Goal: Task Accomplishment & Management: Manage account settings

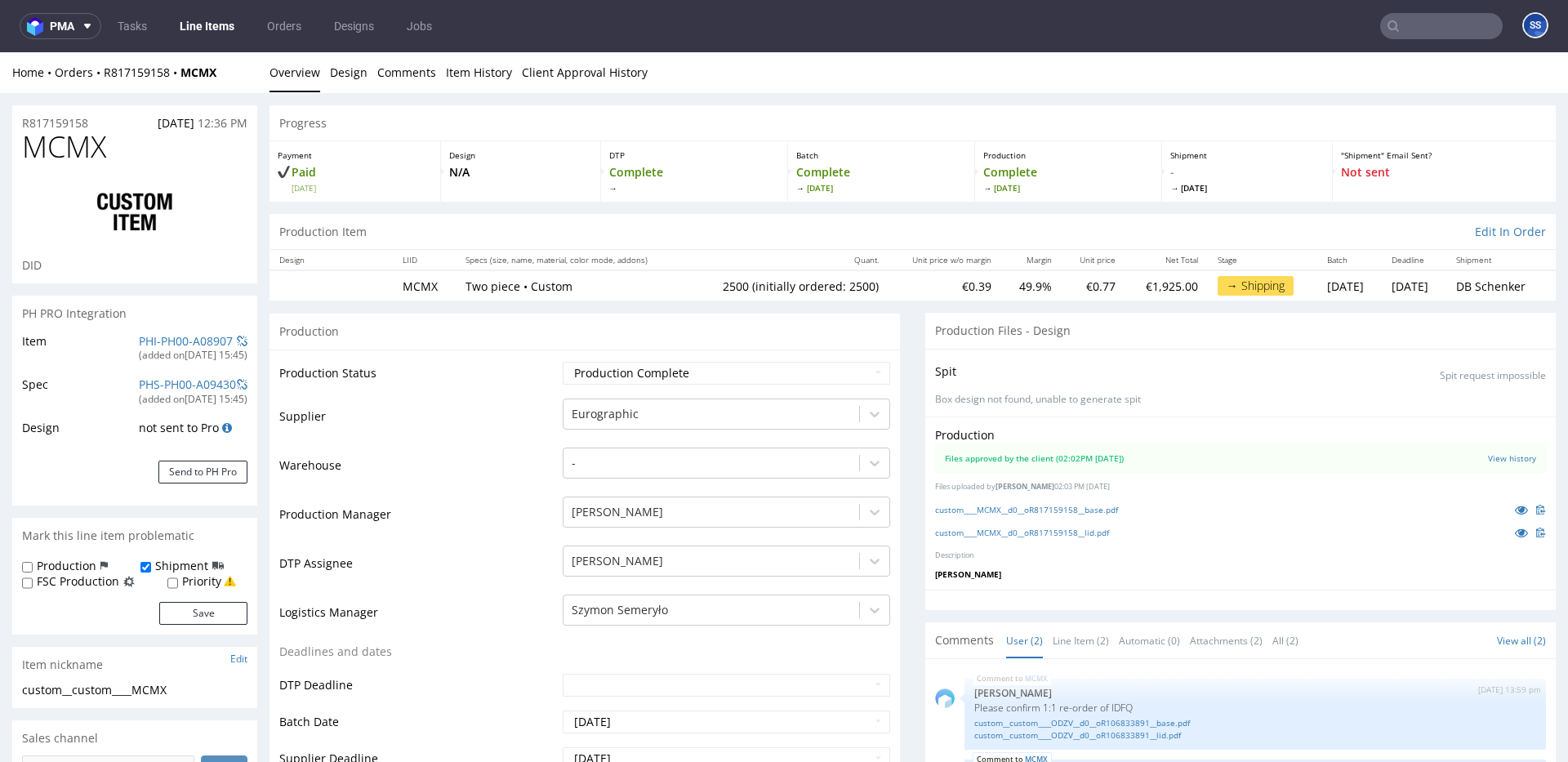
click at [212, 26] on link "Line Items" at bounding box center [207, 26] width 74 height 26
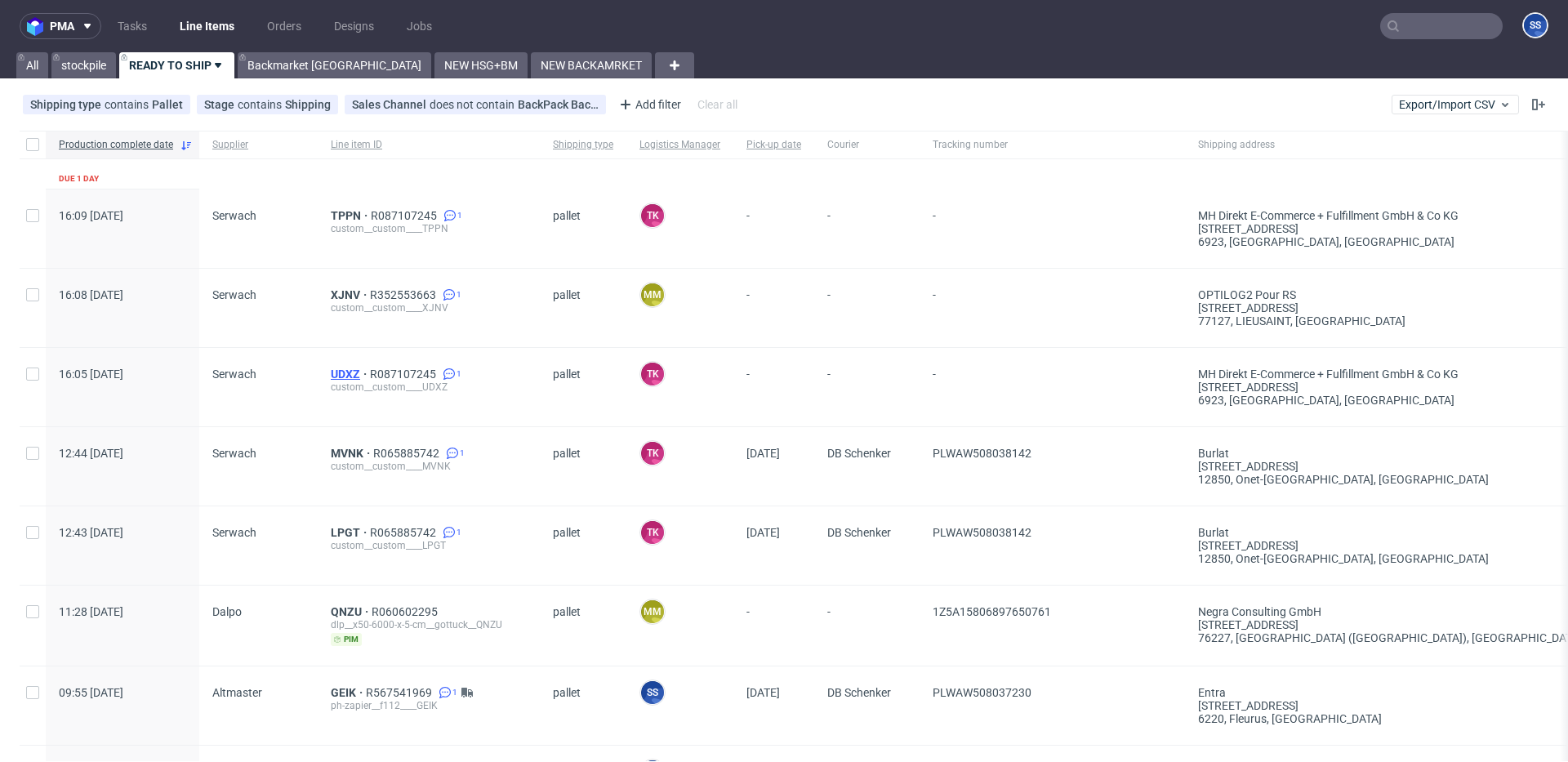
click at [345, 376] on span "UDXZ" at bounding box center [350, 374] width 39 height 13
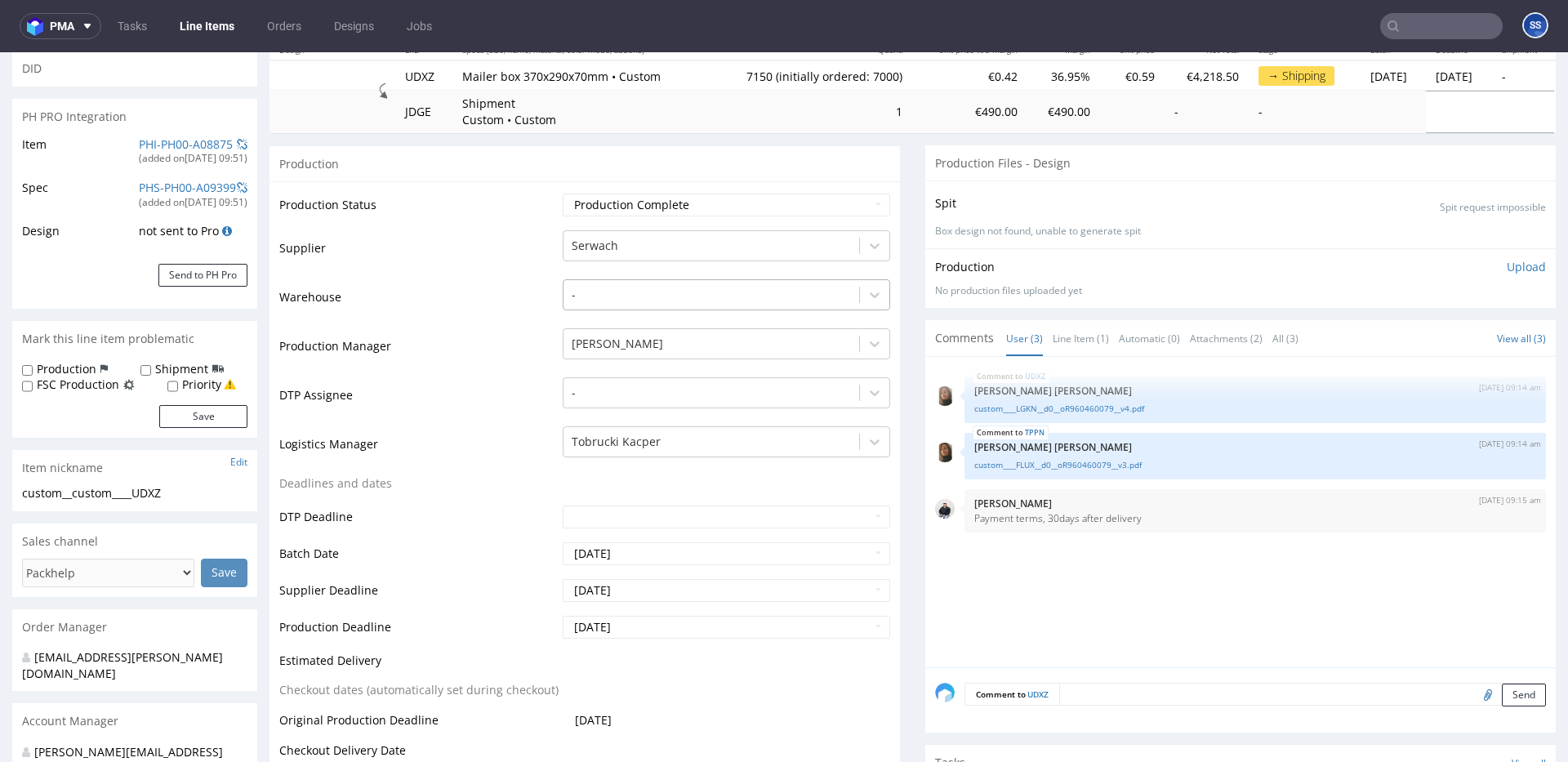
scroll to position [228, 0]
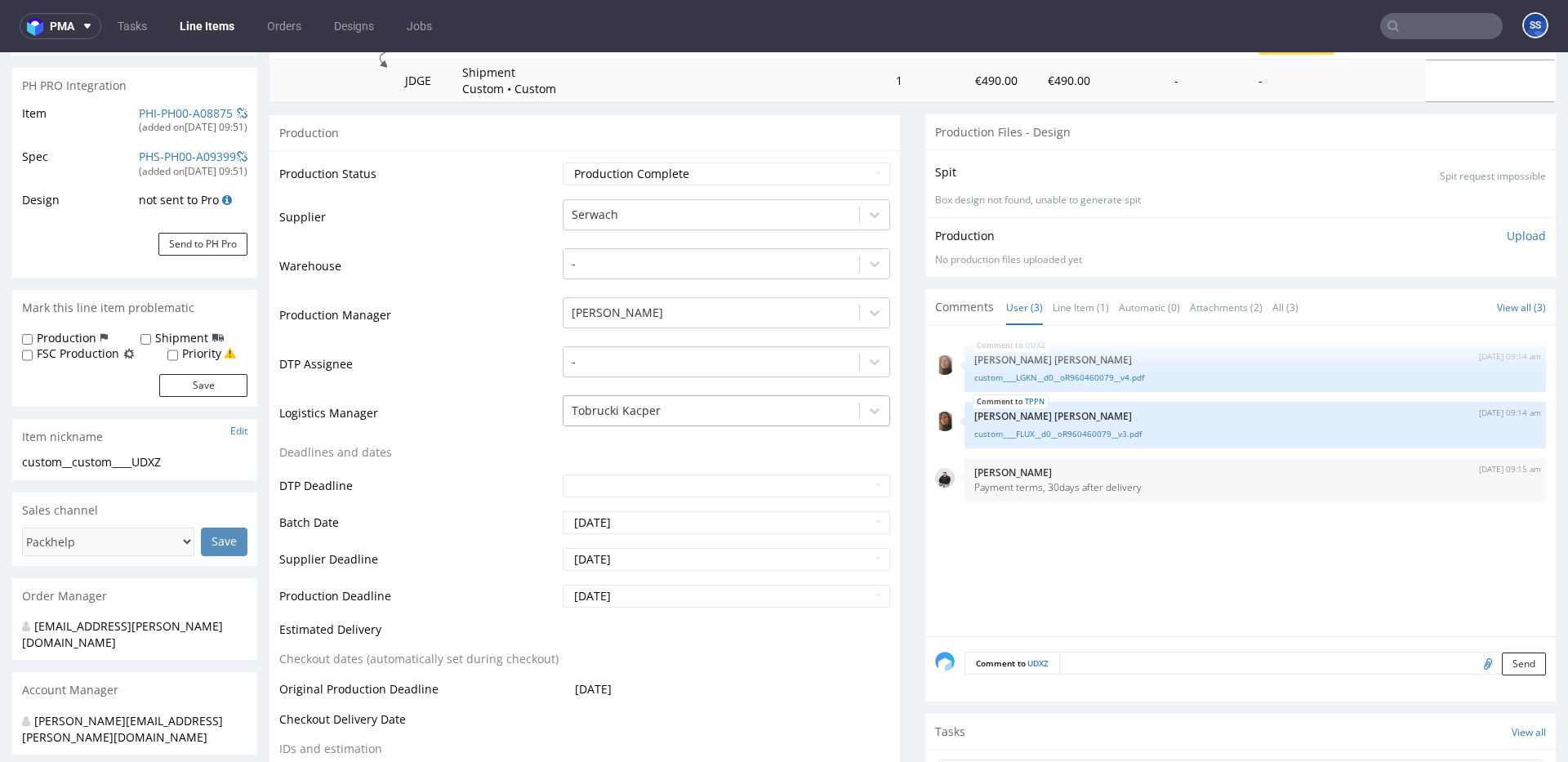
click at [656, 401] on div at bounding box center [711, 411] width 279 height 20
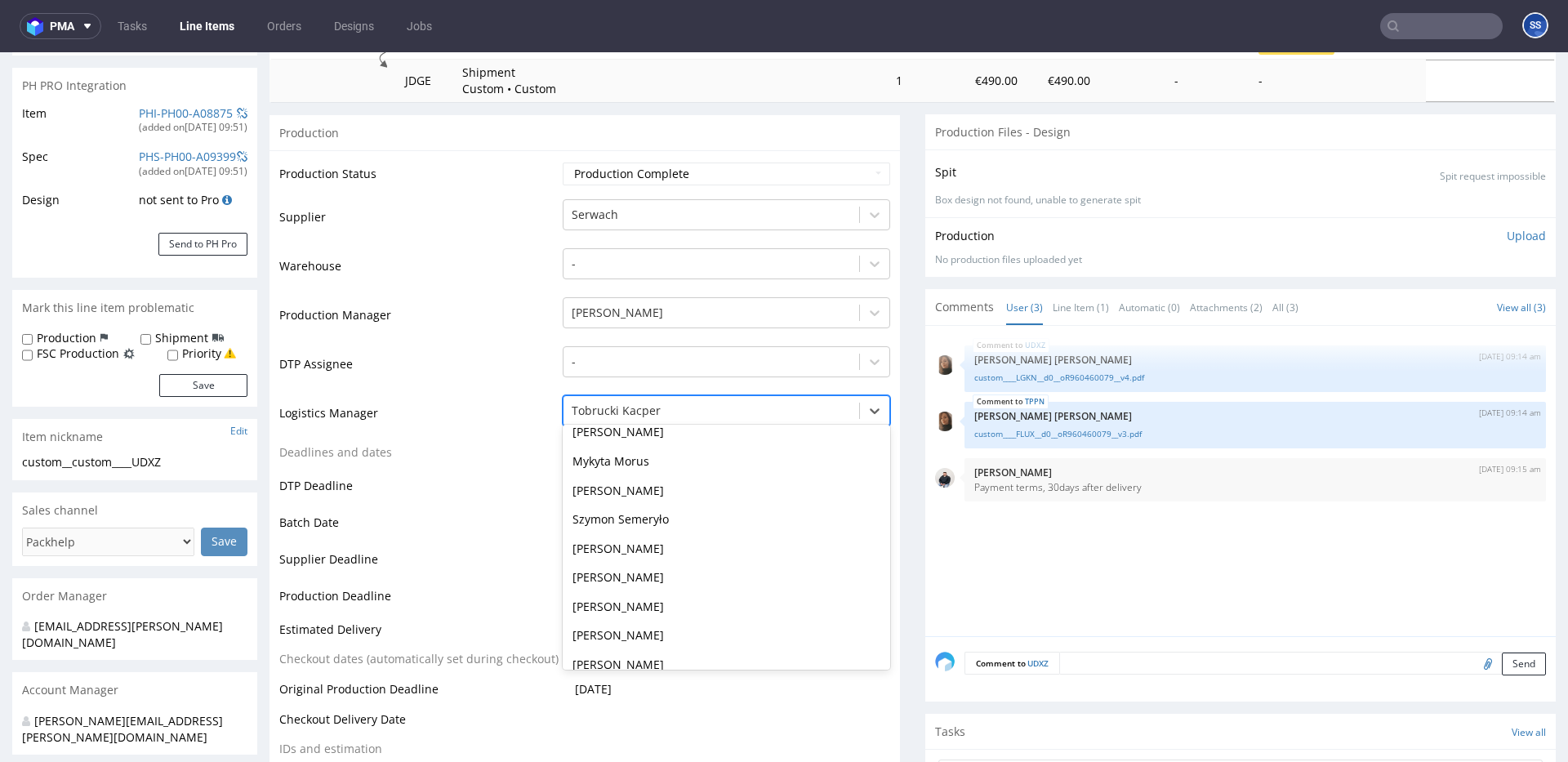
scroll to position [217, 0]
click at [667, 520] on div "Szymon Semeryło" at bounding box center [727, 516] width 327 height 29
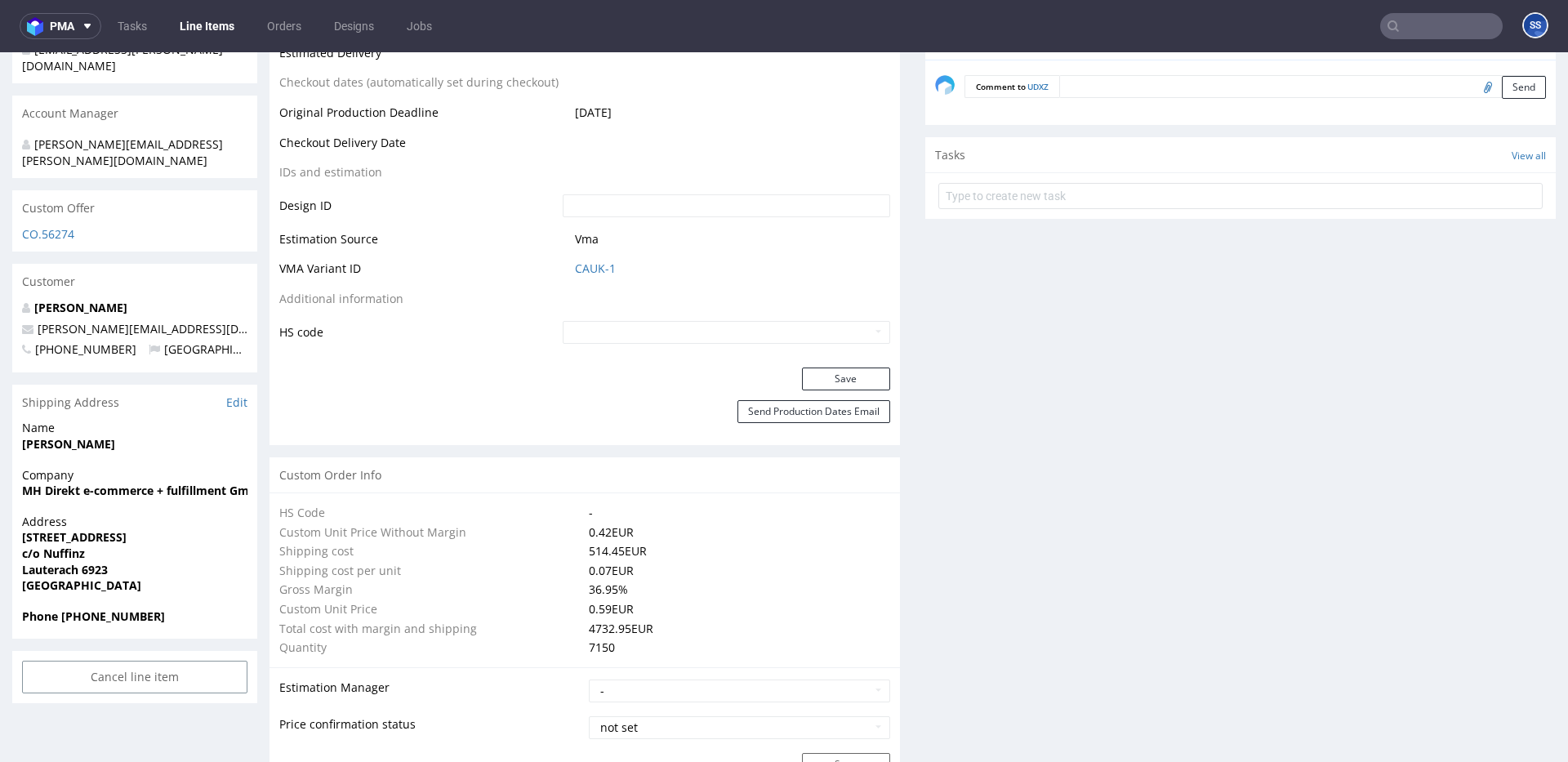
scroll to position [819, 0]
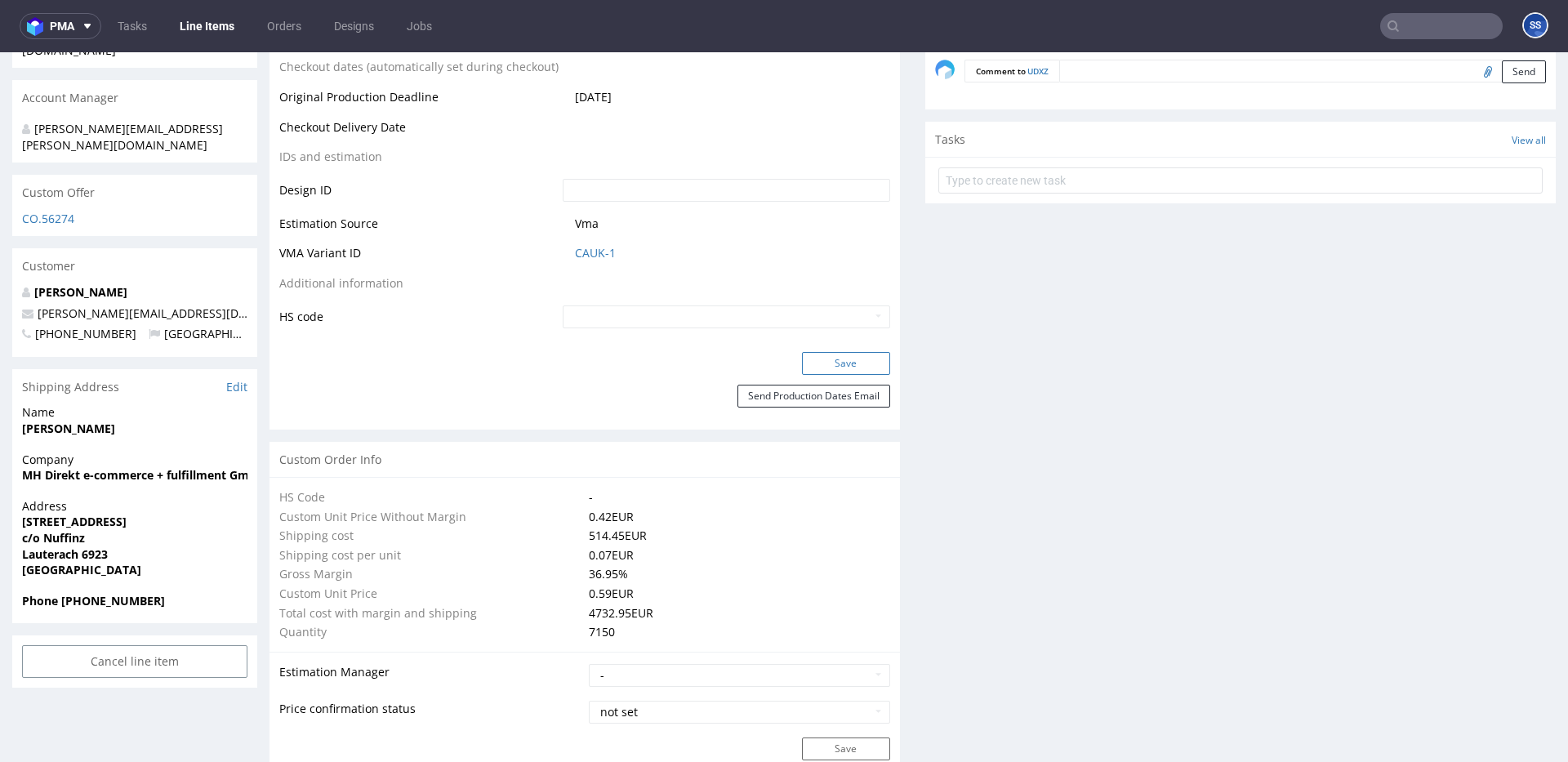
click at [811, 363] on button "Save" at bounding box center [846, 363] width 88 height 22
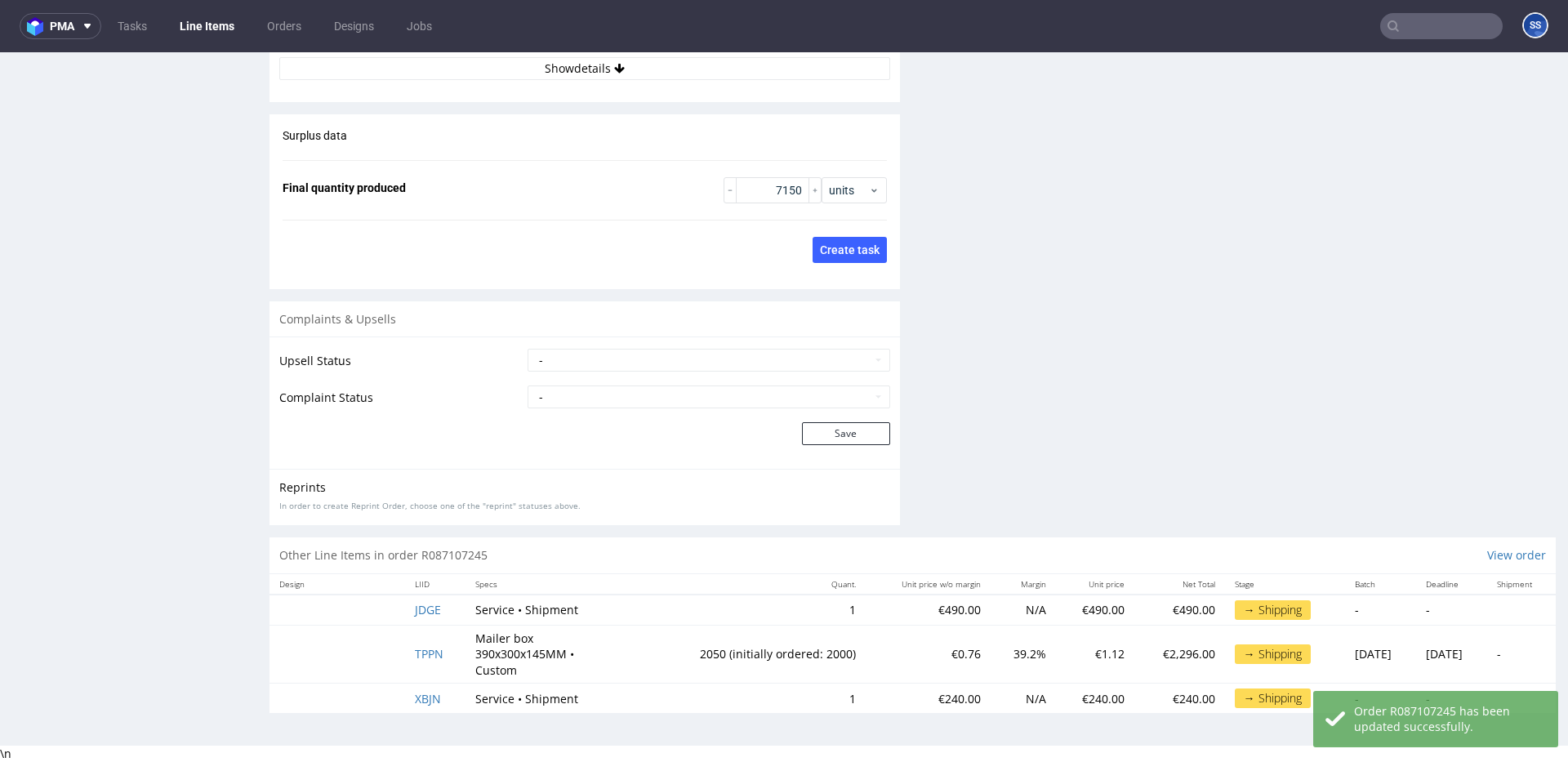
scroll to position [4, 0]
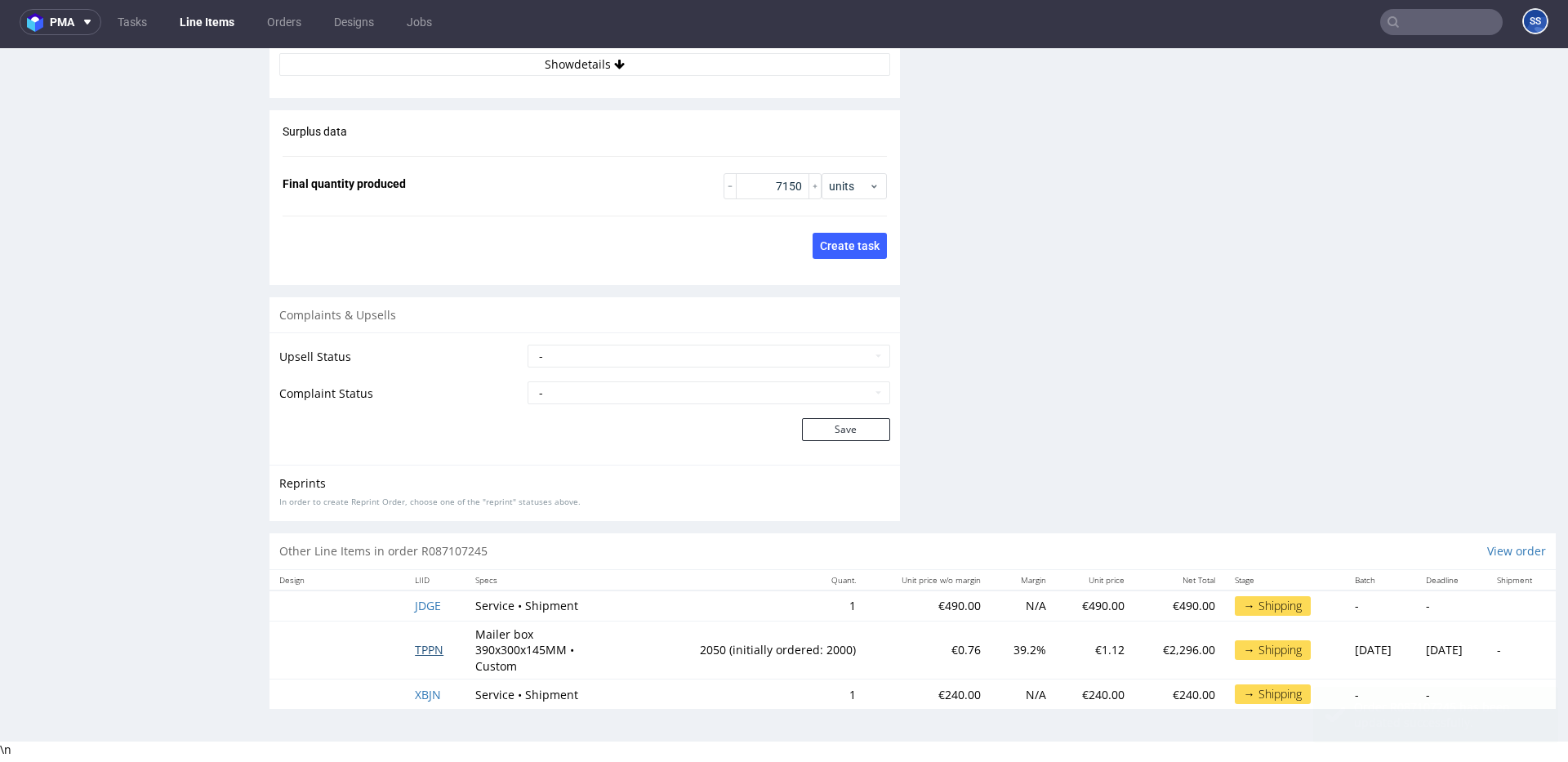
click at [415, 646] on span "TPPN" at bounding box center [429, 650] width 28 height 16
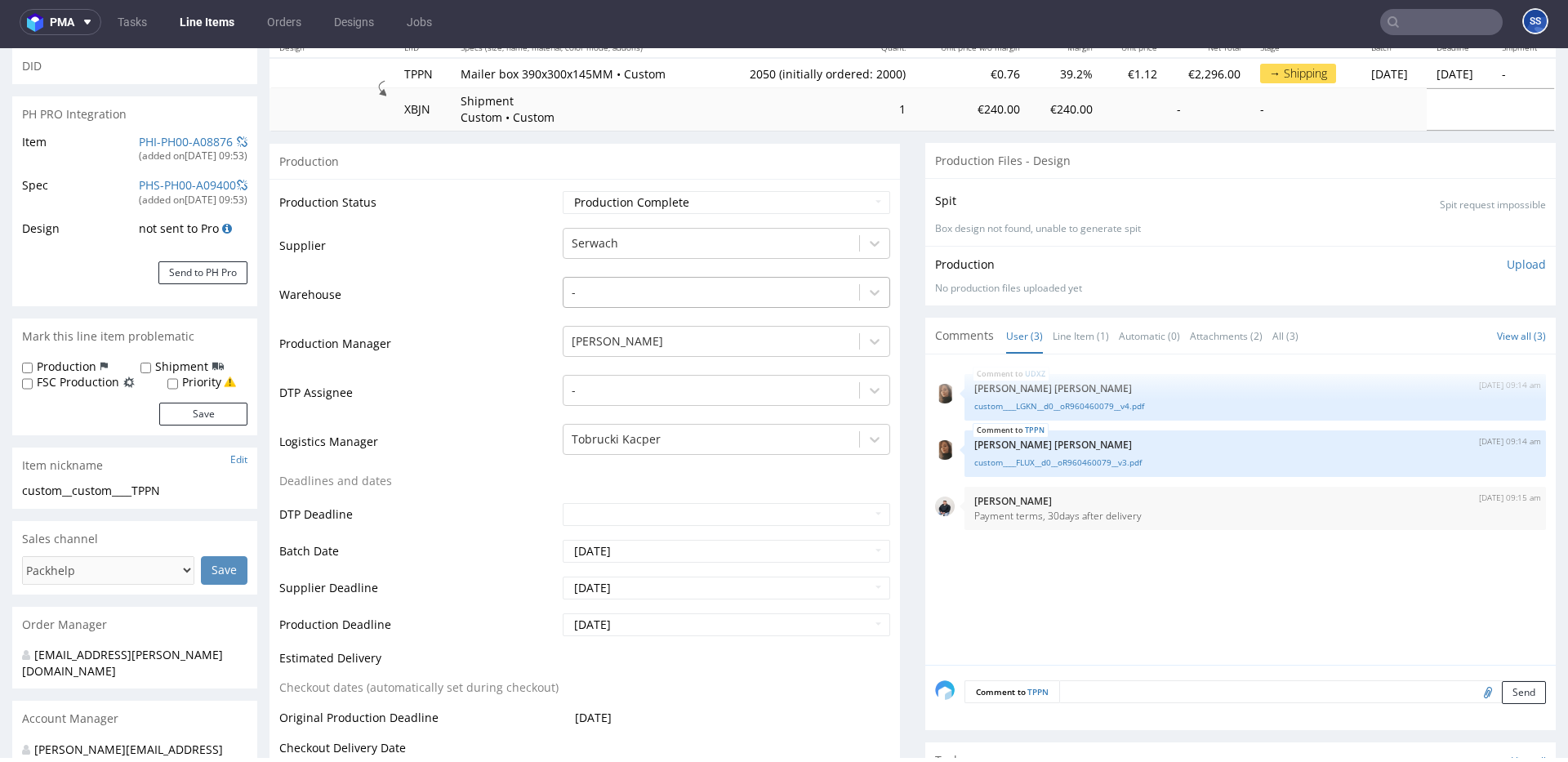
scroll to position [222, 0]
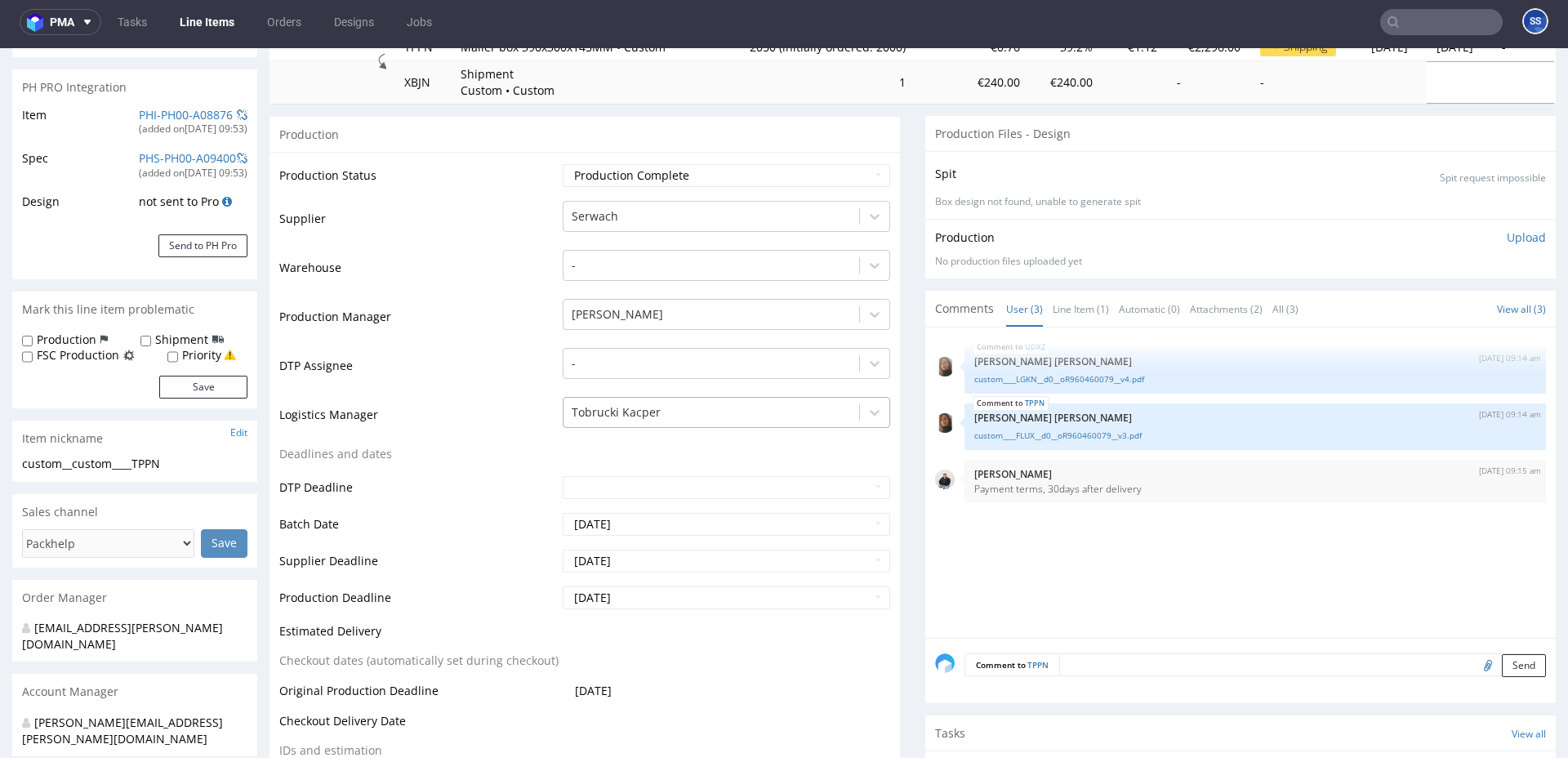
click at [727, 404] on div at bounding box center [711, 412] width 279 height 20
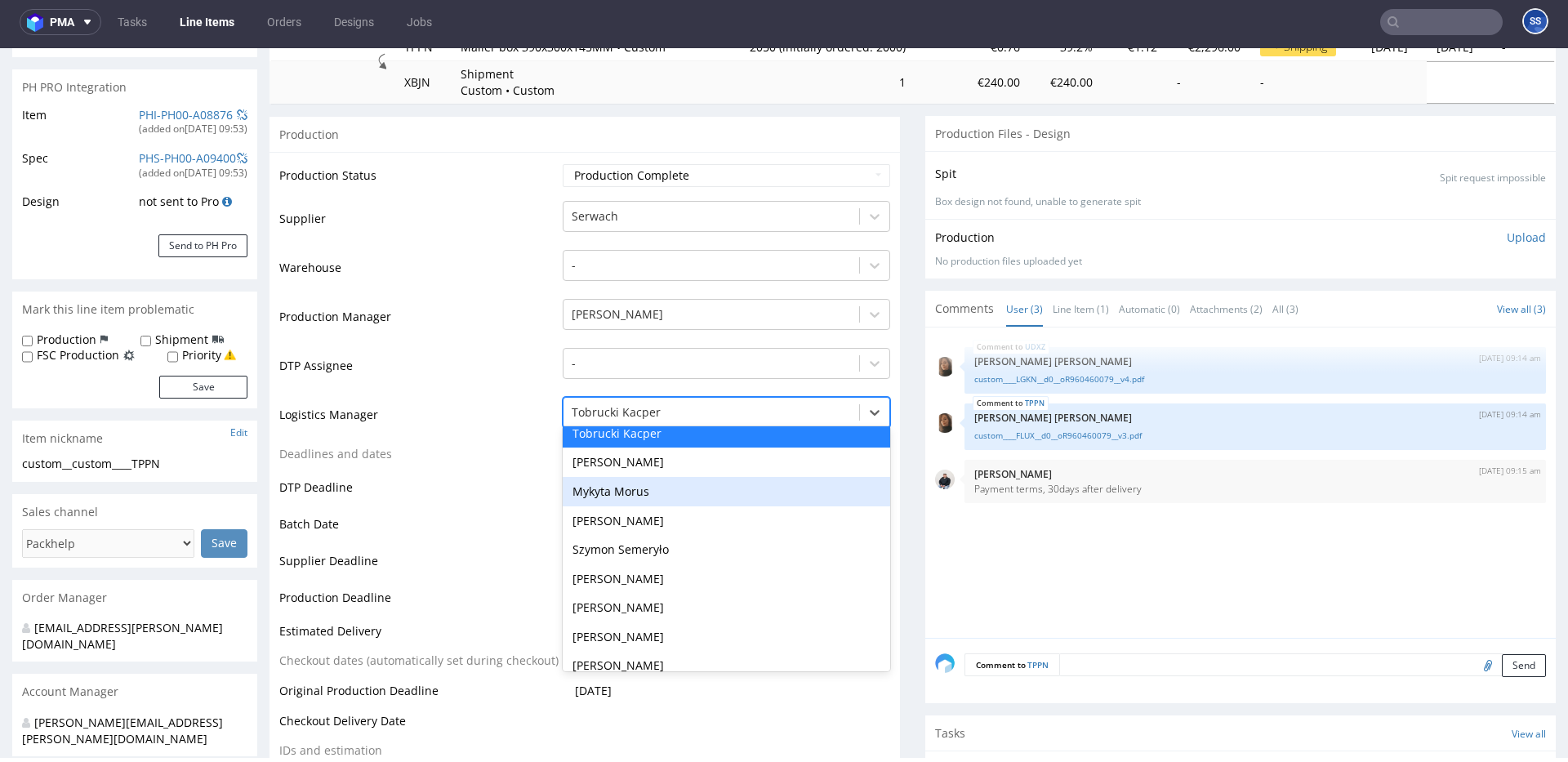
scroll to position [187, 0]
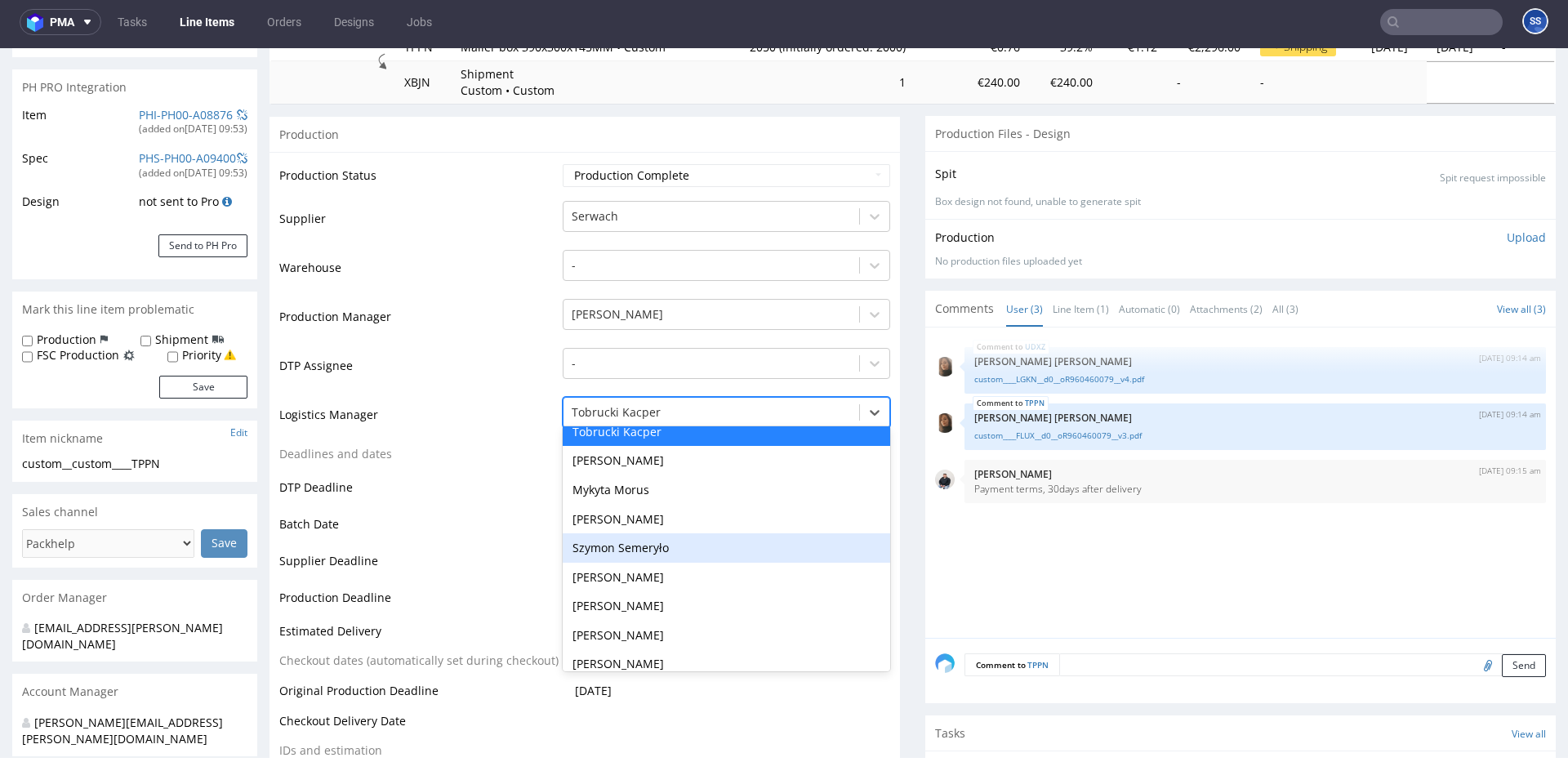
click at [675, 541] on div "Szymon Semeryło" at bounding box center [727, 547] width 327 height 29
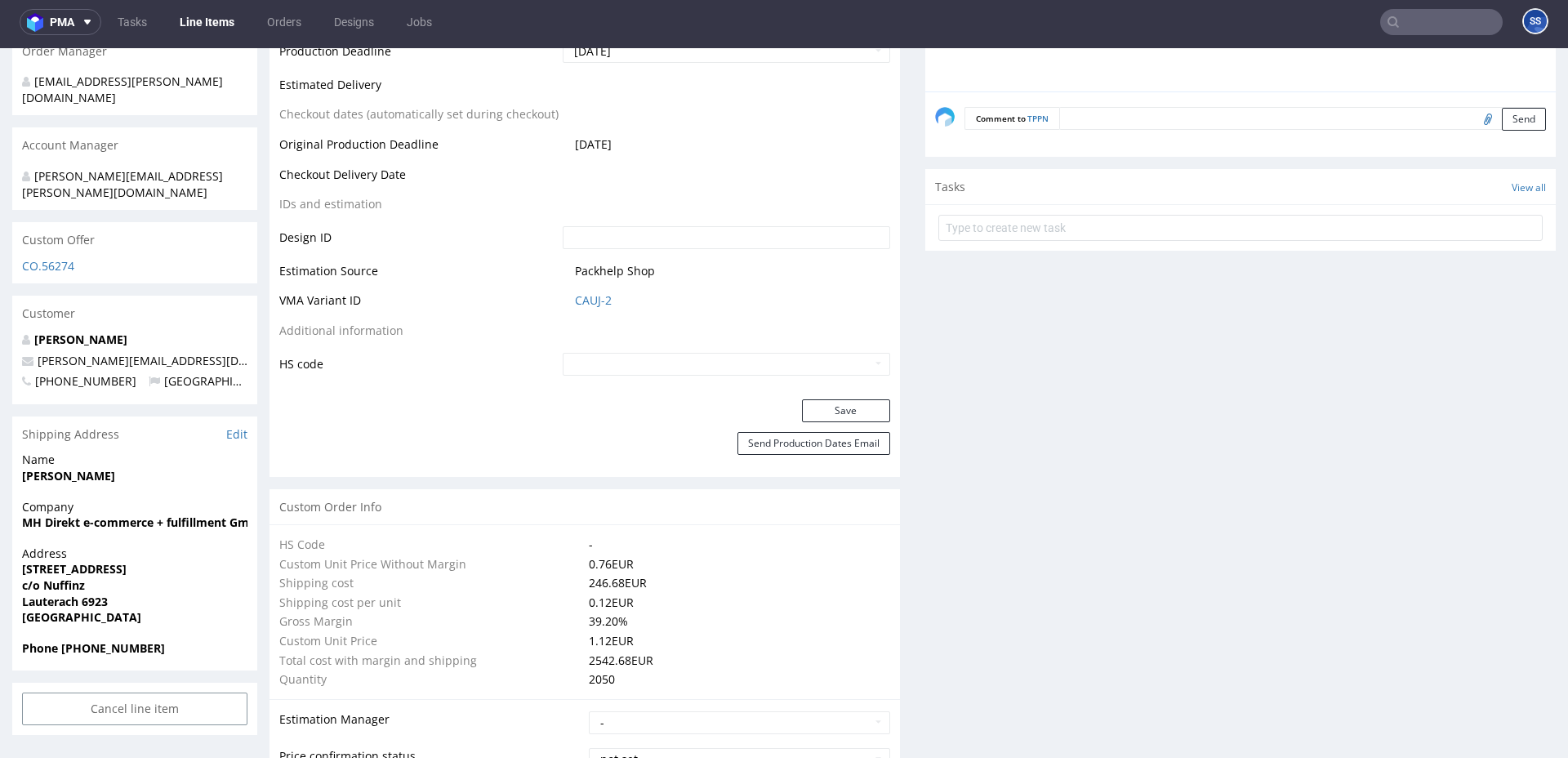
scroll to position [782, 0]
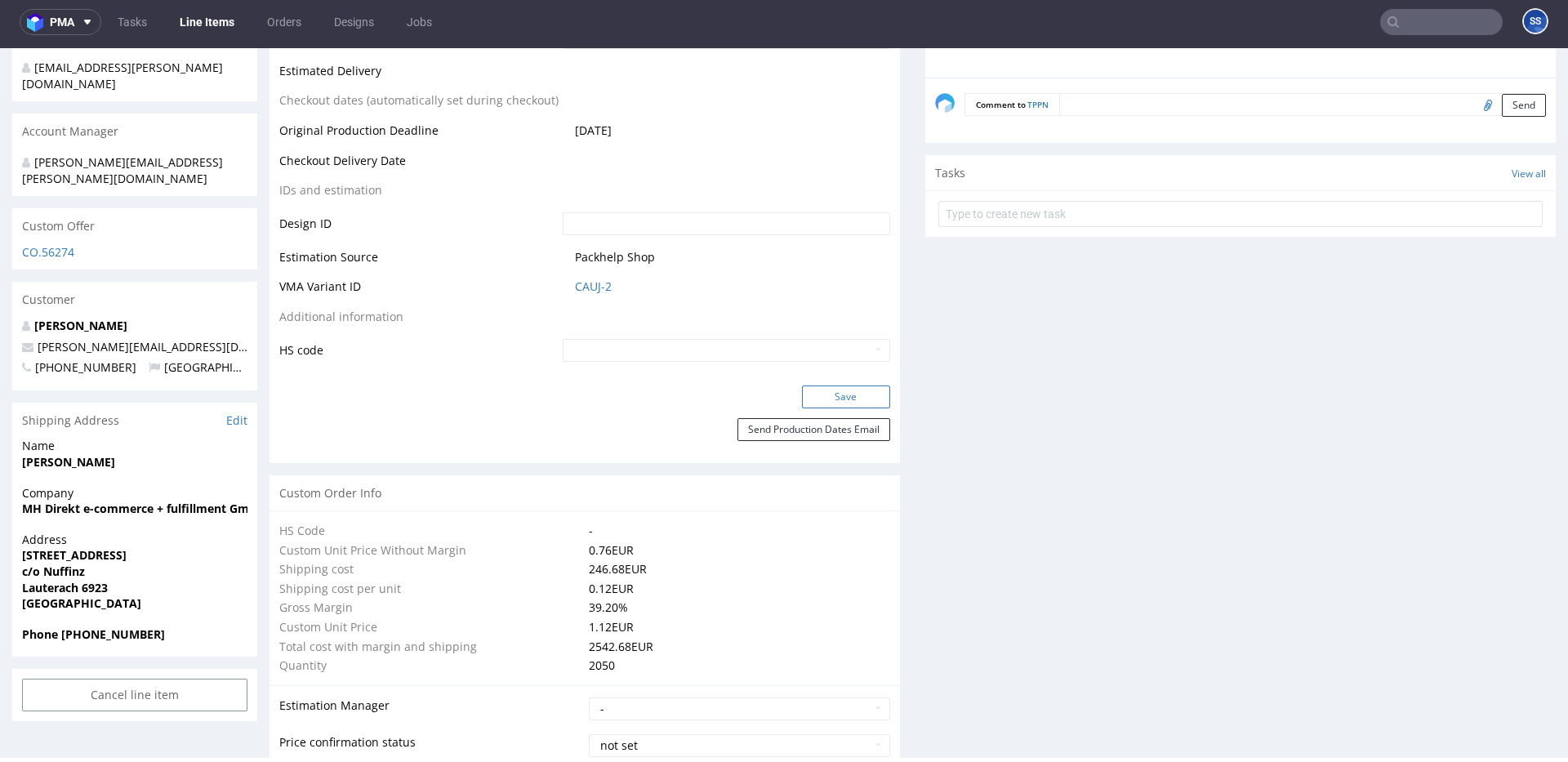
click at [826, 396] on button "Save" at bounding box center [846, 396] width 88 height 22
click at [198, 23] on link "Line Items" at bounding box center [207, 22] width 74 height 26
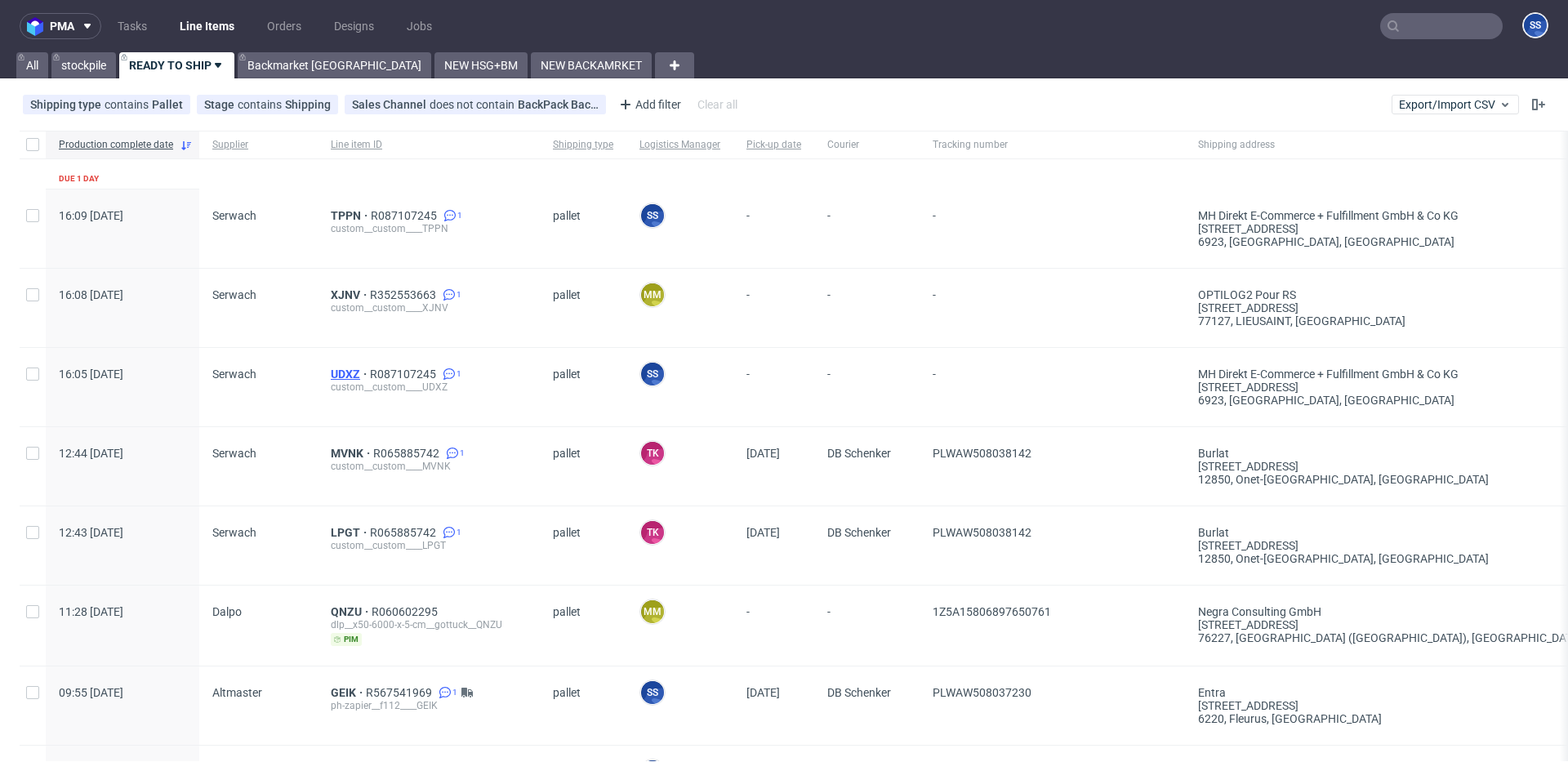
click at [342, 371] on span "UDXZ" at bounding box center [350, 374] width 39 height 13
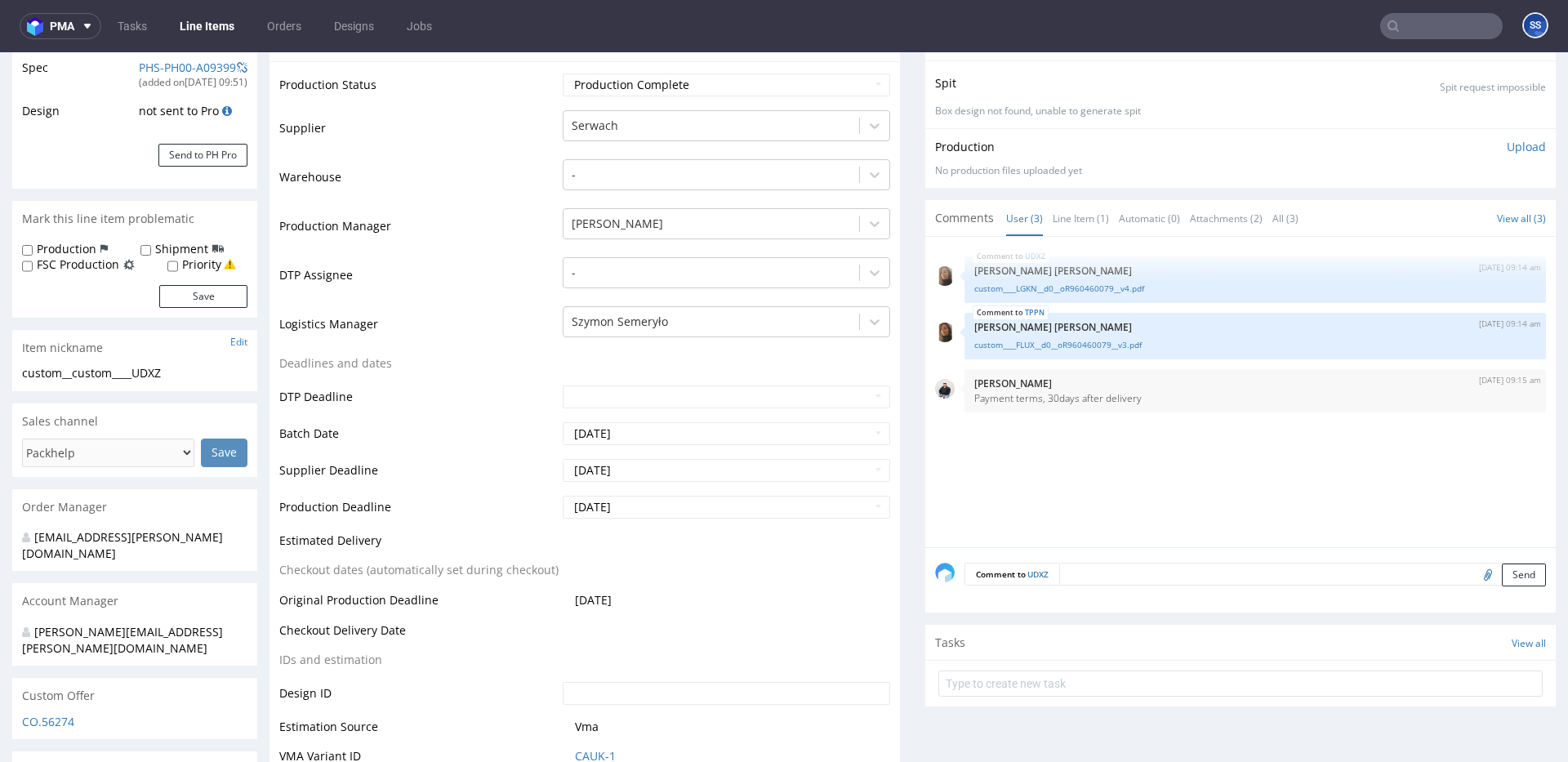
type input "7150"
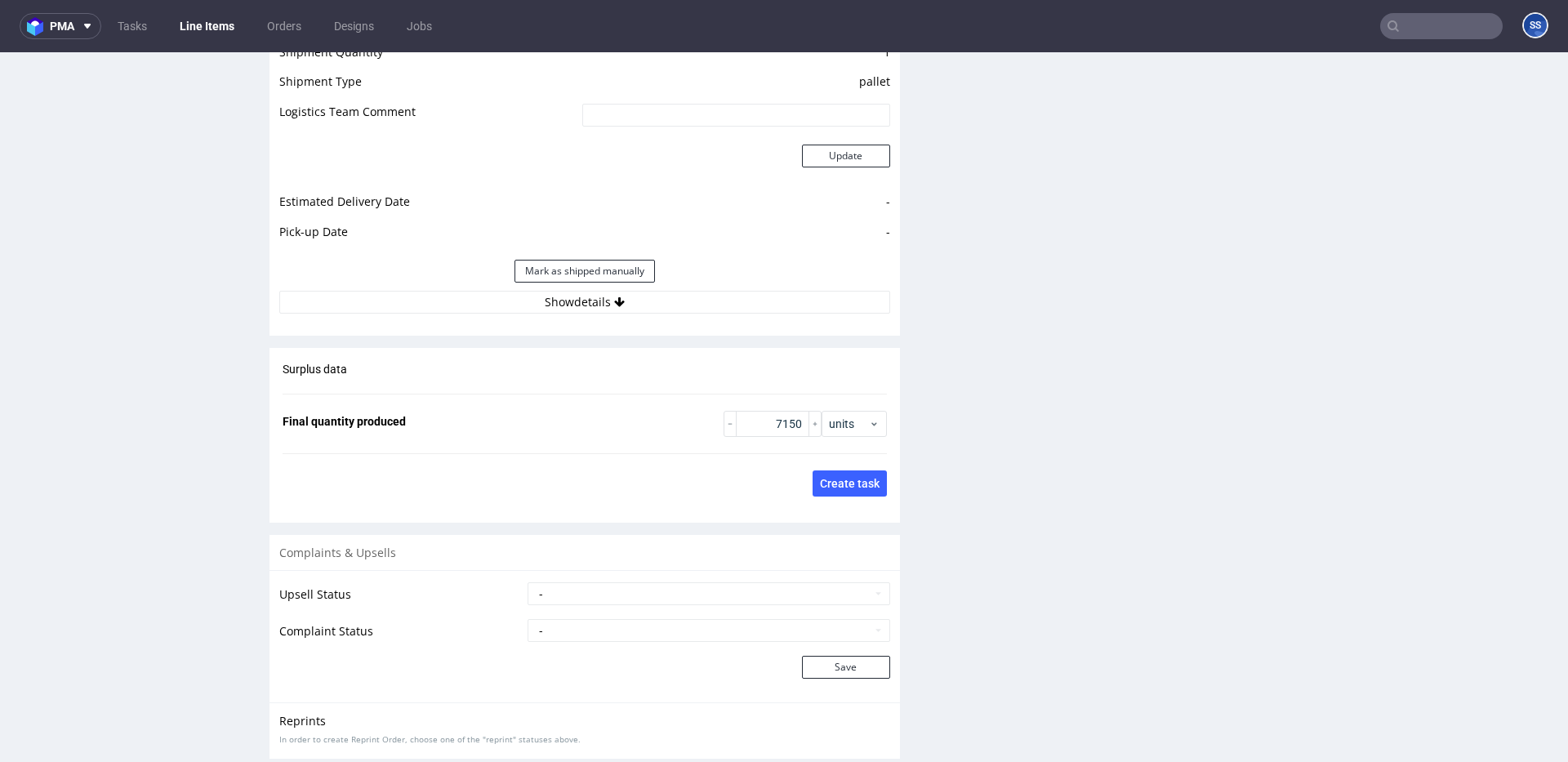
scroll to position [2309, 0]
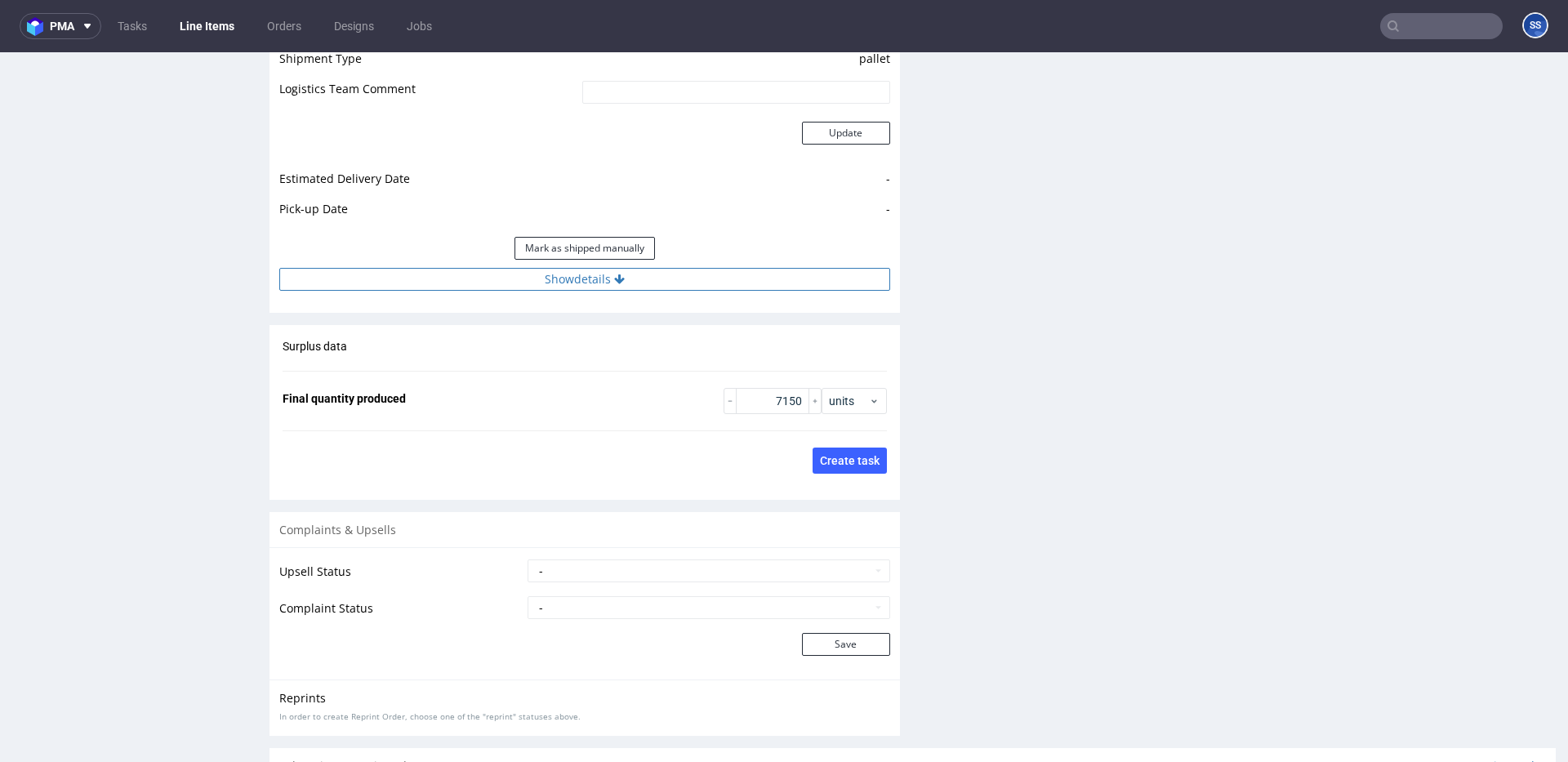
click at [683, 273] on button "Show details" at bounding box center [584, 279] width 611 height 22
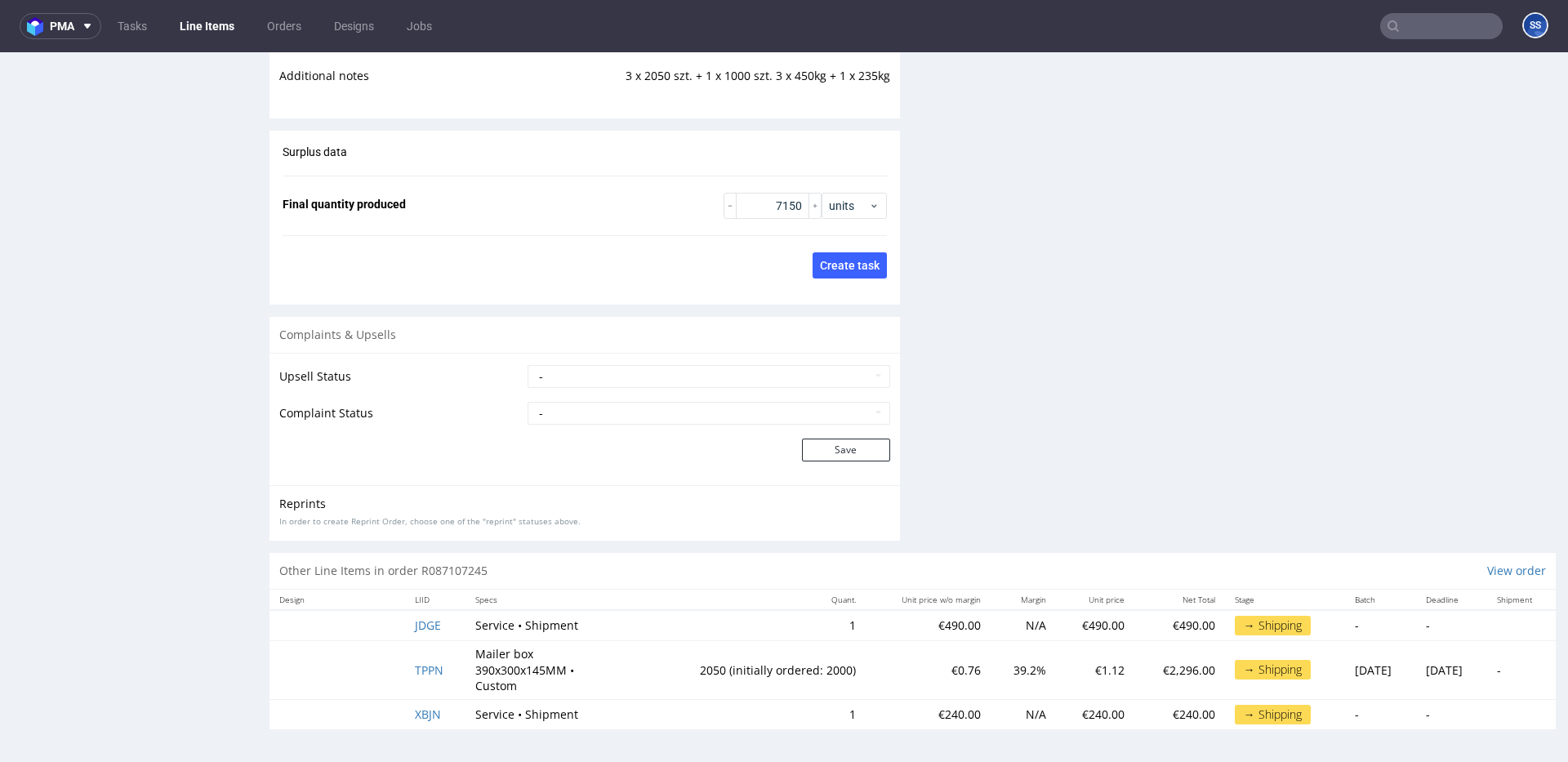
scroll to position [4, 0]
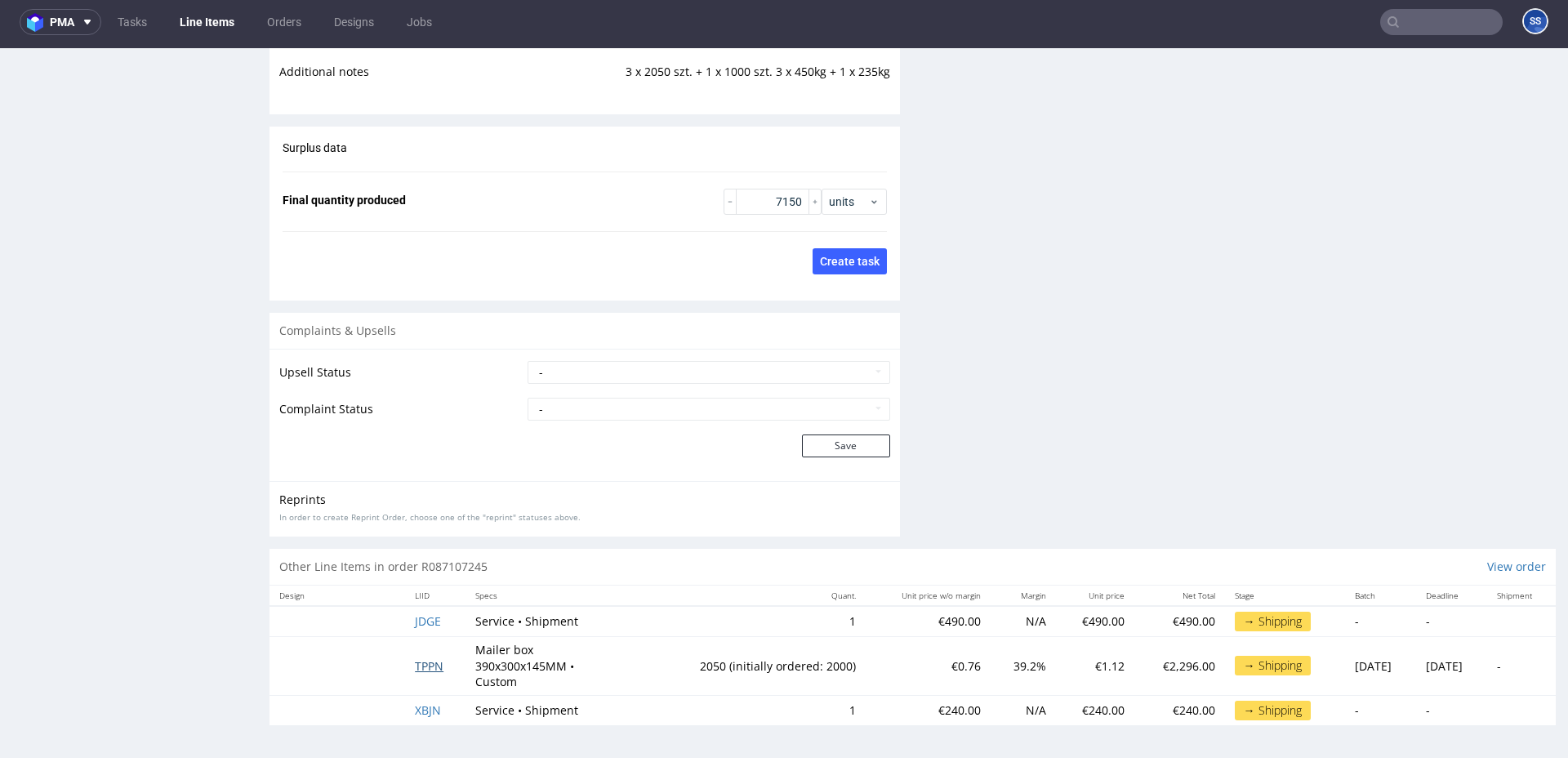
click at [420, 662] on span "TPPN" at bounding box center [429, 665] width 28 height 16
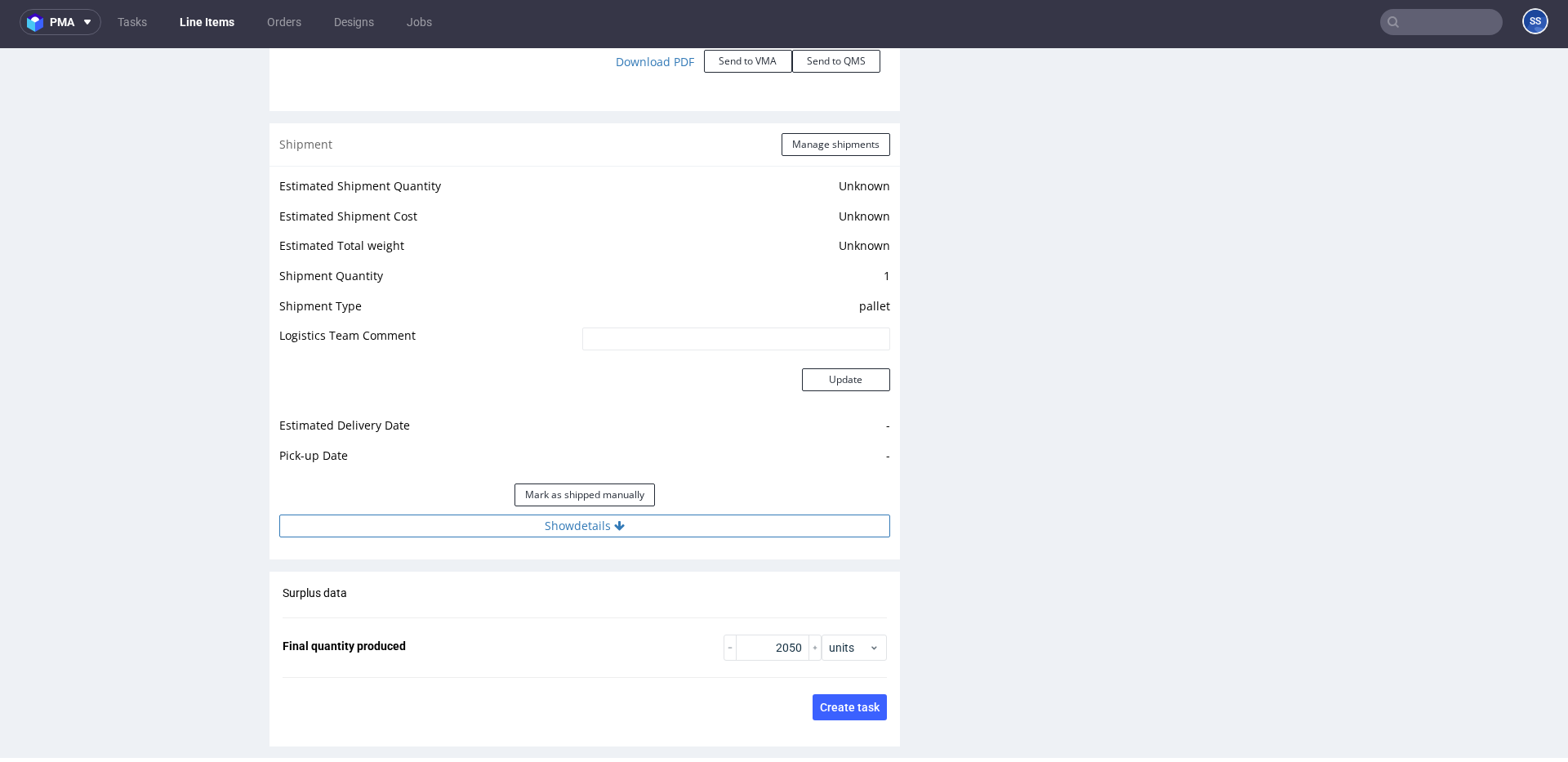
click at [558, 519] on button "Show details" at bounding box center [584, 525] width 611 height 22
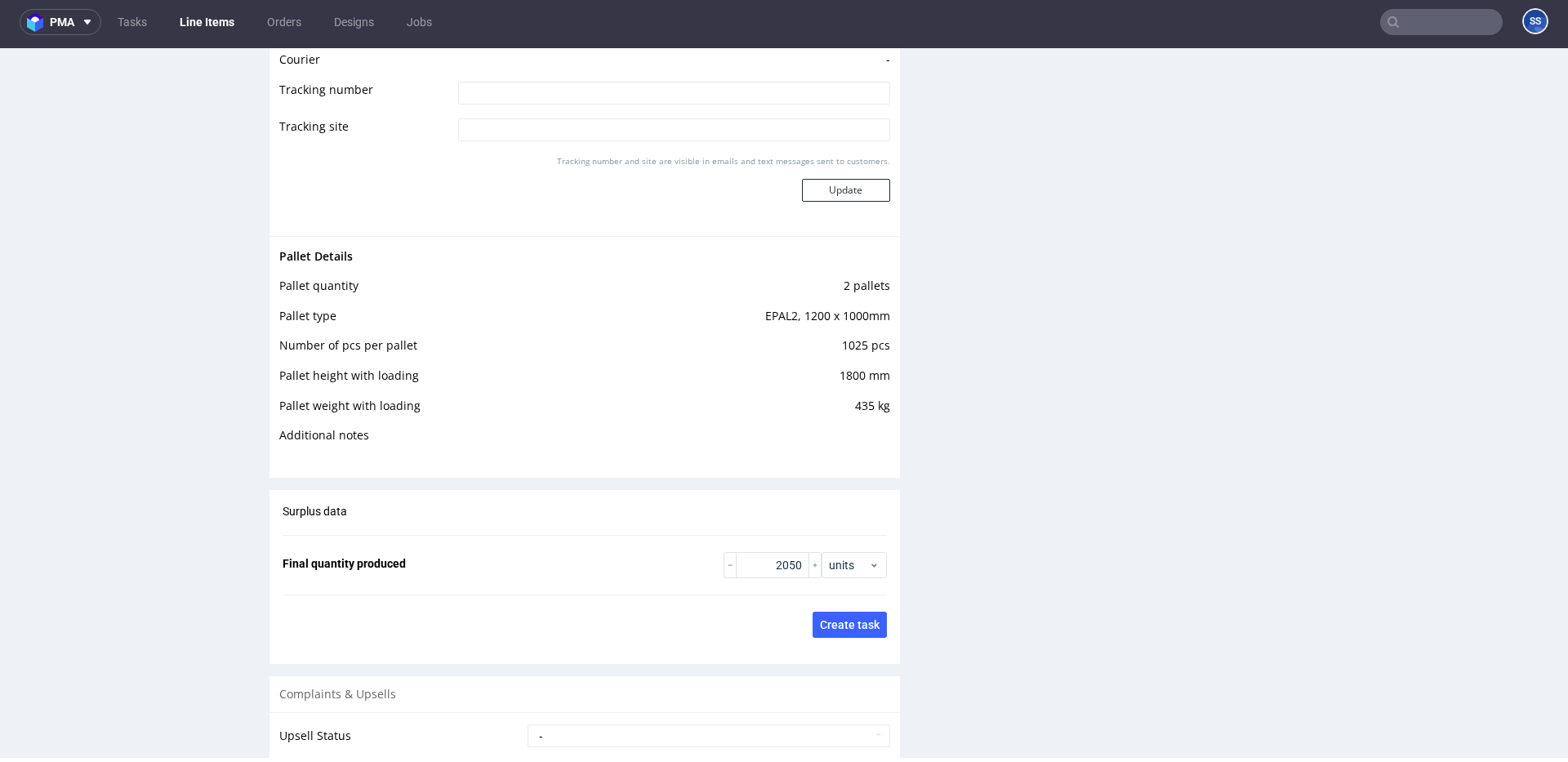
scroll to position [2998, 0]
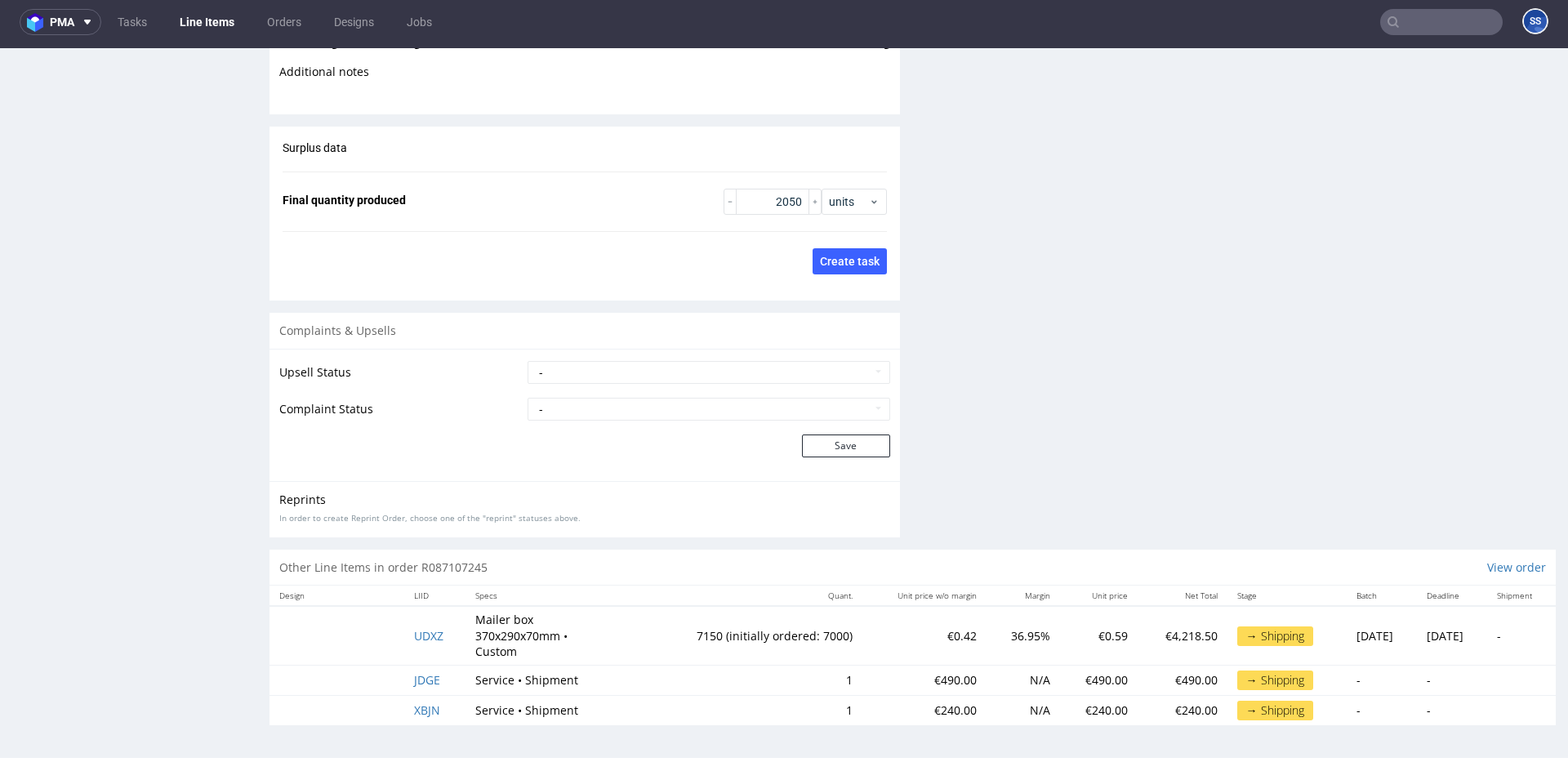
click at [370, 646] on td at bounding box center [337, 635] width 135 height 59
click at [422, 635] on span "UDXZ" at bounding box center [428, 635] width 29 height 16
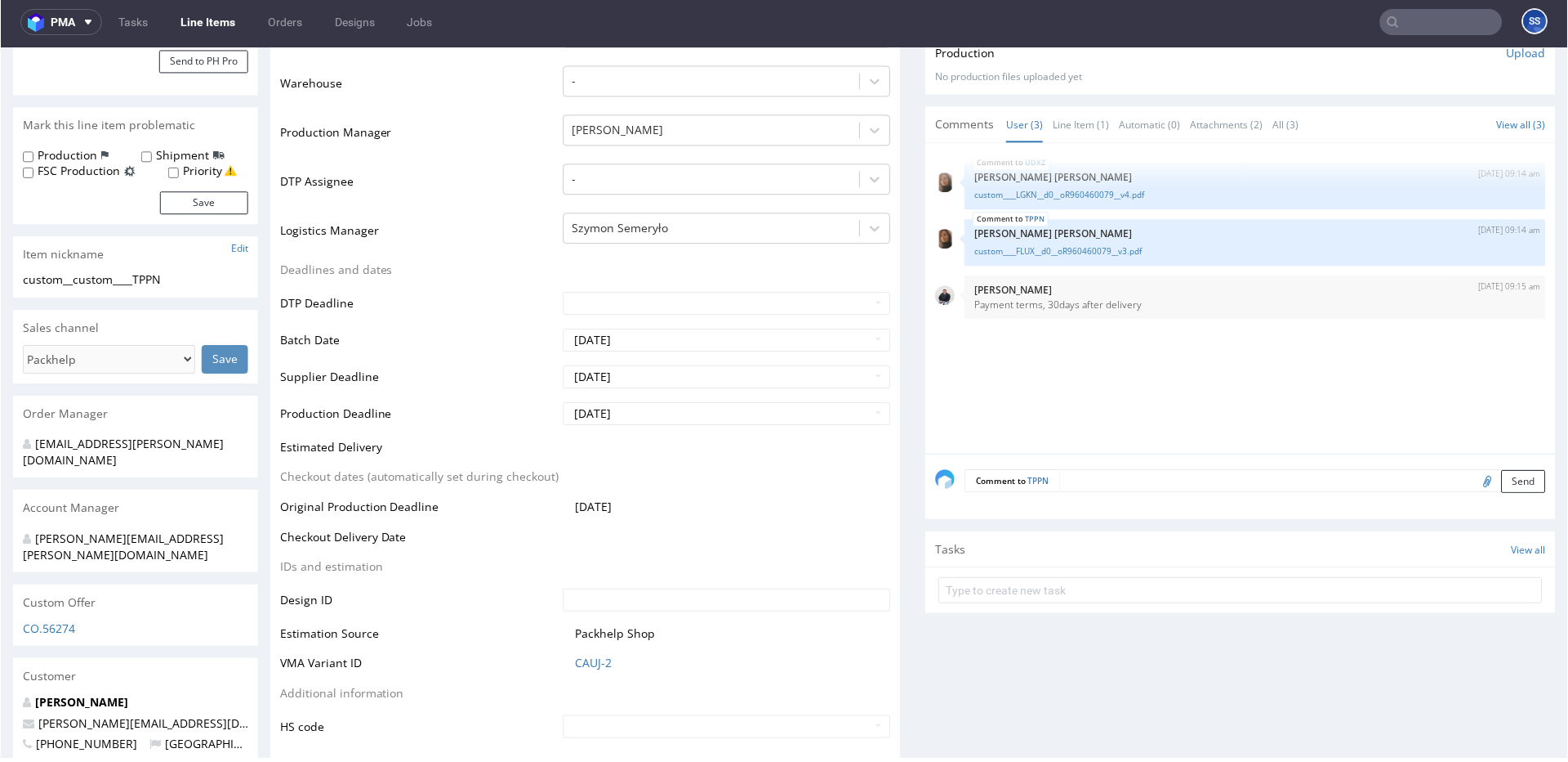
scroll to position [0, 0]
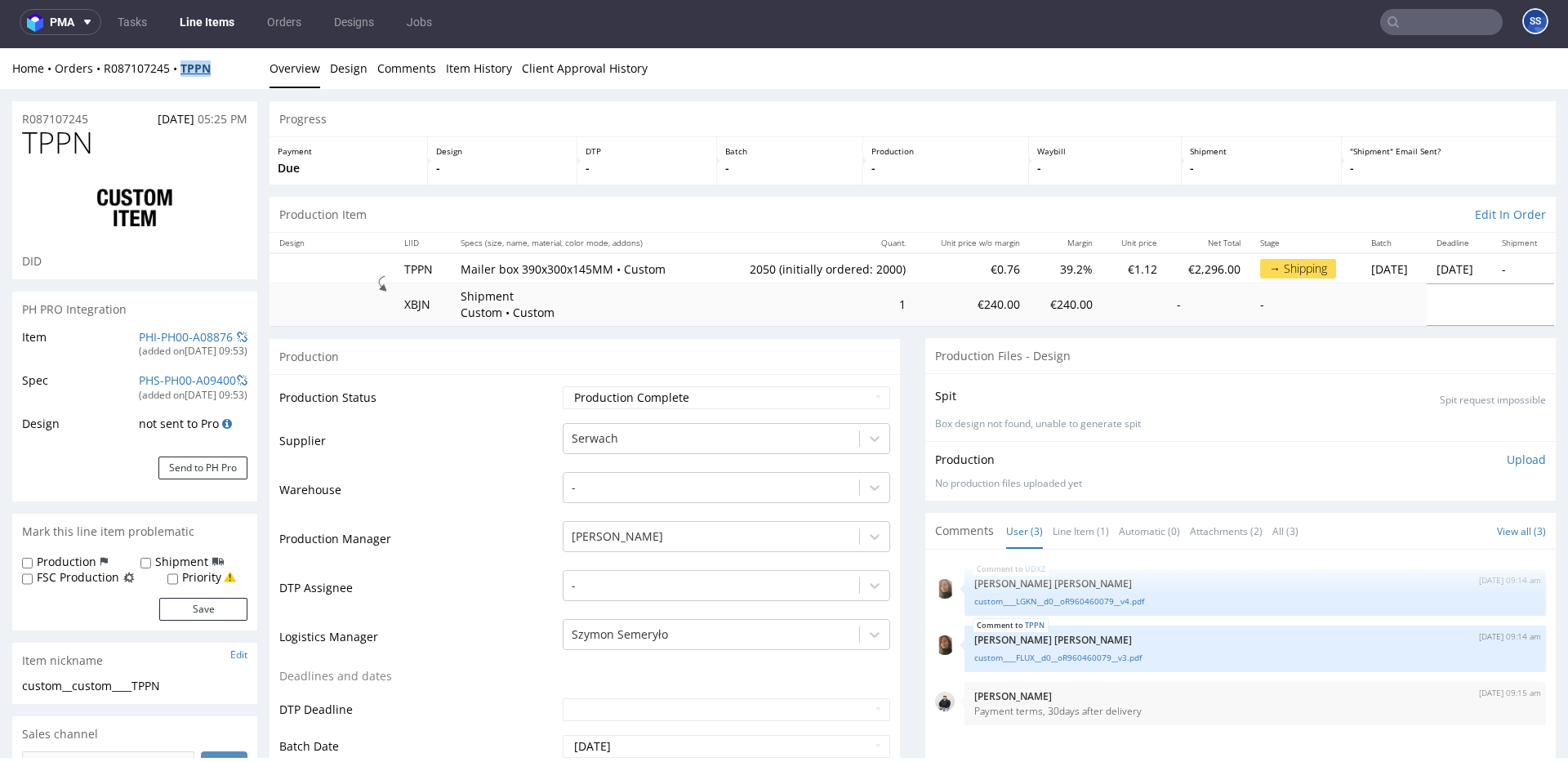
drag, startPoint x: 236, startPoint y: 69, endPoint x: 184, endPoint y: 73, distance: 52.2
click at [184, 73] on div "Home Orders R087107245 TPPN" at bounding box center [135, 69] width 245 height 17
copy strong "TPPN"
click at [214, 68] on div "Home Orders R087107245 TPPN" at bounding box center [135, 69] width 245 height 17
drag, startPoint x: 224, startPoint y: 68, endPoint x: 184, endPoint y: 72, distance: 40.2
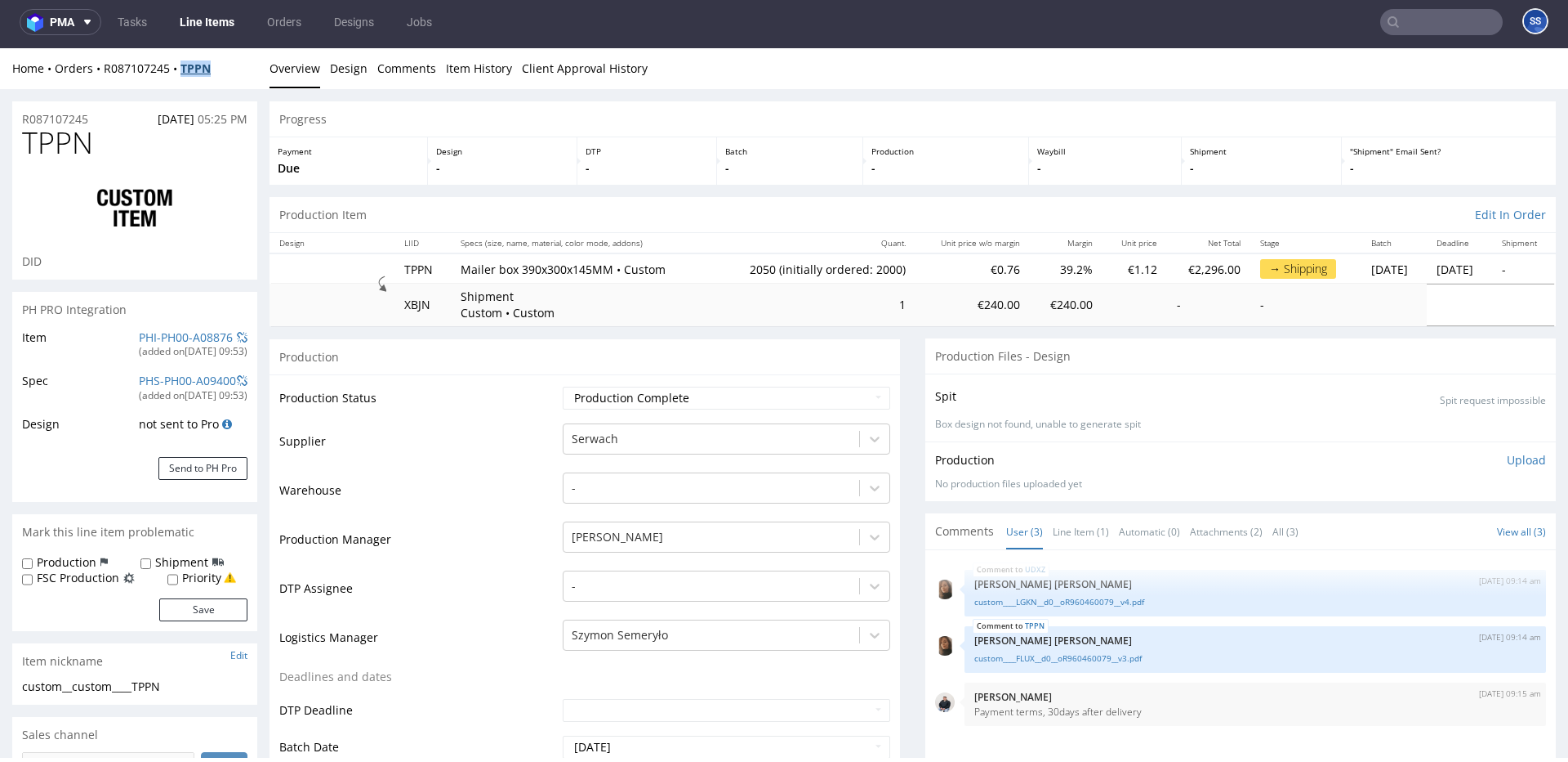
click at [184, 73] on div "Home Orders R087107245 TPPN" at bounding box center [135, 69] width 245 height 17
copy strong "TPPN"
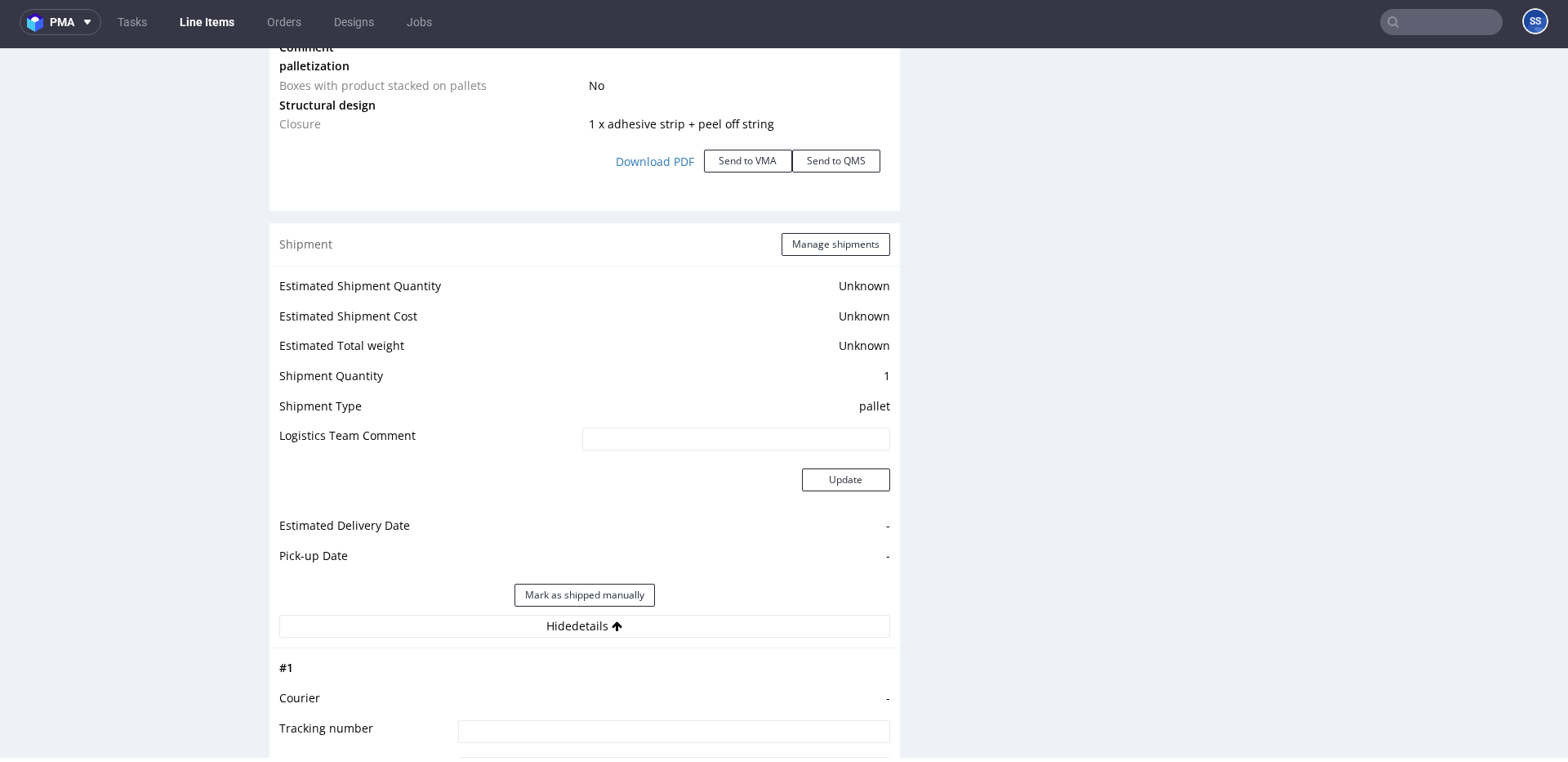
scroll to position [1993, 0]
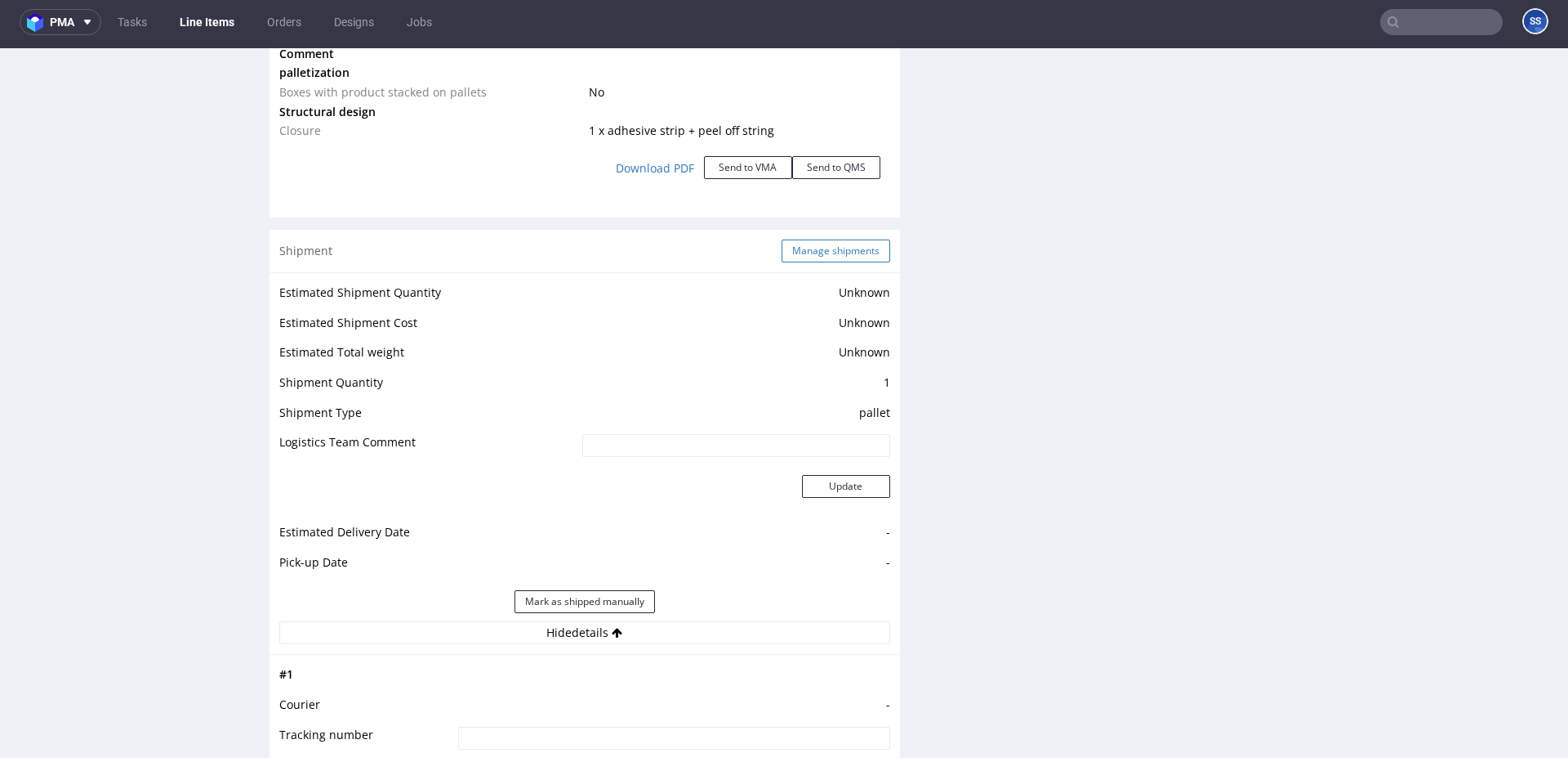
click at [812, 252] on button "Manage shipments" at bounding box center [836, 250] width 108 height 23
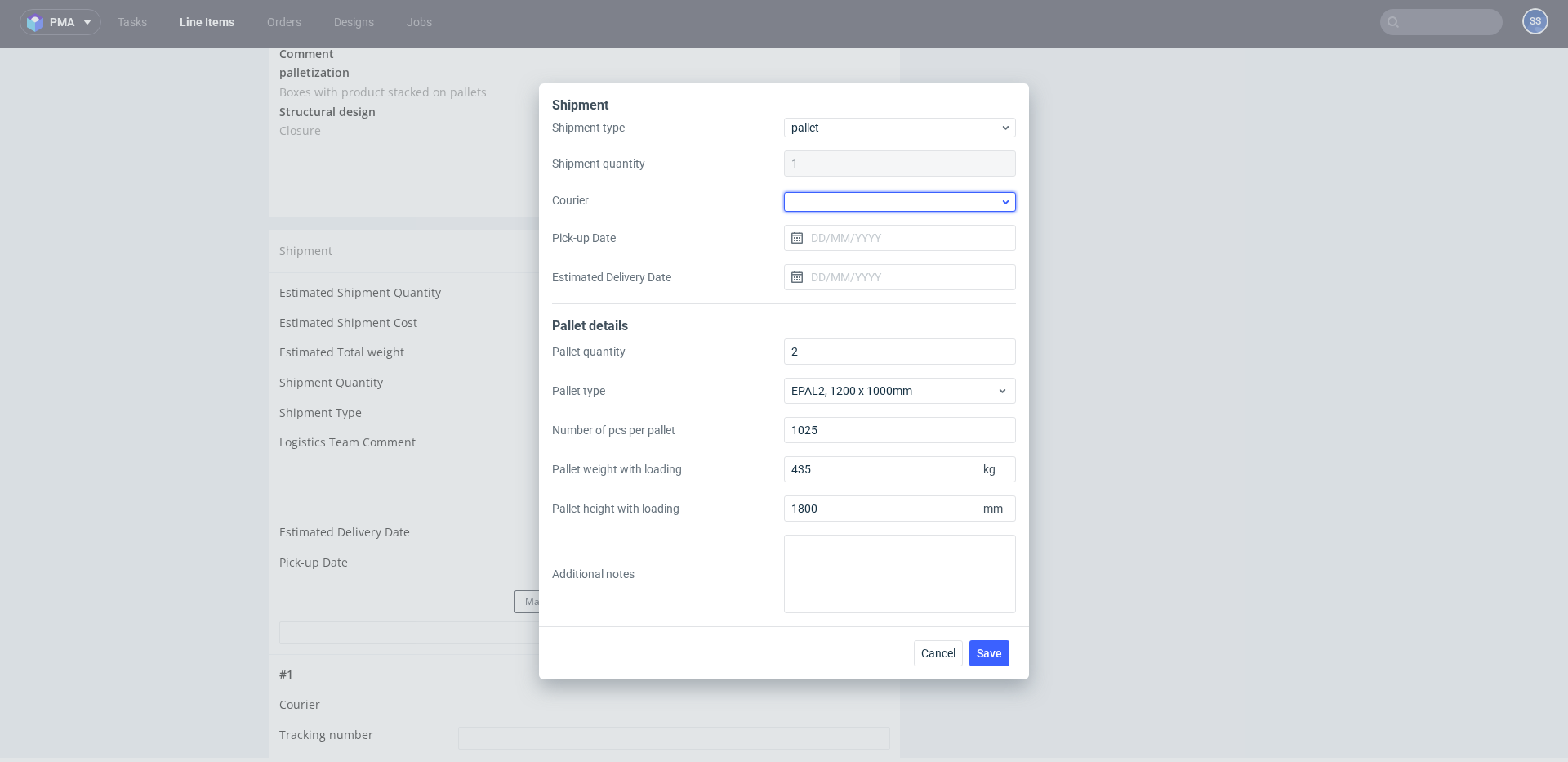
click at [820, 192] on div at bounding box center [900, 202] width 232 height 20
click at [861, 253] on div "DSV" at bounding box center [900, 255] width 219 height 29
click at [855, 238] on input "Pick-up Date" at bounding box center [900, 236] width 232 height 26
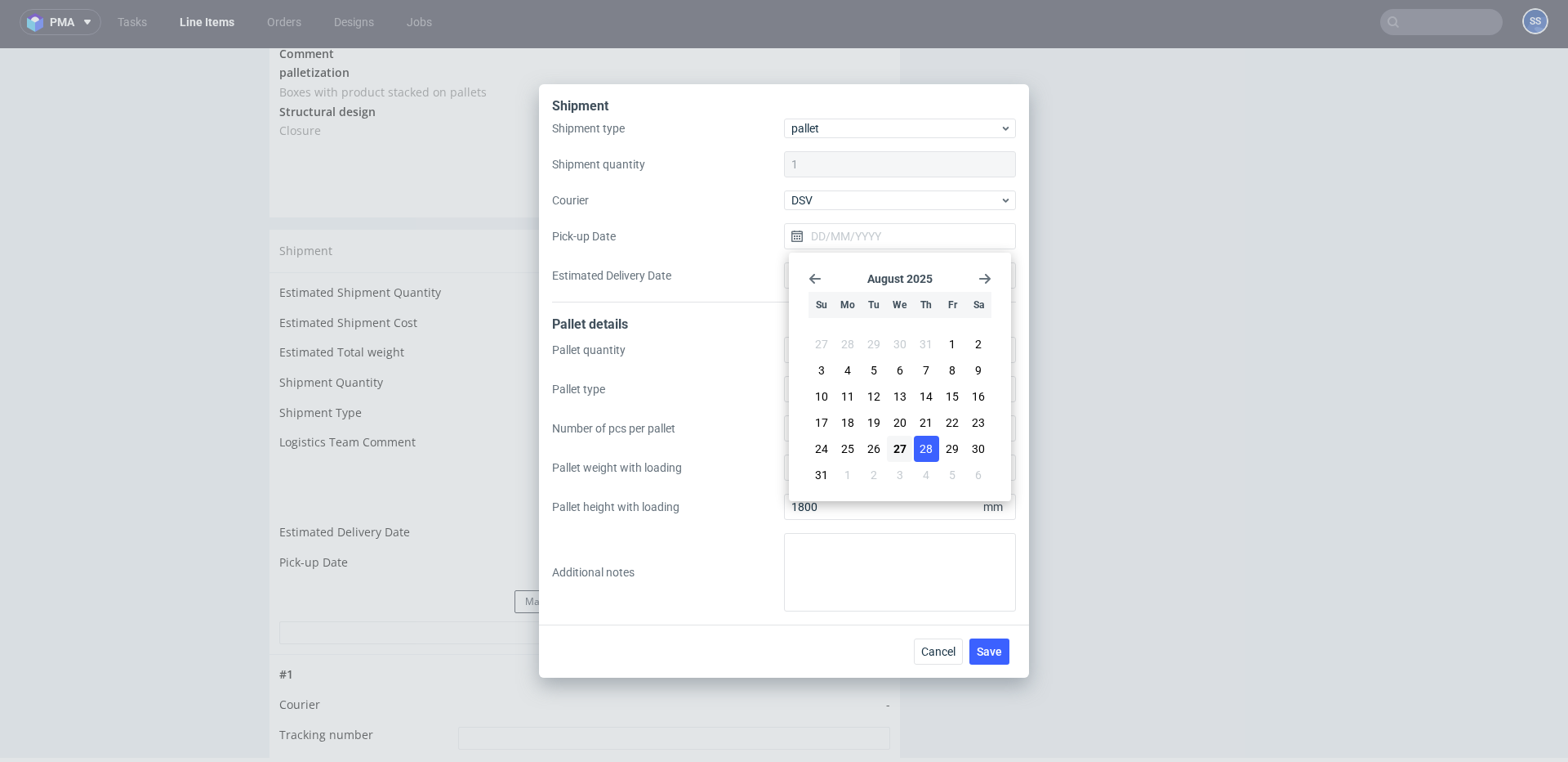
click at [920, 445] on span "28" at bounding box center [926, 449] width 13 height 17
type input "[DATE]"
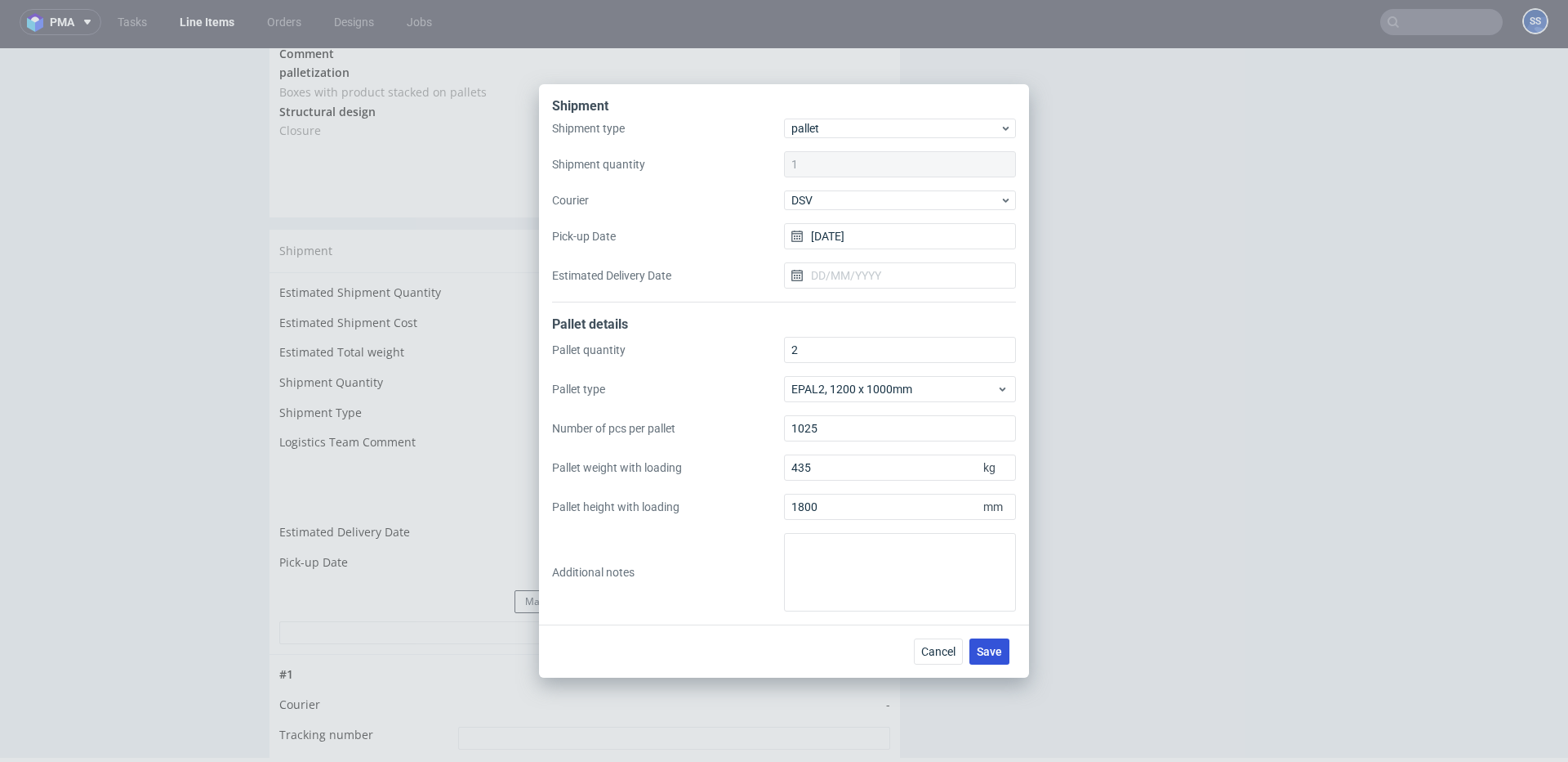
click at [983, 649] on span "Save" at bounding box center [990, 652] width 25 height 12
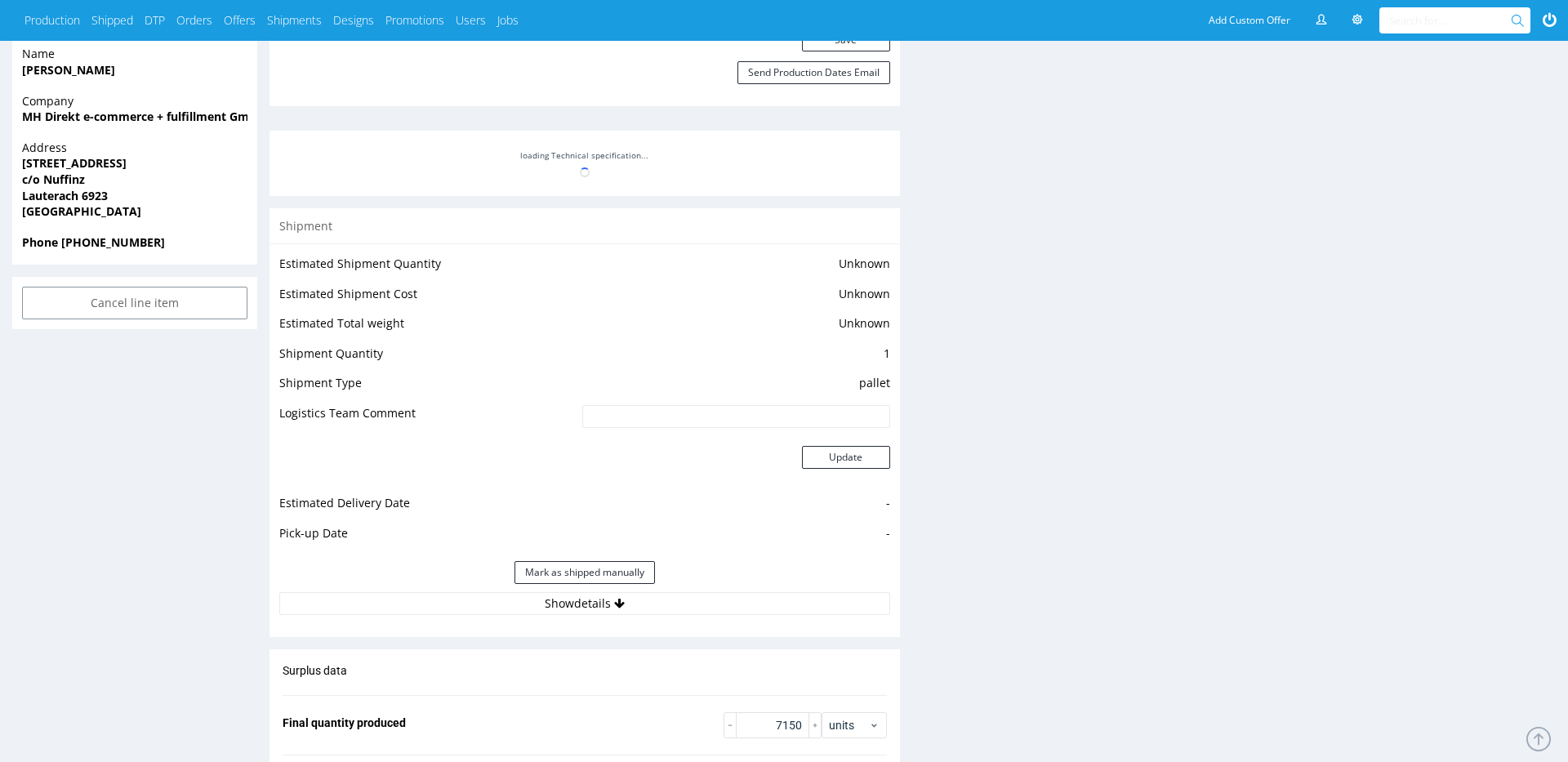
scroll to position [1316, 0]
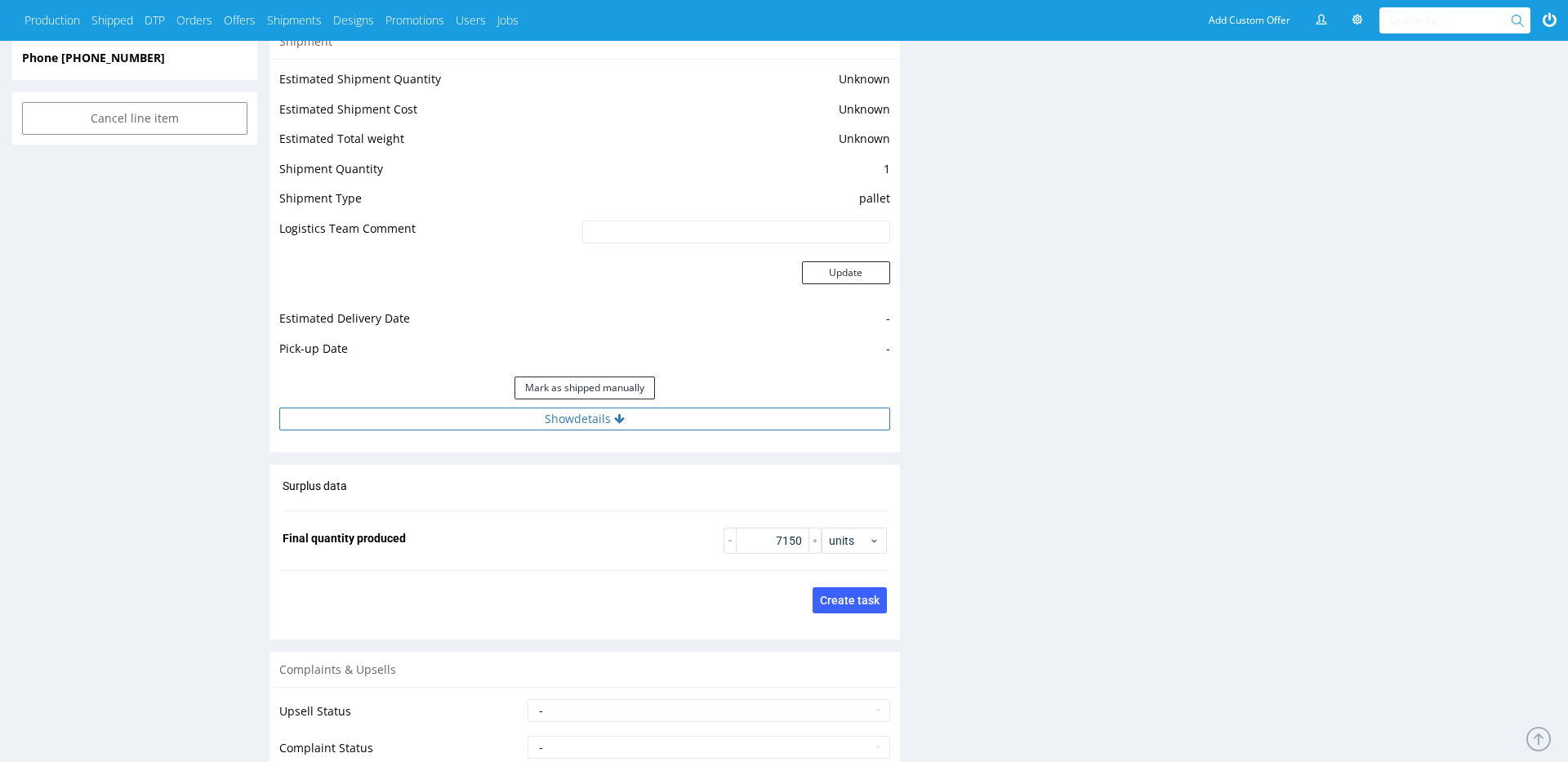
click at [575, 425] on button "Show details" at bounding box center [584, 418] width 611 height 22
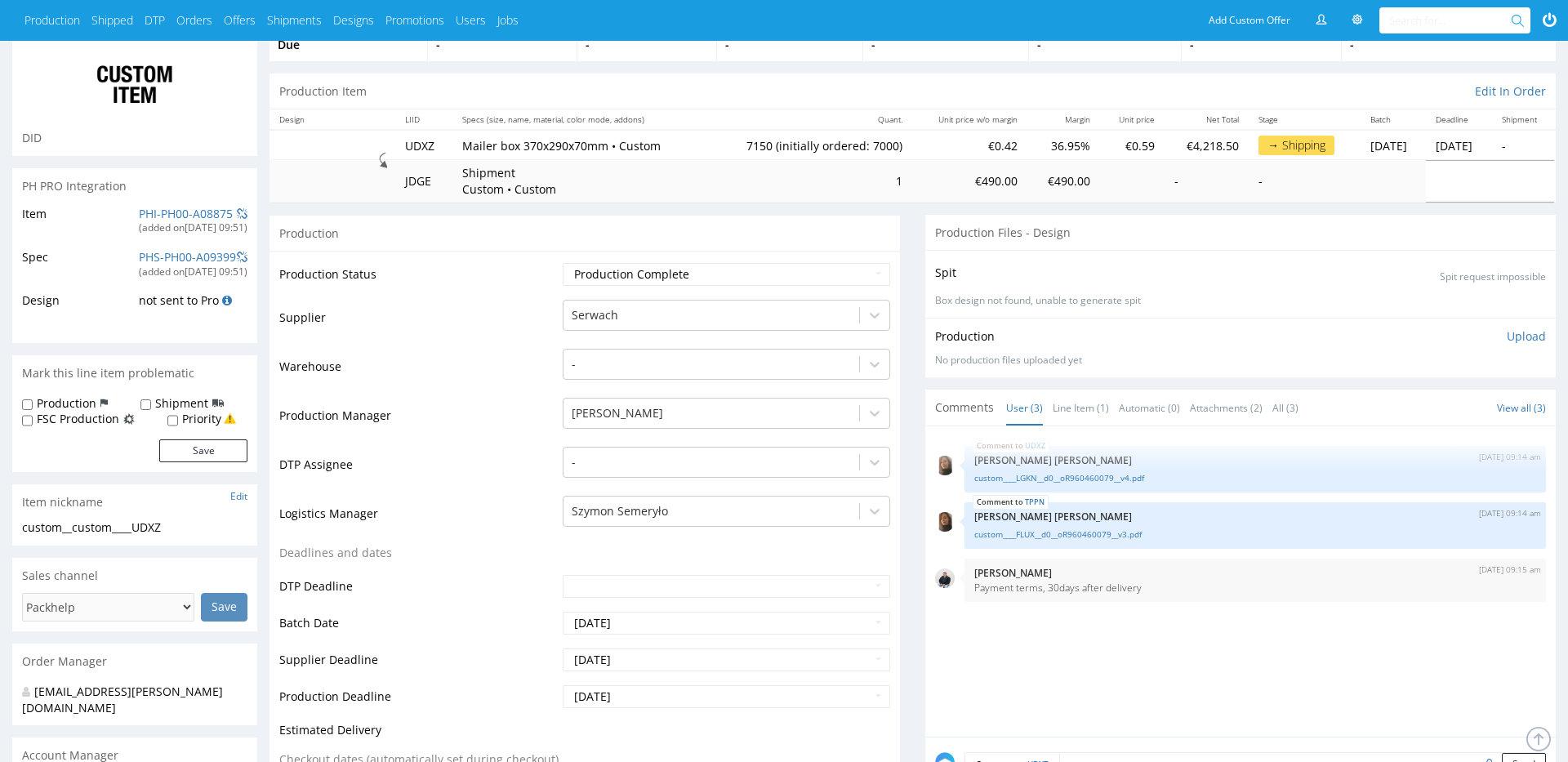
scroll to position [0, 0]
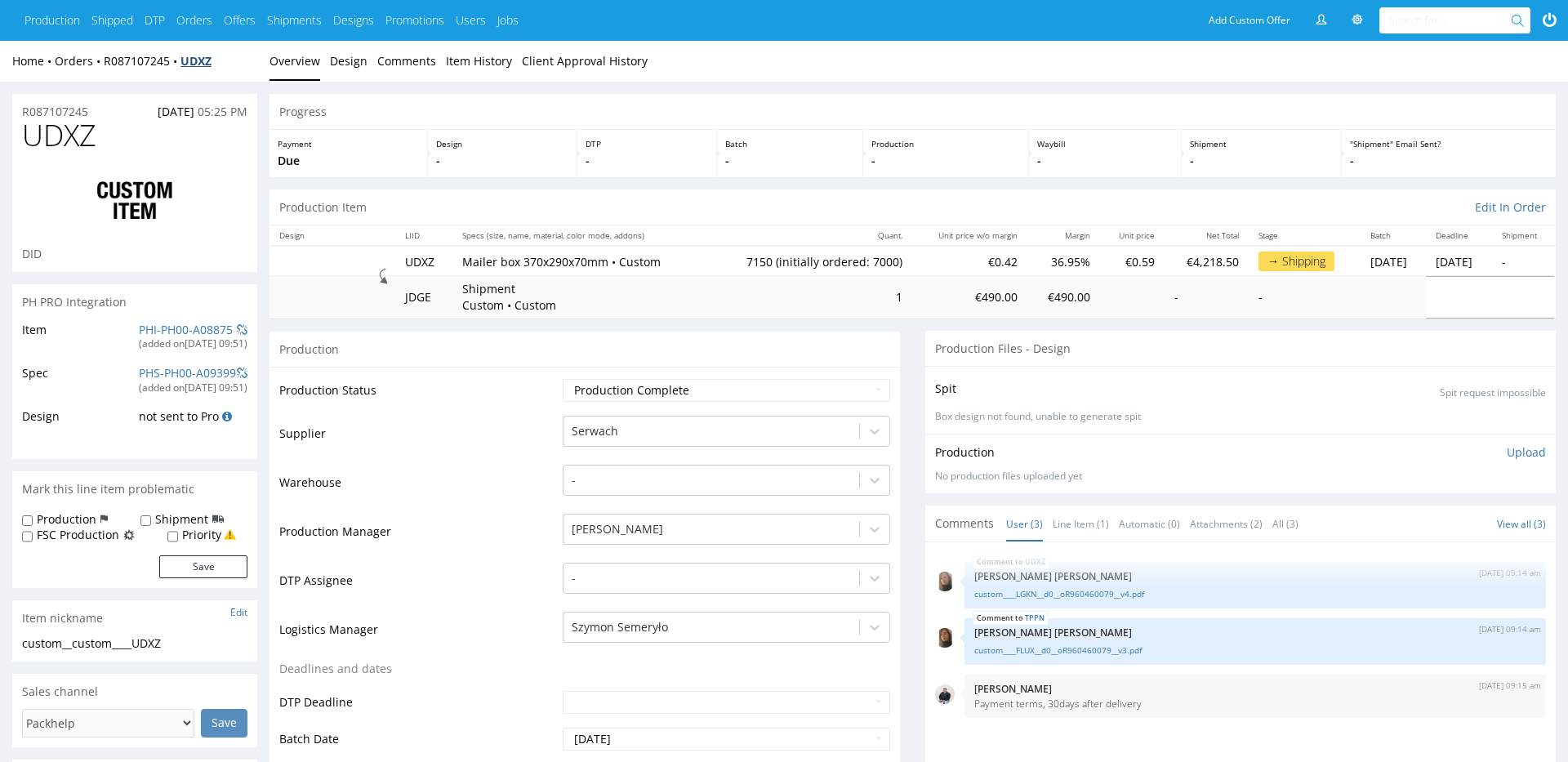
click at [196, 63] on strong "UDXZ" at bounding box center [196, 61] width 31 height 16
drag, startPoint x: 247, startPoint y: 67, endPoint x: 182, endPoint y: 66, distance: 65.0
click at [182, 66] on div "Home Orders R087107245 UDXZ" at bounding box center [135, 62] width 245 height 17
copy strong "UDXZ"
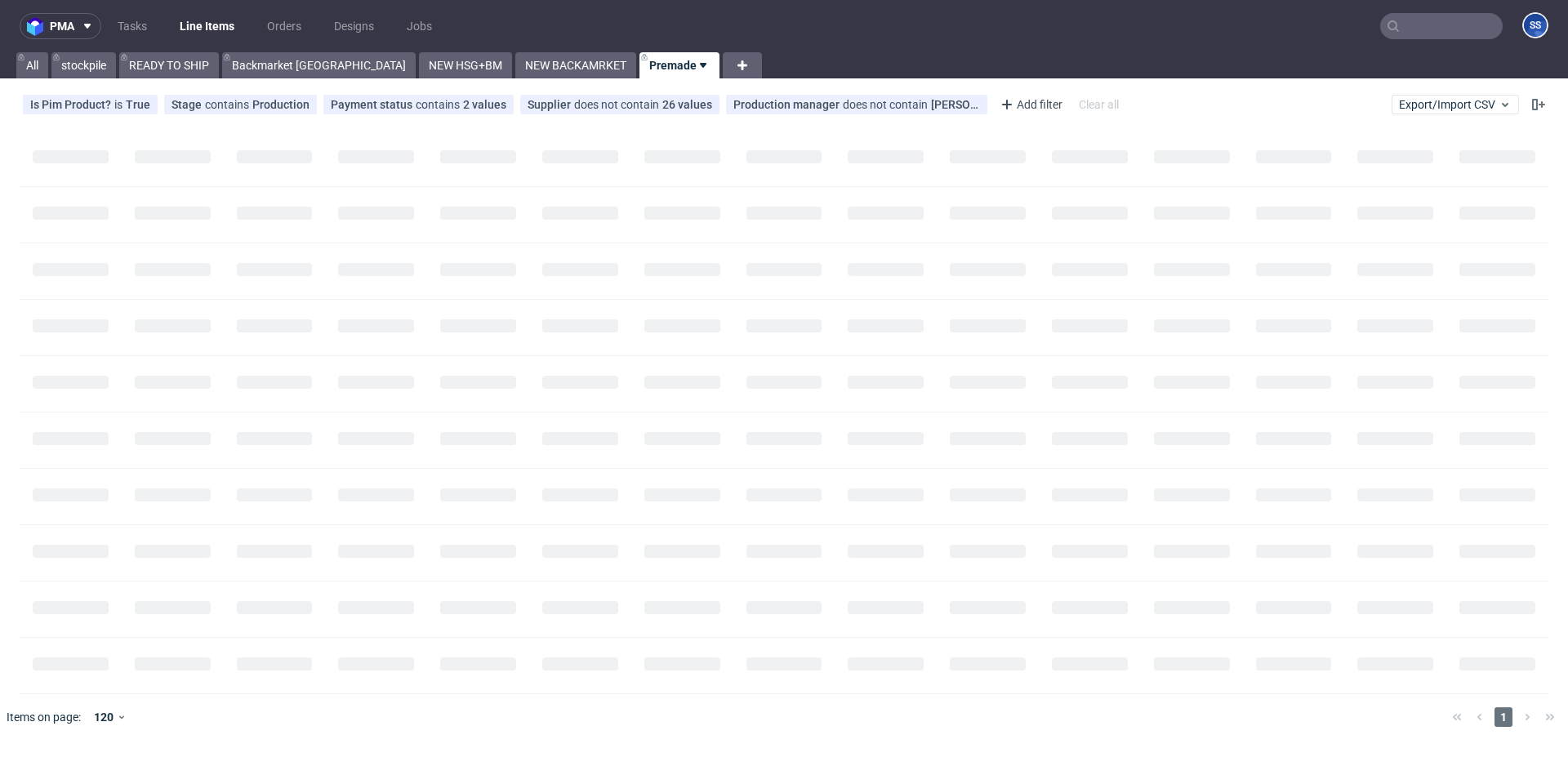
click at [1401, 27] on input "text" at bounding box center [1441, 26] width 122 height 26
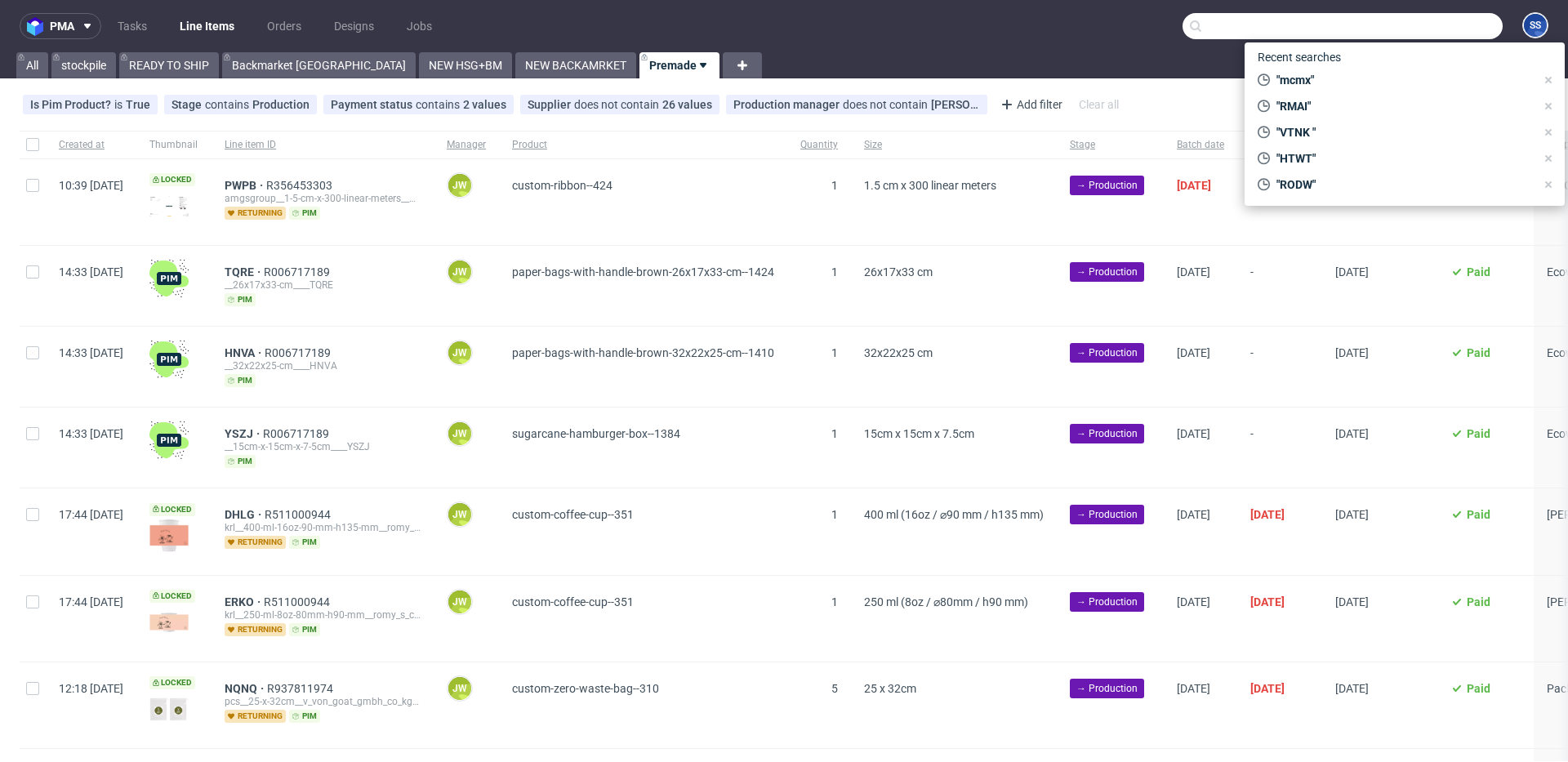
click at [1401, 27] on input "text" at bounding box center [1343, 26] width 320 height 26
paste input "UDXZ"
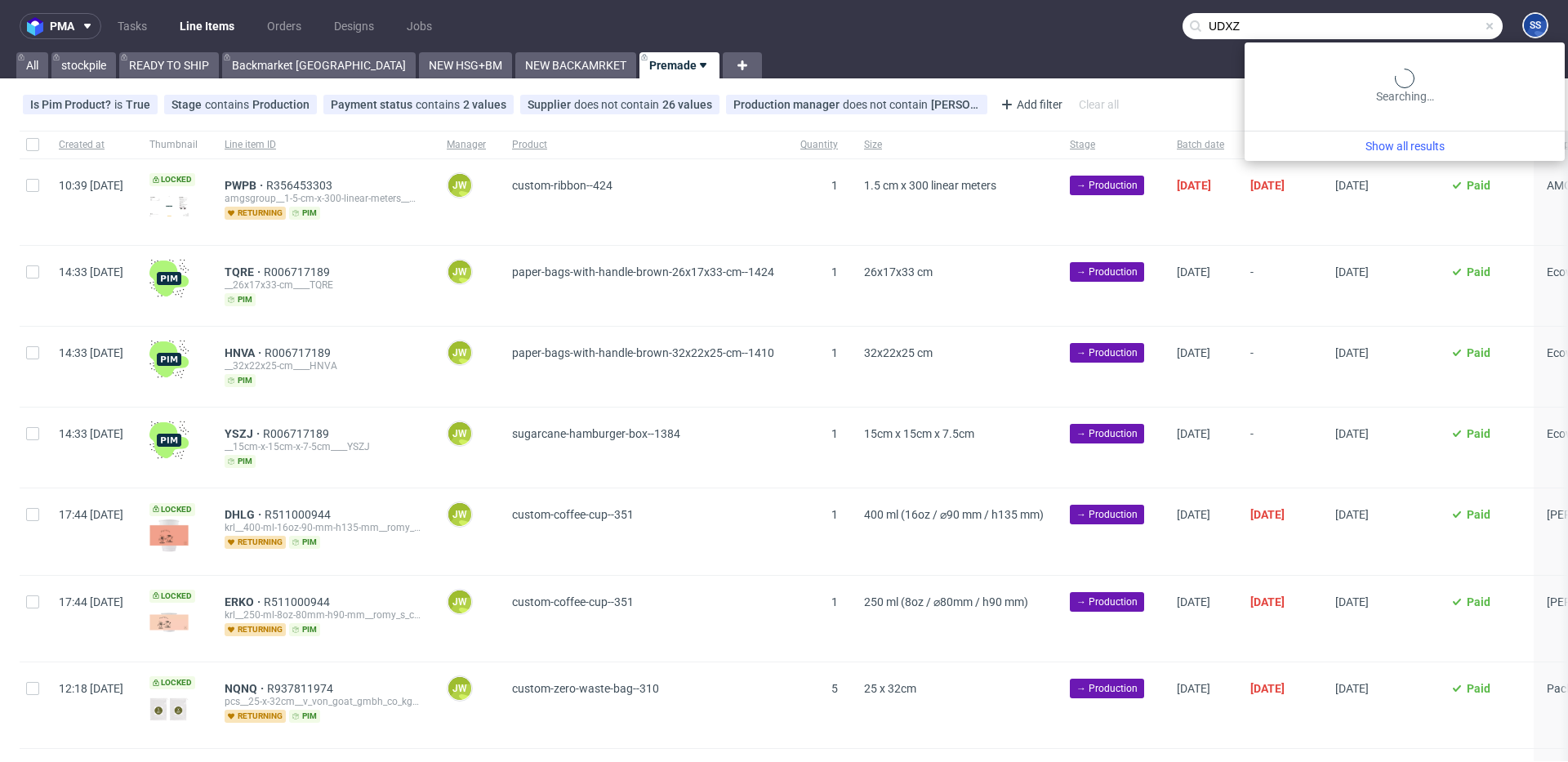
type input "UDXZ"
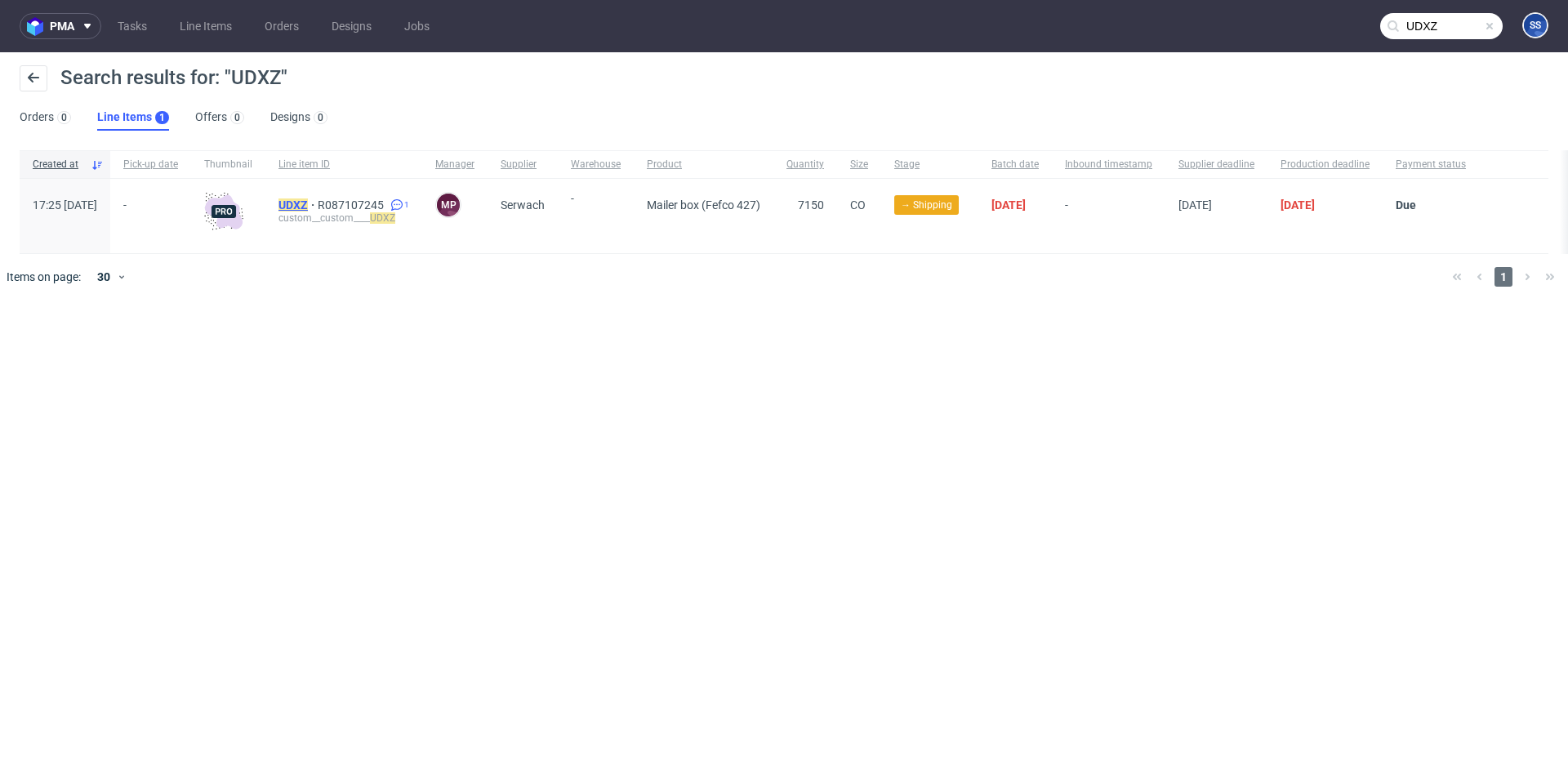
click at [308, 203] on mark "UDXZ" at bounding box center [292, 205] width 29 height 13
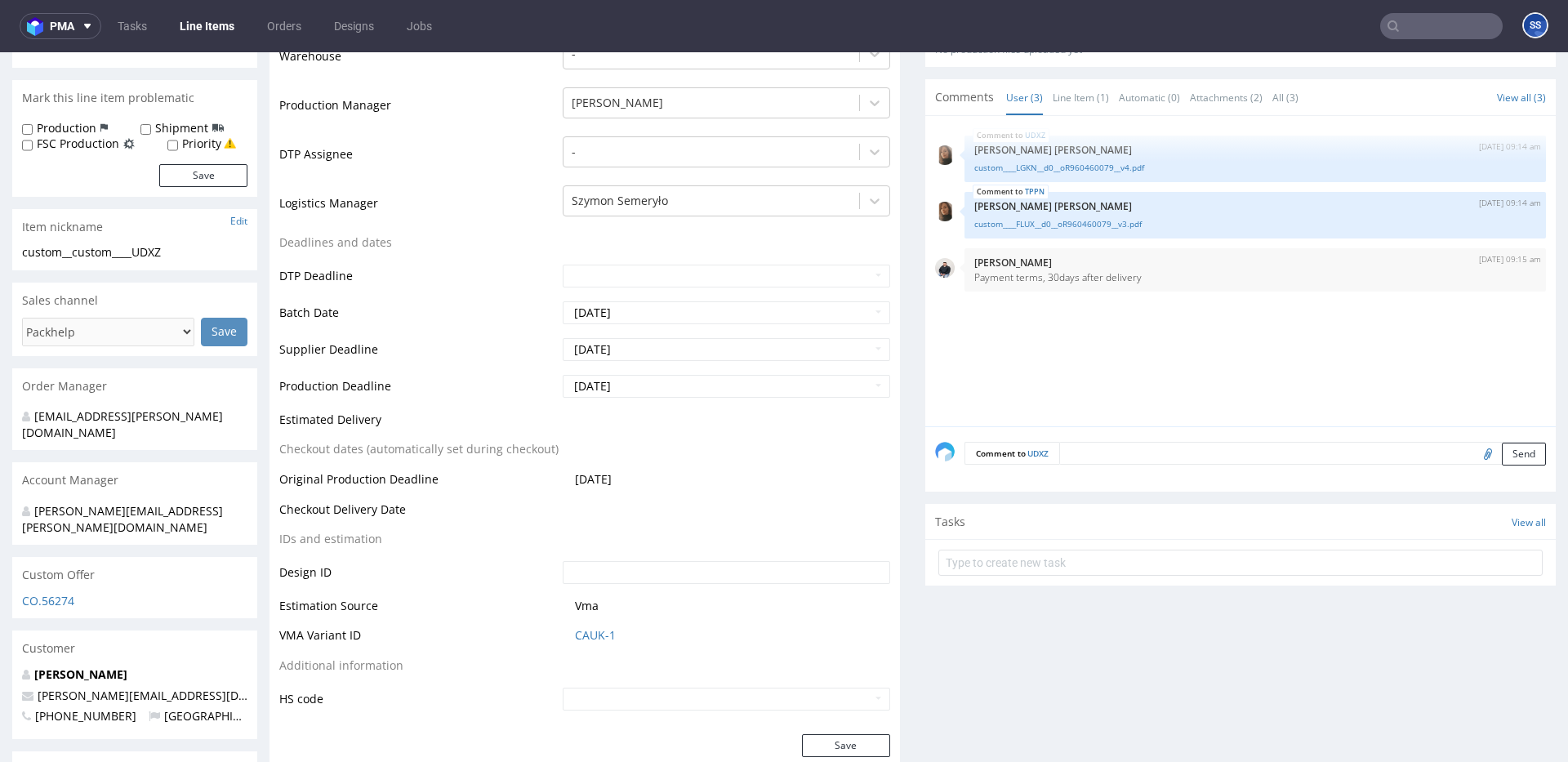
scroll to position [741, 0]
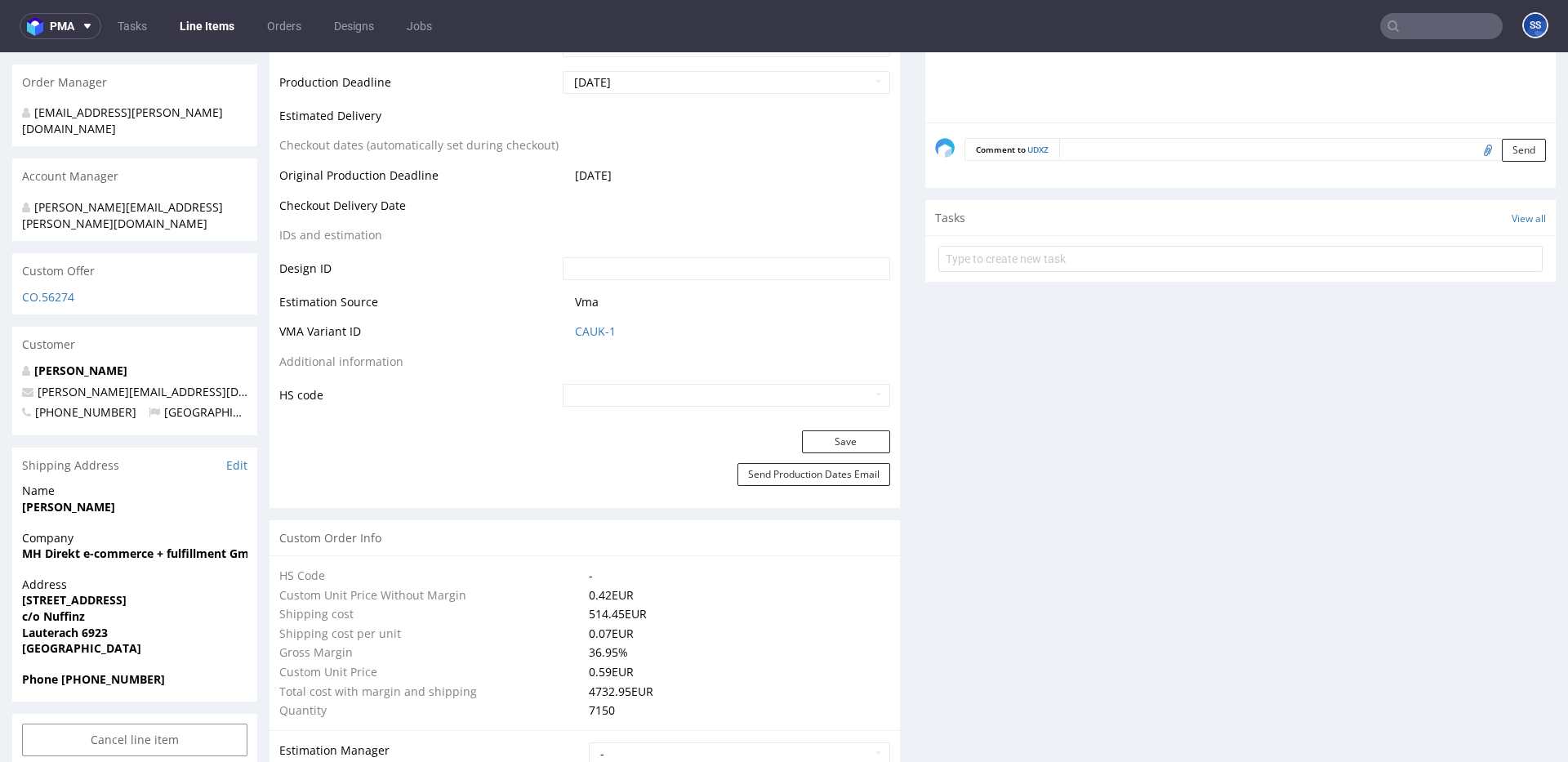
click at [113, 545] on strong "MH Direkt e-commerce + fulfillment GmbH & Co KG" at bounding box center [167, 553] width 292 height 16
copy strong "MH Direkt e-commerce + fulfillment GmbH & Co KG"
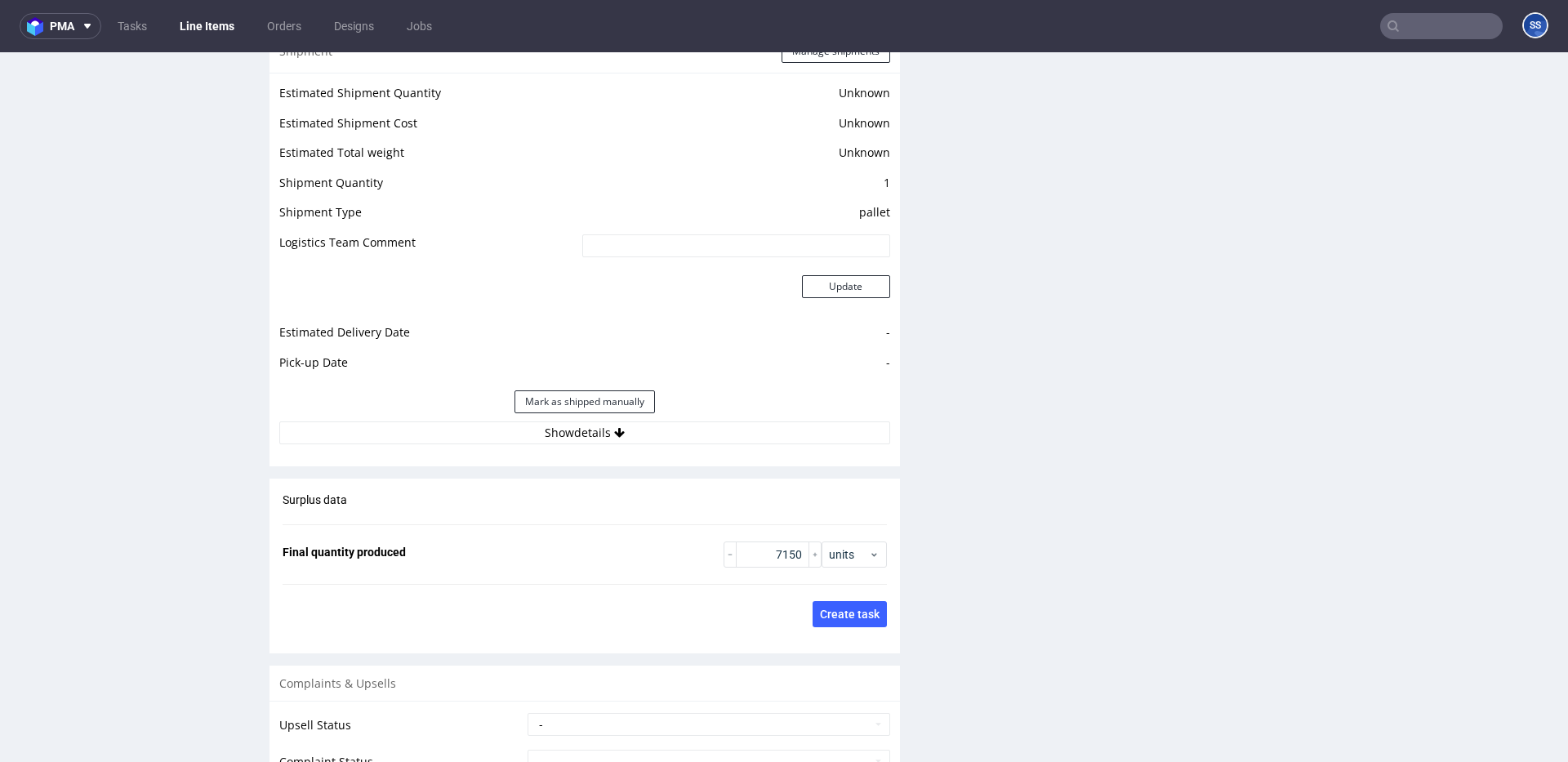
scroll to position [2158, 0]
click at [598, 436] on button "Show details" at bounding box center [584, 430] width 611 height 22
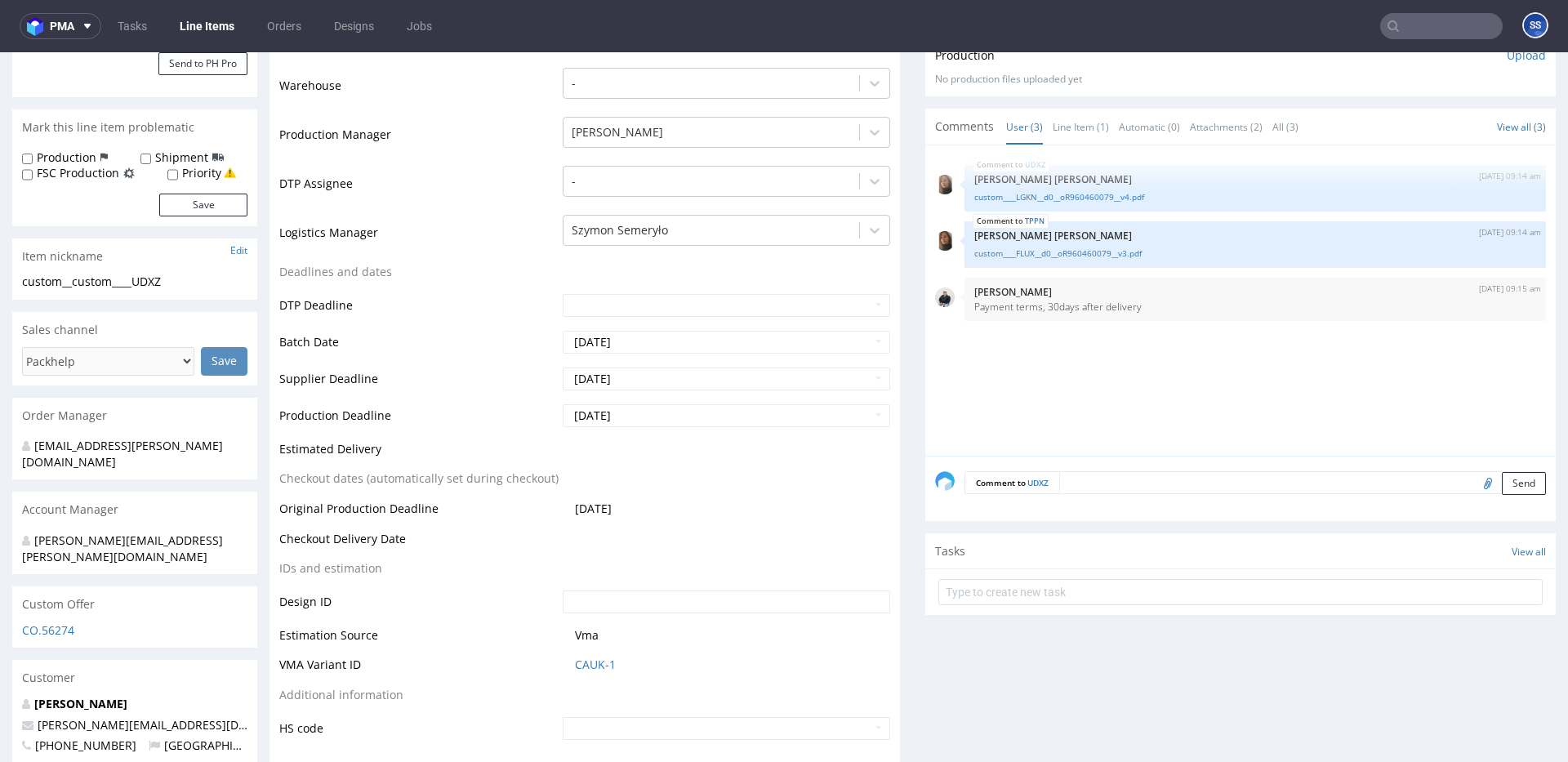
scroll to position [0, 0]
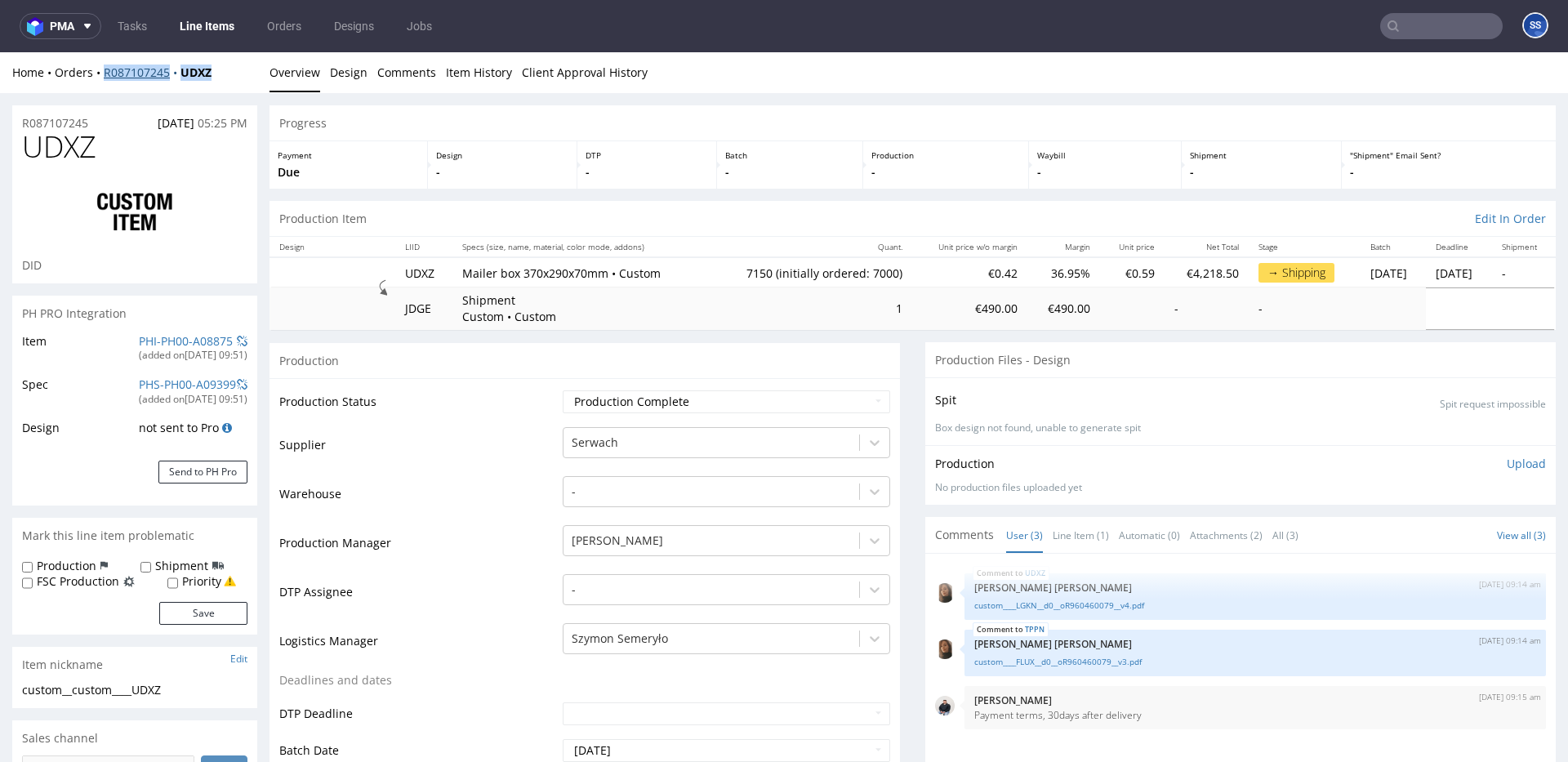
drag, startPoint x: 235, startPoint y: 71, endPoint x: 104, endPoint y: 74, distance: 131.0
click at [104, 74] on div "Home Orders R087107245 UDXZ" at bounding box center [135, 72] width 245 height 17
copy div "R087107245 UDXZ"
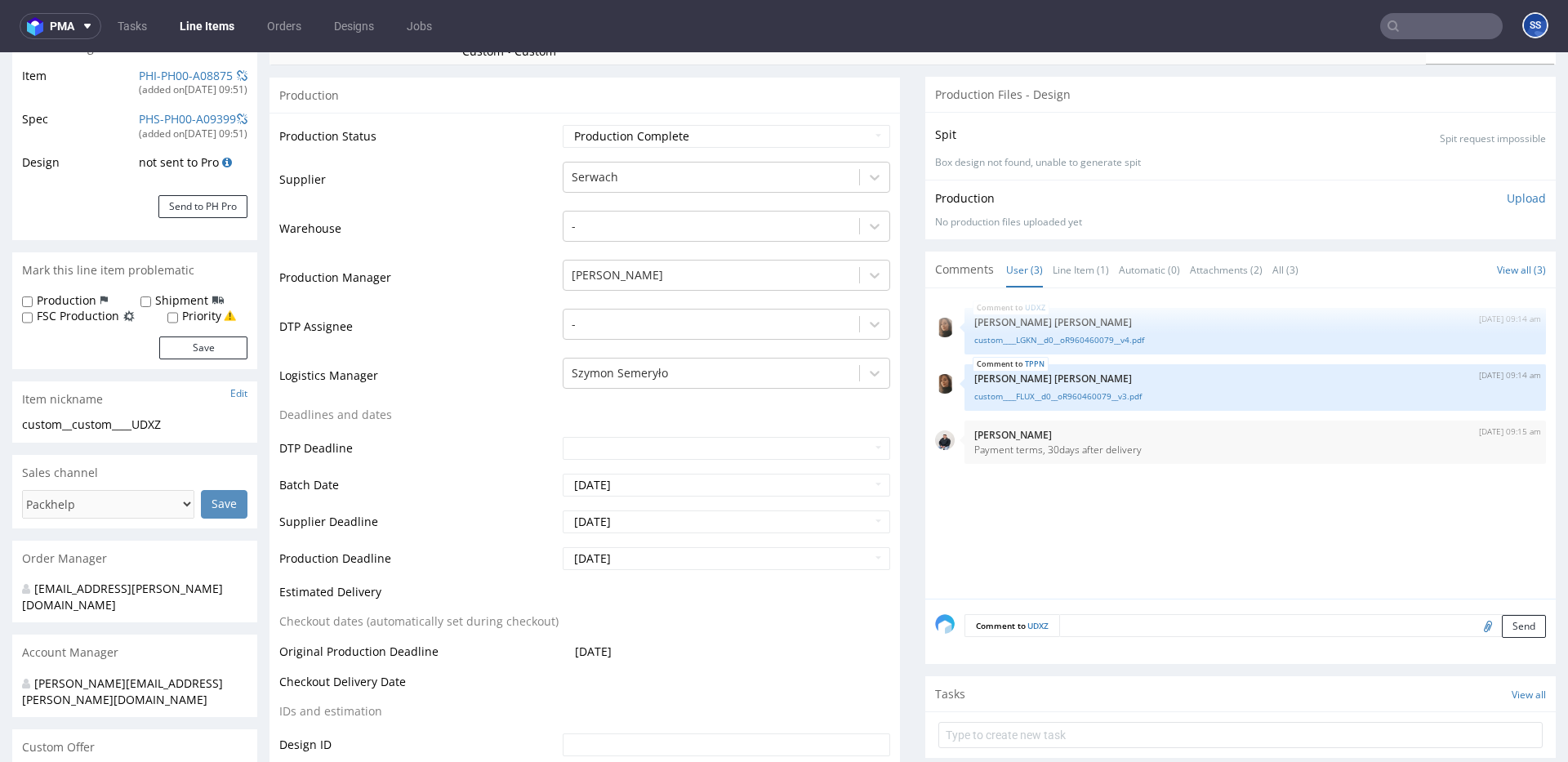
scroll to position [264, 0]
click at [1088, 271] on link "Line Item (1)" at bounding box center [1081, 271] width 57 height 35
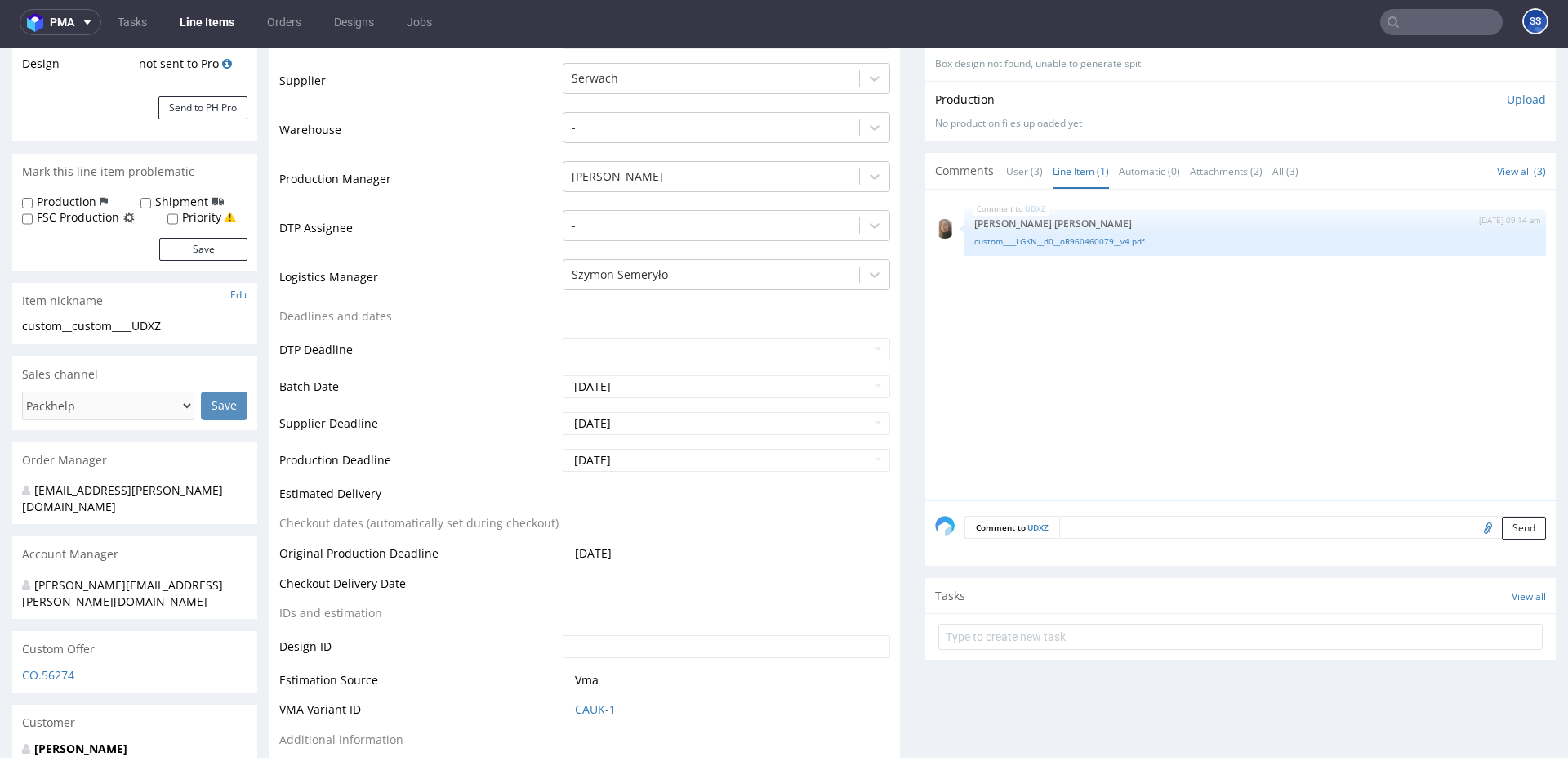
scroll to position [0, 0]
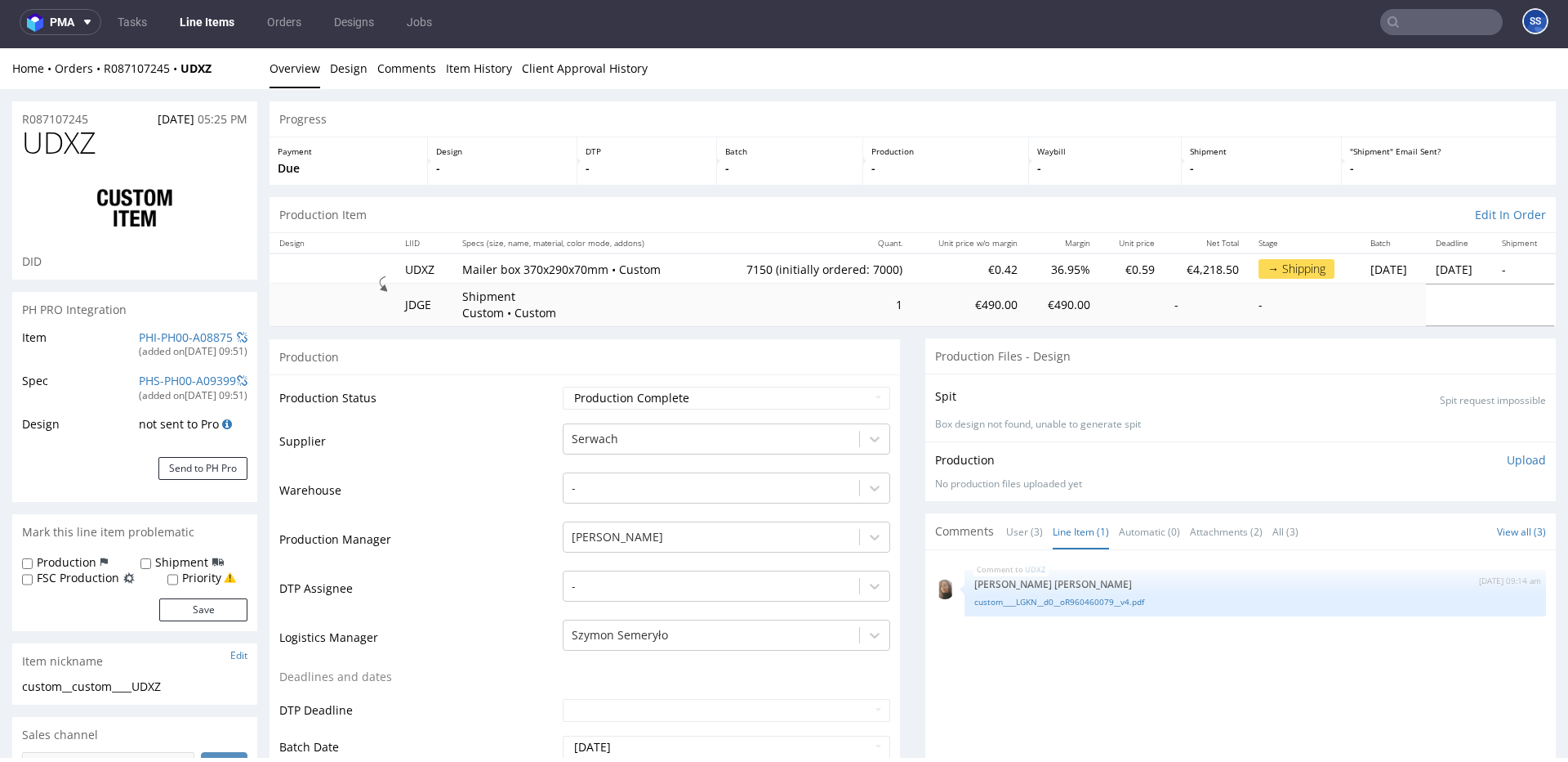
click at [226, 66] on div "Home Orders R087107245 UDXZ" at bounding box center [135, 69] width 245 height 17
drag, startPoint x: 206, startPoint y: 70, endPoint x: 184, endPoint y: 72, distance: 22.1
click at [184, 72] on div "Home Orders R087107245 UDXZ" at bounding box center [135, 69] width 245 height 17
copy strong "UDXZ"
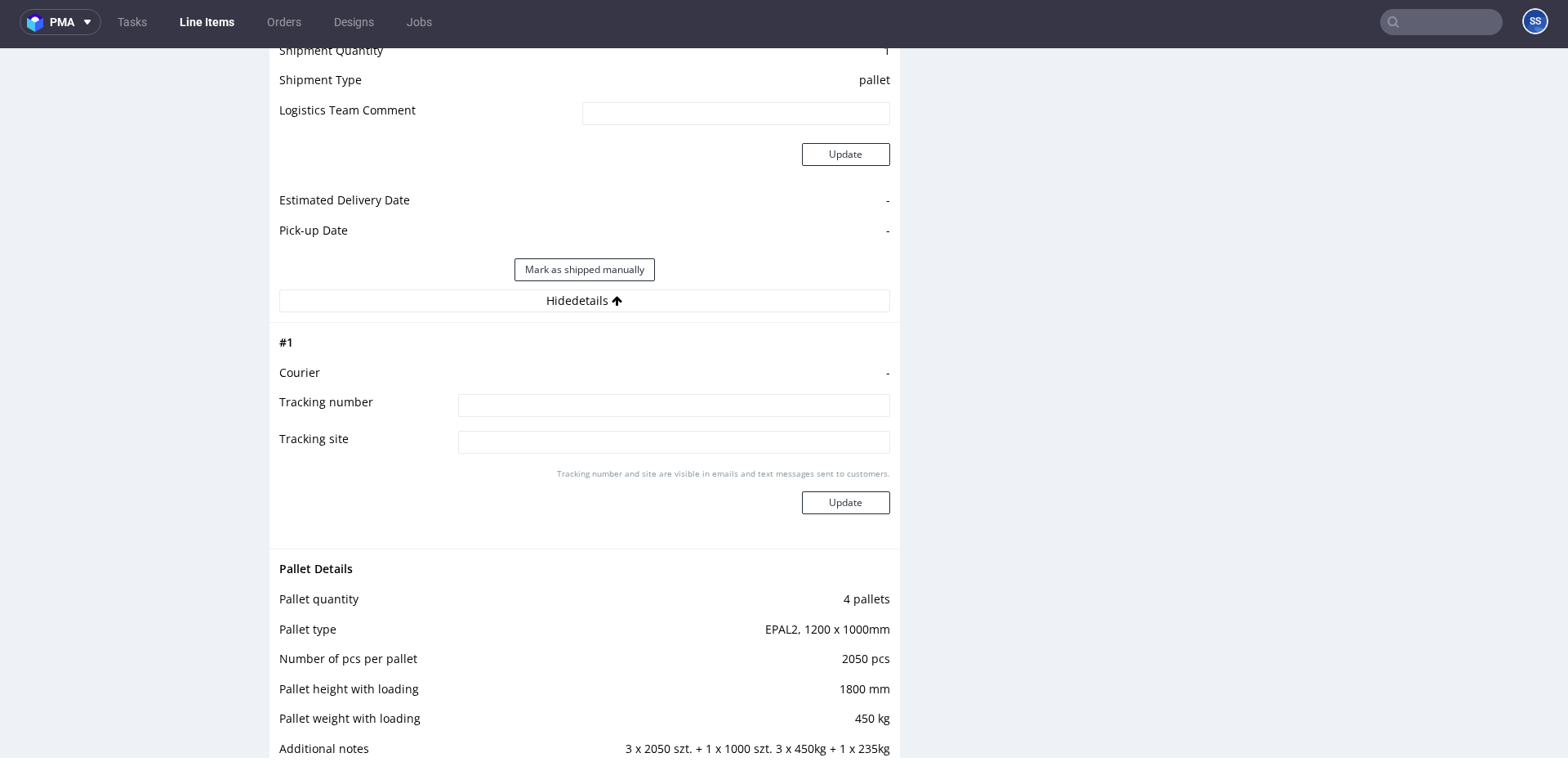
scroll to position [2267, 0]
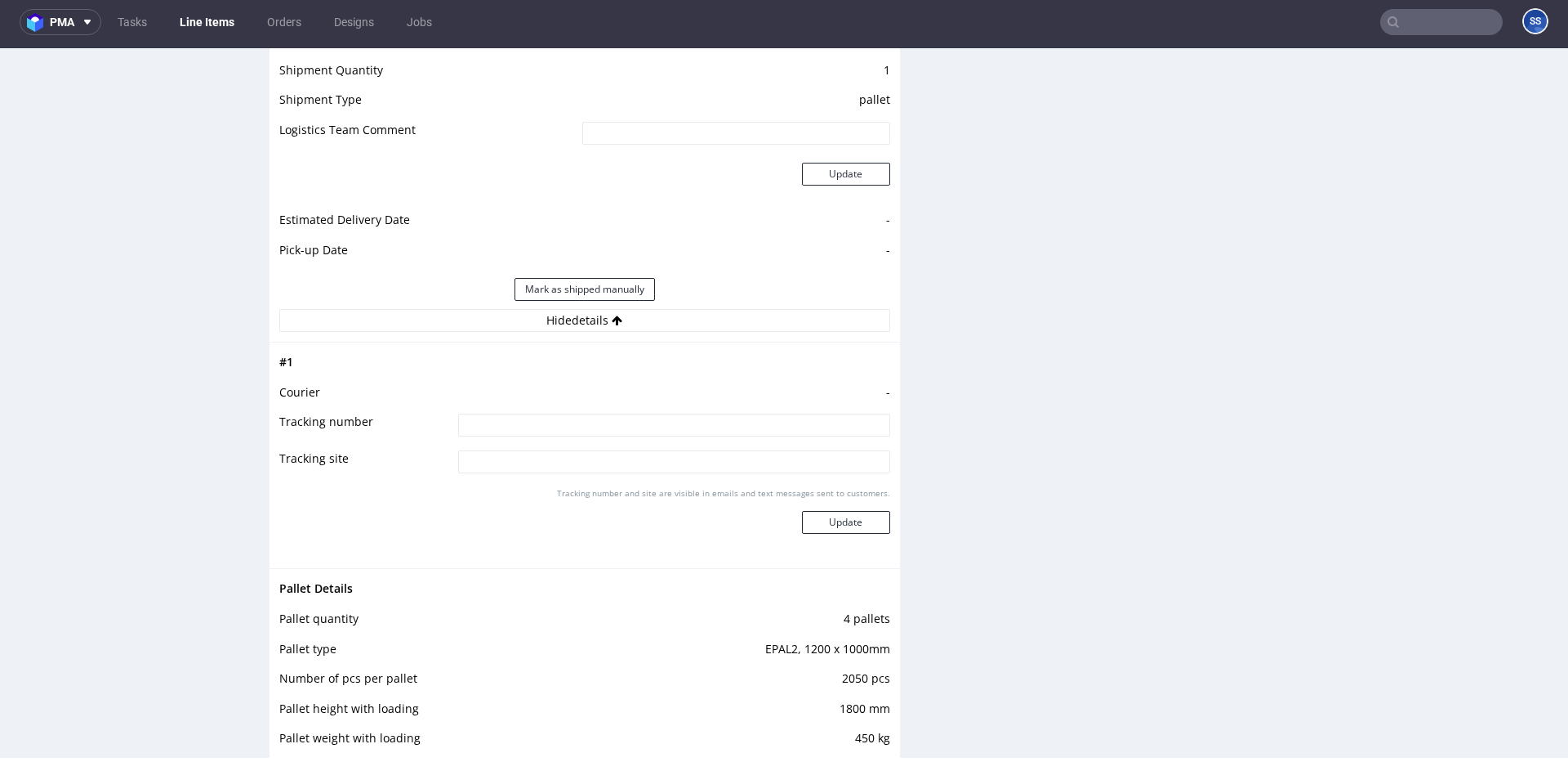
click at [529, 425] on input at bounding box center [674, 424] width 432 height 23
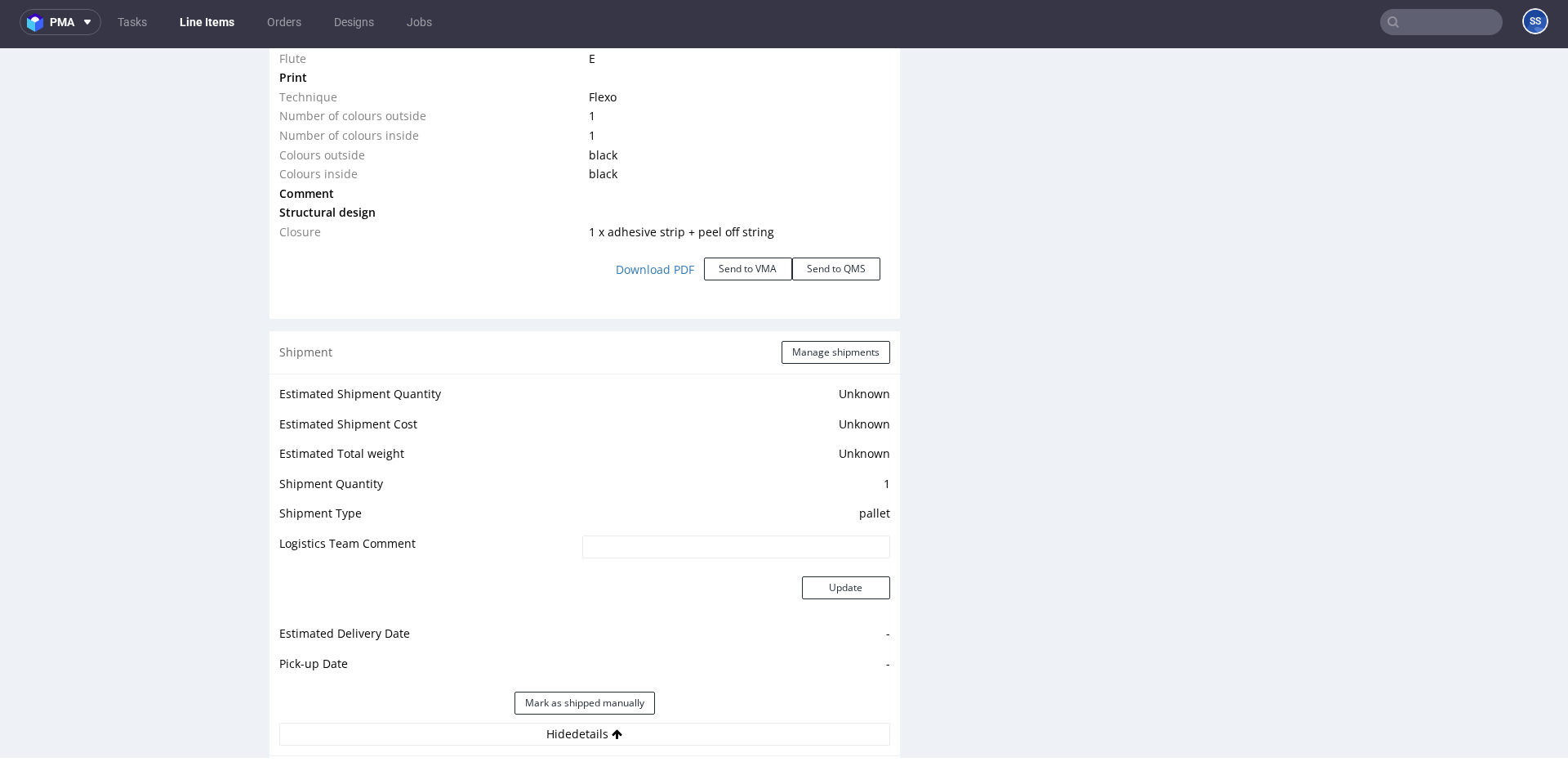
scroll to position [1848, 0]
click at [818, 353] on button "Manage shipments" at bounding box center [836, 357] width 108 height 23
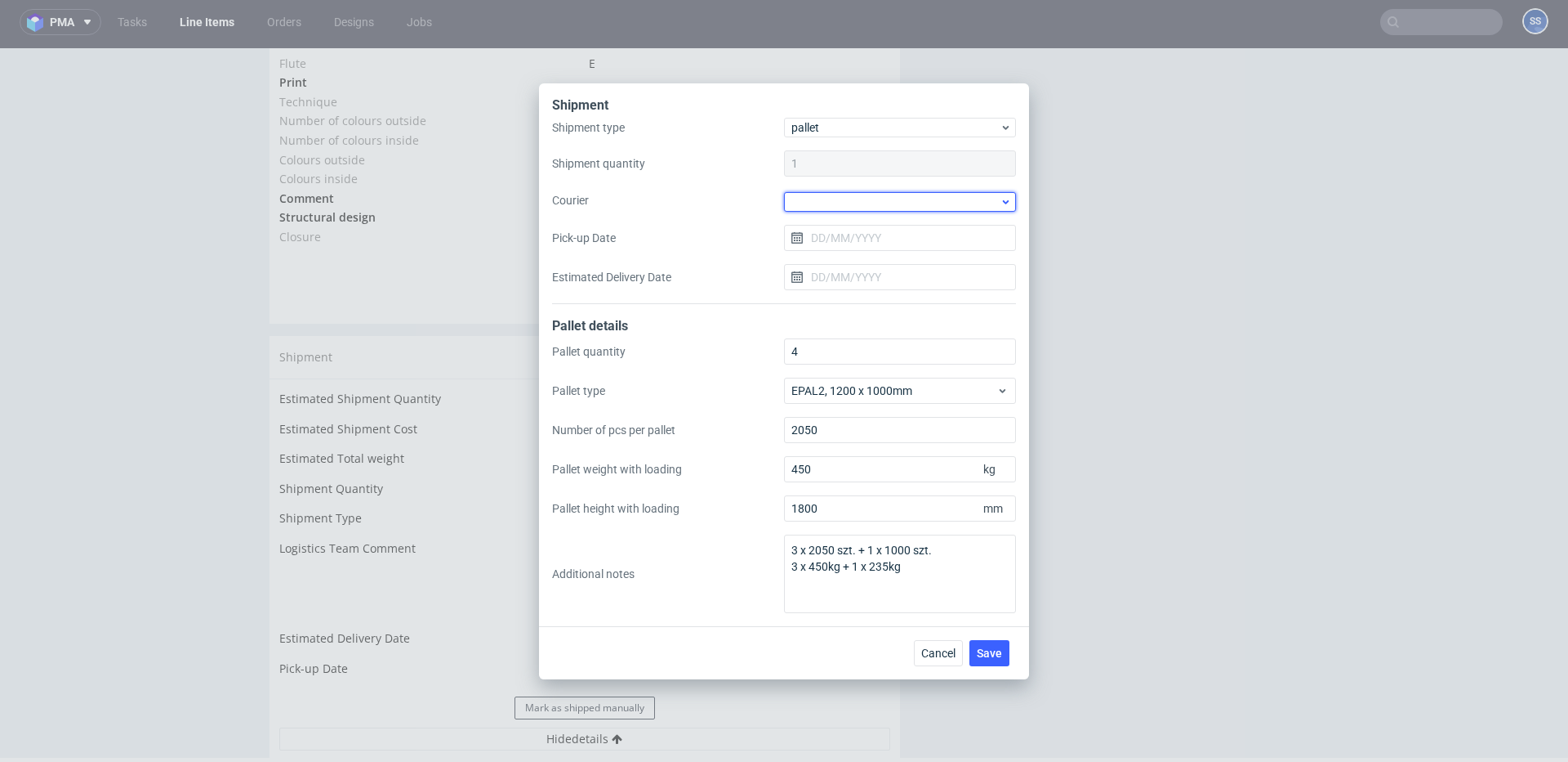
click at [843, 202] on div at bounding box center [900, 202] width 232 height 20
click at [882, 271] on div "DSV" at bounding box center [900, 270] width 219 height 29
click at [864, 244] on input "Pick-up Date" at bounding box center [900, 236] width 232 height 26
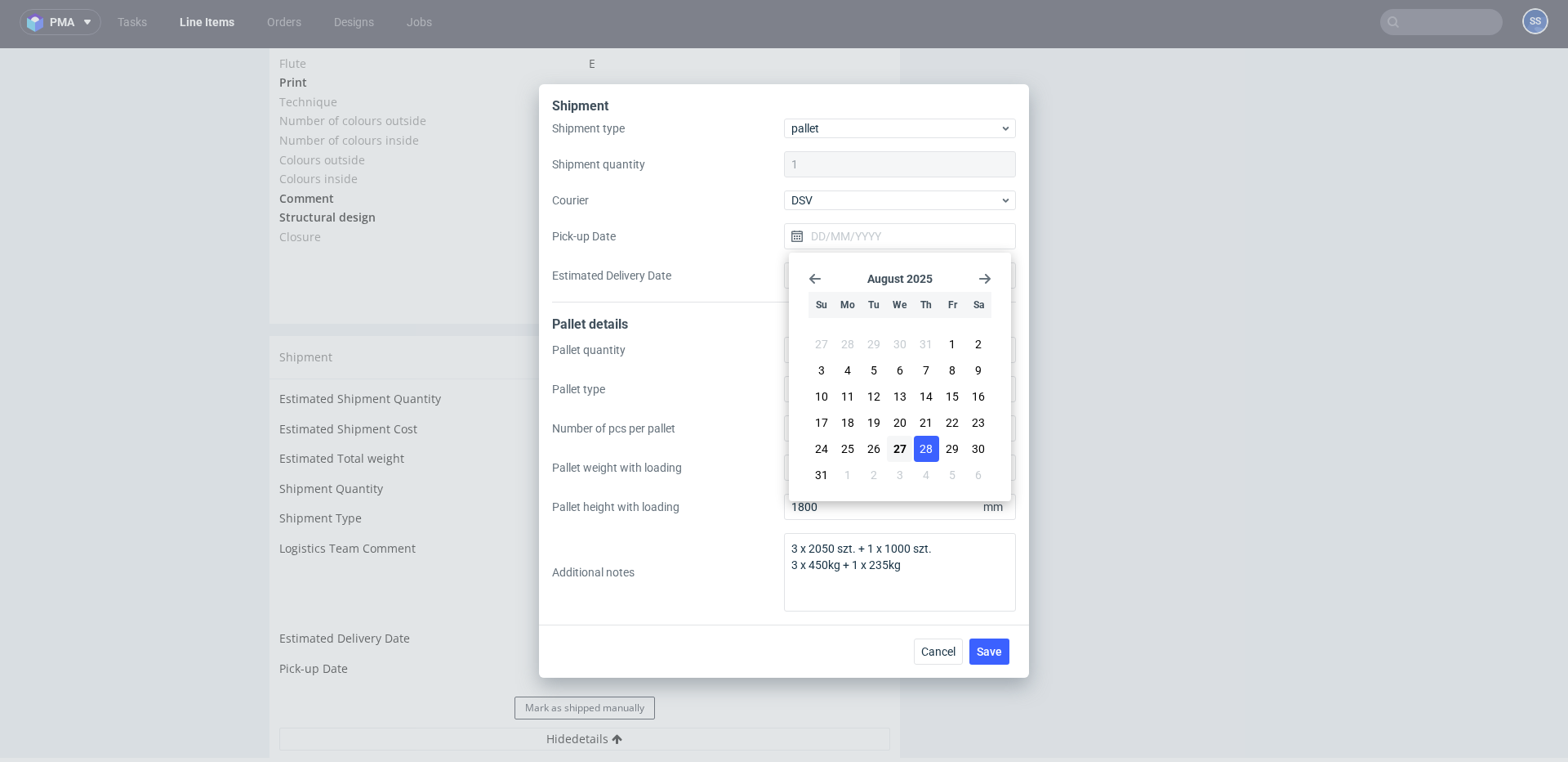
click at [917, 452] on button "28" at bounding box center [926, 449] width 25 height 26
type input "[DATE]"
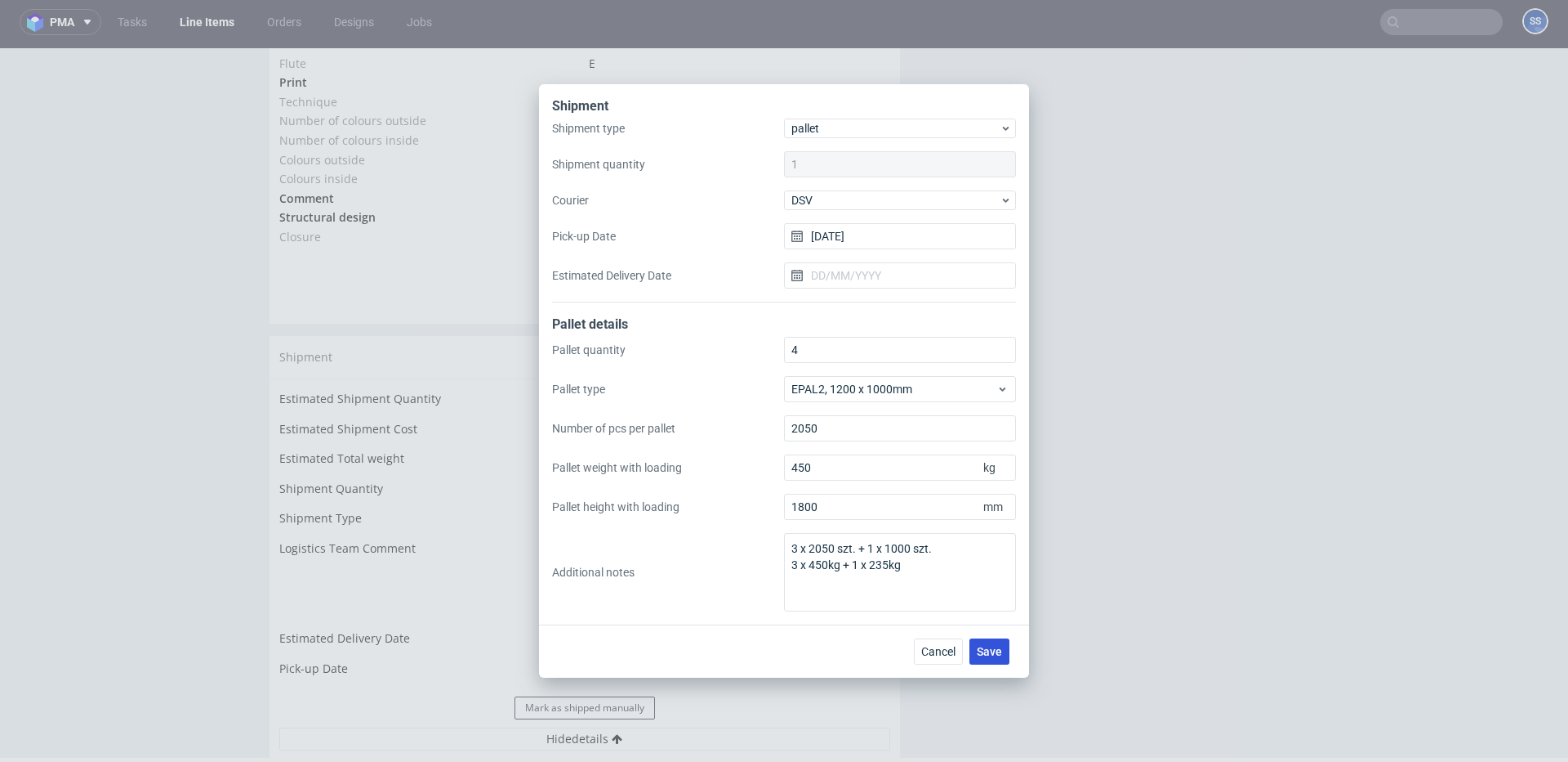
click at [981, 653] on span "Save" at bounding box center [990, 652] width 25 height 12
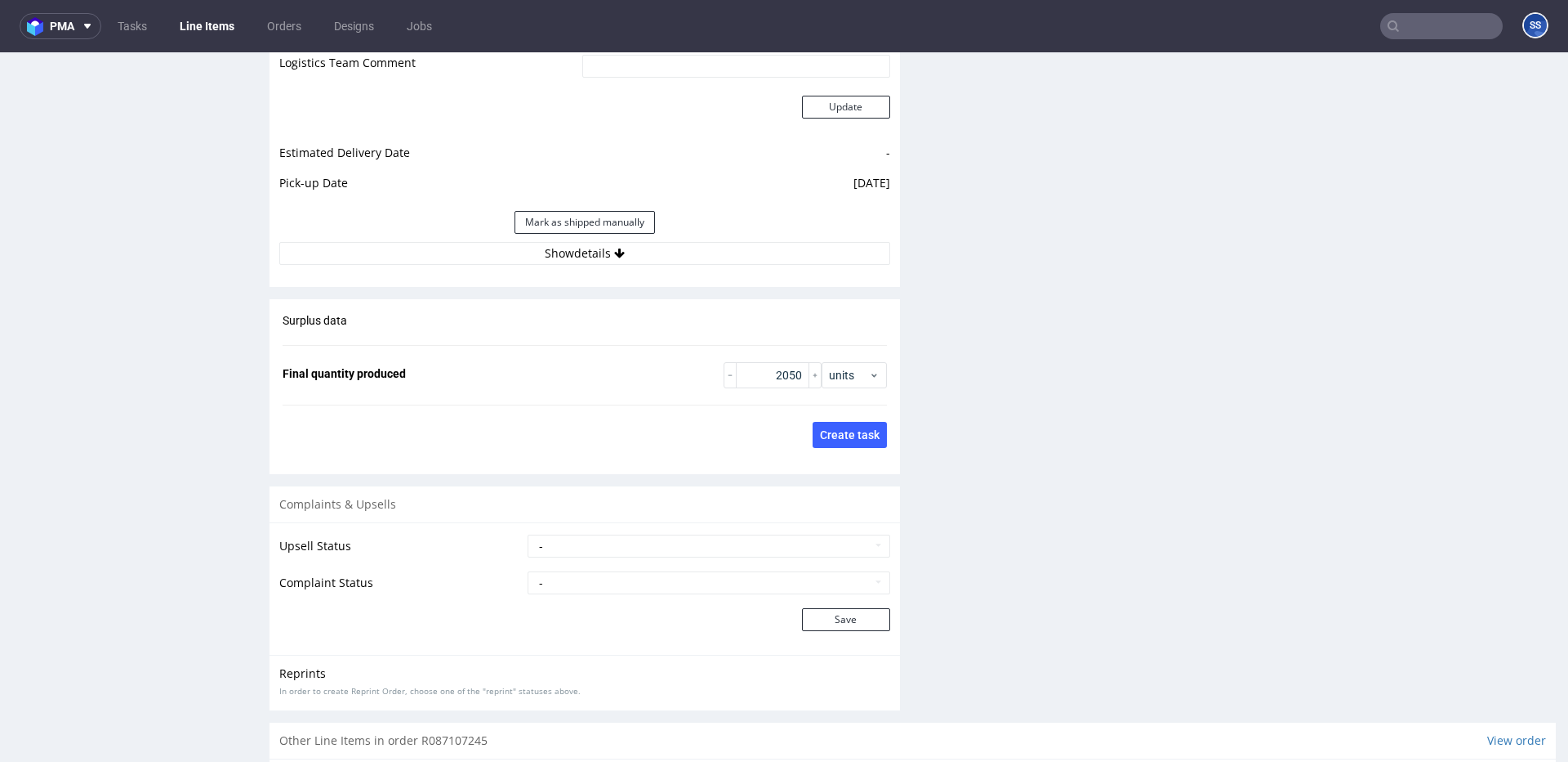
scroll to position [2379, 0]
click at [631, 262] on button "Show details" at bounding box center [584, 250] width 611 height 23
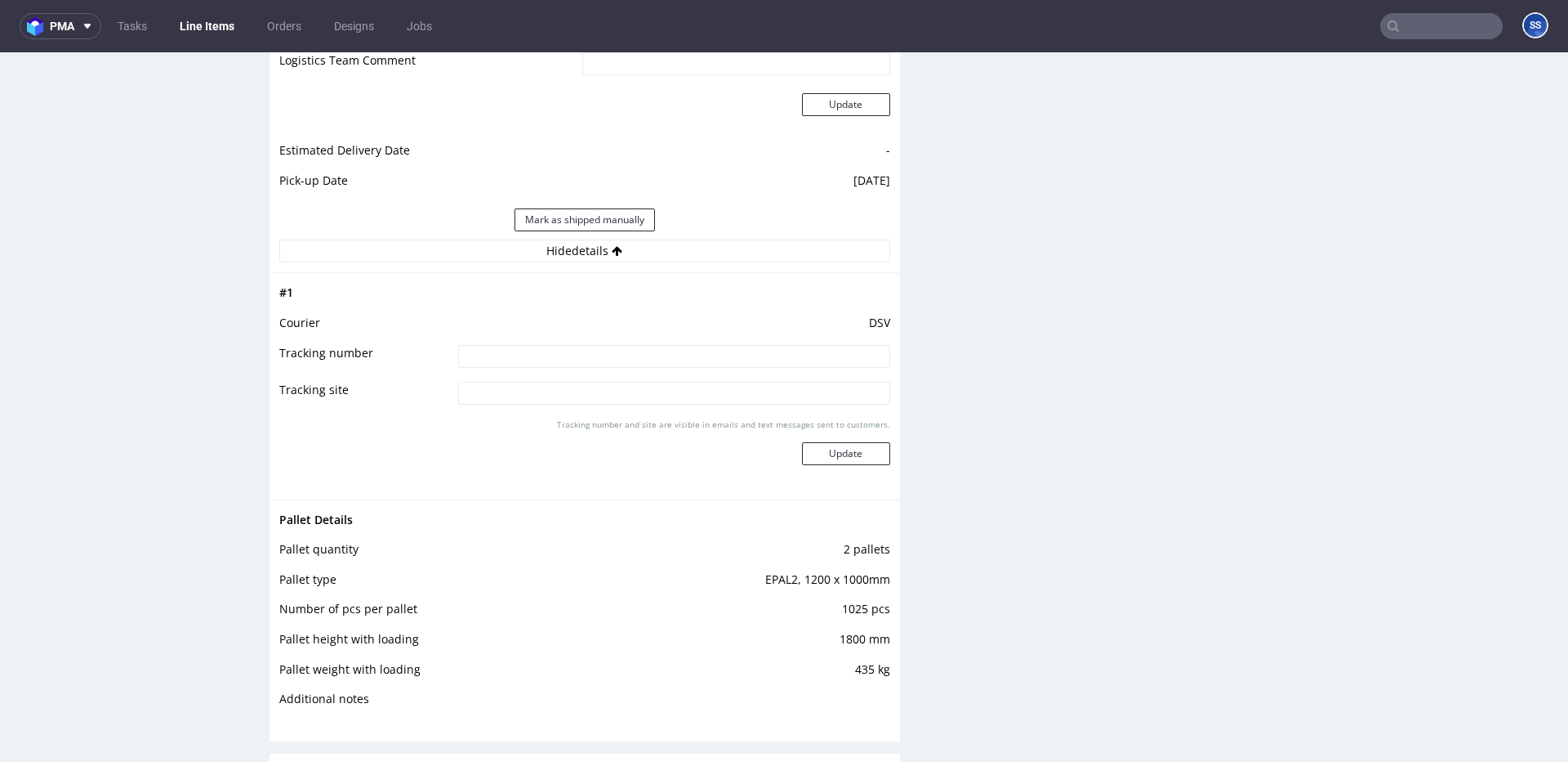
click at [587, 351] on input at bounding box center [674, 356] width 432 height 23
paste input "40257145950403195147"
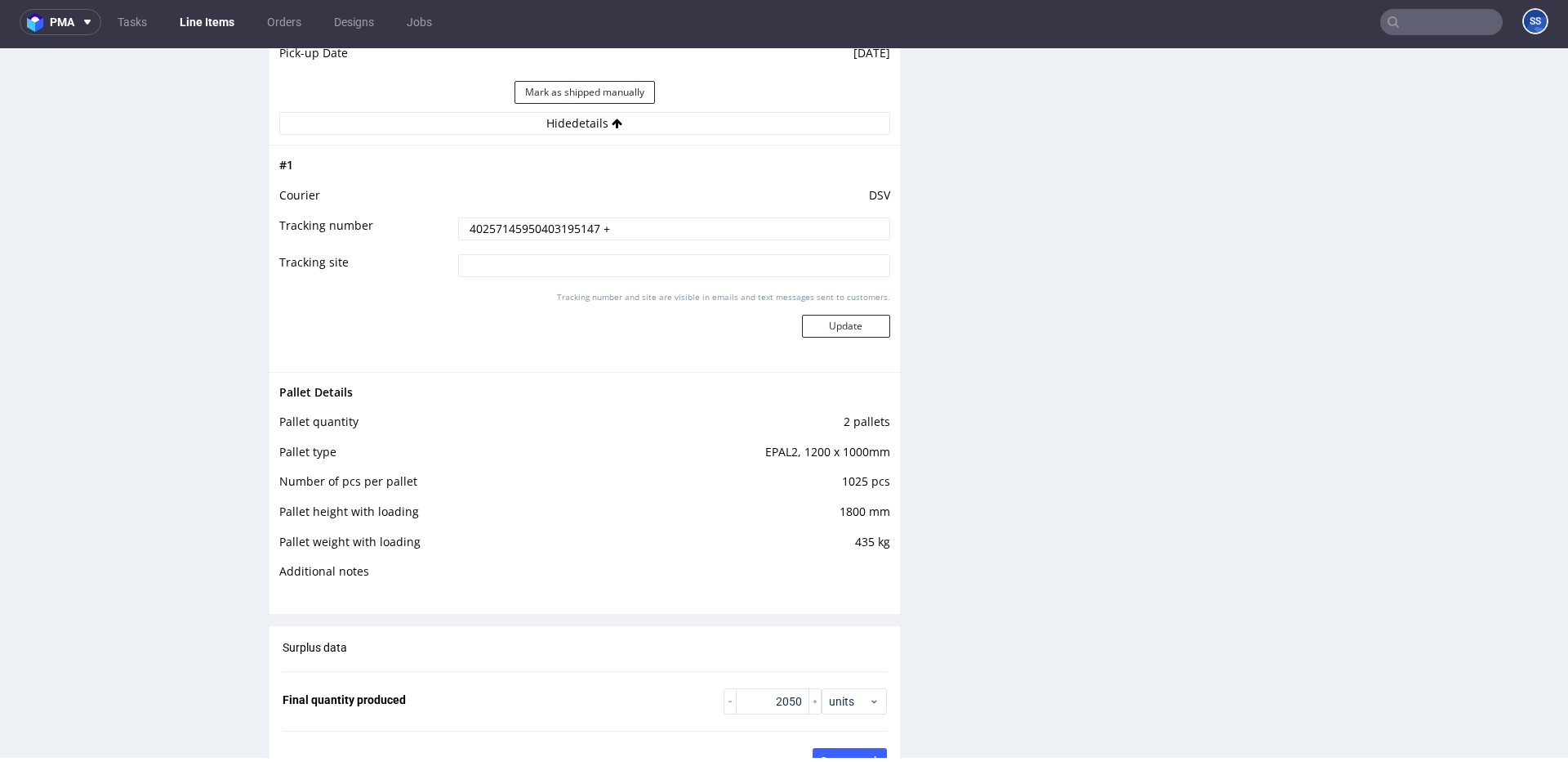
scroll to position [2493, 0]
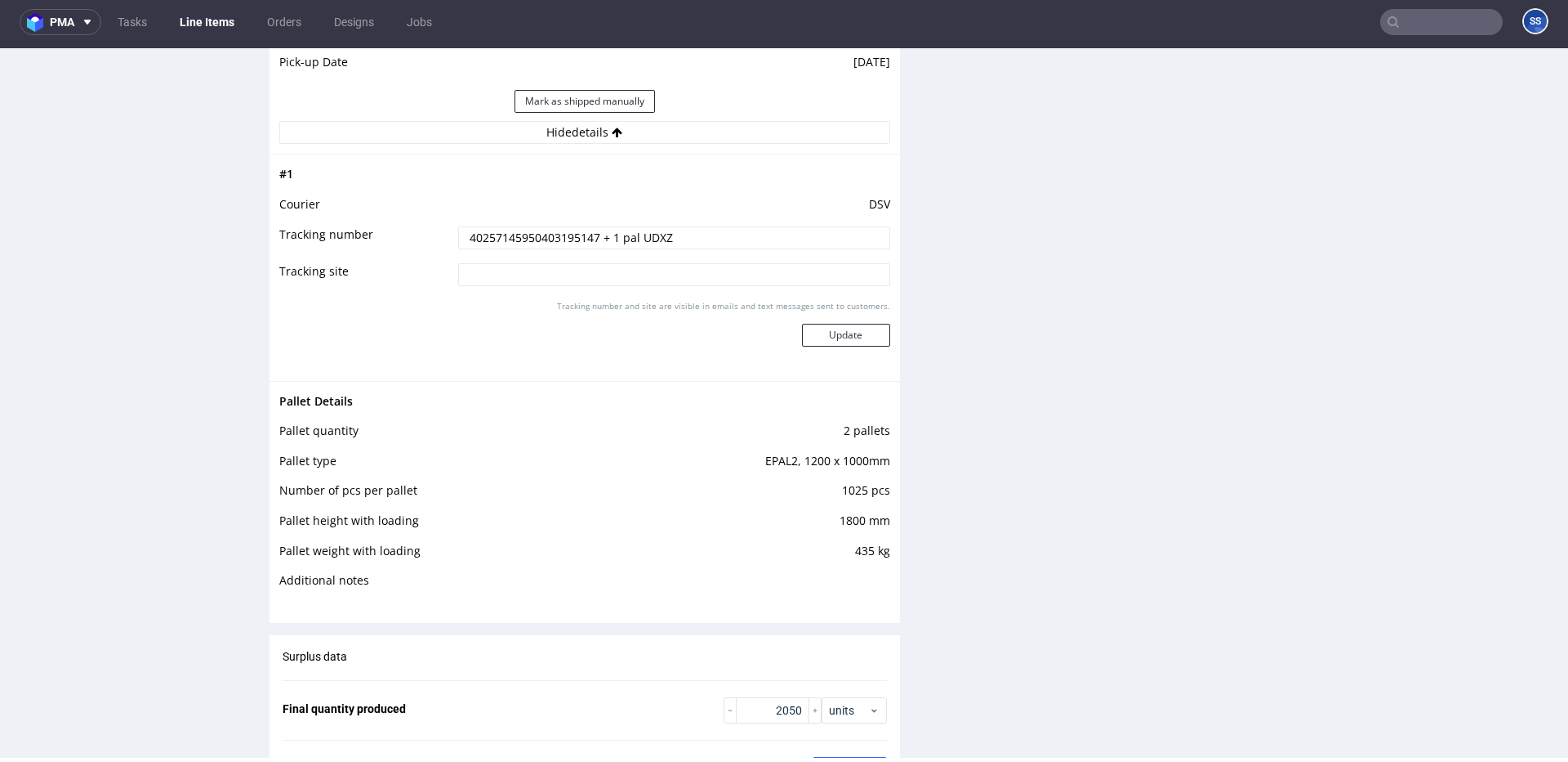
type input "40257145950403195147 + 1 pal UDXZ"
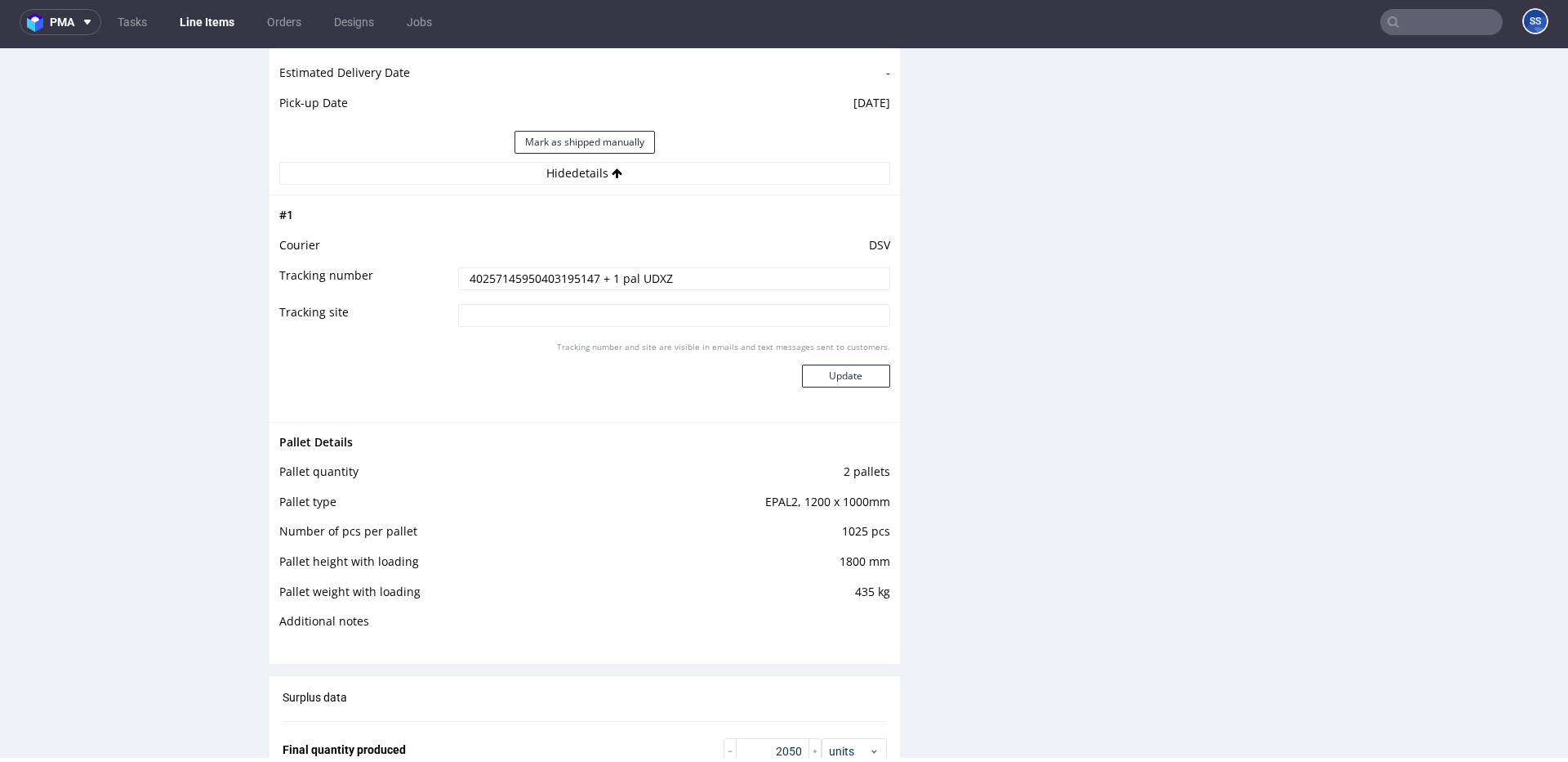
scroll to position [2423, 0]
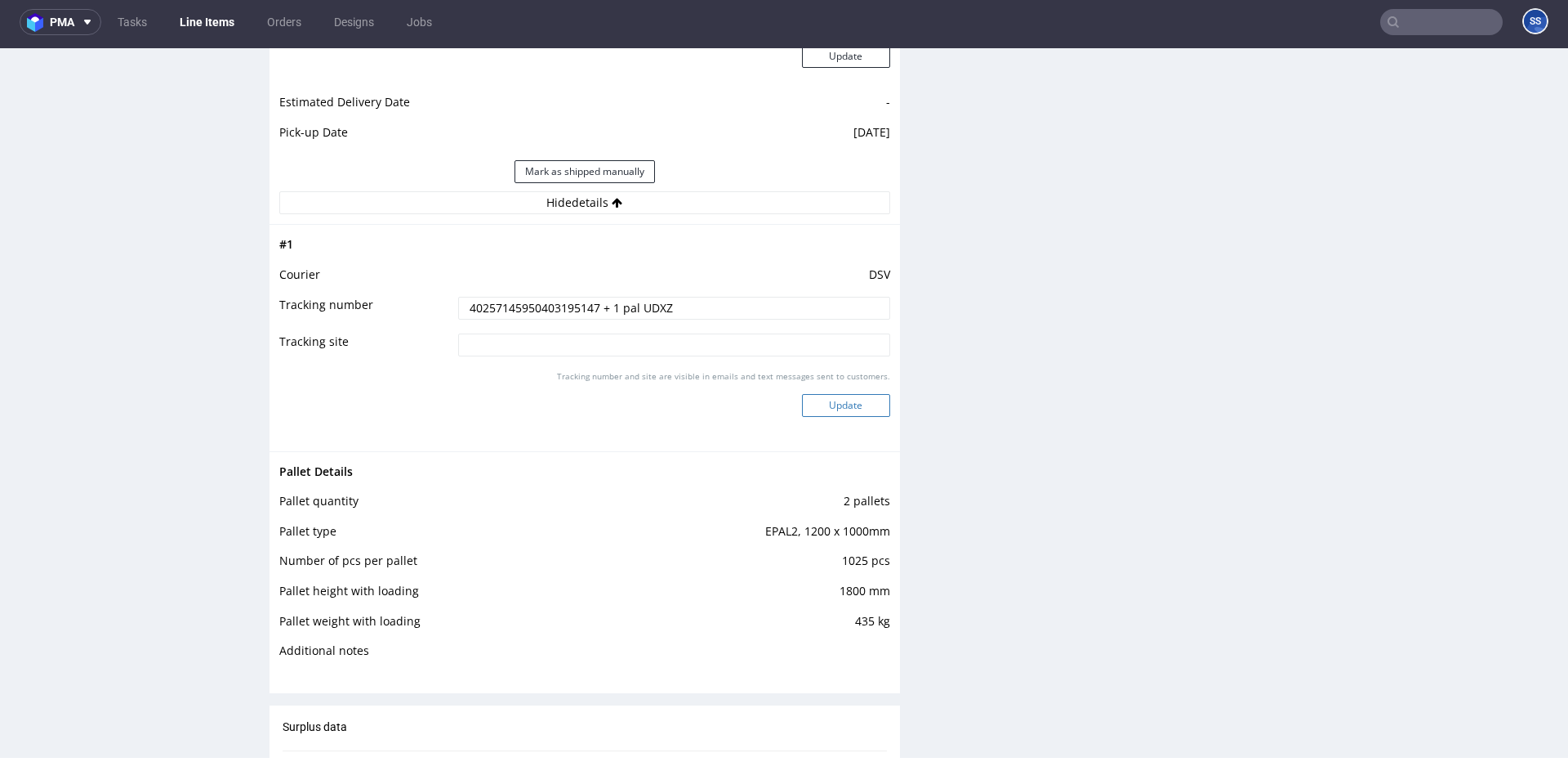
click at [852, 404] on button "Update" at bounding box center [846, 405] width 88 height 23
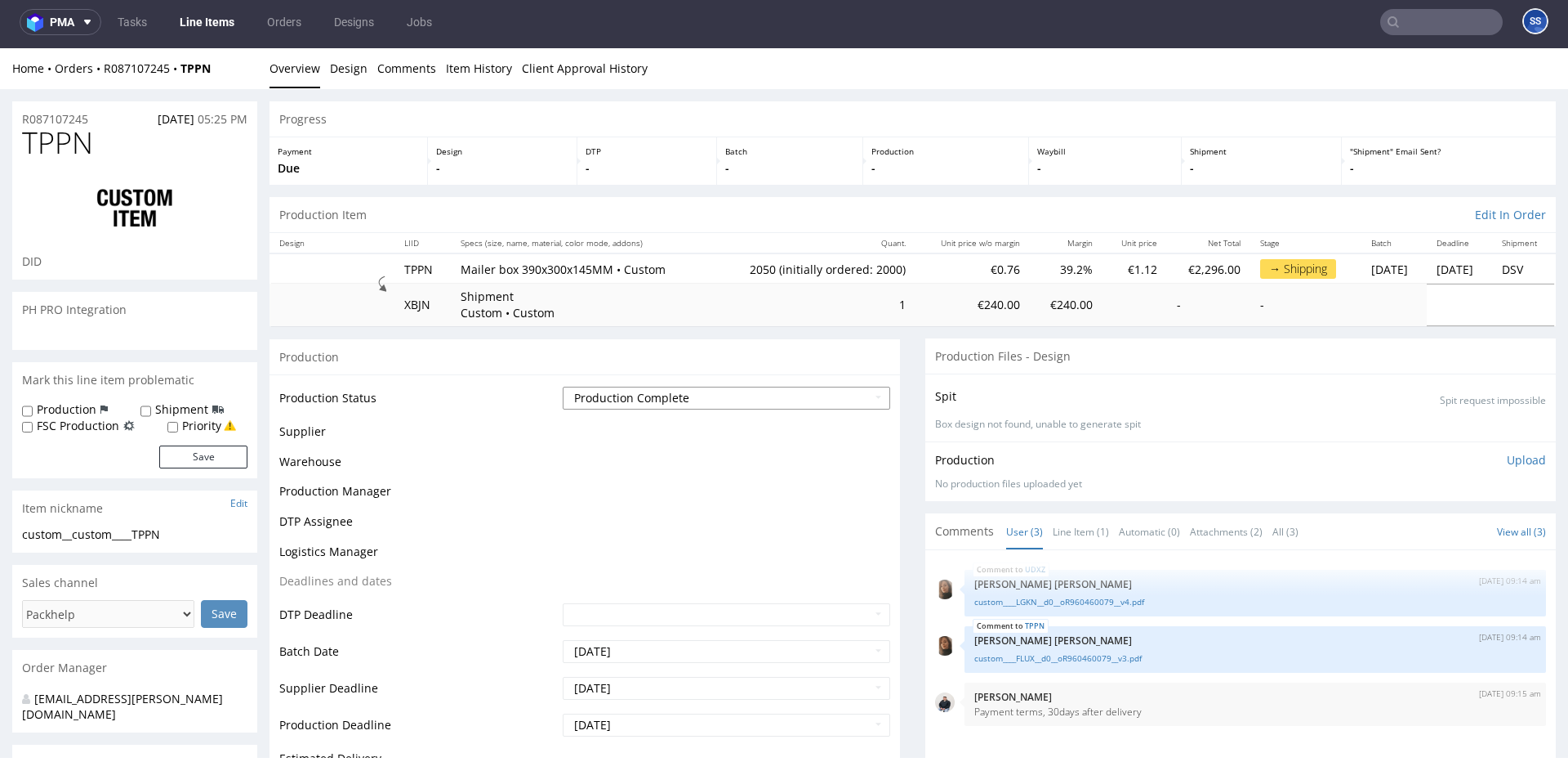
scroll to position [1216, 0]
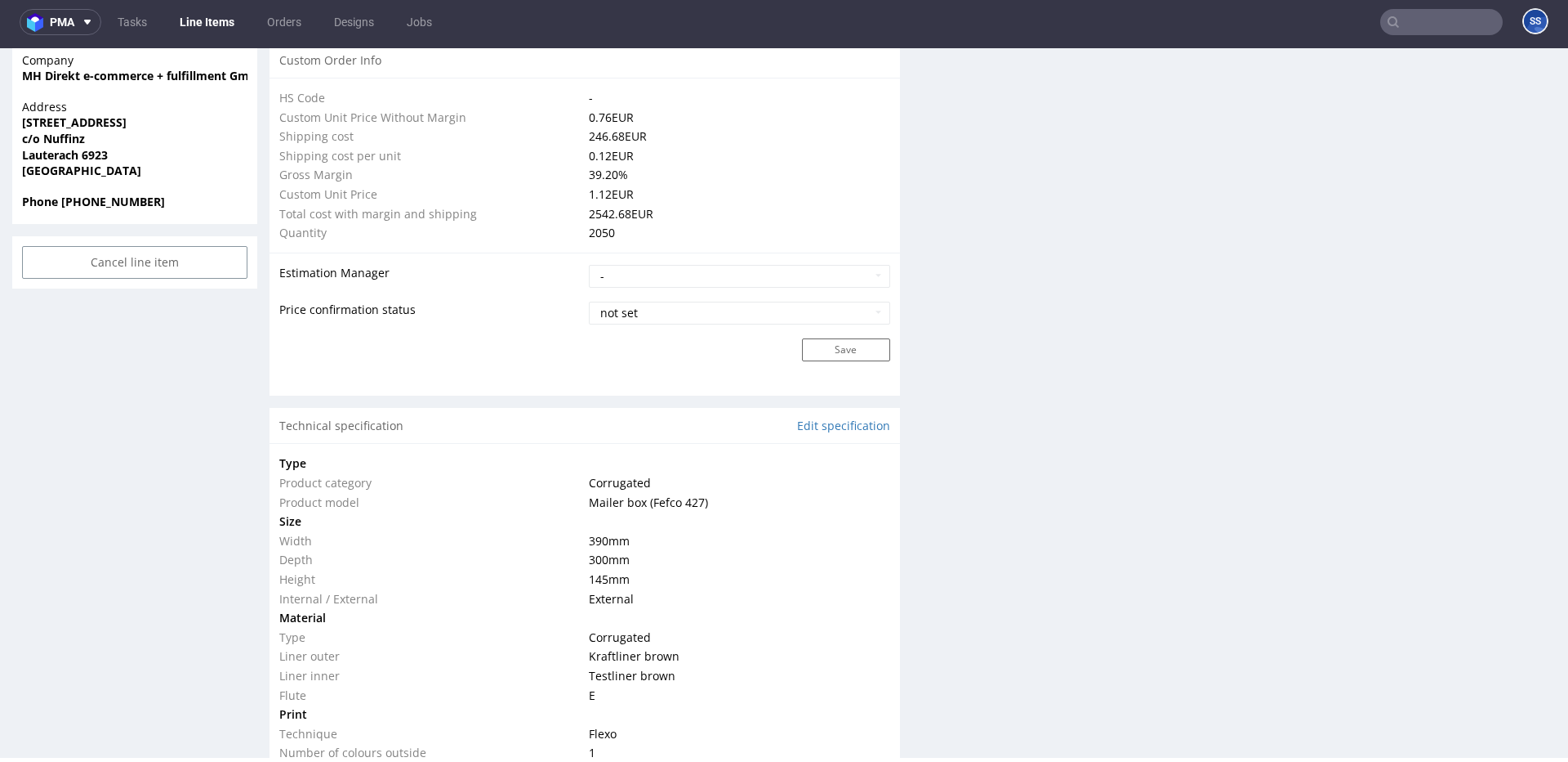
type input "2050"
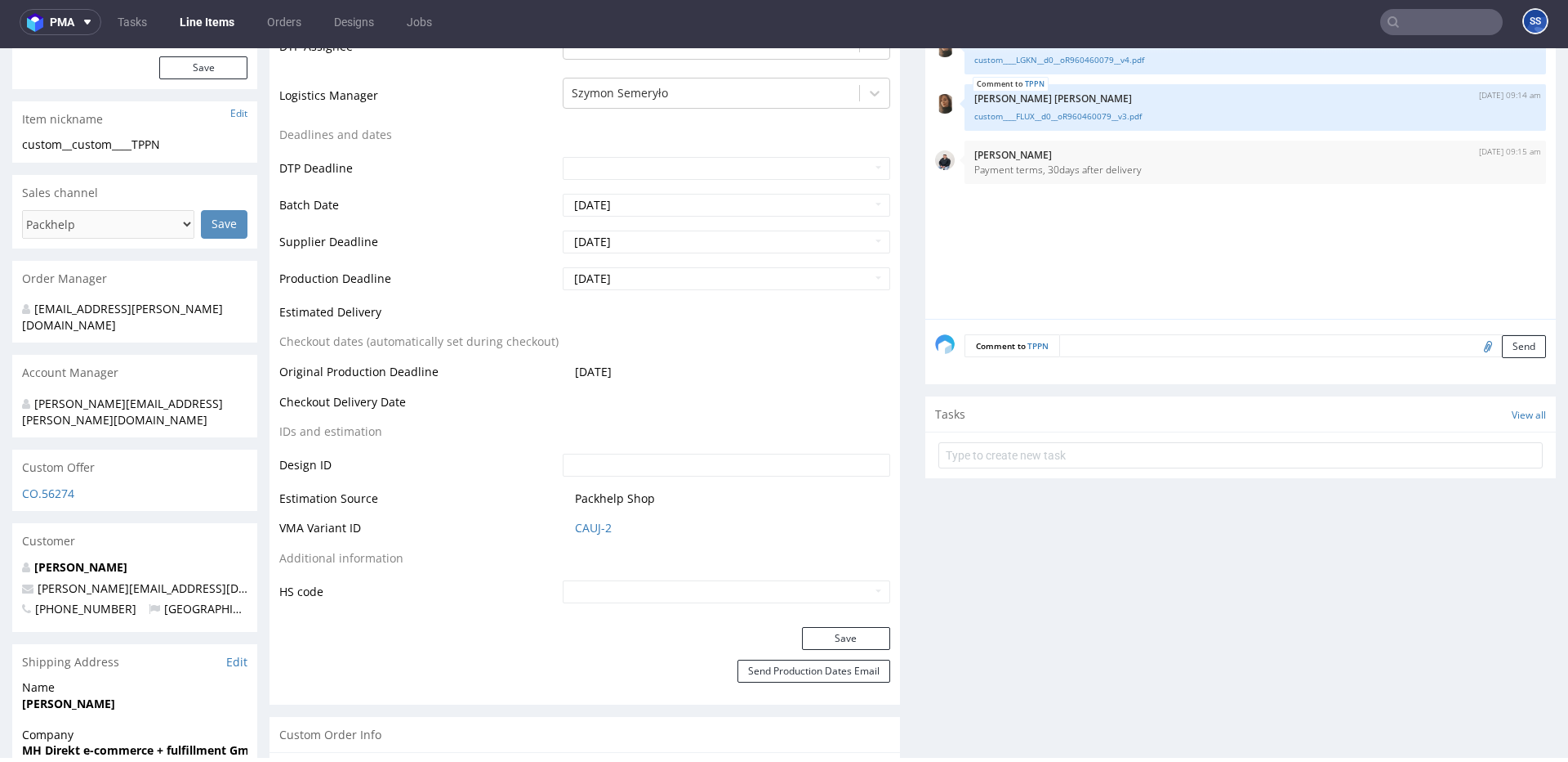
scroll to position [0, 0]
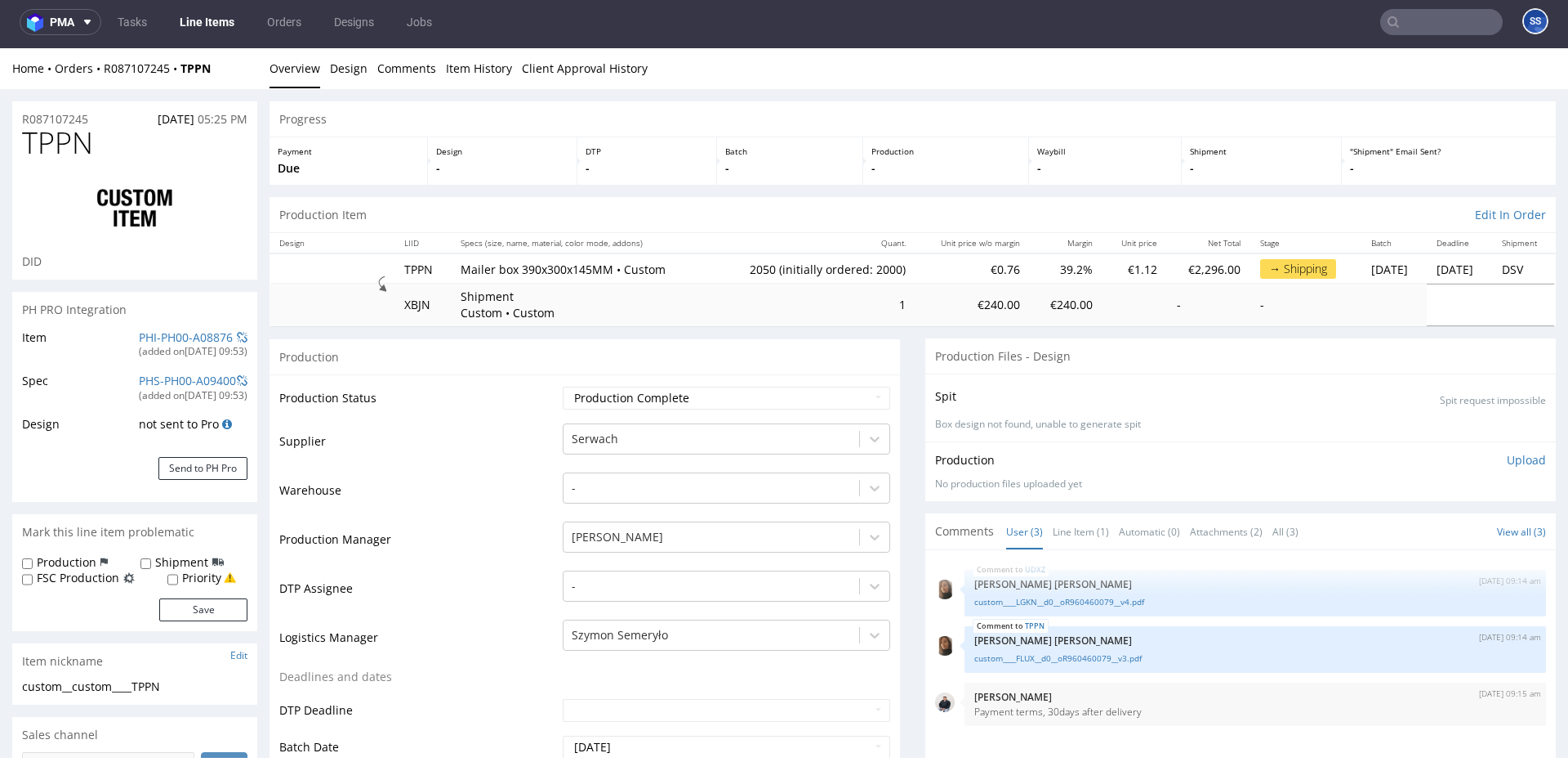
click at [210, 24] on link "Line Items" at bounding box center [207, 22] width 74 height 26
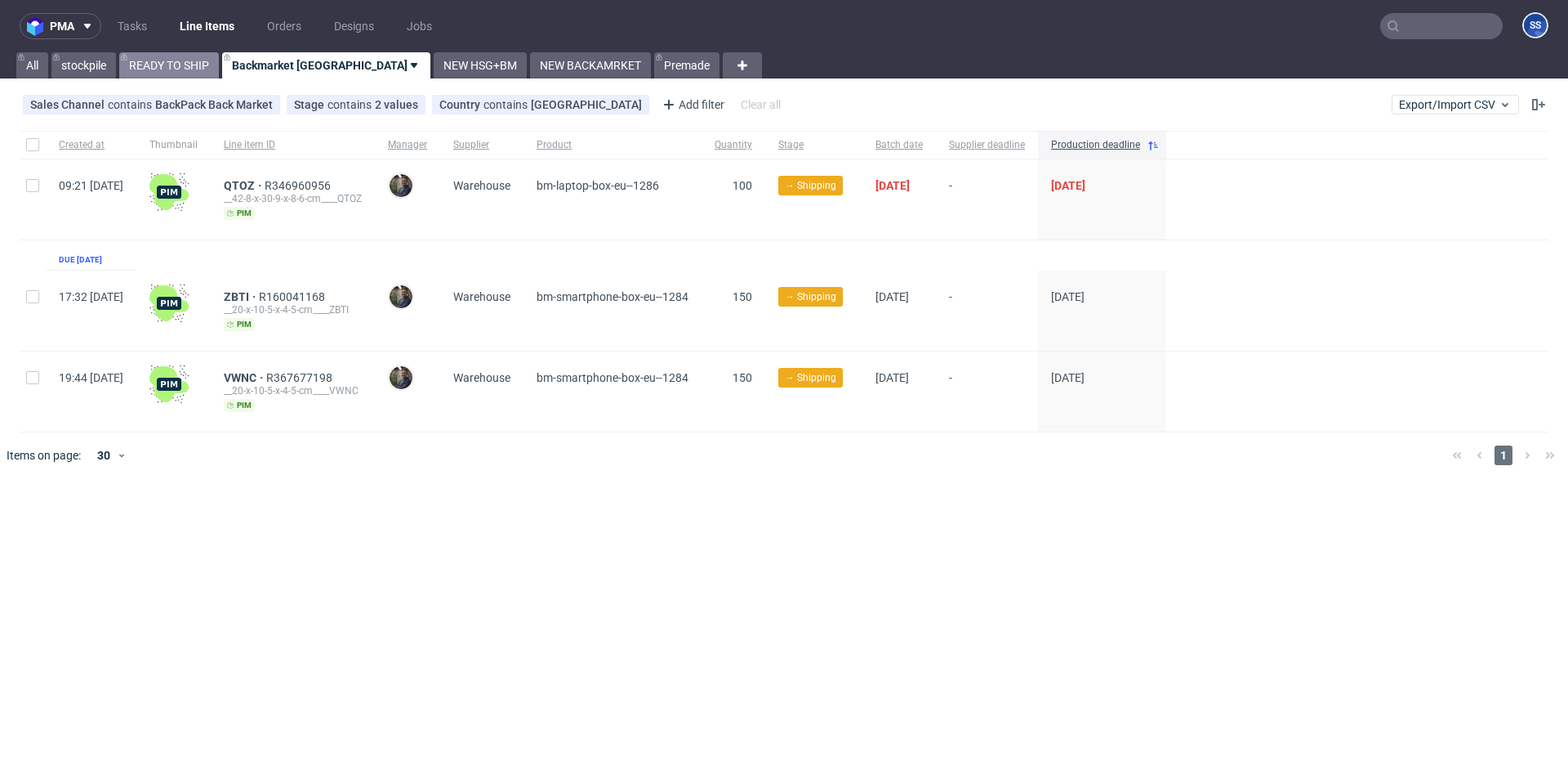
click at [197, 61] on link "READY TO SHIP" at bounding box center [169, 65] width 100 height 26
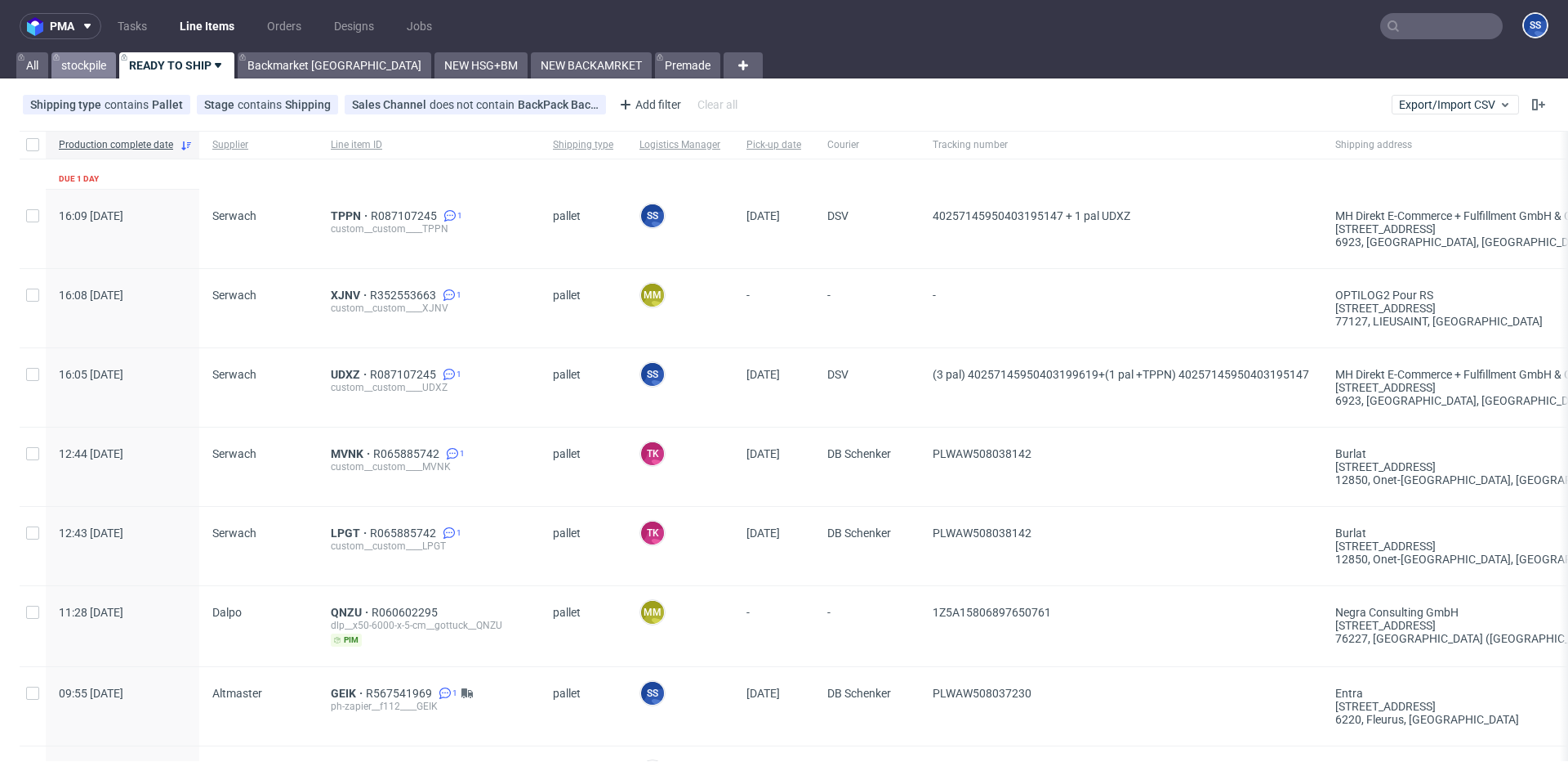
click at [112, 73] on link "stockpile" at bounding box center [83, 65] width 64 height 26
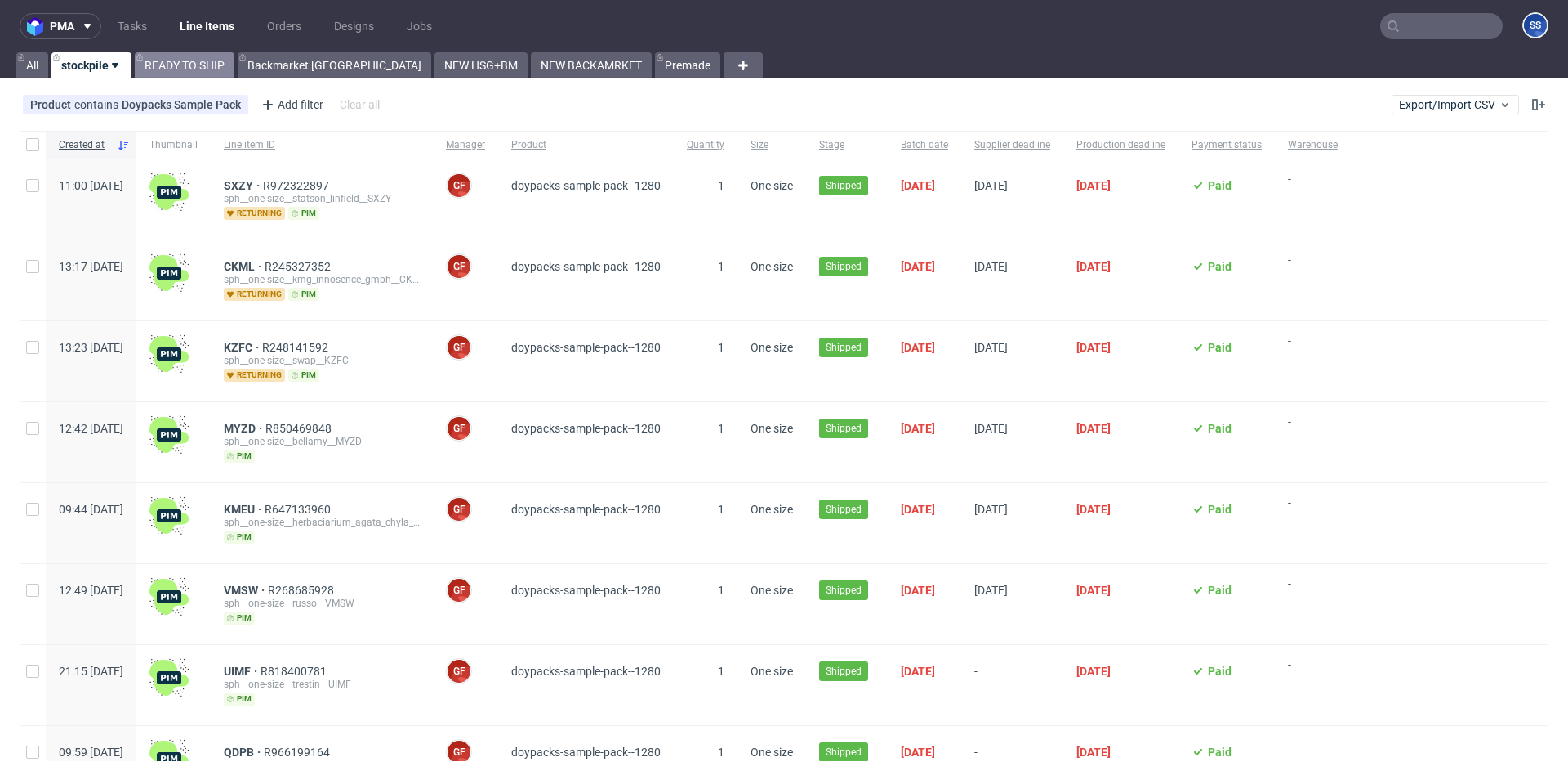
click at [174, 71] on link "READY TO SHIP" at bounding box center [185, 65] width 100 height 26
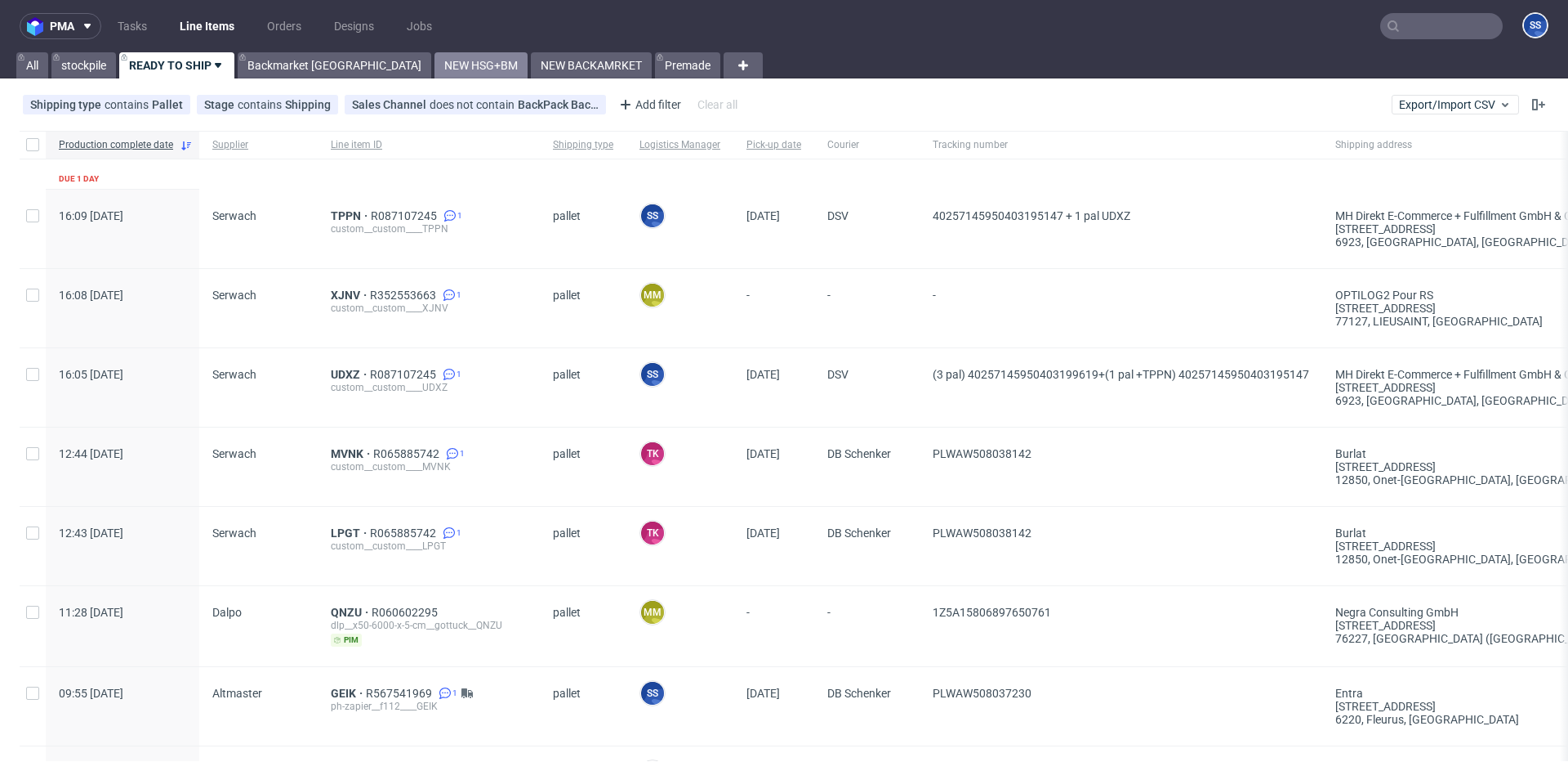
click at [435, 61] on link "NEW HSG+BM" at bounding box center [482, 65] width 93 height 26
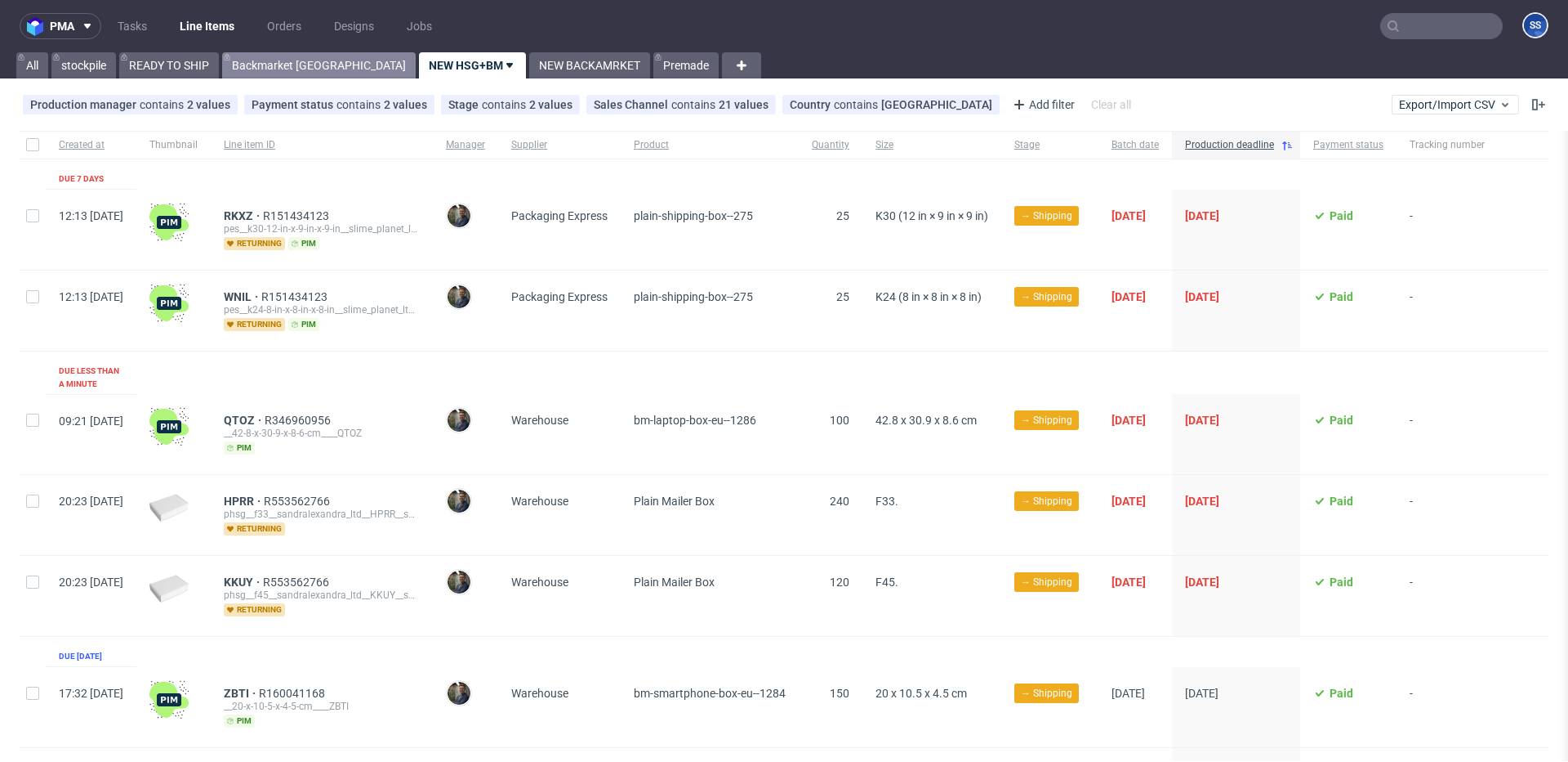
click at [271, 68] on link "Backmarket [GEOGRAPHIC_DATA]" at bounding box center [319, 65] width 193 height 26
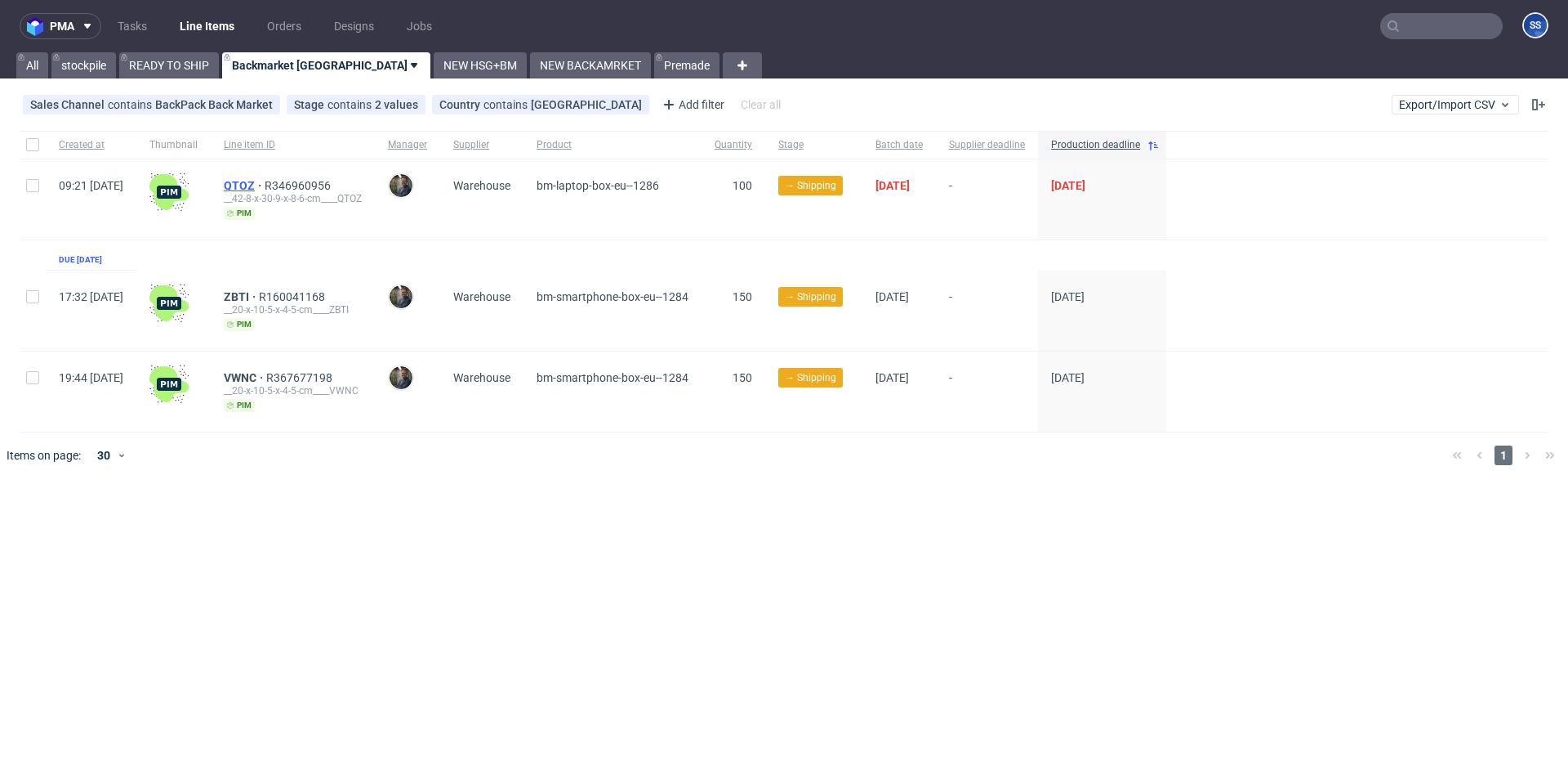
click at [265, 185] on span "QTOZ" at bounding box center [244, 186] width 41 height 13
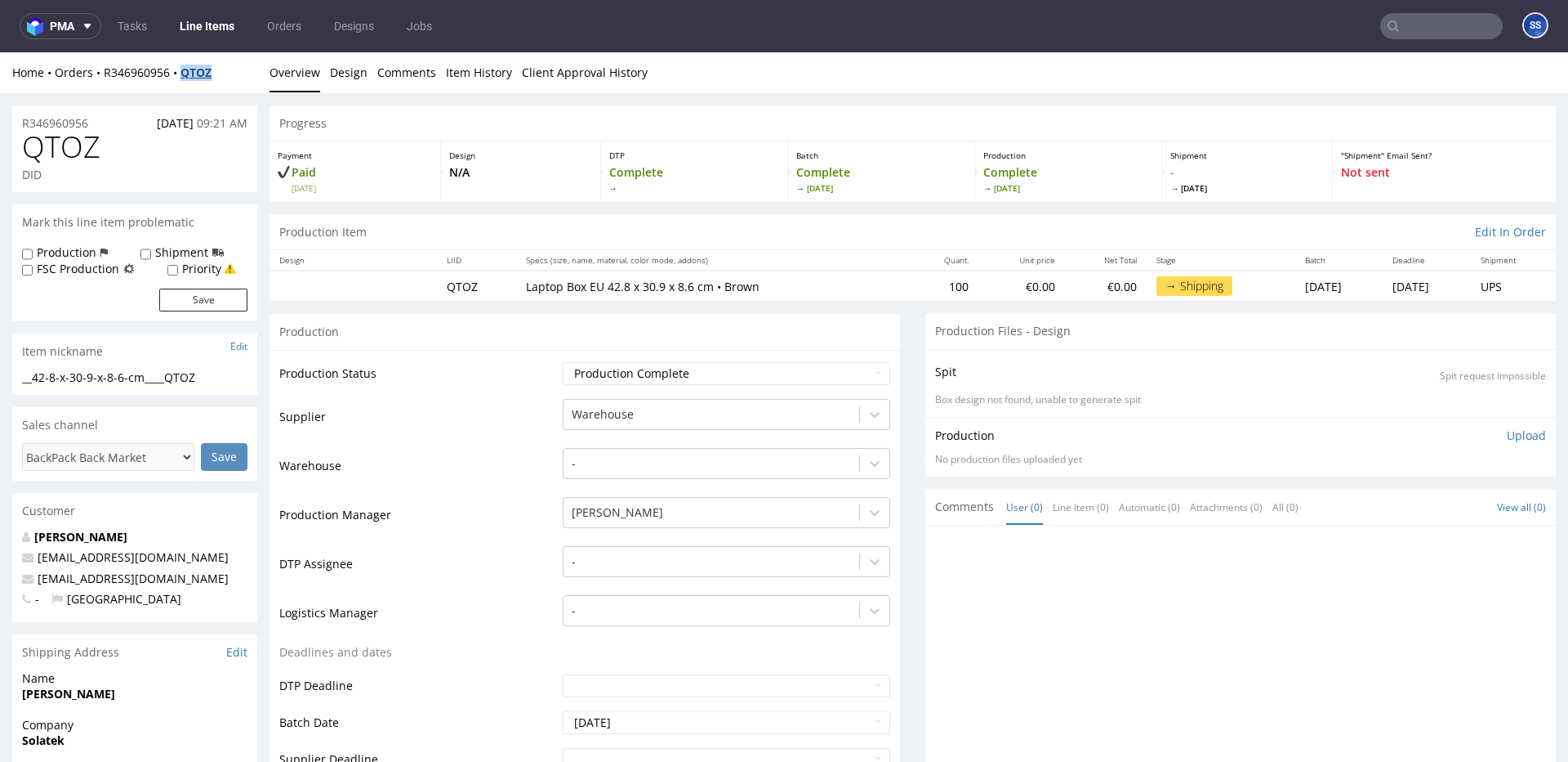
drag, startPoint x: 228, startPoint y: 73, endPoint x: 188, endPoint y: 75, distance: 40.0
click at [188, 76] on div "Home Orders R346960956 QTOZ" at bounding box center [135, 73] width 245 height 17
copy strong "QTOZ"
click at [206, 28] on link "Line Items" at bounding box center [207, 26] width 74 height 26
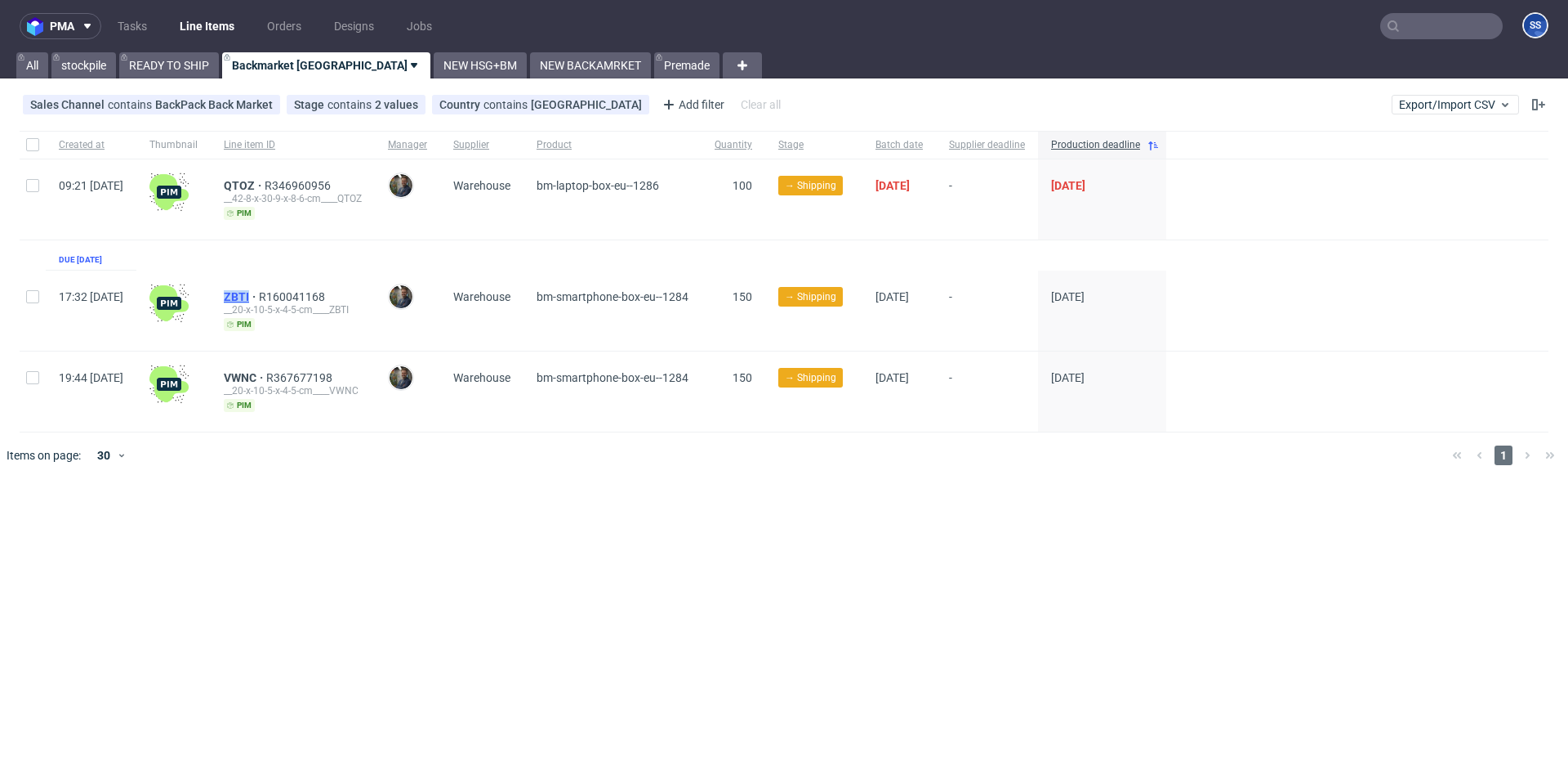
drag, startPoint x: 255, startPoint y: 298, endPoint x: 292, endPoint y: 295, distance: 37.1
click at [292, 295] on div "ZBTI R160041168 __20-x-10-5-x-4-5-cm____ZBTI pim" at bounding box center [292, 311] width 164 height 80
copy span "ZBTI"
drag, startPoint x: 267, startPoint y: 374, endPoint x: 358, endPoint y: 323, distance: 104.3
click at [298, 373] on div "VWNC R367677198 __20-x-10-5-x-4-5-cm____VWNC pim" at bounding box center [292, 392] width 164 height 80
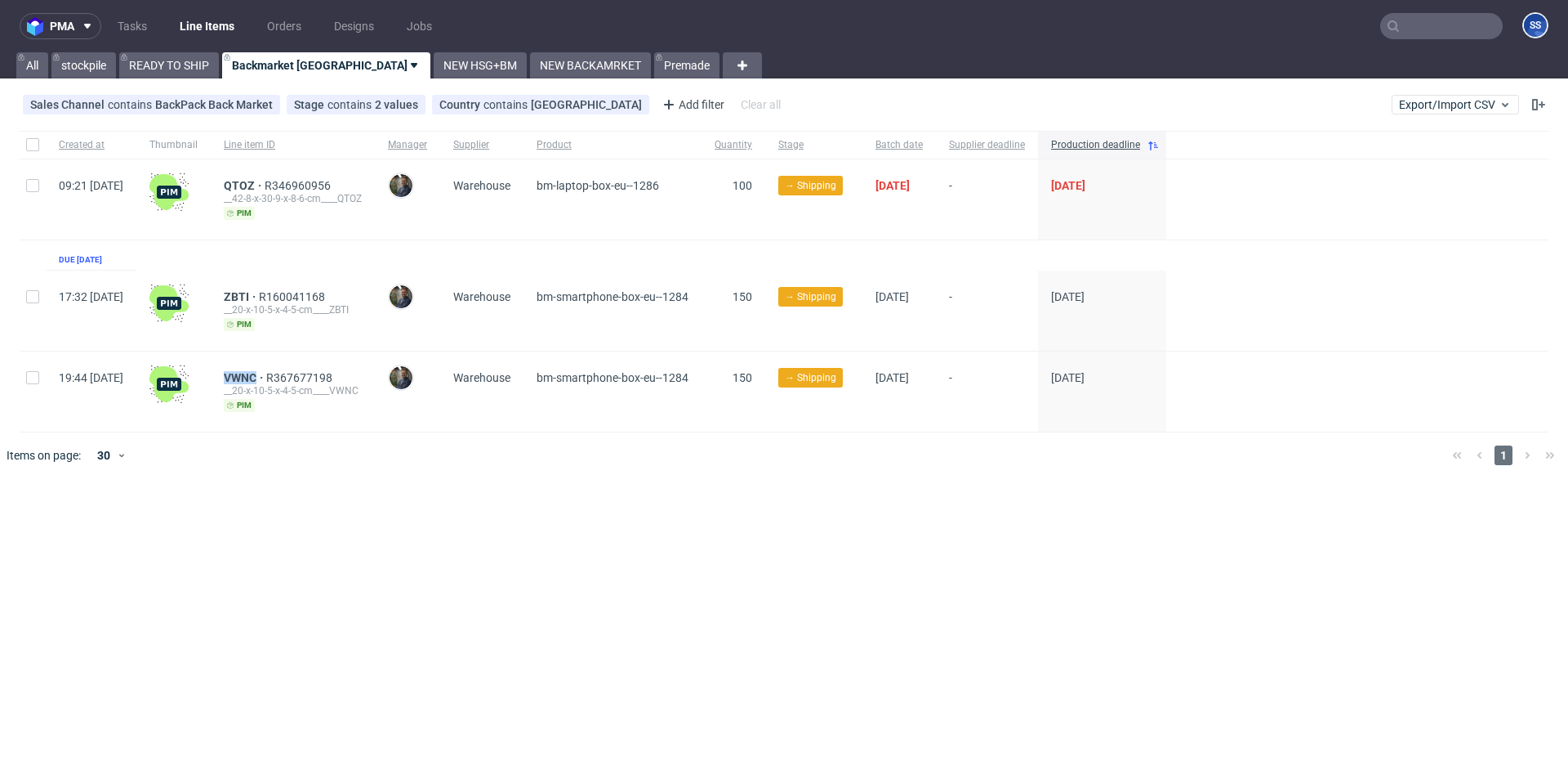
copy span "VWNC"
click at [265, 183] on span "QTOZ" at bounding box center [244, 186] width 41 height 13
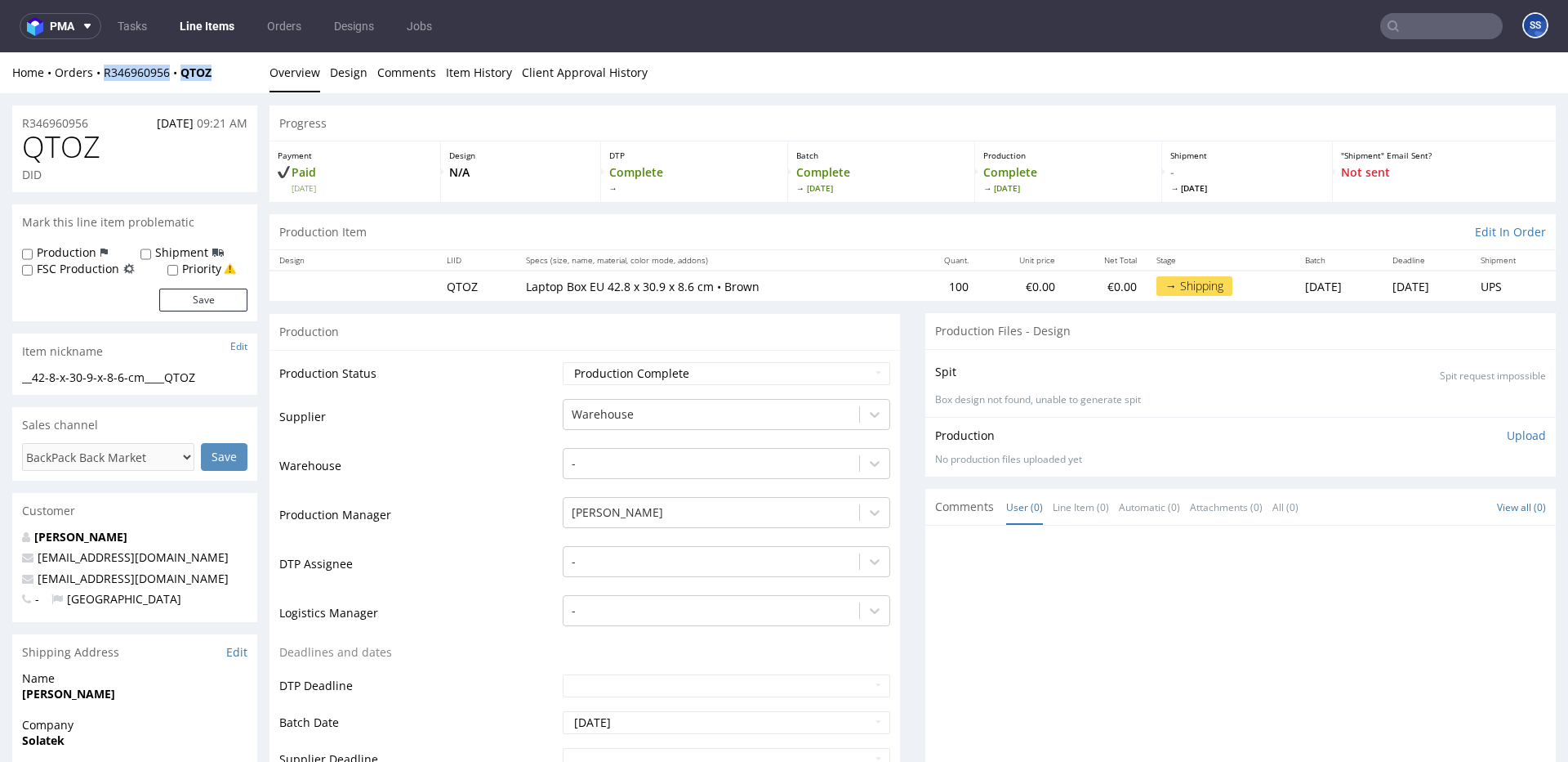
drag, startPoint x: 219, startPoint y: 75, endPoint x: 387, endPoint y: 263, distance: 252.1
click at [105, 75] on div "Home Orders R346960956 QTOZ" at bounding box center [135, 73] width 245 height 17
copy div "R346960956 QTOZ"
click at [192, 29] on link "Line Items" at bounding box center [207, 26] width 74 height 26
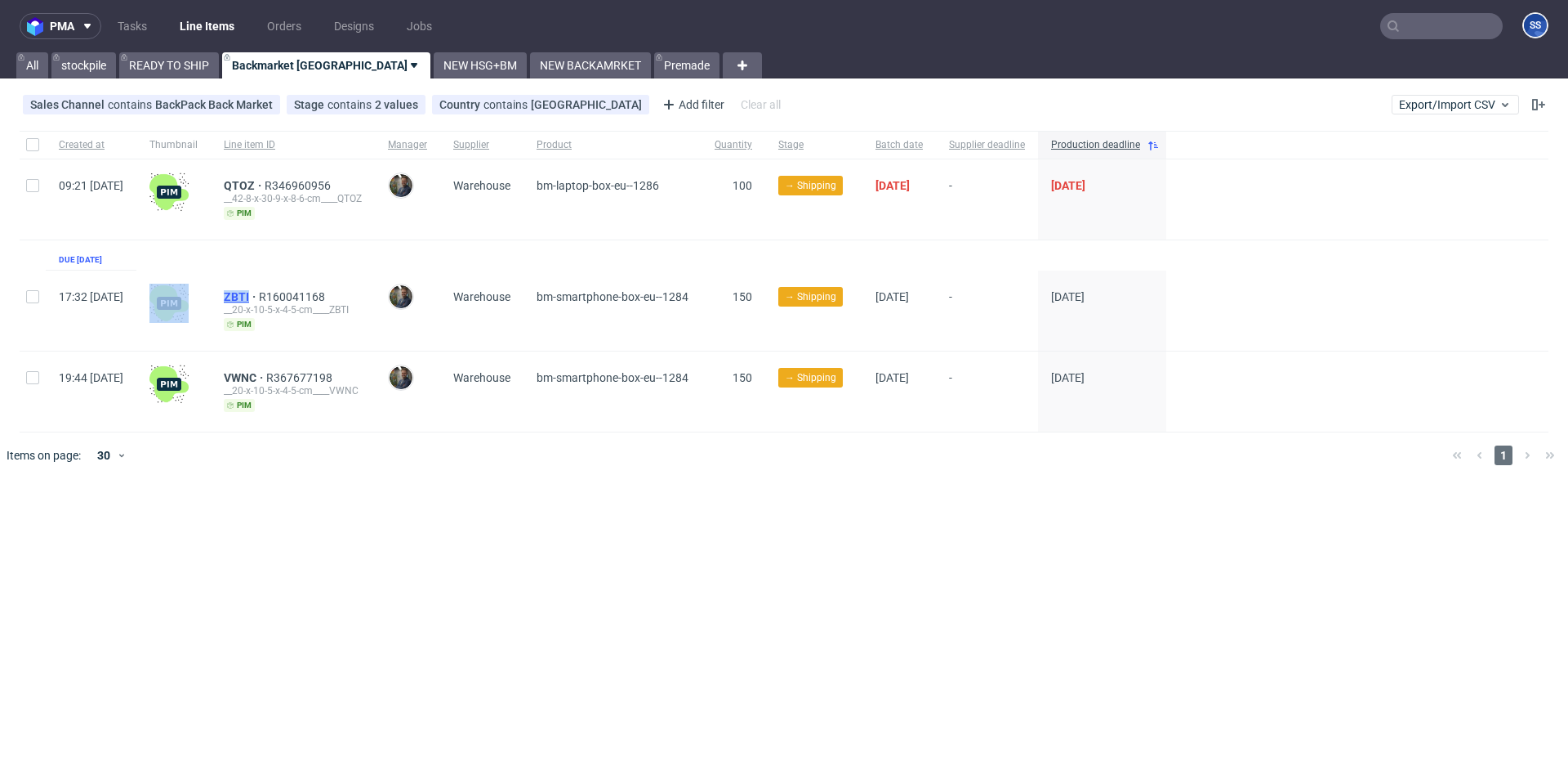
drag, startPoint x: 251, startPoint y: 295, endPoint x: 295, endPoint y: 295, distance: 44.0
click at [295, 295] on div "17:32 Tue 26.08.2025 ZBTI R160041168 __20-x-10-5-x-4-5-cm____ZBTI pim Maciej So…" at bounding box center [784, 311] width 1529 height 81
click at [259, 296] on span "ZBTI" at bounding box center [242, 297] width 35 height 13
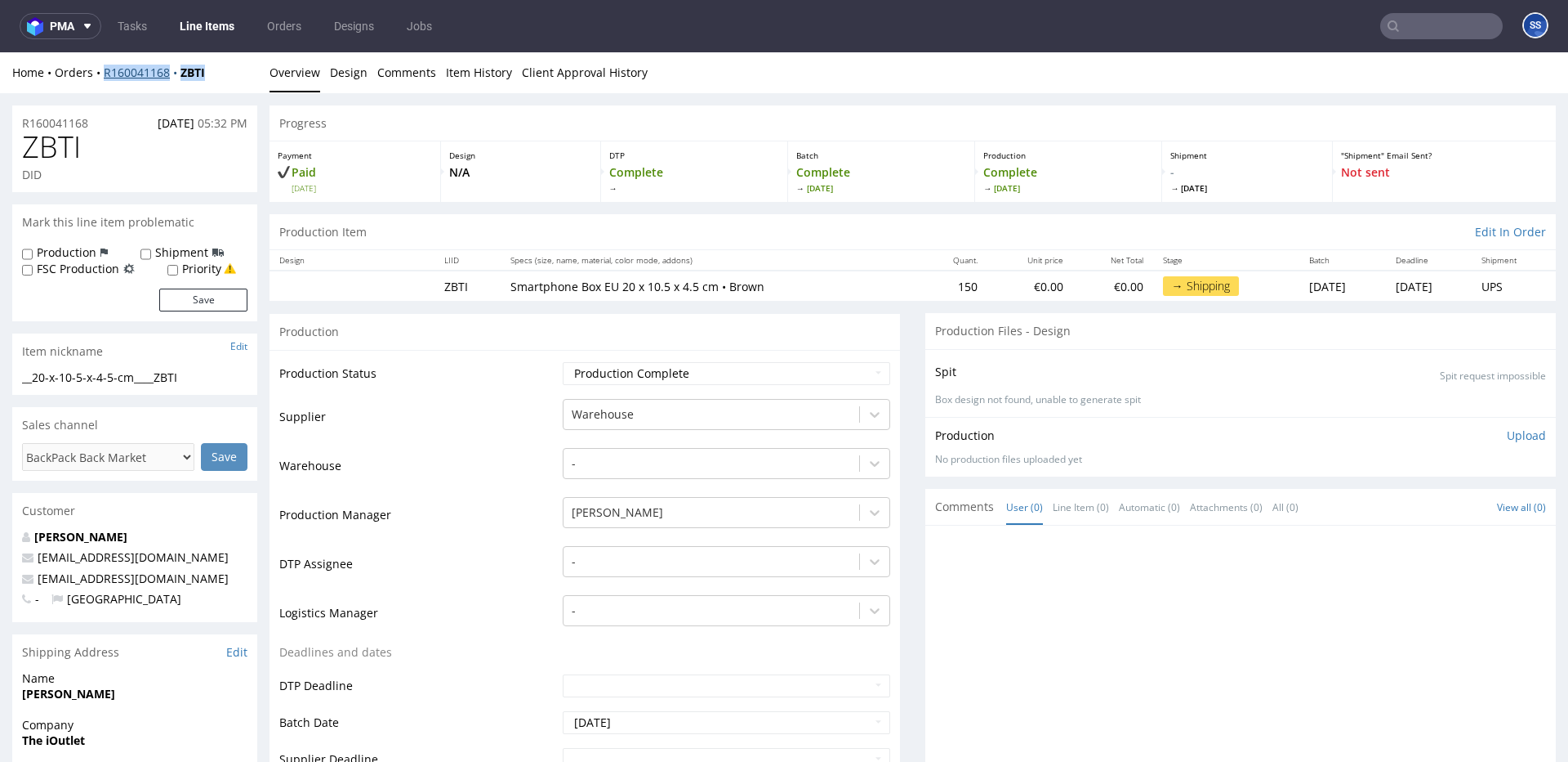
drag, startPoint x: 197, startPoint y: 74, endPoint x: 103, endPoint y: 75, distance: 94.0
click at [103, 75] on div "Home Orders R160041168 ZBTI" at bounding box center [135, 73] width 245 height 17
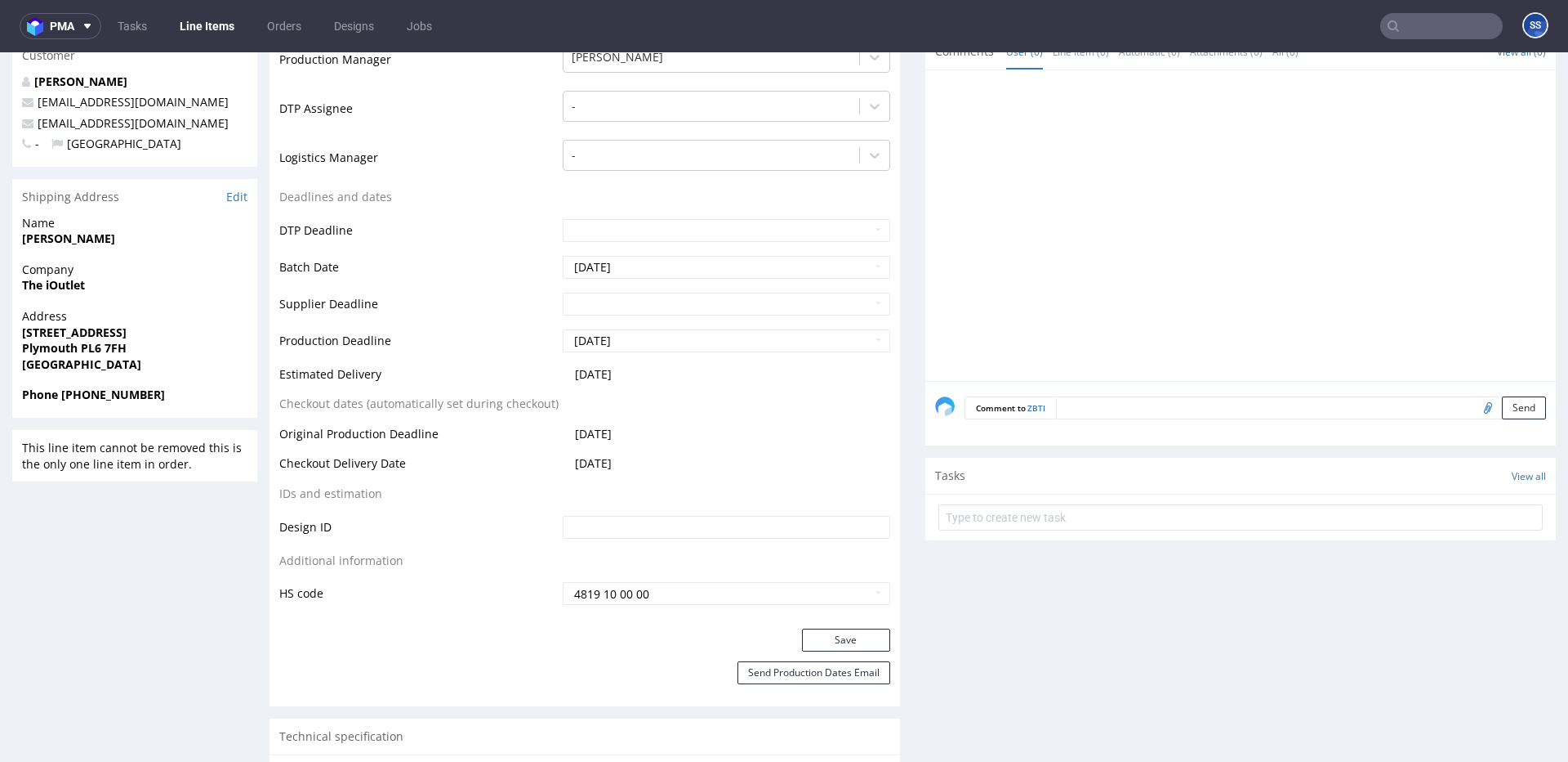
scroll to position [459, 0]
click at [179, 23] on link "Line Items" at bounding box center [207, 26] width 74 height 26
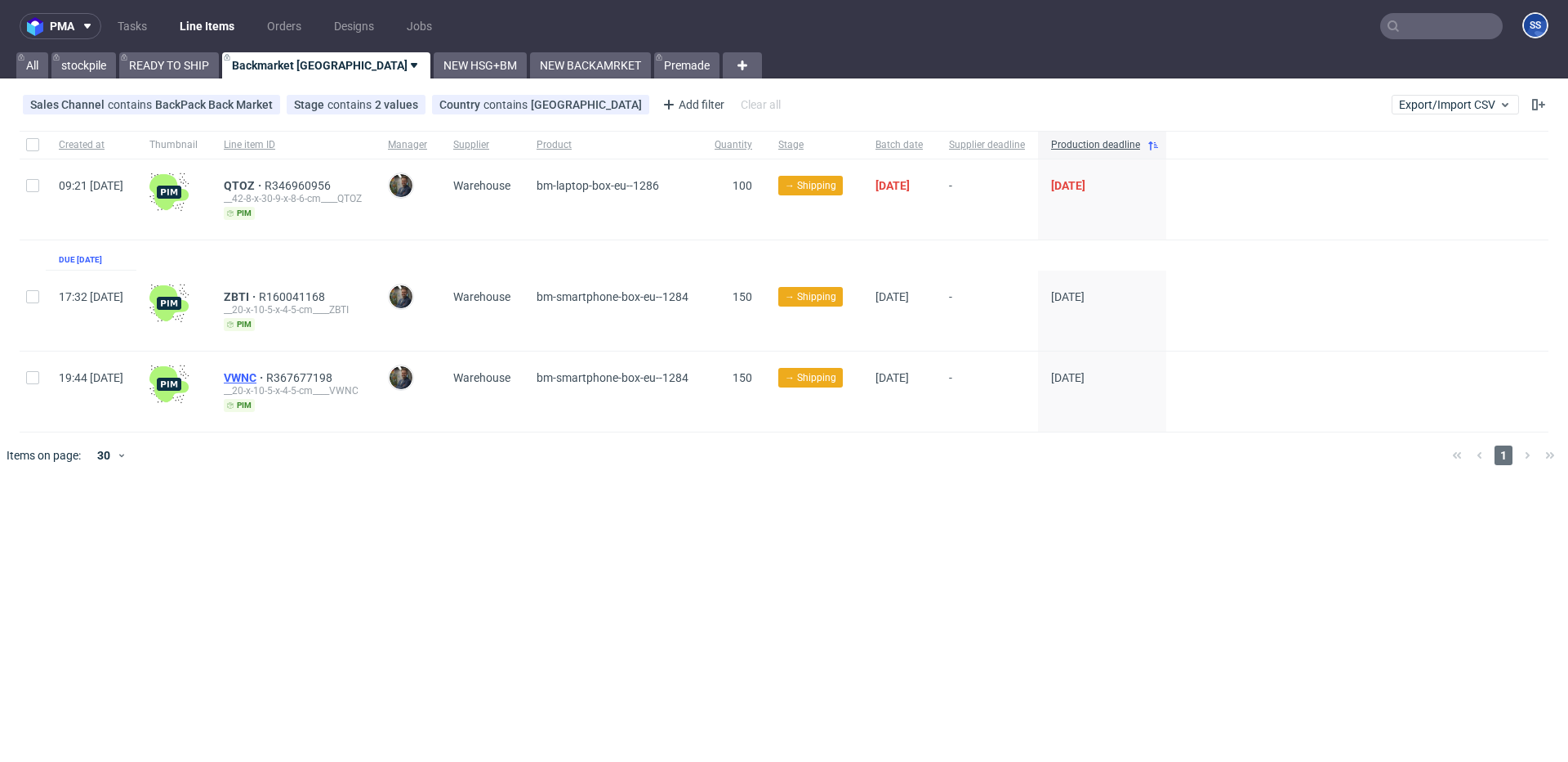
click at [267, 375] on span "VWNC" at bounding box center [245, 378] width 42 height 13
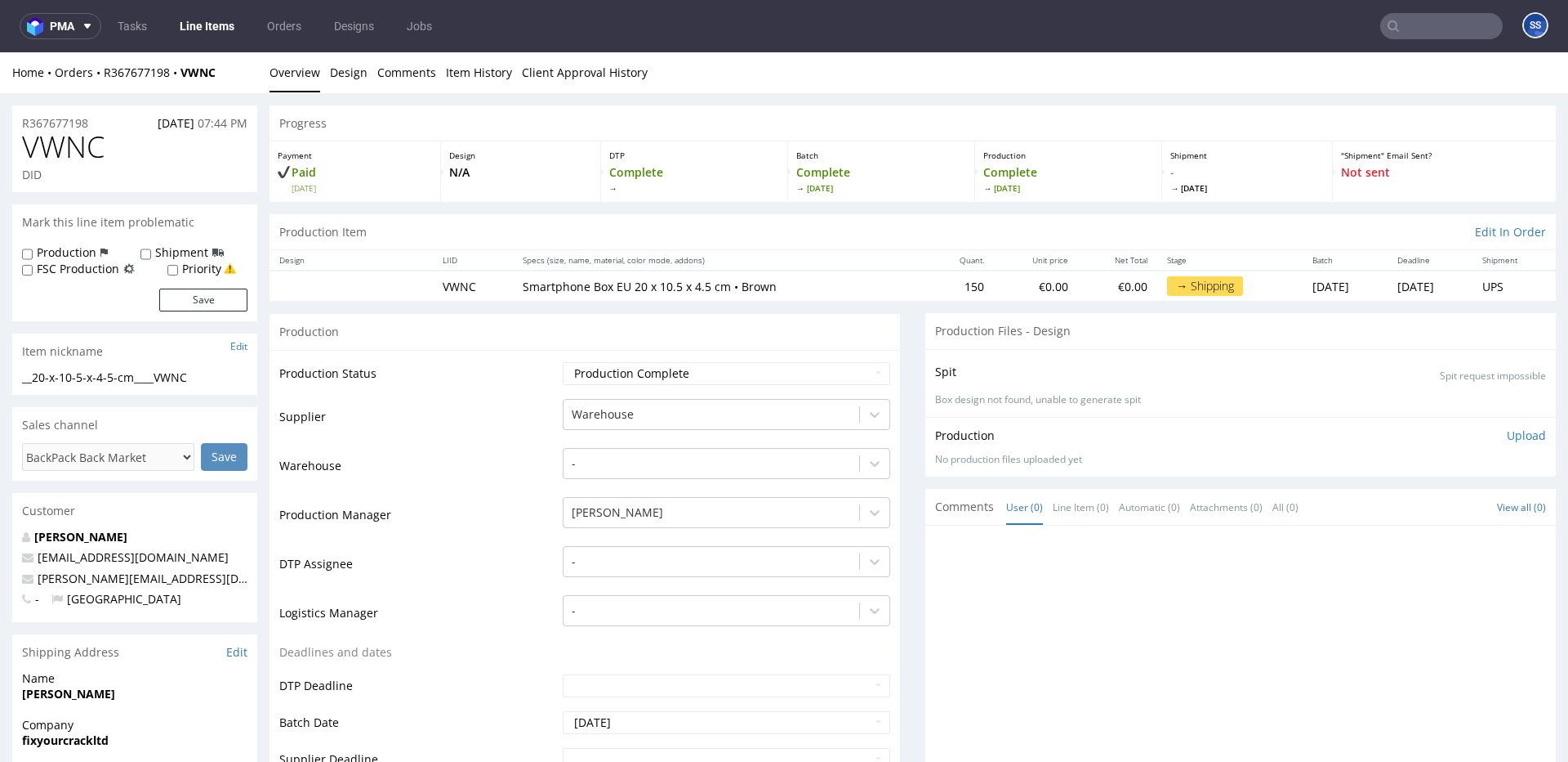
scroll to position [1, 0]
drag, startPoint x: 217, startPoint y: 73, endPoint x: 235, endPoint y: 183, distance: 111.5
click at [104, 73] on div "Home Orders R367677198 VWNC" at bounding box center [135, 72] width 245 height 17
copy div "R367677198 VWNC"
click at [202, 33] on link "Line Items" at bounding box center [207, 26] width 74 height 26
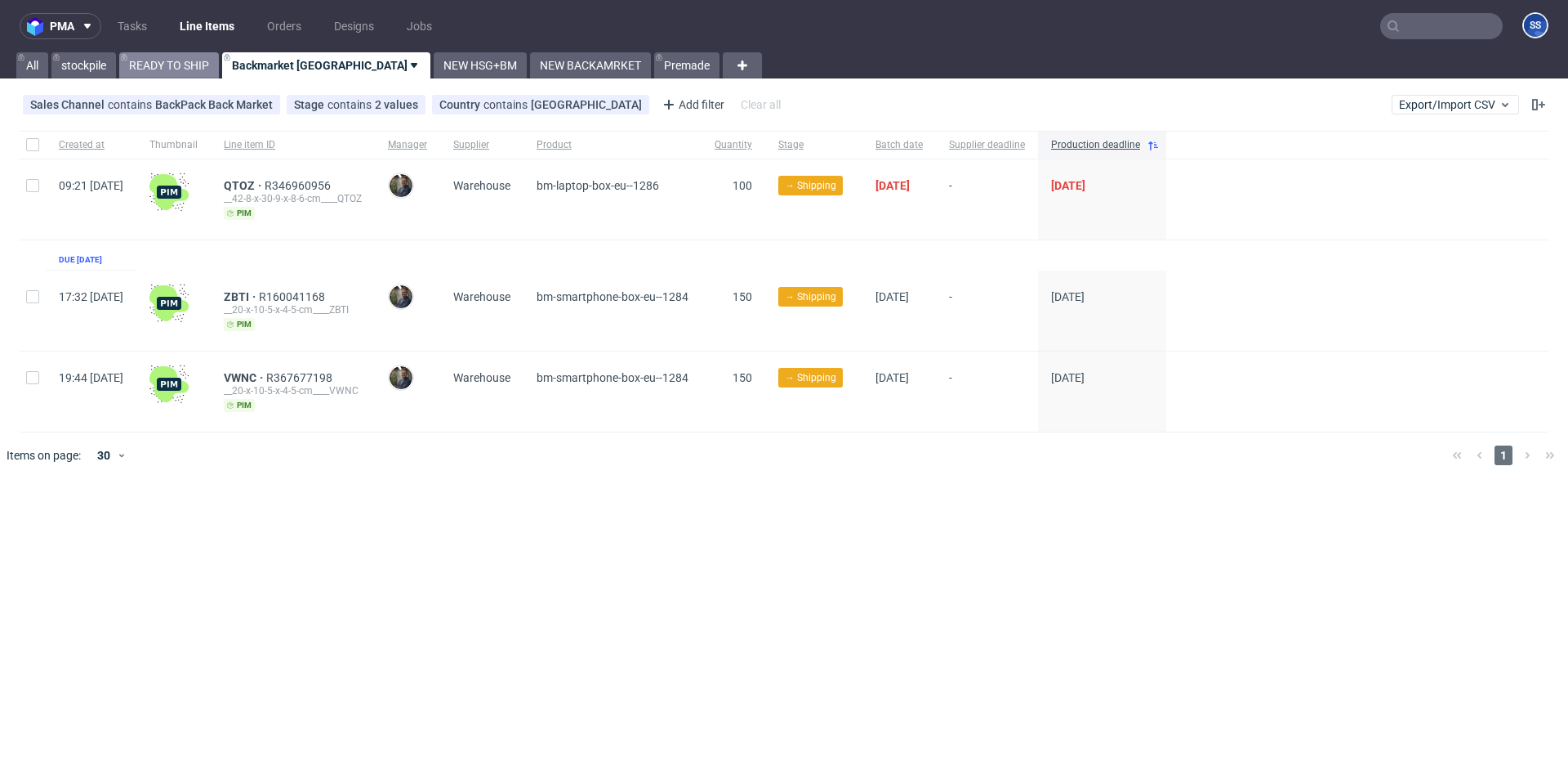
click at [182, 72] on link "READY TO SHIP" at bounding box center [169, 65] width 100 height 26
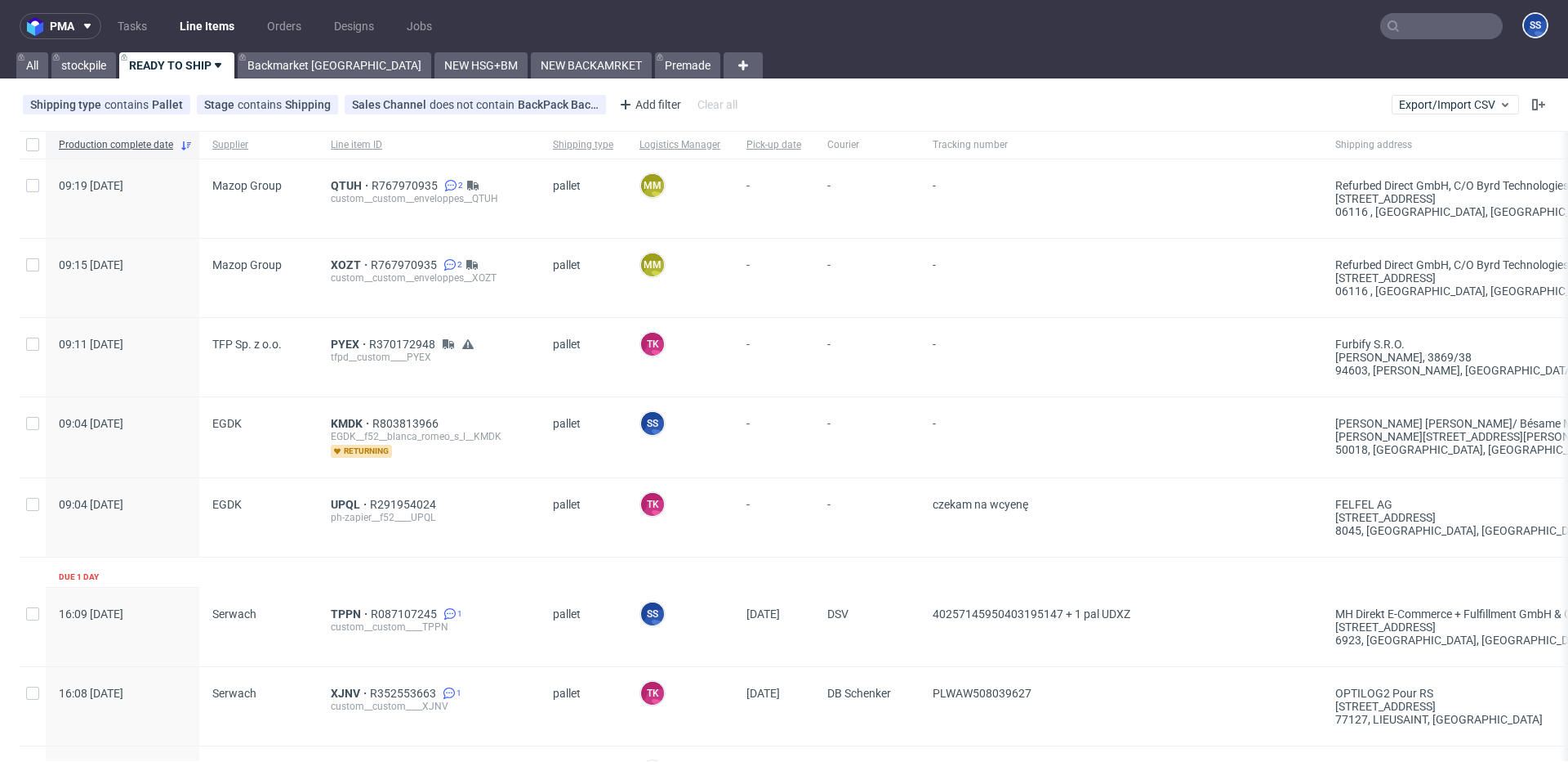
scroll to position [3, 0]
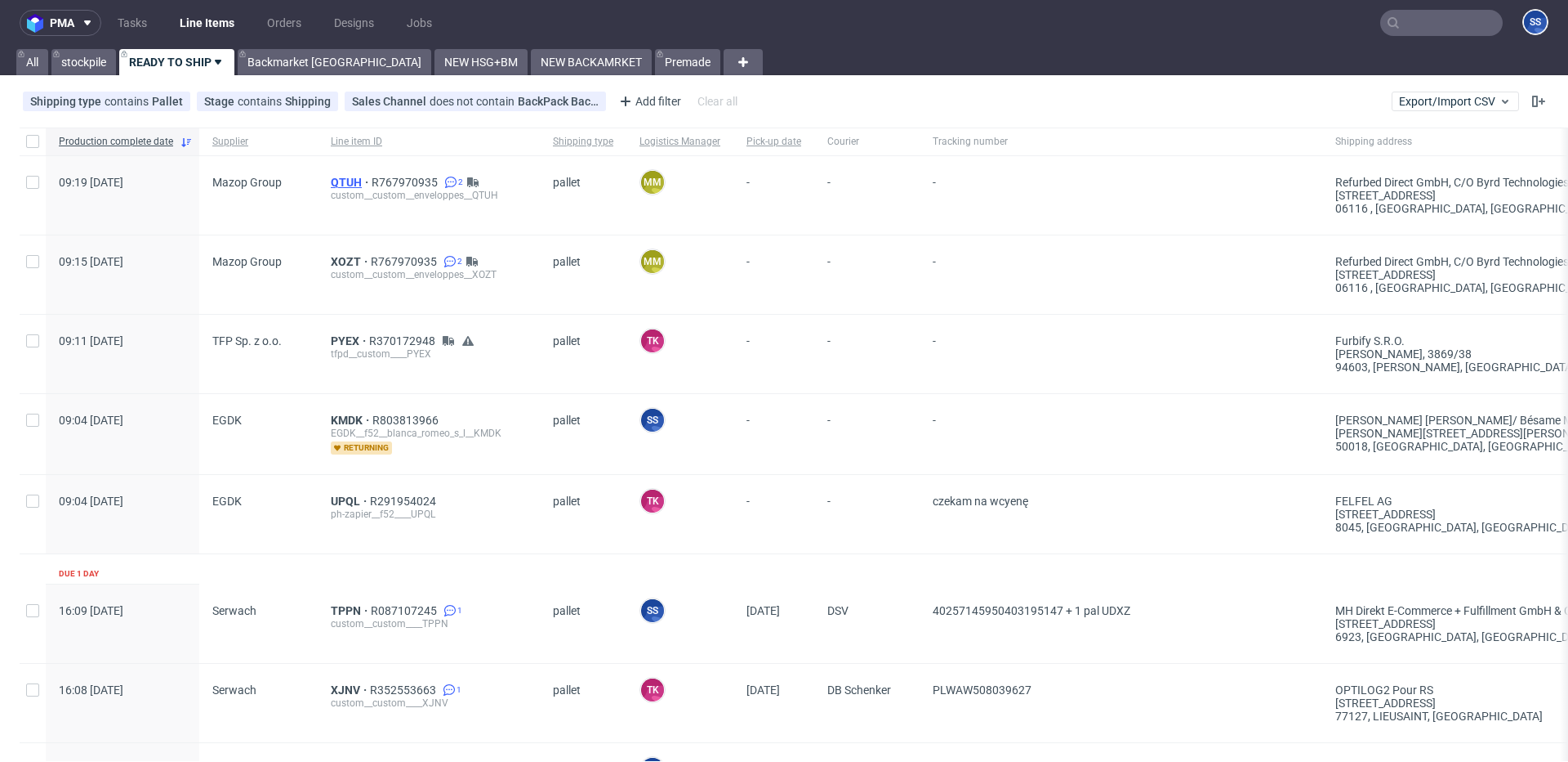
click at [350, 178] on span "QTUH" at bounding box center [351, 183] width 41 height 13
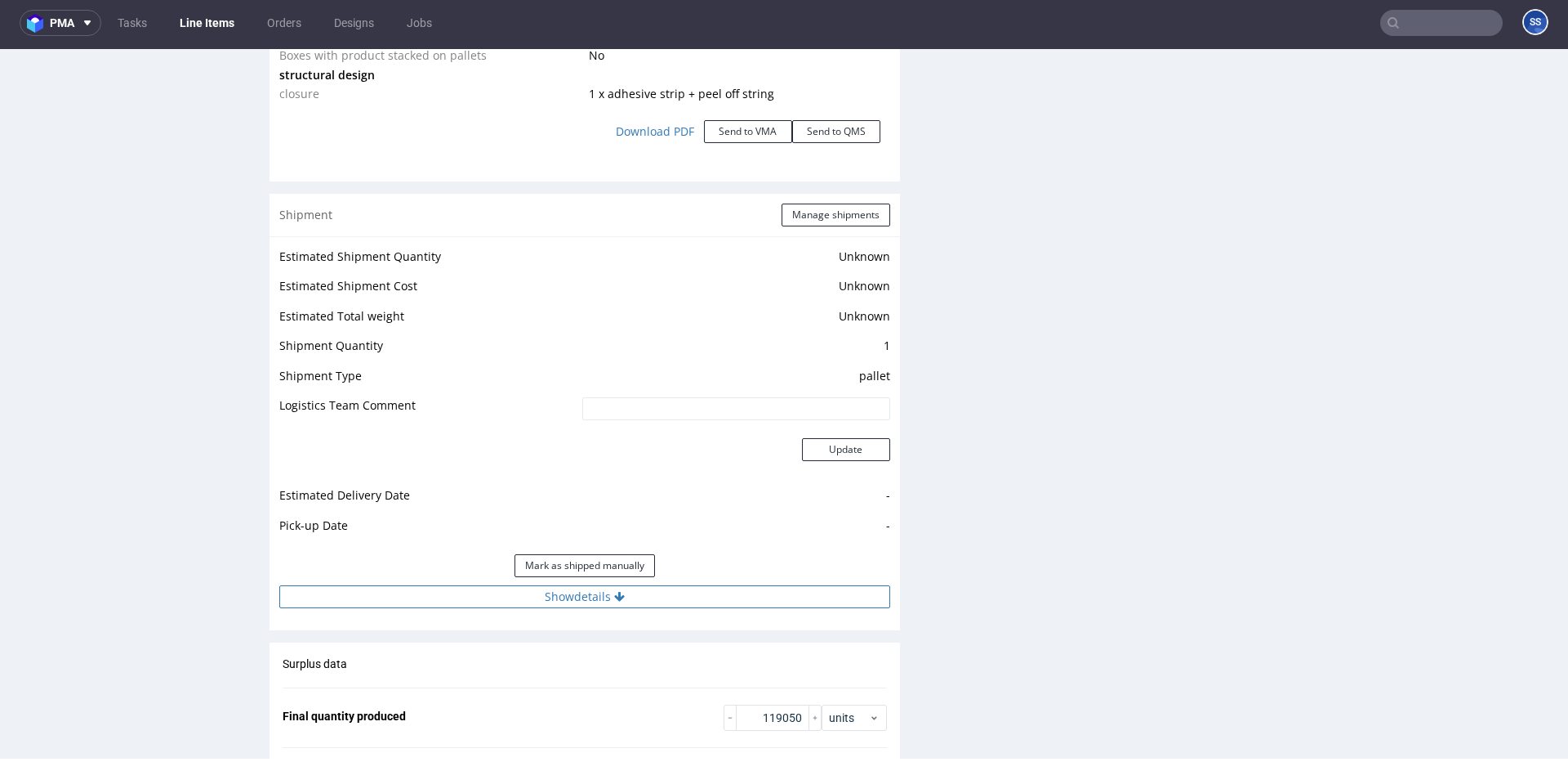
click at [616, 608] on button "Show details" at bounding box center [584, 596] width 611 height 23
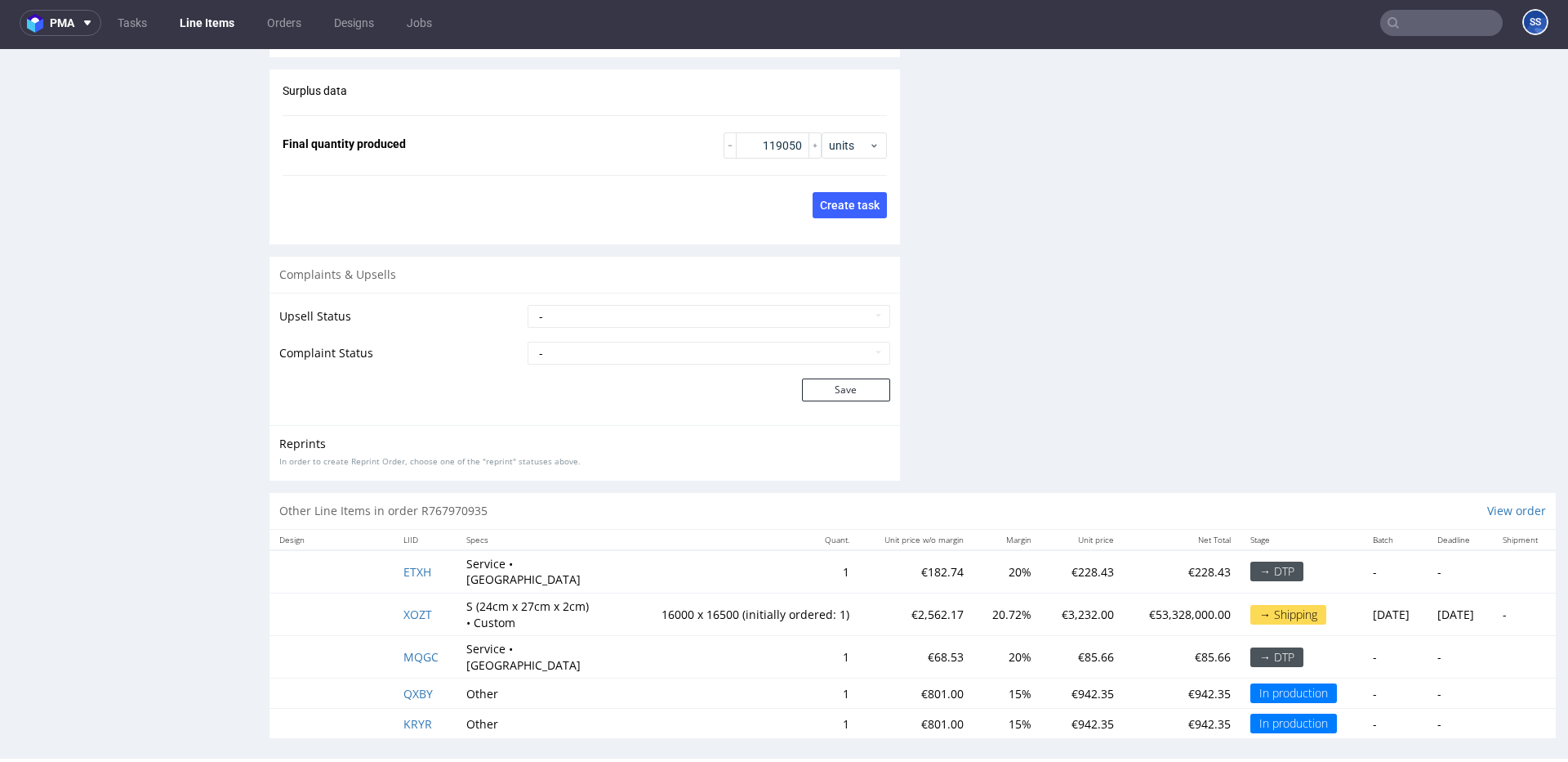
scroll to position [4, 0]
click at [417, 616] on span "XOZT" at bounding box center [417, 613] width 28 height 16
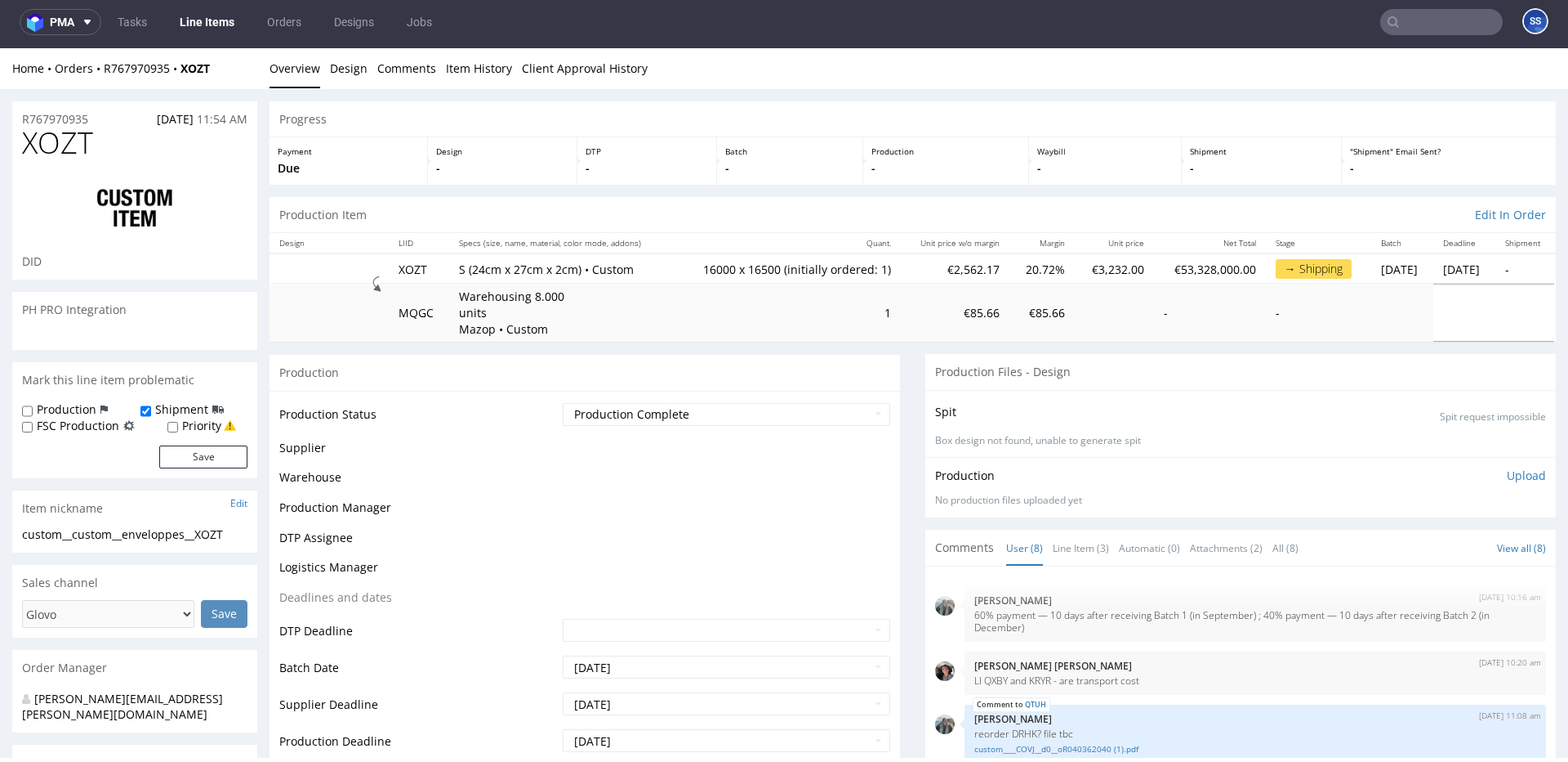
scroll to position [178, 0]
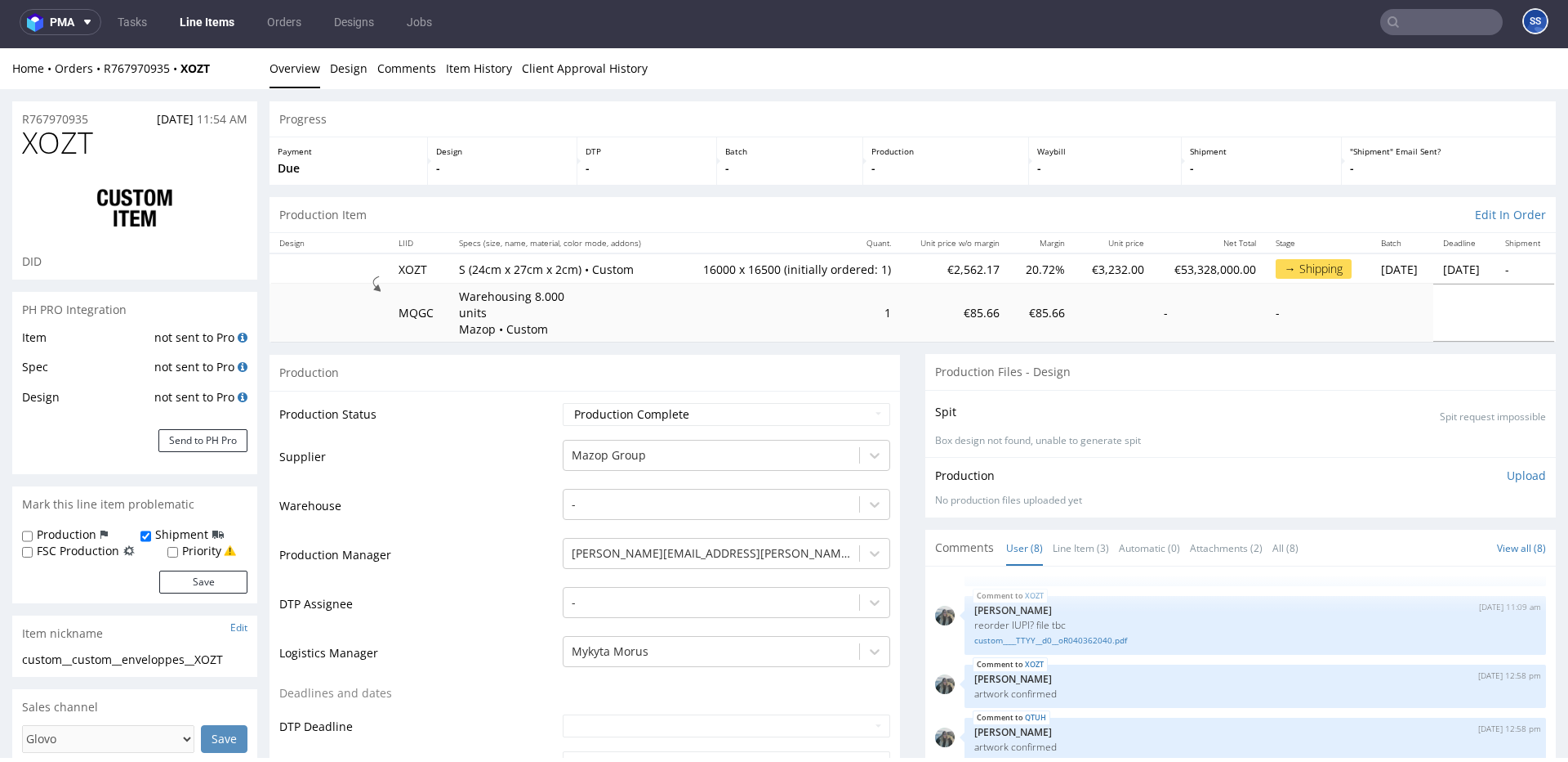
type input "16500"
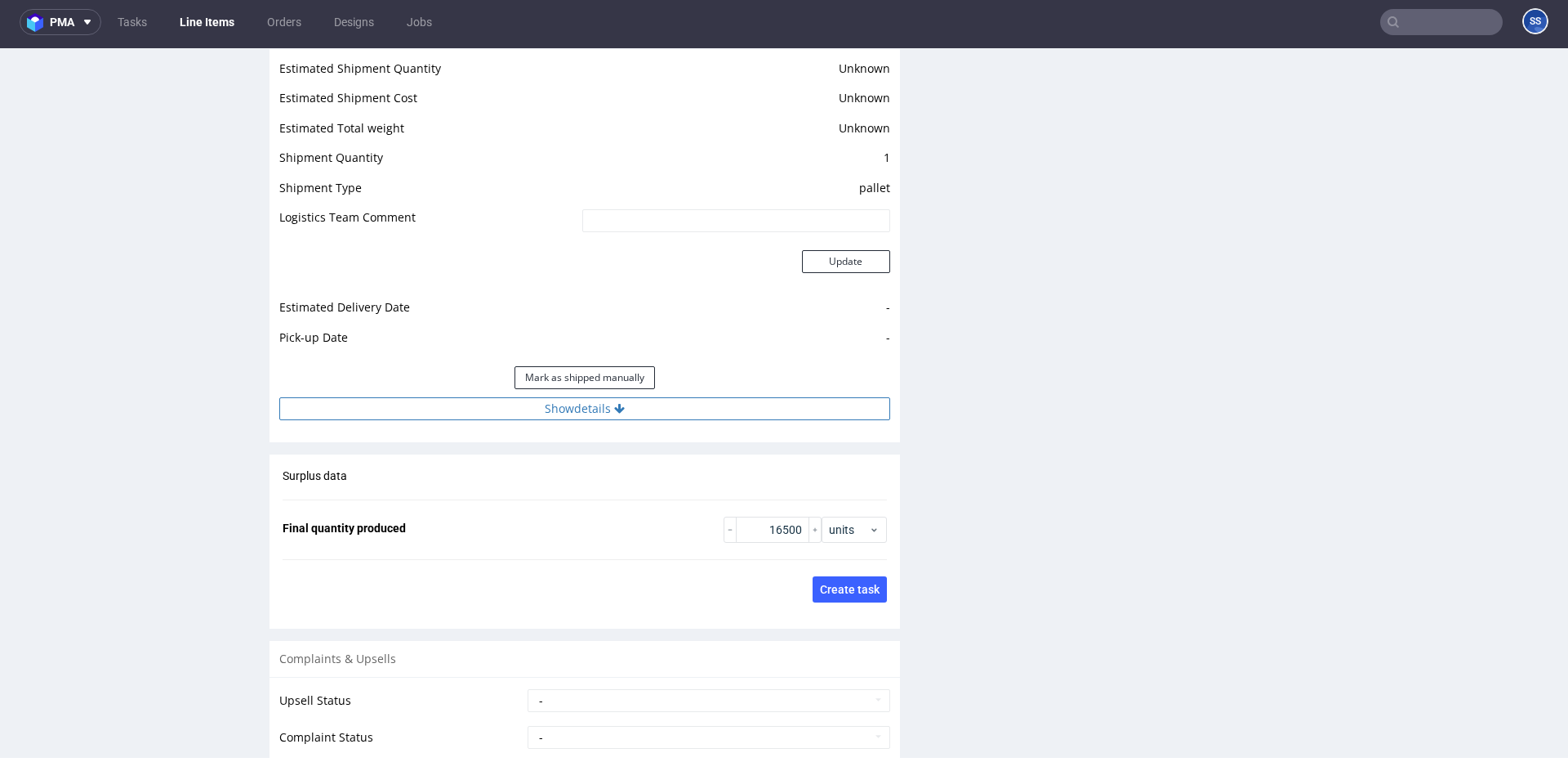
click at [643, 411] on button "Show details" at bounding box center [584, 408] width 611 height 23
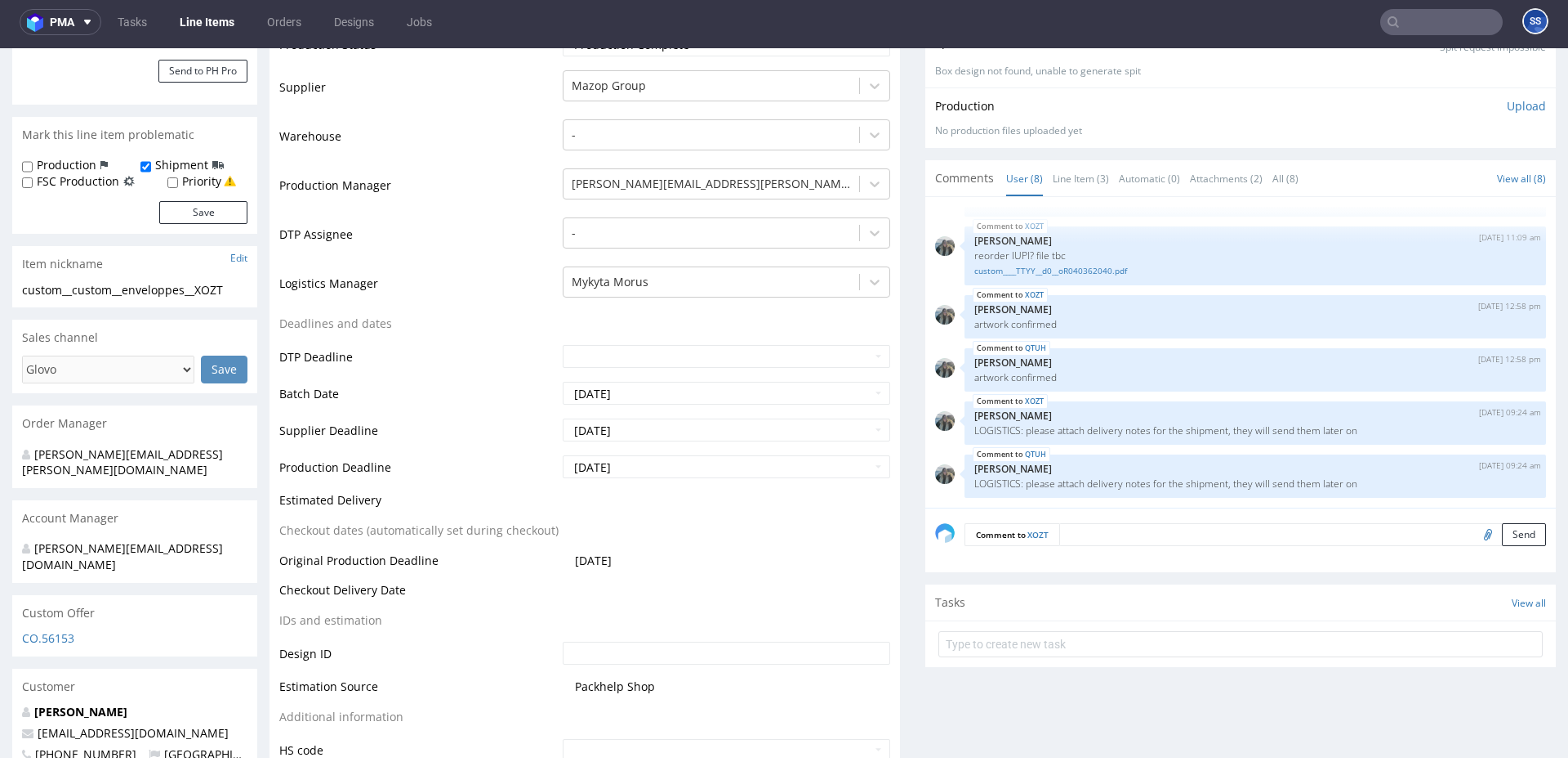
scroll to position [379, 0]
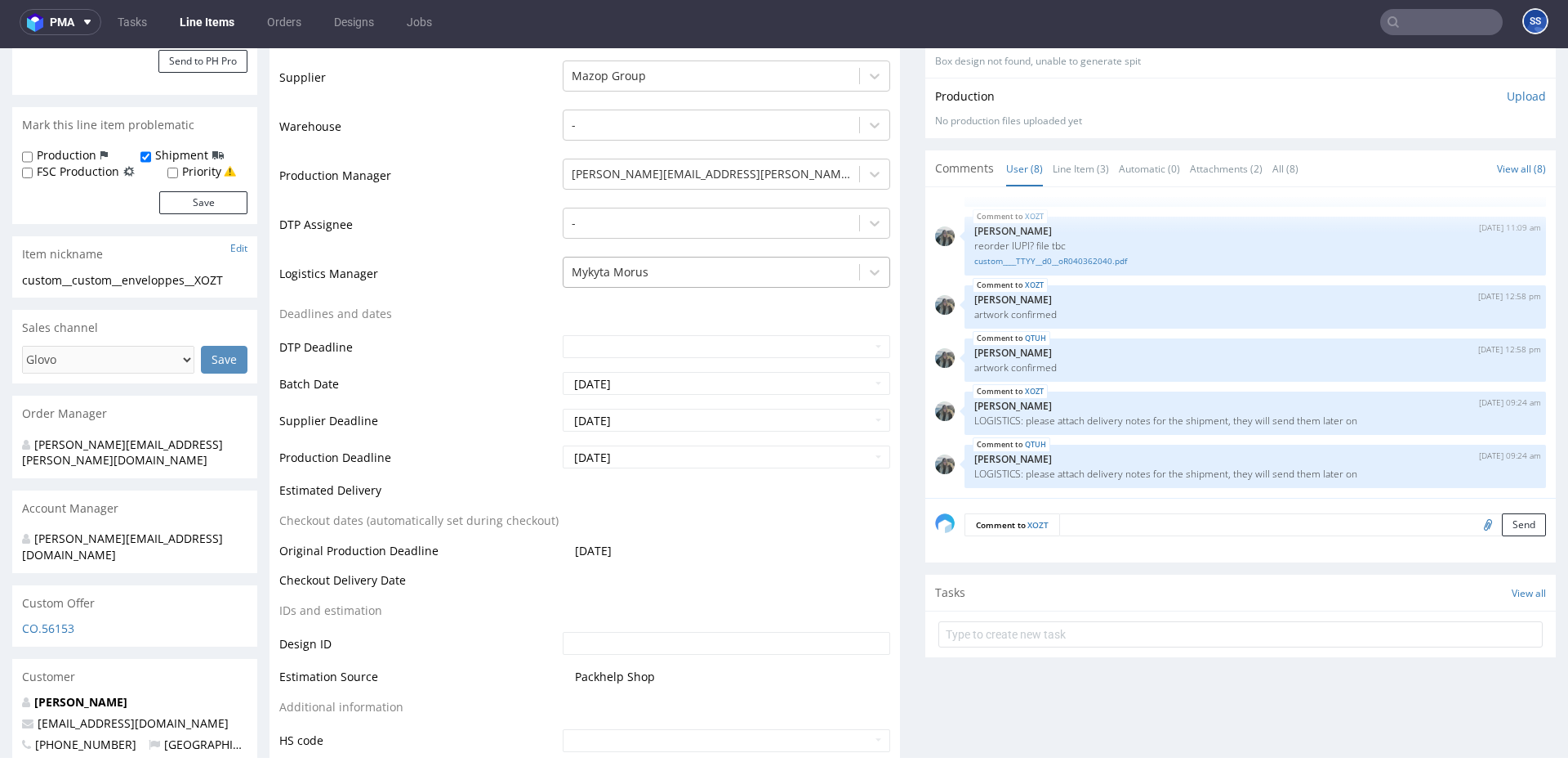
click at [683, 273] on div at bounding box center [711, 273] width 279 height 20
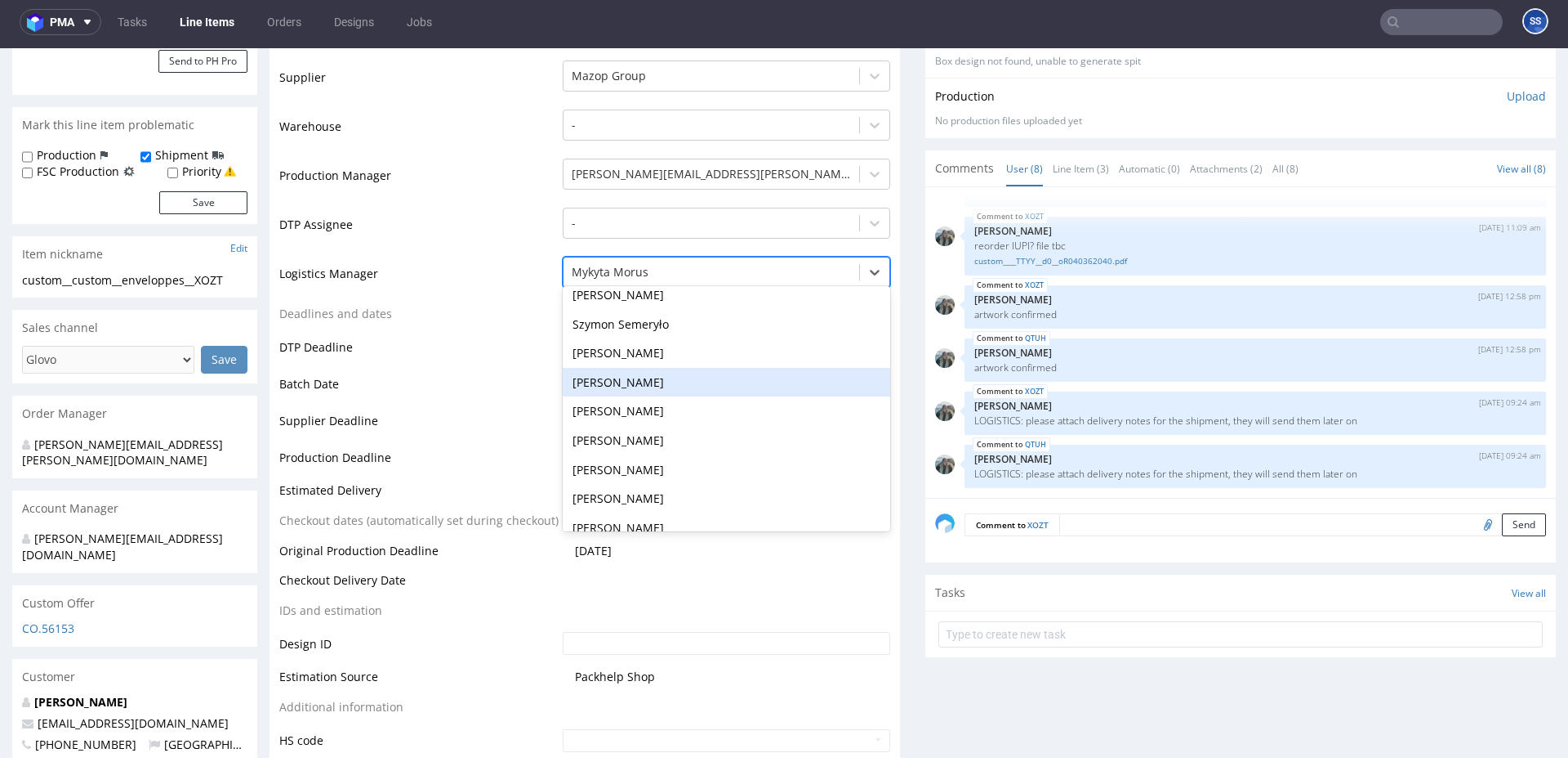
scroll to position [277, 0]
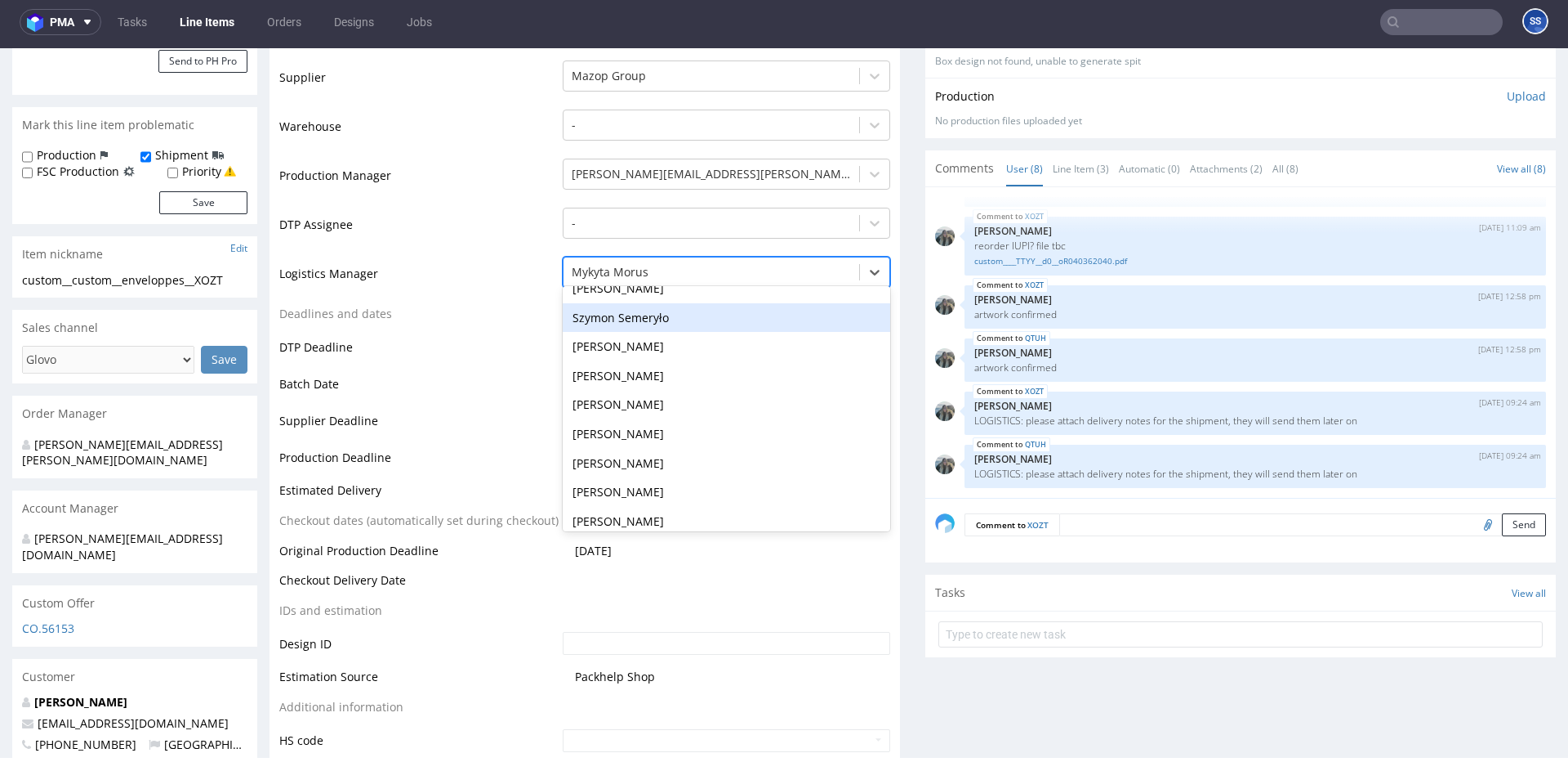
click at [669, 322] on div "Szymon Semeryło" at bounding box center [727, 318] width 327 height 29
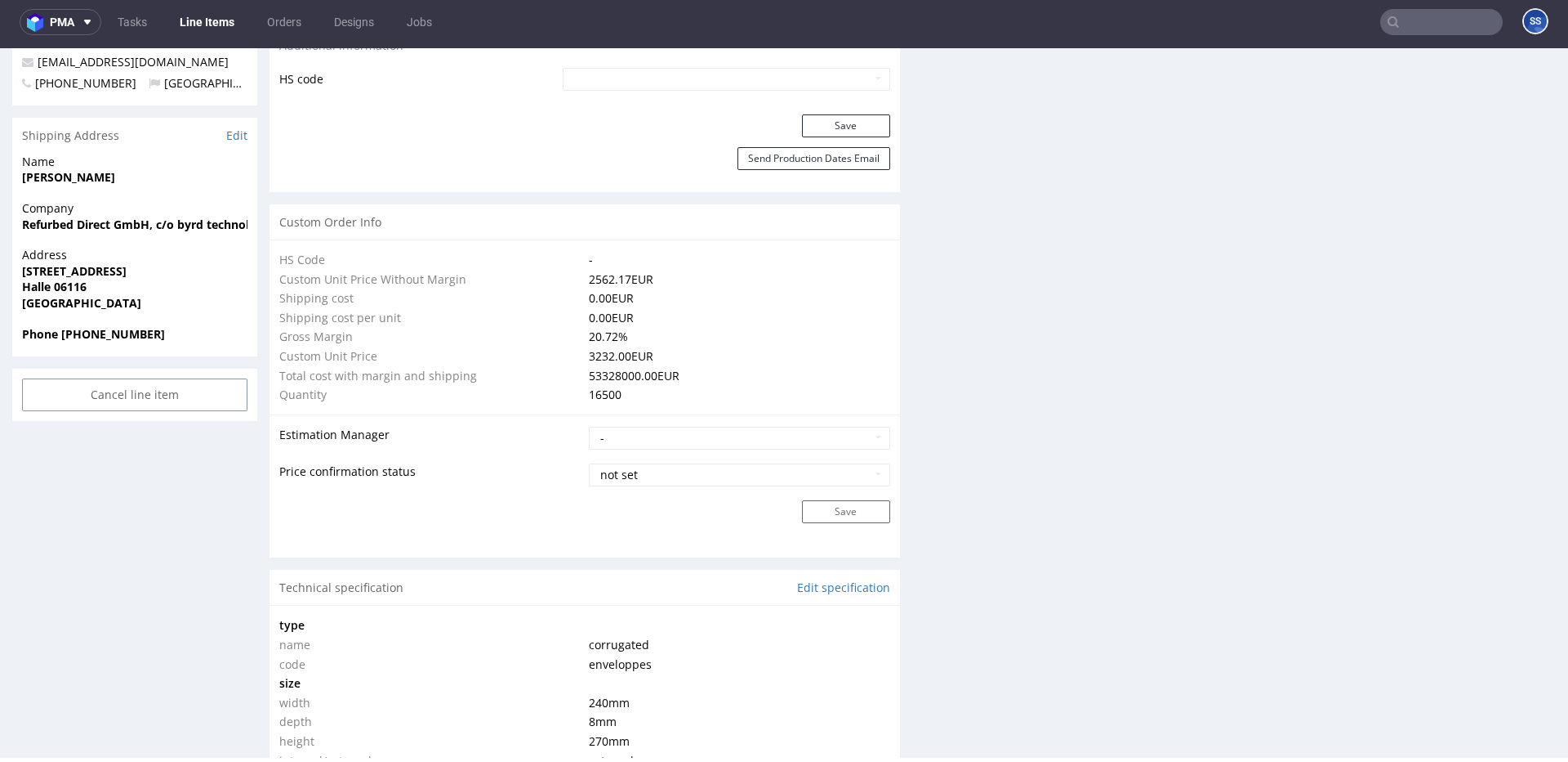
scroll to position [1047, 0]
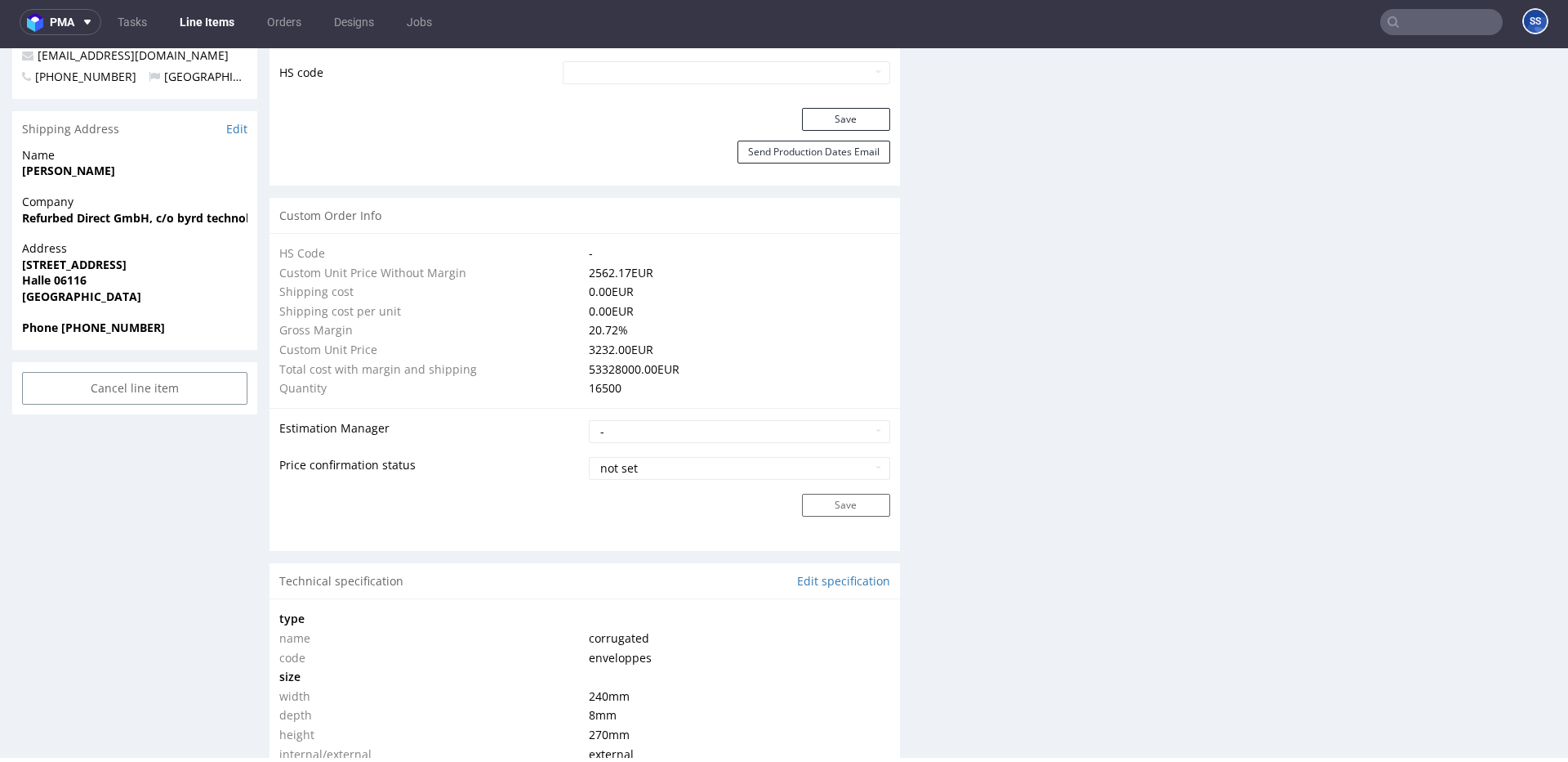
click at [222, 19] on link "Line Items" at bounding box center [207, 22] width 74 height 26
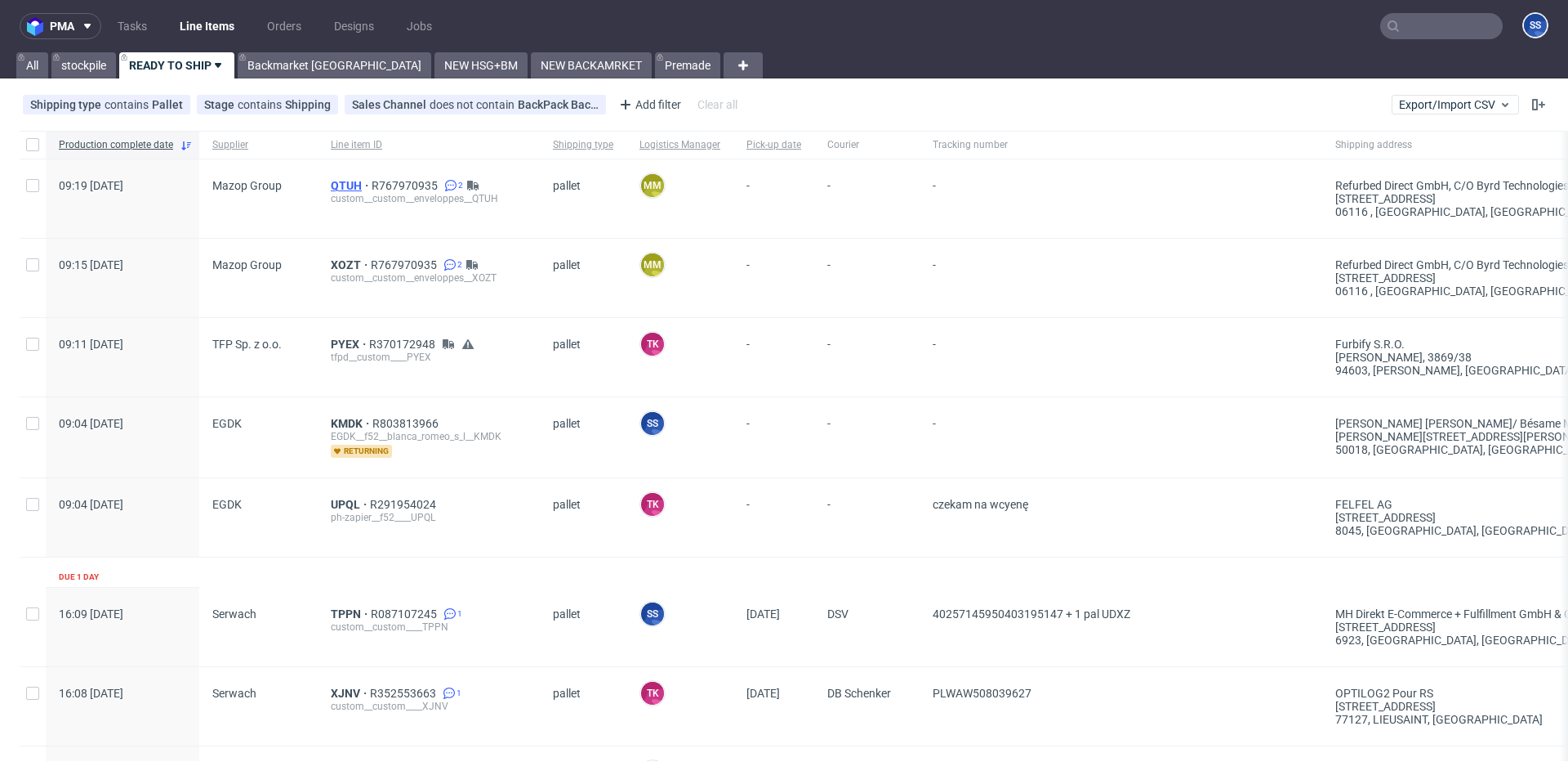
click at [349, 184] on span "QTUH" at bounding box center [351, 186] width 41 height 13
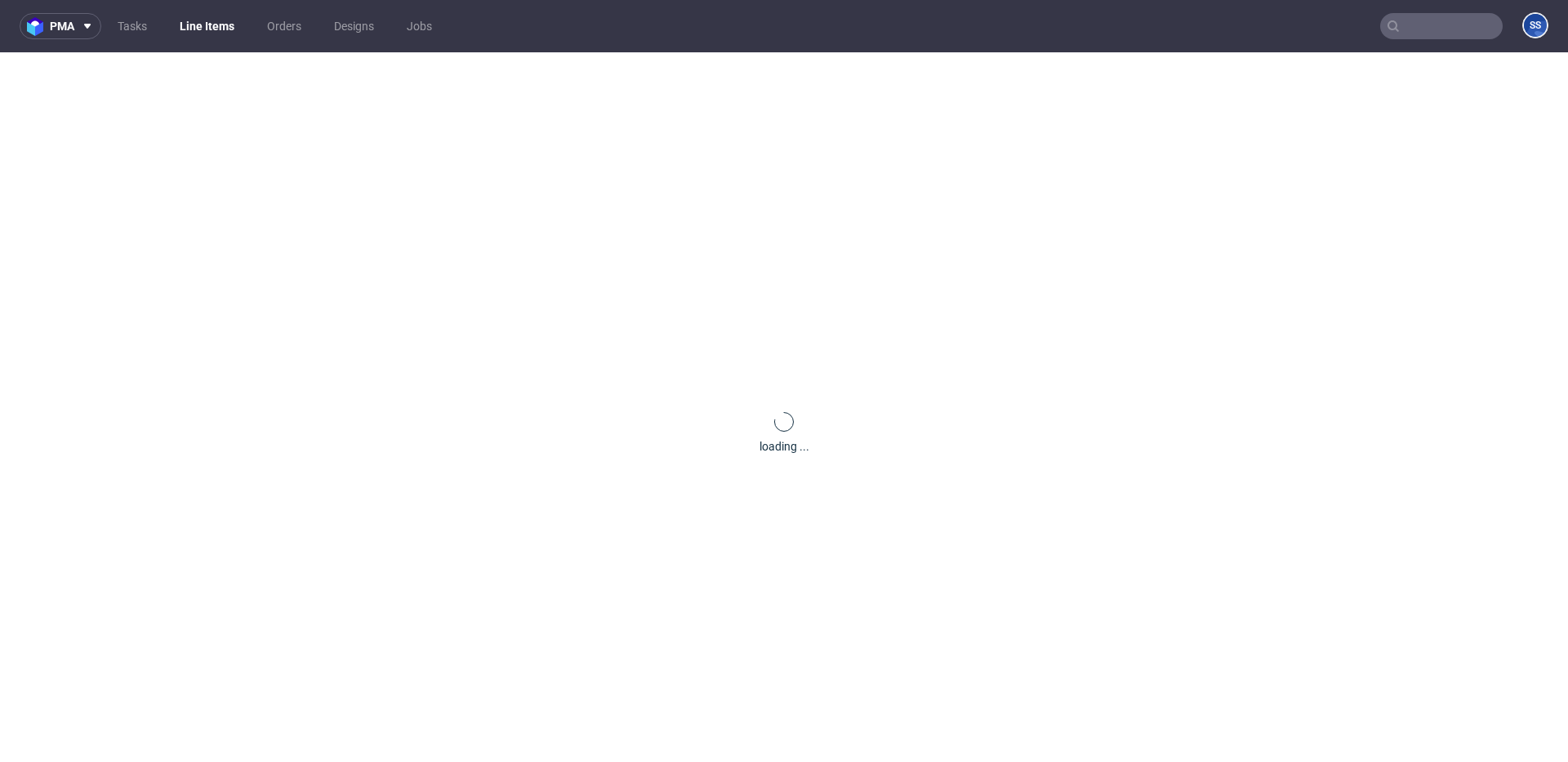
click at [349, 184] on div "loading ..." at bounding box center [784, 434] width 1568 height 762
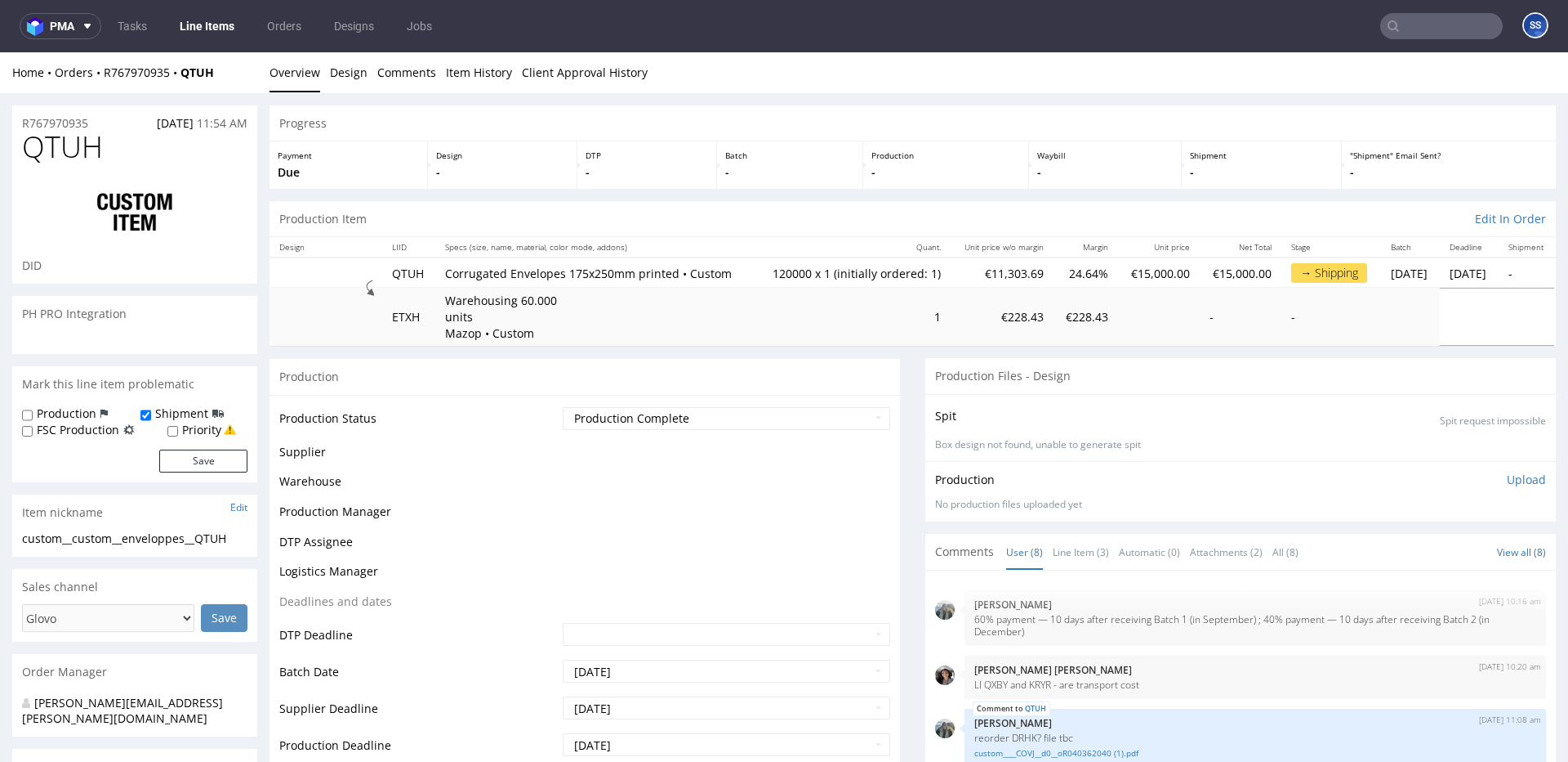
scroll to position [178, 0]
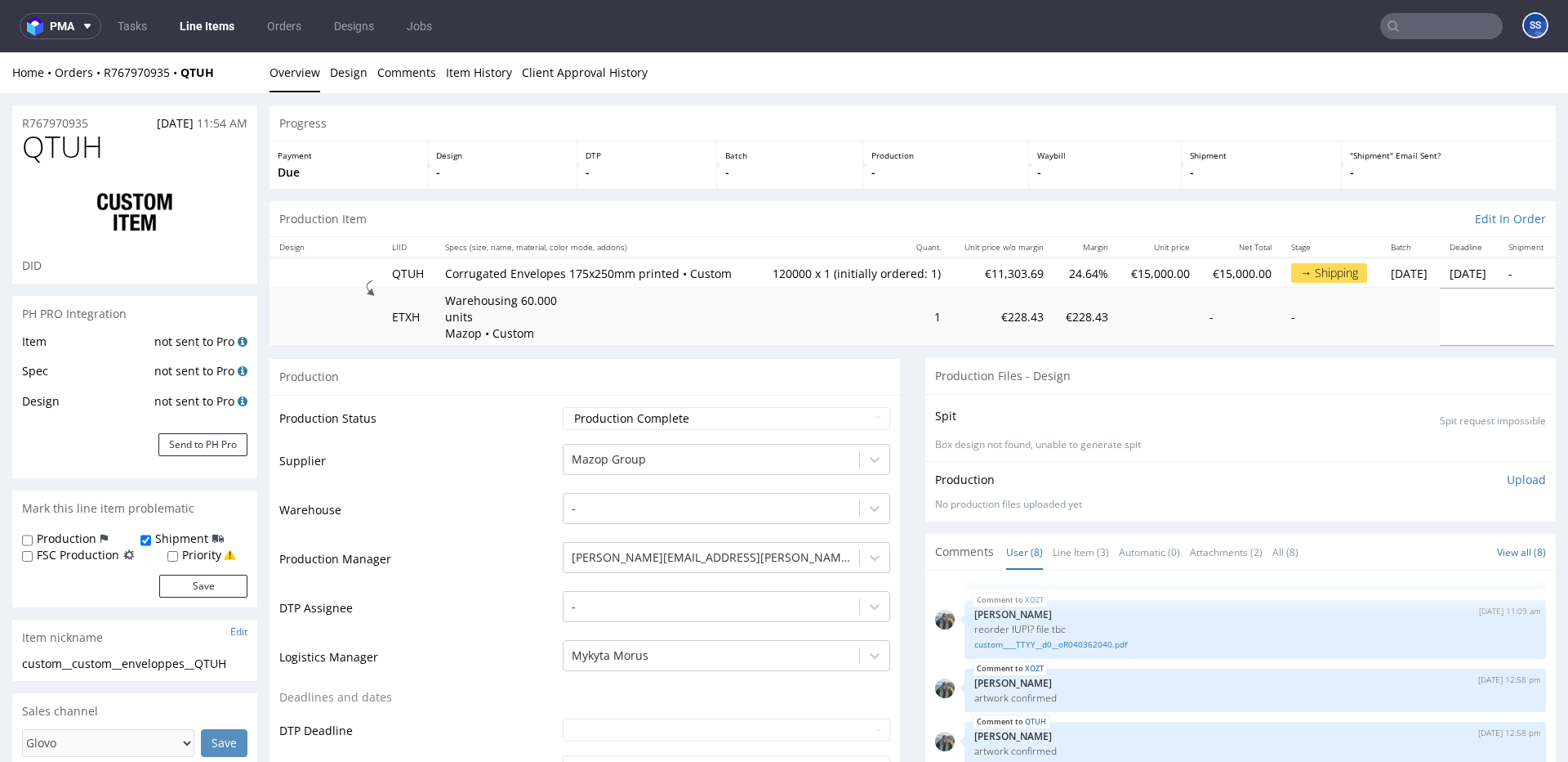
type input "119050"
click at [888, 394] on div "Production" at bounding box center [585, 376] width 631 height 37
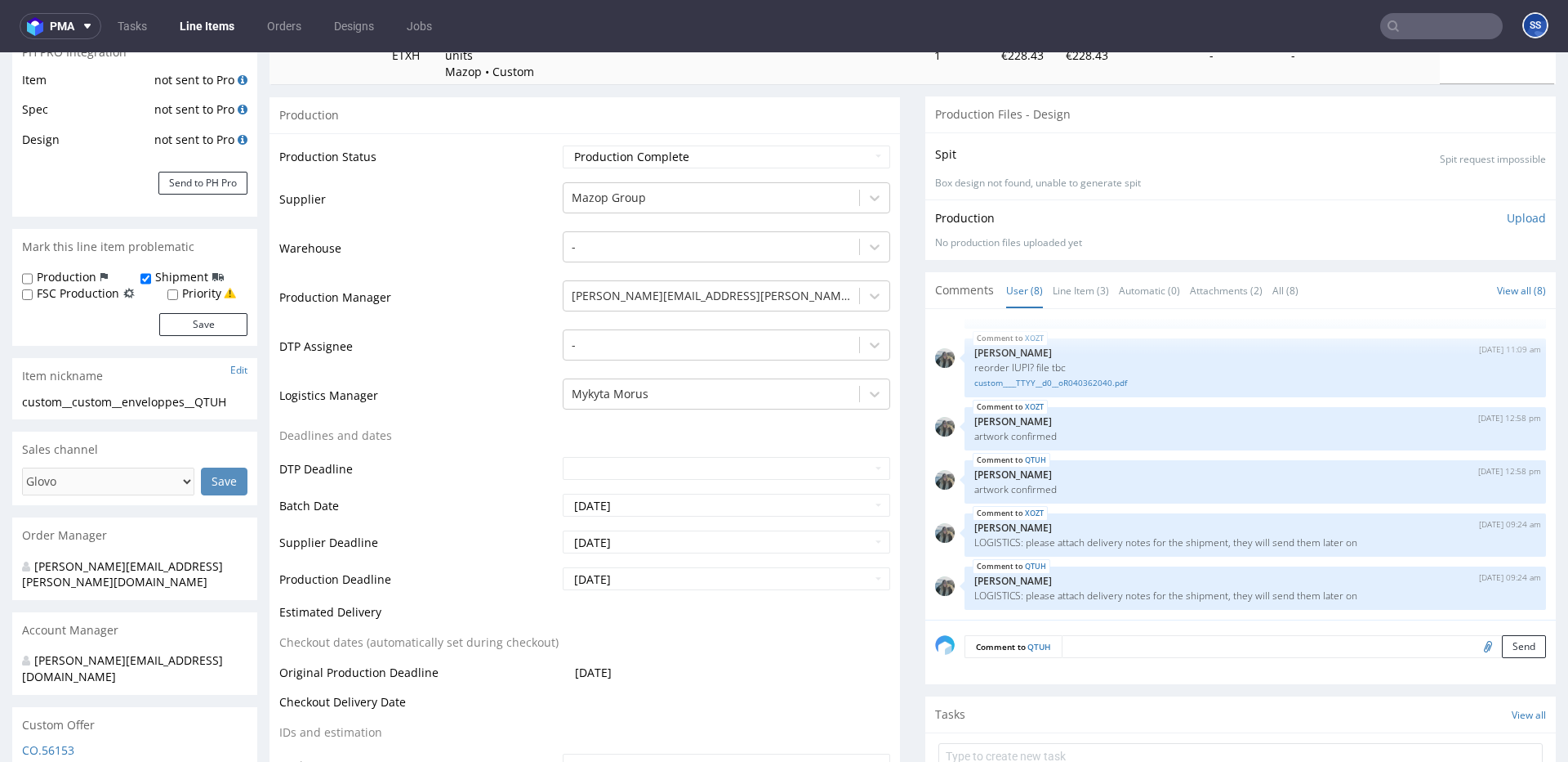
scroll to position [278, 0]
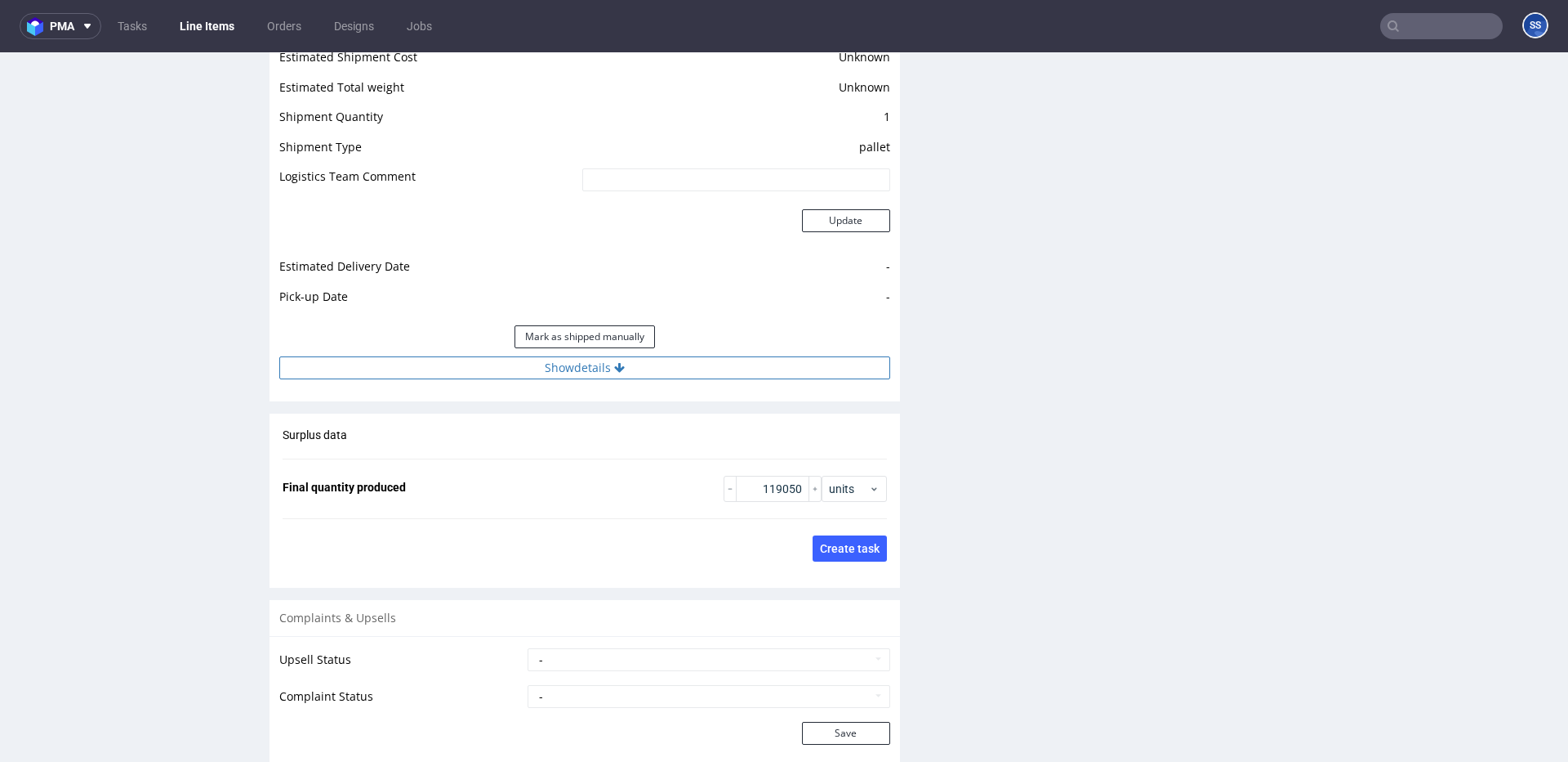
click at [627, 377] on button "Show details" at bounding box center [584, 367] width 611 height 23
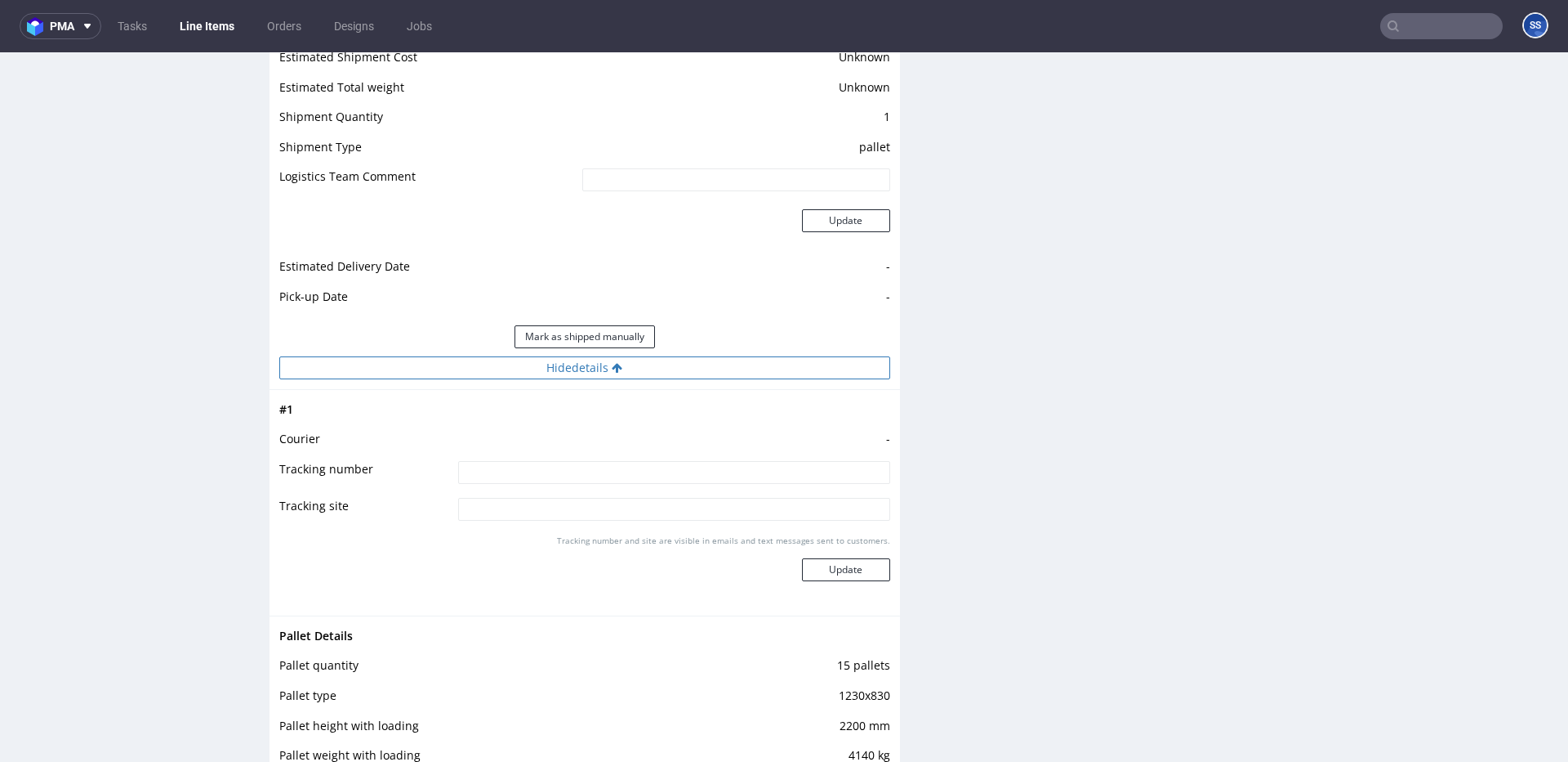
scroll to position [2191, 0]
click at [641, 483] on input at bounding box center [674, 471] width 432 height 23
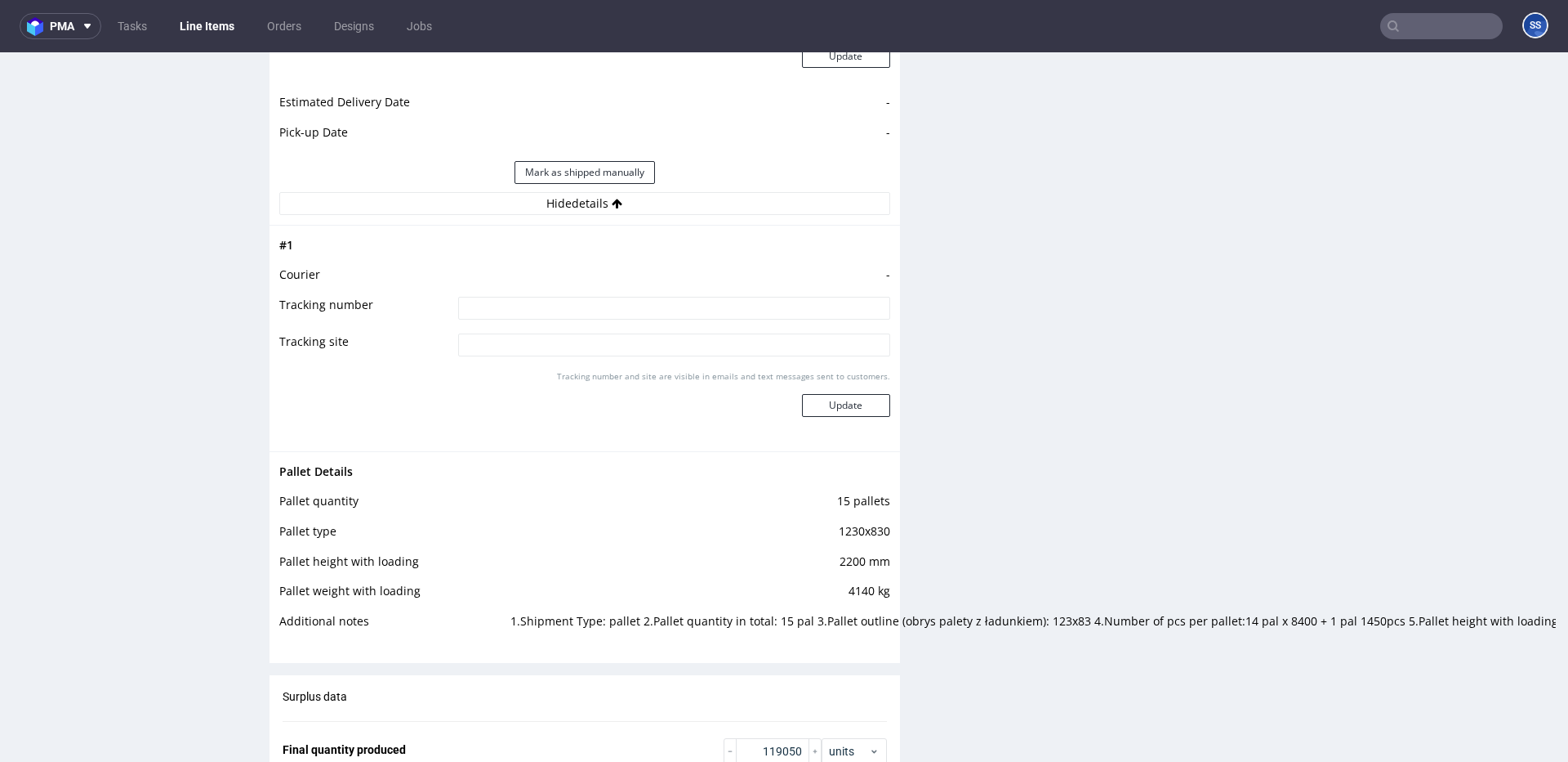
scroll to position [2359, 0]
type input "szukamy auta"
click at [844, 413] on button "Update" at bounding box center [846, 401] width 88 height 23
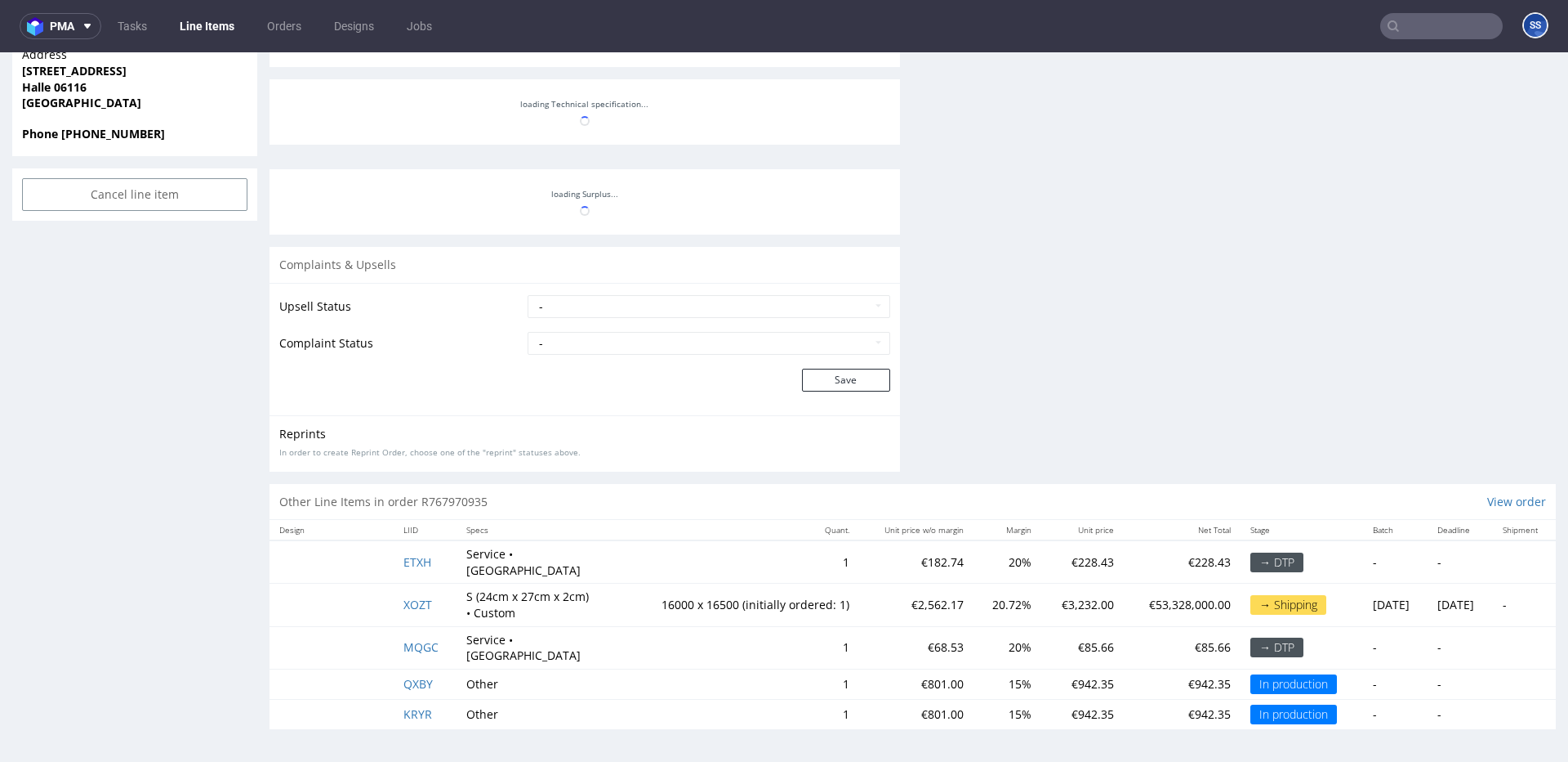
scroll to position [178, 0]
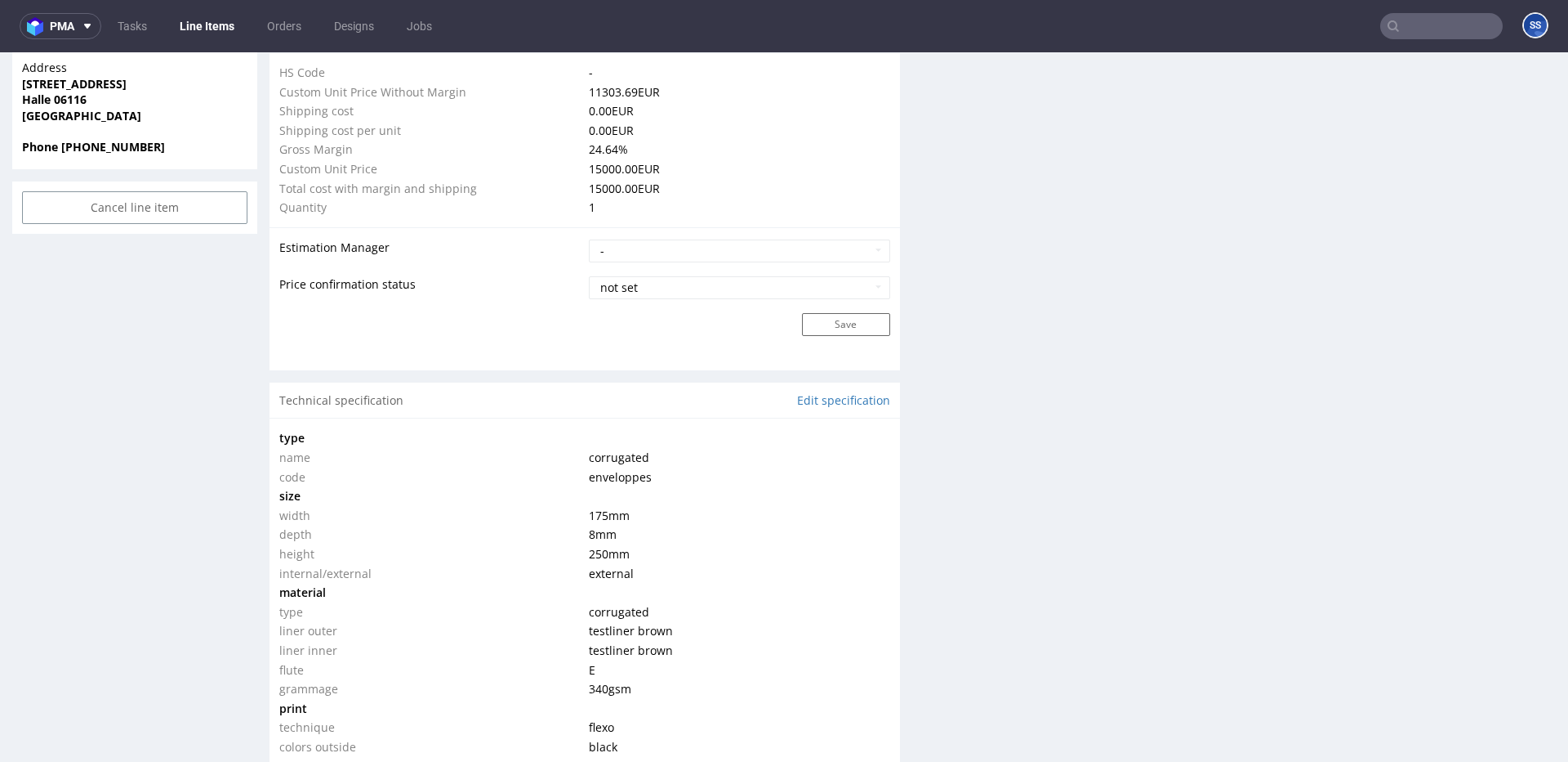
type input "119050"
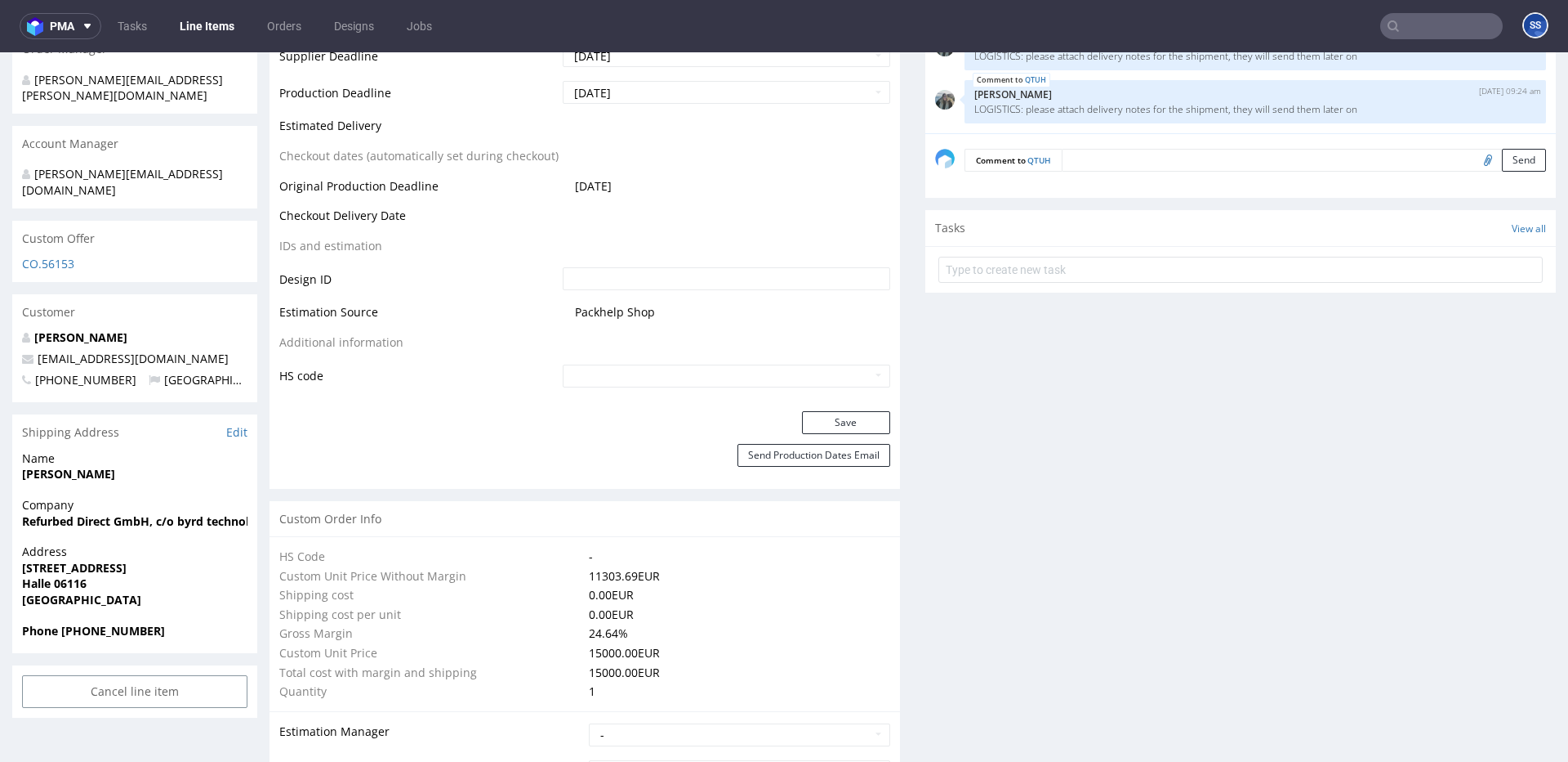
scroll to position [0, 0]
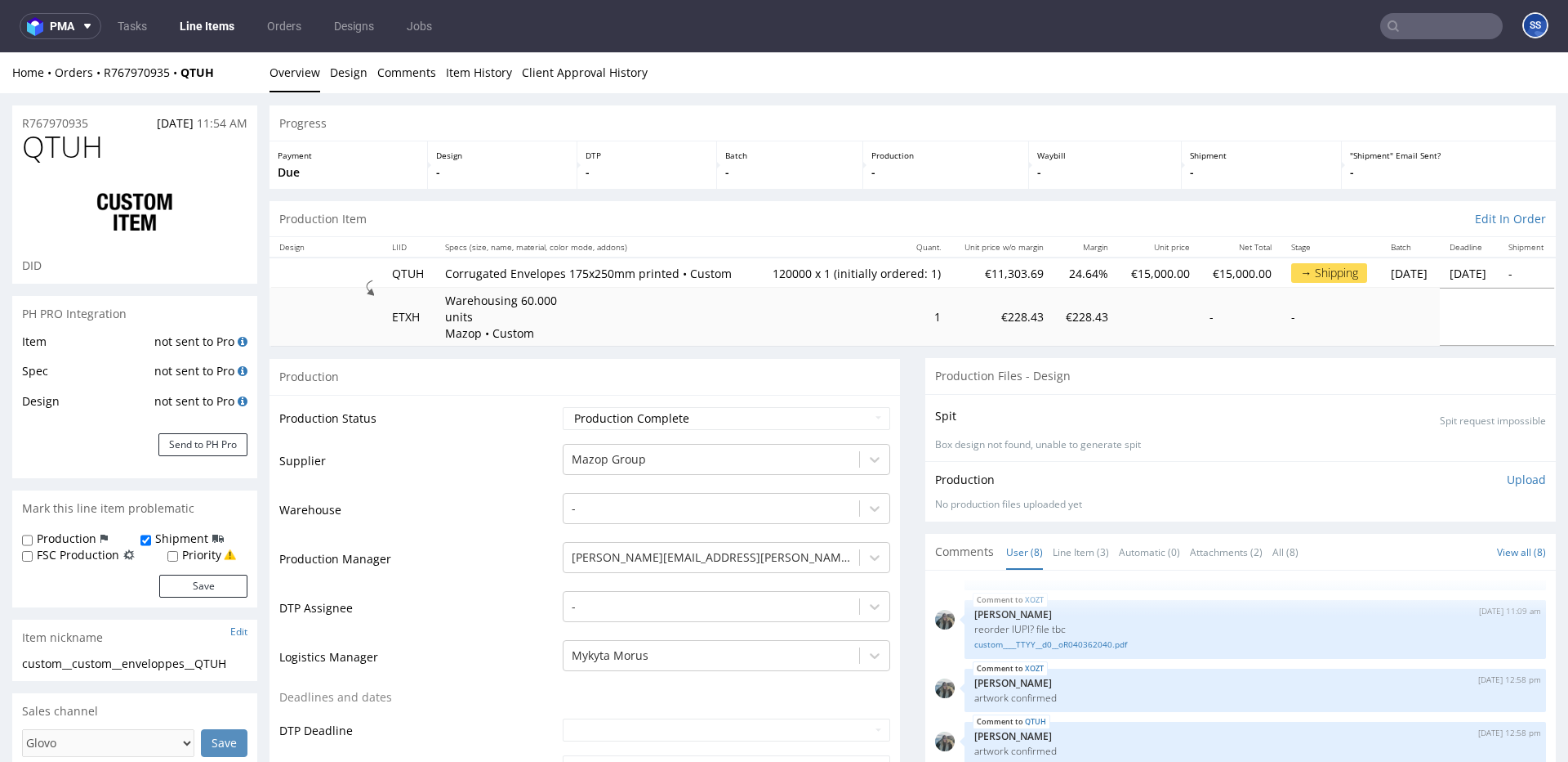
click at [227, 31] on link "Line Items" at bounding box center [207, 26] width 74 height 26
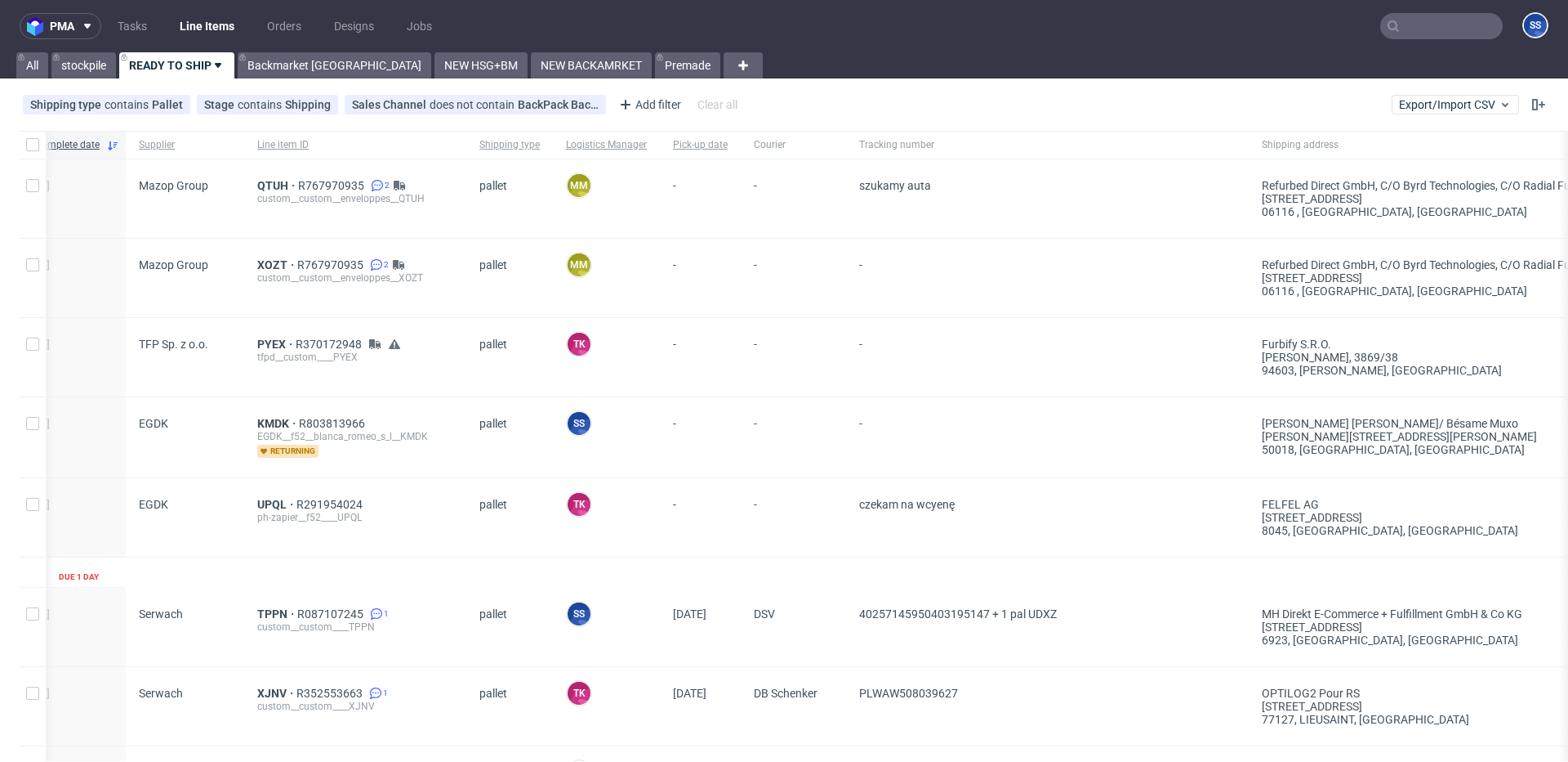
scroll to position [0, 47]
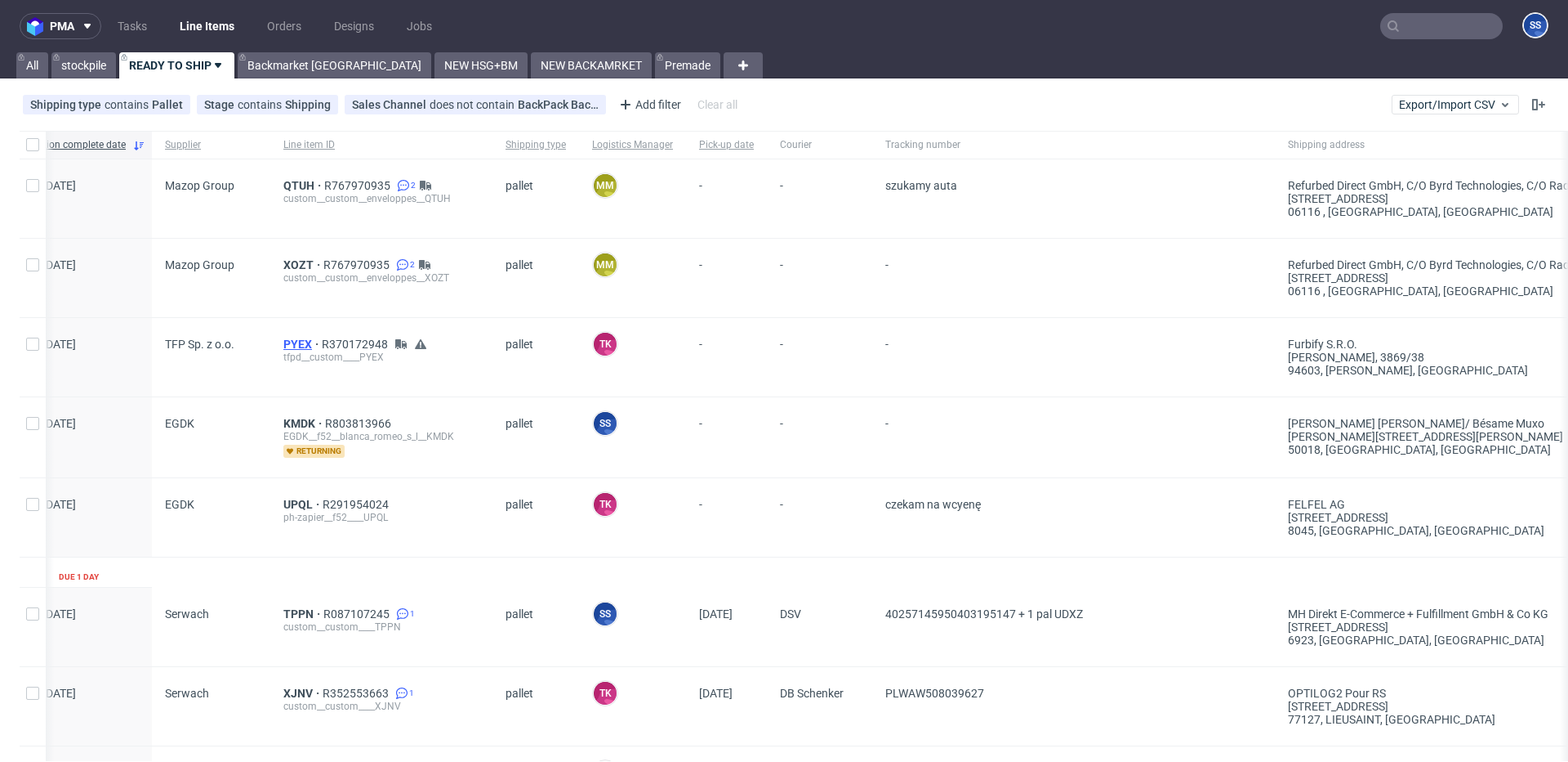
click at [301, 340] on span "PYEX" at bounding box center [302, 344] width 38 height 13
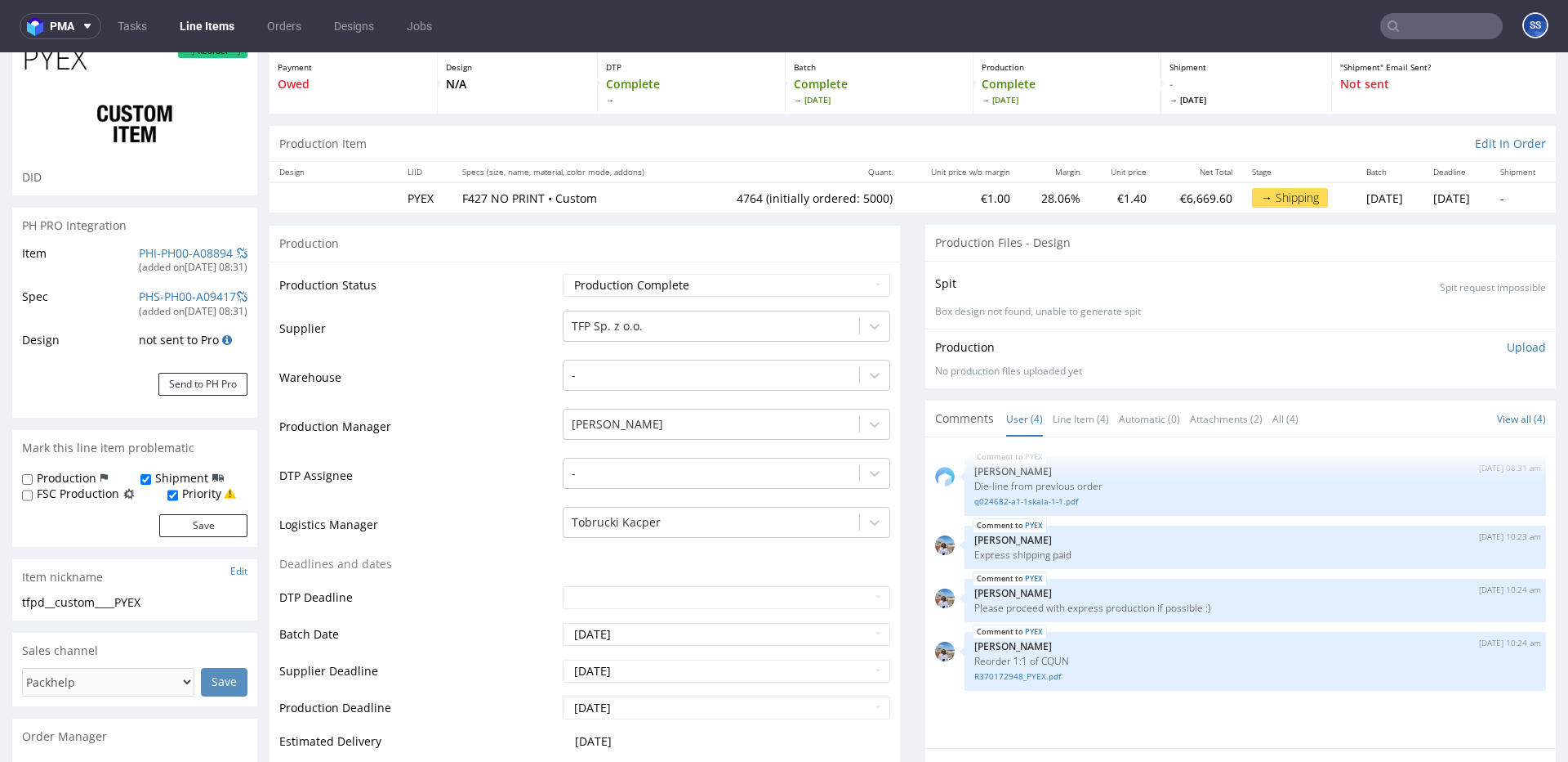
scroll to position [93, 0]
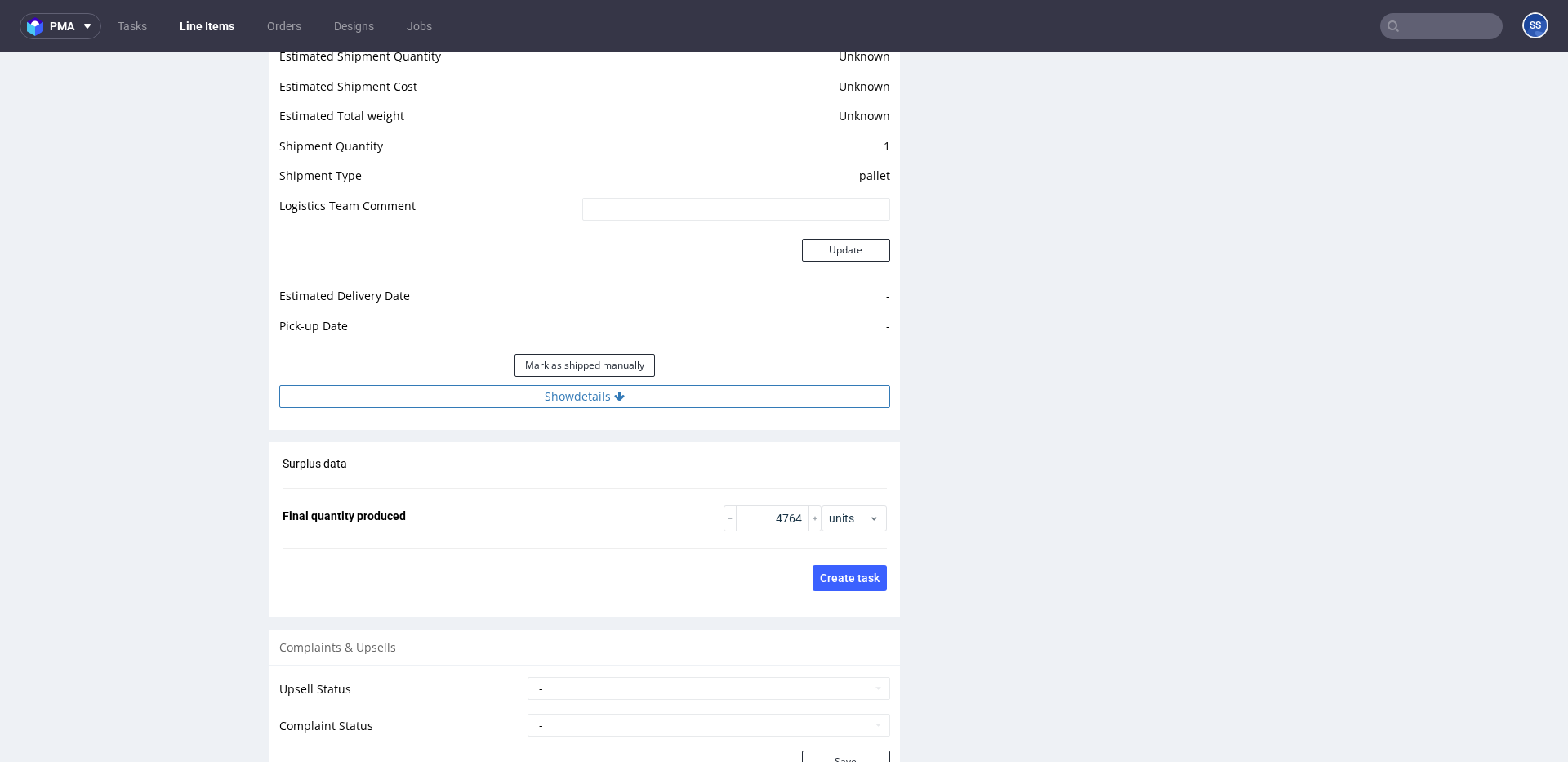
click at [547, 402] on button "Show details" at bounding box center [584, 396] width 611 height 23
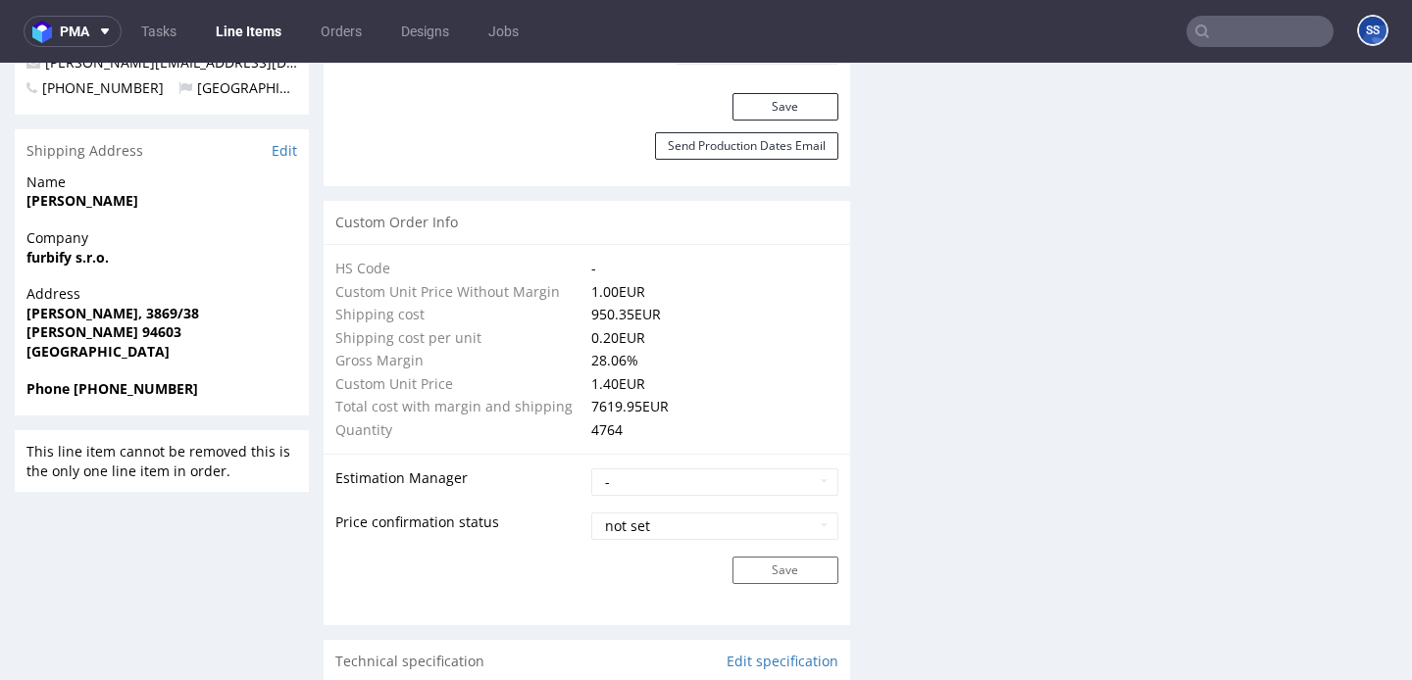
scroll to position [1276, 0]
click at [276, 23] on link "Line Items" at bounding box center [248, 31] width 89 height 31
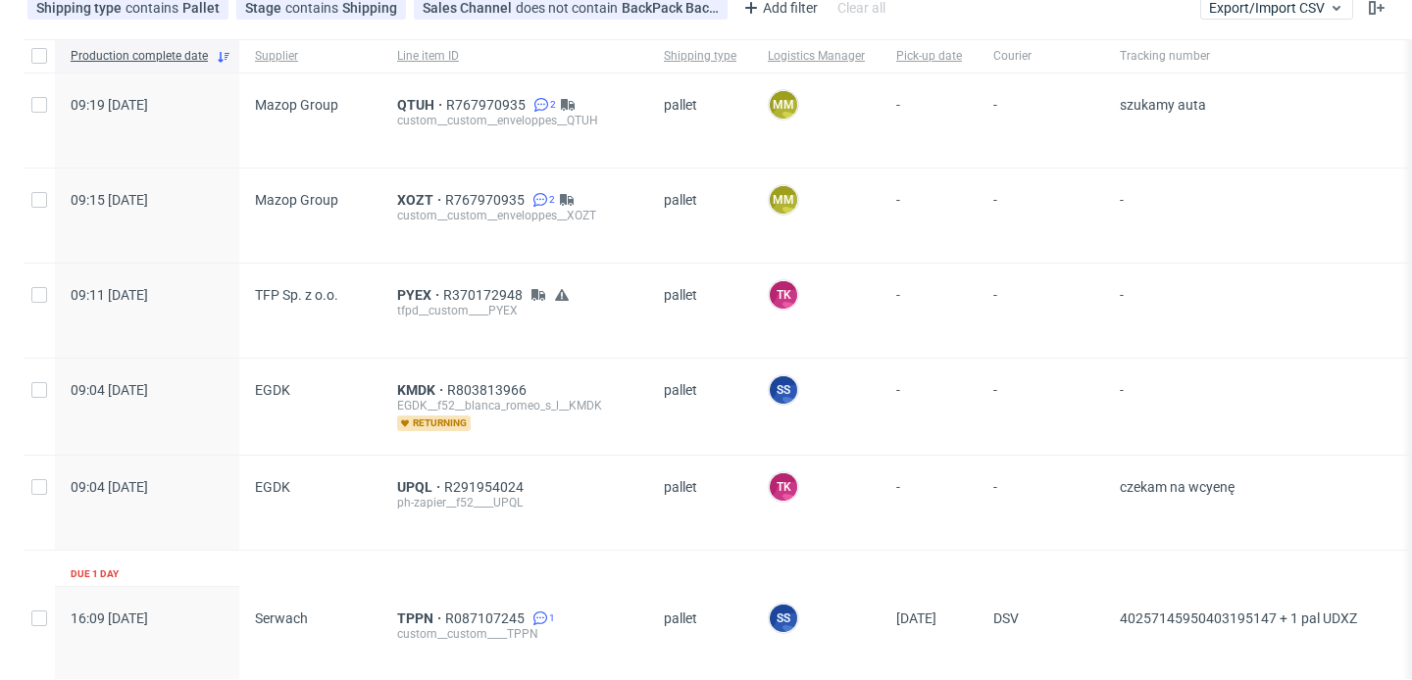
scroll to position [119, 0]
click at [405, 298] on span "PYEX" at bounding box center [420, 294] width 46 height 16
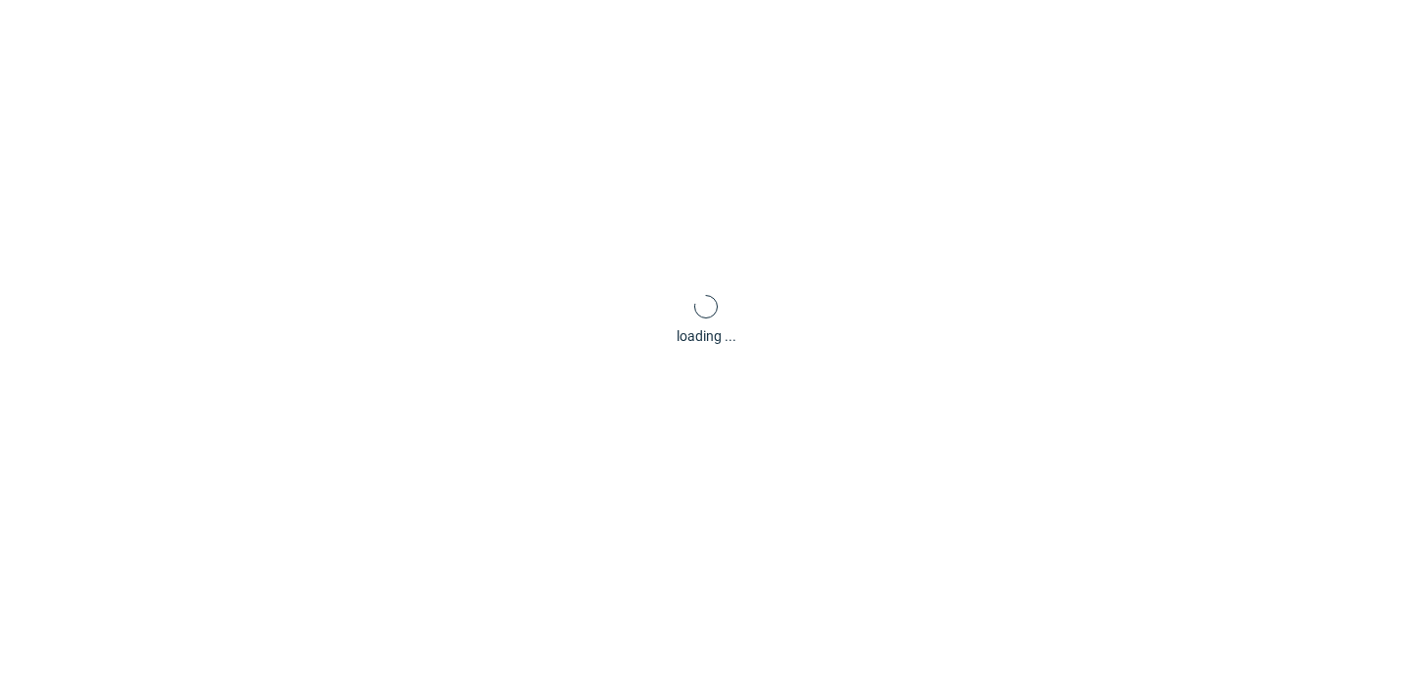
scroll to position [5, 0]
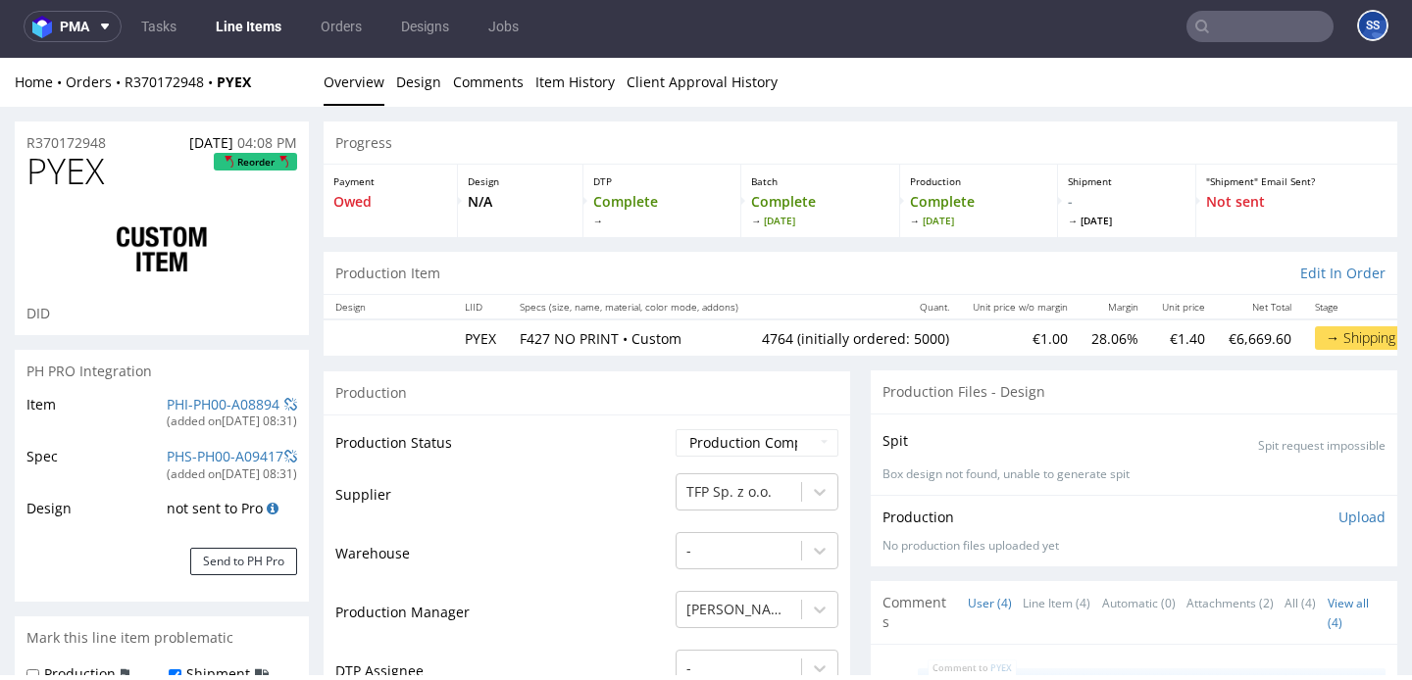
type input "4764"
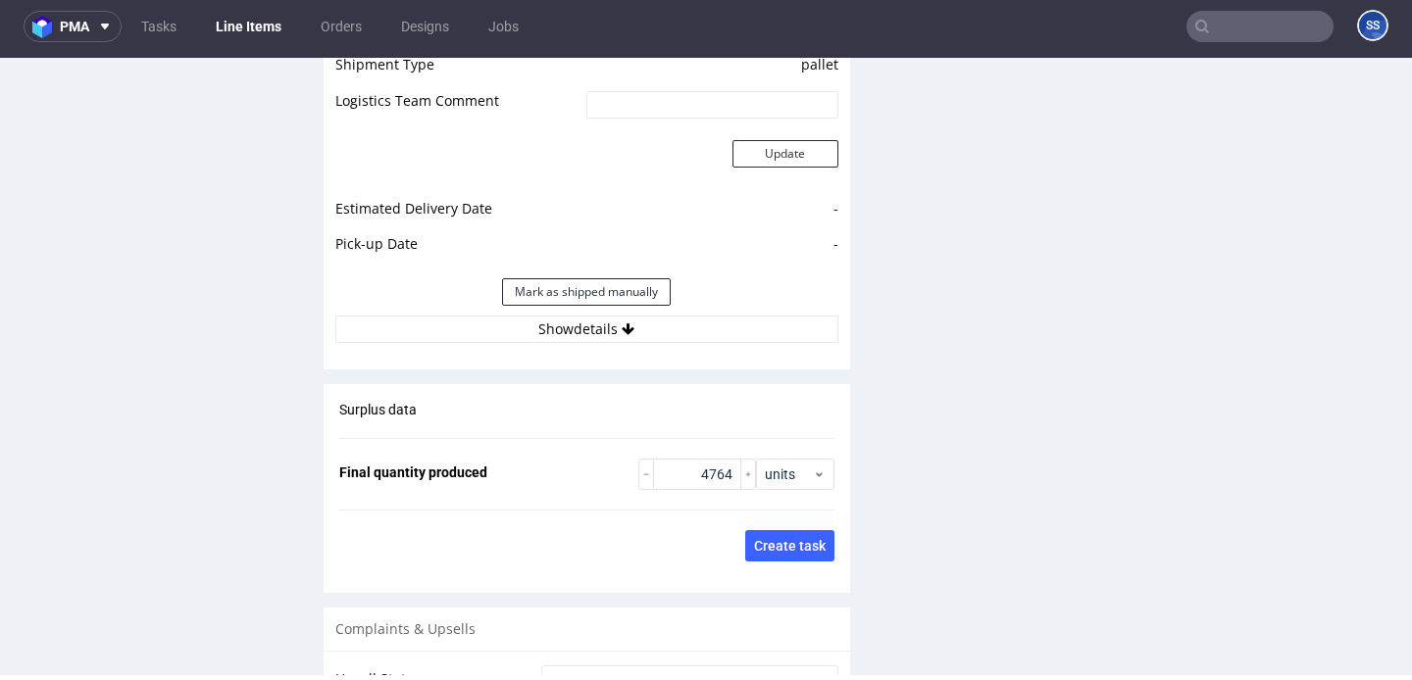
scroll to position [2810, 0]
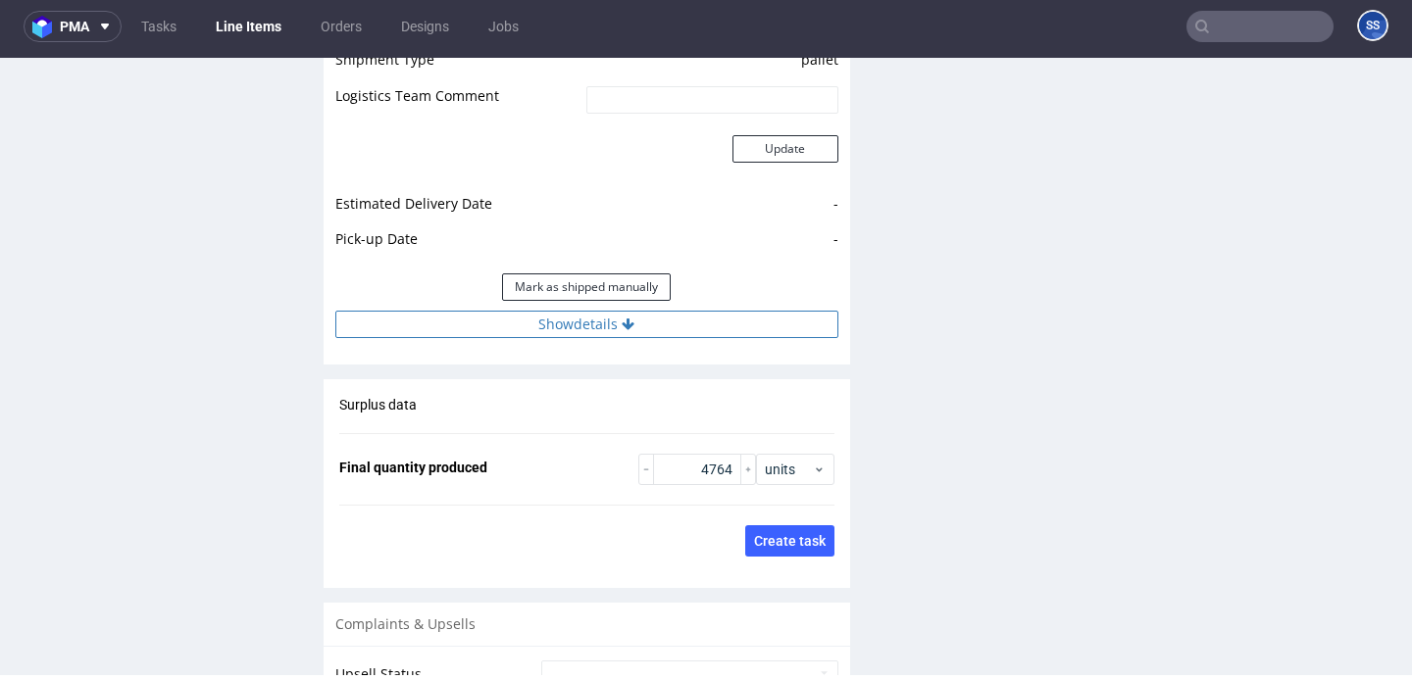
click at [705, 311] on button "Show details" at bounding box center [586, 324] width 503 height 27
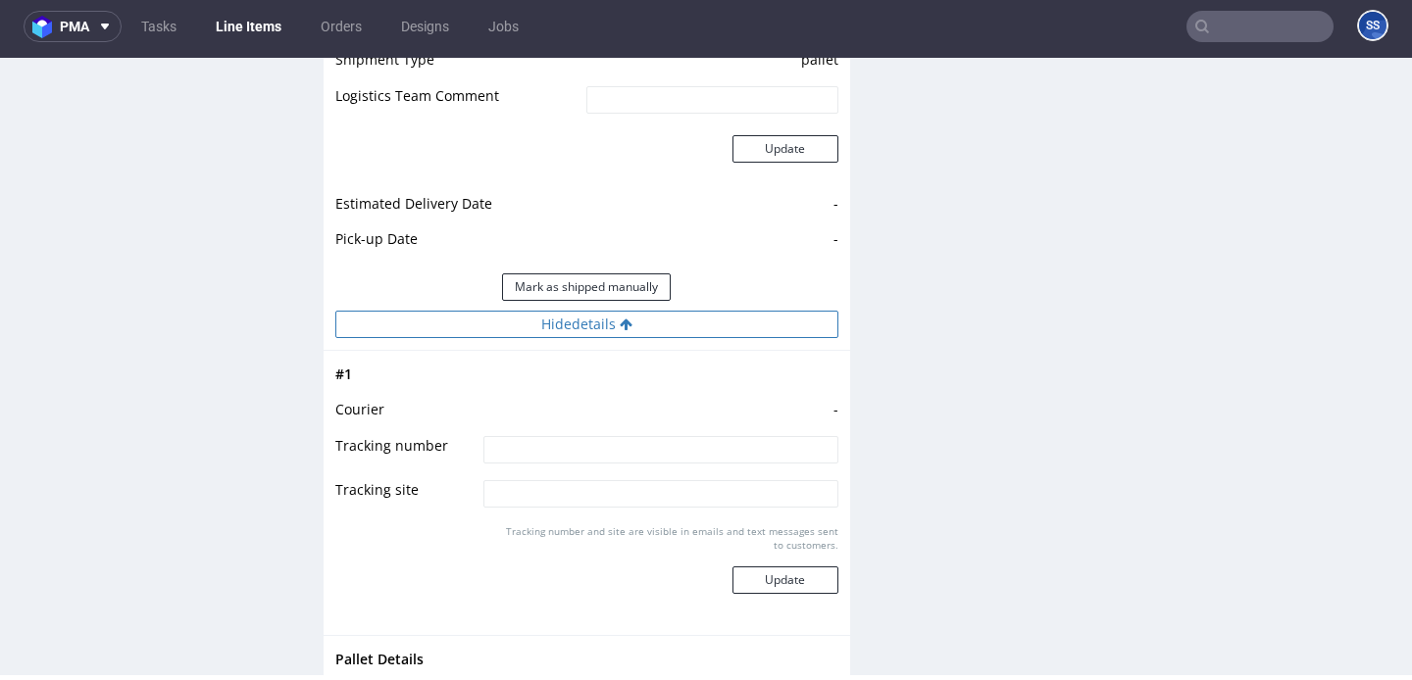
click at [705, 311] on button "Hide details" at bounding box center [586, 324] width 503 height 27
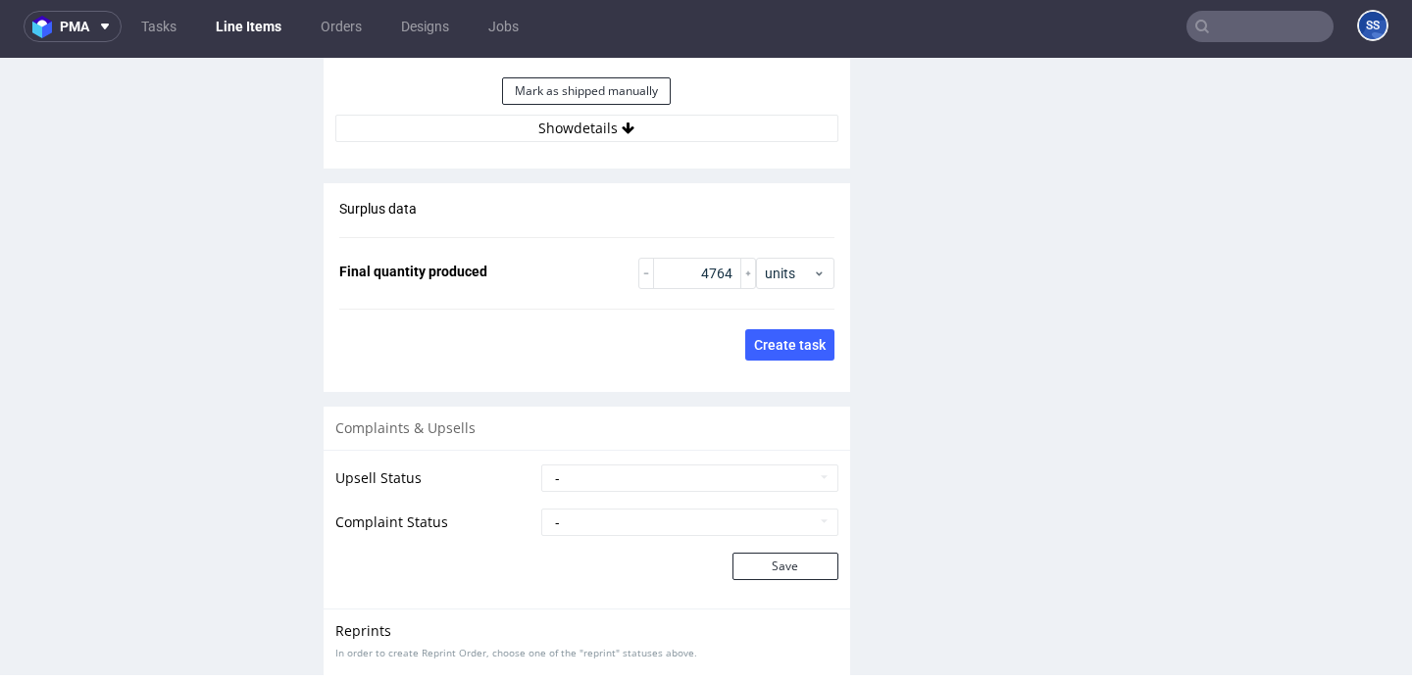
scroll to position [3030, 0]
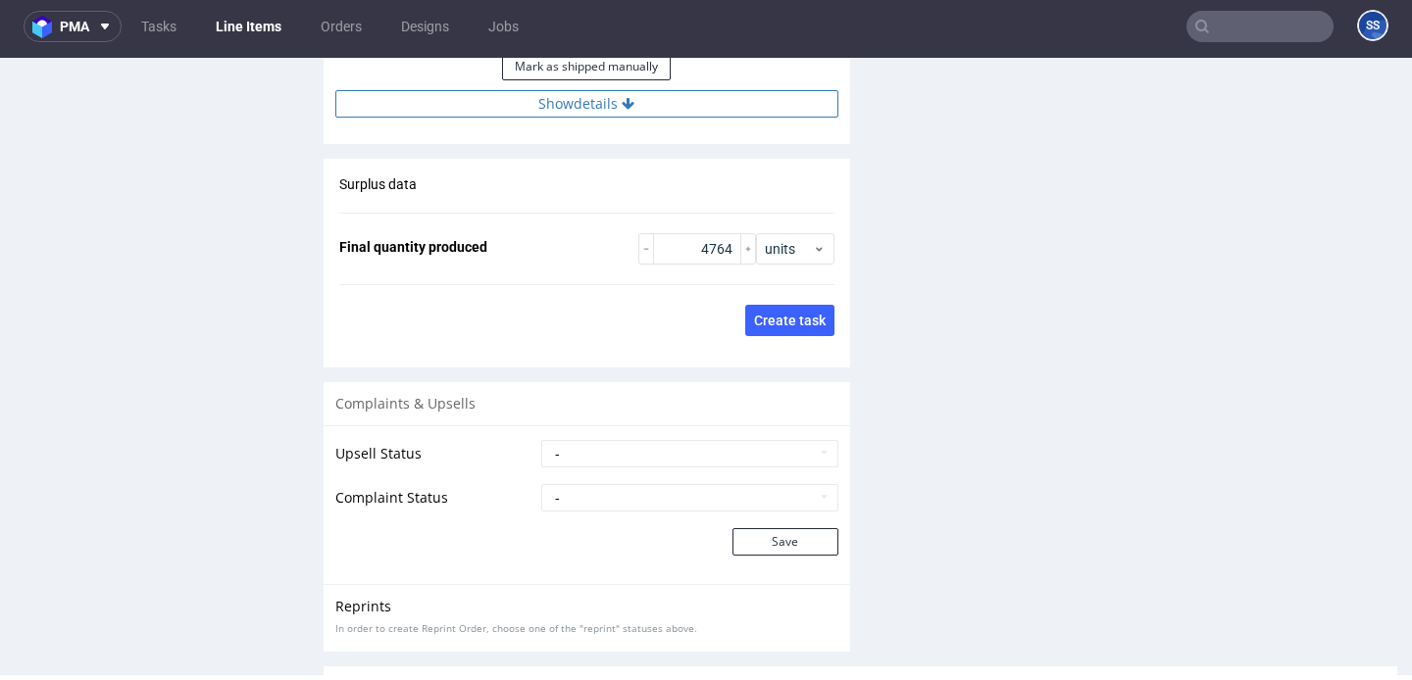
click at [706, 90] on button "Show details" at bounding box center [586, 103] width 503 height 27
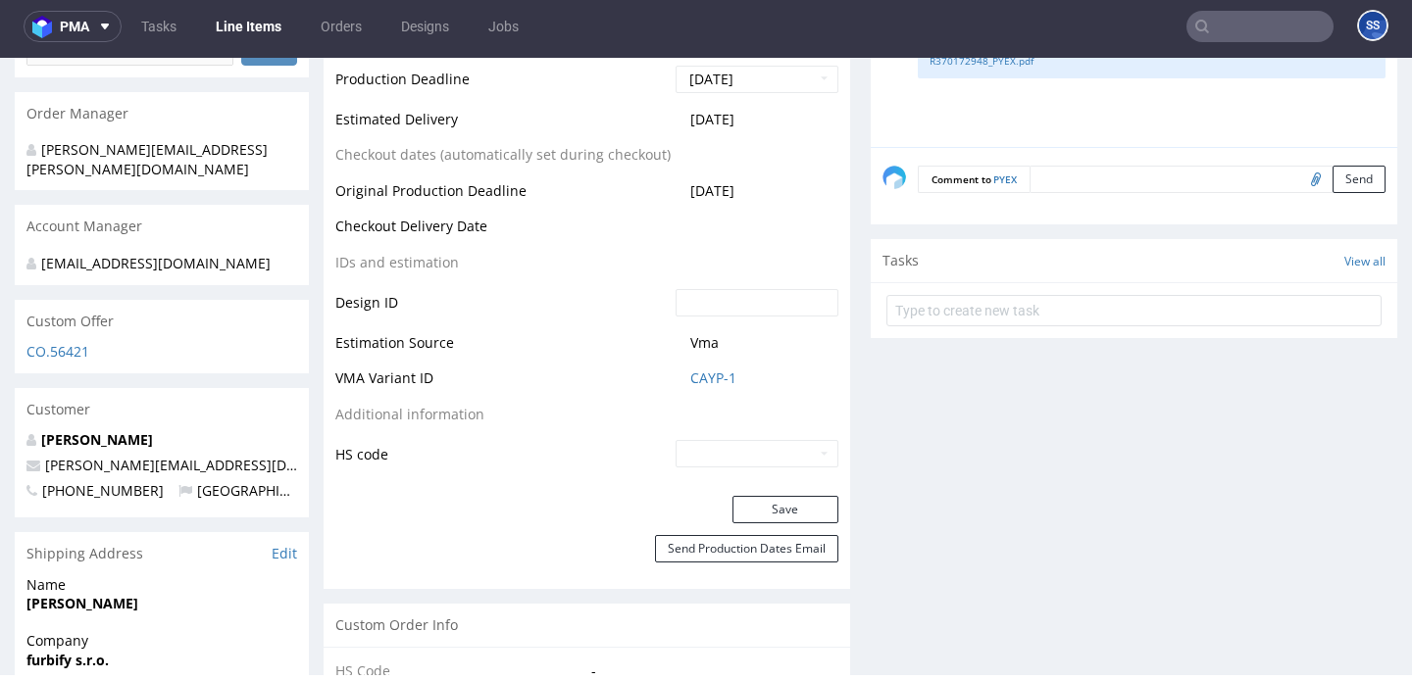
scroll to position [1154, 0]
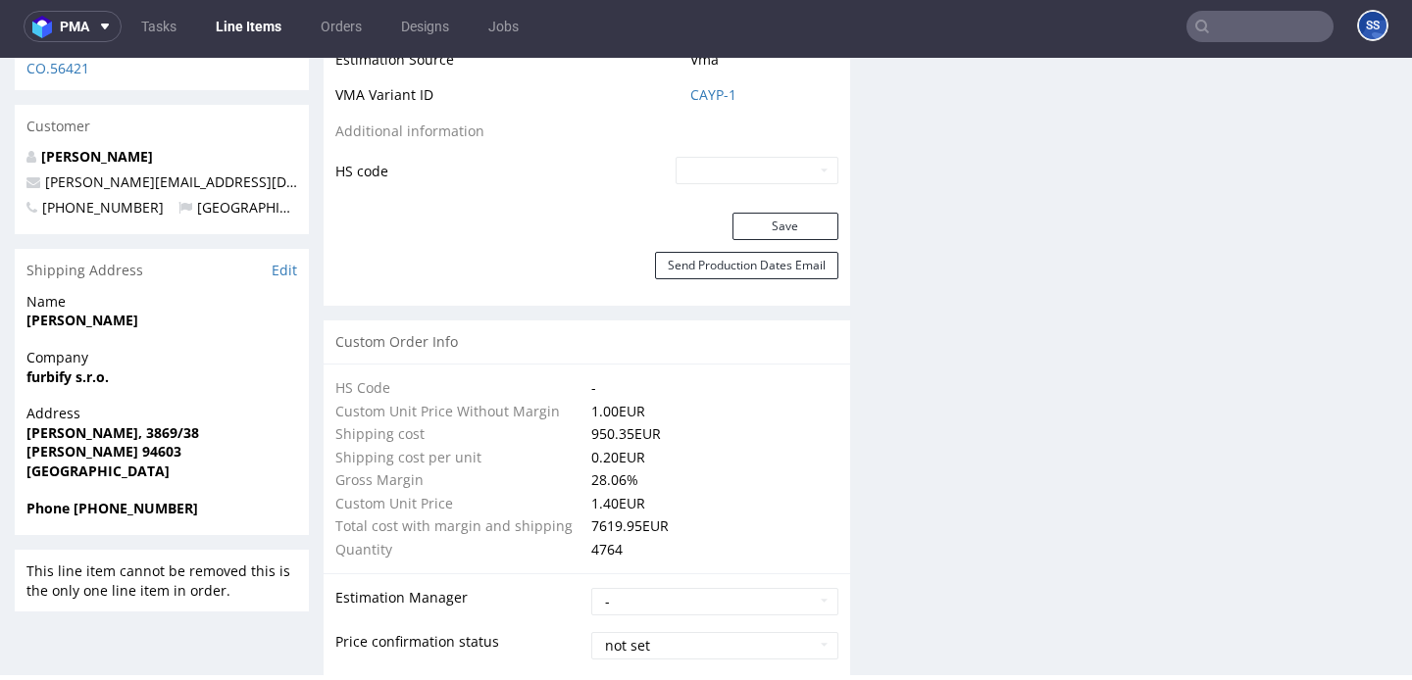
click at [107, 424] on strong "[PERSON_NAME], 3869/38" at bounding box center [112, 433] width 173 height 19
copy strong "[PERSON_NAME], 3869/38"
click at [63, 442] on strong "Kolárovo 94603" at bounding box center [103, 451] width 155 height 19
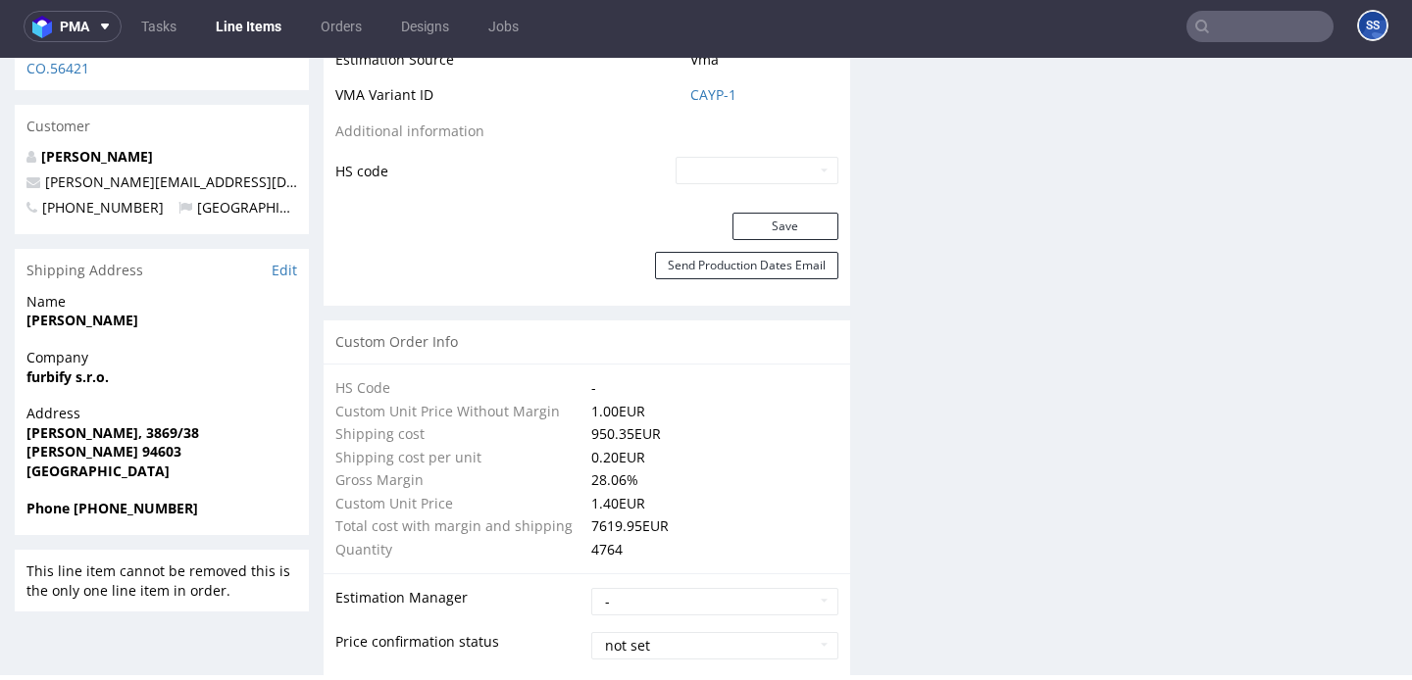
click at [63, 442] on strong "Kolárovo 94603" at bounding box center [103, 451] width 155 height 19
copy strong "Kolárovo"
click at [238, 24] on link "Line Items" at bounding box center [248, 26] width 89 height 31
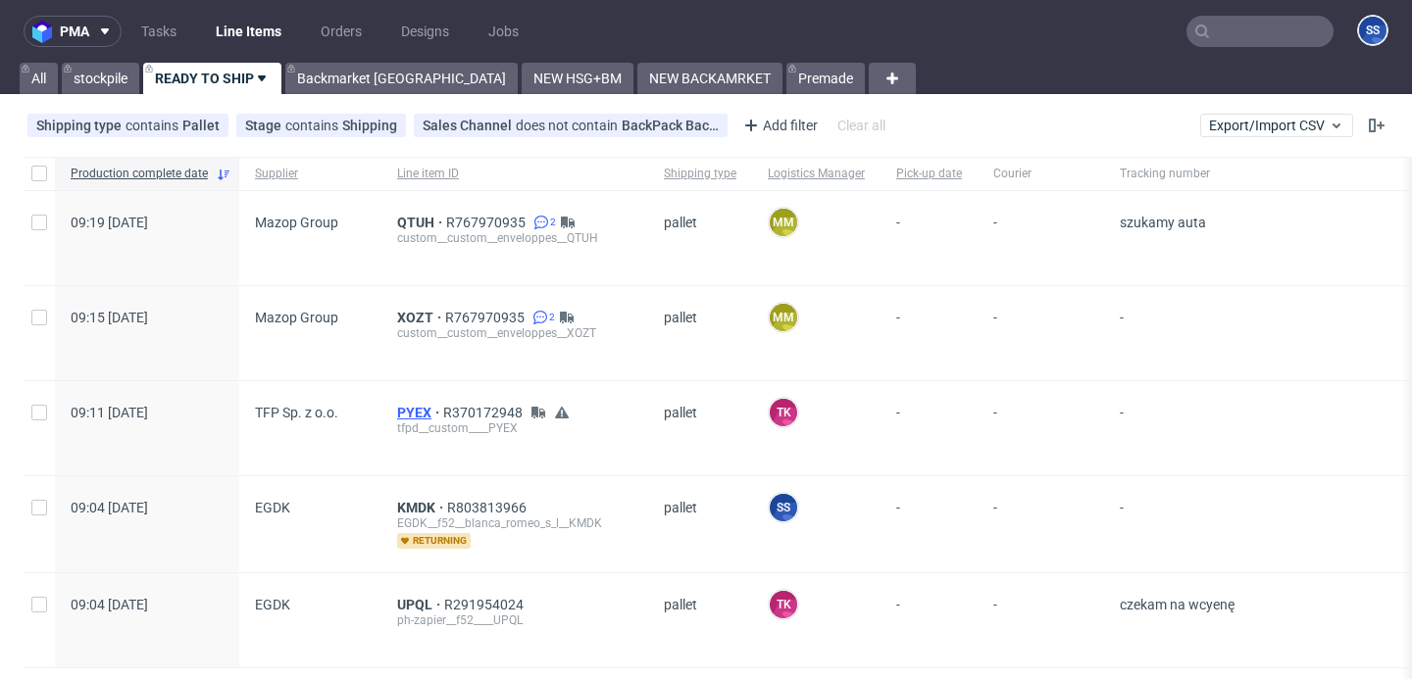
click at [413, 409] on span "PYEX" at bounding box center [420, 413] width 46 height 16
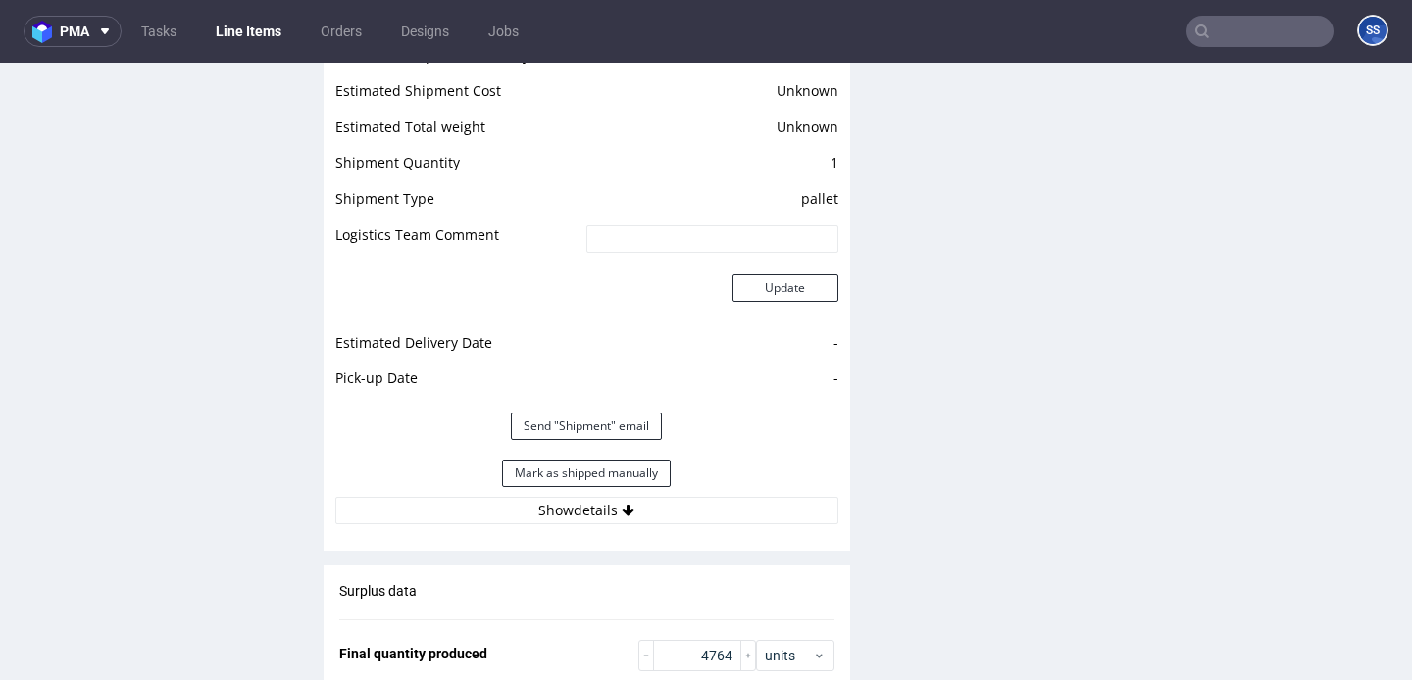
scroll to position [2689, 0]
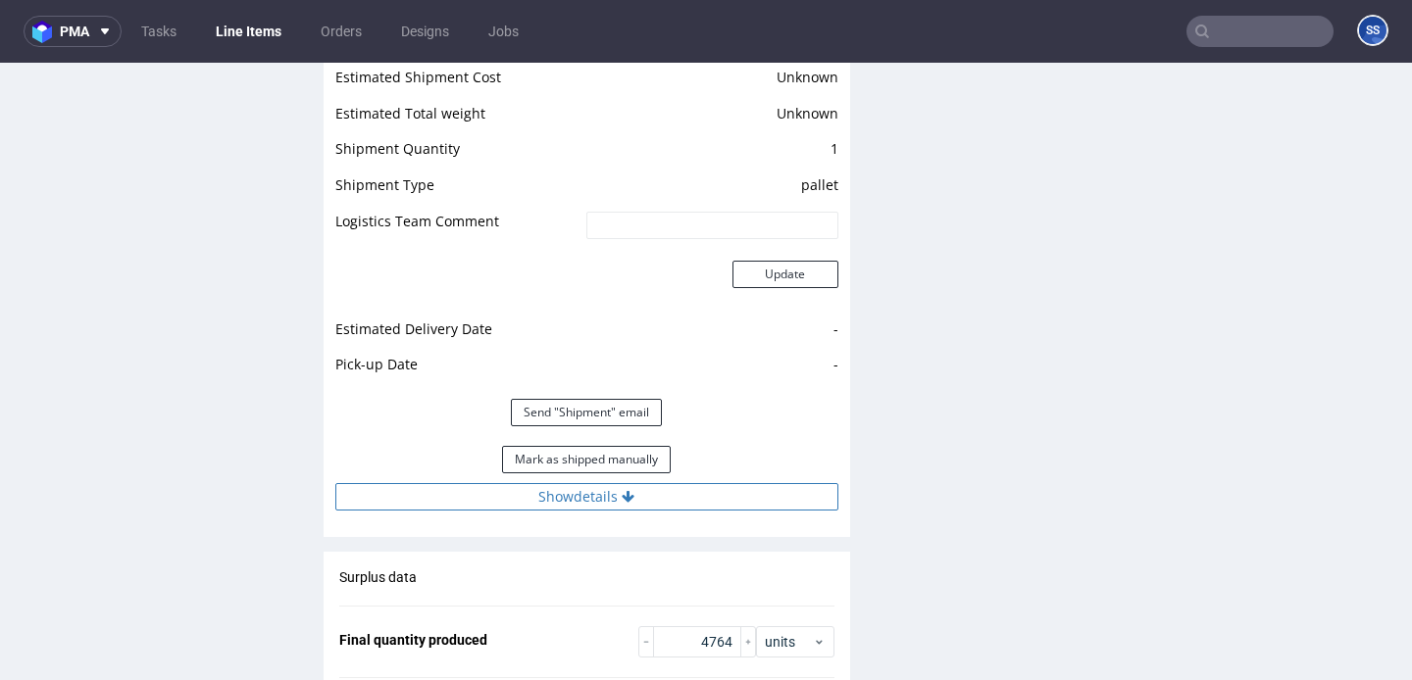
click at [664, 483] on button "Show details" at bounding box center [586, 496] width 503 height 27
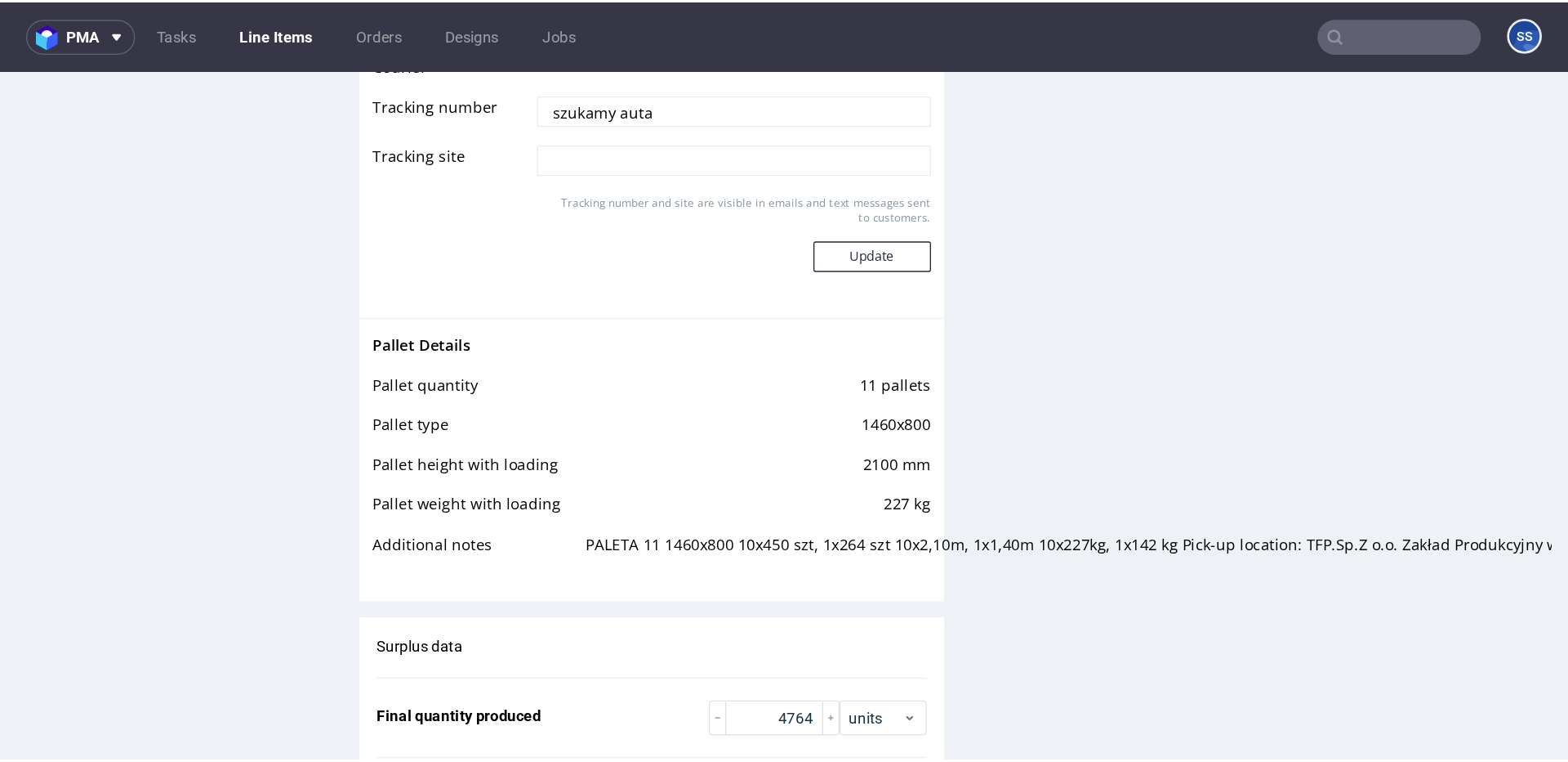
scroll to position [2680, 0]
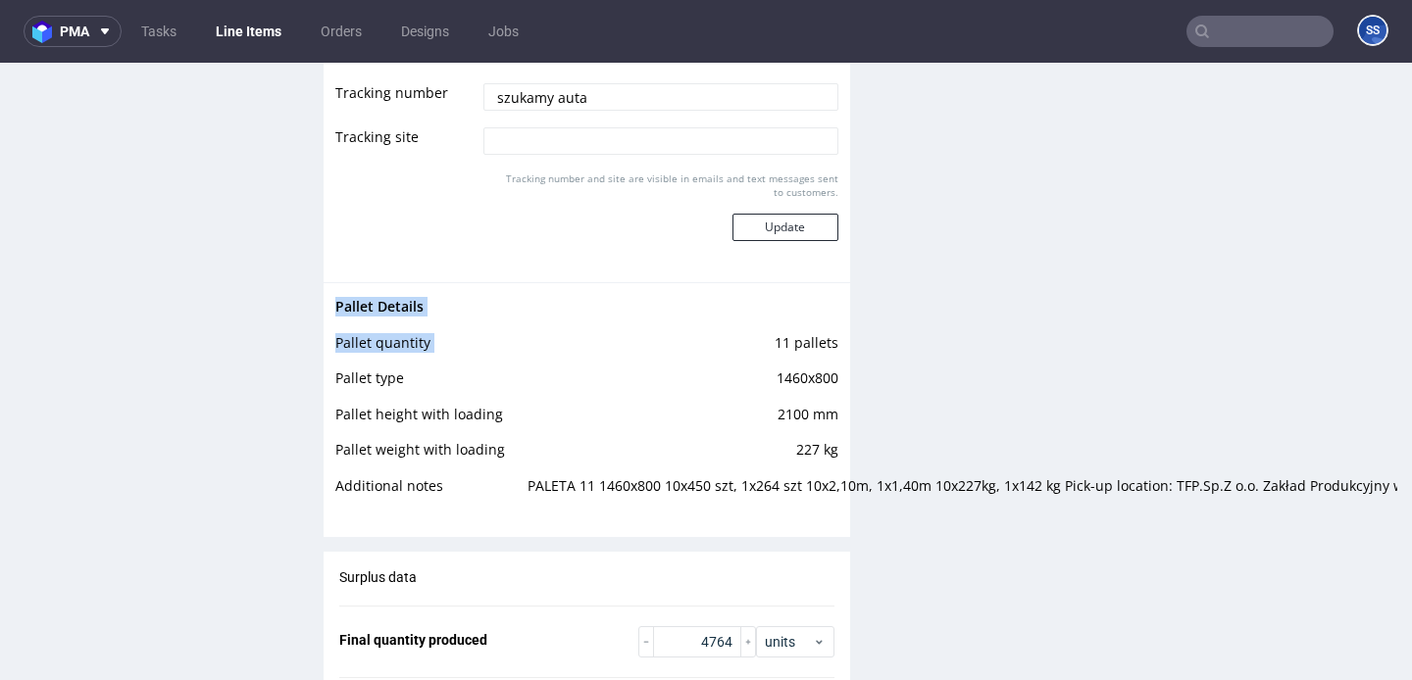
drag, startPoint x: 769, startPoint y: 324, endPoint x: 831, endPoint y: 430, distance: 123.9
click at [831, 430] on div "Pallet Details Pallet quantity 11 pallets Pallet type 1460x800 Pallet height wi…" at bounding box center [587, 402] width 526 height 240
click at [815, 369] on td "1460x800" at bounding box center [681, 385] width 316 height 36
click at [805, 367] on td "1460x800" at bounding box center [681, 385] width 316 height 36
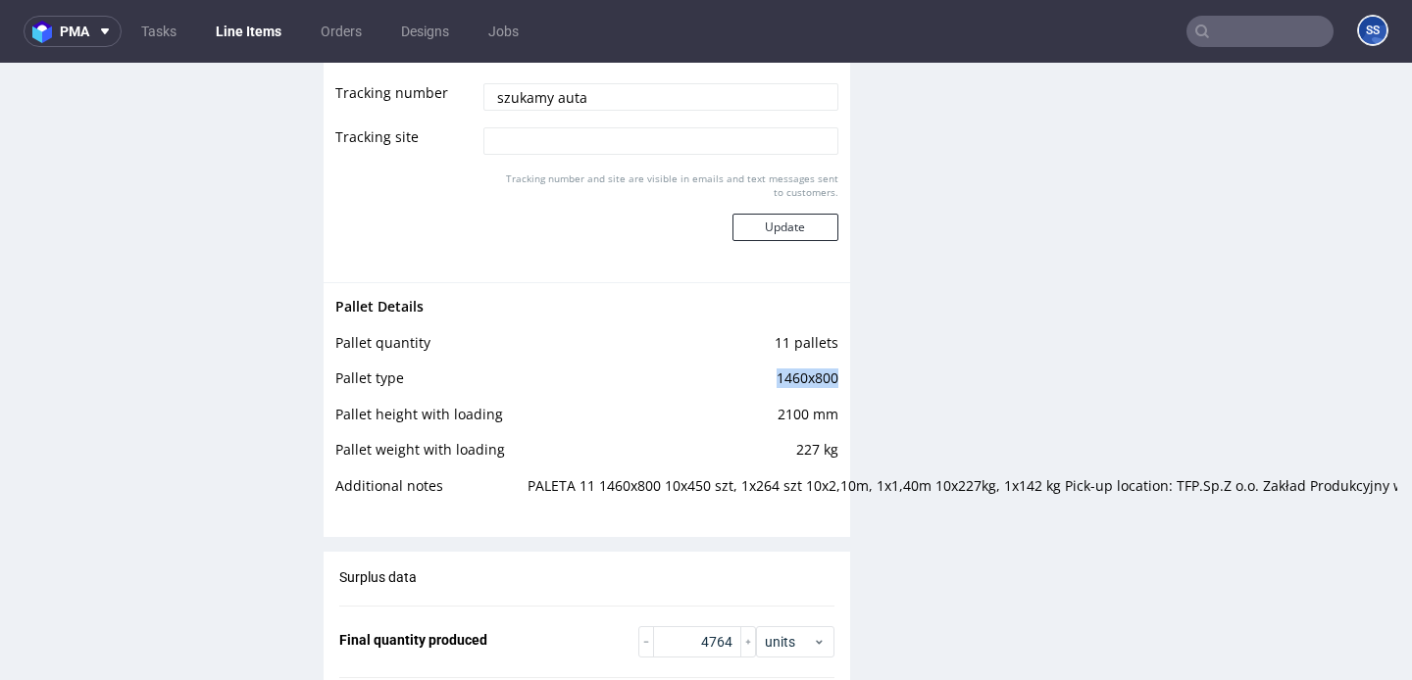
click at [805, 367] on td "1460x800" at bounding box center [681, 385] width 316 height 36
copy td "1460x800"
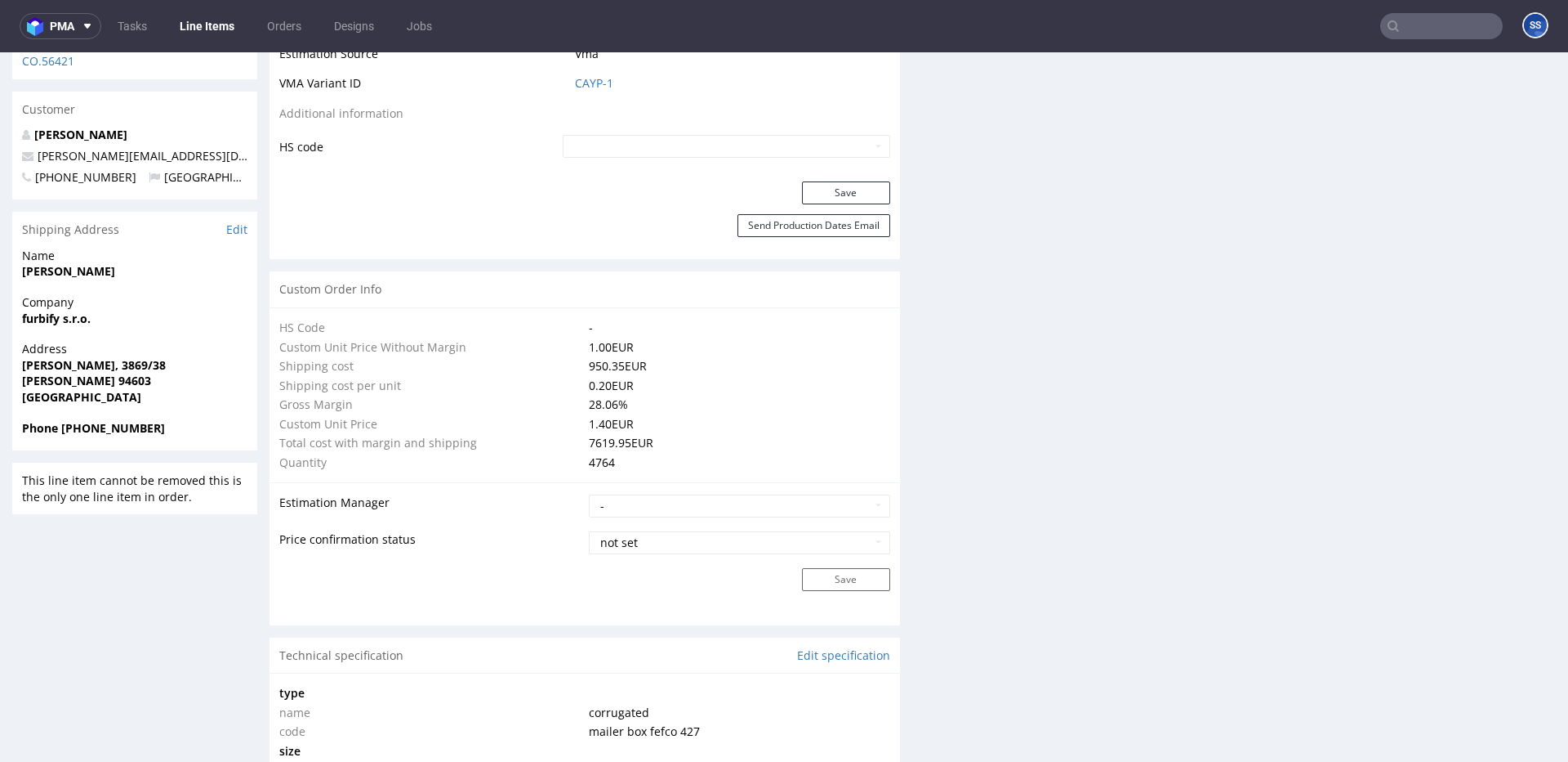
scroll to position [0, 0]
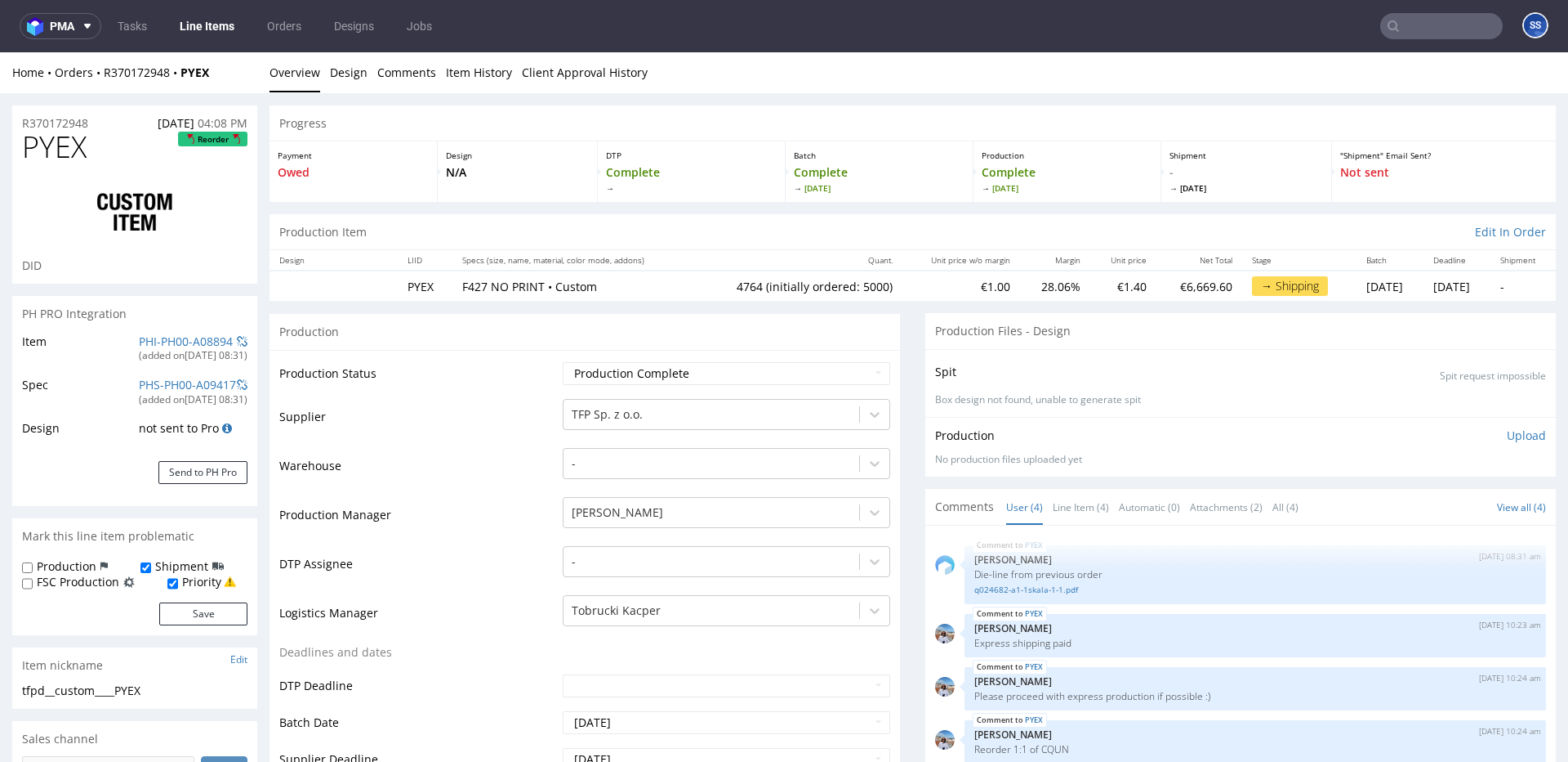
click at [201, 21] on link "Line Items" at bounding box center [207, 26] width 74 height 26
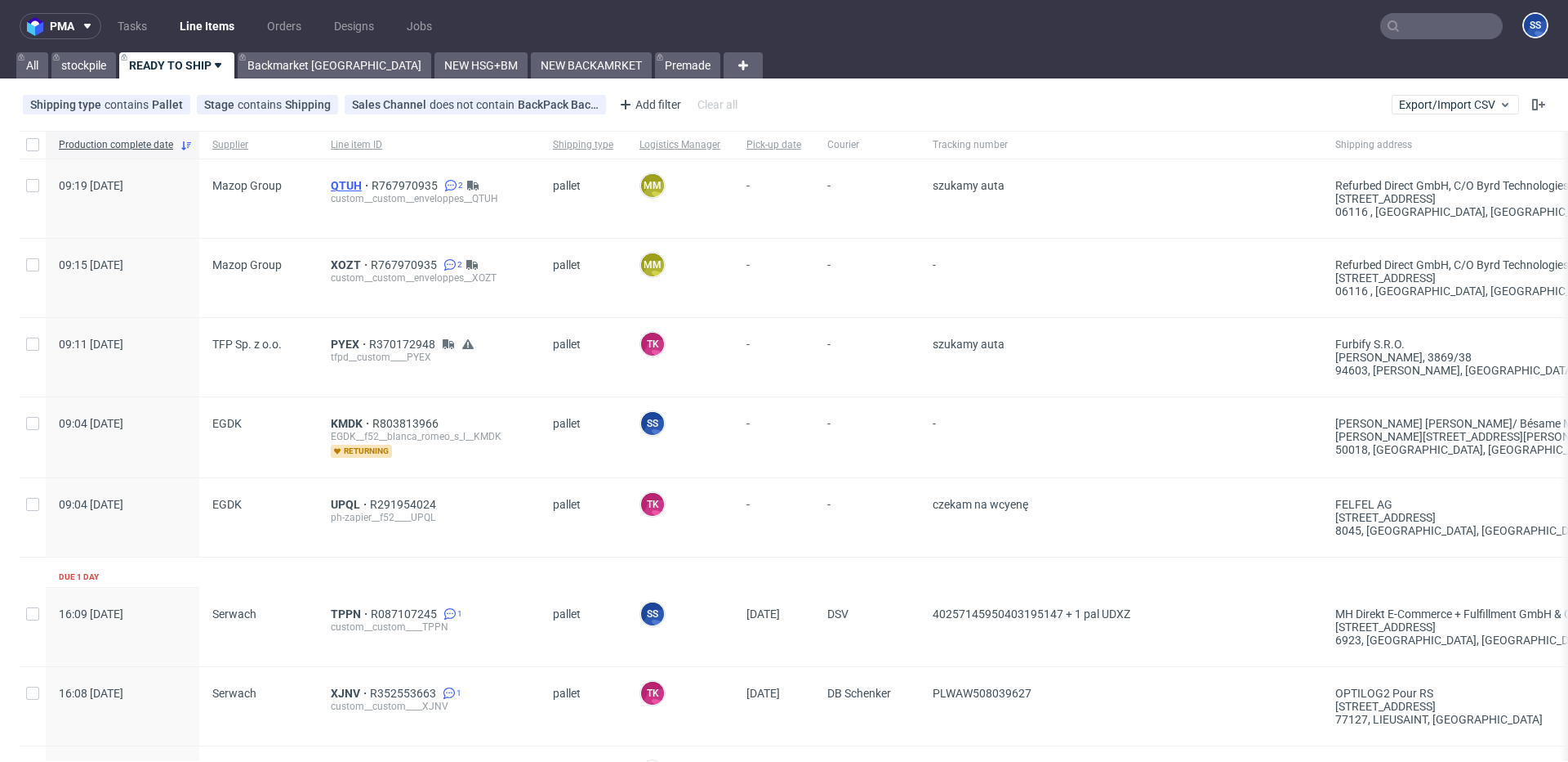
click at [336, 183] on span "QTUH" at bounding box center [351, 186] width 41 height 13
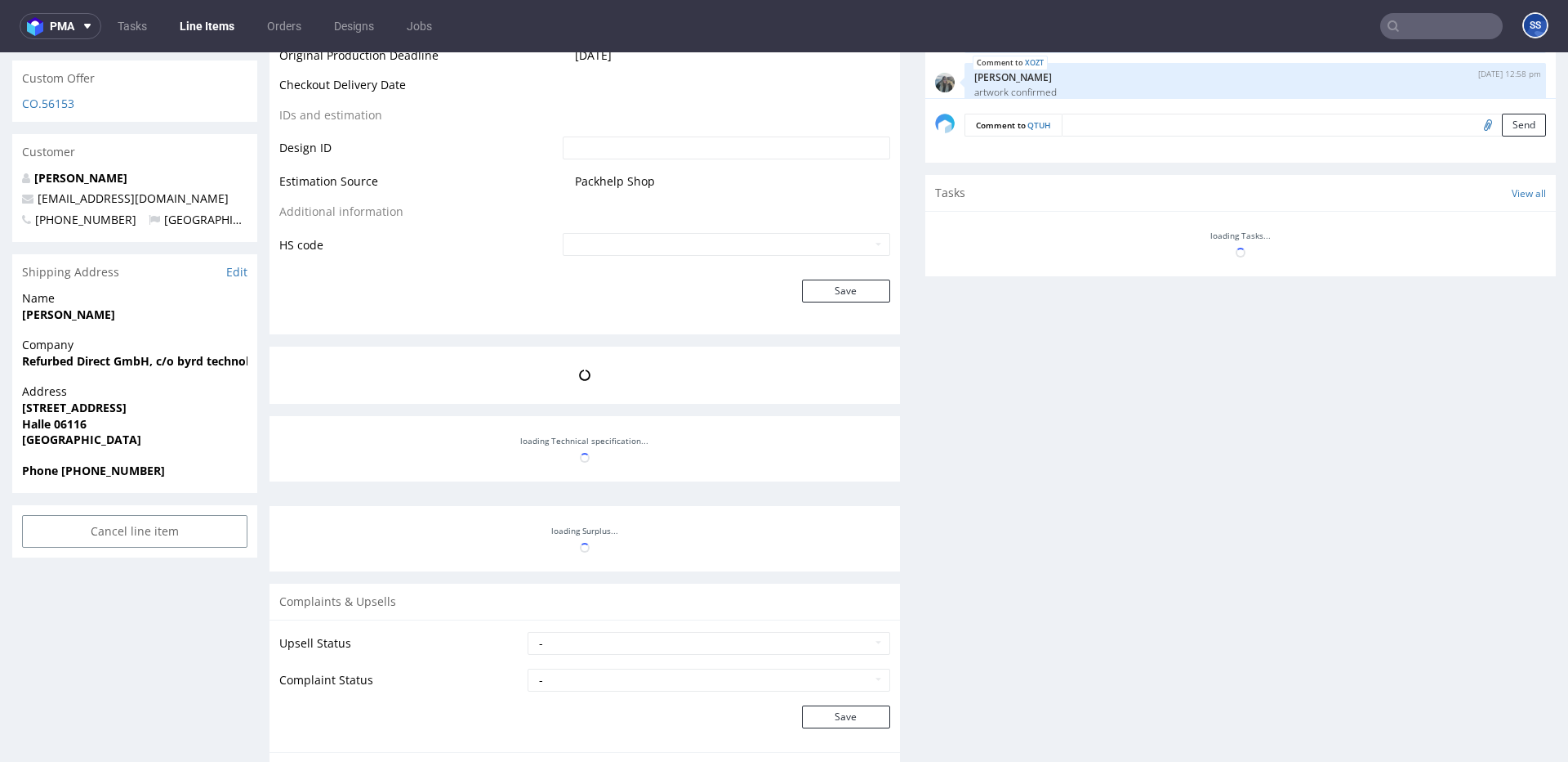
scroll to position [178, 0]
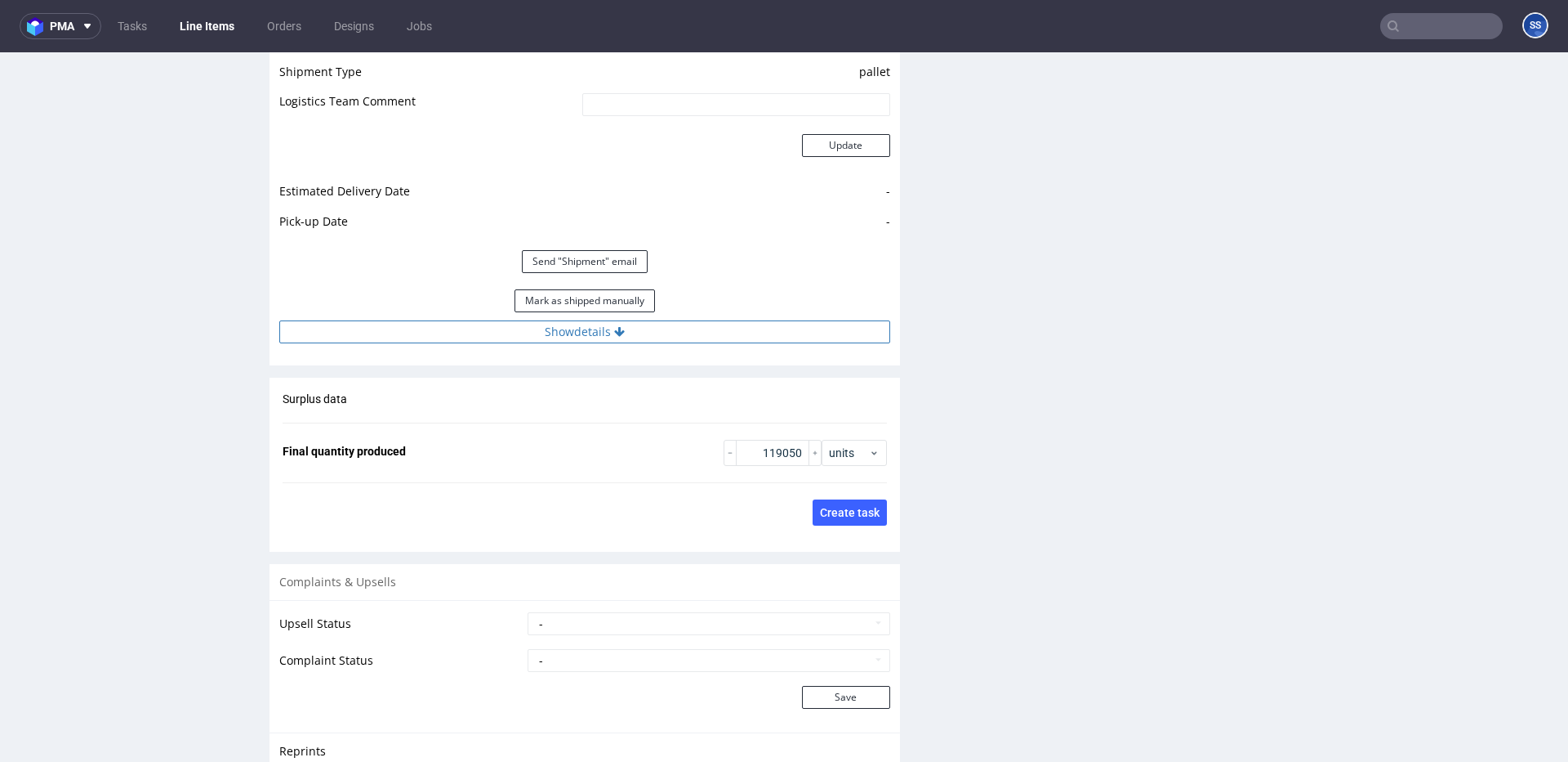
click at [620, 343] on button "Show details" at bounding box center [584, 331] width 611 height 23
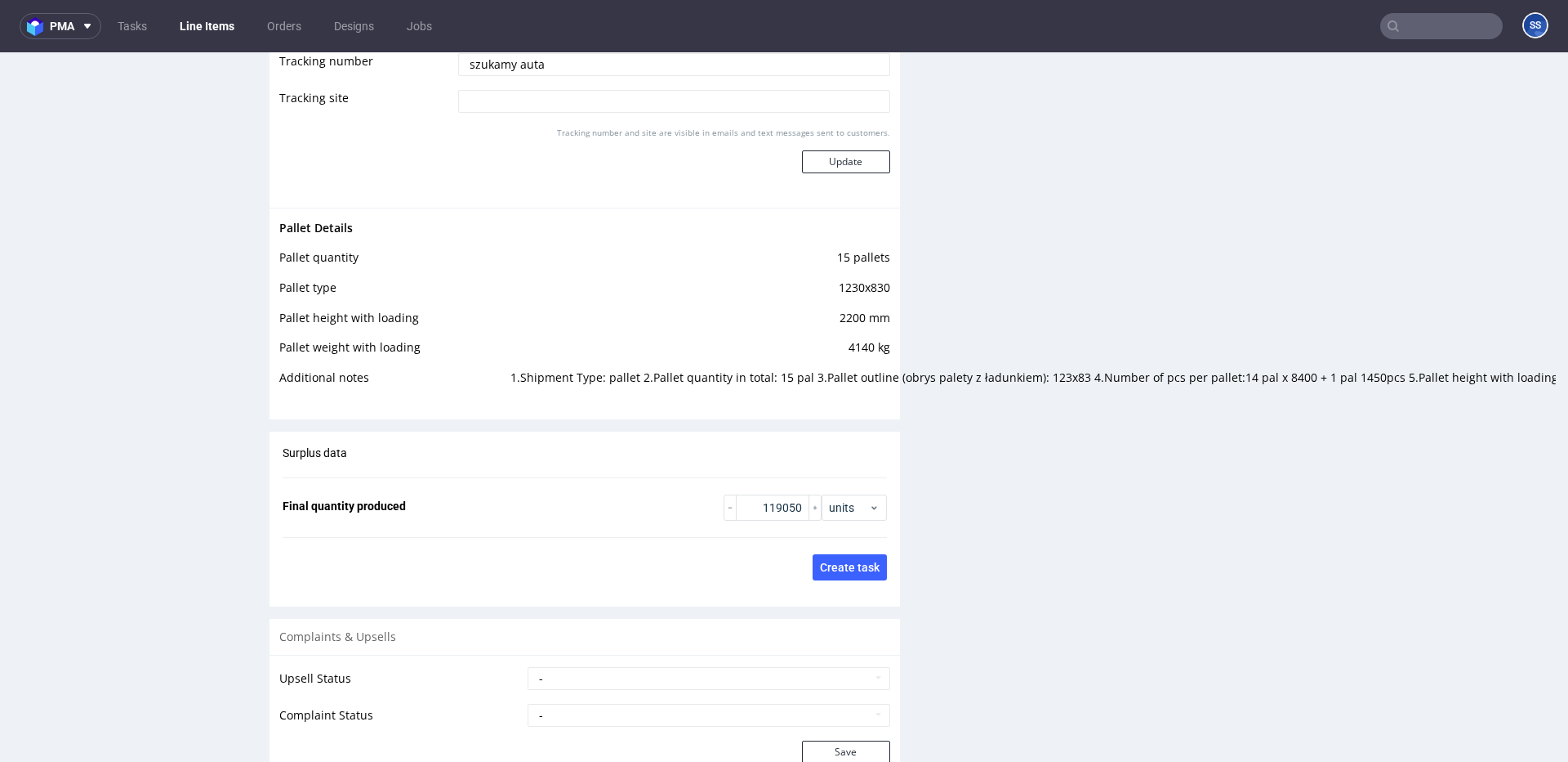
scroll to position [2644, 0]
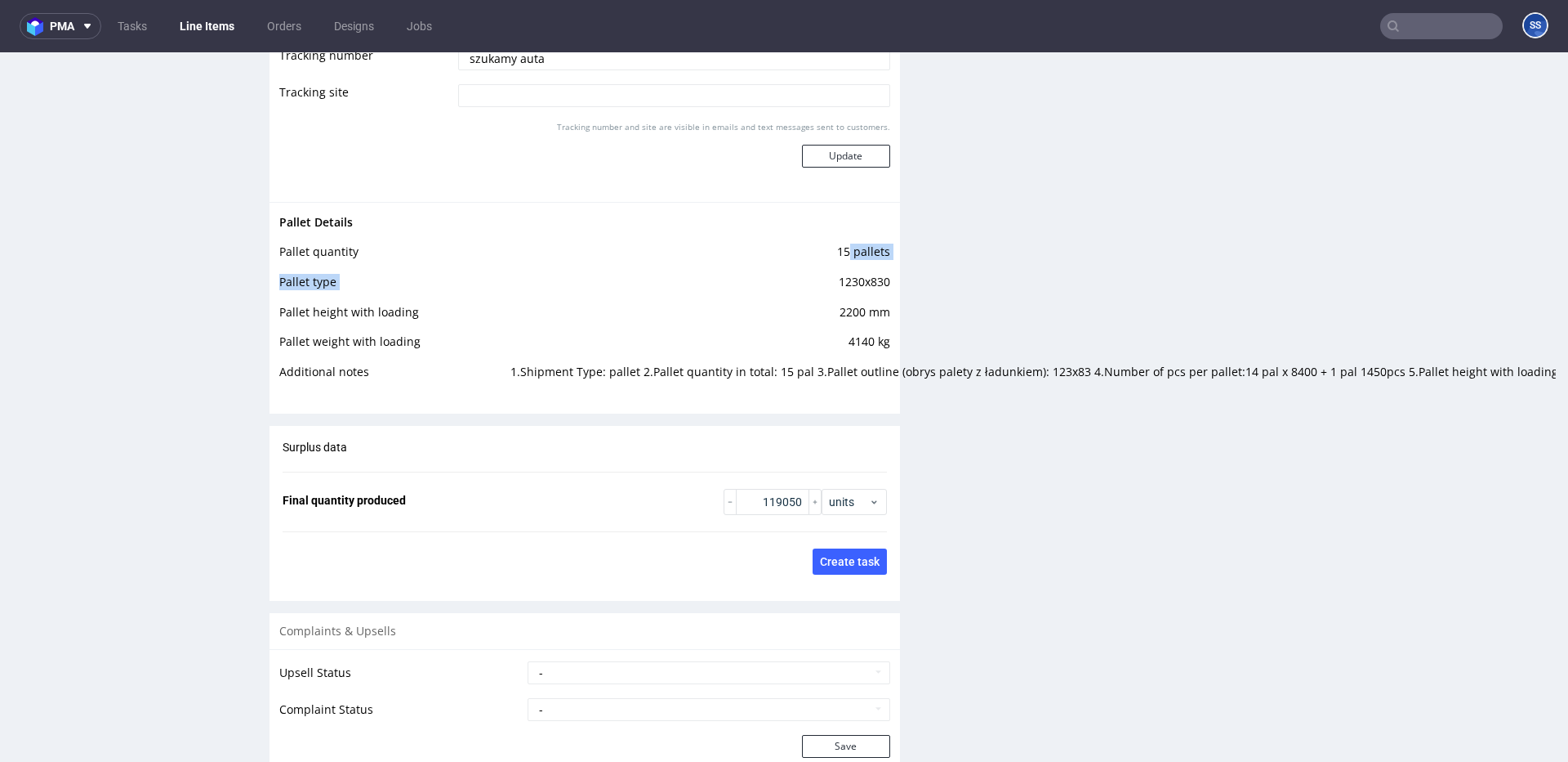
drag, startPoint x: 830, startPoint y: 293, endPoint x: 834, endPoint y: 283, distance: 10.8
click at [842, 269] on tbody "Pallet Details Pallet quantity 15 pallets Pallet type 1230x830 Pallet height wi…" at bounding box center [584, 303] width 611 height 180
drag, startPoint x: 831, startPoint y: 295, endPoint x: 882, endPoint y: 293, distance: 51.0
click at [882, 293] on td "1230x830" at bounding box center [698, 287] width 383 height 30
copy td "1230x830"
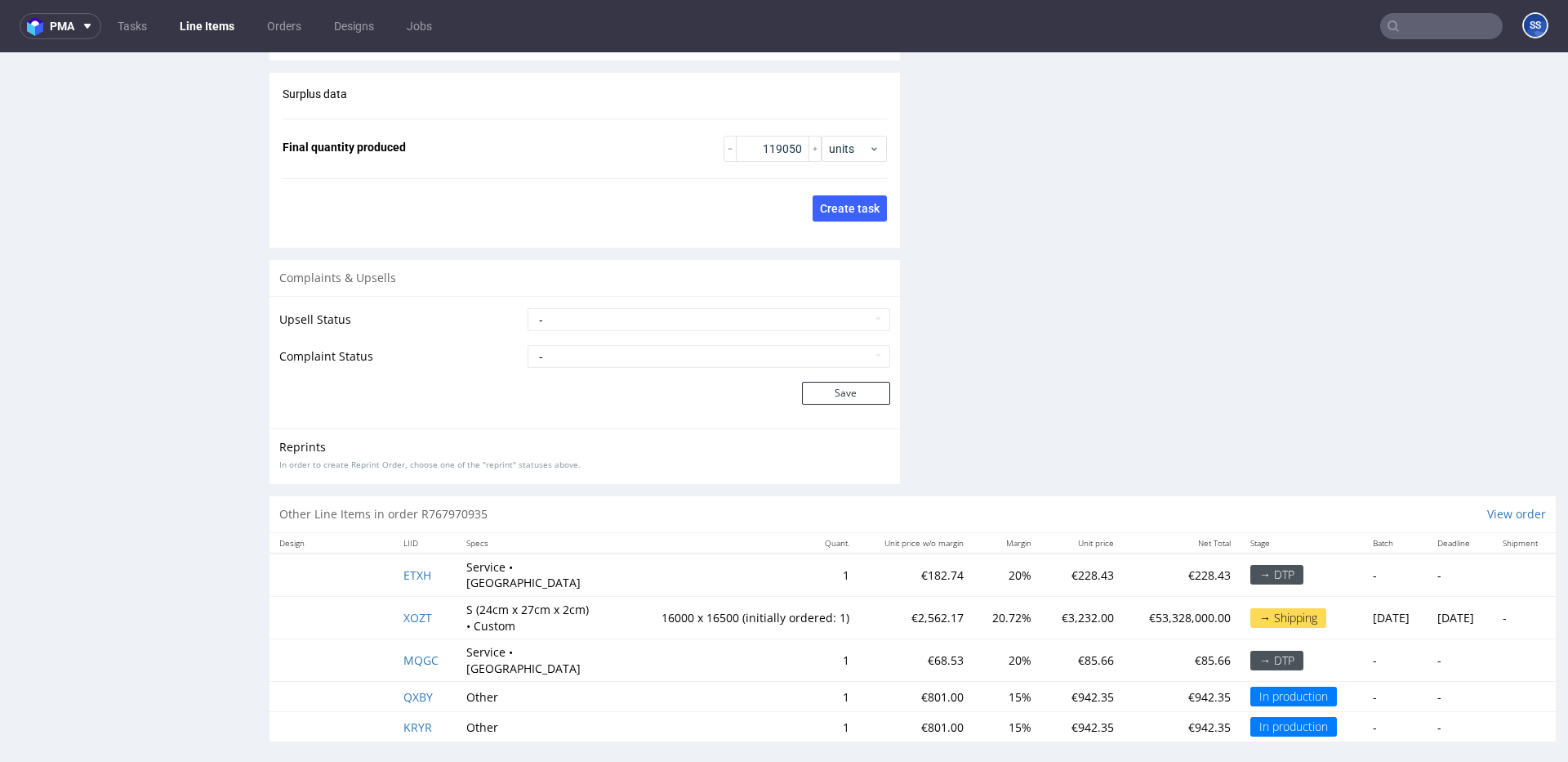
scroll to position [4, 0]
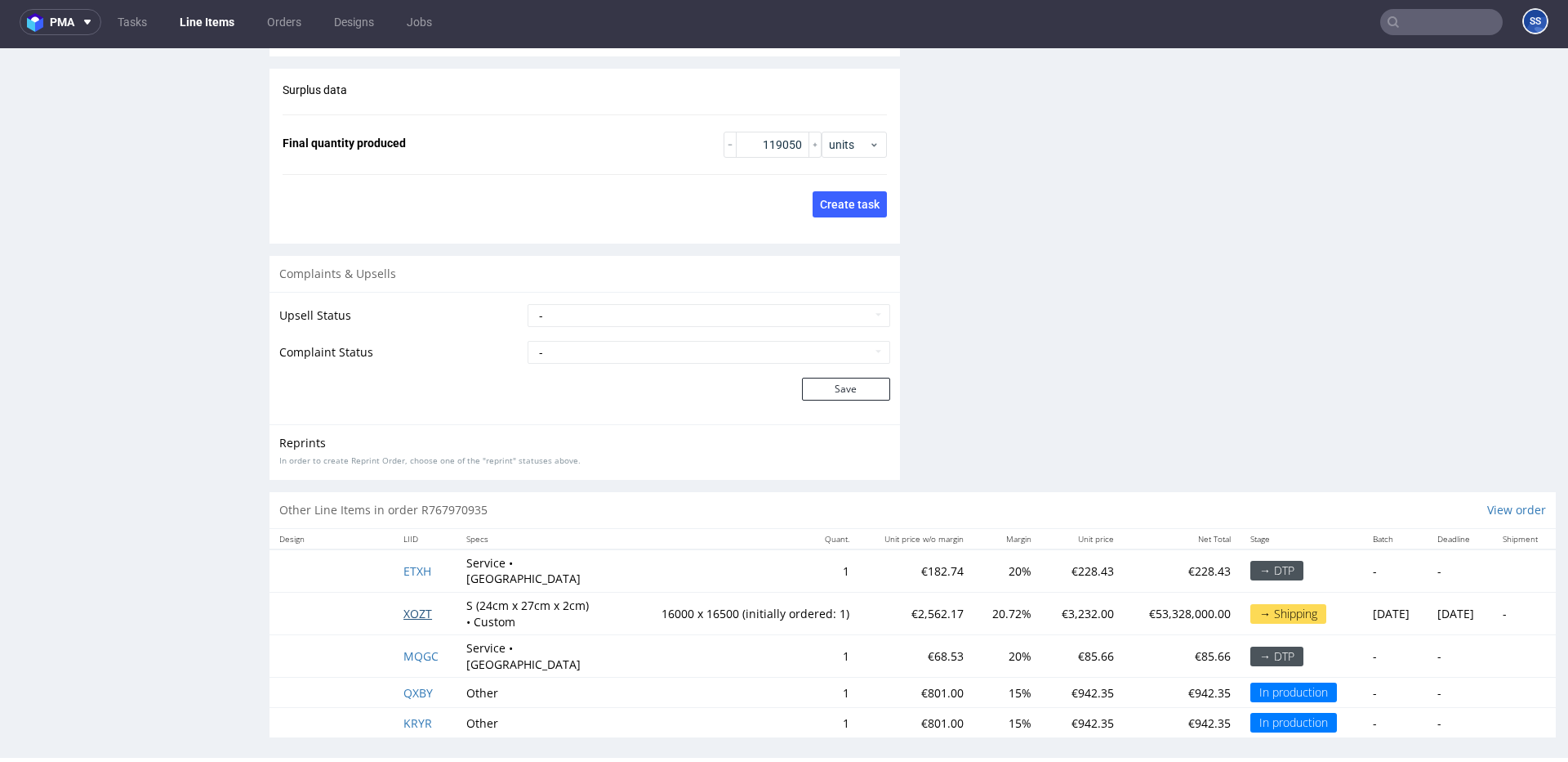
click at [410, 609] on span "XOZT" at bounding box center [417, 613] width 28 height 16
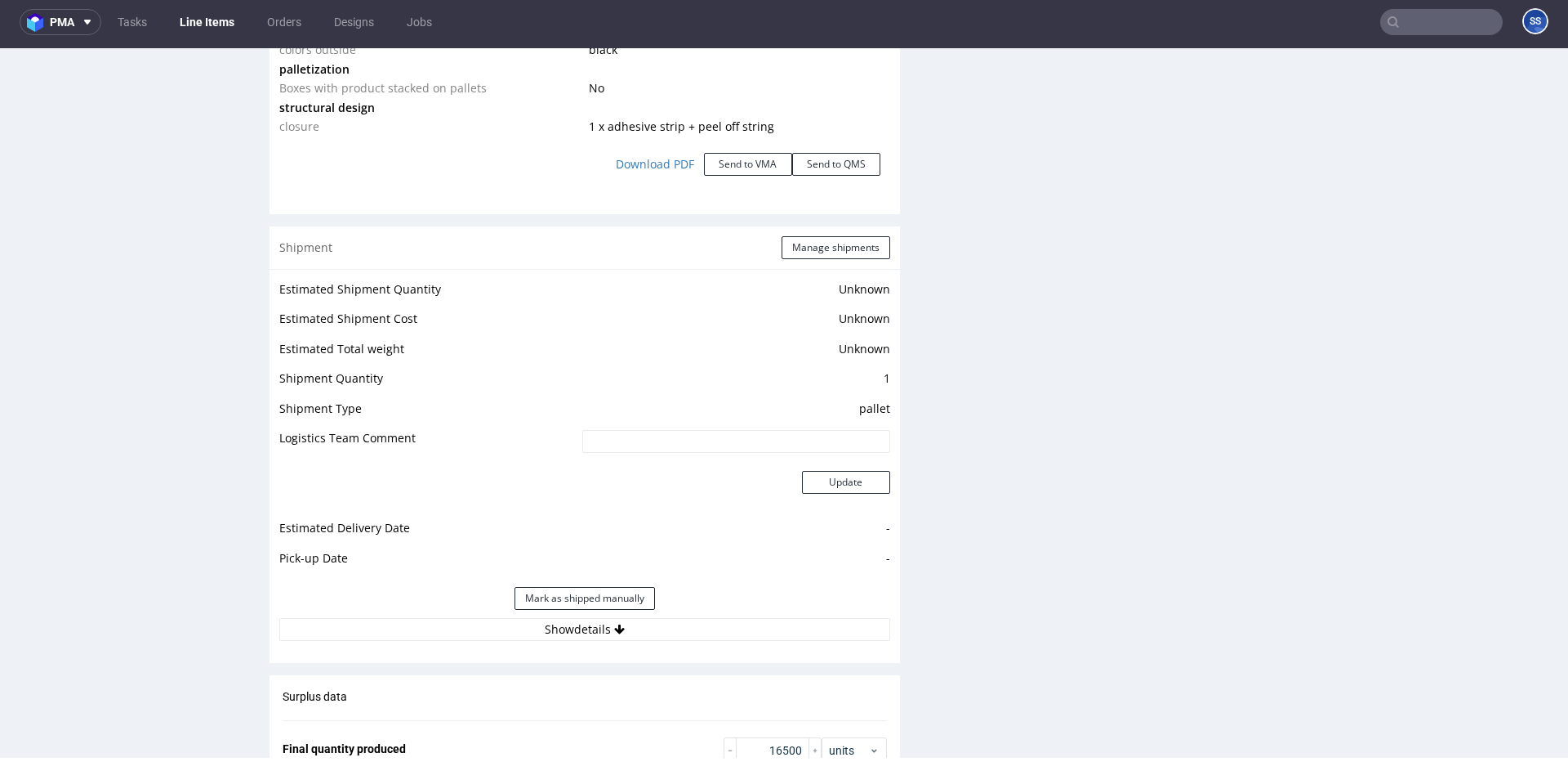
scroll to position [1926, 0]
click at [577, 634] on button "Show details" at bounding box center [584, 628] width 611 height 23
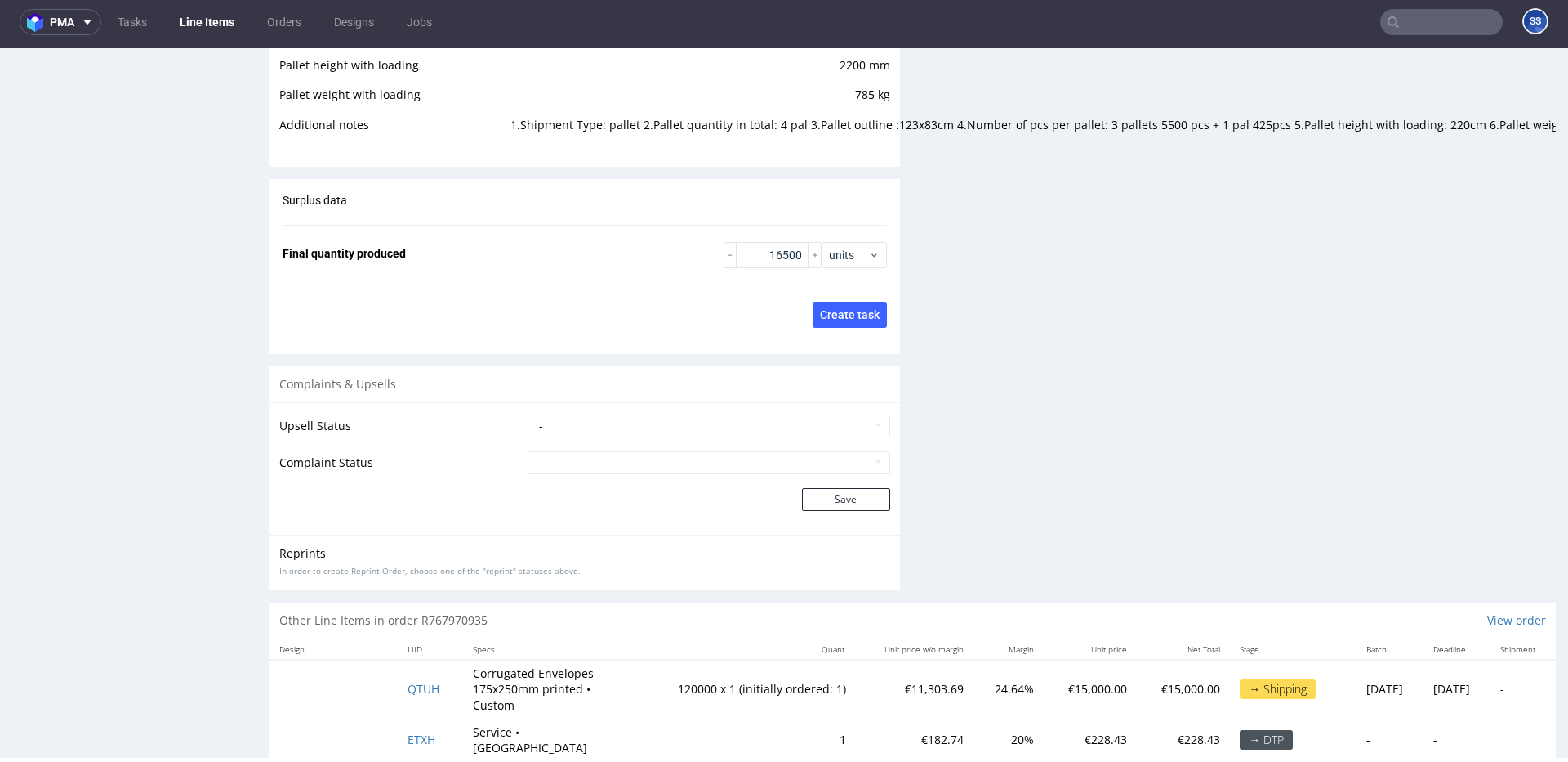
scroll to position [2960, 0]
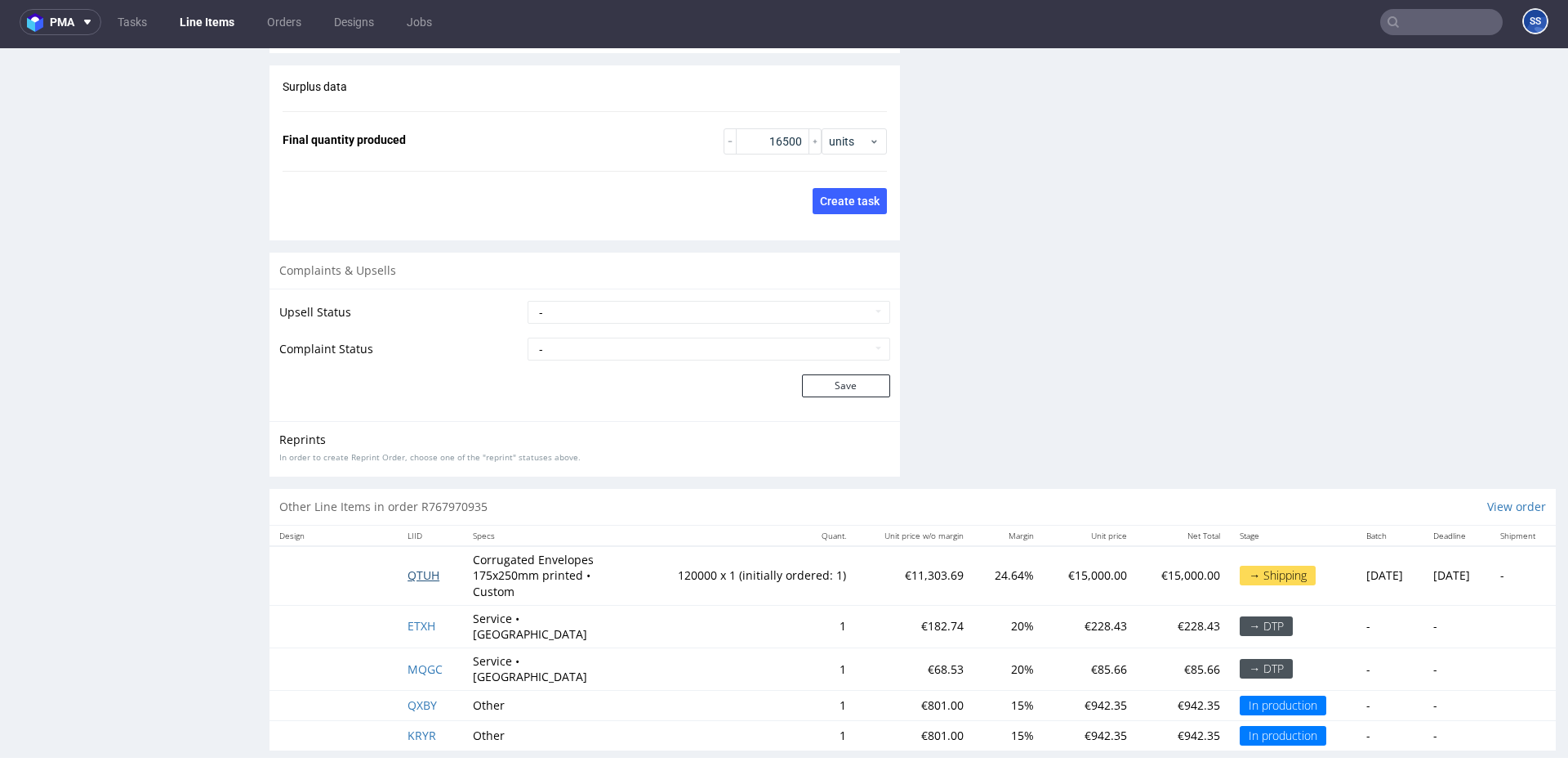
click at [427, 573] on span "QTUH" at bounding box center [423, 574] width 32 height 16
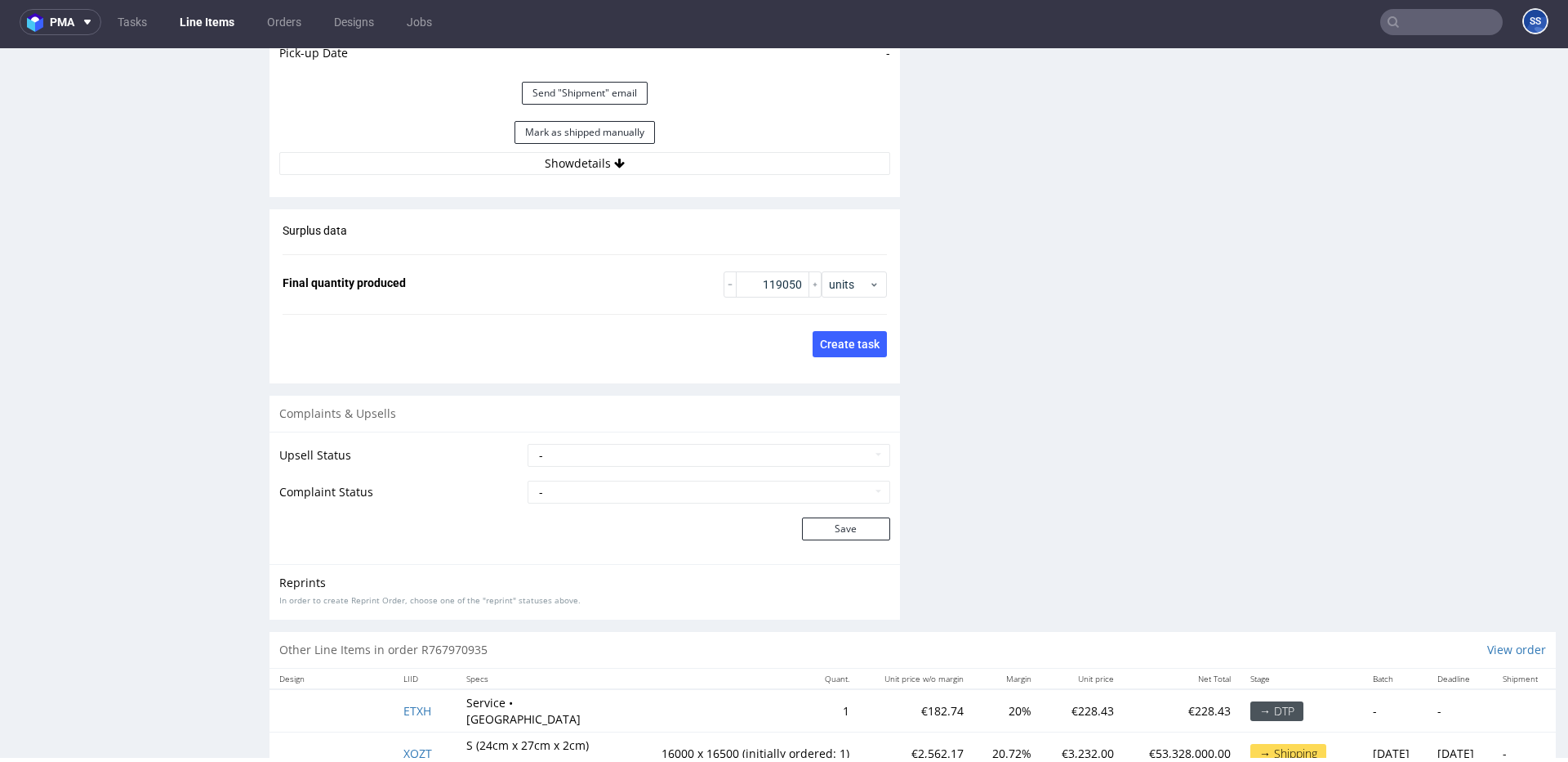
scroll to position [2432, 0]
click at [570, 168] on button "Show details" at bounding box center [584, 161] width 611 height 23
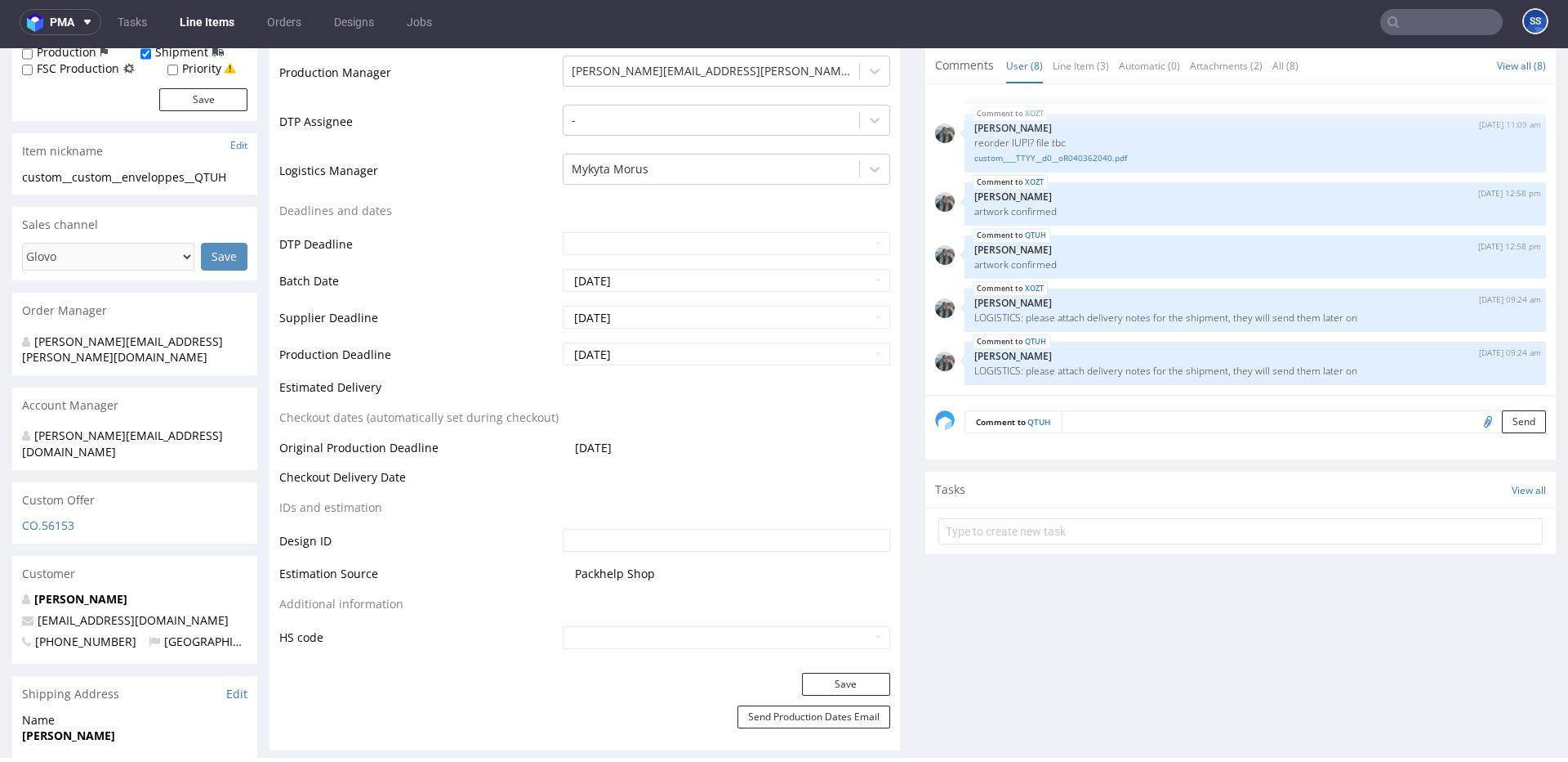
scroll to position [479, 0]
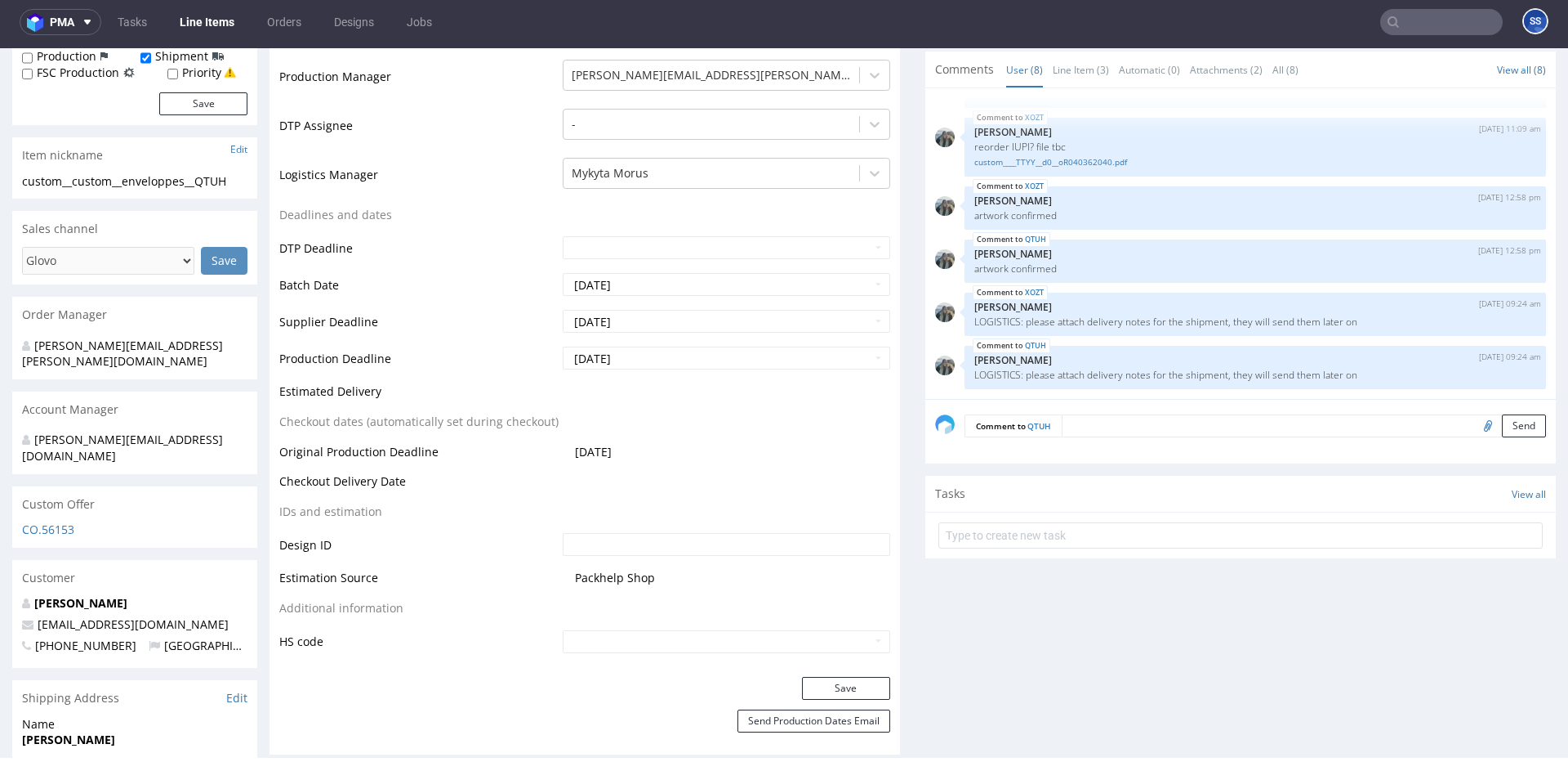
click at [201, 22] on link "Line Items" at bounding box center [207, 22] width 74 height 26
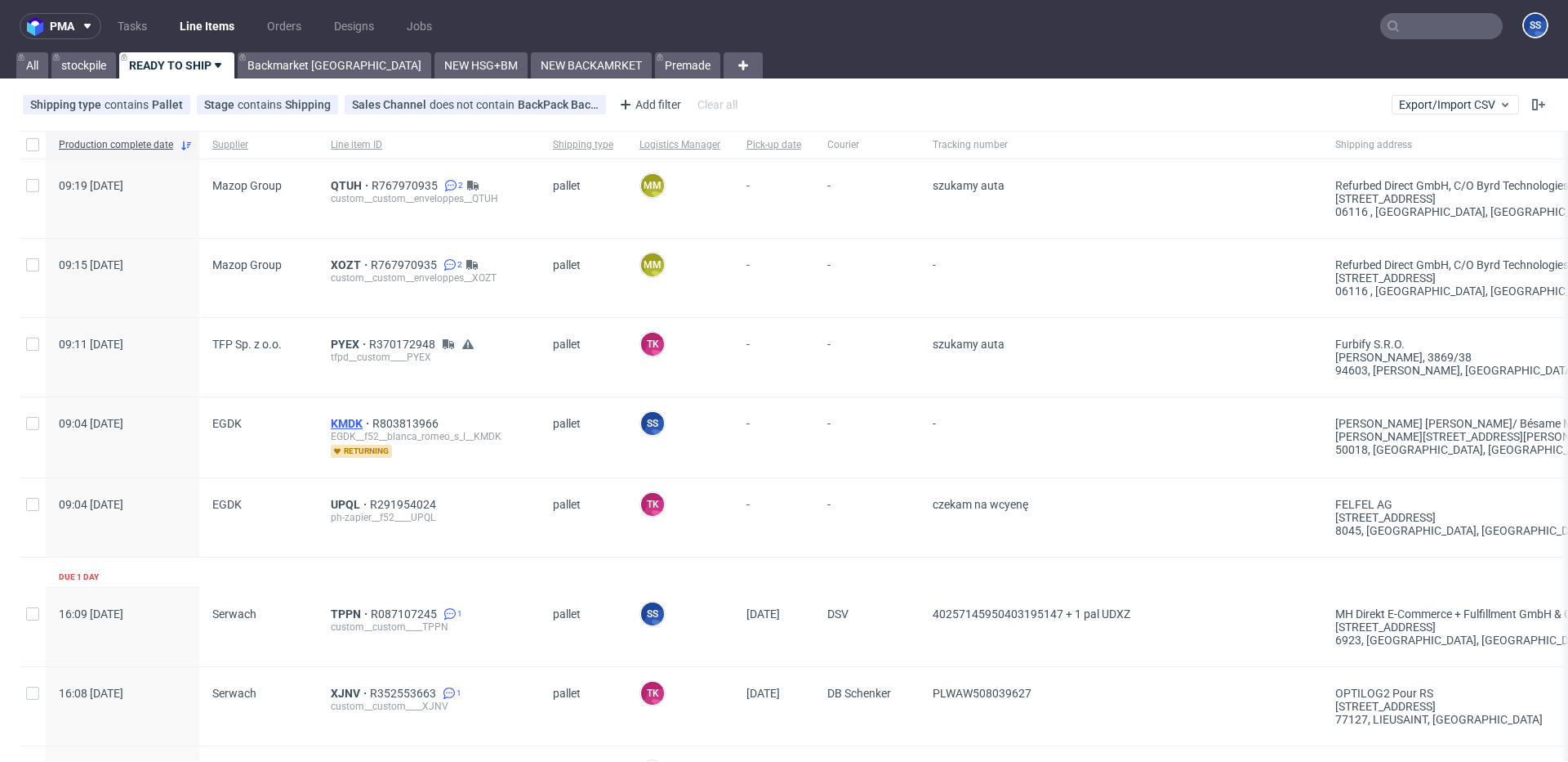
click at [349, 421] on span "KMDK" at bounding box center [352, 424] width 42 height 13
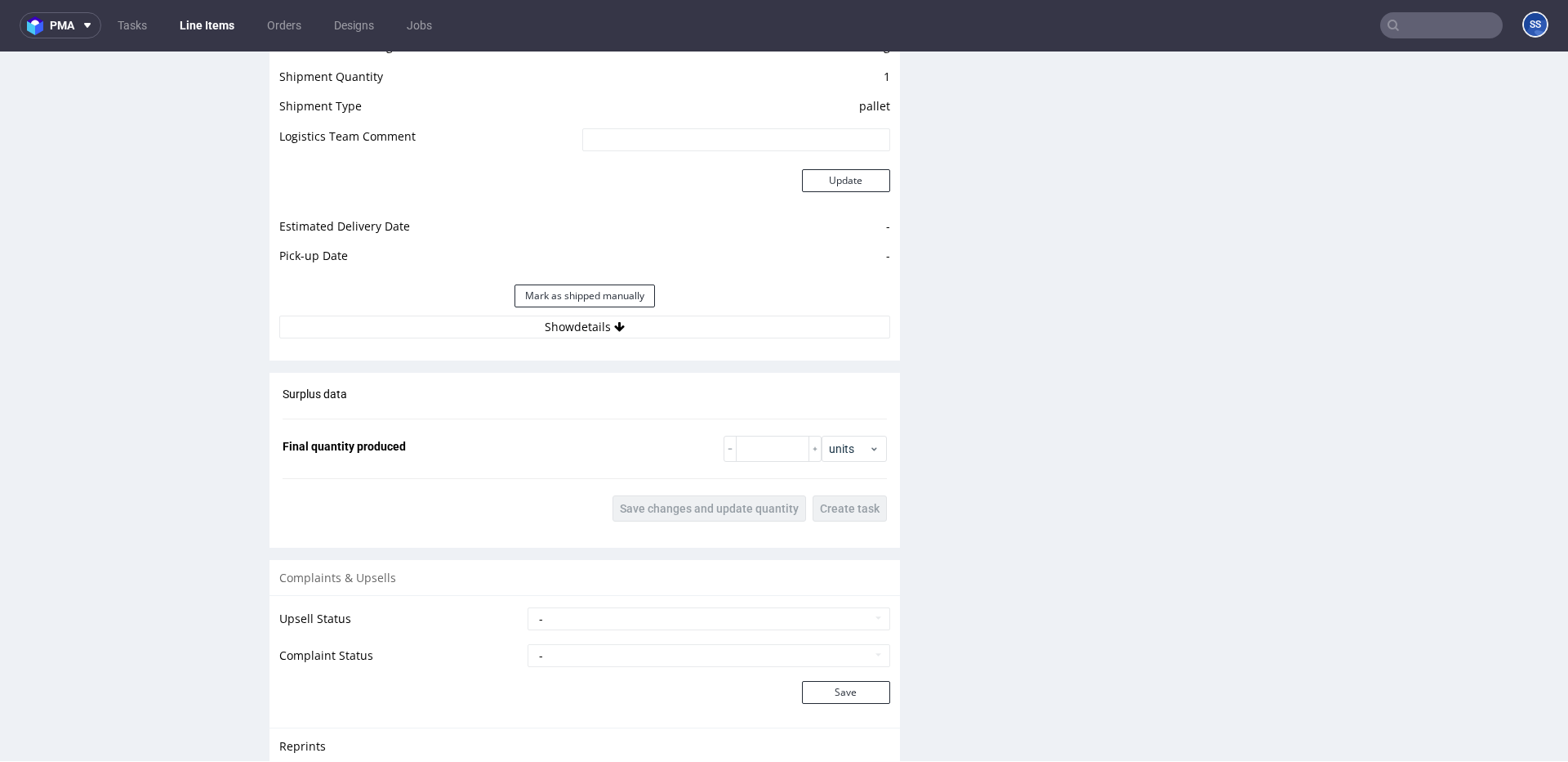
scroll to position [1689, 0]
drag, startPoint x: 634, startPoint y: 346, endPoint x: 631, endPoint y: 334, distance: 12.4
click at [634, 345] on div "Estimated Shipment Quantity 2 pallets Estimated Shipment Cost 1334.01 PLN Estim…" at bounding box center [585, 160] width 631 height 382
click at [631, 334] on button "Show details" at bounding box center [584, 328] width 611 height 23
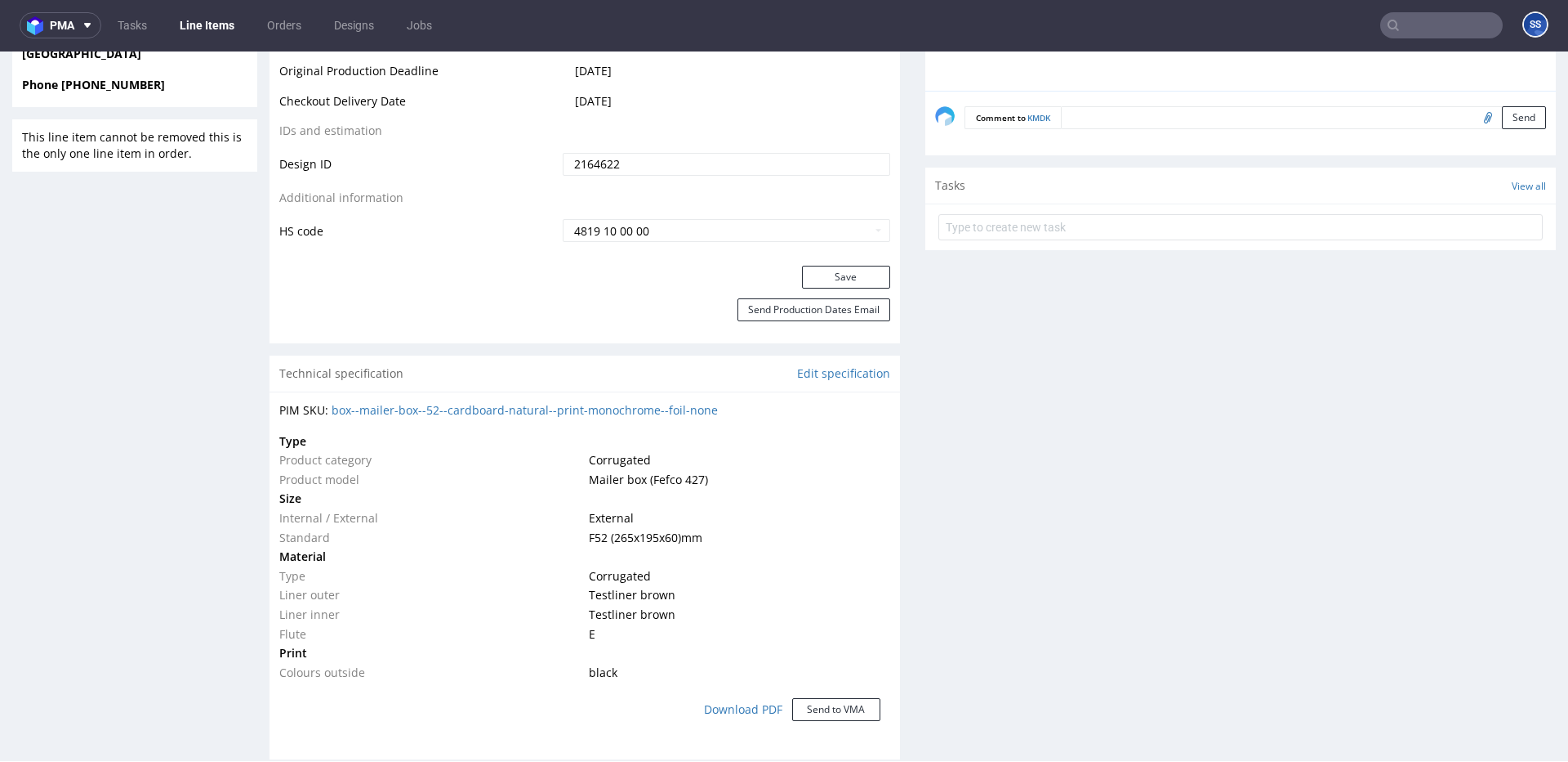
scroll to position [0, 0]
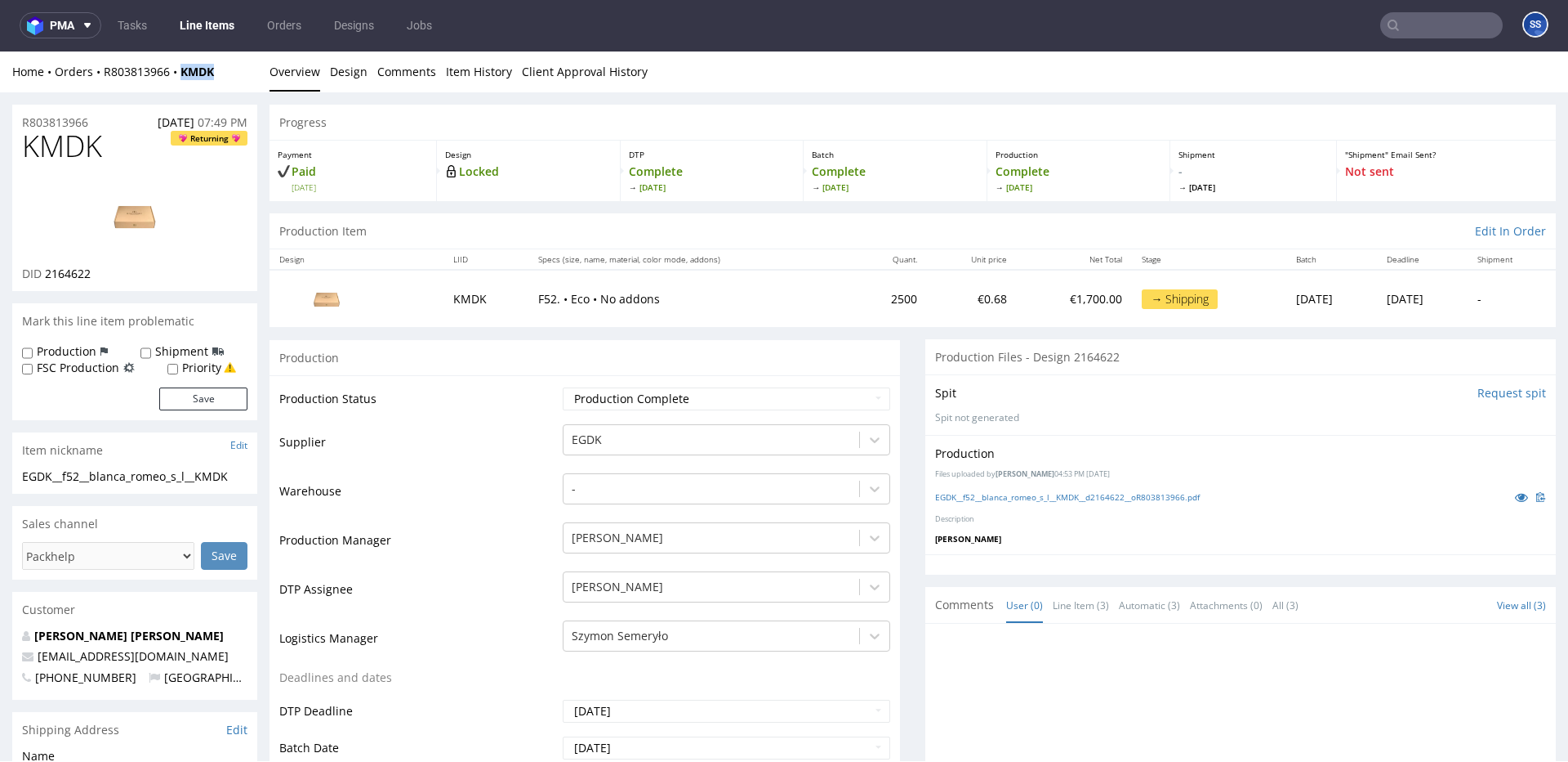
drag, startPoint x: 224, startPoint y: 68, endPoint x: 185, endPoint y: 78, distance: 40.3
click at [185, 78] on div "Home Orders R803813966 KMDK" at bounding box center [135, 72] width 245 height 17
copy strong "KMDK"
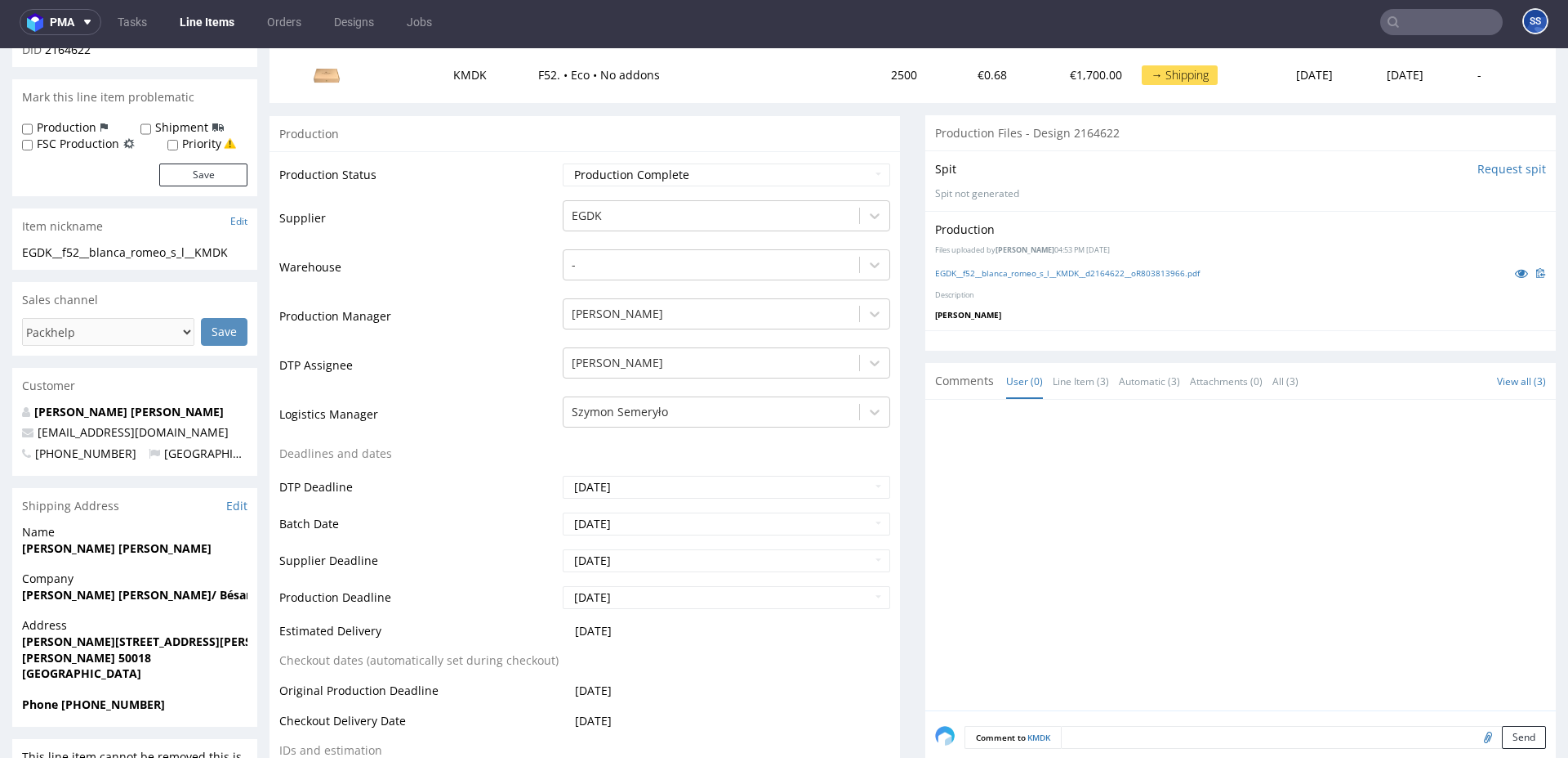
scroll to position [228, 0]
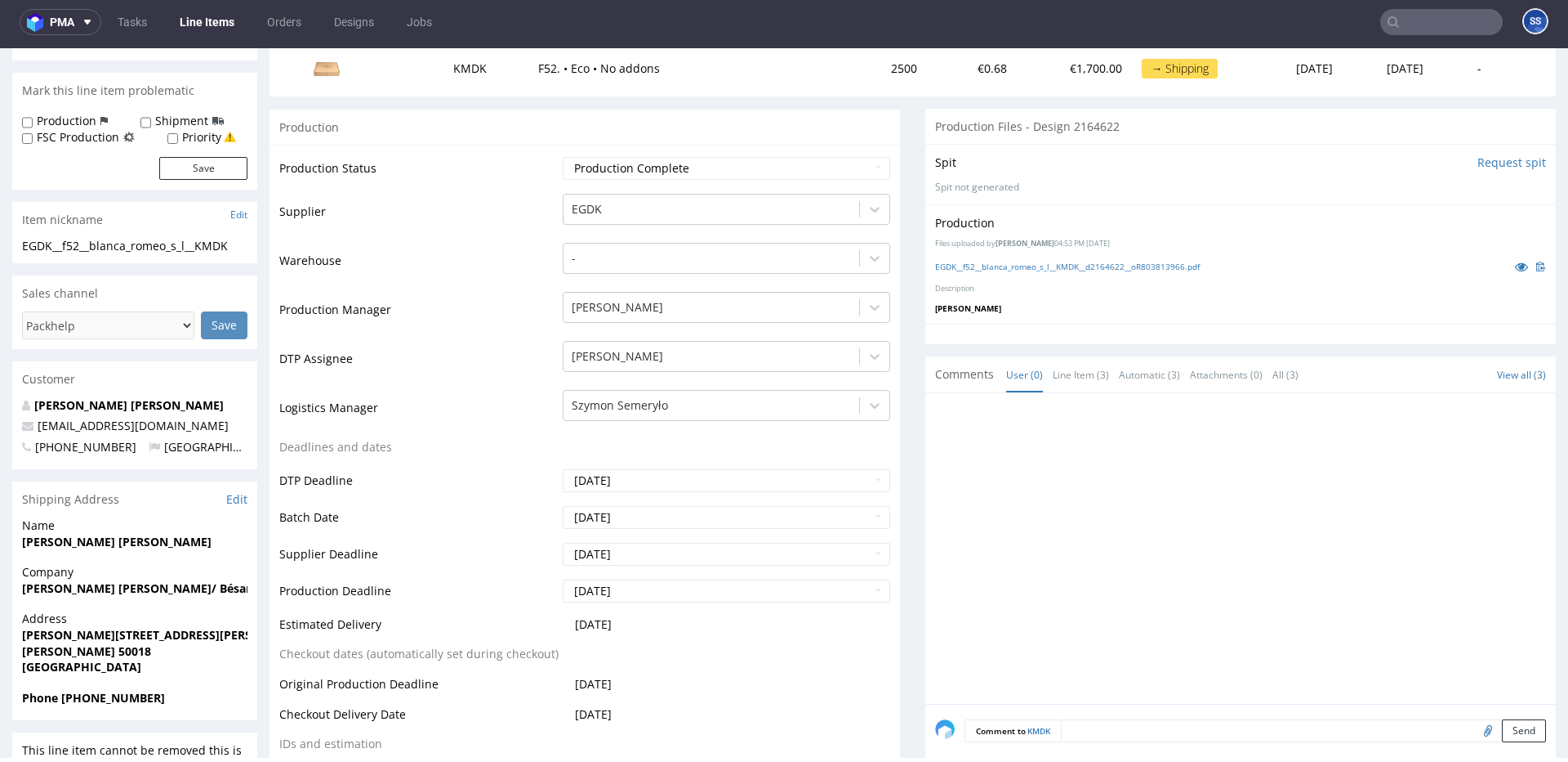
click at [120, 584] on strong "Blanca Leticia Romeo Nieto/ Bésame Muxo" at bounding box center [160, 588] width 277 height 16
click at [110, 631] on strong "Calle Ildefonso Manuel Gil,20 2C" at bounding box center [167, 634] width 291 height 16
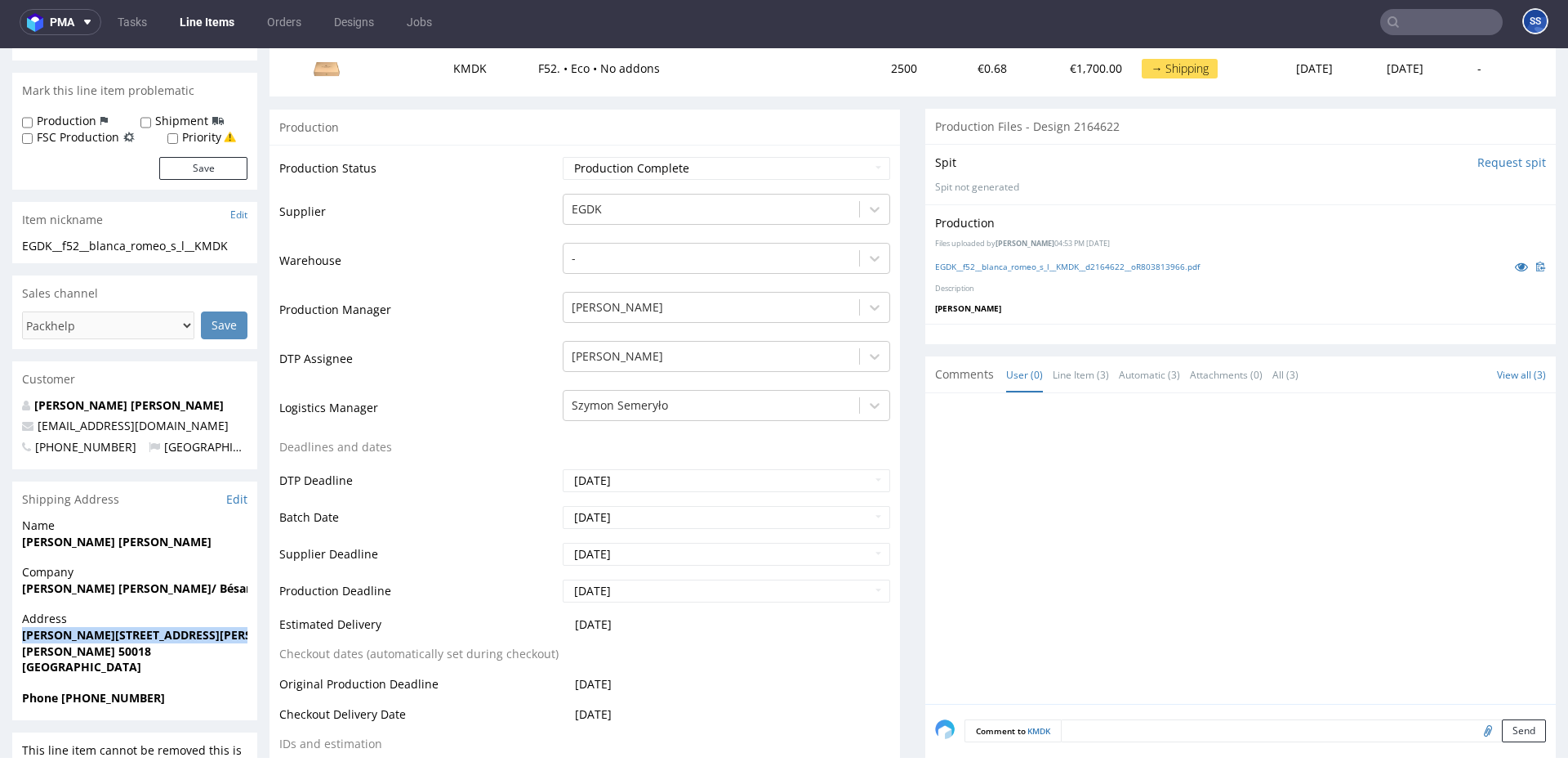
click at [110, 631] on strong "Calle Ildefonso Manuel Gil,20 2C" at bounding box center [167, 634] width 291 height 16
click at [42, 652] on strong "Zaragoza 50018" at bounding box center [86, 651] width 129 height 16
click at [88, 648] on strong "Zaragoza 50018" at bounding box center [86, 651] width 129 height 16
drag, startPoint x: 88, startPoint y: 648, endPoint x: 432, endPoint y: 313, distance: 480.2
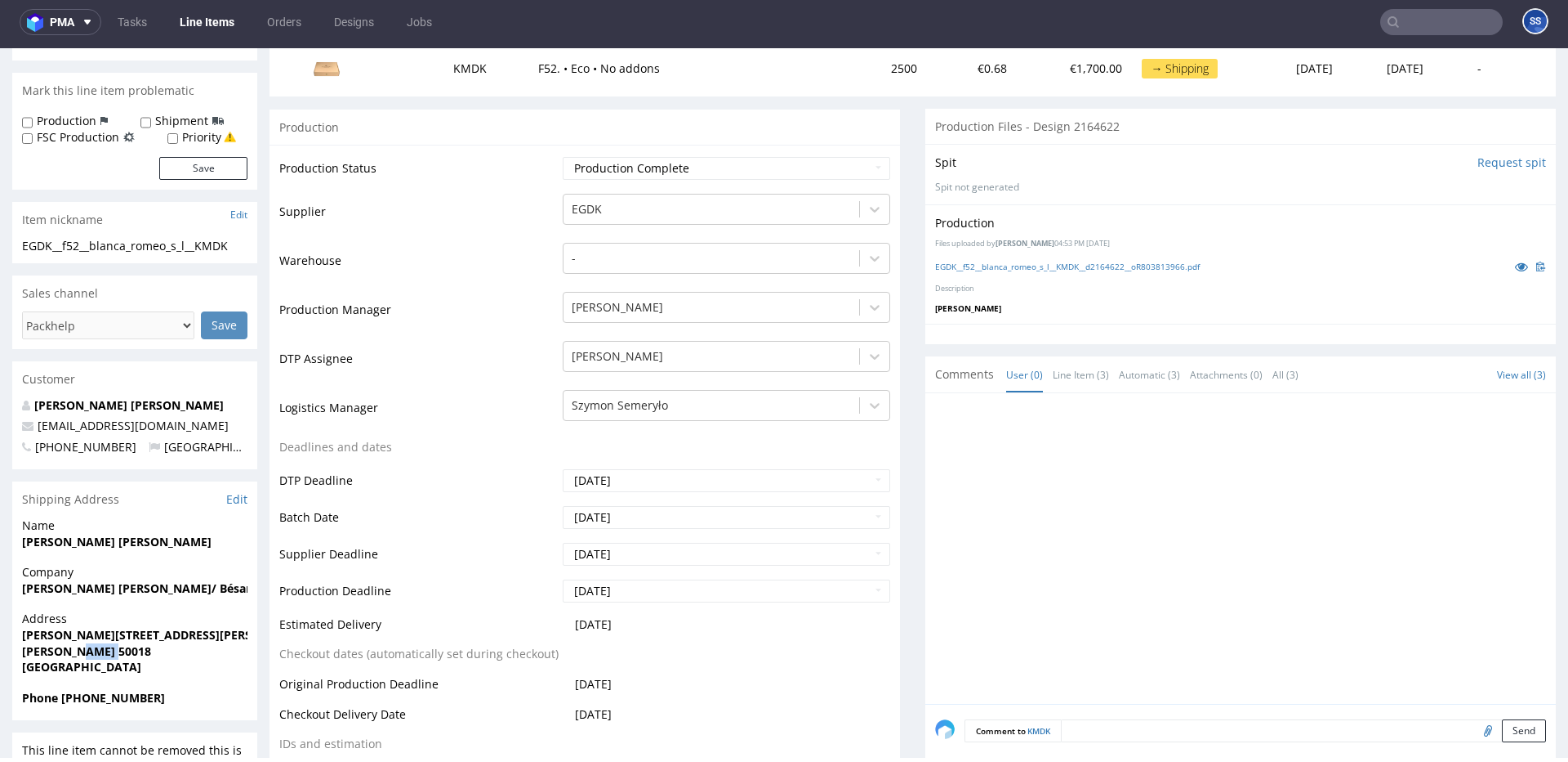
click at [89, 648] on strong "Zaragoza 50018" at bounding box center [86, 651] width 129 height 16
click at [44, 548] on strong "Blanca Leticia Romeo Nieto" at bounding box center [116, 541] width 189 height 16
click at [132, 537] on strong "Blanca Leticia Romeo Nieto" at bounding box center [116, 541] width 189 height 16
click at [132, 538] on strong "Blanca Leticia Romeo Nieto" at bounding box center [116, 541] width 189 height 16
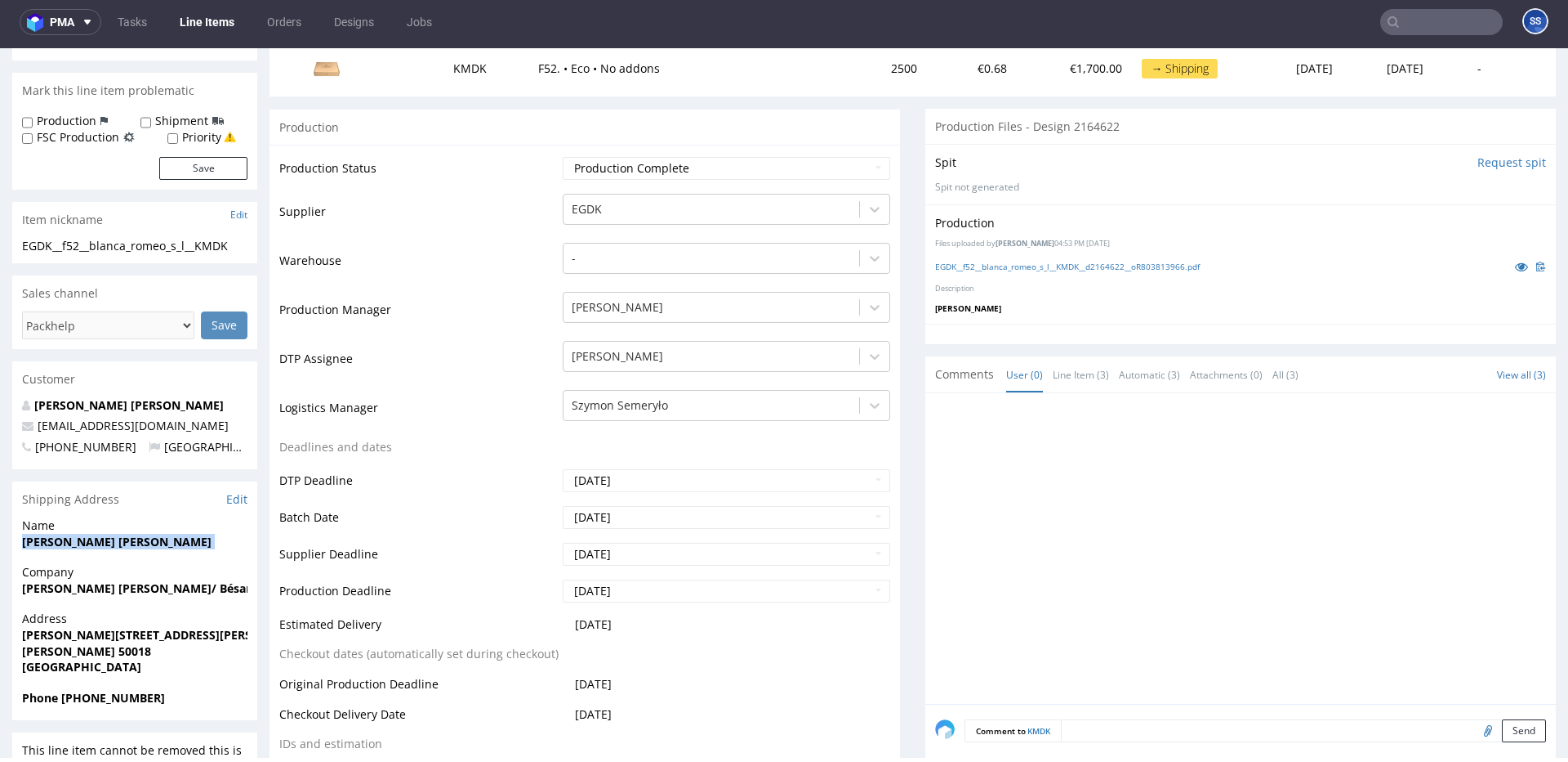
click at [132, 538] on strong "Blanca Leticia Romeo Nieto" at bounding box center [116, 541] width 189 height 16
drag, startPoint x: 227, startPoint y: 423, endPoint x: 37, endPoint y: 429, distance: 190.1
click at [37, 429] on p "blancabesamemucho@gmail.com" at bounding box center [134, 426] width 226 height 17
click at [95, 689] on span "Phone +34696135131" at bounding box center [134, 698] width 226 height 17
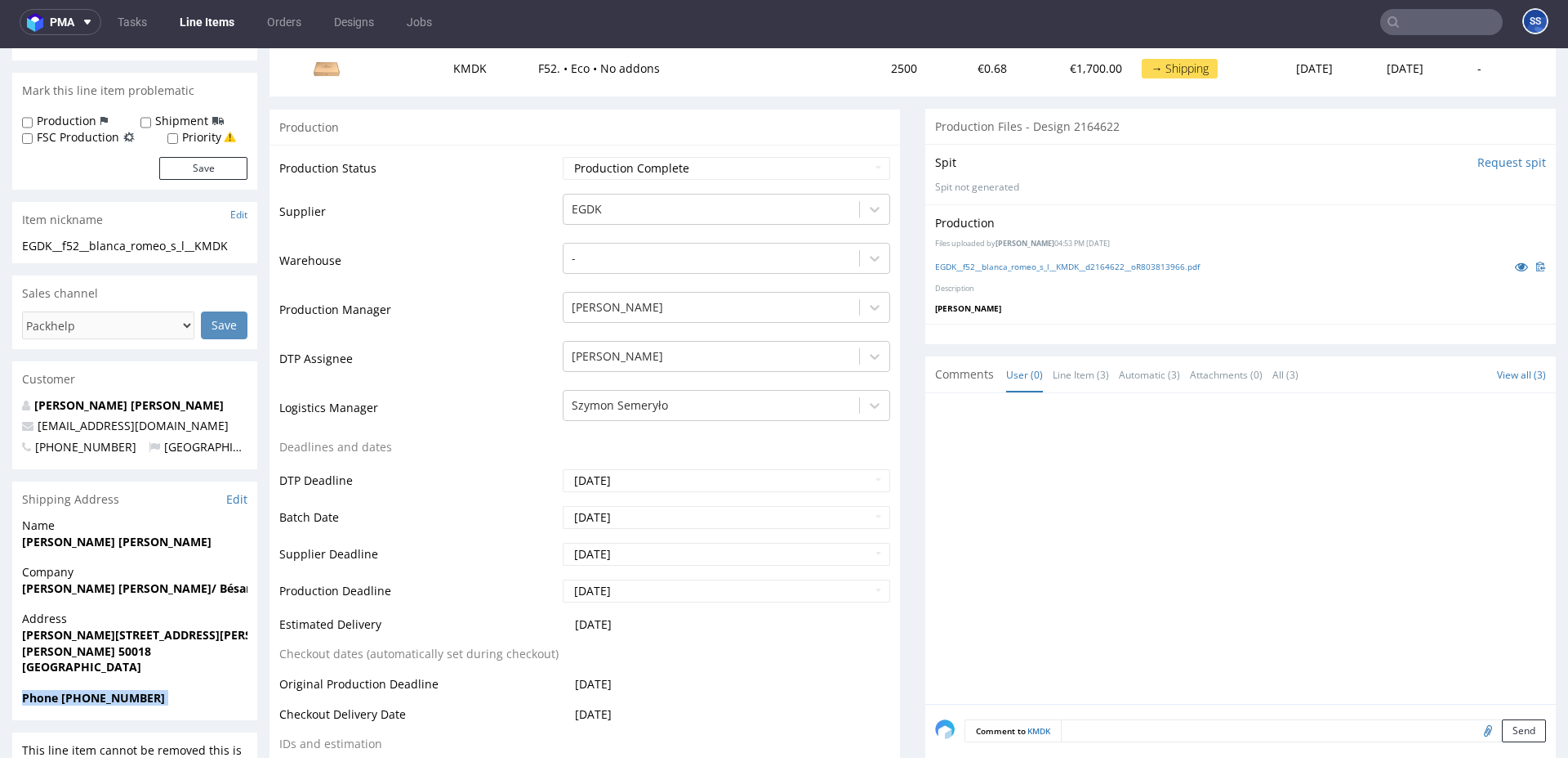
click at [95, 689] on span "Phone +34696135131" at bounding box center [134, 698] width 226 height 17
click at [137, 700] on strong "Phone +34696135131" at bounding box center [93, 697] width 143 height 16
drag, startPoint x: 157, startPoint y: 700, endPoint x: 66, endPoint y: 702, distance: 91.0
click at [66, 702] on span "Phone +34696135131" at bounding box center [134, 698] width 226 height 17
click at [62, 701] on strong "Phone +34696135131" at bounding box center [93, 697] width 143 height 16
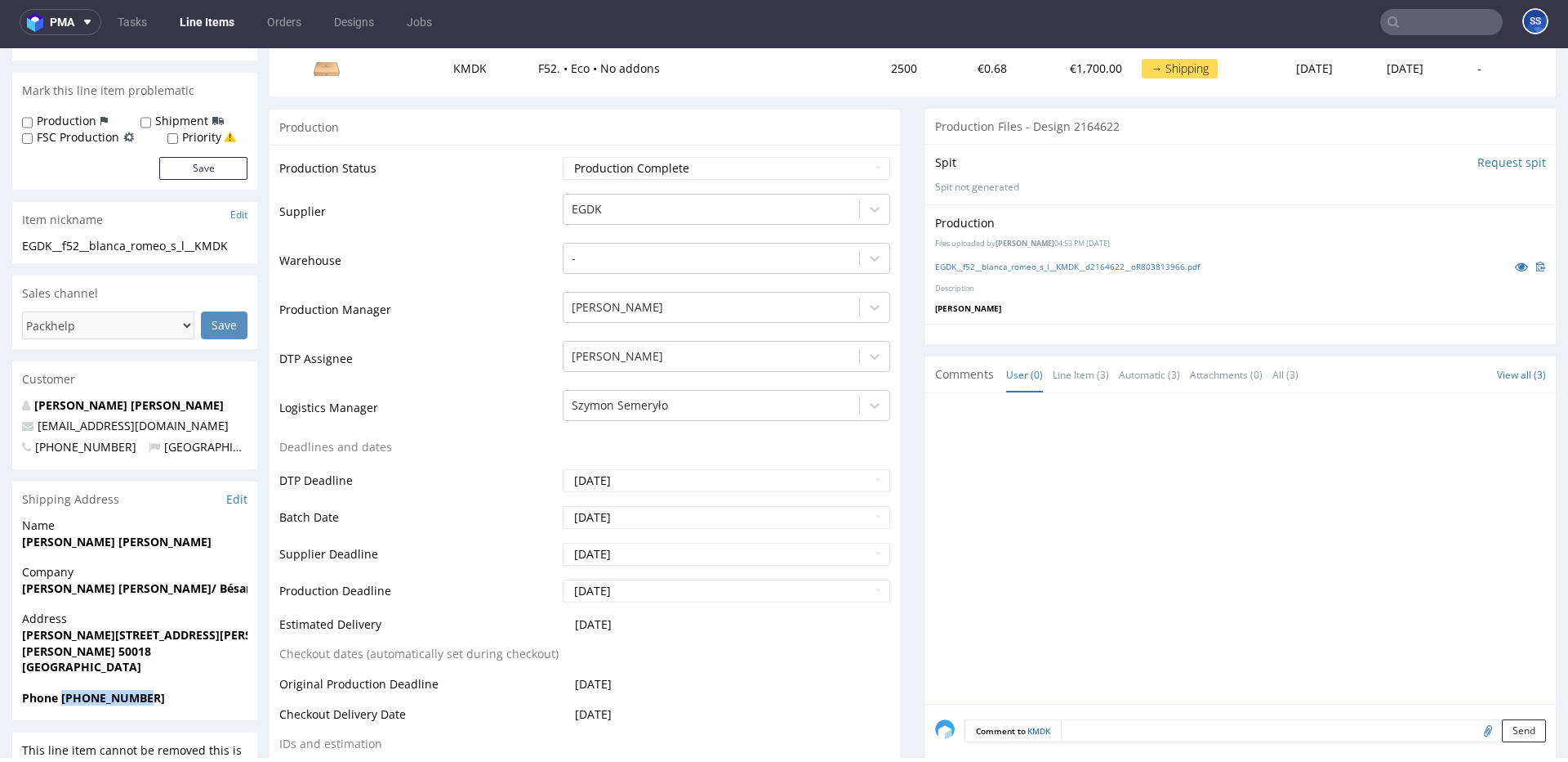
drag, startPoint x: 62, startPoint y: 700, endPoint x: 315, endPoint y: 484, distance: 332.7
click at [185, 699] on span "Phone +34696135131" at bounding box center [134, 698] width 226 height 17
click at [99, 534] on strong "Blanca Leticia Romeo Nieto" at bounding box center [116, 541] width 189 height 16
click at [86, 539] on strong "Blanca Leticia Romeo Nieto" at bounding box center [116, 541] width 189 height 16
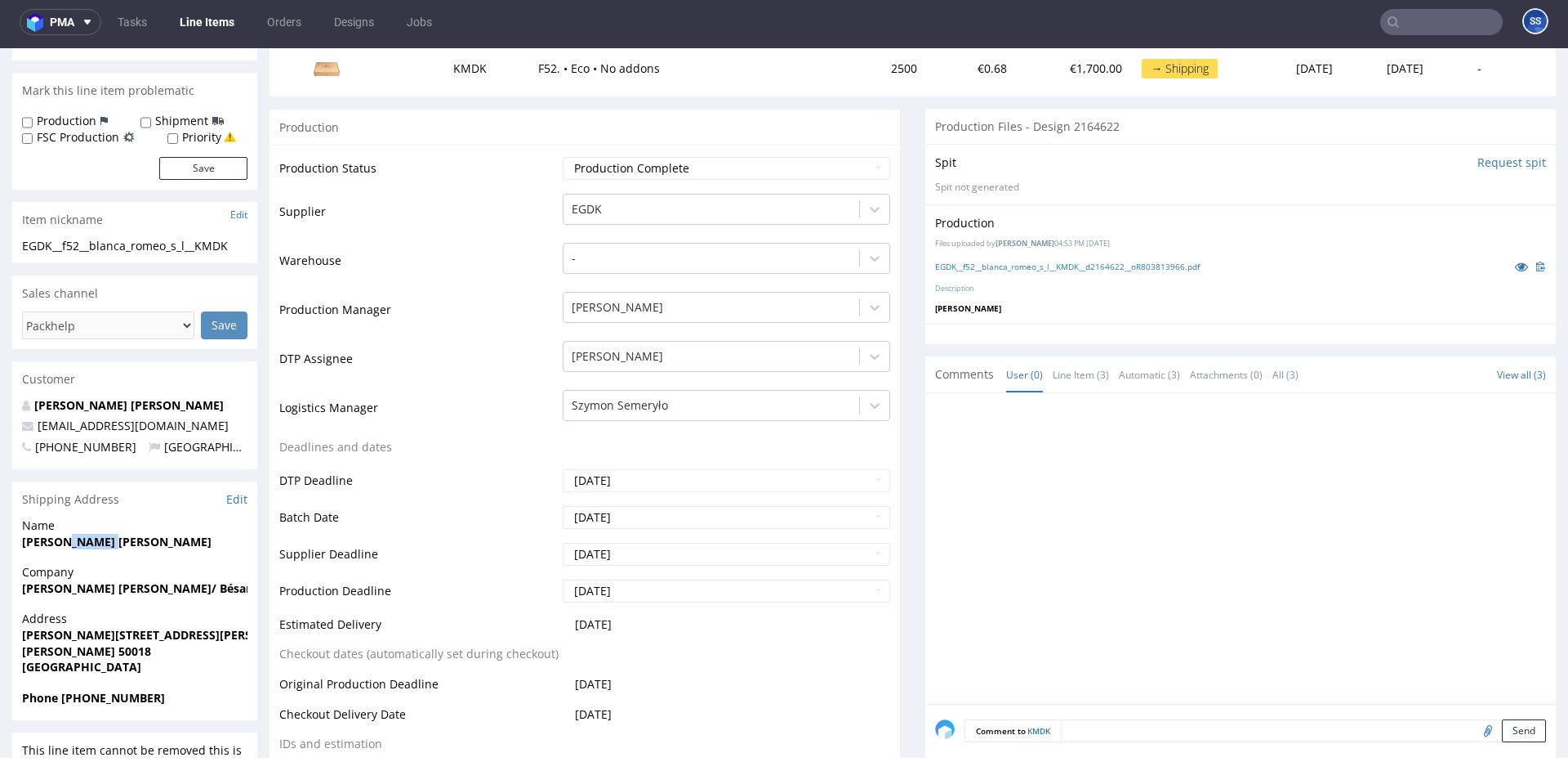
click at [86, 539] on strong "Blanca Leticia Romeo Nieto" at bounding box center [116, 541] width 189 height 16
click at [141, 603] on div "Company Blanca Leticia Romeo Nieto/ Bésame Muxo" at bounding box center [135, 587] width 245 height 47
drag, startPoint x: 141, startPoint y: 603, endPoint x: 149, endPoint y: 596, distance: 10.6
click at [142, 602] on div "Company Blanca Leticia Romeo Nieto/ Bésame Muxo" at bounding box center [135, 587] width 245 height 47
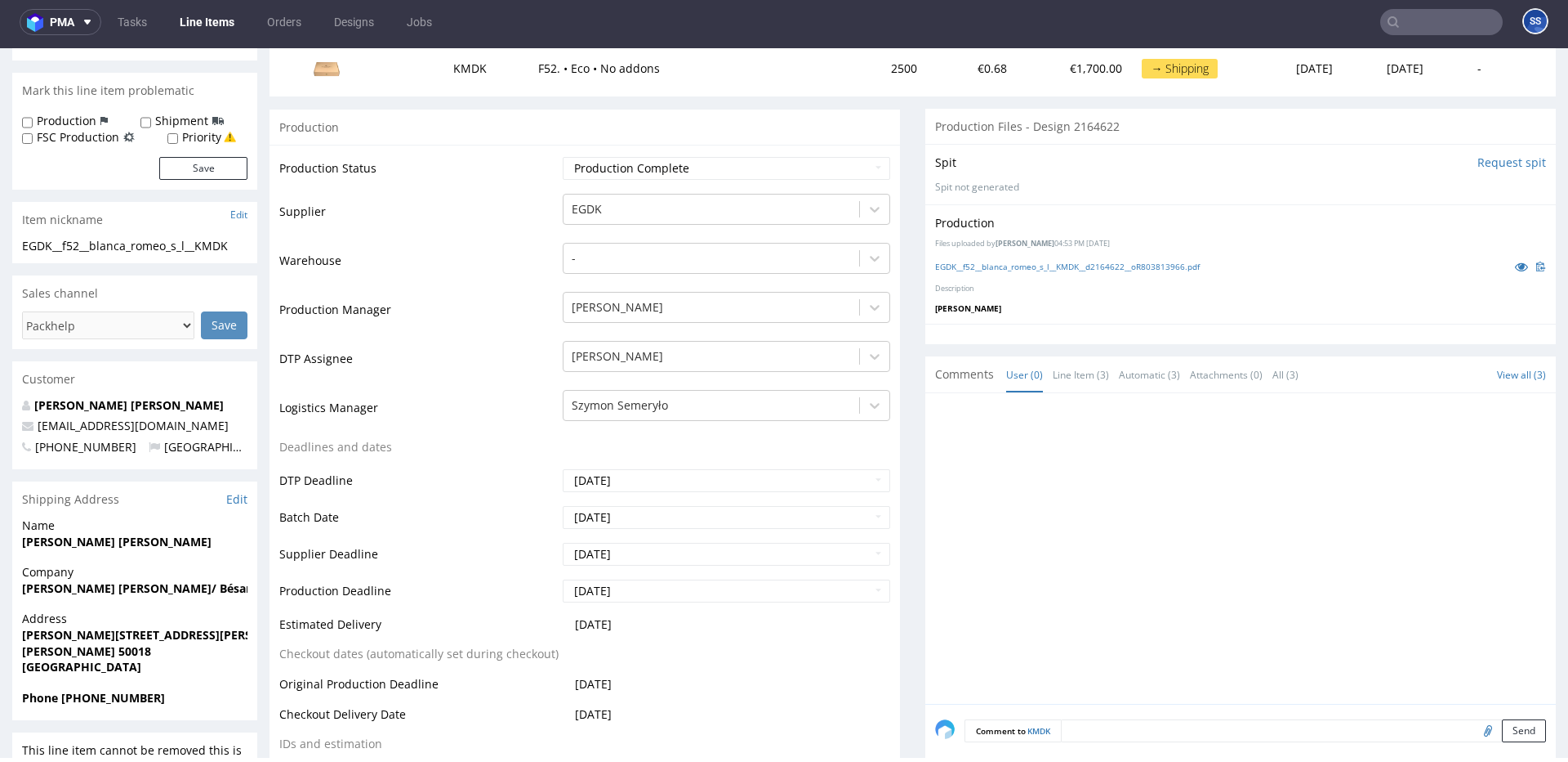
click at [149, 596] on span "Blanca Leticia Romeo Nieto/ Bésame Muxo" at bounding box center [134, 589] width 226 height 17
click at [156, 587] on strong "Blanca Leticia Romeo Nieto/ Bésame Muxo" at bounding box center [160, 588] width 277 height 16
click at [117, 637] on strong "Calle Ildefonso Manuel Gil,20 2C" at bounding box center [167, 634] width 291 height 16
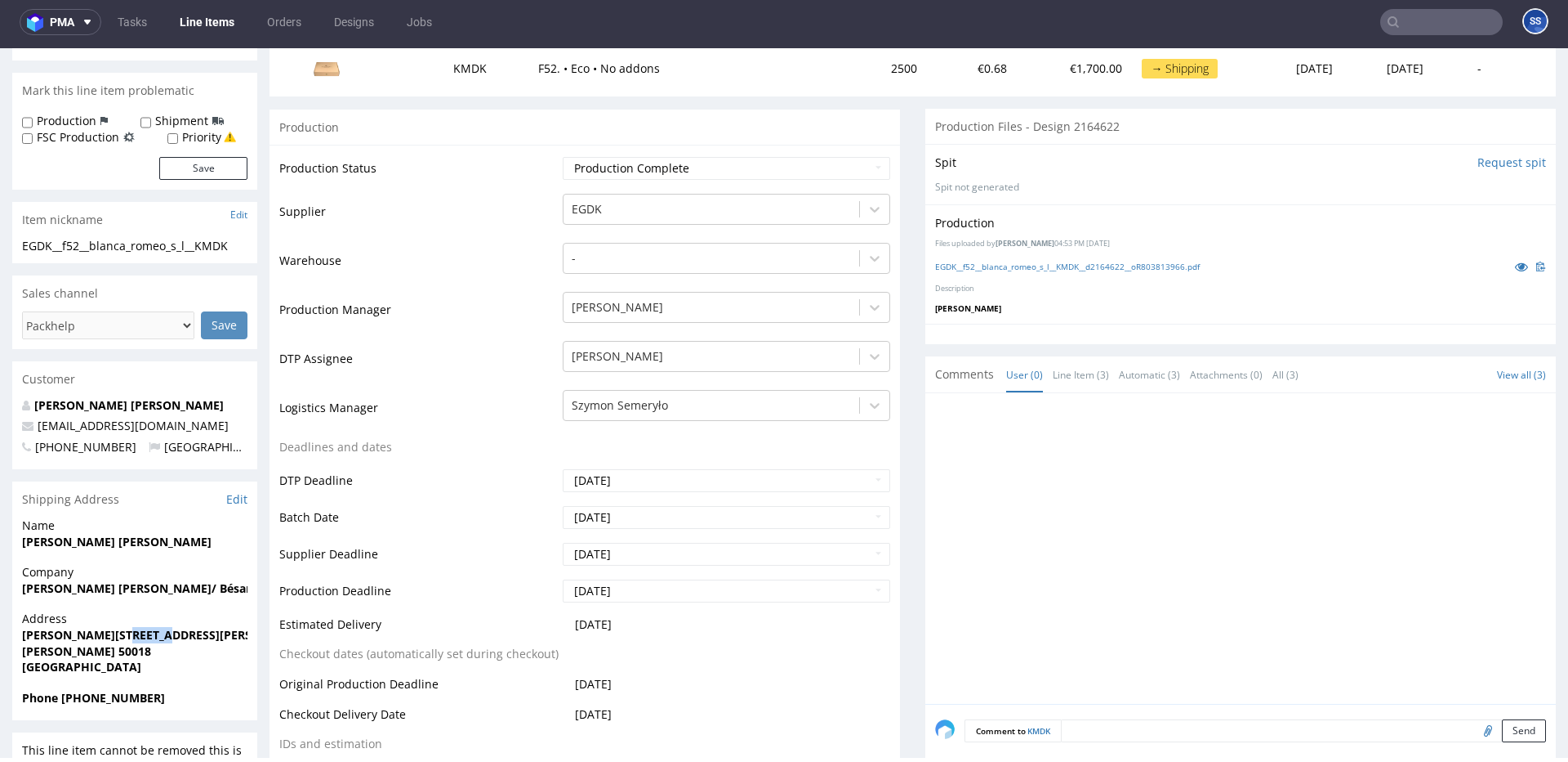
click at [117, 637] on strong "Calle Ildefonso Manuel Gil,20 2C" at bounding box center [167, 634] width 291 height 16
click at [86, 649] on strong "Zaragoza 50018" at bounding box center [86, 651] width 129 height 16
click at [91, 538] on strong "Blanca Leticia Romeo Nieto" at bounding box center [116, 541] width 189 height 16
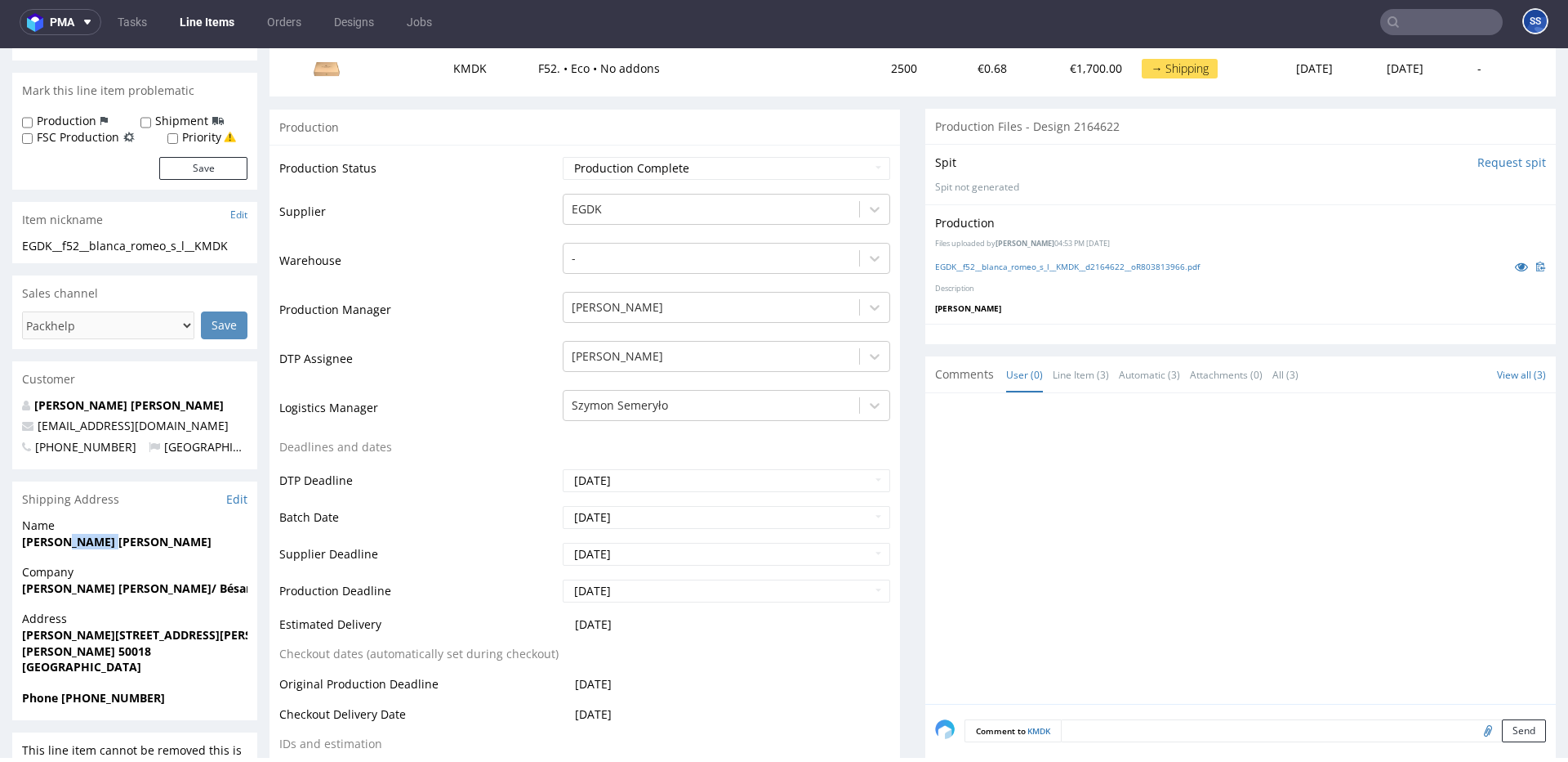
click at [91, 538] on strong "Blanca Leticia Romeo Nieto" at bounding box center [116, 541] width 189 height 16
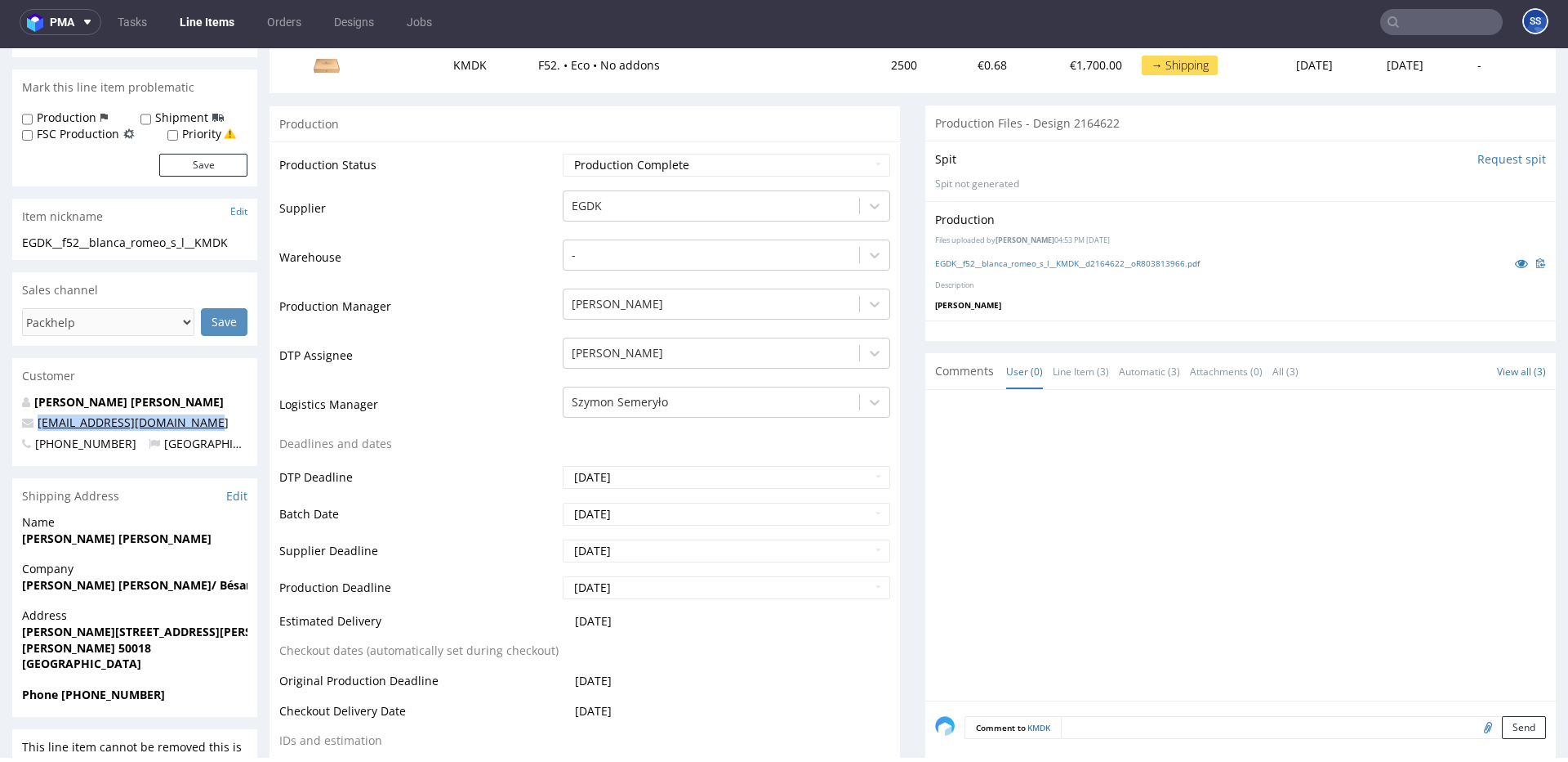
drag, startPoint x: 232, startPoint y: 428, endPoint x: 41, endPoint y: 429, distance: 191.0
click at [41, 429] on p "blancabesamemucho@gmail.com" at bounding box center [134, 423] width 226 height 17
click at [103, 687] on span "Phone +34696135131" at bounding box center [134, 695] width 226 height 17
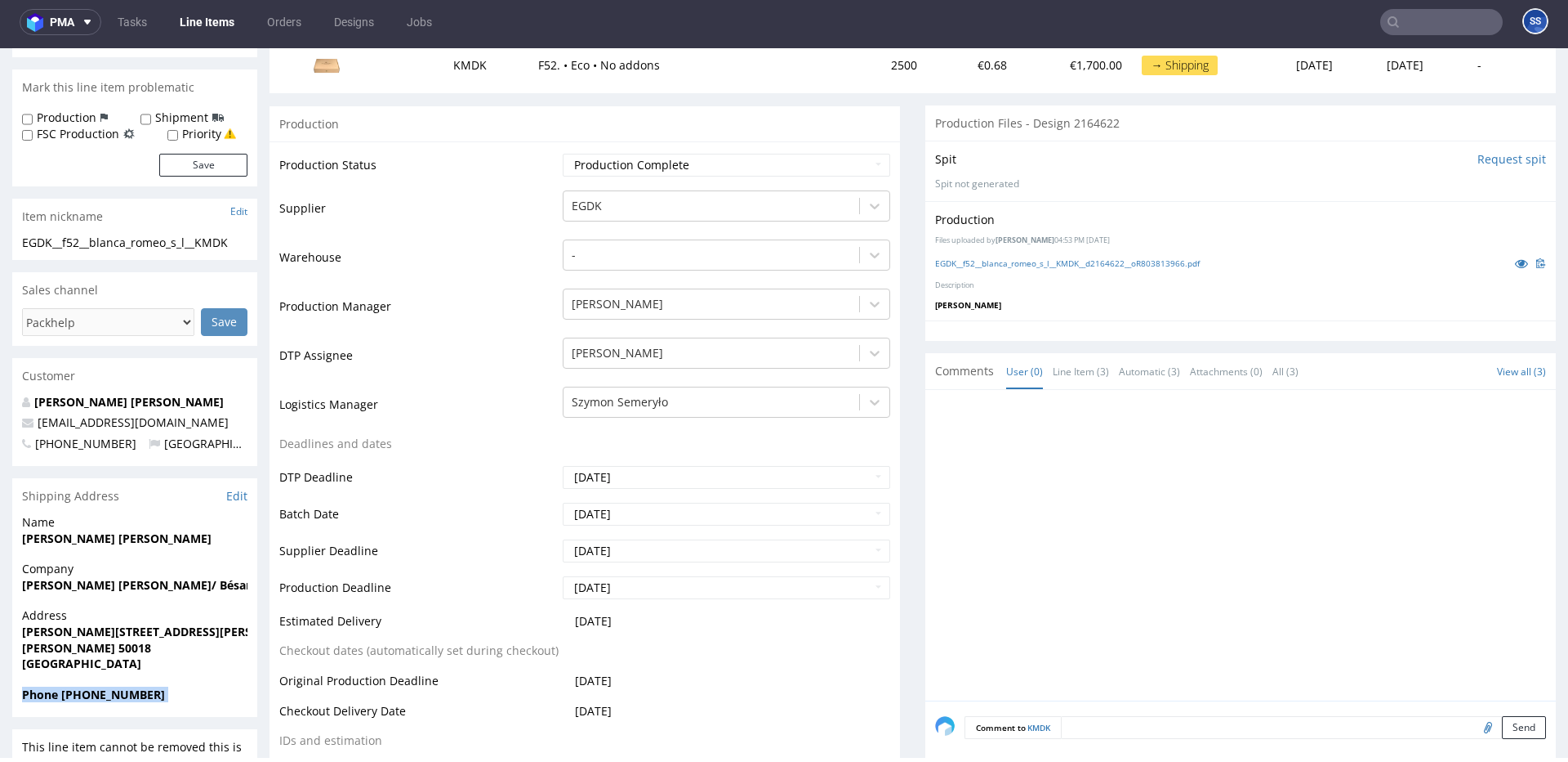
click at [102, 691] on strong "Phone +34696135131" at bounding box center [93, 694] width 143 height 16
click at [99, 692] on strong "Phone +34696135131" at bounding box center [93, 694] width 143 height 16
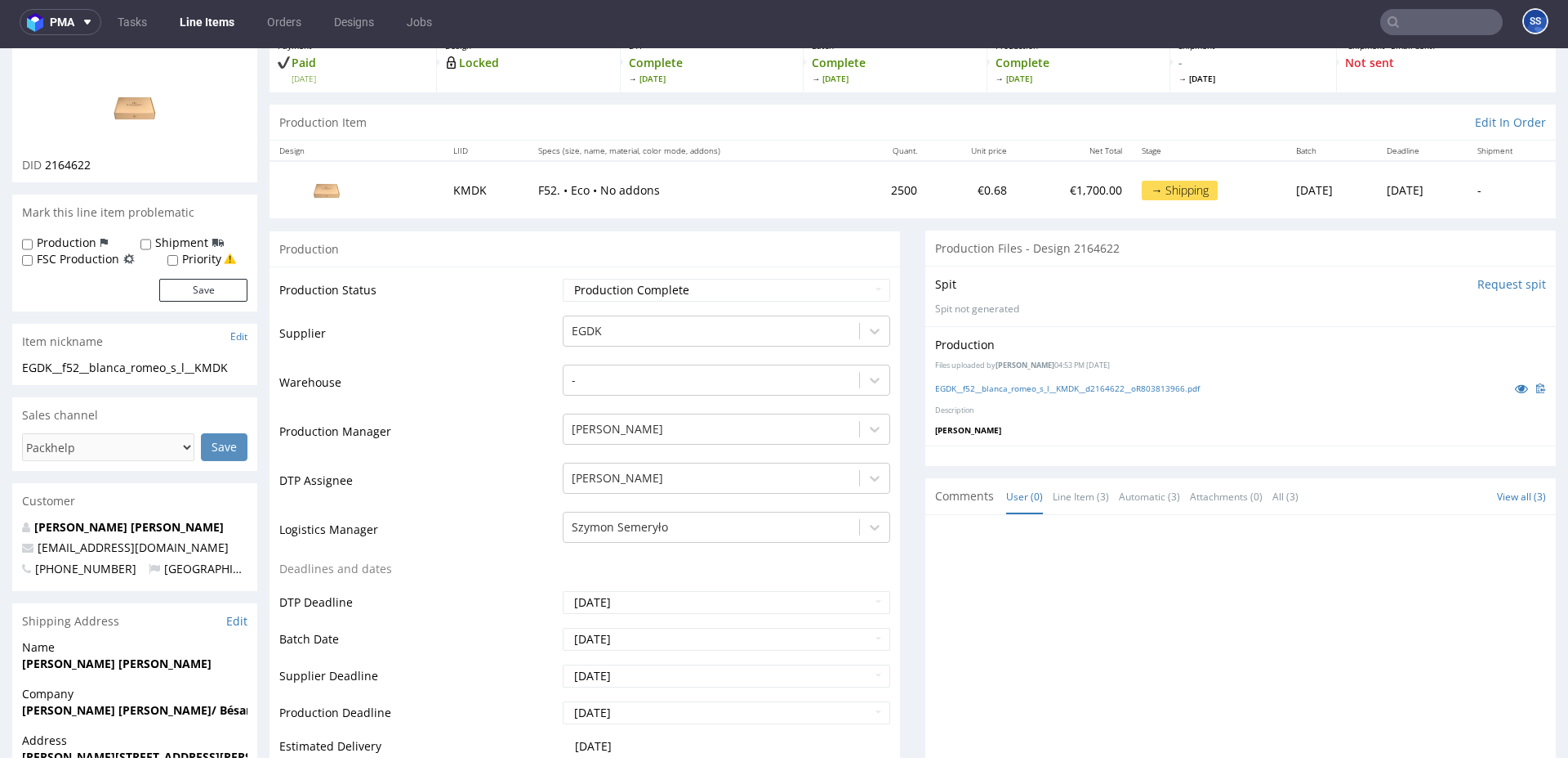
scroll to position [0, 0]
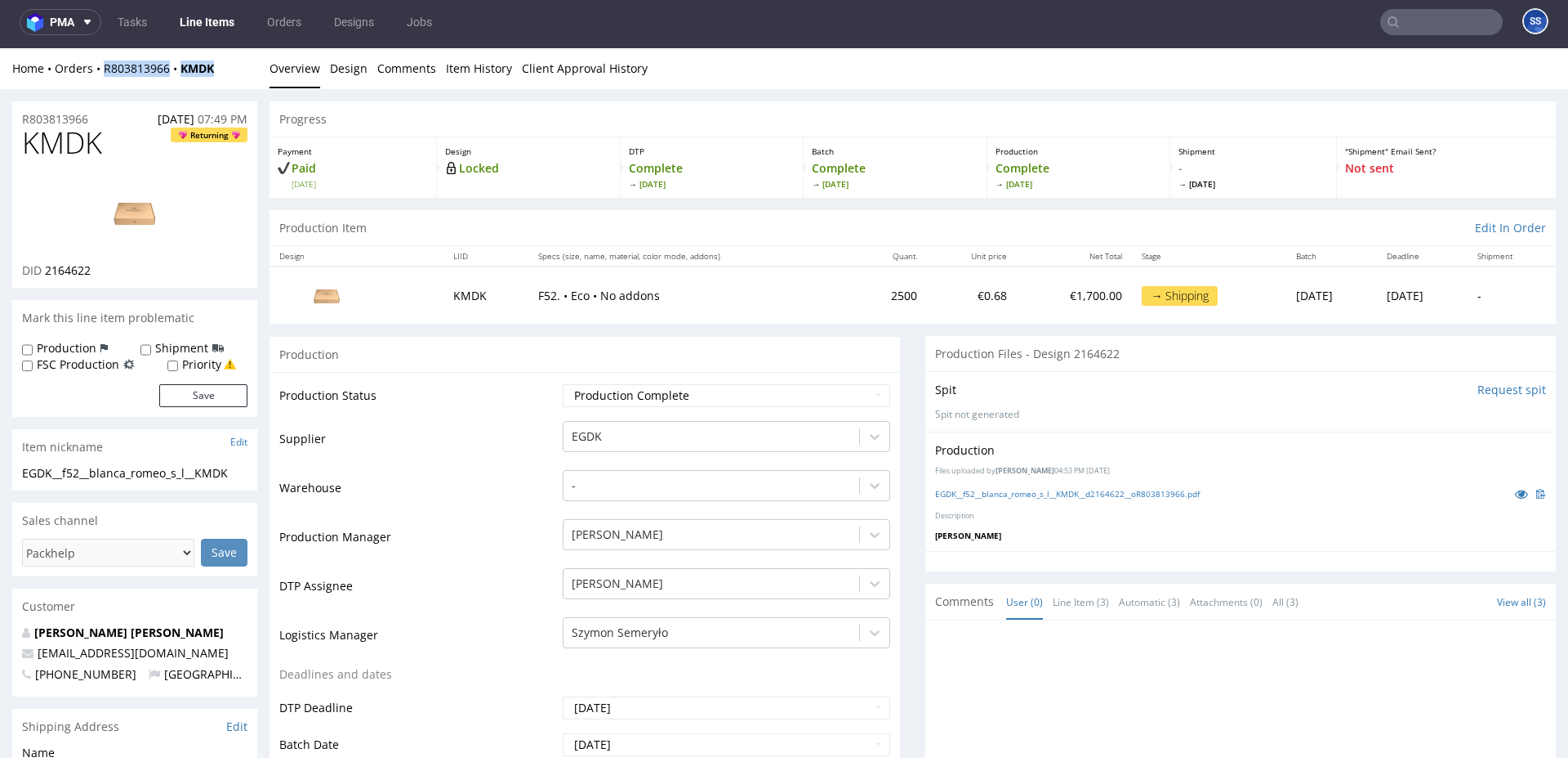
drag, startPoint x: 242, startPoint y: 83, endPoint x: 184, endPoint y: 51, distance: 66.2
click at [102, 75] on div "Home Orders R803813966 KMDK Overview Design Comments Item History Client Approv…" at bounding box center [784, 68] width 1568 height 41
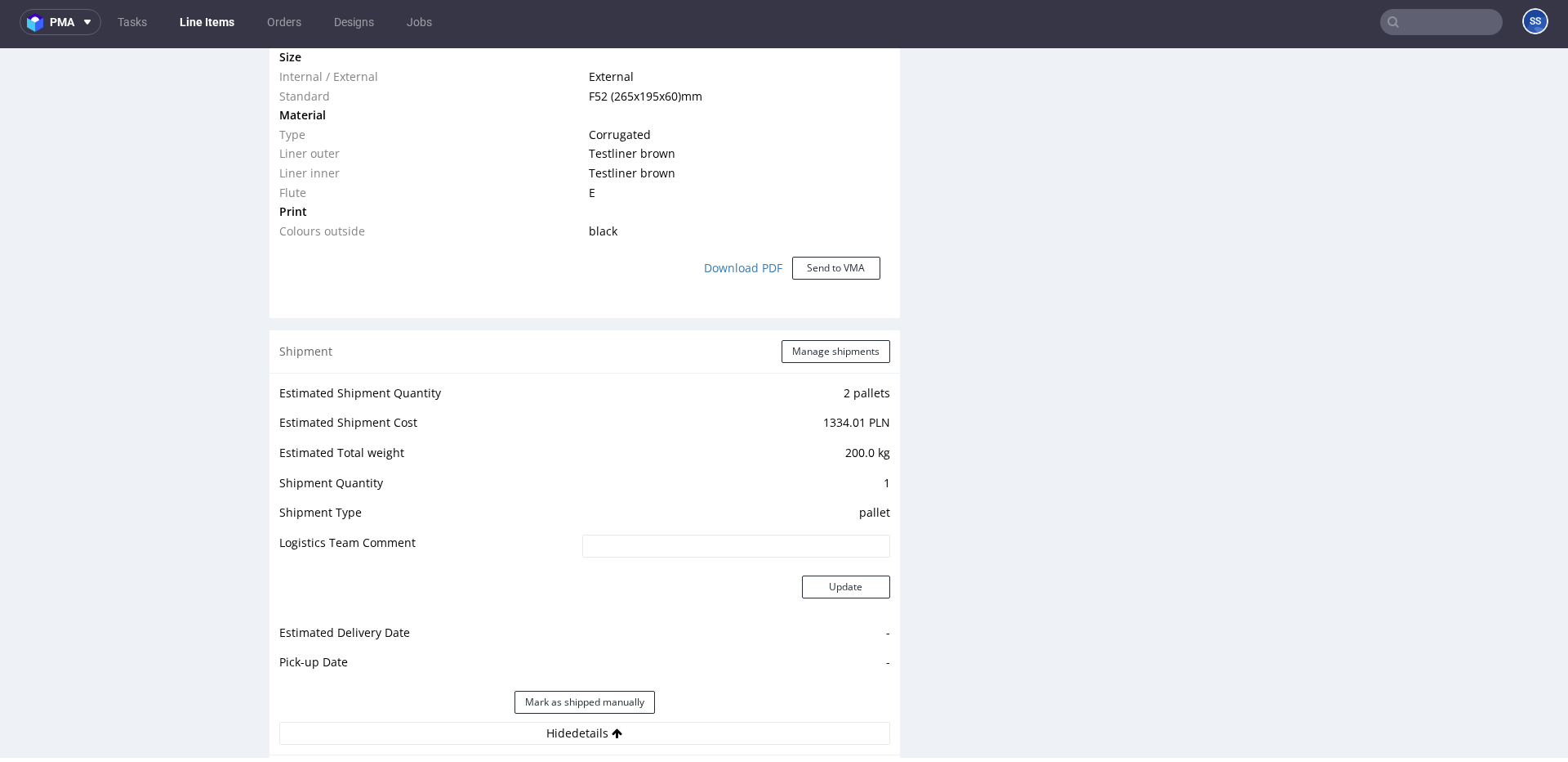
scroll to position [1287, 0]
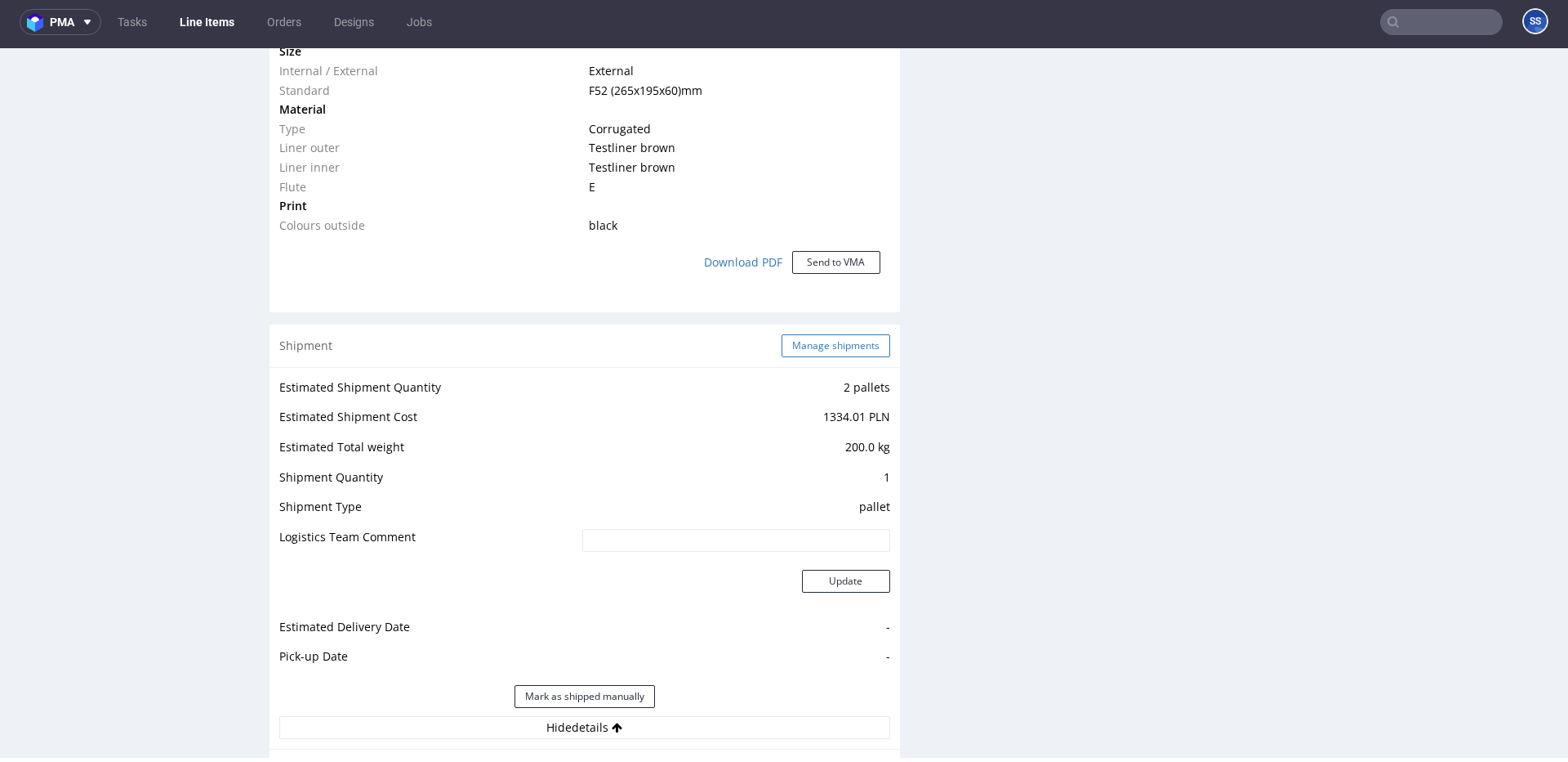
click at [825, 342] on button "Manage shipments" at bounding box center [836, 345] width 108 height 23
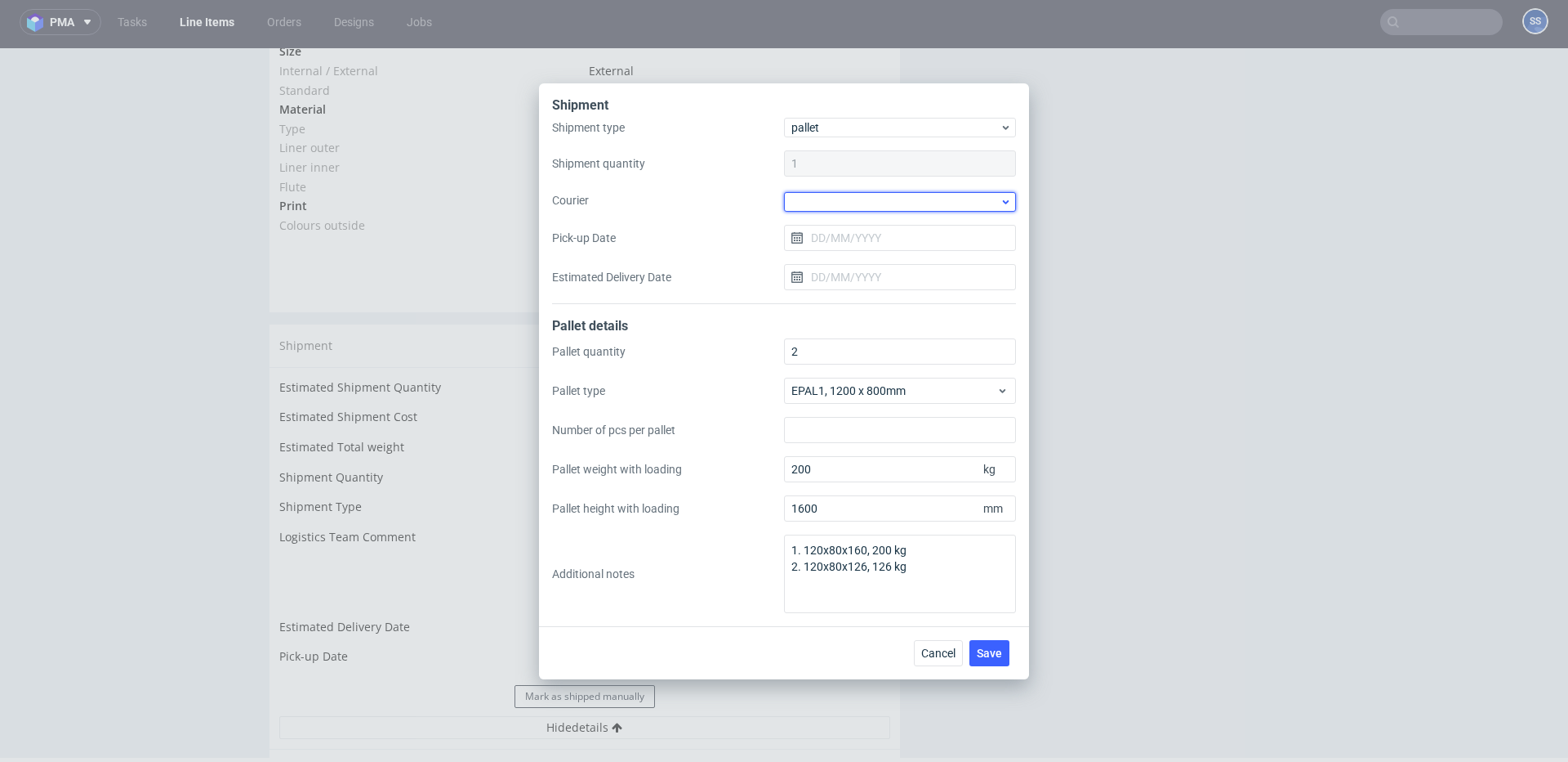
click at [831, 202] on div at bounding box center [900, 202] width 232 height 20
click at [861, 262] on div "Kuehne + Nagel" at bounding box center [900, 263] width 219 height 29
click at [989, 654] on span "Save" at bounding box center [990, 652] width 25 height 12
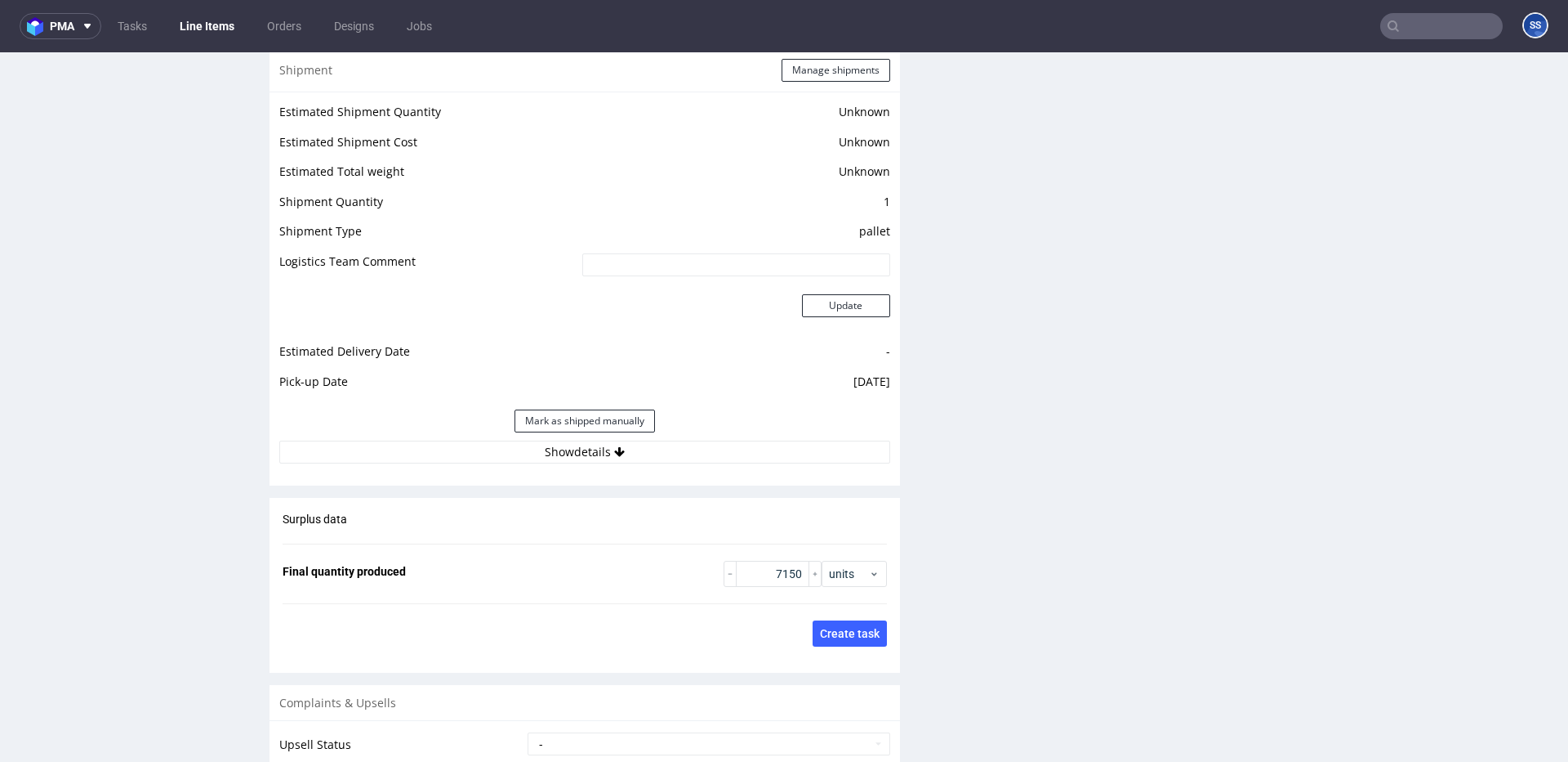
scroll to position [2174, 0]
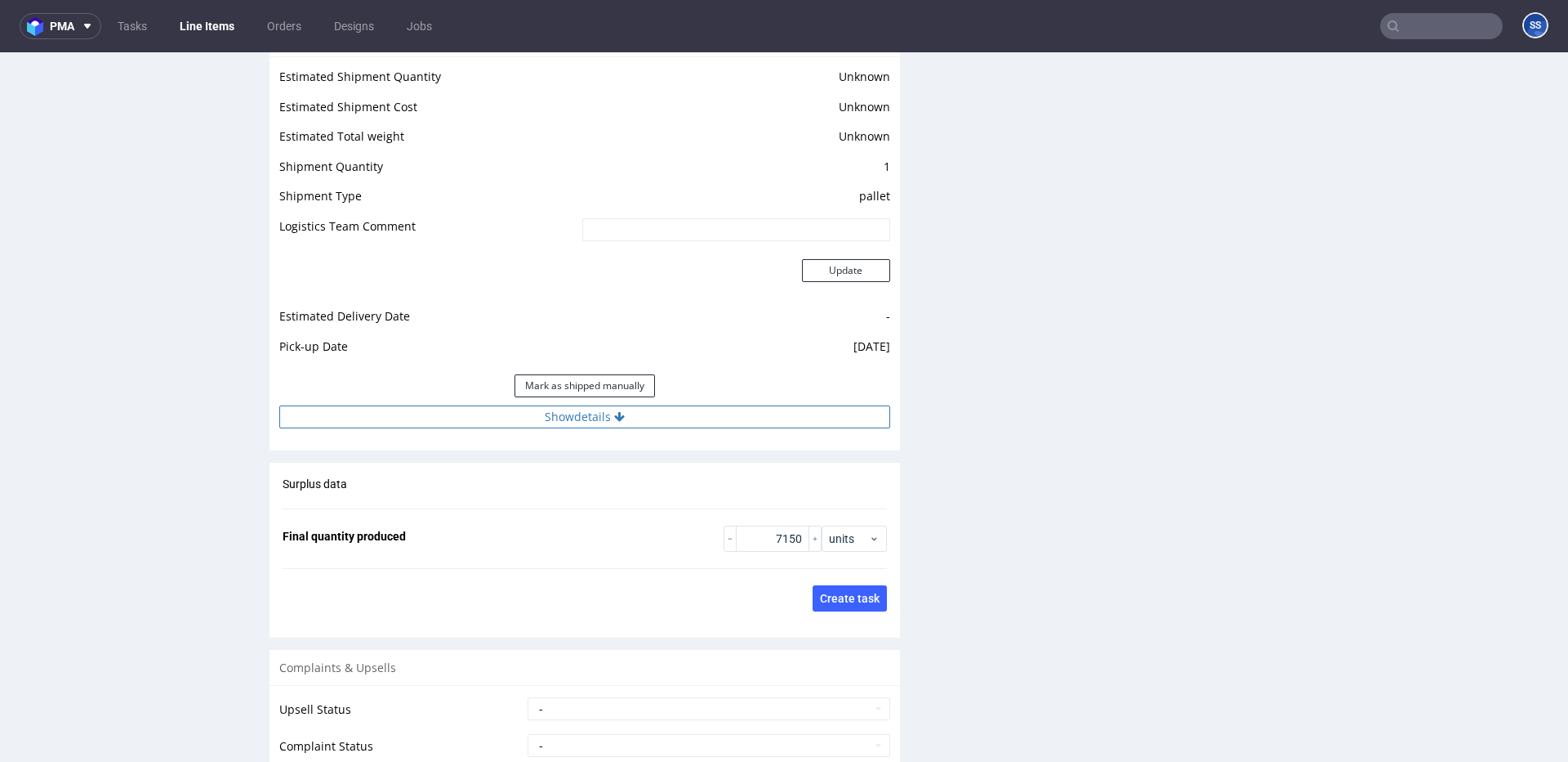
click at [710, 416] on button "Show details" at bounding box center [584, 416] width 611 height 23
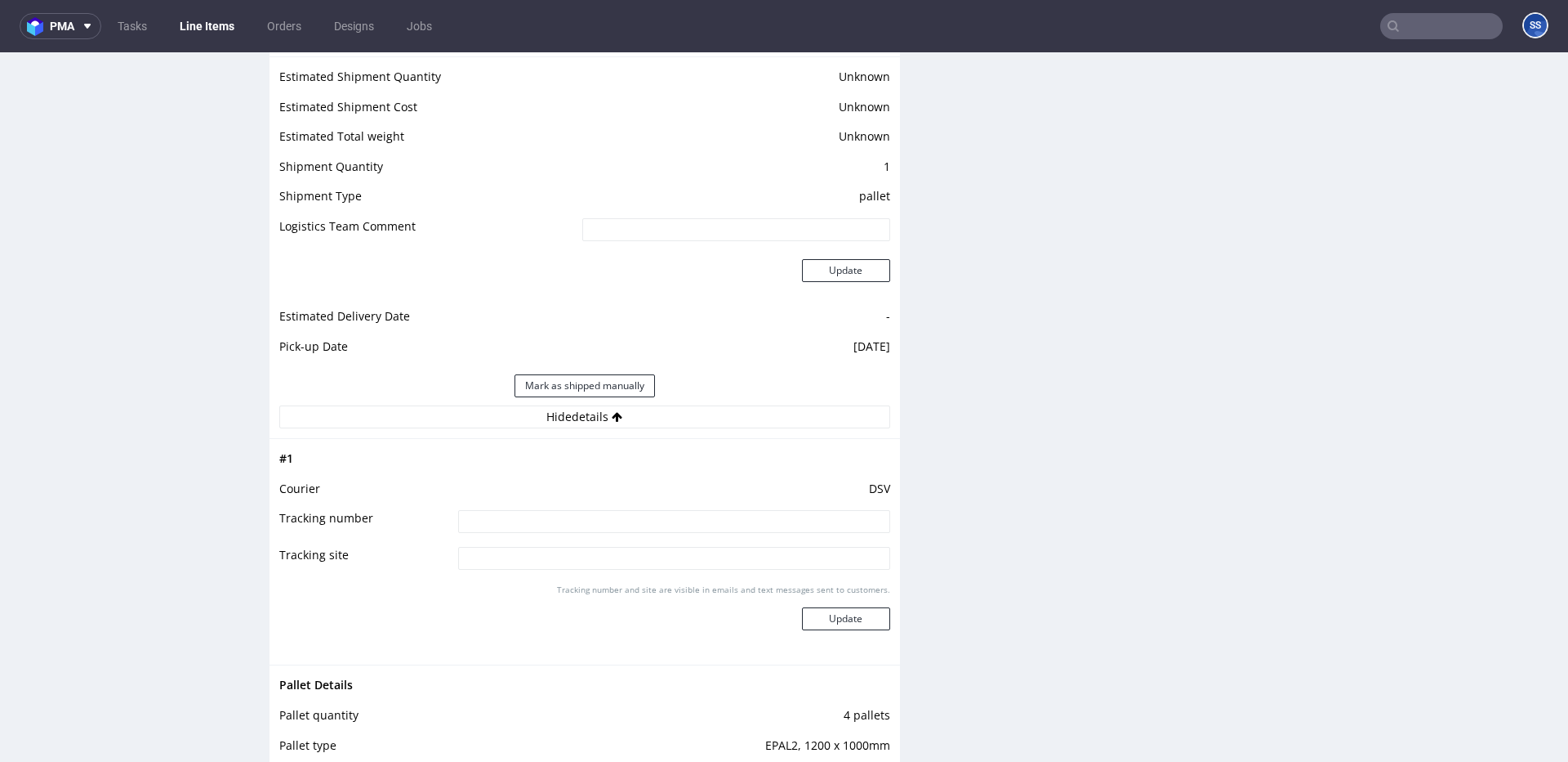
drag, startPoint x: 615, startPoint y: 542, endPoint x: 616, endPoint y: 525, distance: 17.0
click at [615, 540] on td at bounding box center [672, 527] width 437 height 37
click at [616, 524] on input at bounding box center [674, 521] width 432 height 23
paste input "40257145950403199619+40257145950403195147"
click at [463, 524] on input "40257145950403199619+40257145950403195147" at bounding box center [674, 521] width 432 height 23
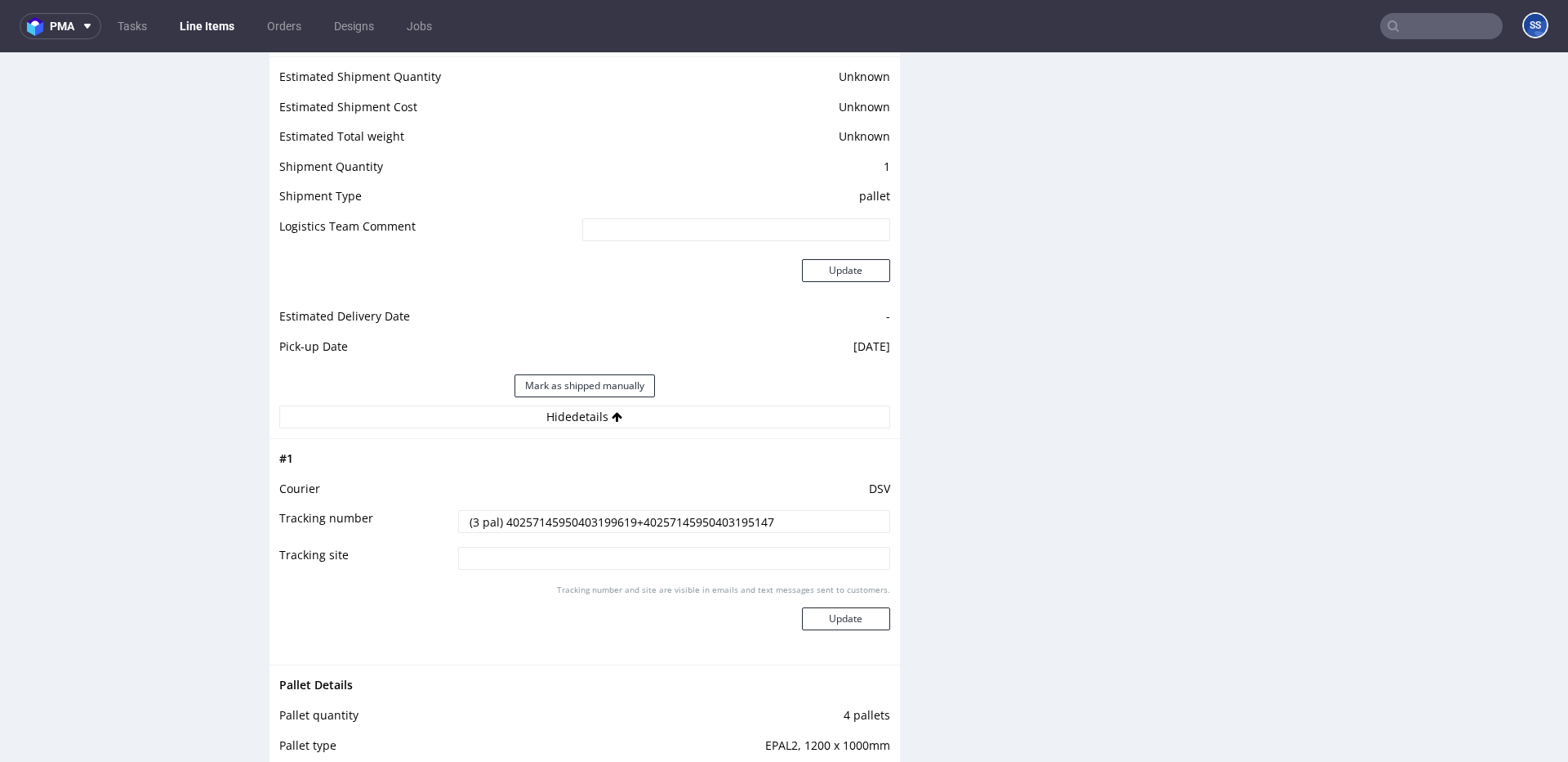
click at [642, 521] on input "(3 pal) 40257145950403199619+40257145950403195147" at bounding box center [674, 521] width 432 height 23
click at [666, 524] on input "(3 pal) 40257145950403199619+(1 pal) 40257145950403195147" at bounding box center [674, 521] width 432 height 23
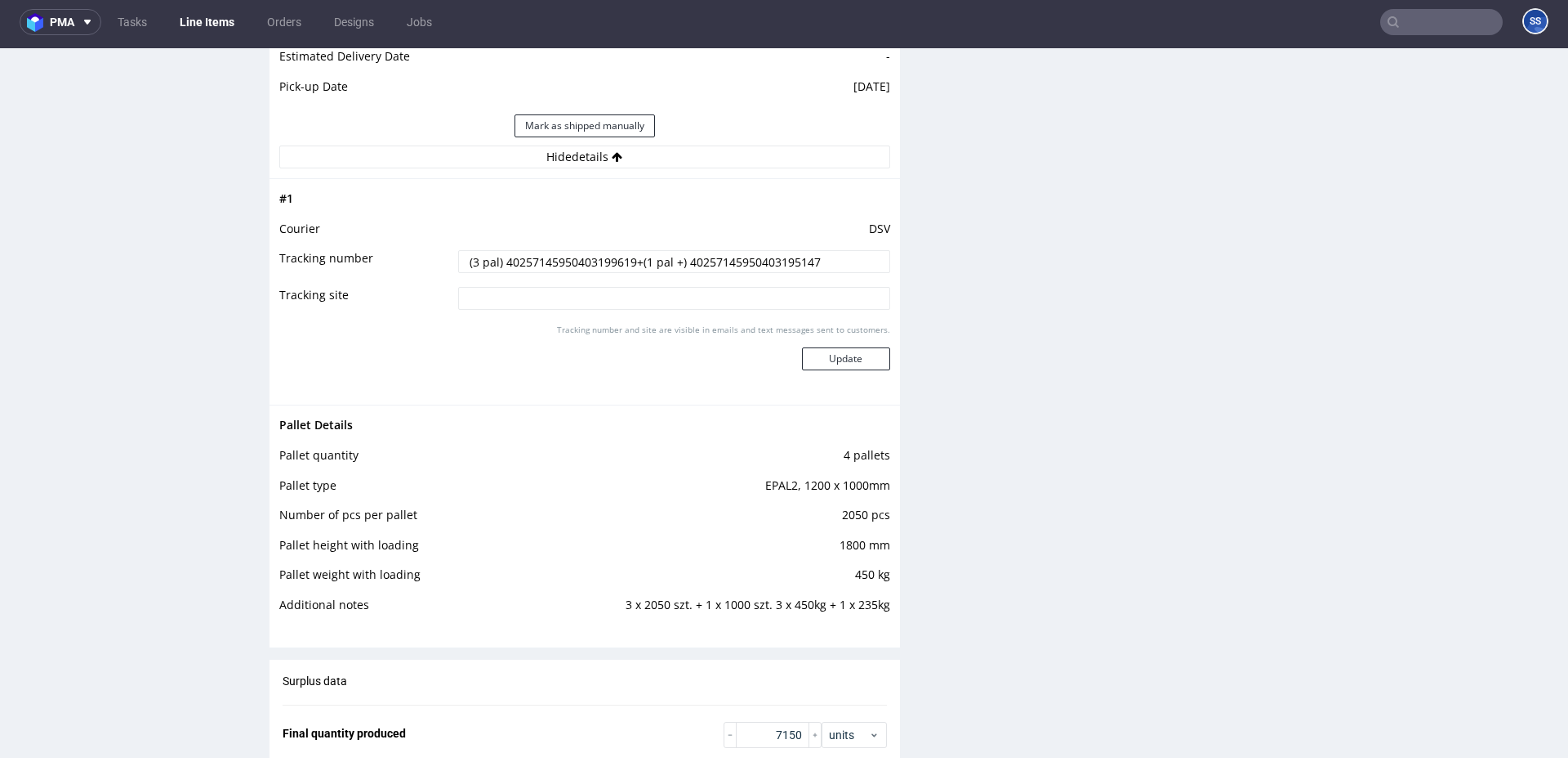
scroll to position [2425, 0]
type input "(3 pal) 40257145950403199619+(1 pal +TPPN) 40257145950403195147"
click at [833, 363] on button "Update" at bounding box center [846, 363] width 88 height 23
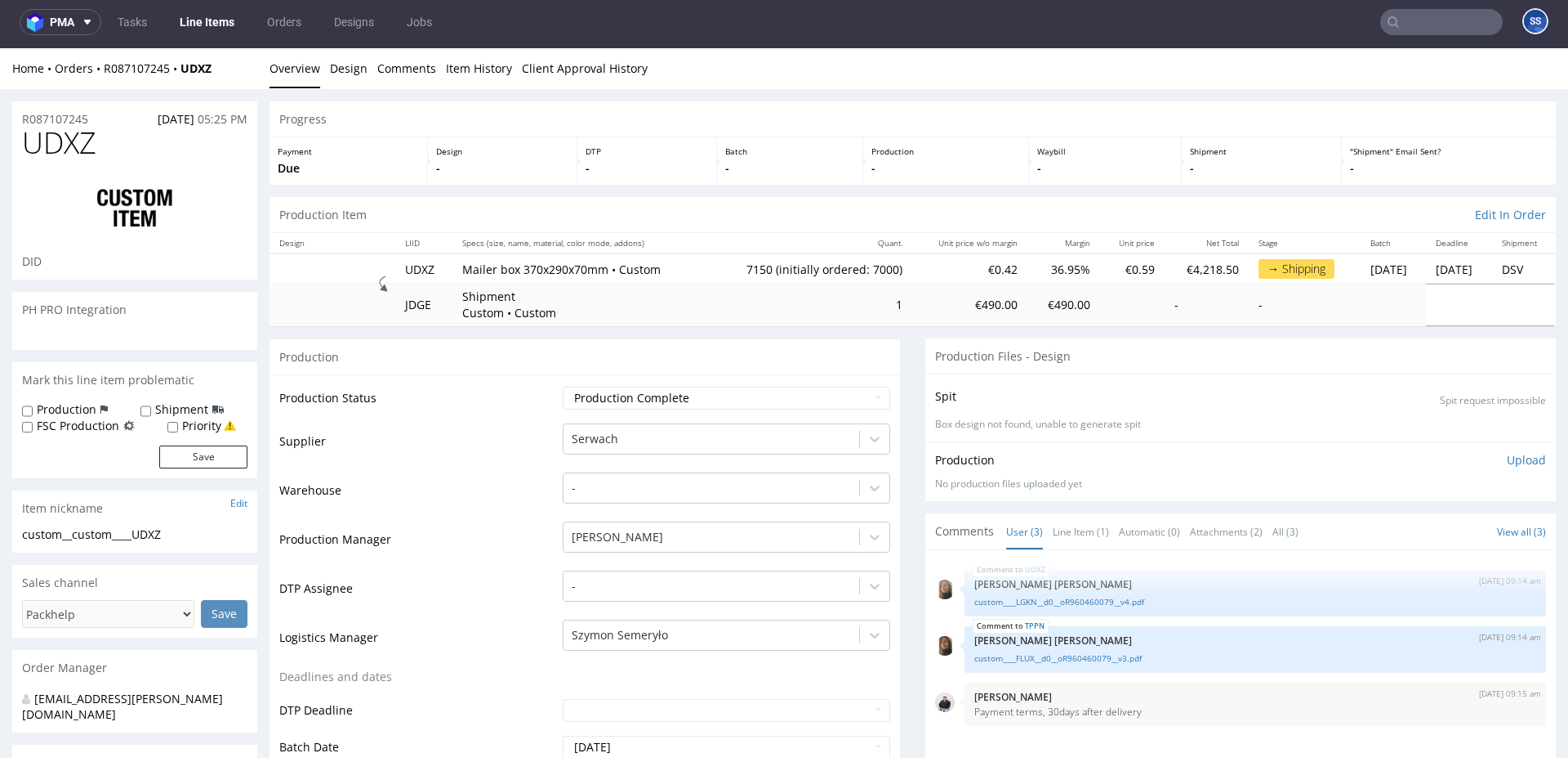
scroll to position [1216, 0]
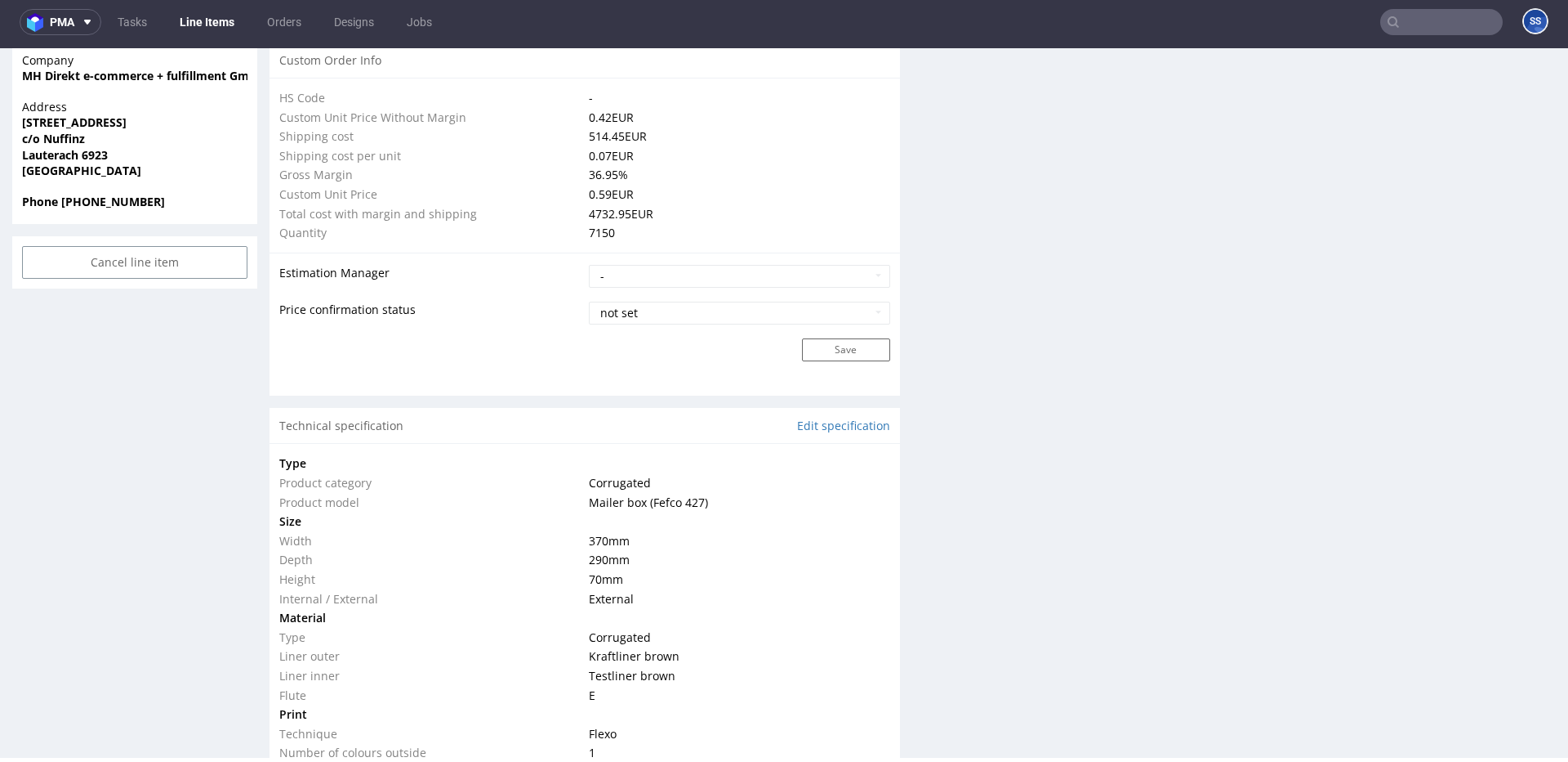
click at [210, 27] on link "Line Items" at bounding box center [207, 22] width 74 height 26
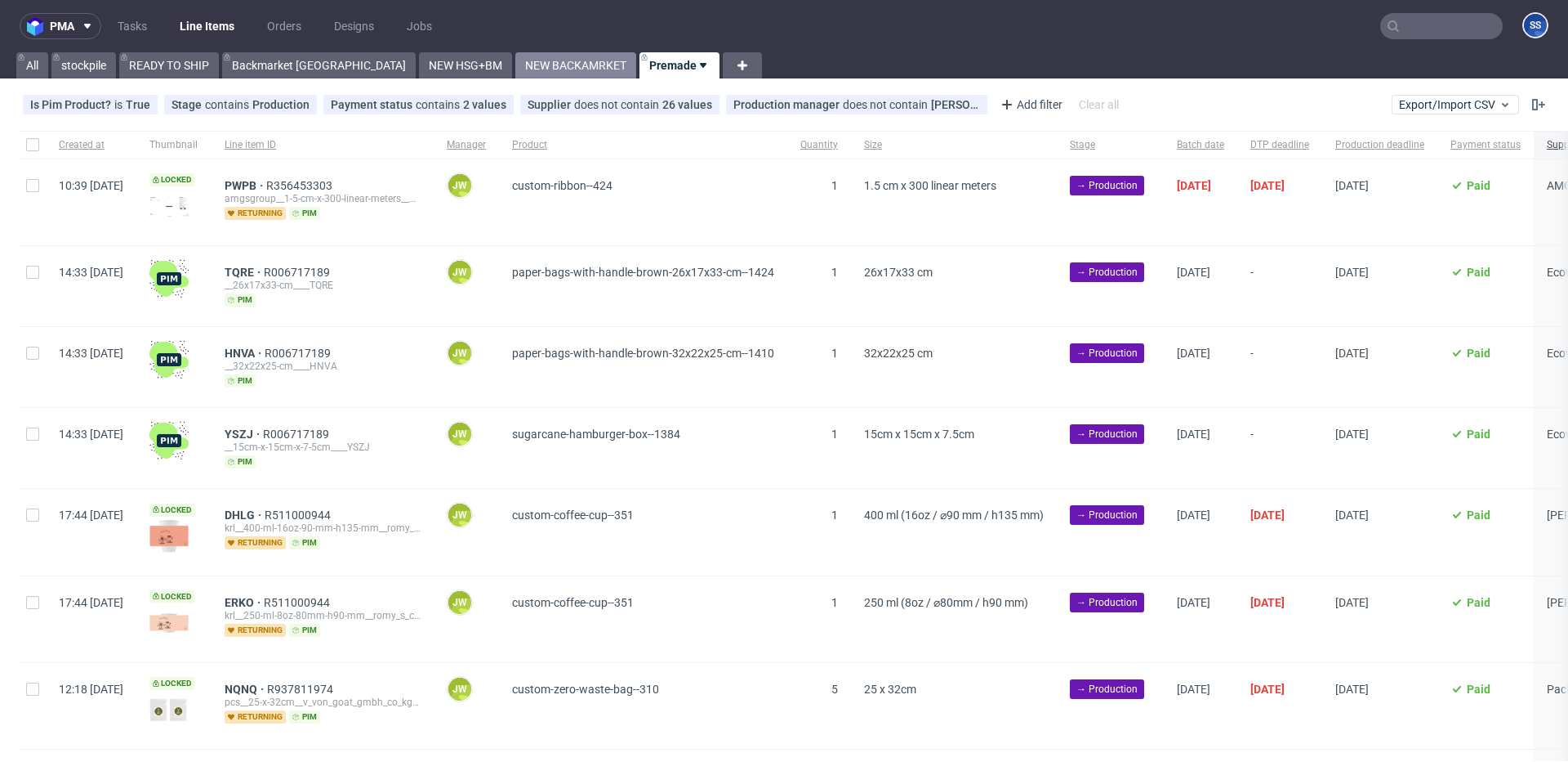
click at [516, 68] on link "NEW BACKAMRKET" at bounding box center [576, 65] width 121 height 26
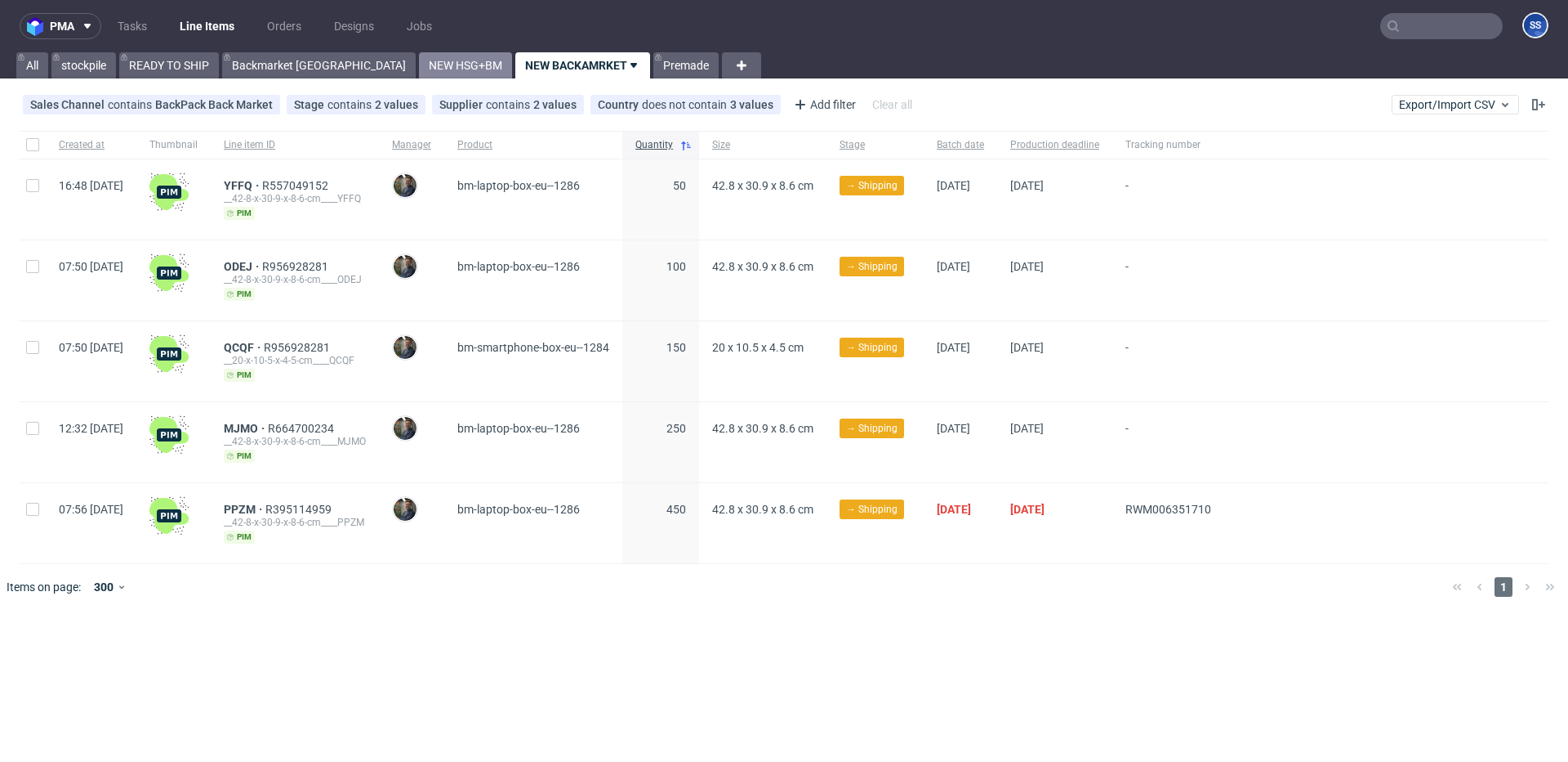
click at [419, 64] on link "NEW HSG+BM" at bounding box center [466, 65] width 93 height 26
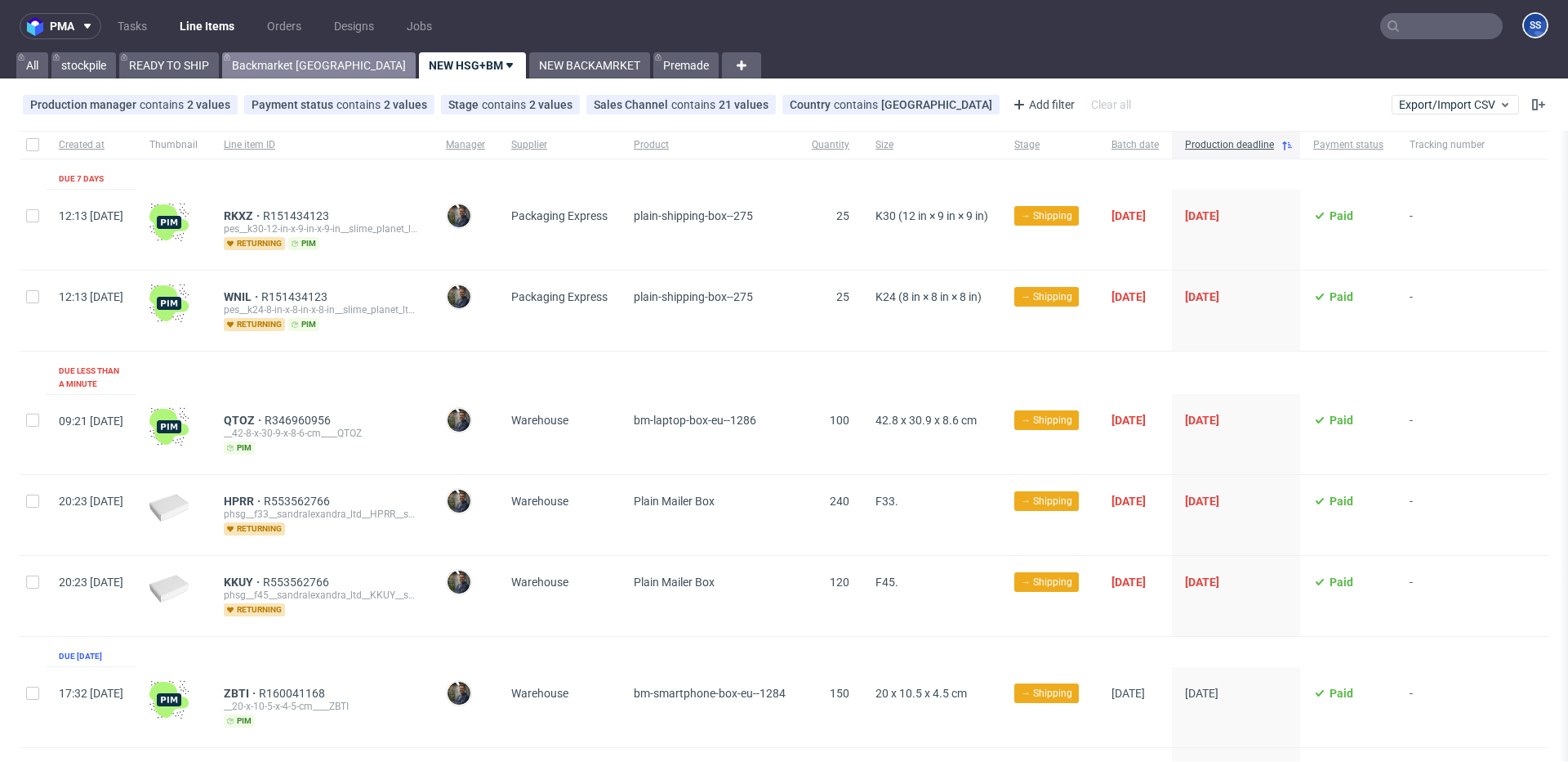
click at [306, 63] on link "Backmarket [GEOGRAPHIC_DATA]" at bounding box center [319, 65] width 193 height 26
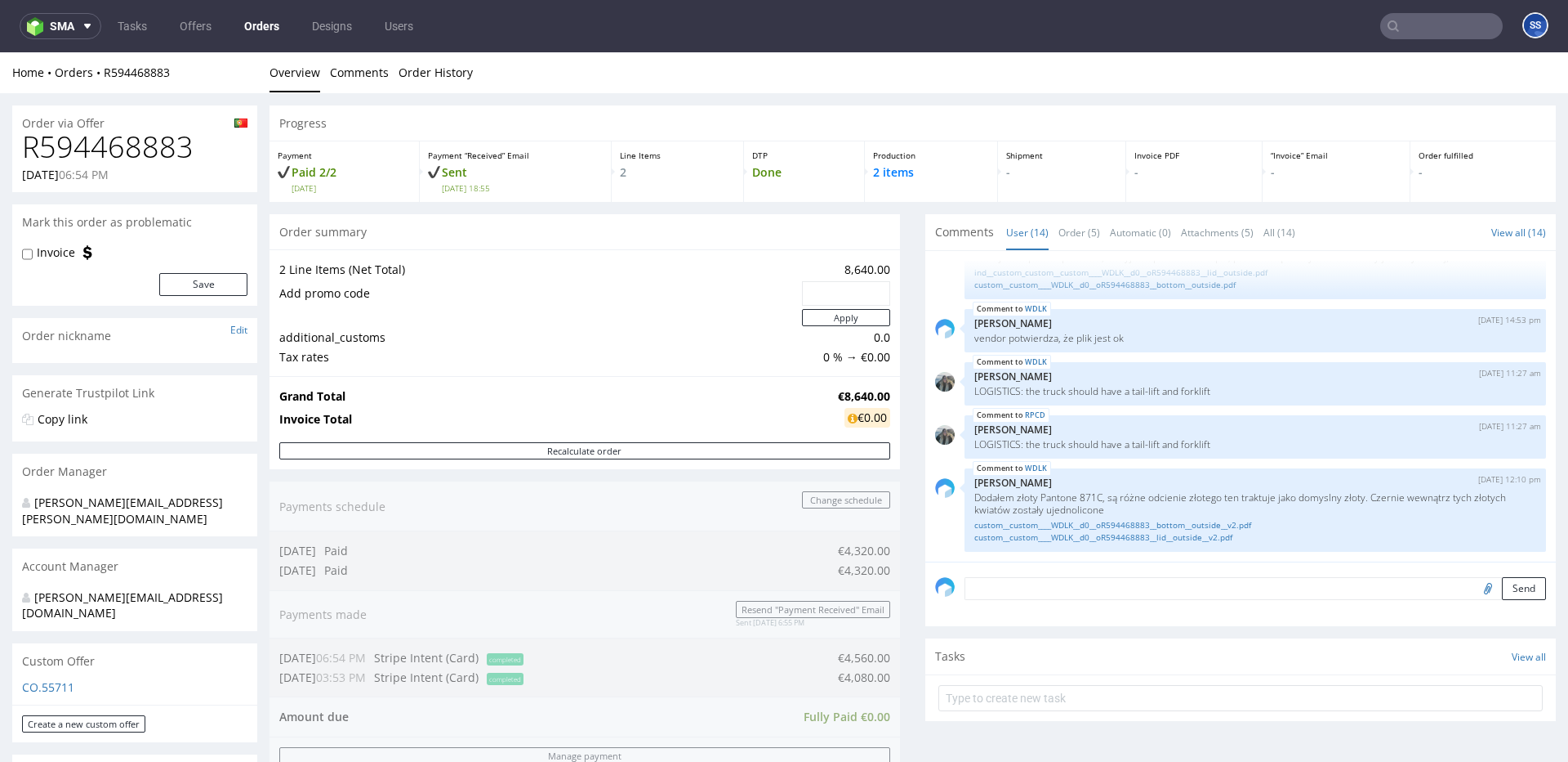
click at [269, 26] on link "Orders" at bounding box center [262, 26] width 55 height 26
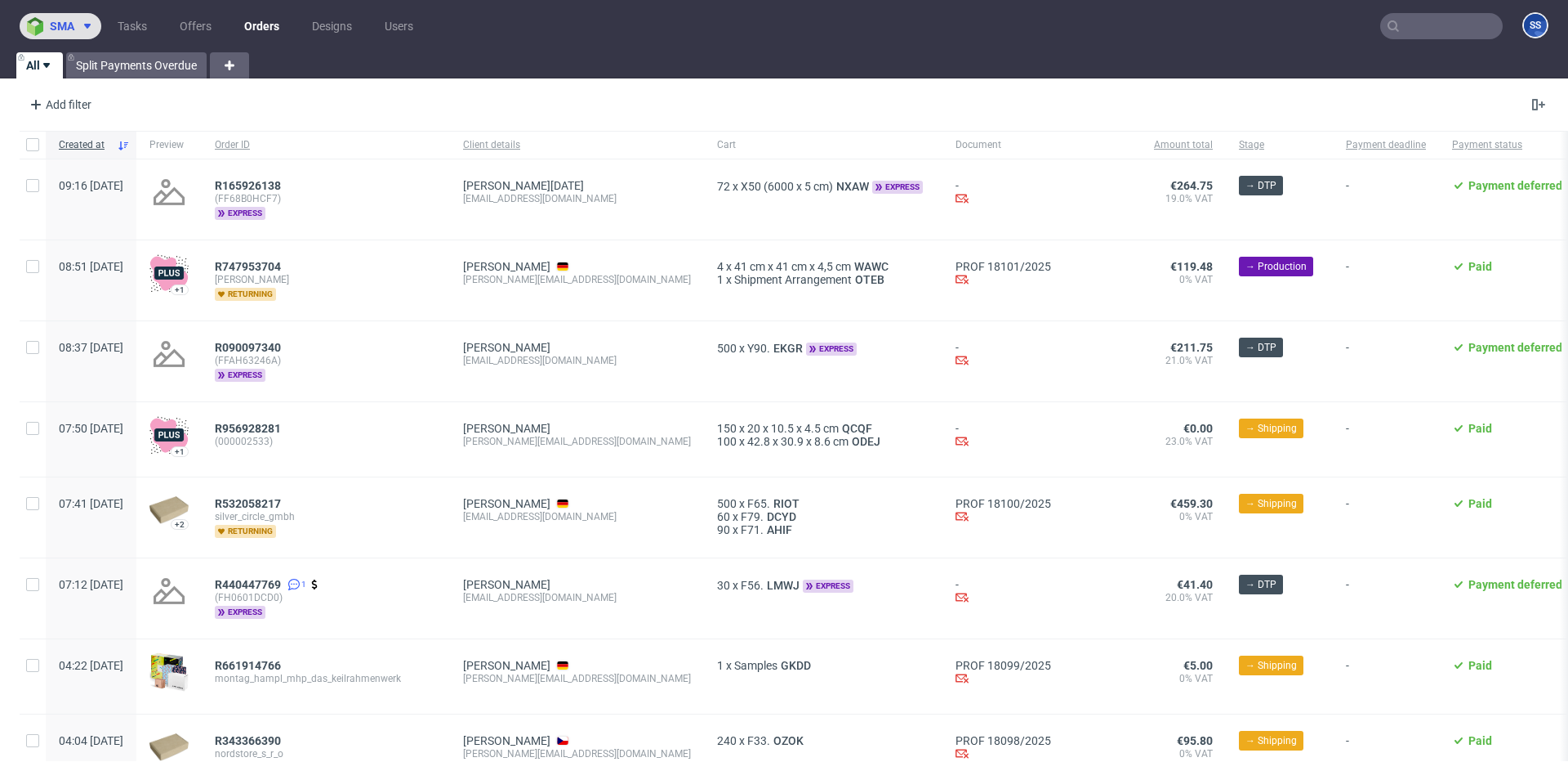
click at [90, 31] on icon at bounding box center [87, 27] width 13 height 13
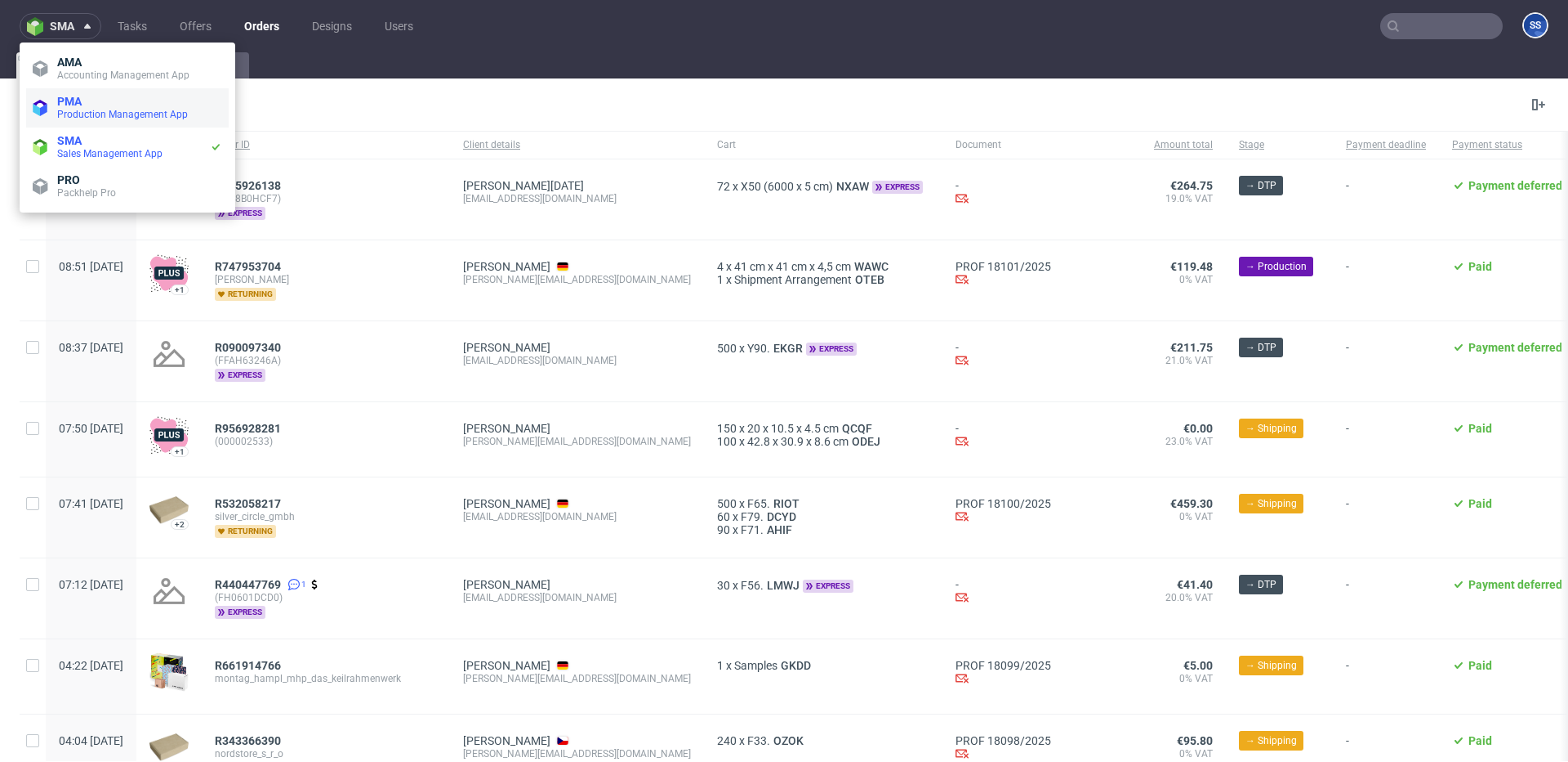
click at [115, 93] on li "PMA Production Management App" at bounding box center [127, 108] width 202 height 39
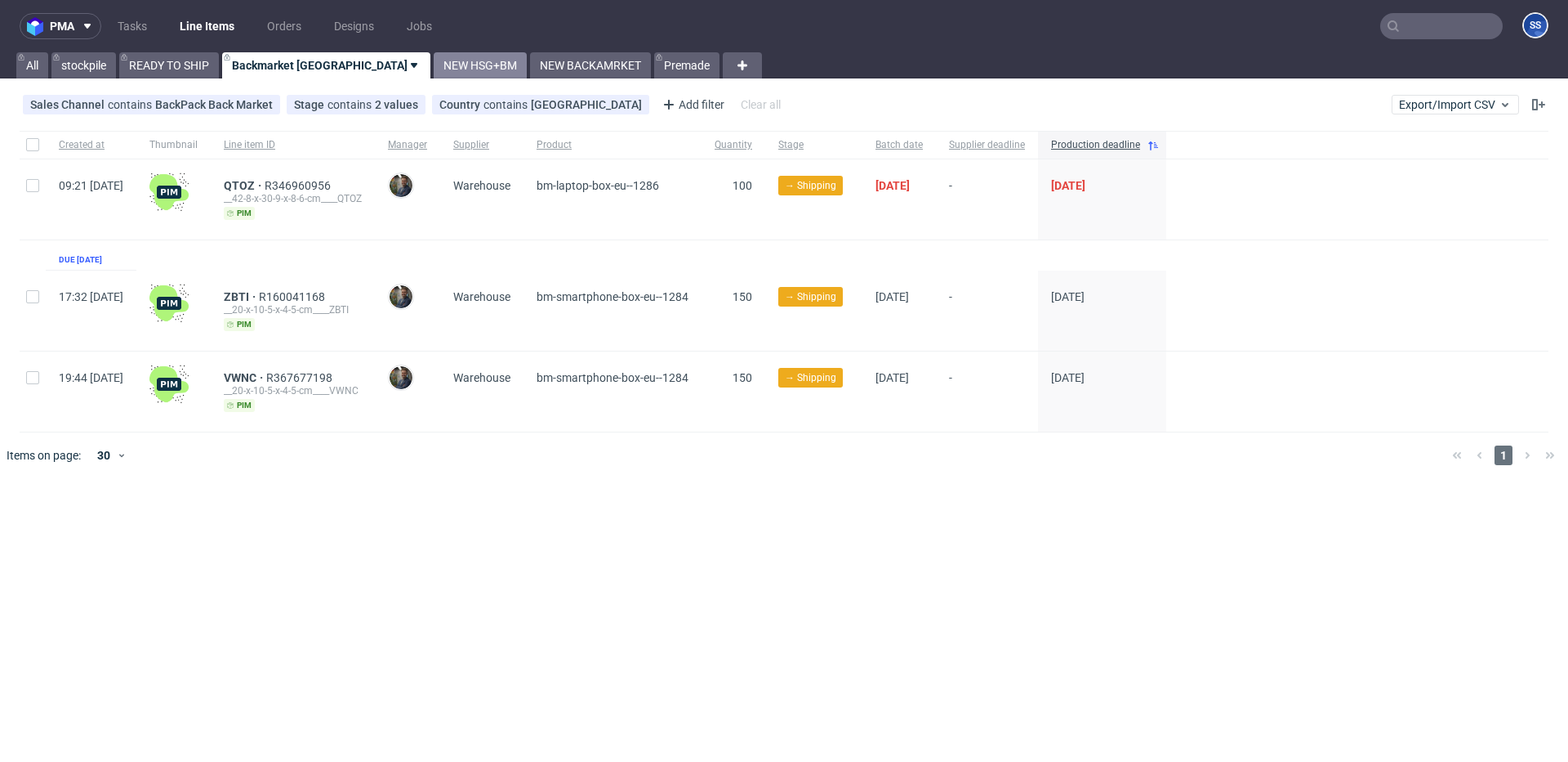
click at [434, 62] on link "NEW HSG+BM" at bounding box center [481, 65] width 93 height 26
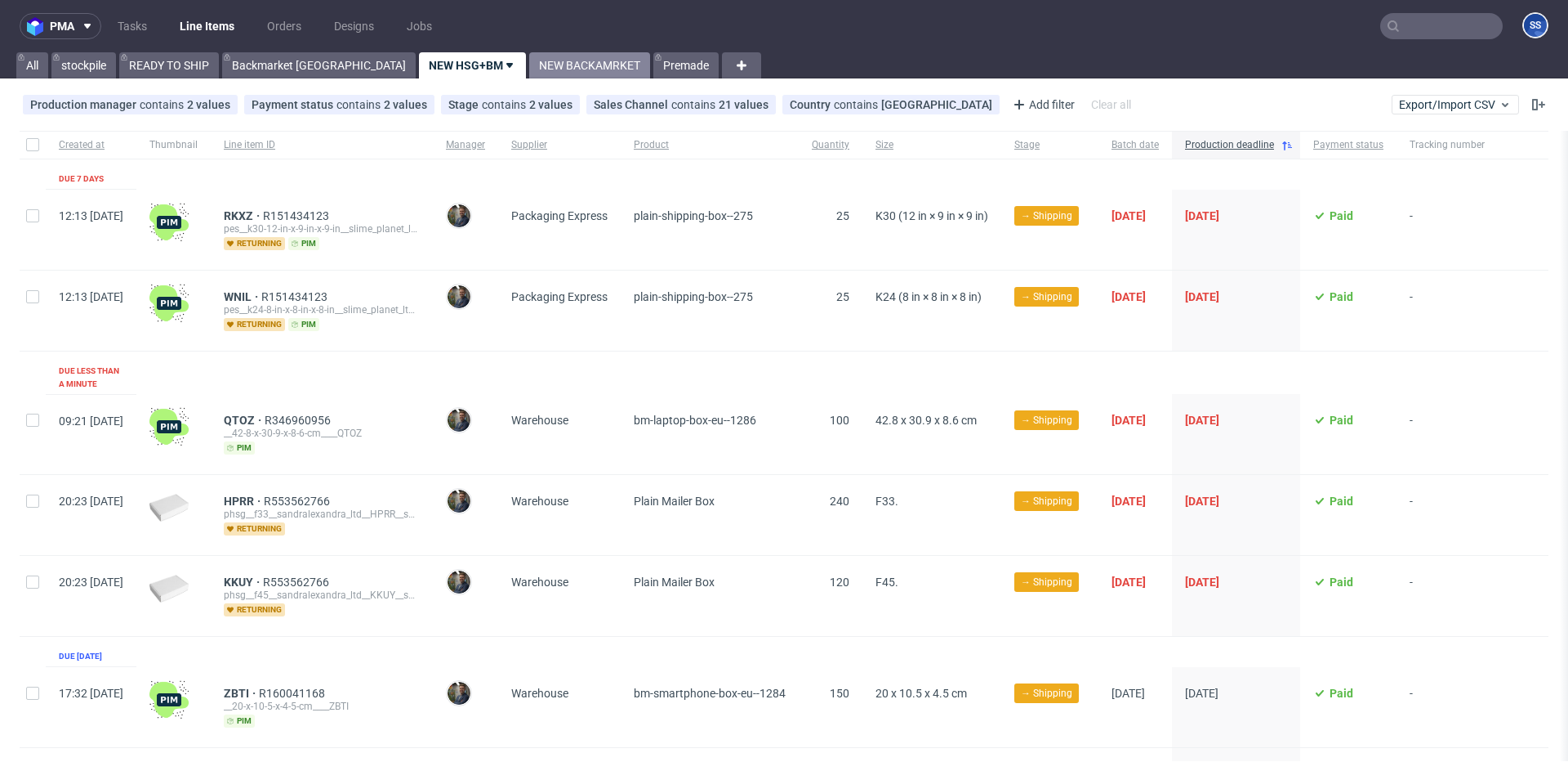
click at [532, 69] on link "NEW BACKAMRKET" at bounding box center [589, 65] width 121 height 26
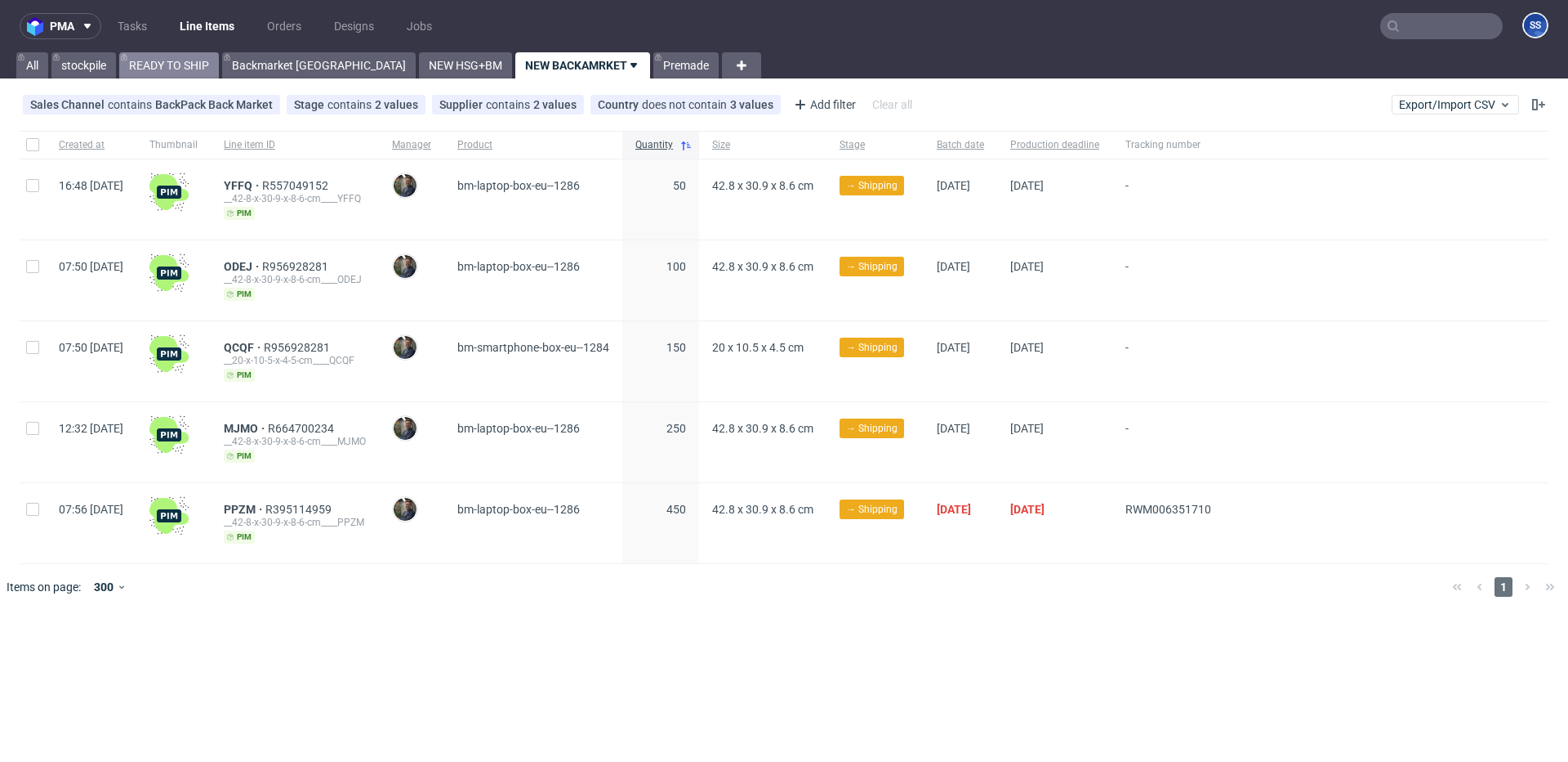
click at [186, 68] on link "READY TO SHIP" at bounding box center [169, 65] width 100 height 26
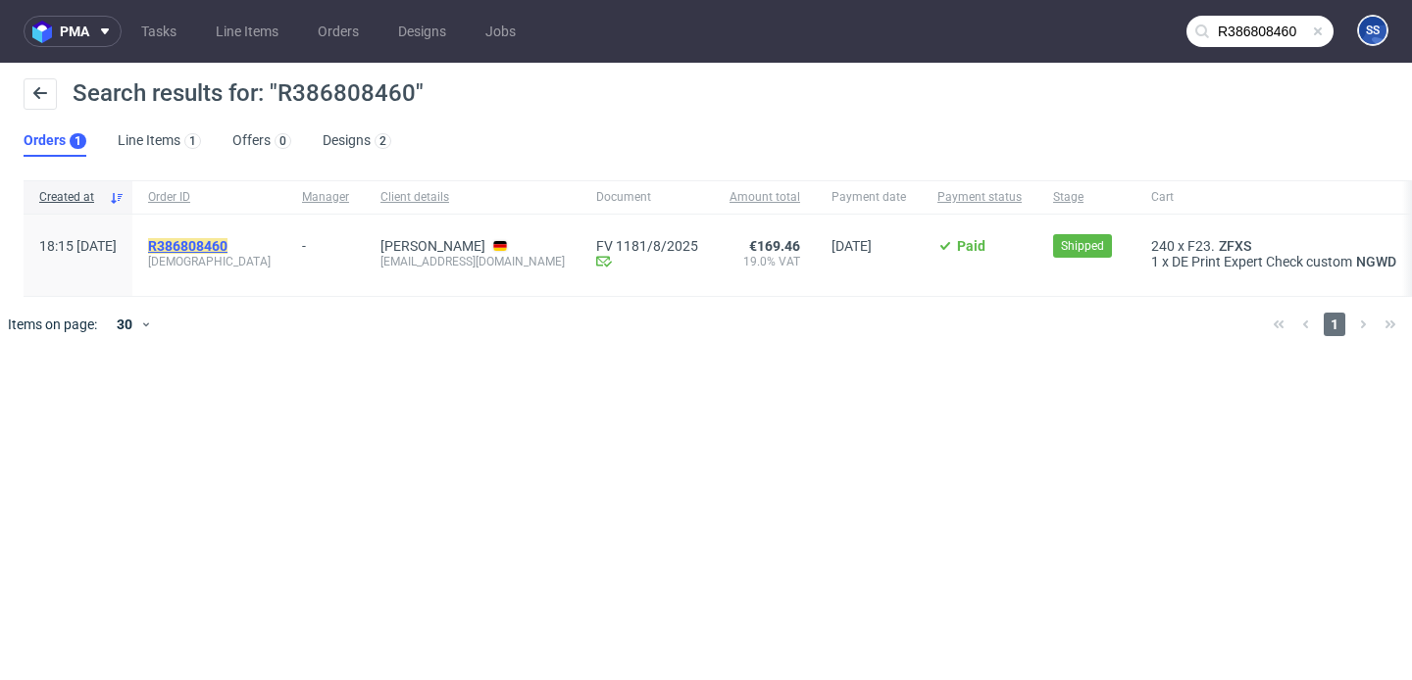
click at [227, 242] on mark "R386808460" at bounding box center [187, 246] width 79 height 16
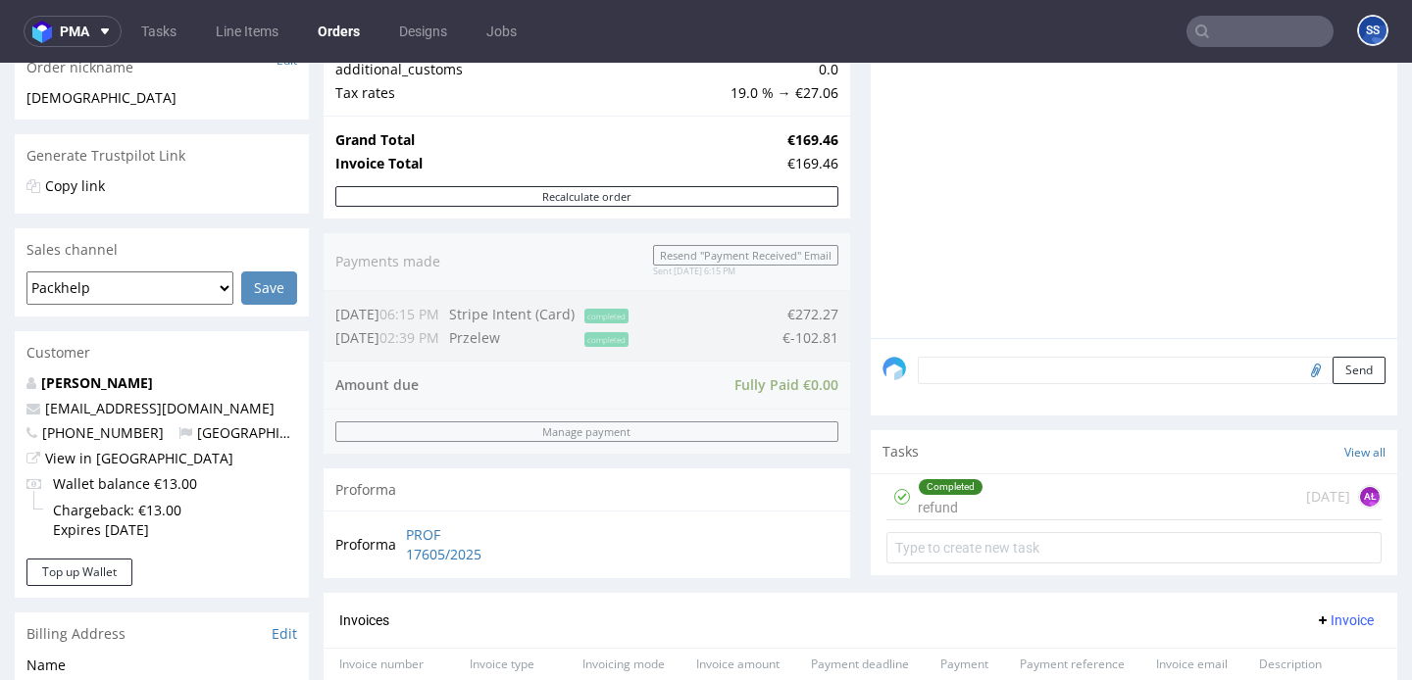
scroll to position [885, 0]
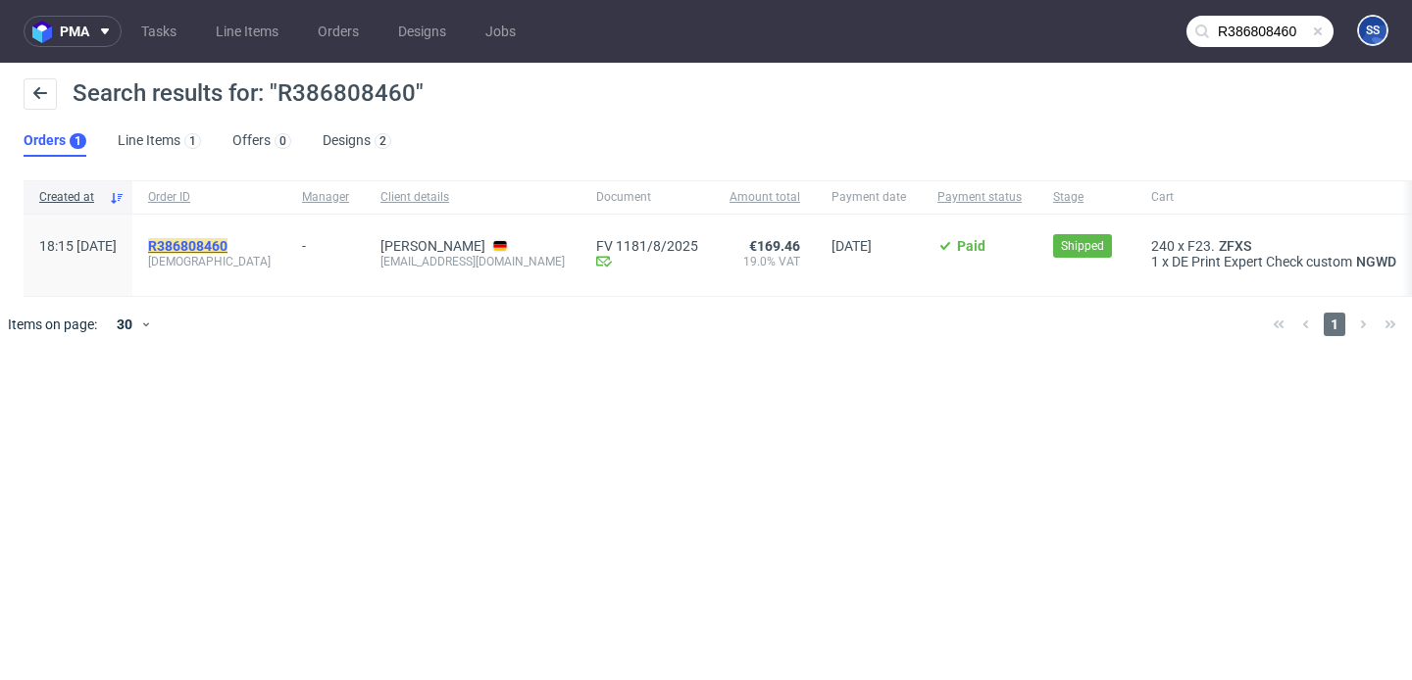
click at [227, 244] on mark "R386808460" at bounding box center [187, 246] width 79 height 16
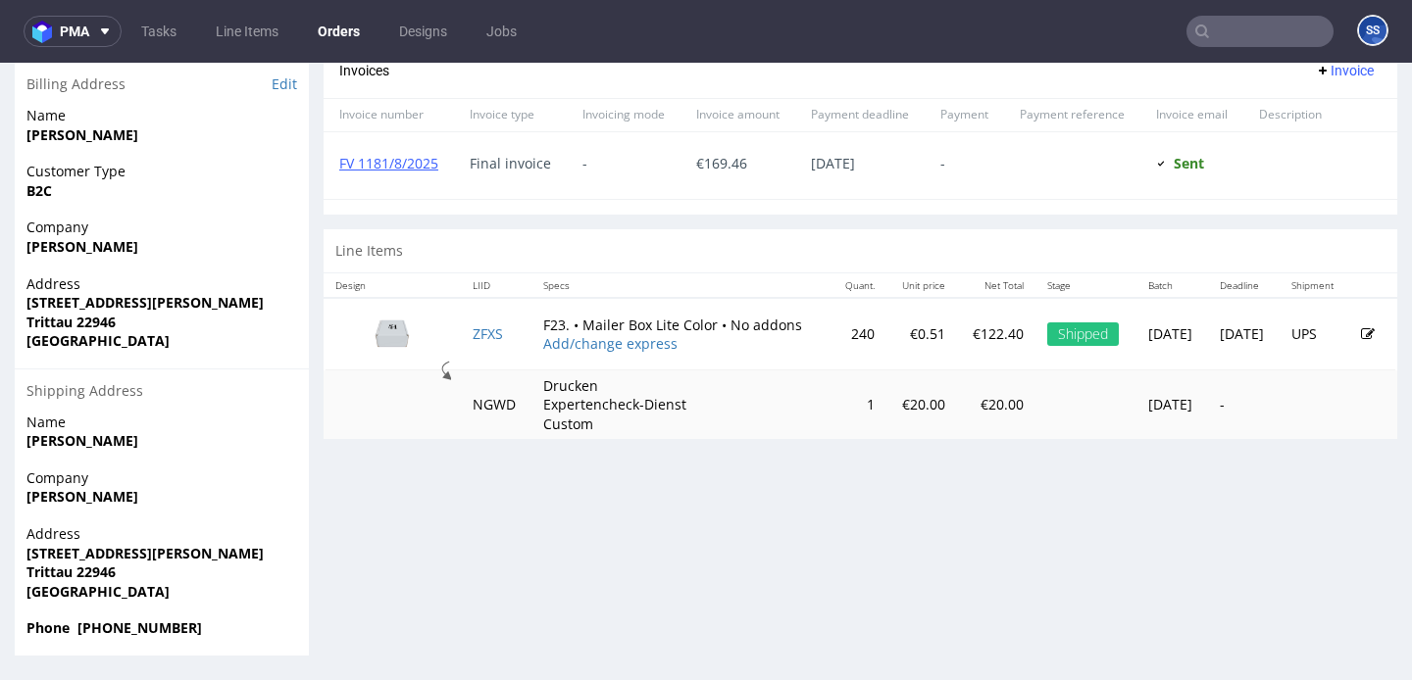
scroll to position [5, 0]
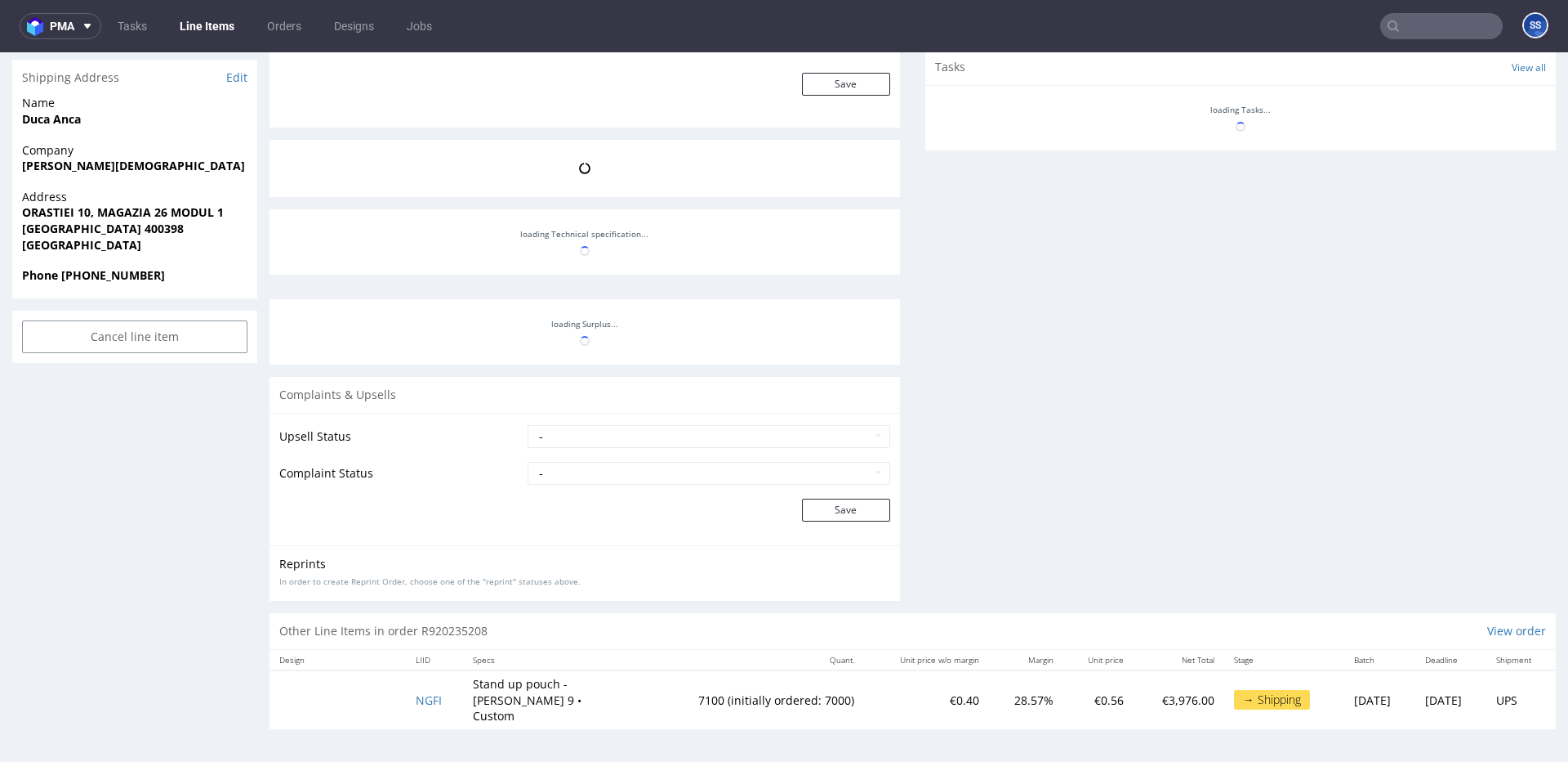
scroll to position [389, 0]
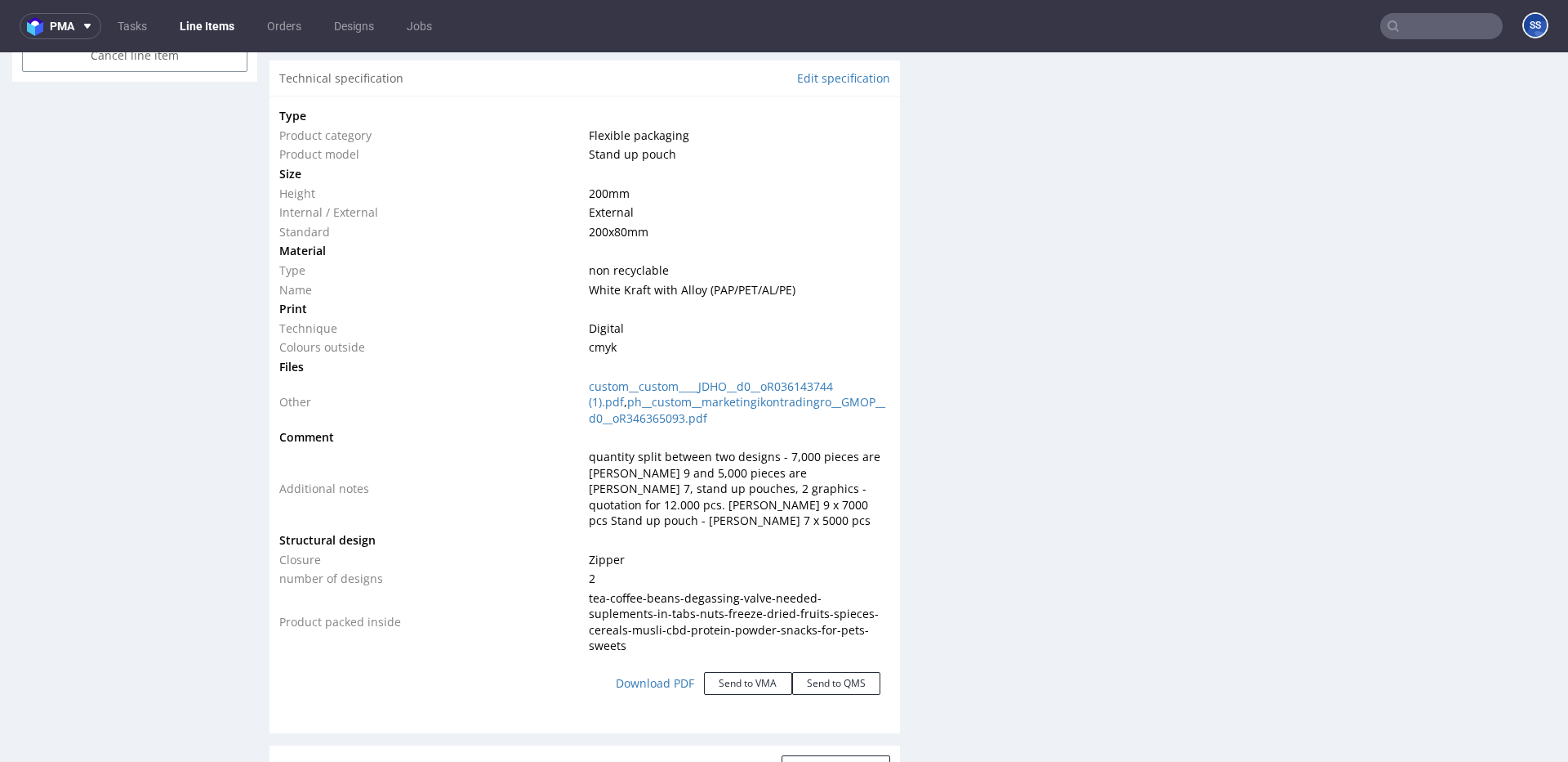
type input "5250"
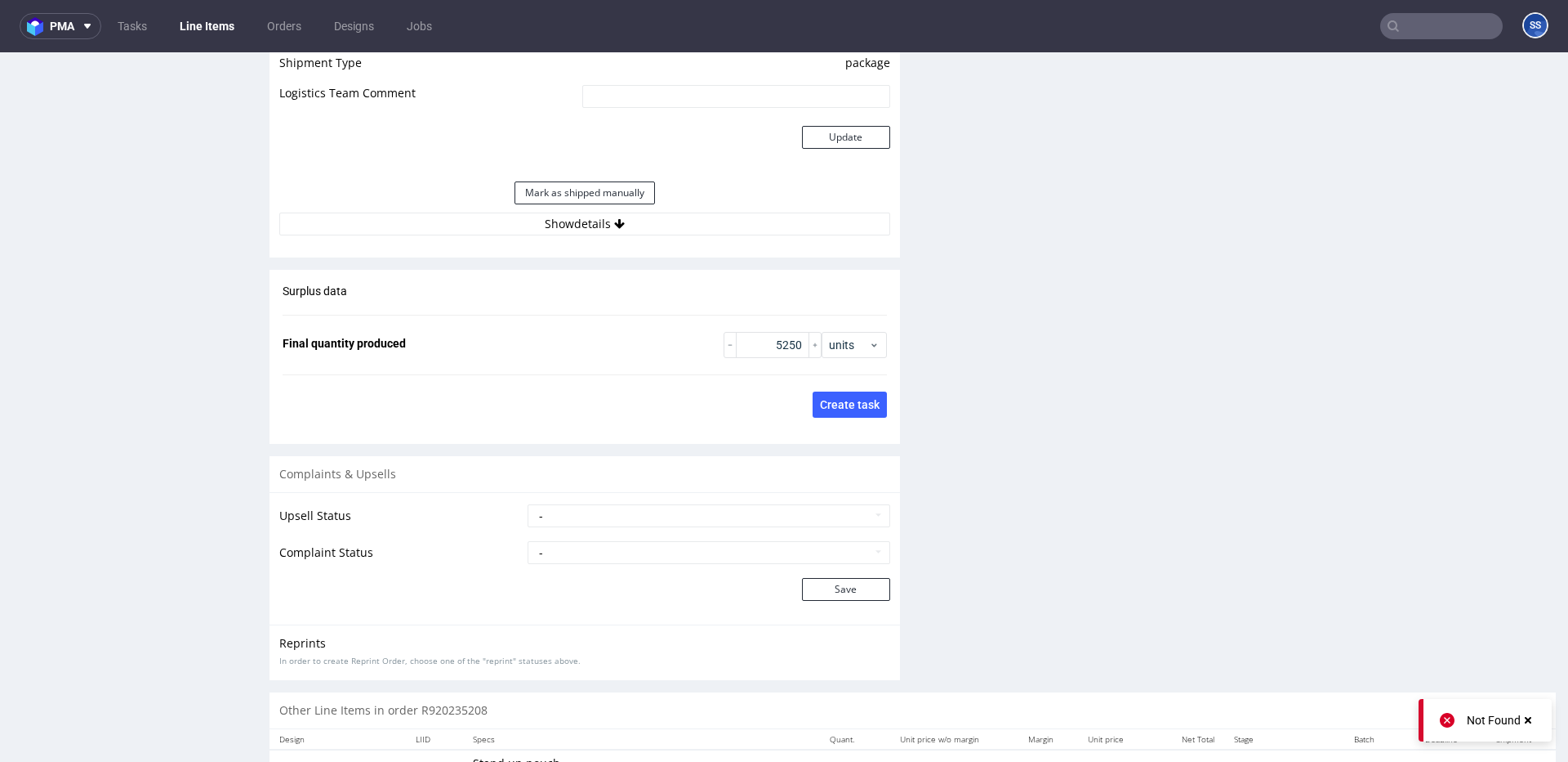
scroll to position [2268, 0]
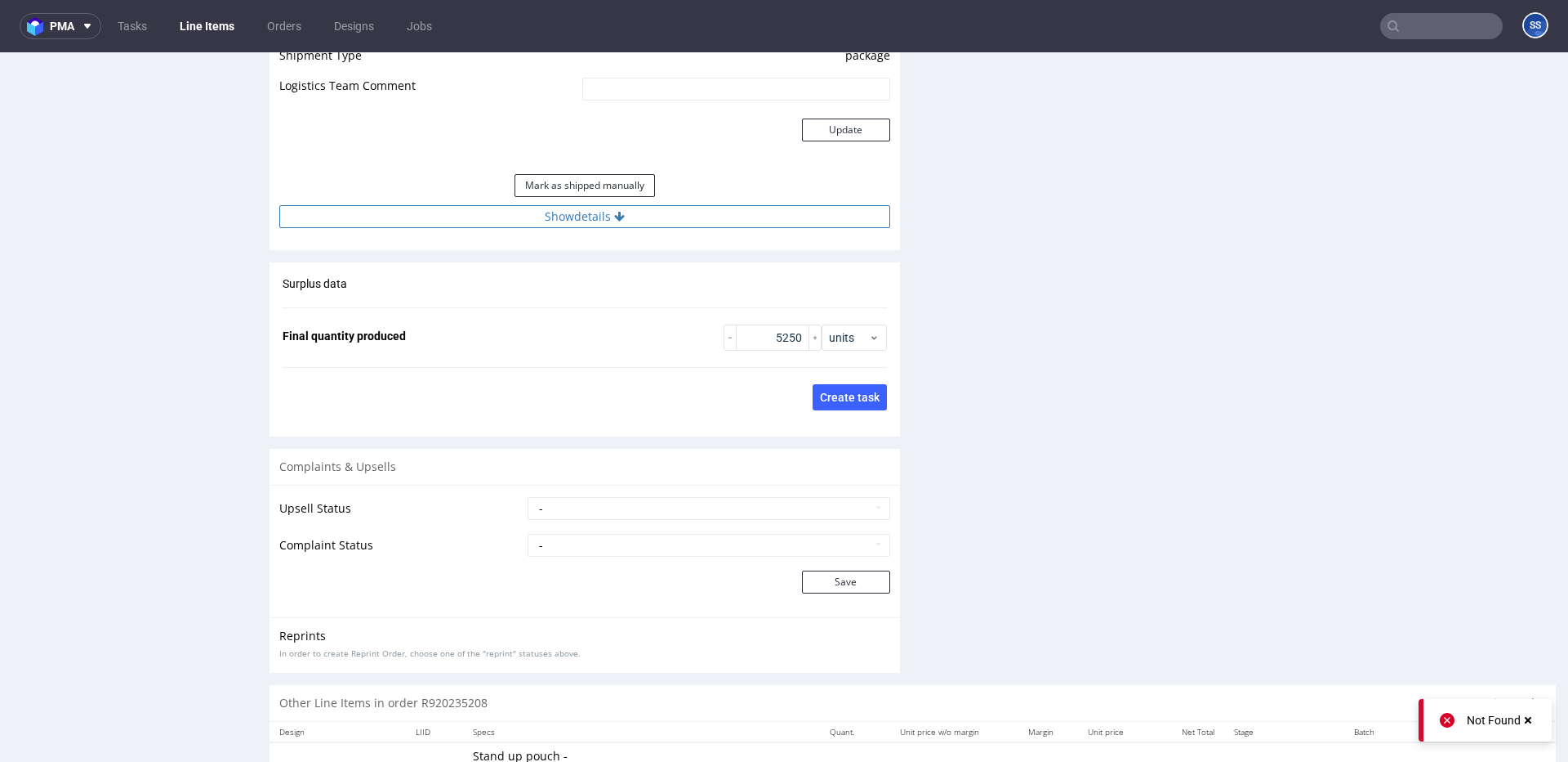
click at [553, 218] on button "Show details" at bounding box center [584, 216] width 611 height 23
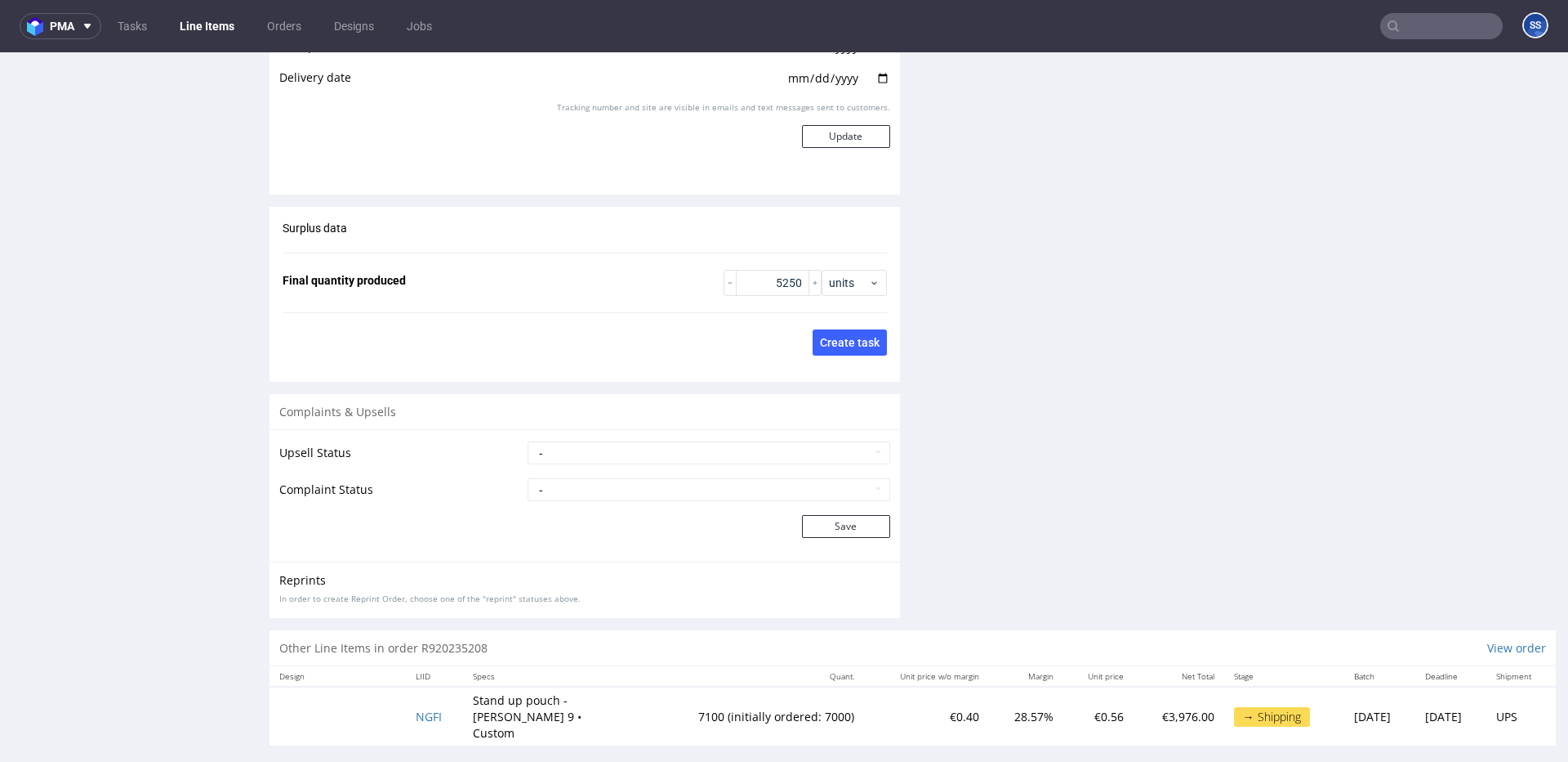
scroll to position [4, 0]
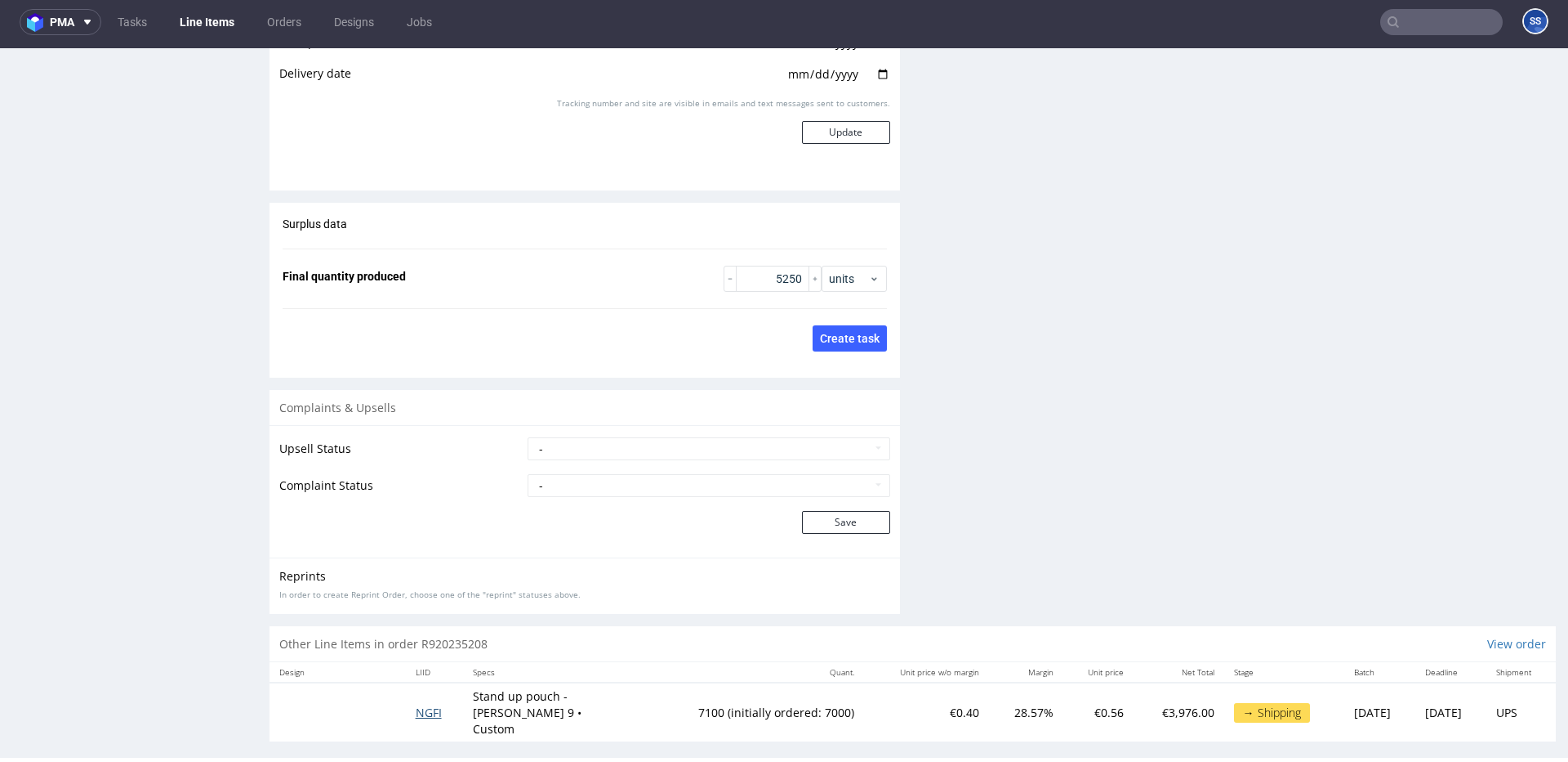
click at [429, 704] on span "NGFI" at bounding box center [428, 712] width 26 height 16
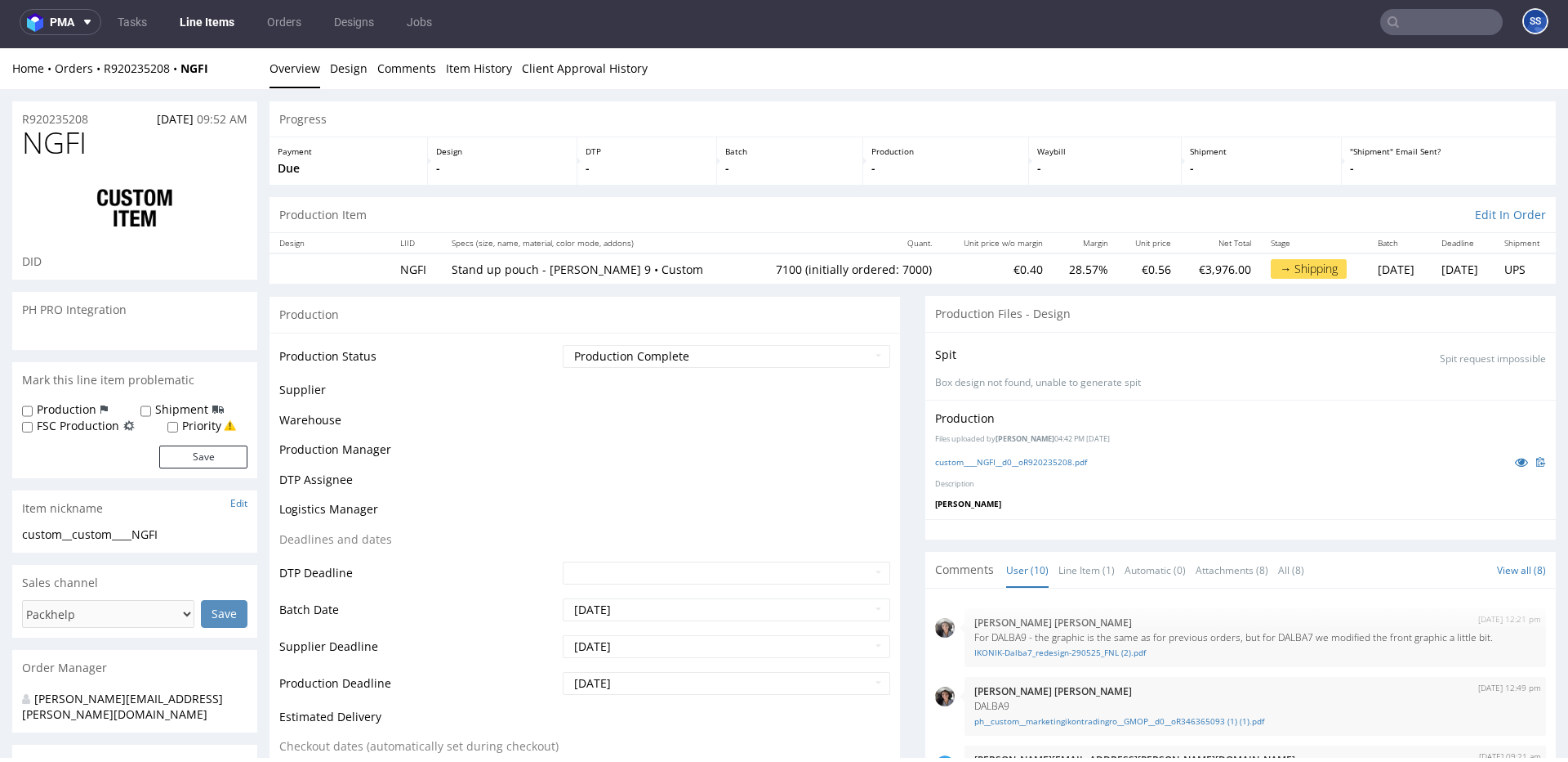
scroll to position [389, 0]
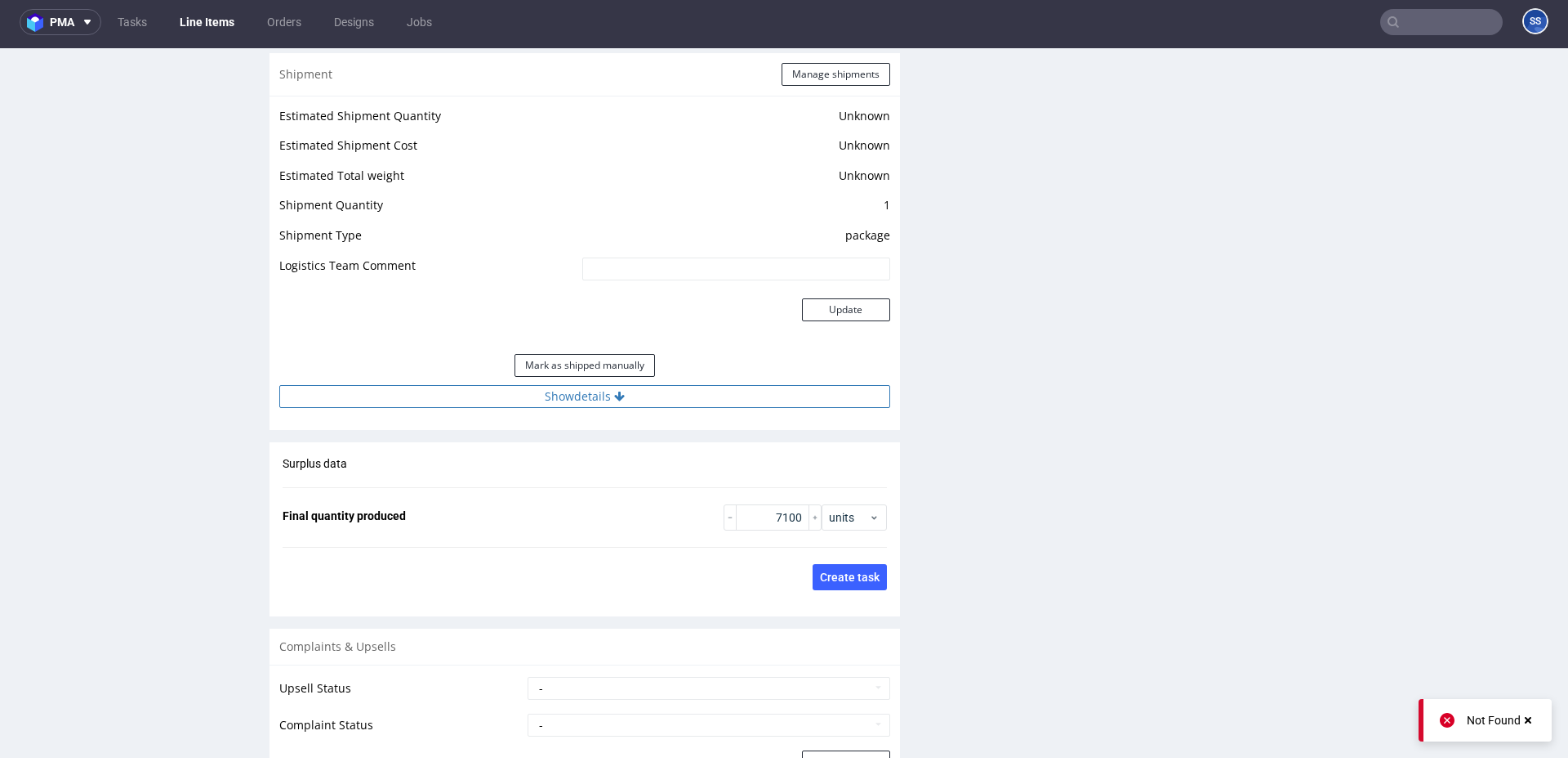
click at [587, 404] on button "Show details" at bounding box center [584, 396] width 611 height 23
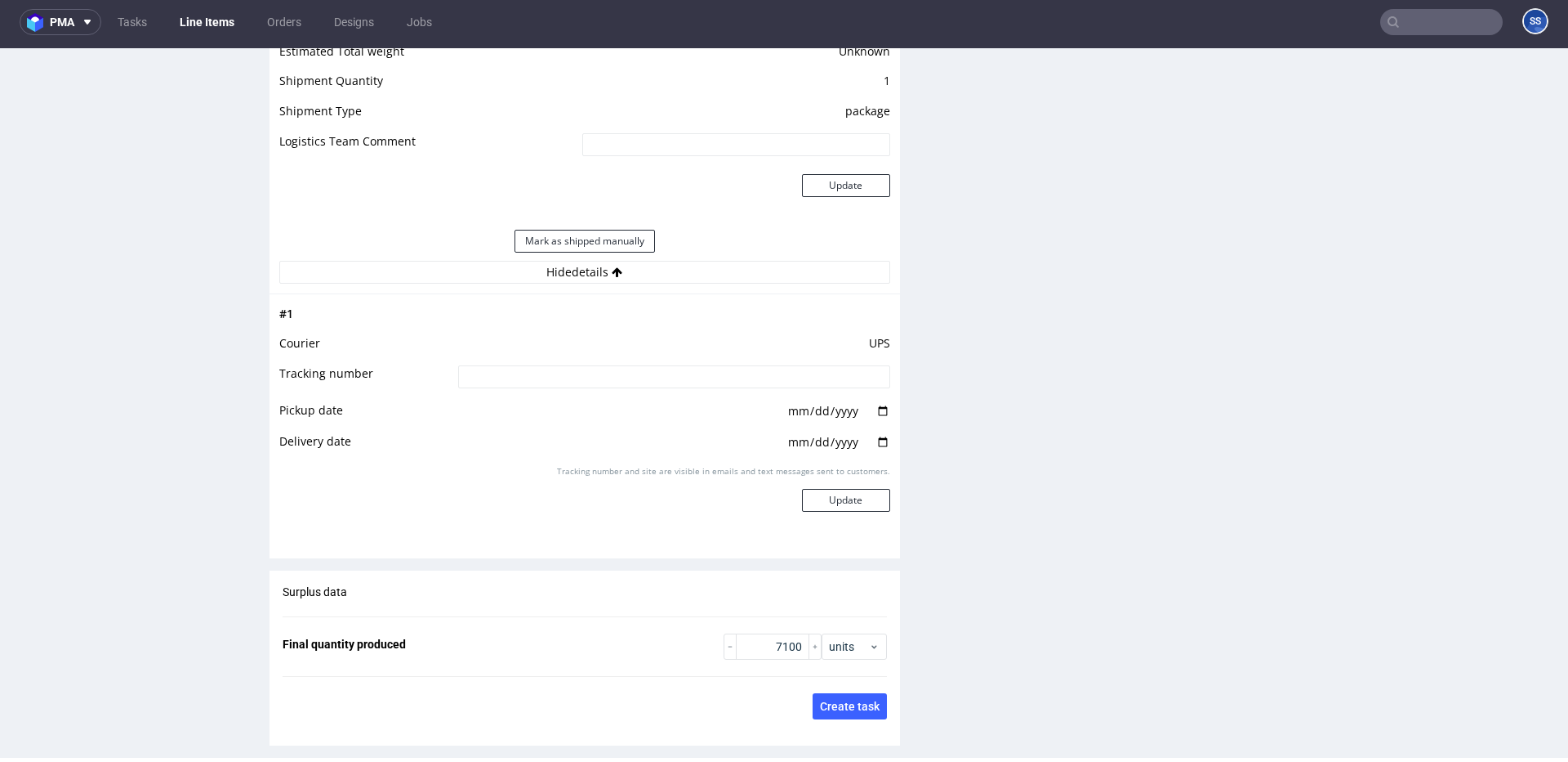
scroll to position [2203, 0]
click at [217, 15] on link "Line Items" at bounding box center [207, 22] width 74 height 26
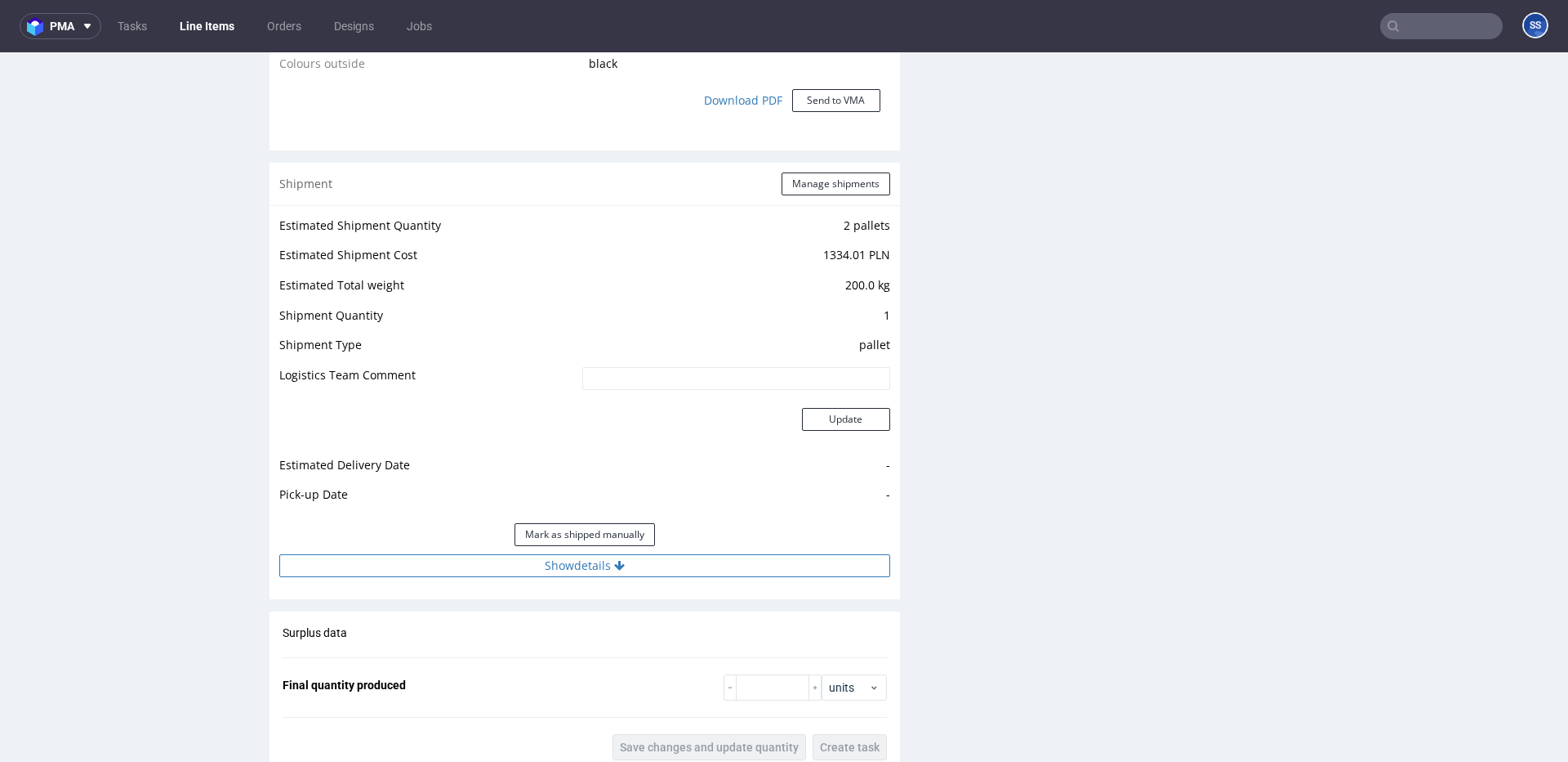
scroll to position [1469, 0]
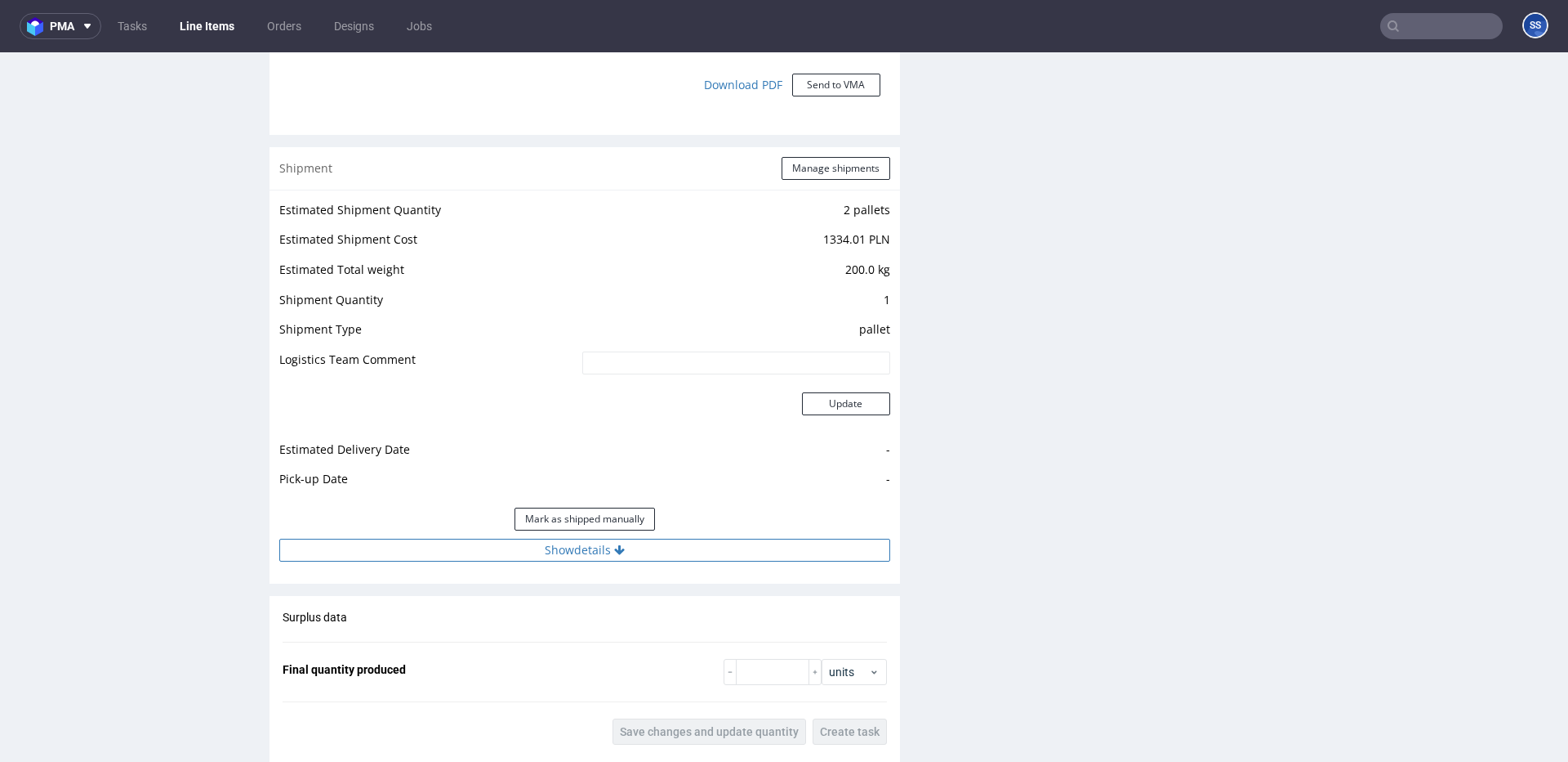
click at [637, 553] on button "Show details" at bounding box center [584, 549] width 611 height 23
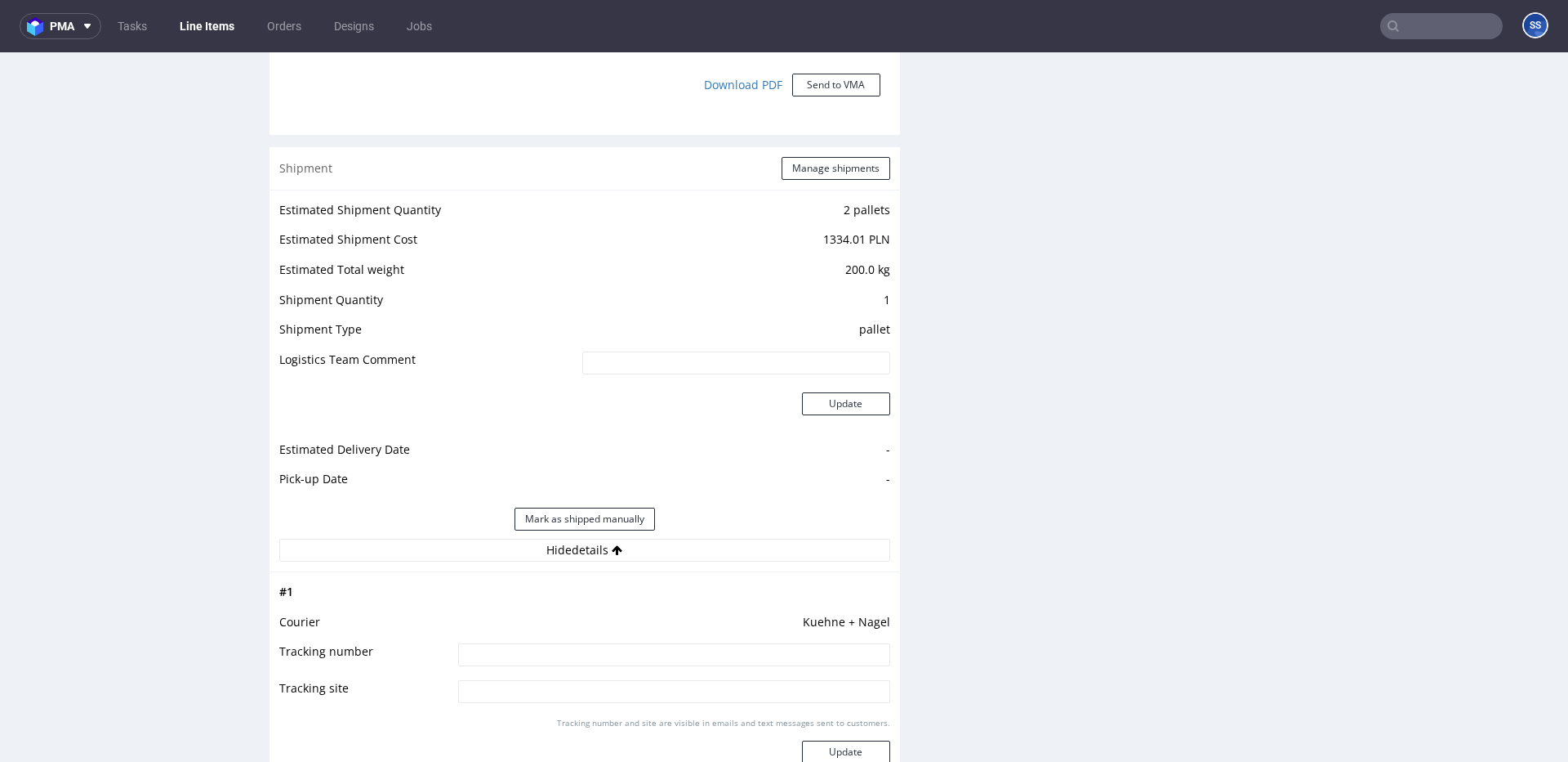
click at [617, 639] on td "Kuehne + Nagel" at bounding box center [672, 627] width 437 height 30
click at [619, 645] on input at bounding box center [674, 654] width 432 height 23
paste input "RWM006358920"
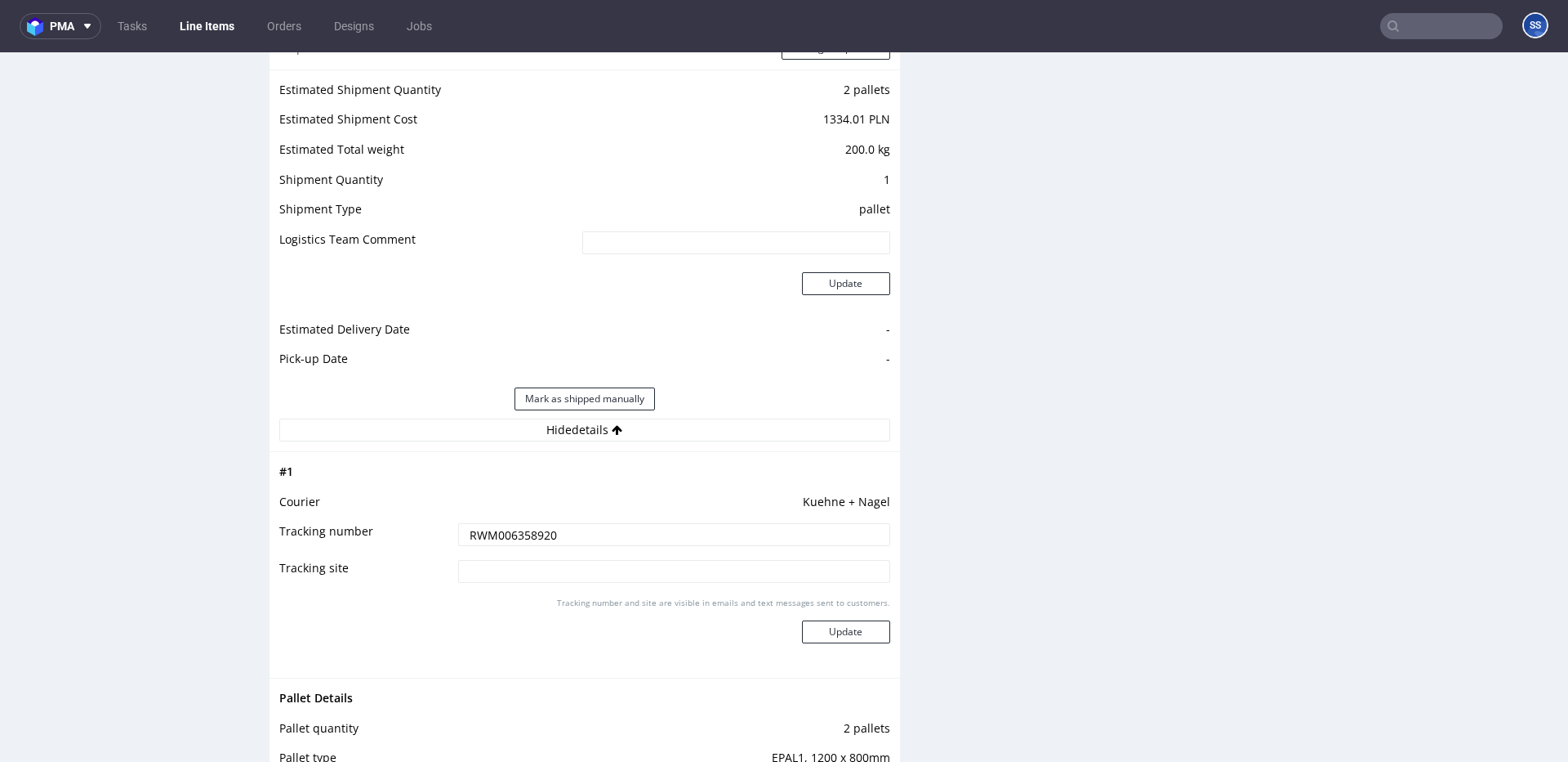
scroll to position [1619, 0]
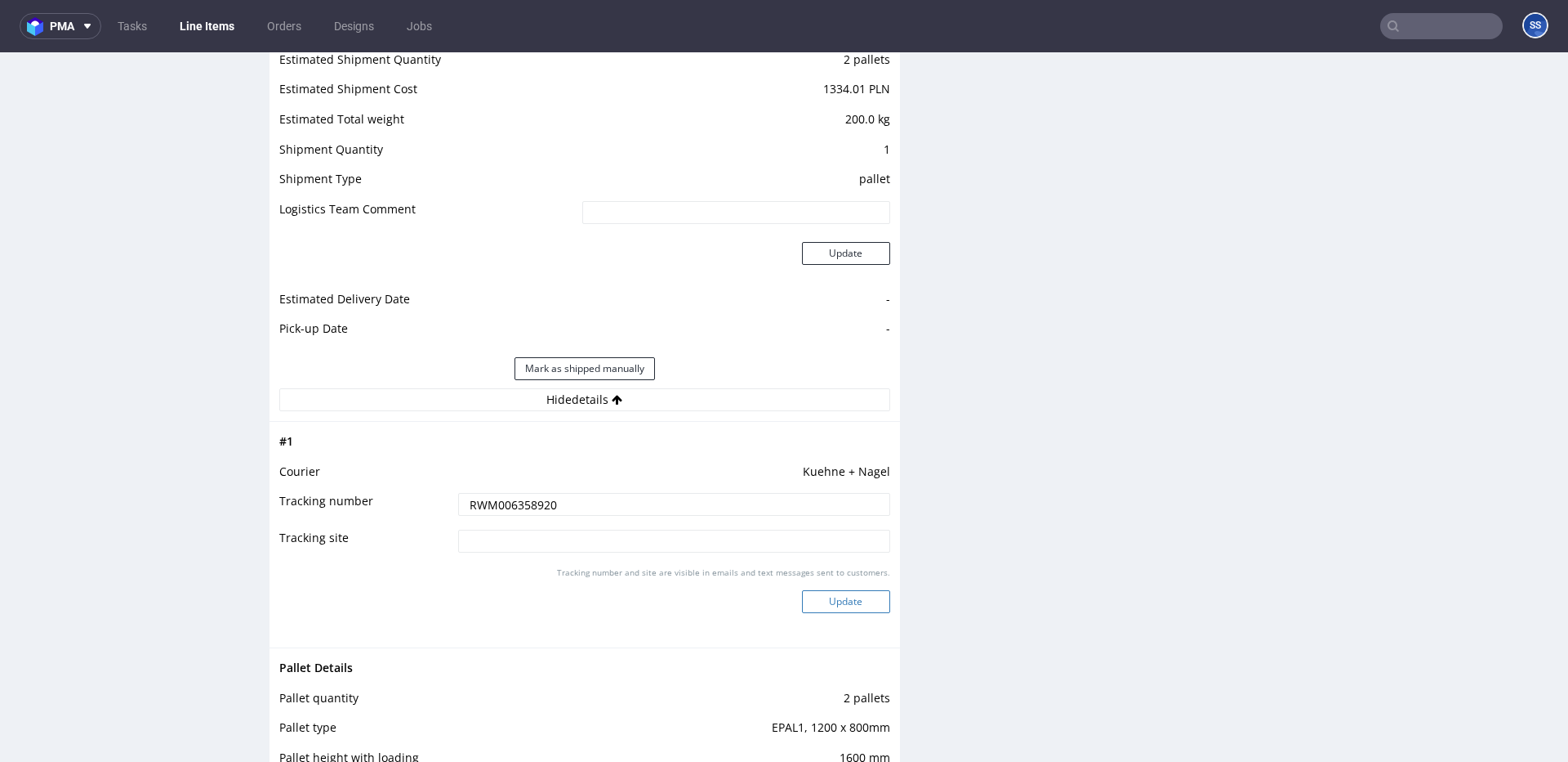
type input "RWM006358920"
click at [848, 597] on button "Update" at bounding box center [846, 601] width 88 height 23
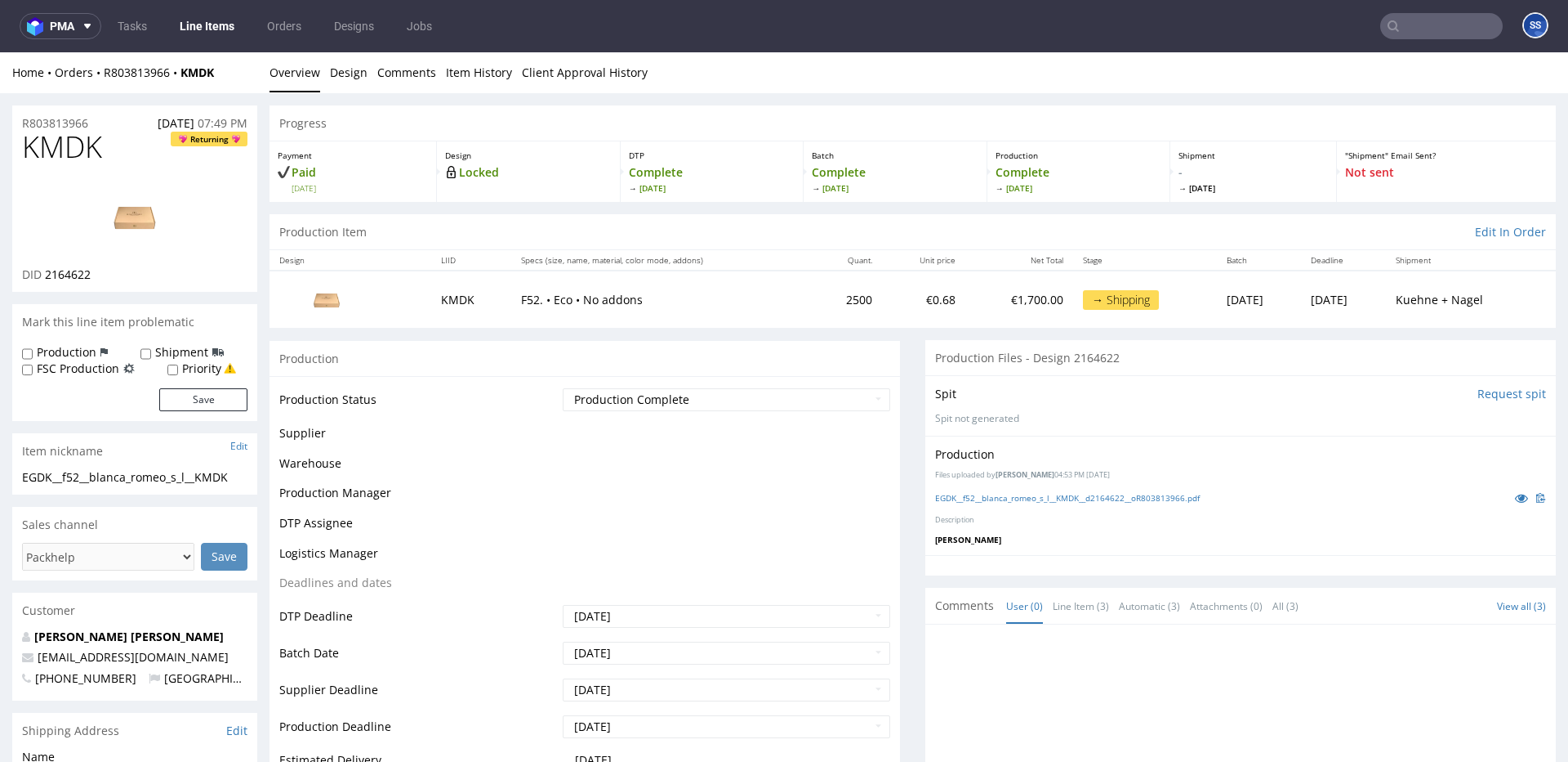
scroll to position [898, 0]
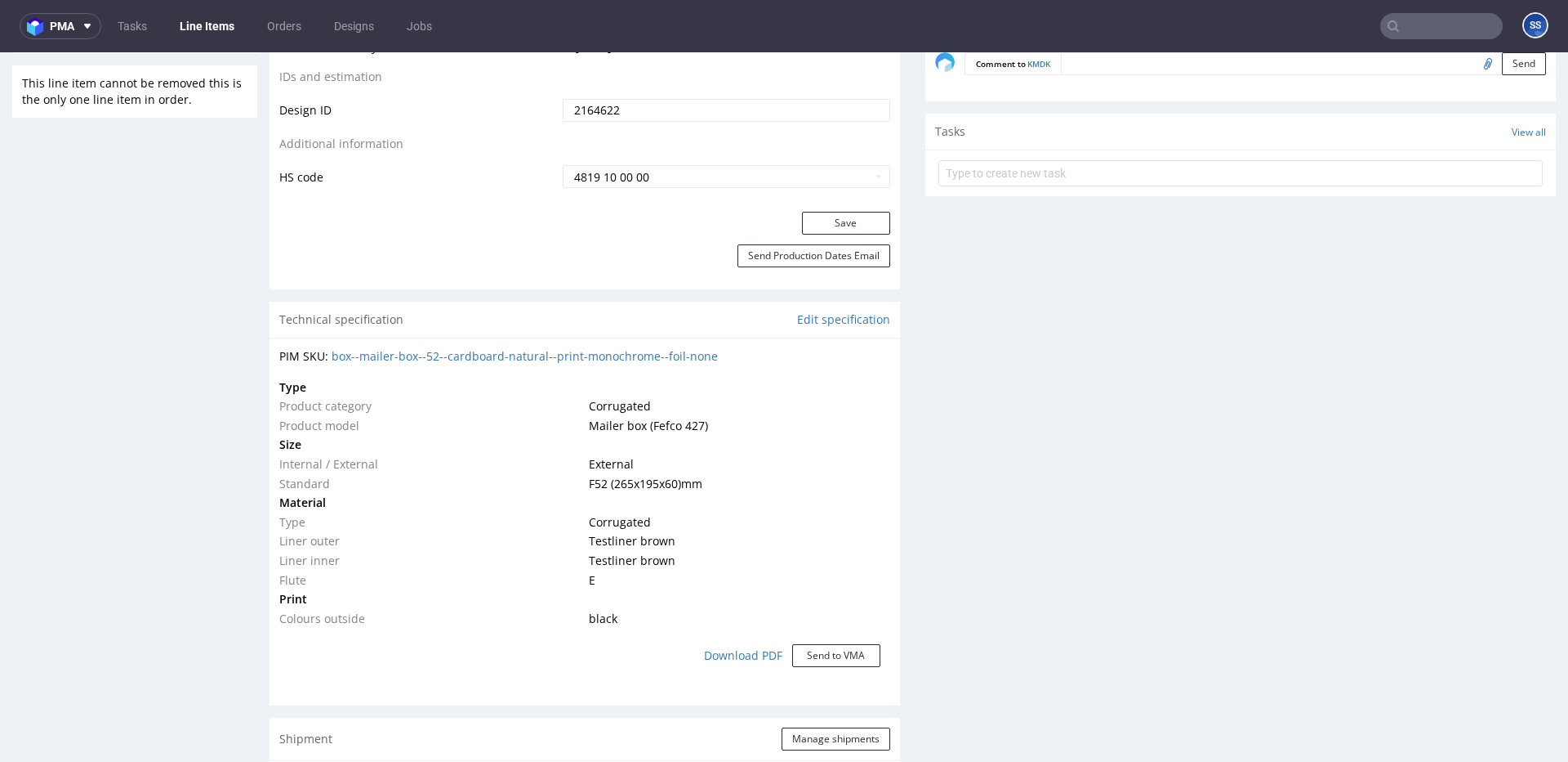
click at [227, 28] on link "Line Items" at bounding box center [207, 26] width 74 height 26
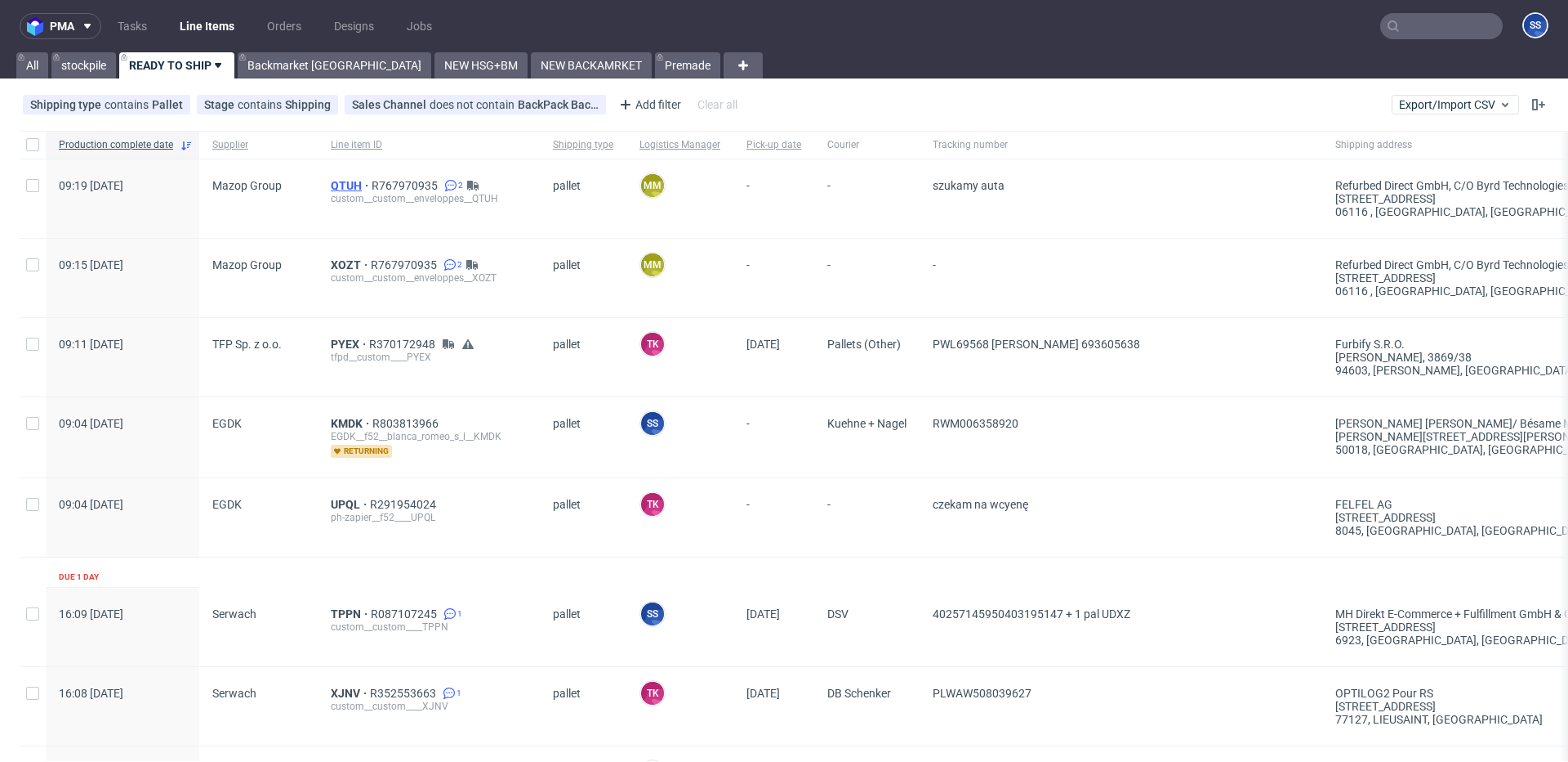
click at [347, 179] on span "QTUH" at bounding box center [351, 186] width 41 height 13
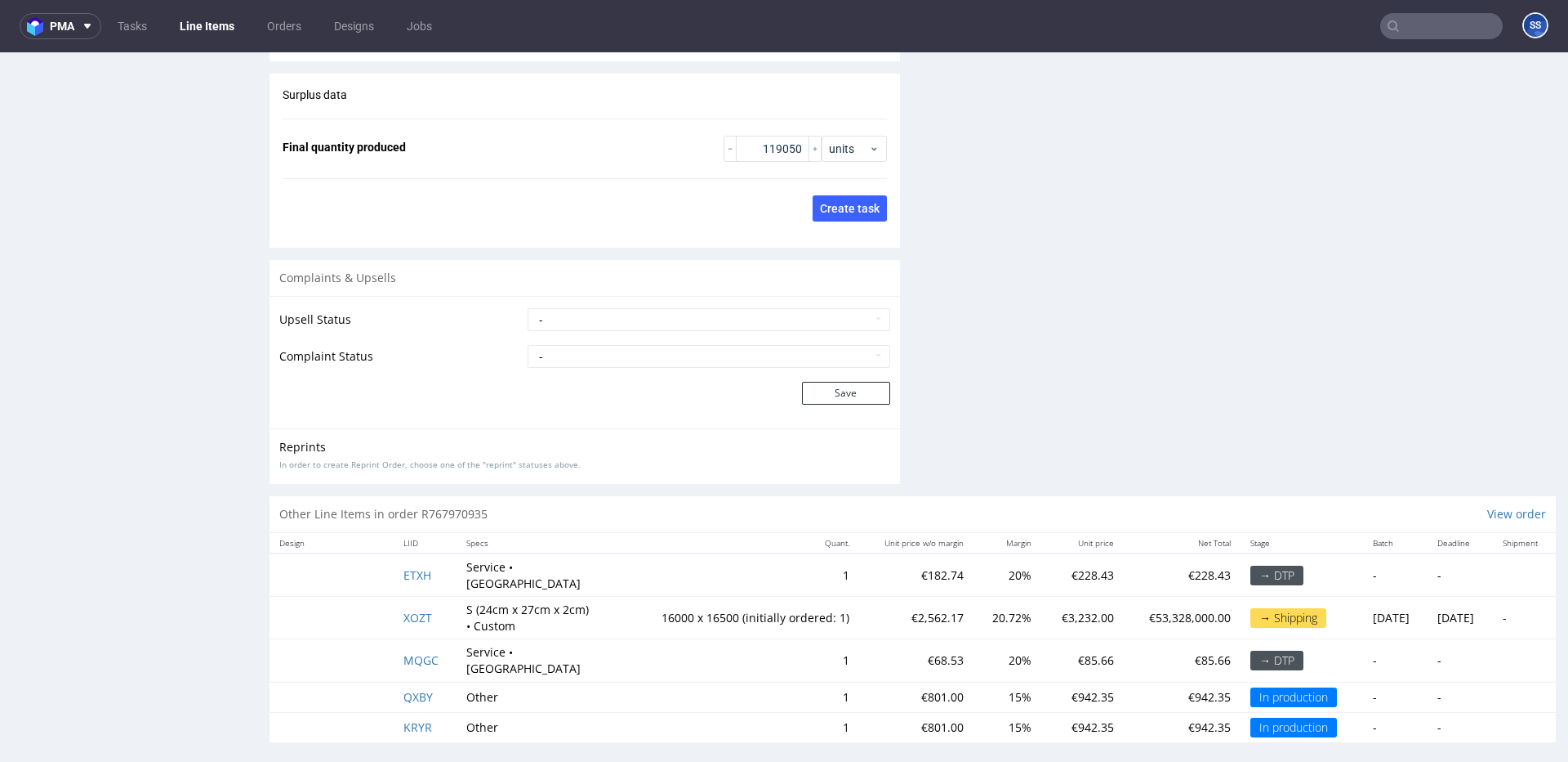
scroll to position [4, 0]
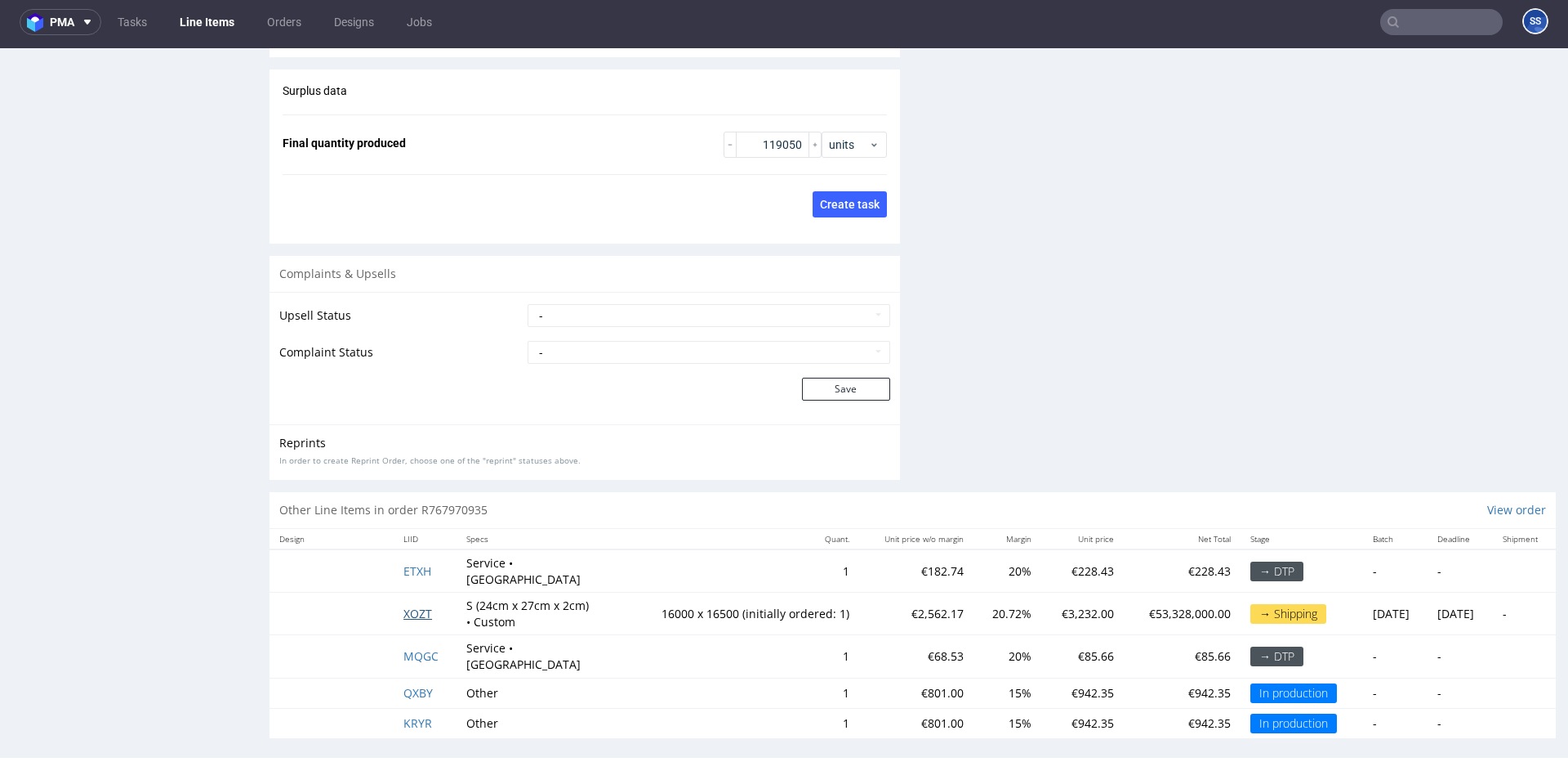
click at [404, 612] on span "XOZT" at bounding box center [417, 613] width 28 height 16
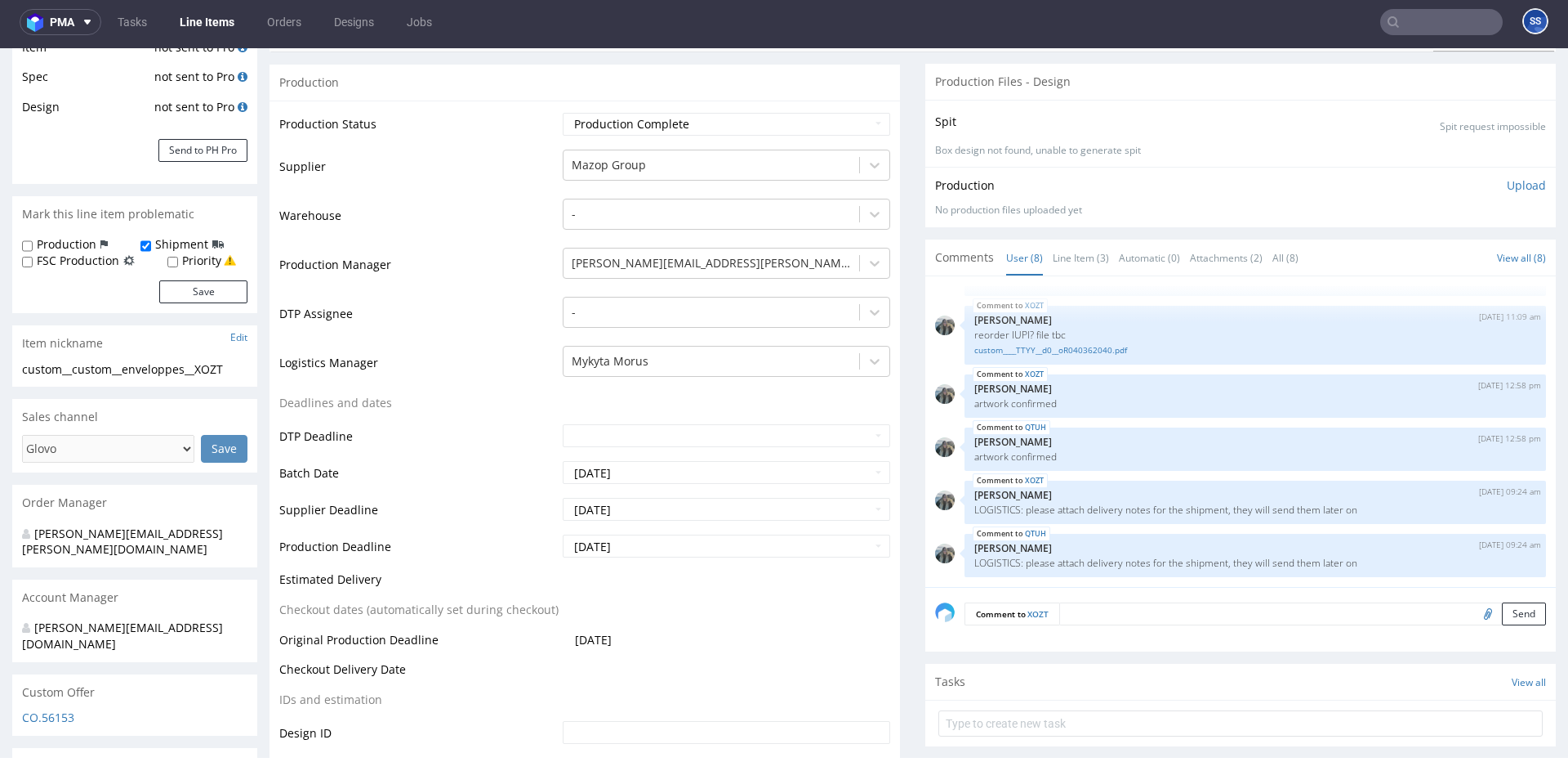
scroll to position [296, 0]
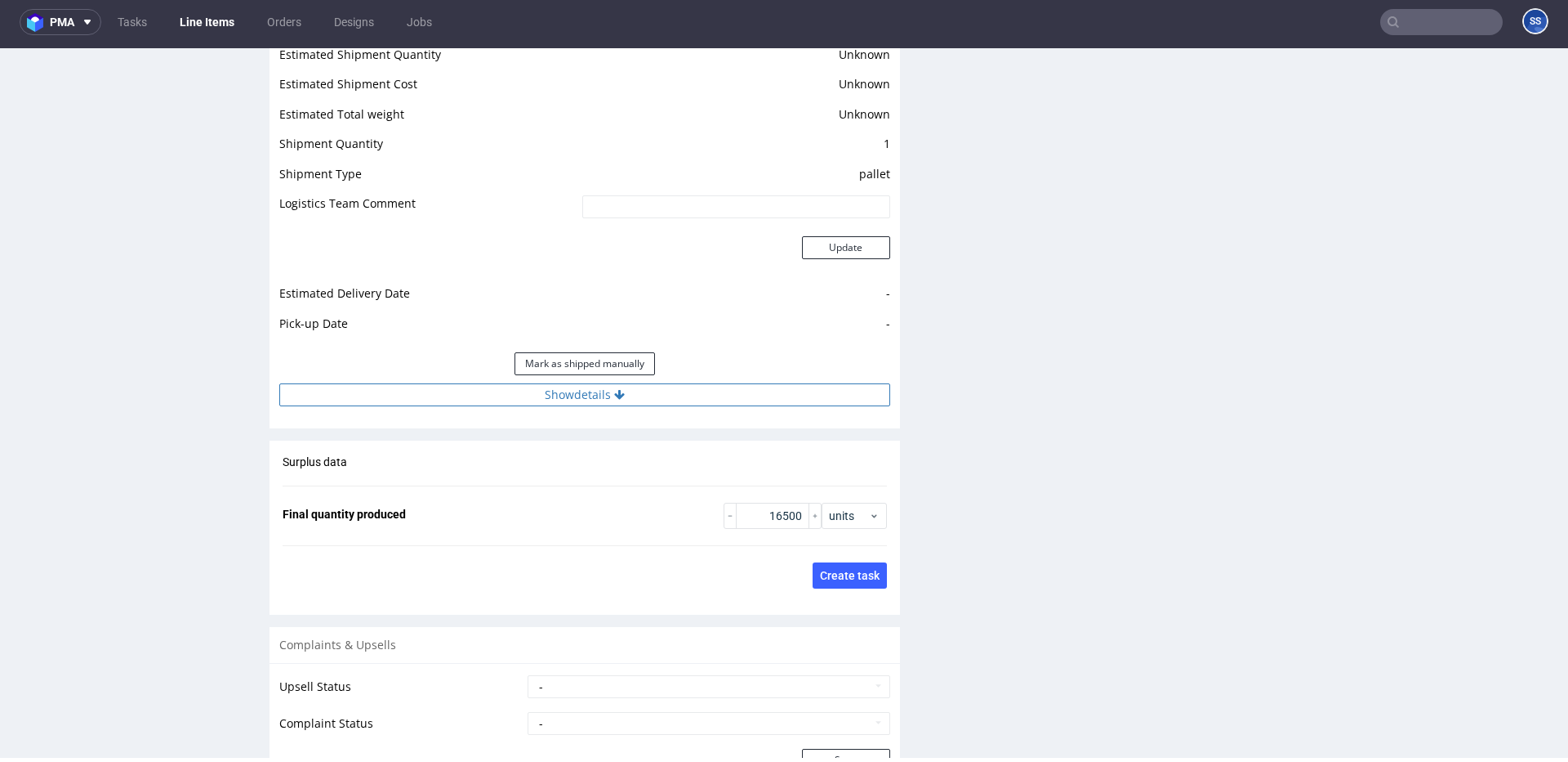
click at [642, 392] on button "Show details" at bounding box center [584, 394] width 611 height 23
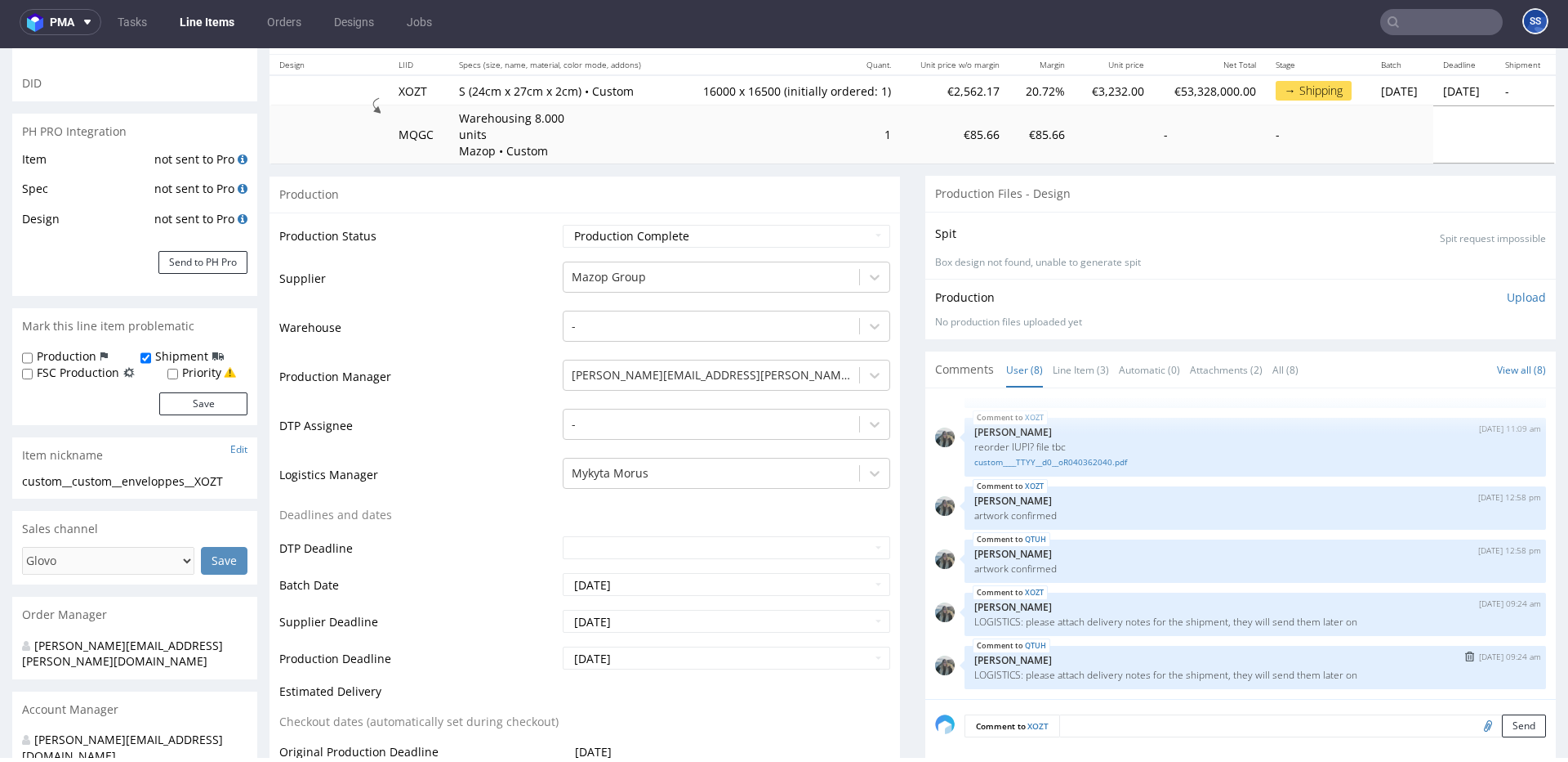
scroll to position [188, 0]
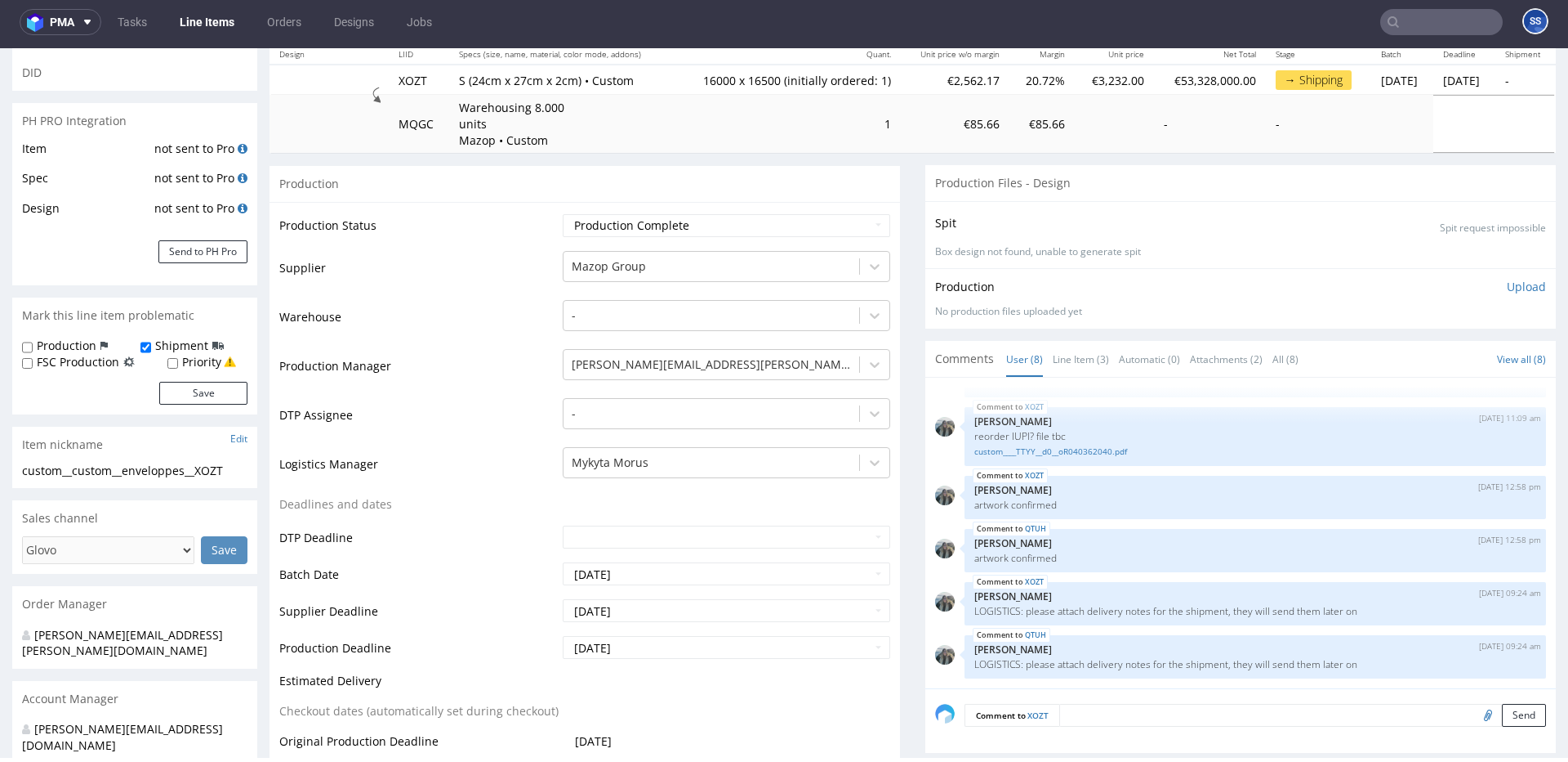
click at [197, 18] on link "Line Items" at bounding box center [207, 22] width 74 height 26
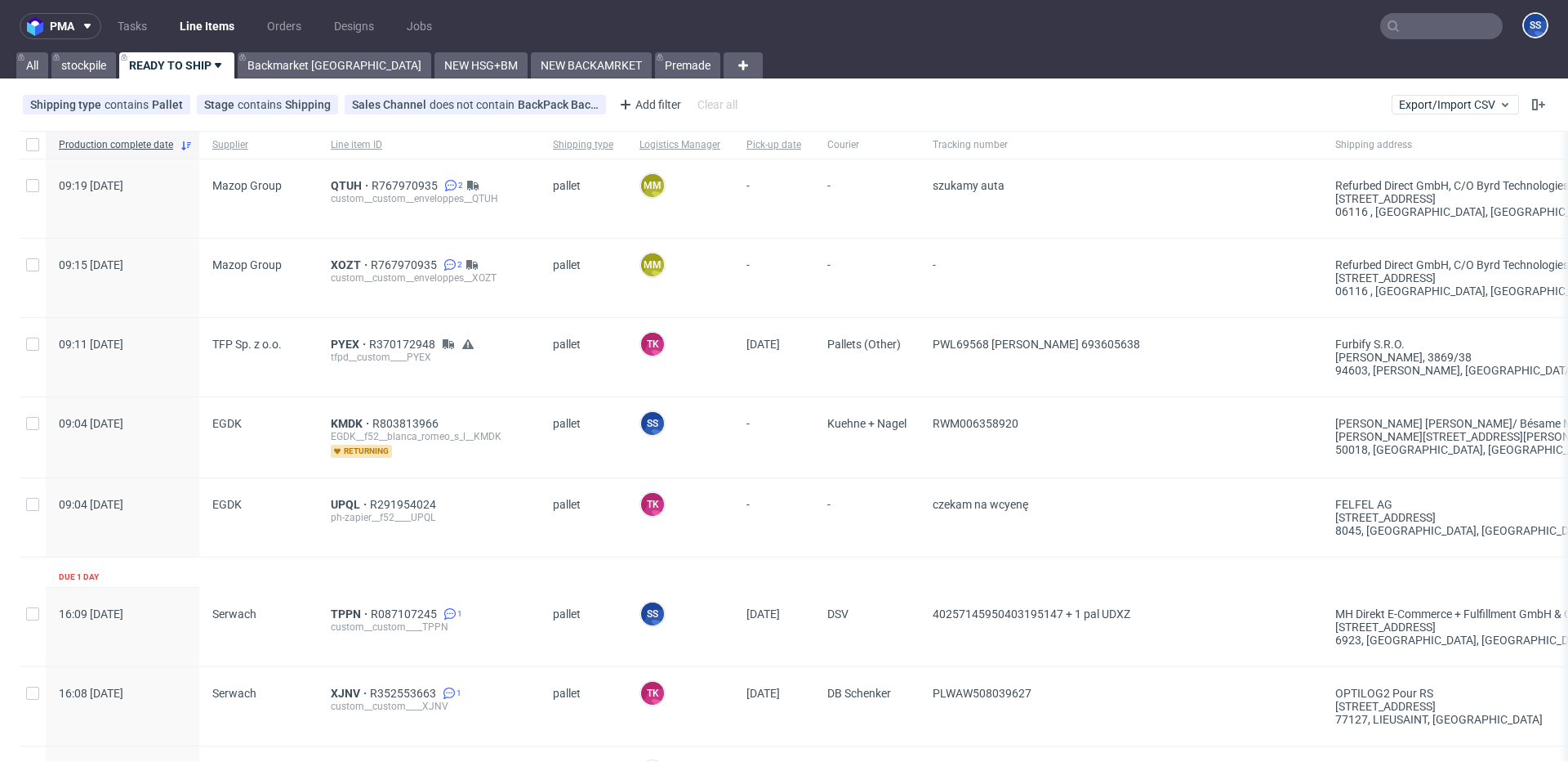
scroll to position [1, 0]
click at [327, 67] on link "Backmarket [GEOGRAPHIC_DATA]" at bounding box center [334, 64] width 193 height 26
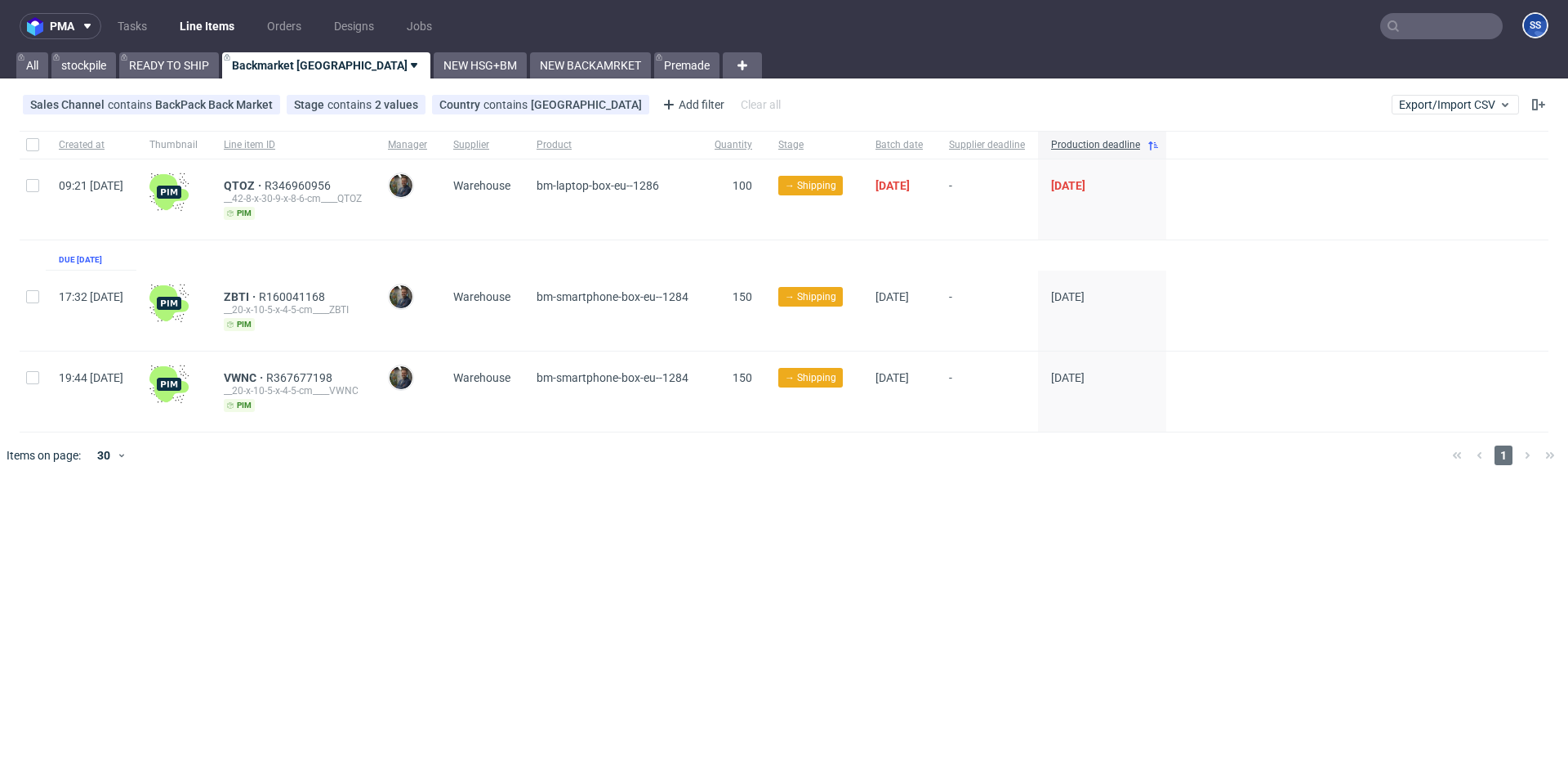
click at [279, 178] on div "QTOZ R346960956 __42-8-x-30-9-x-8-6-cm____QTOZ pim" at bounding box center [292, 199] width 164 height 80
click at [265, 181] on span "QTOZ" at bounding box center [244, 186] width 41 height 13
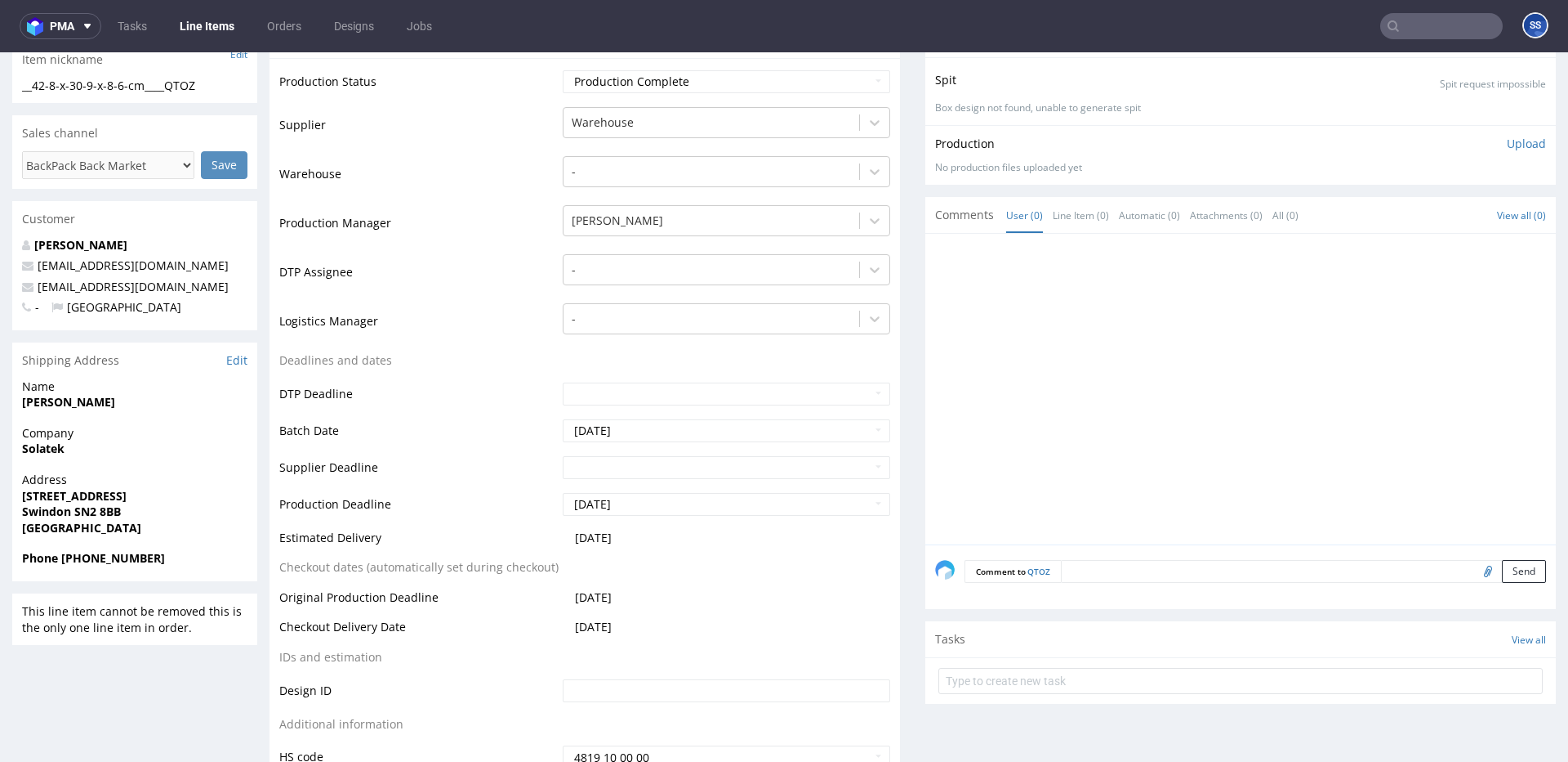
scroll to position [294, 0]
click at [37, 444] on strong "Solatek" at bounding box center [42, 445] width 42 height 16
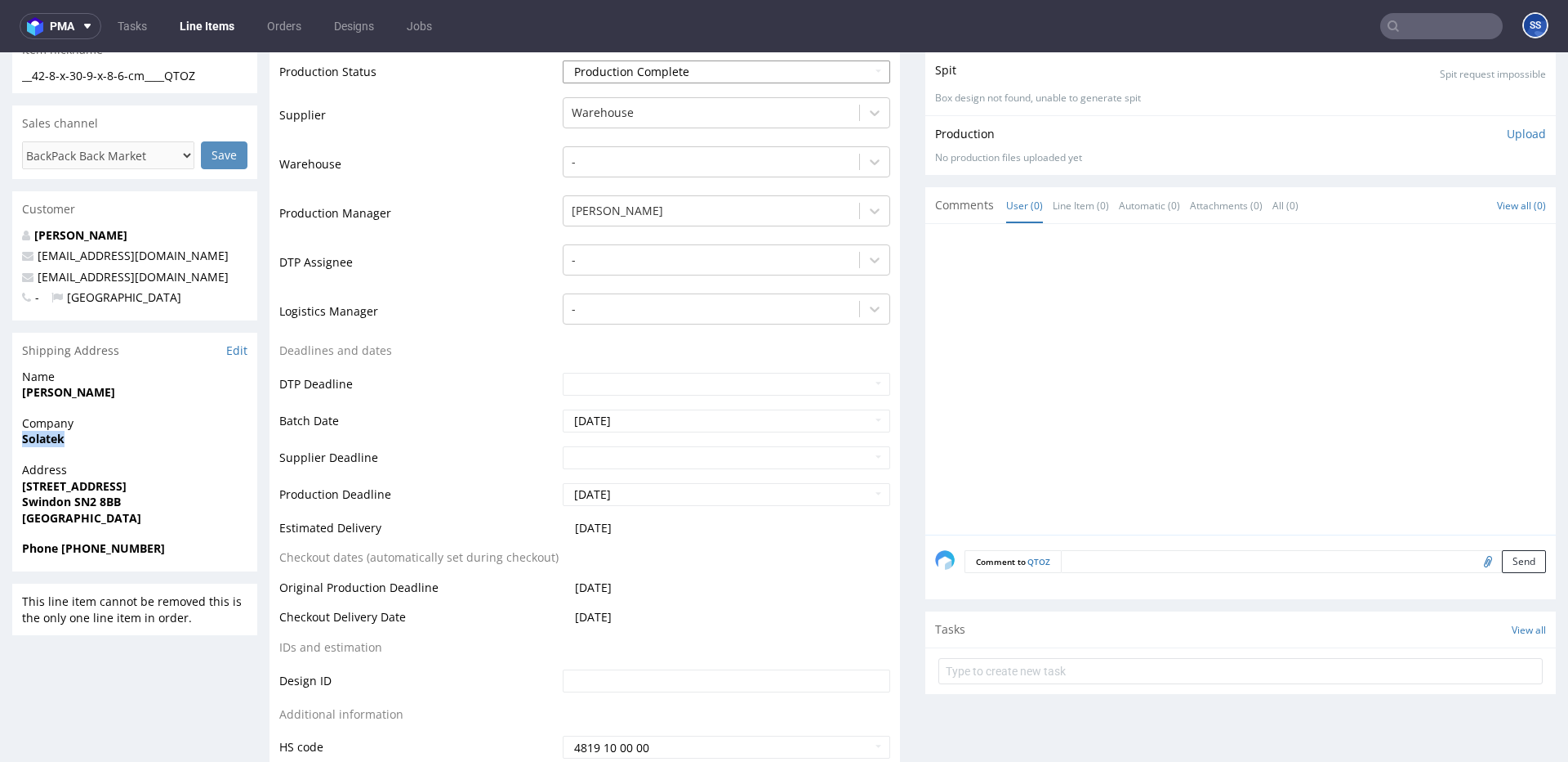
copy strong "Solatek"
click at [60, 394] on strong "Ben Warner" at bounding box center [68, 391] width 93 height 16
click at [33, 393] on strong "Ben Warner" at bounding box center [68, 391] width 93 height 16
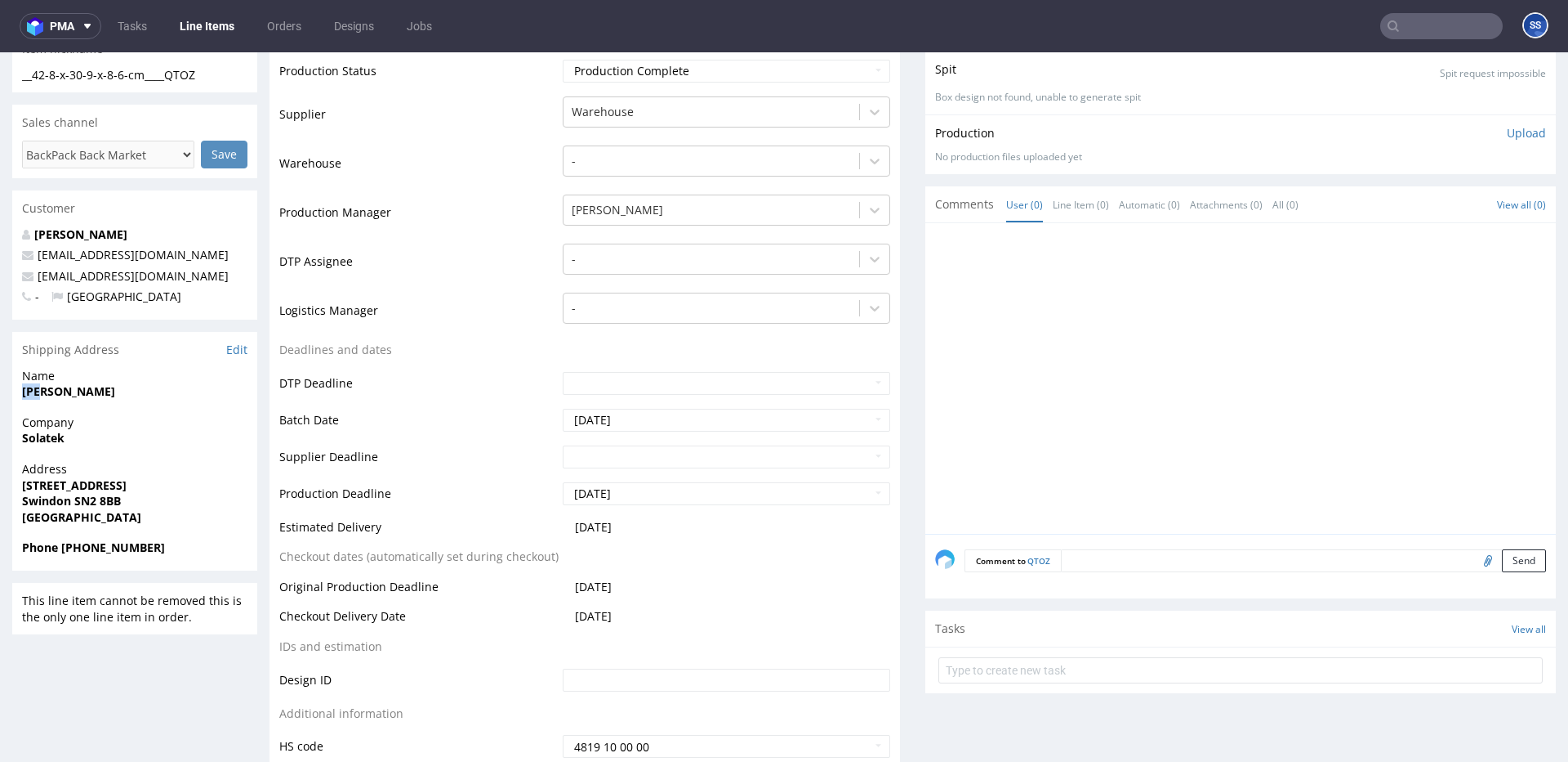
click at [33, 393] on strong "Ben Warner" at bounding box center [68, 391] width 93 height 16
copy strong "Ben Warner"
click at [80, 484] on strong "Unit 8 Rockhaven Park, Kembrey Street" at bounding box center [73, 485] width 104 height 16
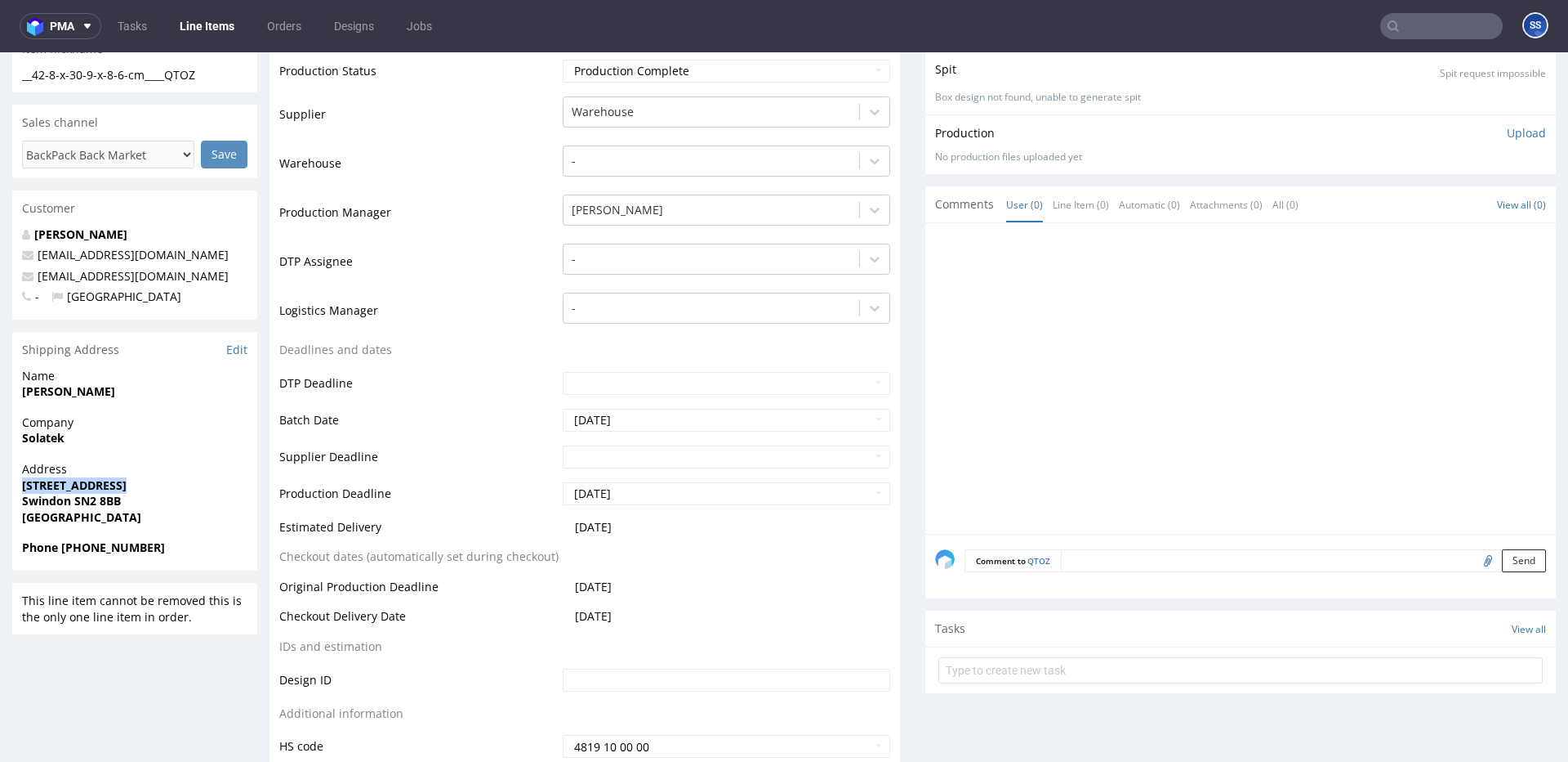
click at [80, 484] on strong "Unit 8 Rockhaven Park, Kembrey Street" at bounding box center [73, 485] width 104 height 16
copy strong "Unit 8 Rockhaven Park, Kembrey Street"
drag, startPoint x: 76, startPoint y: 503, endPoint x: 177, endPoint y: 497, distance: 101.2
click at [159, 502] on span "Swindon SN2 8BB" at bounding box center [134, 501] width 226 height 17
copy strong "SN2 8BB"
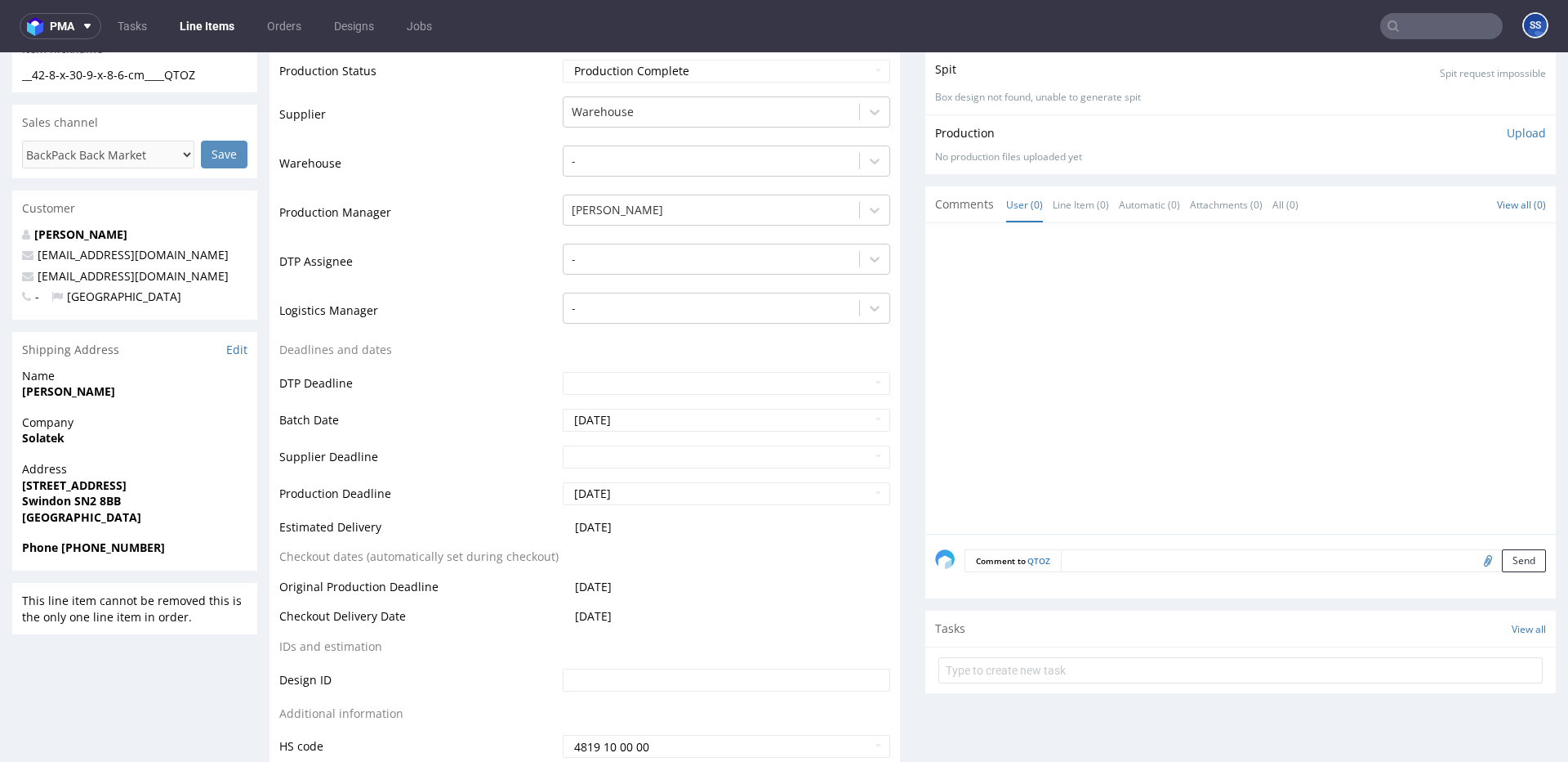
click at [32, 502] on strong "Swindon SN2 8BB" at bounding box center [71, 500] width 99 height 16
copy strong "Swindon"
click at [201, 278] on p "backmarket@lunaco.co.uk" at bounding box center [134, 277] width 226 height 17
drag, startPoint x: 161, startPoint y: 280, endPoint x: 35, endPoint y: 281, distance: 126.0
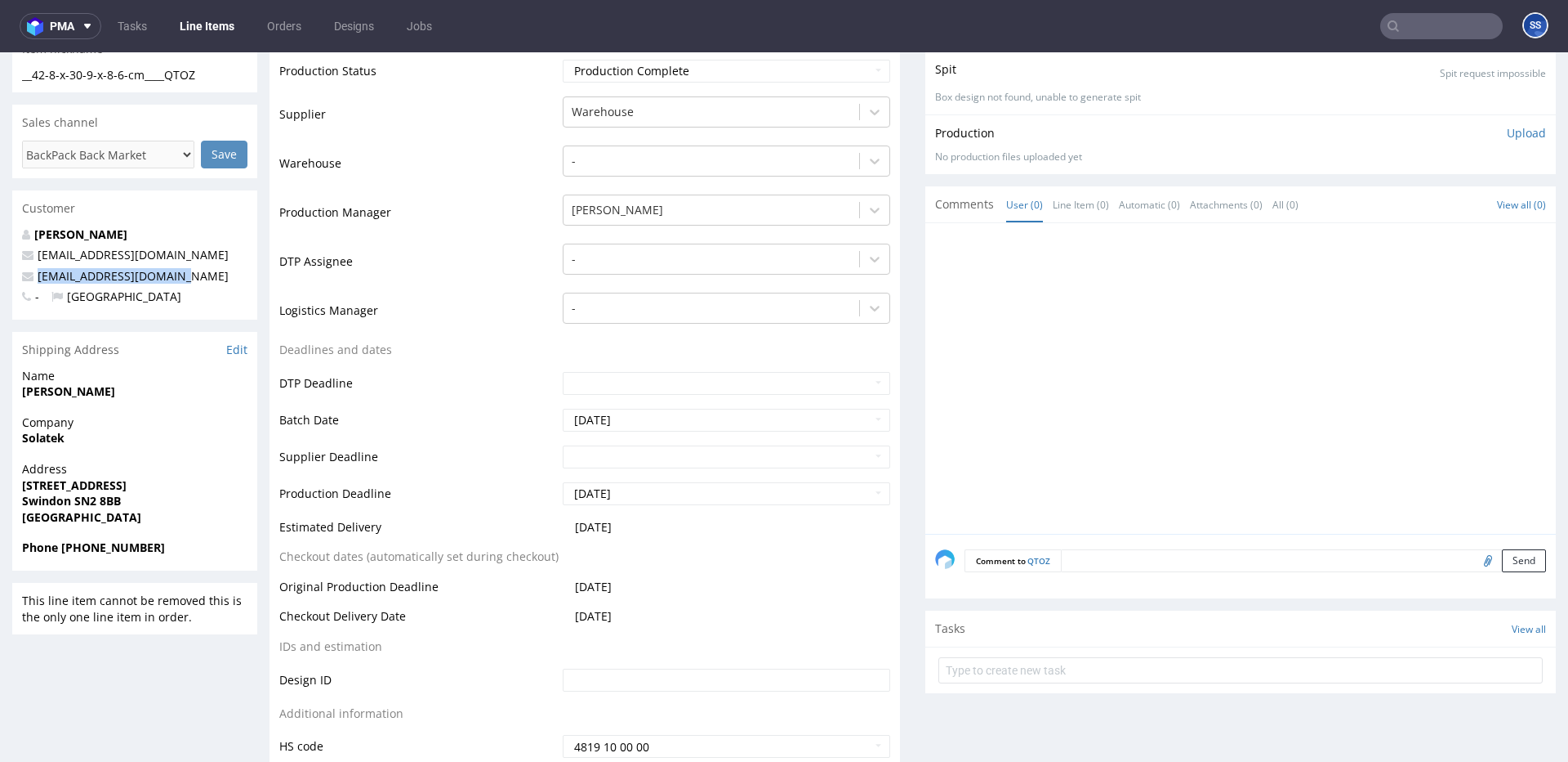
click at [35, 281] on p "backmarket@lunaco.co.uk" at bounding box center [134, 277] width 226 height 17
copy link "backmarket@lunaco.co.uk"
drag, startPoint x: 184, startPoint y: 547, endPoint x: 202, endPoint y: 424, distance: 124.3
click at [62, 549] on span "Phone +44 01793239770" at bounding box center [134, 548] width 226 height 17
copy strong "+44 01793239770"
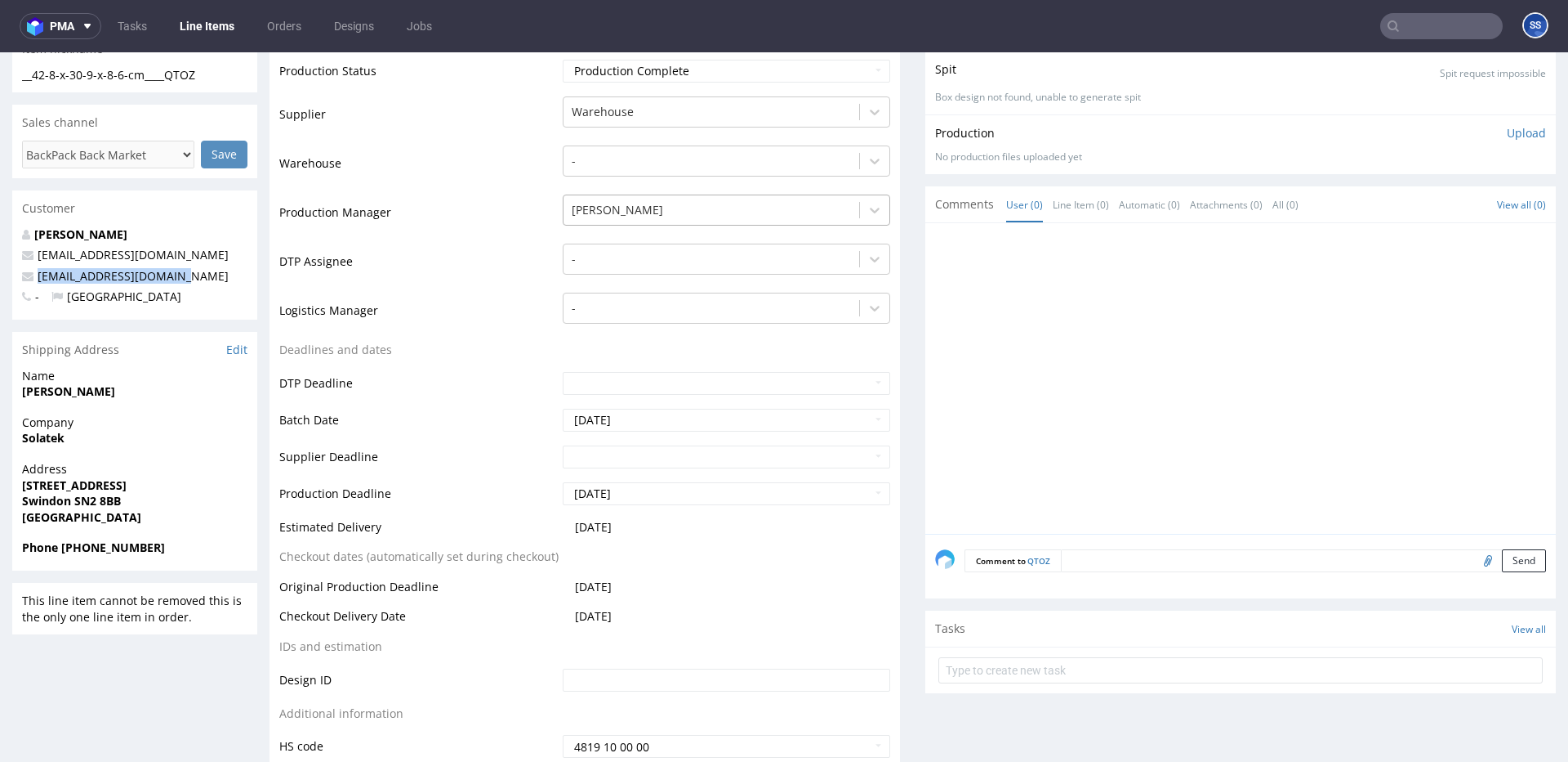
scroll to position [0, 0]
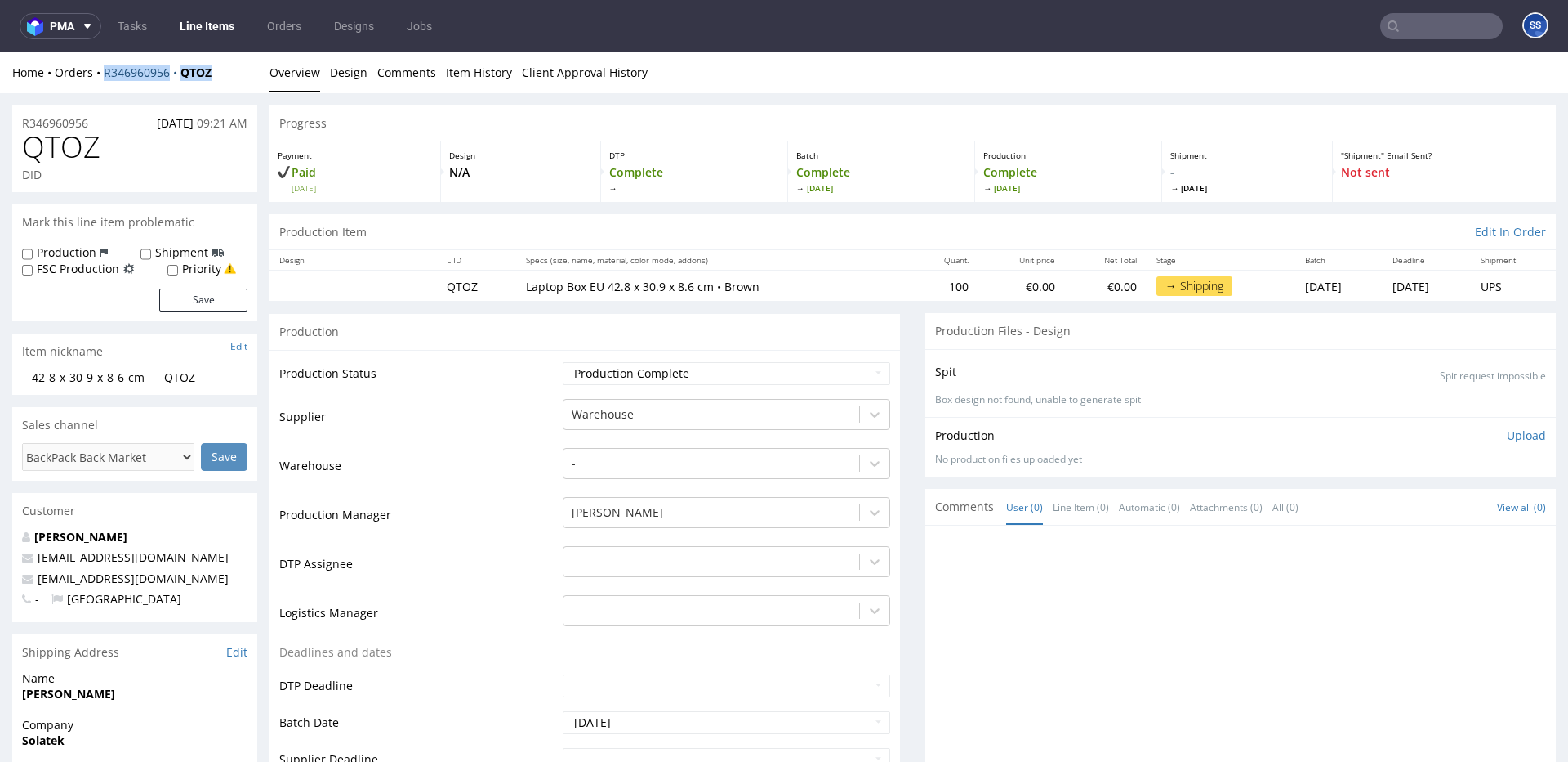
drag, startPoint x: 227, startPoint y: 73, endPoint x: 105, endPoint y: 77, distance: 122.1
click at [105, 77] on div "Home Orders R346960956 QTOZ" at bounding box center [135, 73] width 245 height 17
copy div "R346960956 QTOZ"
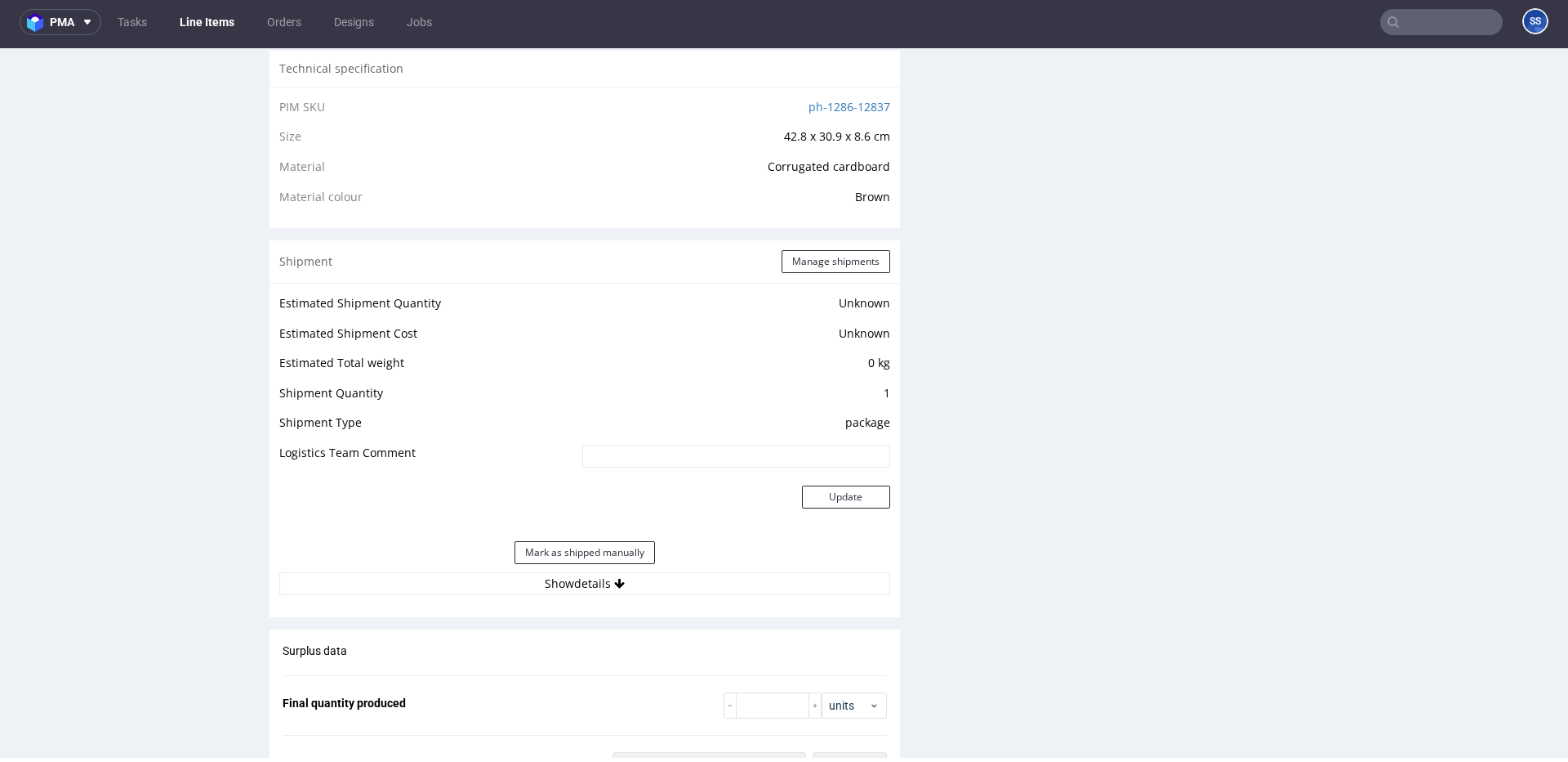
scroll to position [1110, 0]
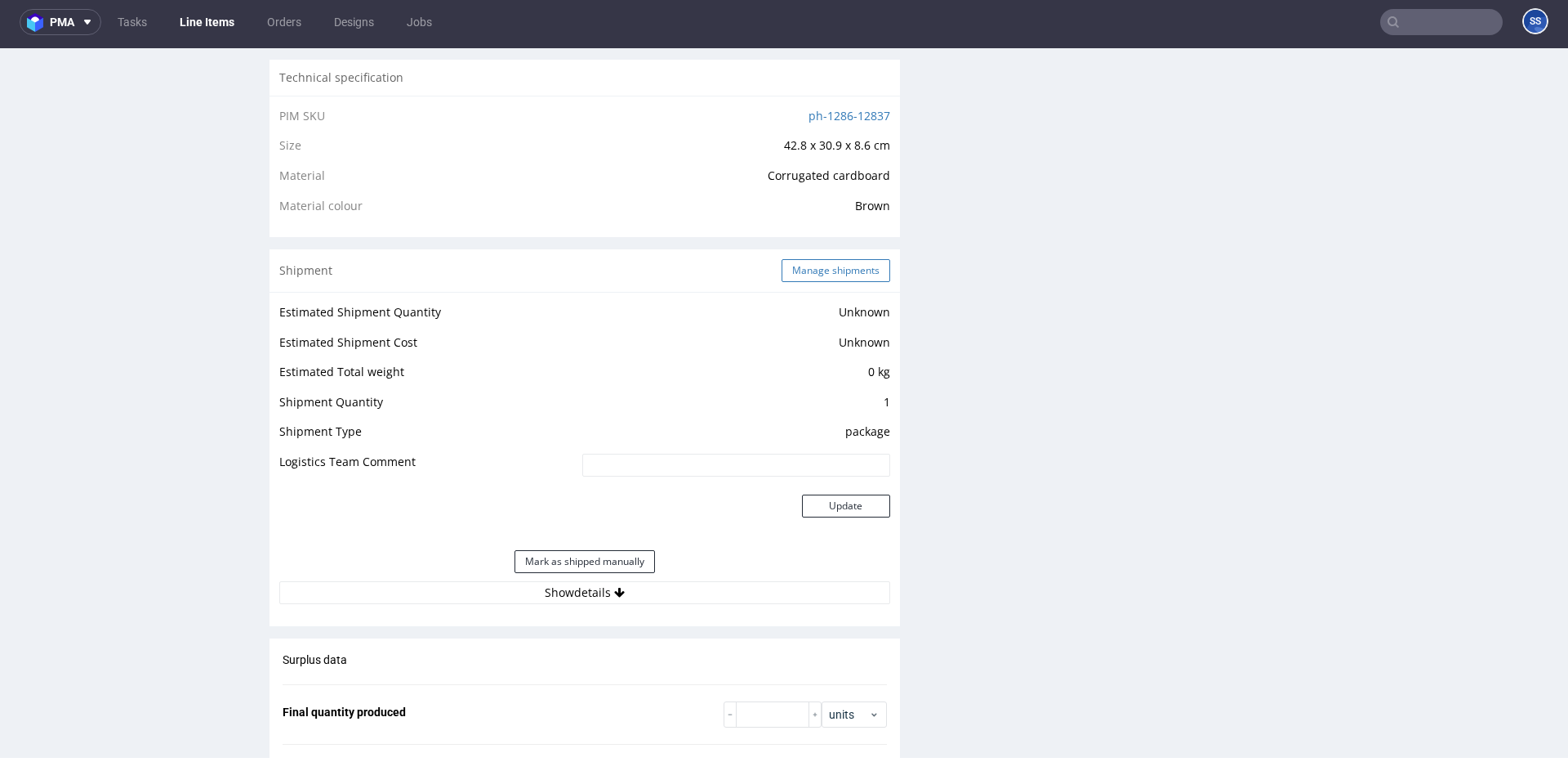
click at [811, 276] on button "Manage shipments" at bounding box center [836, 270] width 108 height 23
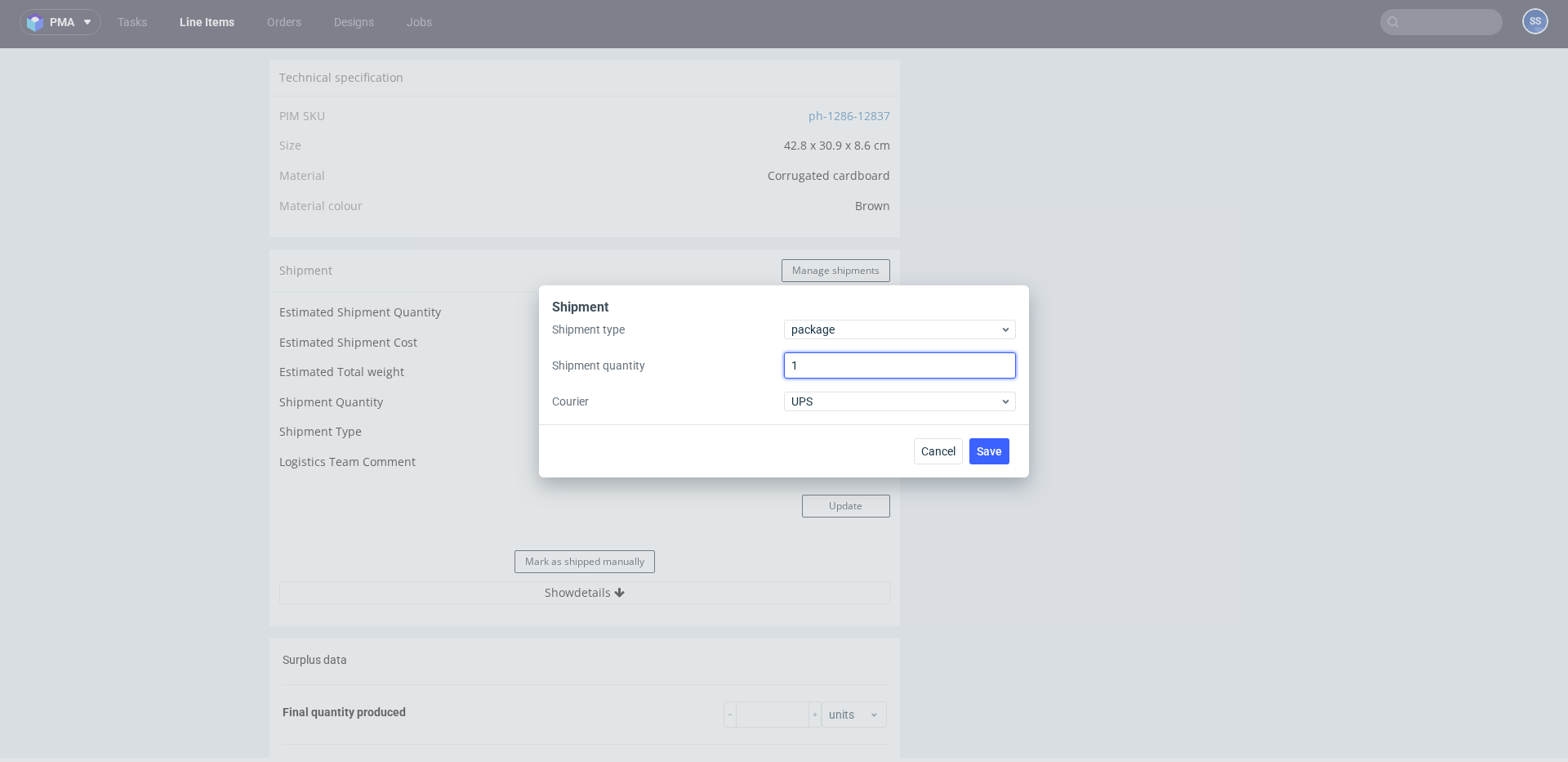
drag, startPoint x: 824, startPoint y: 368, endPoint x: 762, endPoint y: 368, distance: 62.0
click at [763, 368] on div "Shipment type package Shipment quantity 1 Courier UPS" at bounding box center [784, 365] width 464 height 92
type input "4"
click at [1002, 454] on button "Save" at bounding box center [990, 450] width 40 height 26
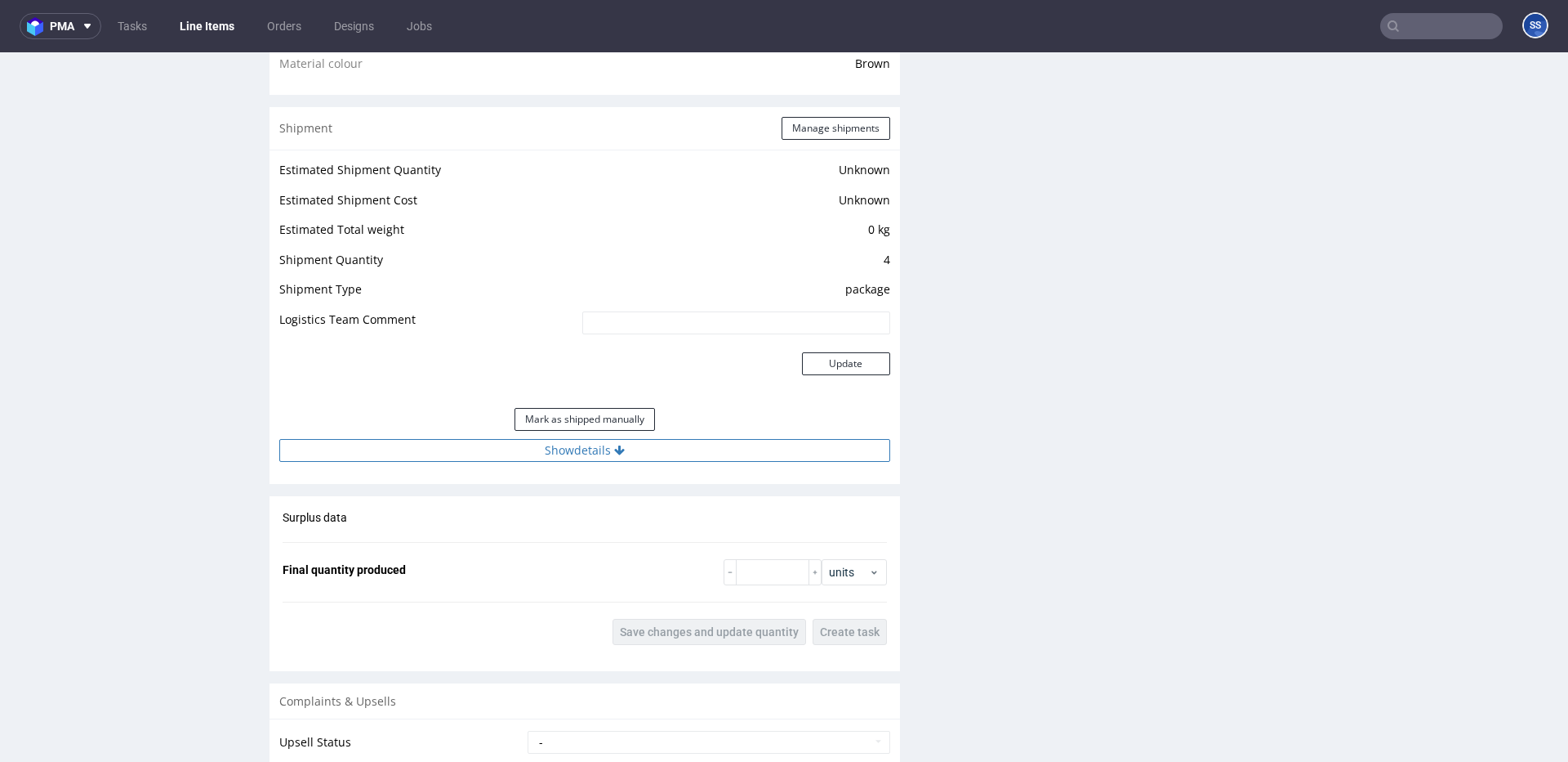
scroll to position [1257, 0]
click at [627, 442] on button "Show details" at bounding box center [584, 449] width 611 height 23
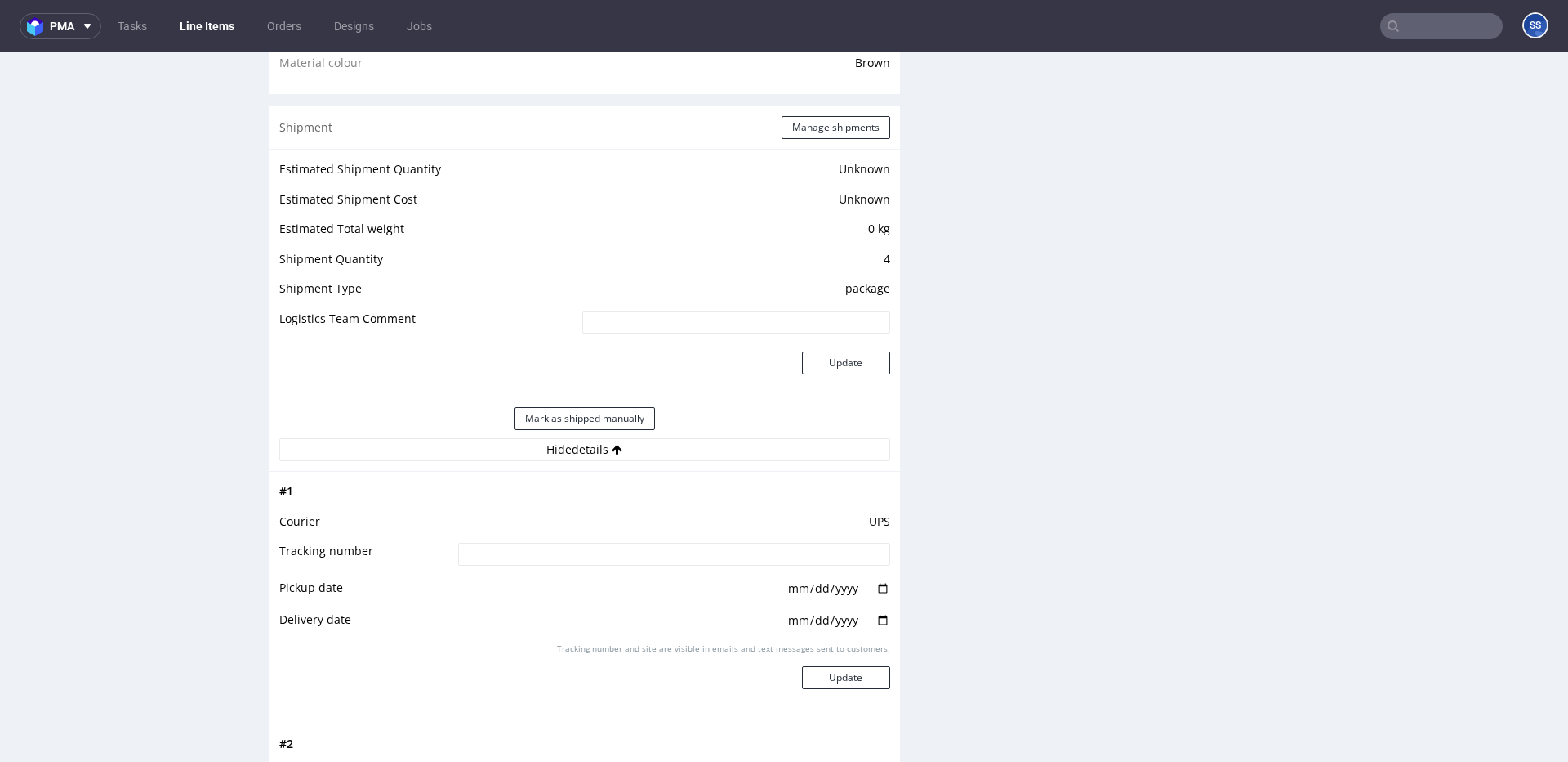
click at [593, 554] on input at bounding box center [674, 554] width 432 height 23
paste input "1Z5A15806895221693"
type input "1Z5A15806895221693"
drag, startPoint x: 830, startPoint y: 676, endPoint x: 776, endPoint y: 579, distance: 111.0
click at [830, 676] on button "Update" at bounding box center [846, 677] width 88 height 23
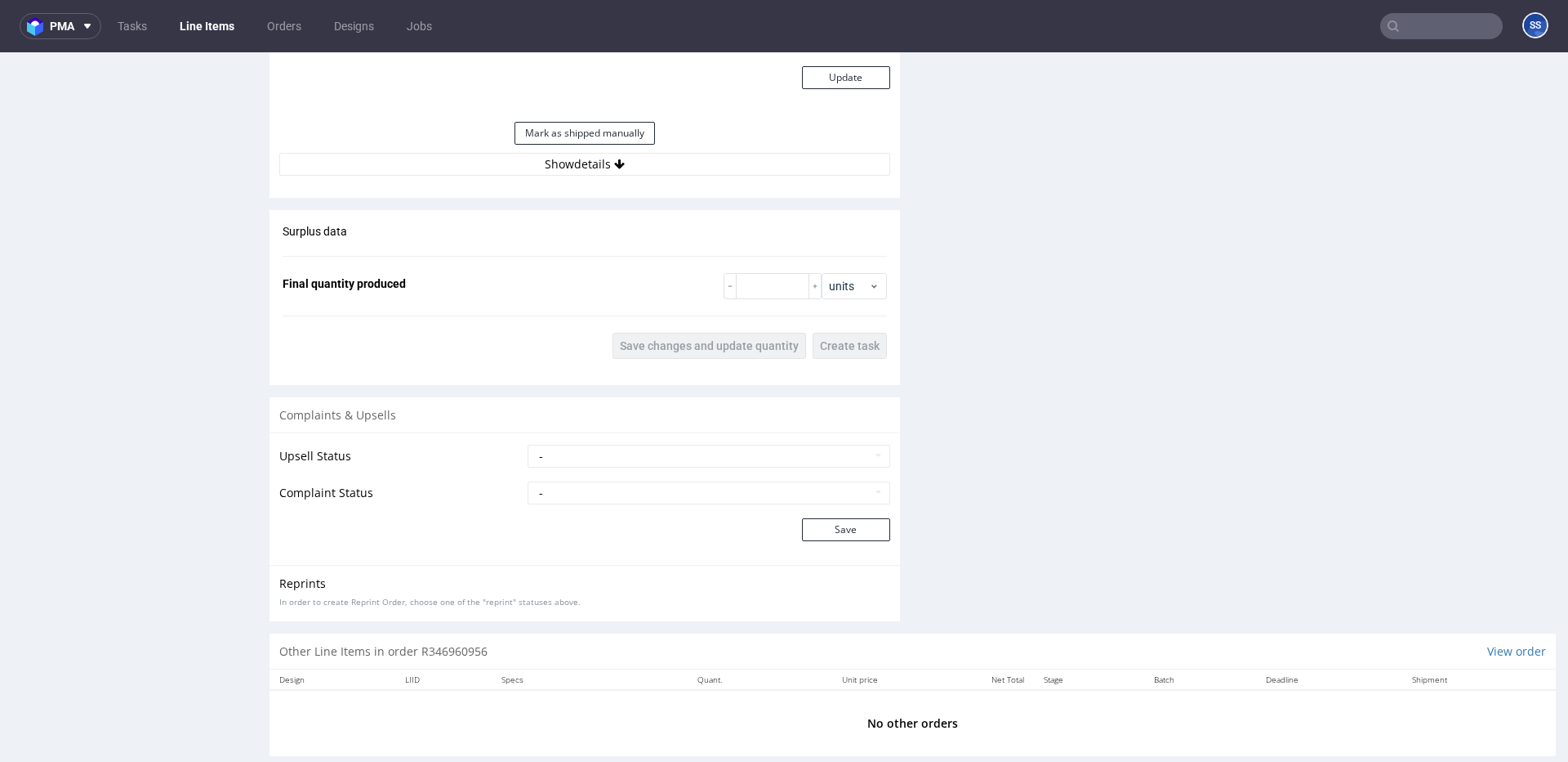
scroll to position [1569, 0]
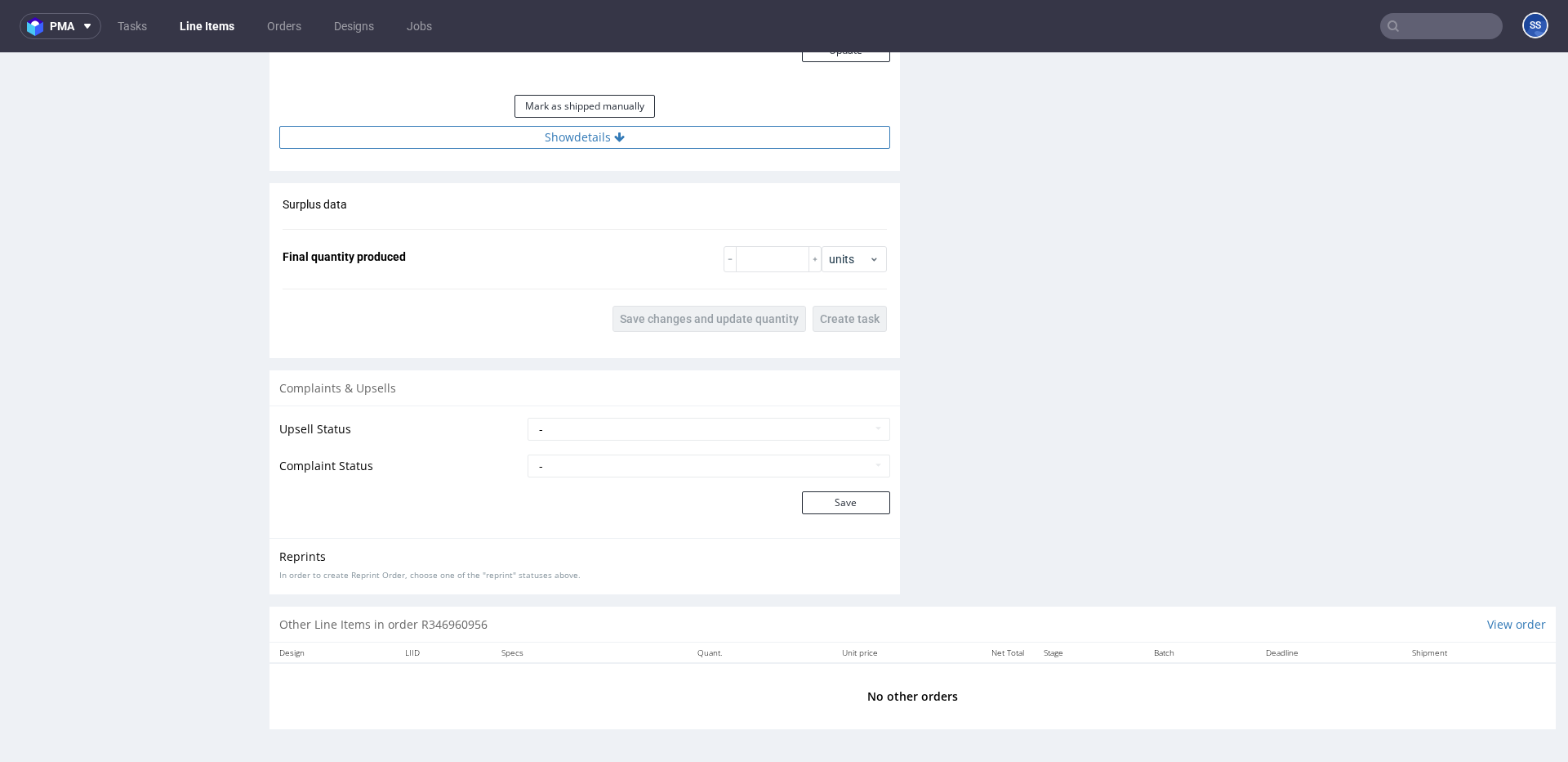
click at [632, 136] on button "Show details" at bounding box center [584, 137] width 611 height 23
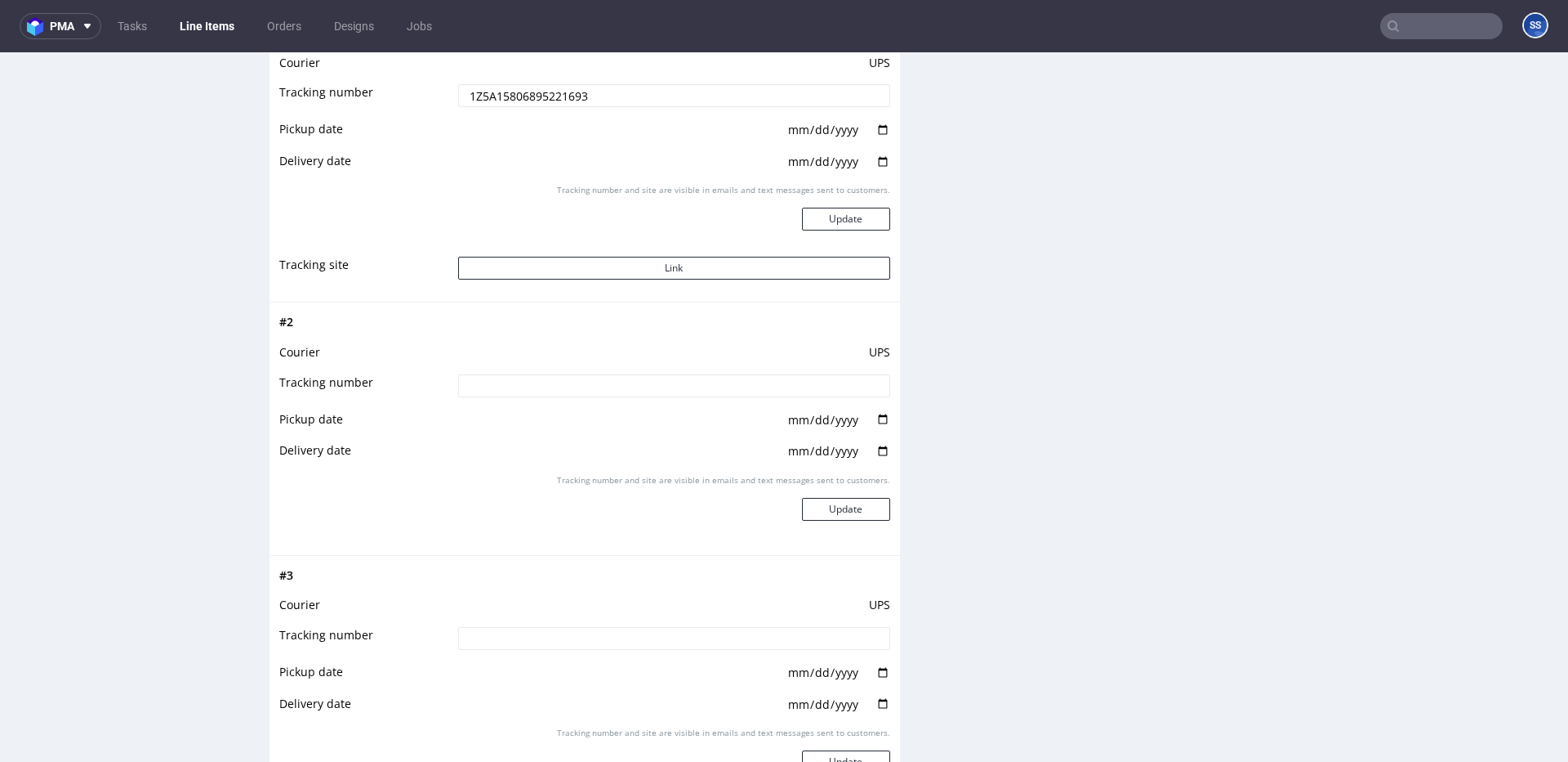
scroll to position [1726, 0]
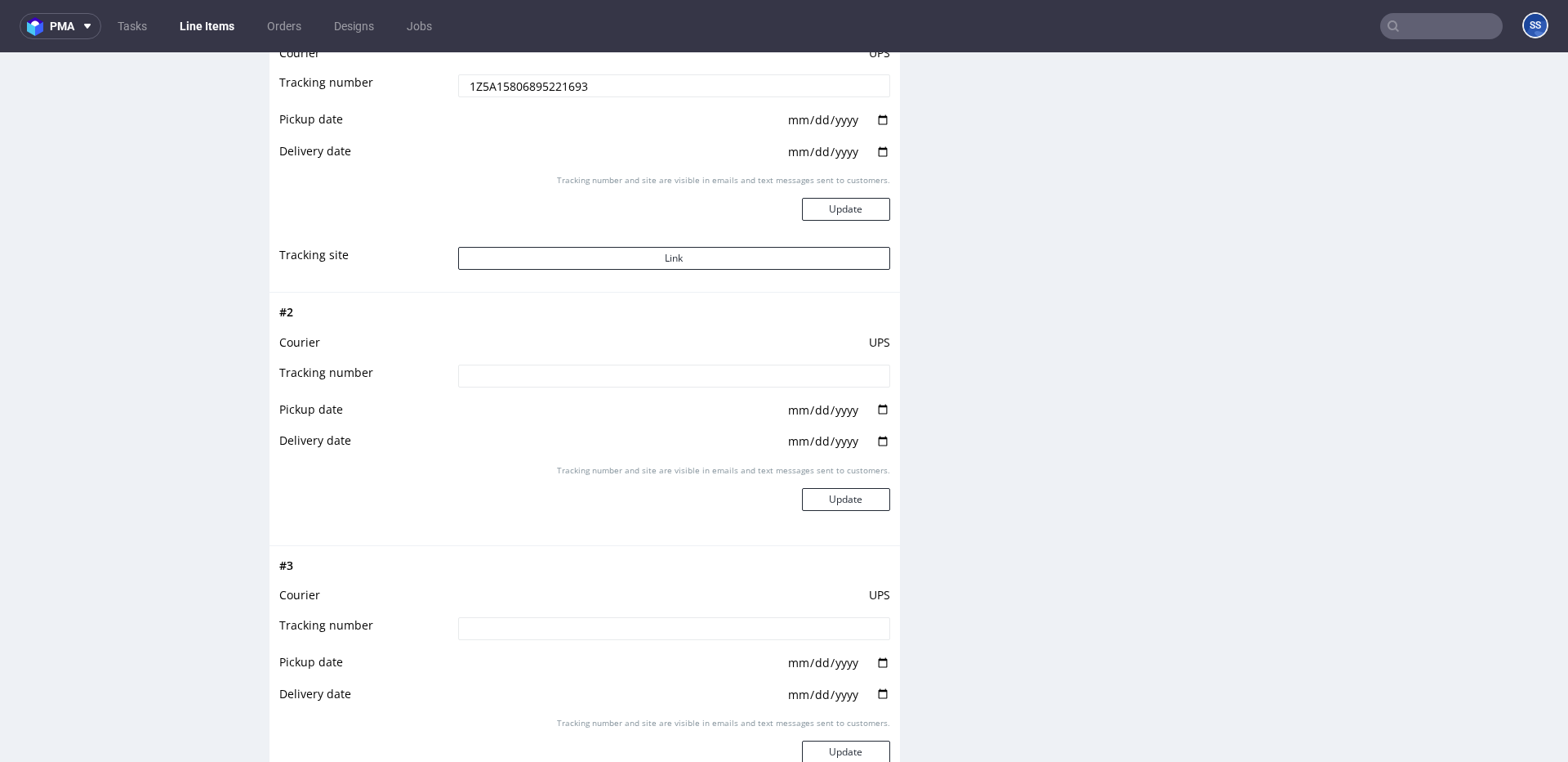
click at [632, 364] on td at bounding box center [672, 381] width 437 height 37
click at [630, 372] on input at bounding box center [674, 375] width 432 height 23
paste input "1Z5A15806899283502"
type input "1Z5A15806899283502"
click at [848, 501] on button "Update" at bounding box center [846, 499] width 88 height 23
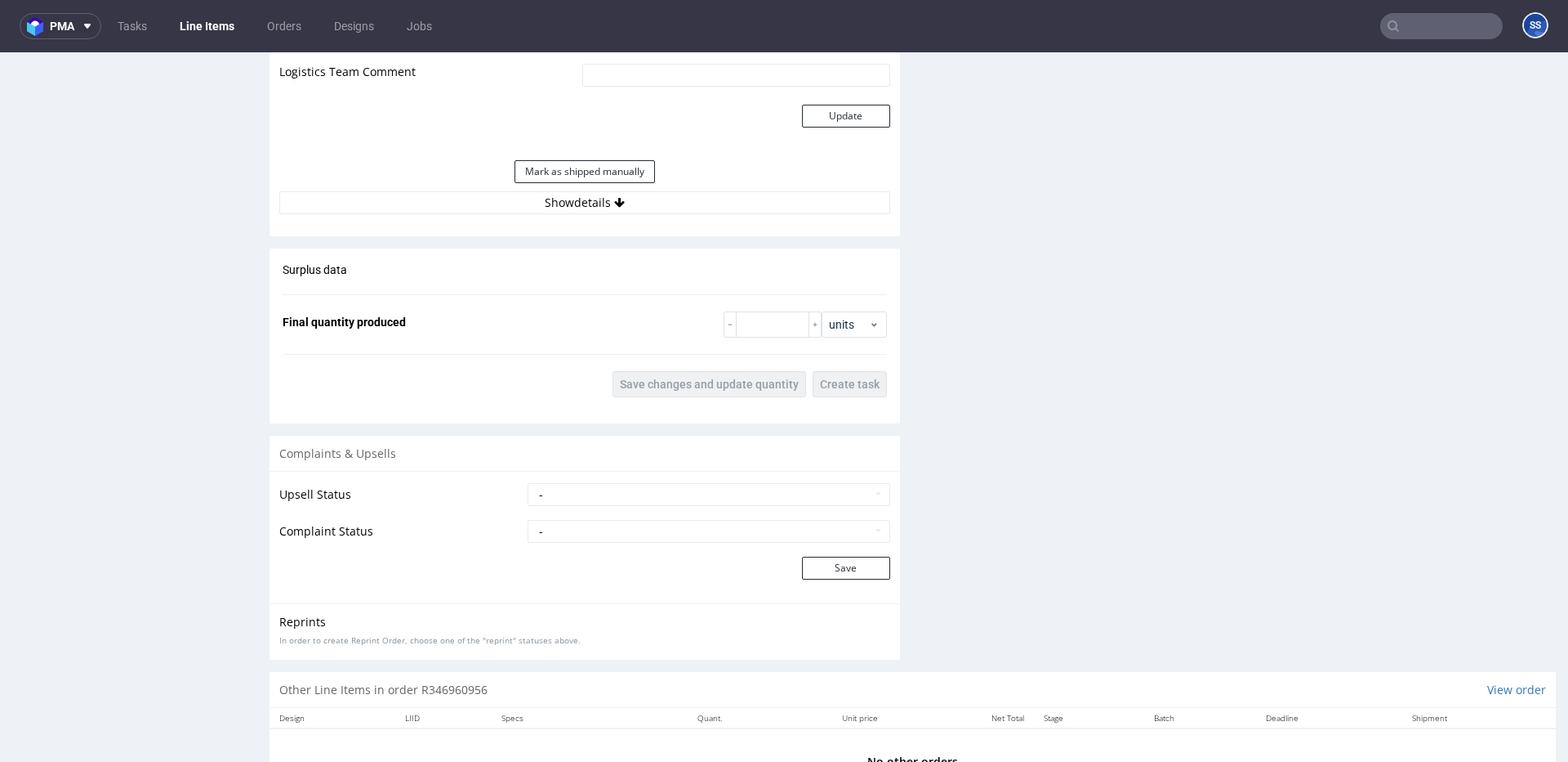
scroll to position [1569, 0]
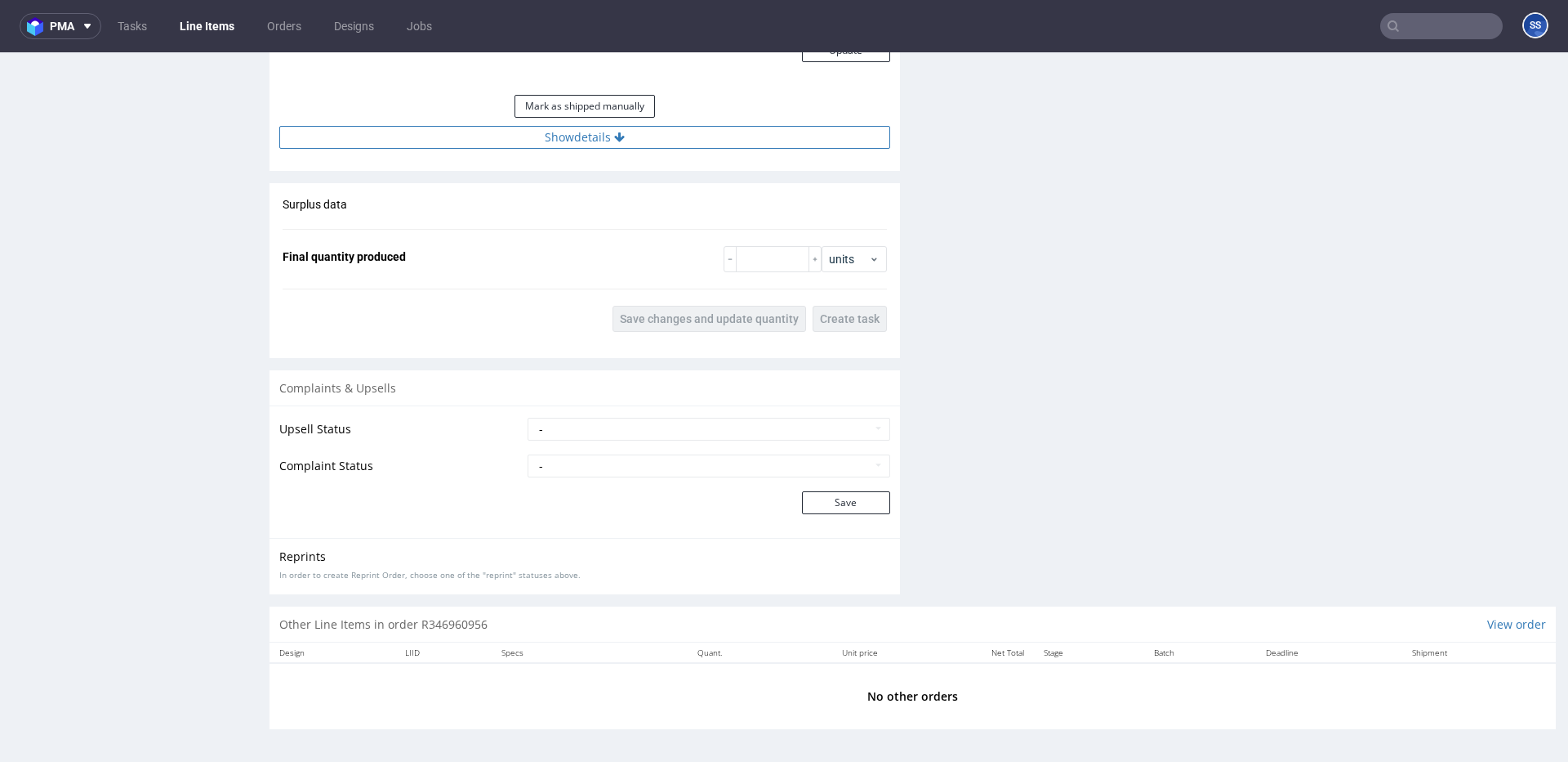
click at [618, 143] on button "Show details" at bounding box center [584, 137] width 611 height 23
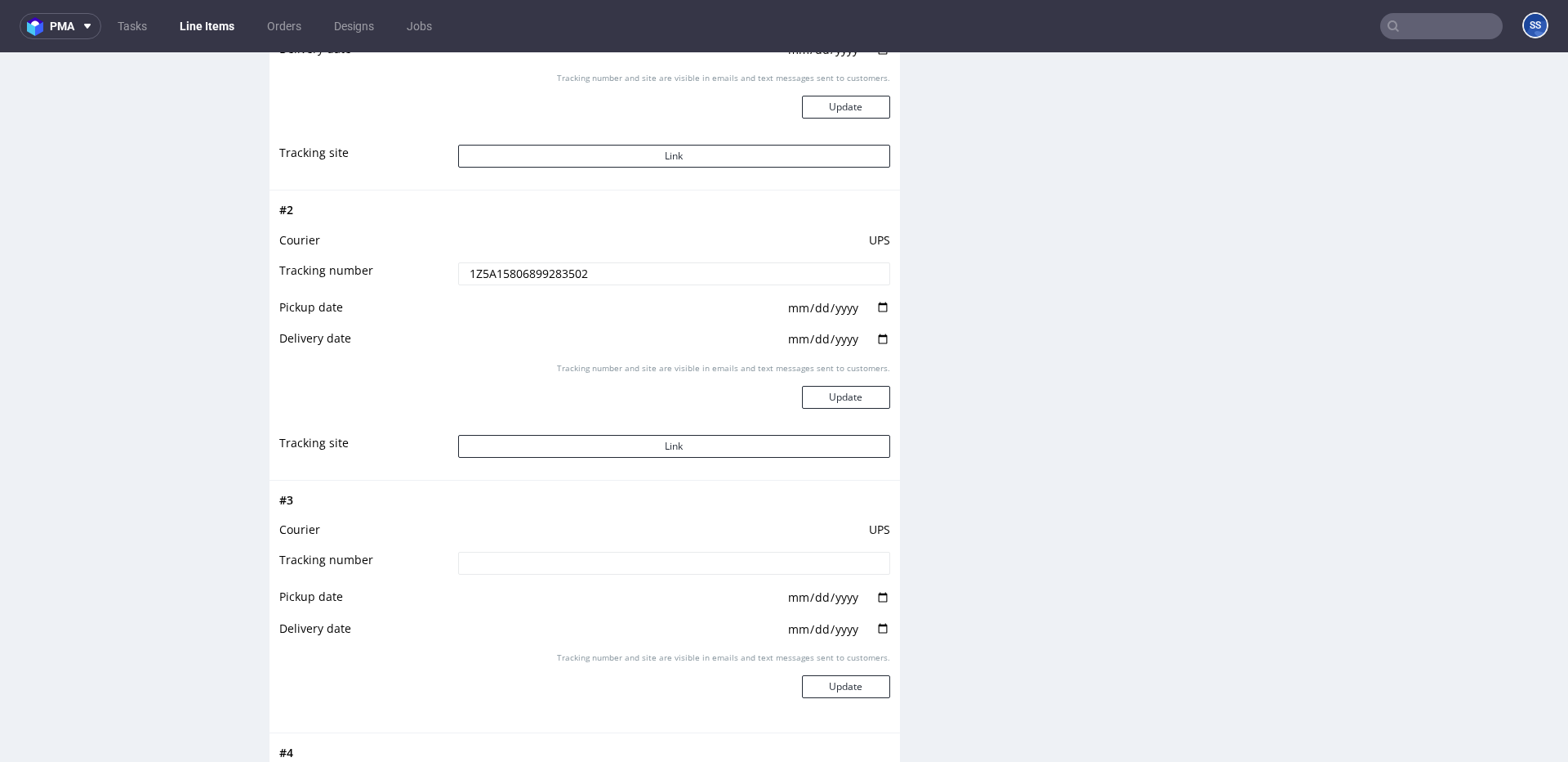
scroll to position [1832, 0]
click at [611, 553] on input at bounding box center [674, 559] width 432 height 23
paste input "1Z5A15806899084718"
type input "1Z5A15806899084718"
click at [809, 676] on button "Update" at bounding box center [846, 682] width 88 height 23
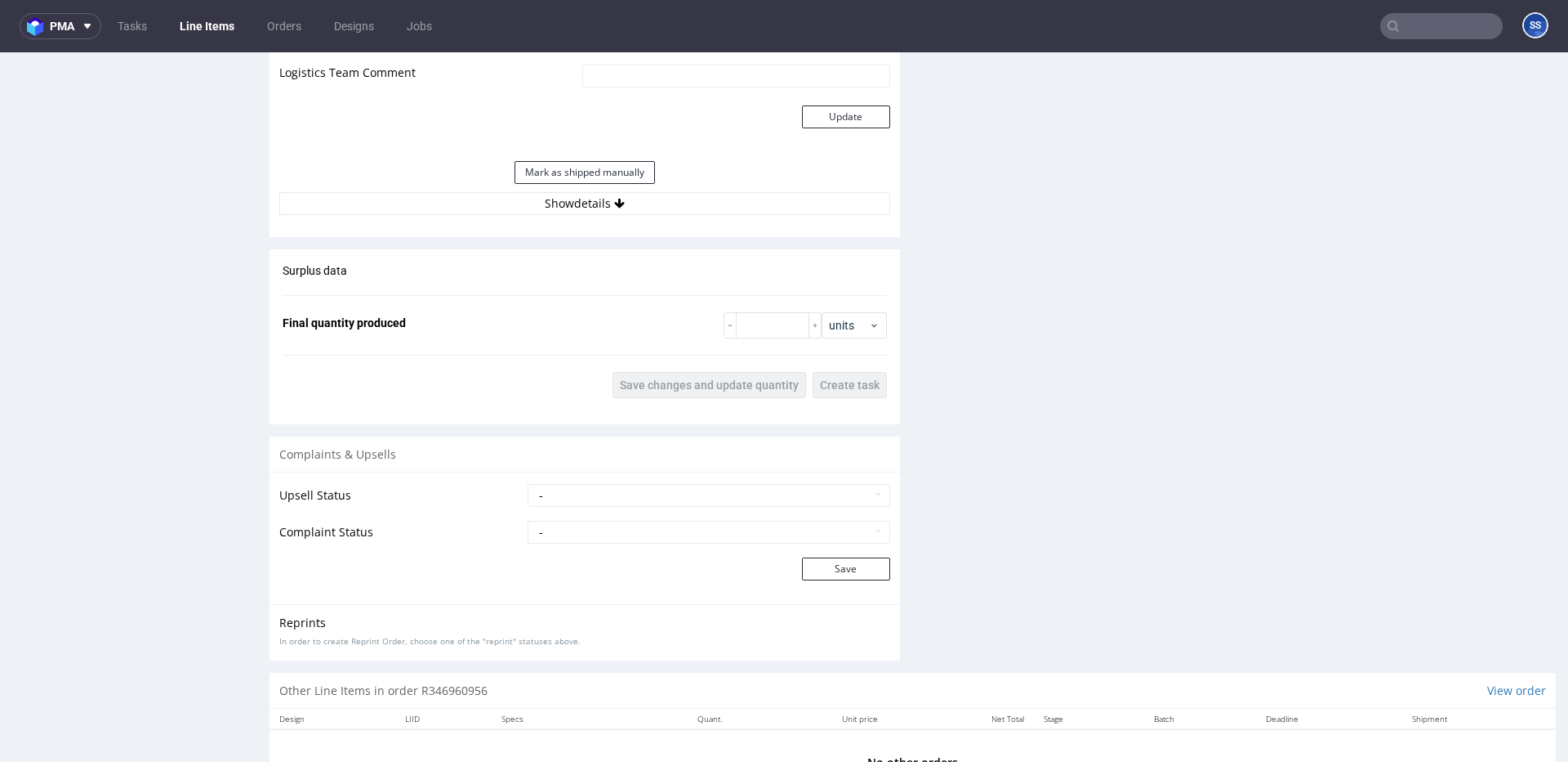
scroll to position [1569, 0]
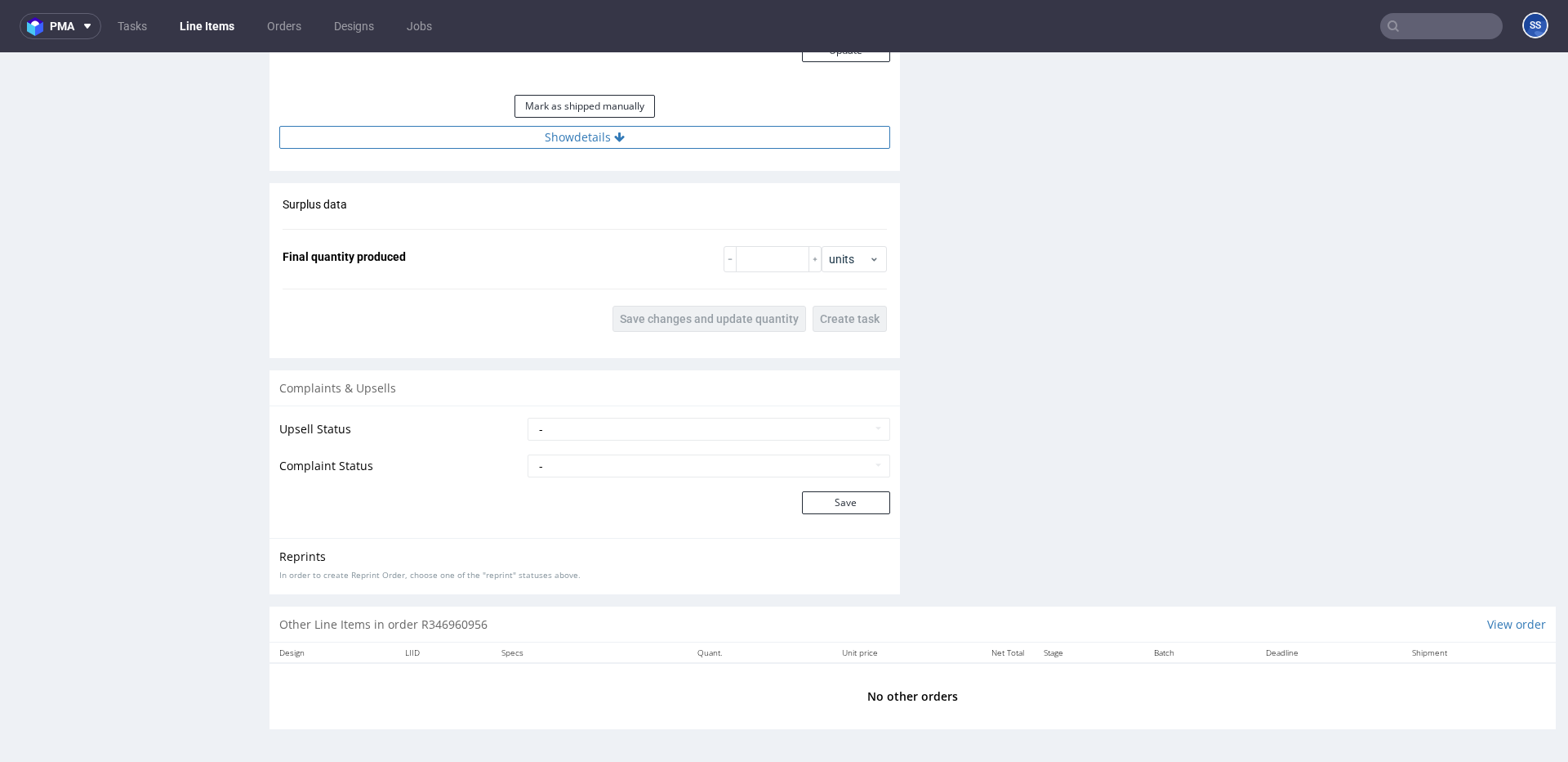
click at [587, 142] on button "Show details" at bounding box center [584, 137] width 611 height 23
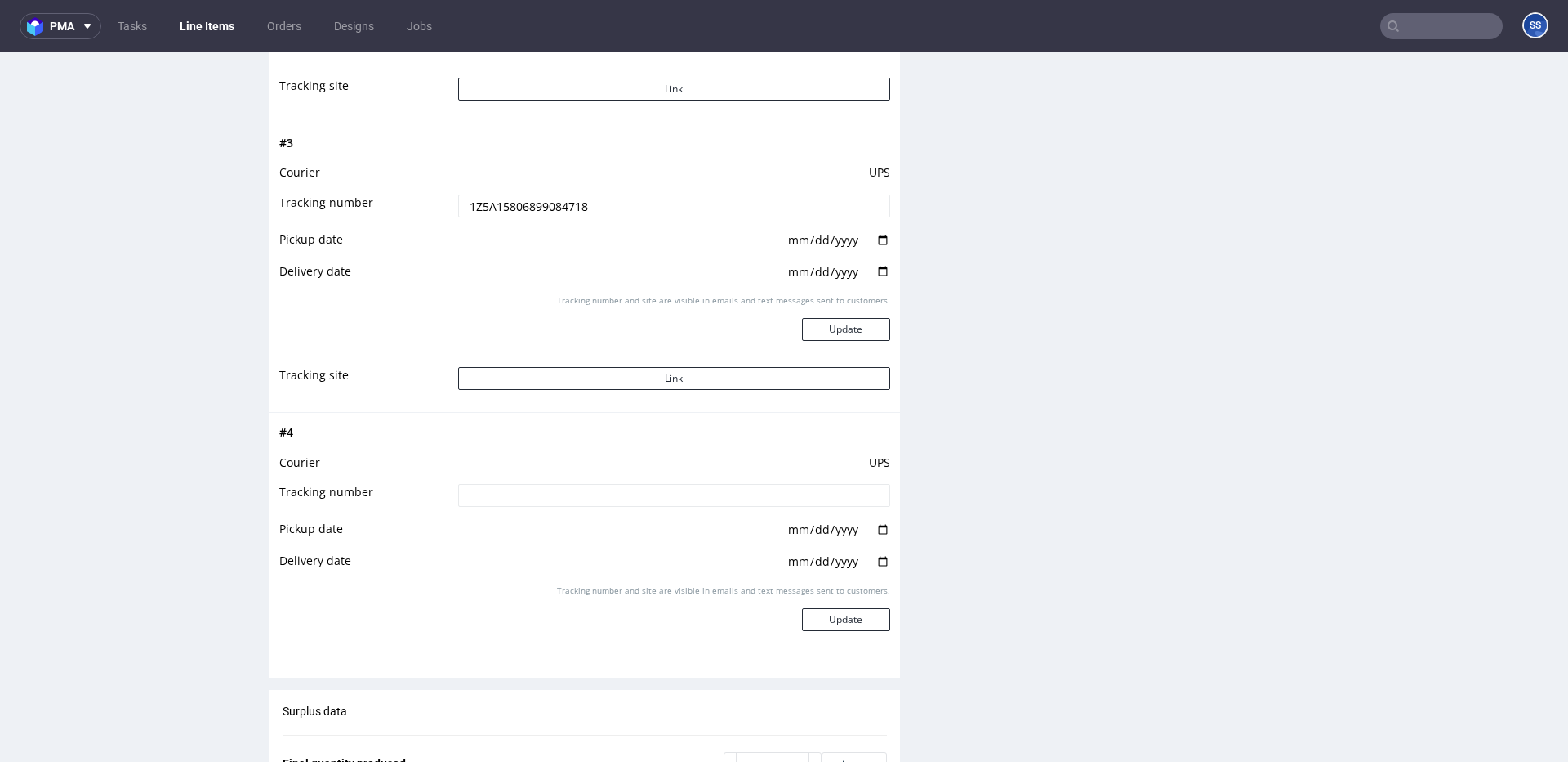
scroll to position [2188, 0]
click at [538, 494] on input at bounding box center [674, 492] width 432 height 23
paste input "1Z5A15806896781327"
type input "1Z5A15806896781327"
click at [852, 611] on button "Update" at bounding box center [846, 616] width 88 height 23
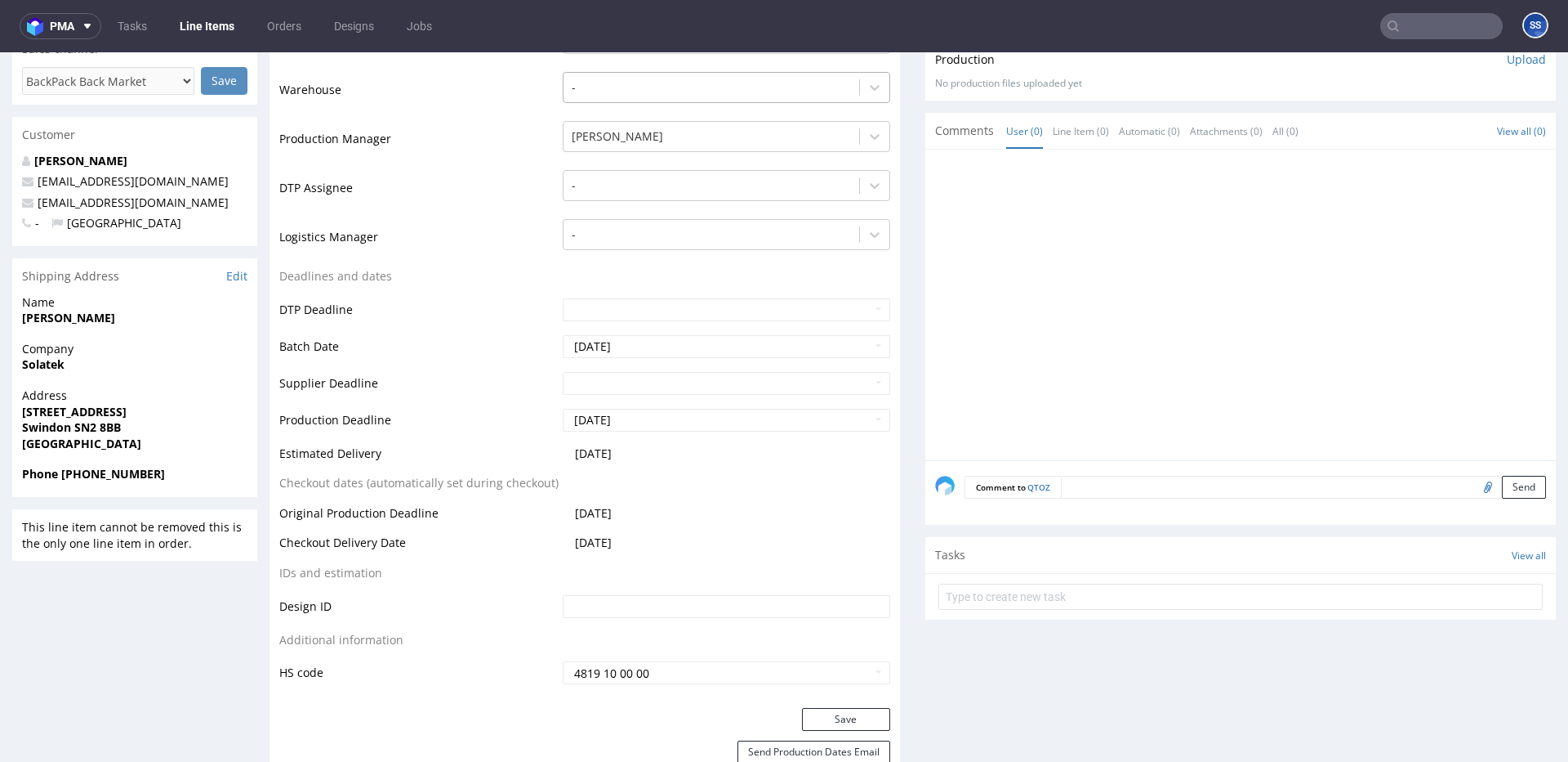
scroll to position [0, 0]
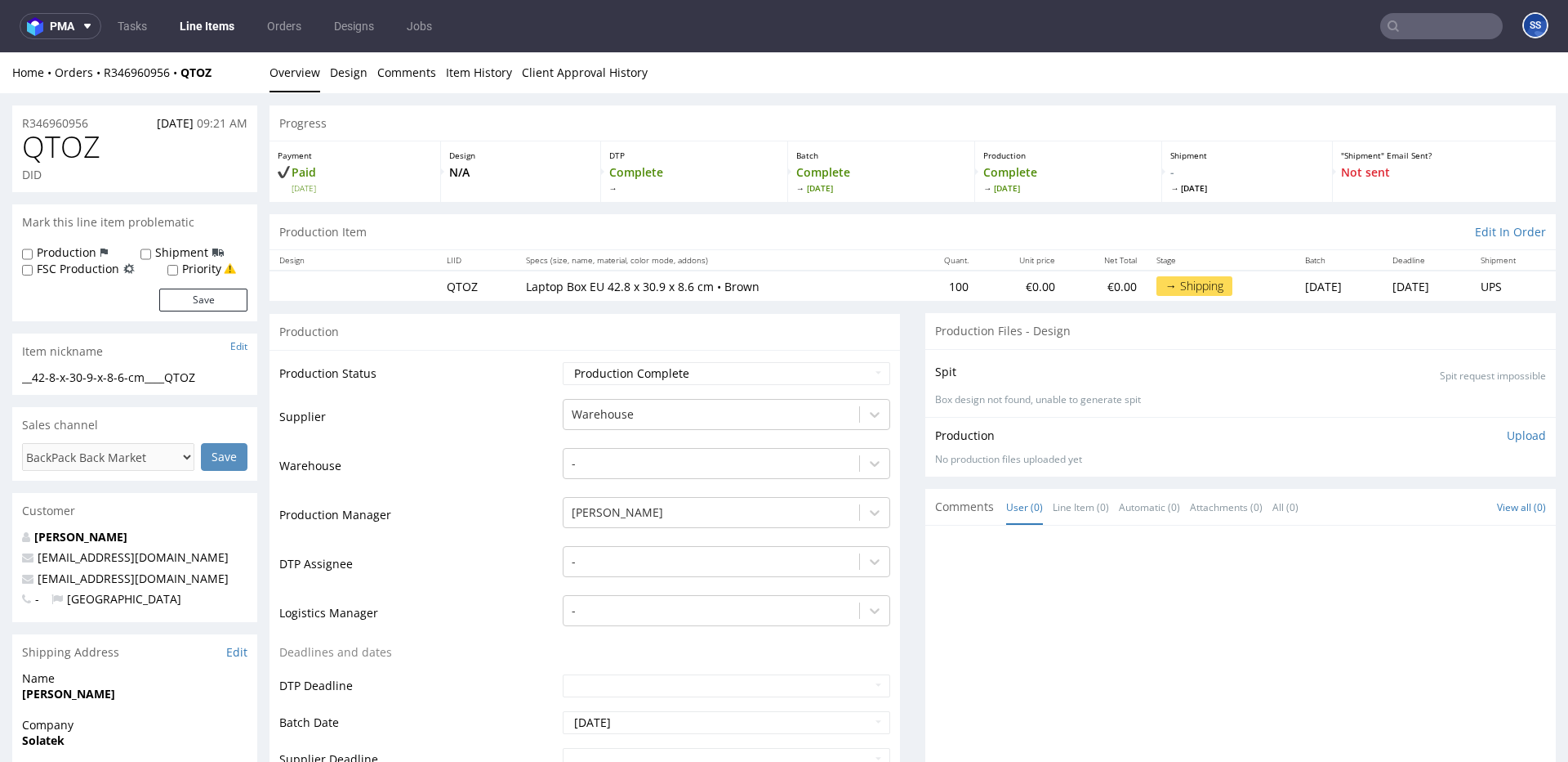
click at [221, 33] on link "Line Items" at bounding box center [207, 26] width 74 height 26
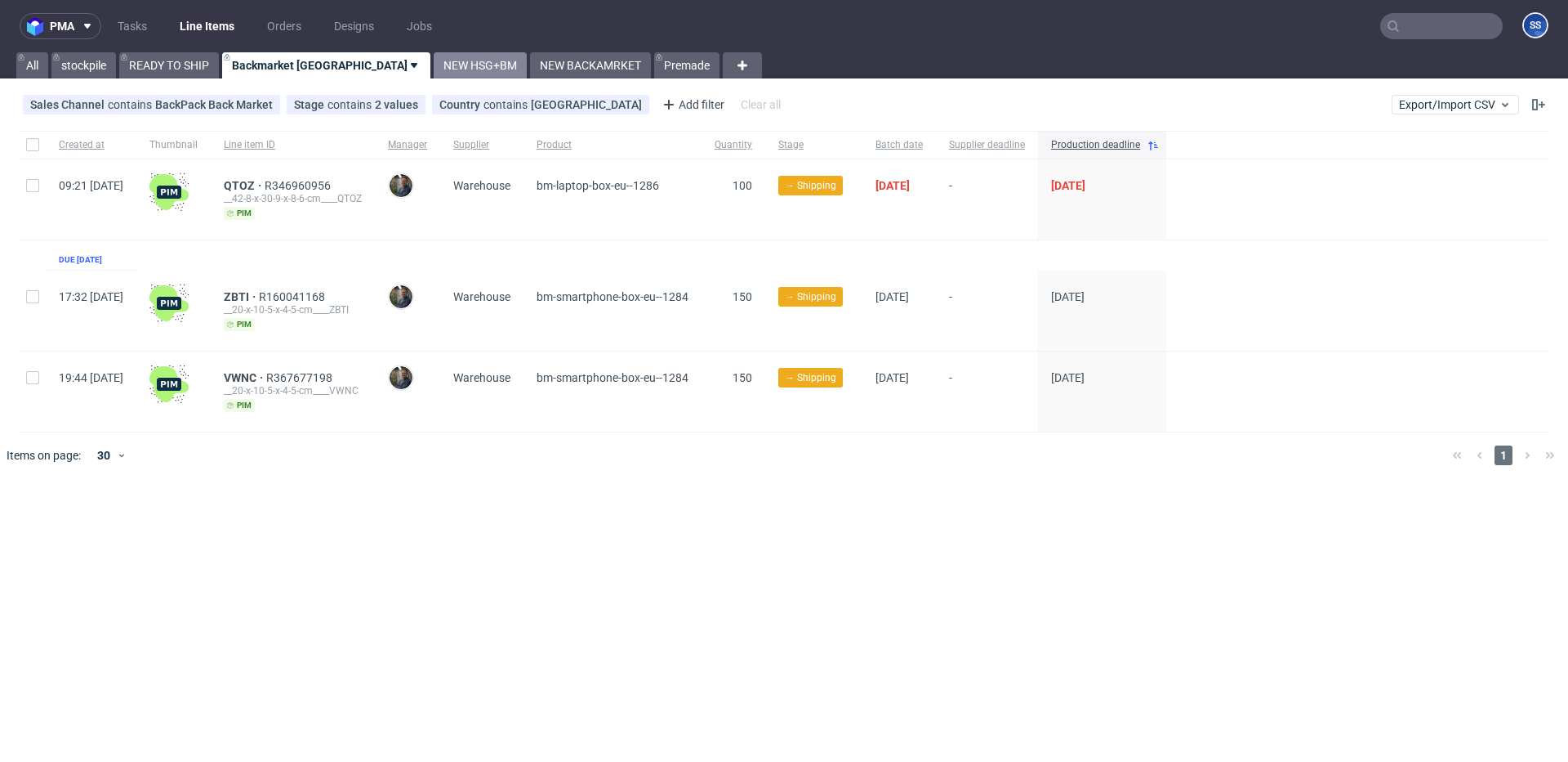
click at [434, 68] on link "NEW HSG+BM" at bounding box center [481, 65] width 93 height 26
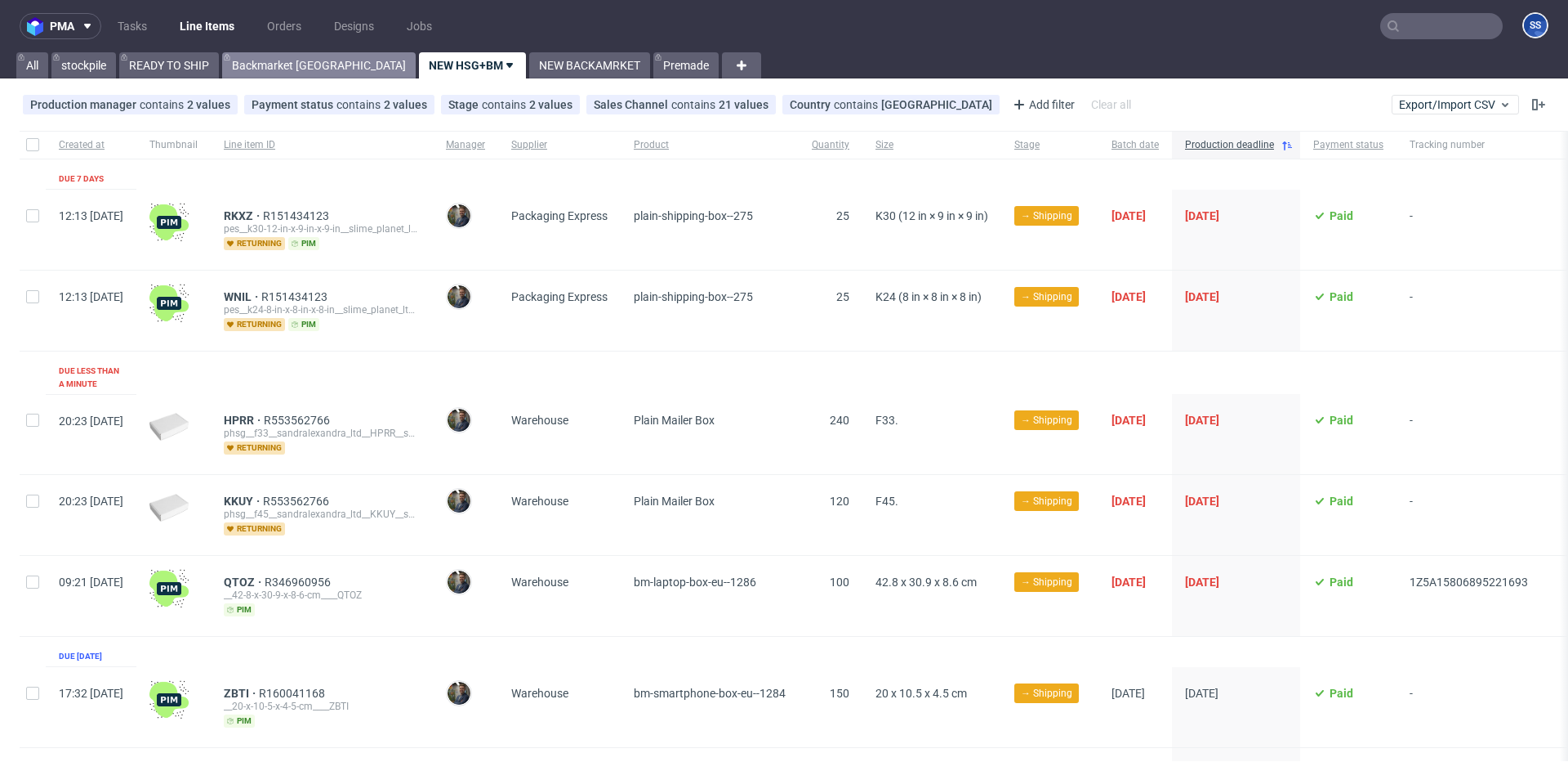
click at [257, 63] on link "Backmarket [GEOGRAPHIC_DATA]" at bounding box center [319, 65] width 193 height 26
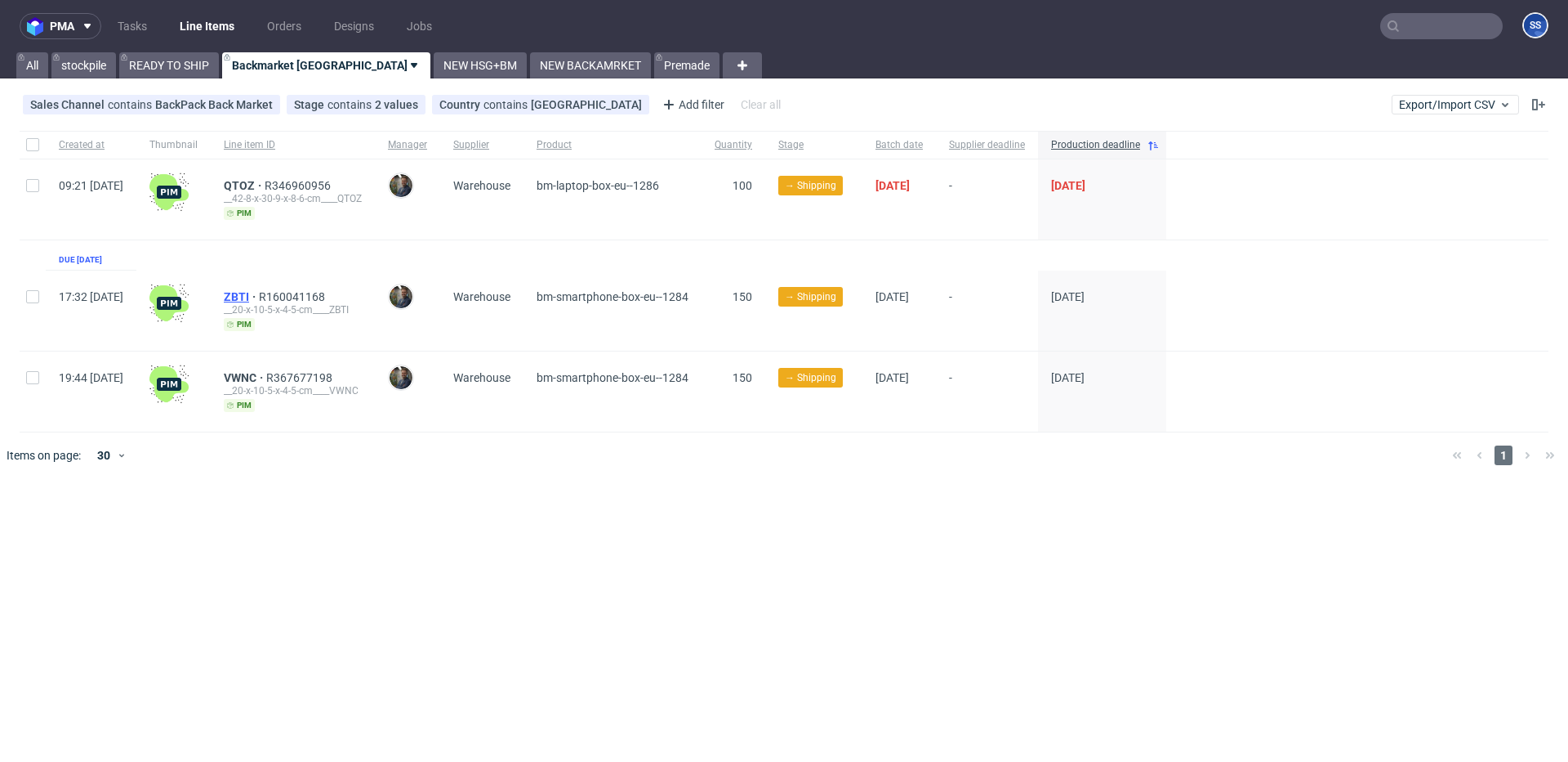
click at [259, 294] on span "ZBTI" at bounding box center [242, 297] width 35 height 13
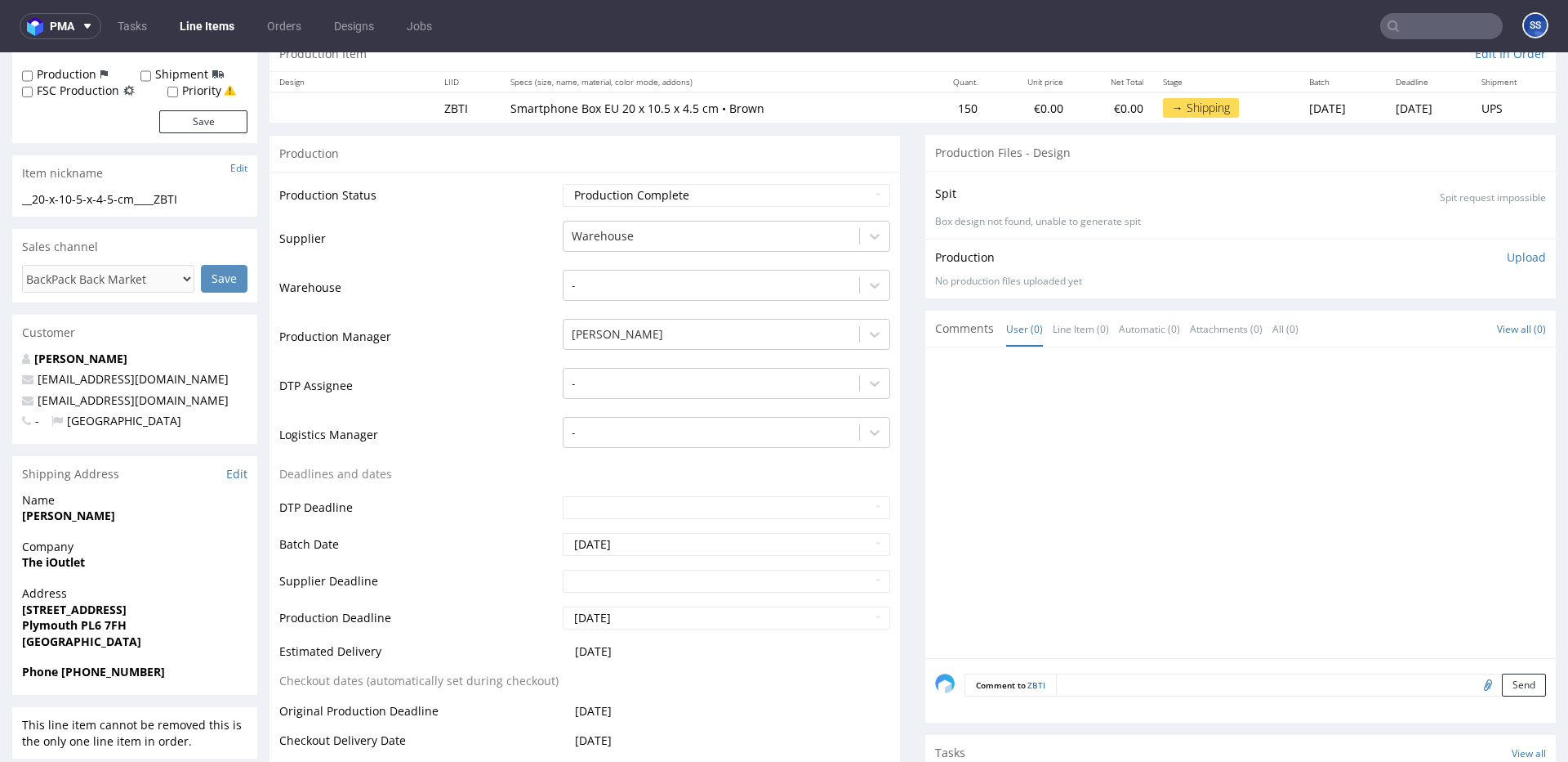
scroll to position [217, 0]
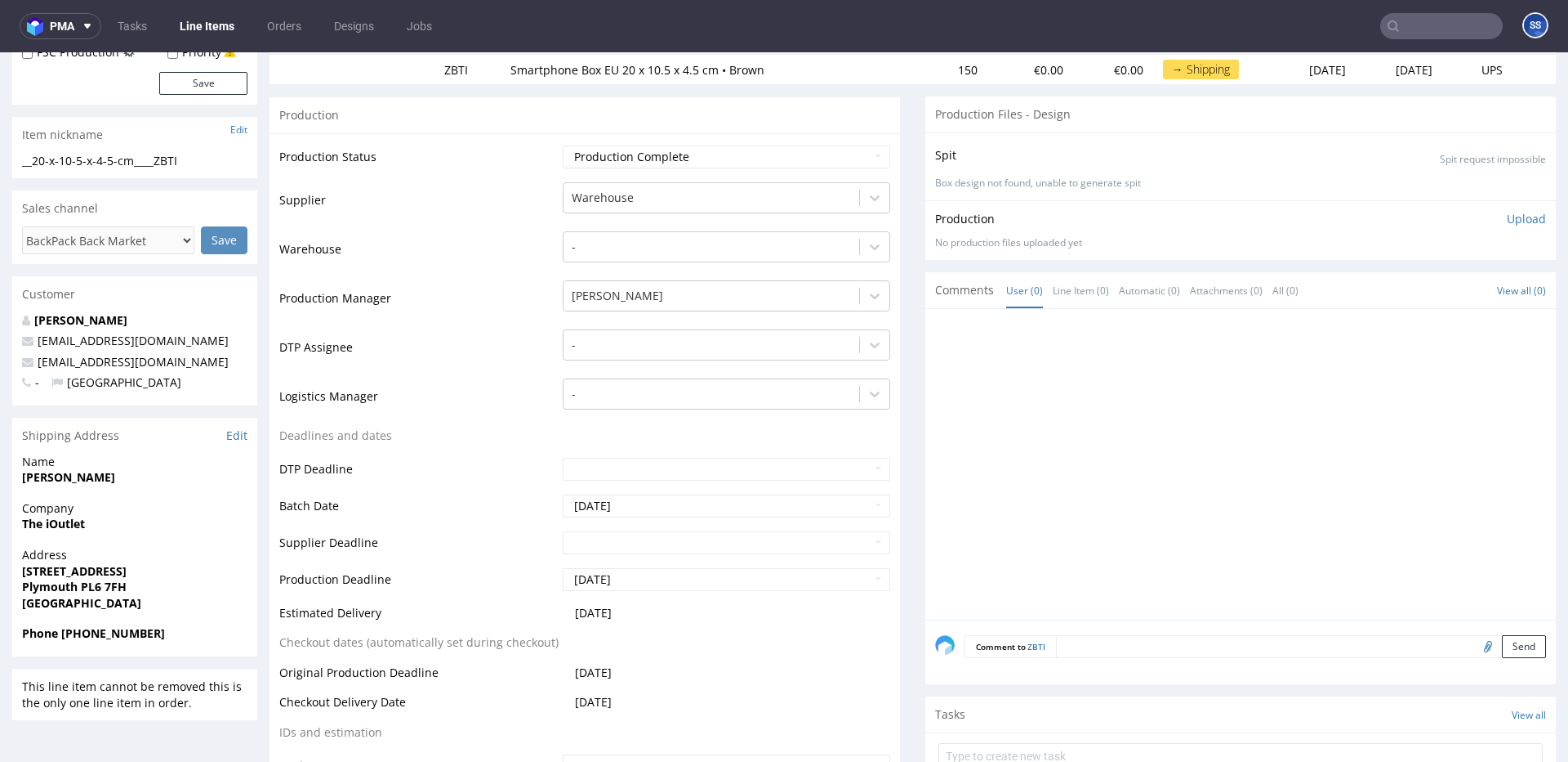
click at [67, 522] on strong "The iOutlet" at bounding box center [52, 524] width 62 height 16
copy strong "The iOutlet"
click at [45, 470] on span "Lewis Cox" at bounding box center [134, 478] width 226 height 17
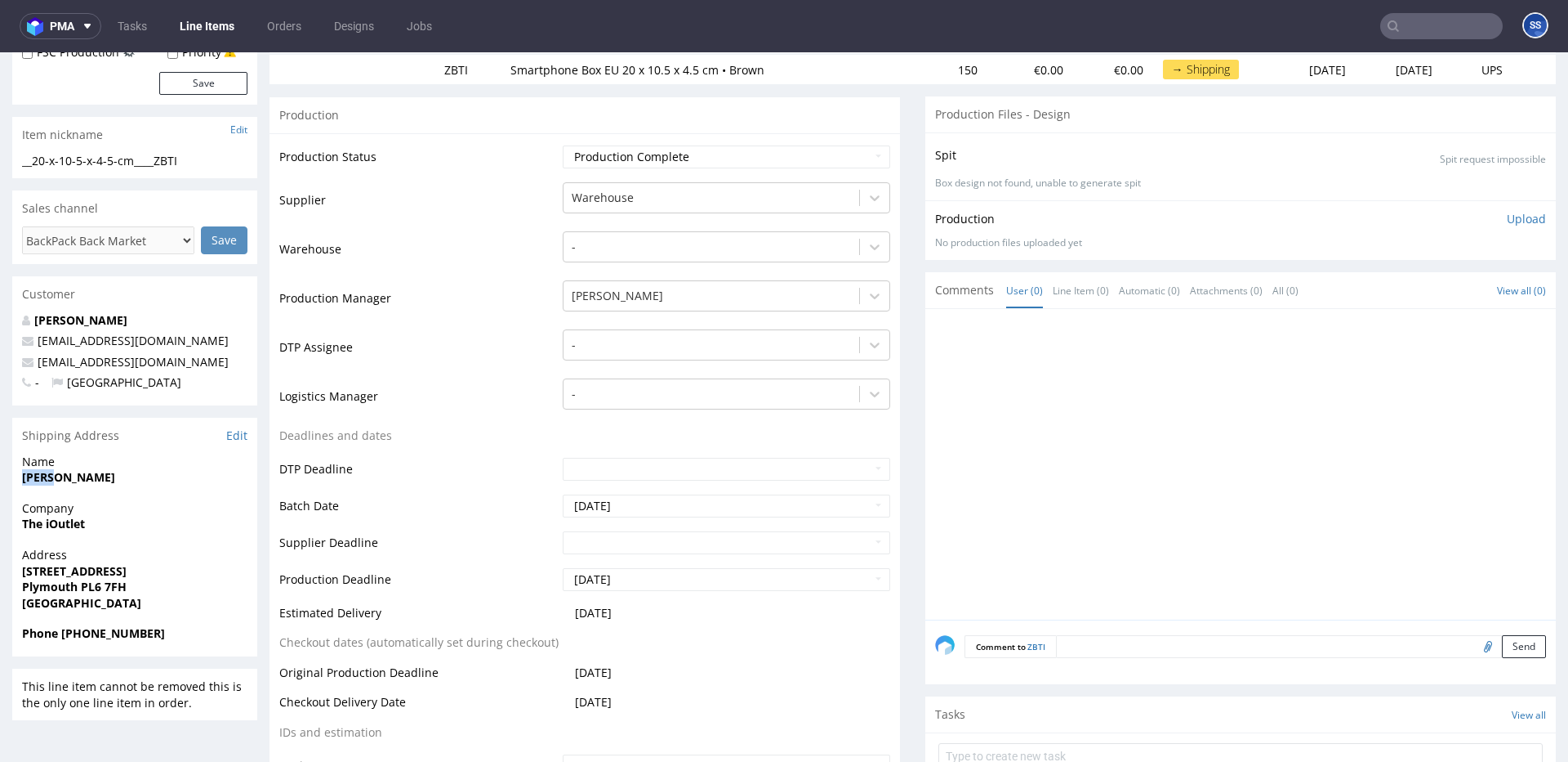
click at [45, 470] on span "Lewis Cox" at bounding box center [134, 478] width 226 height 17
copy strong "Lewis Cox"
click at [76, 571] on strong "37a Sisna Park Road" at bounding box center [73, 571] width 104 height 16
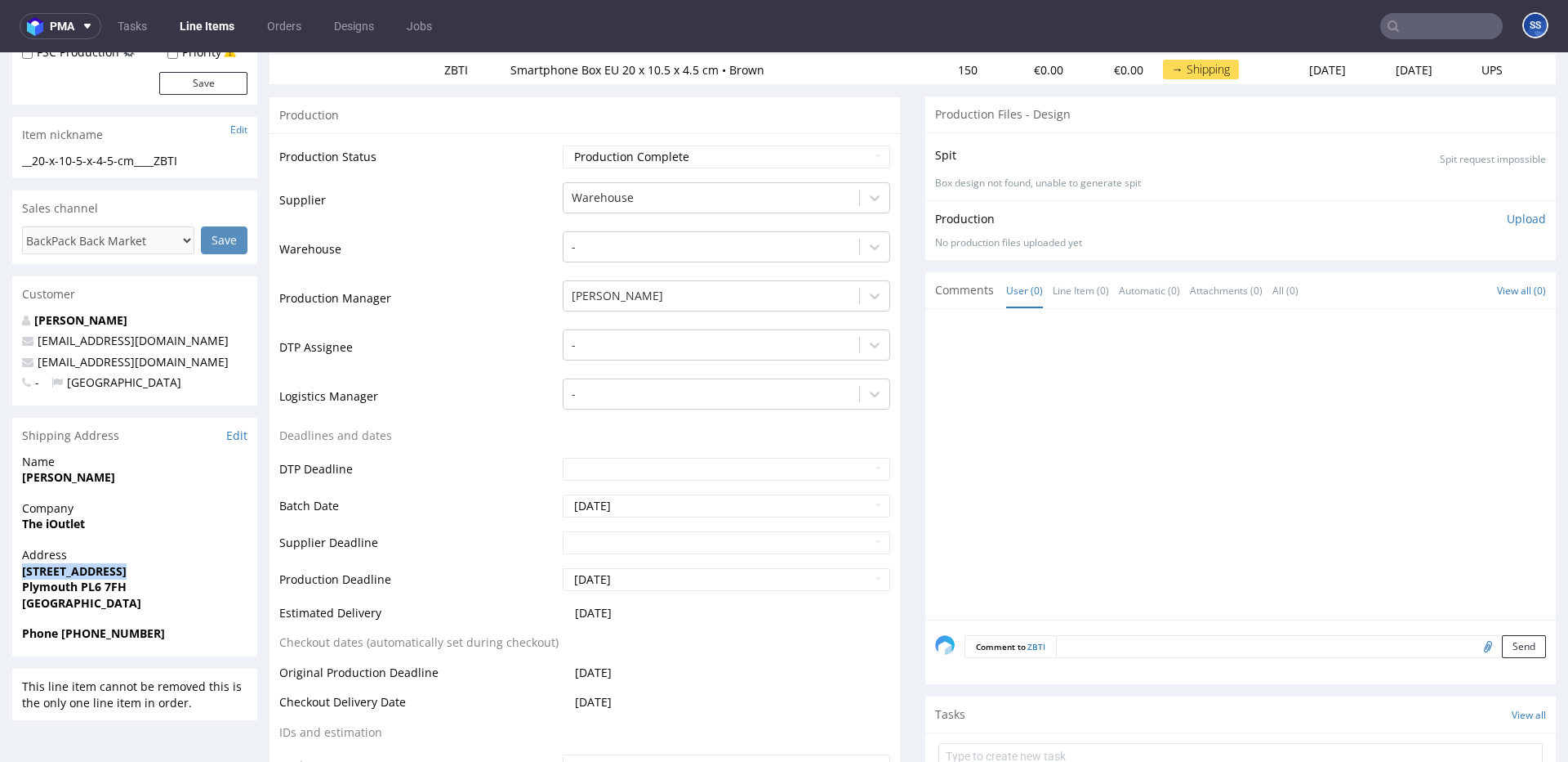
click at [76, 571] on strong "37a Sisna Park Road" at bounding box center [73, 571] width 104 height 16
copy strong "37a Sisna Park Road"
drag, startPoint x: 157, startPoint y: 364, endPoint x: 40, endPoint y: 366, distance: 117.0
click at [40, 366] on p "Salessupport@theioutlet.com" at bounding box center [134, 363] width 226 height 17
copy link "Salessupport@theioutlet.com"
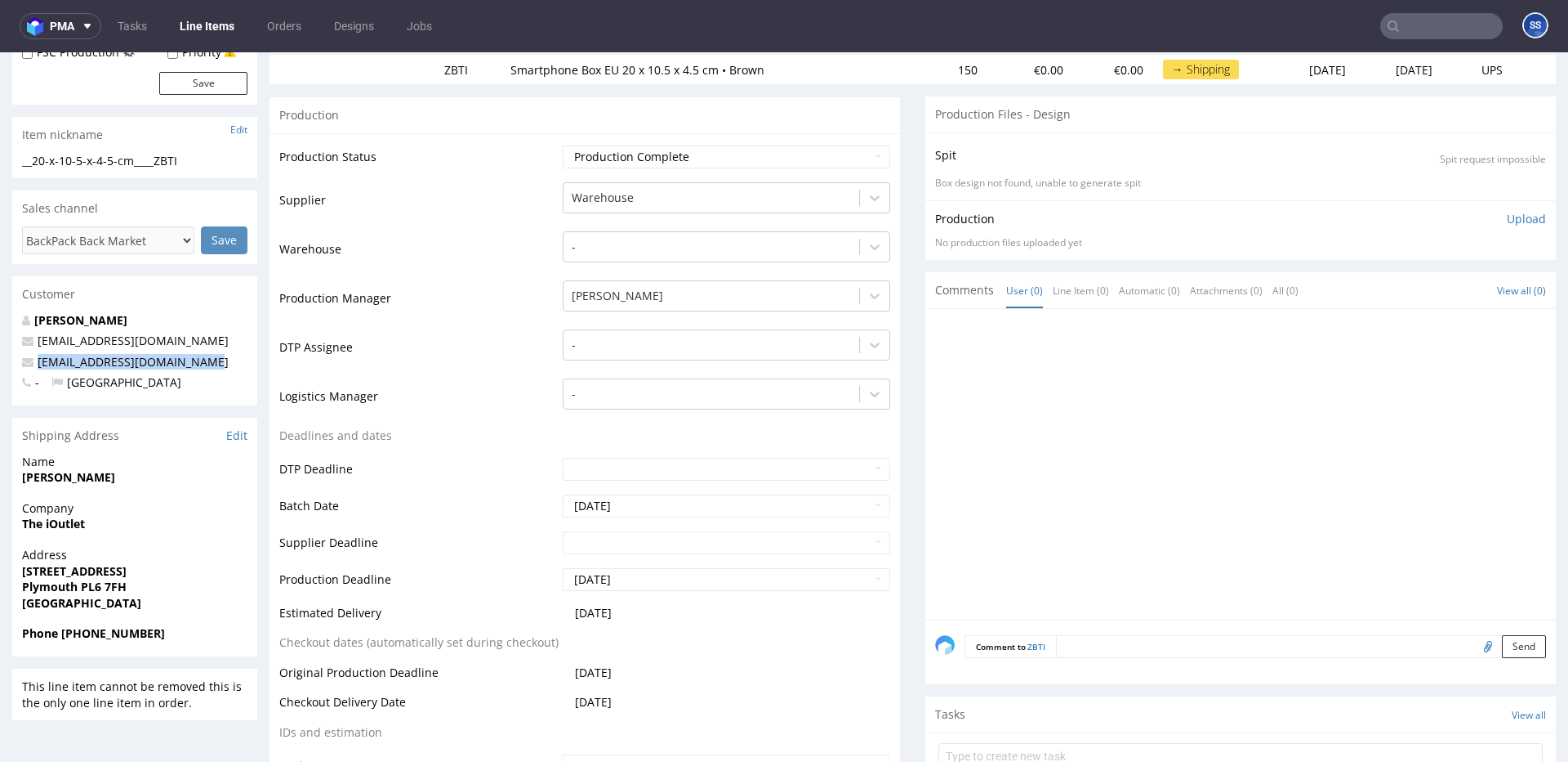
drag, startPoint x: 156, startPoint y: 639, endPoint x: 352, endPoint y: 246, distance: 439.2
click at [62, 640] on span "Phone +44 1752 696844" at bounding box center [134, 634] width 226 height 17
copy strong "+44 1752 696844"
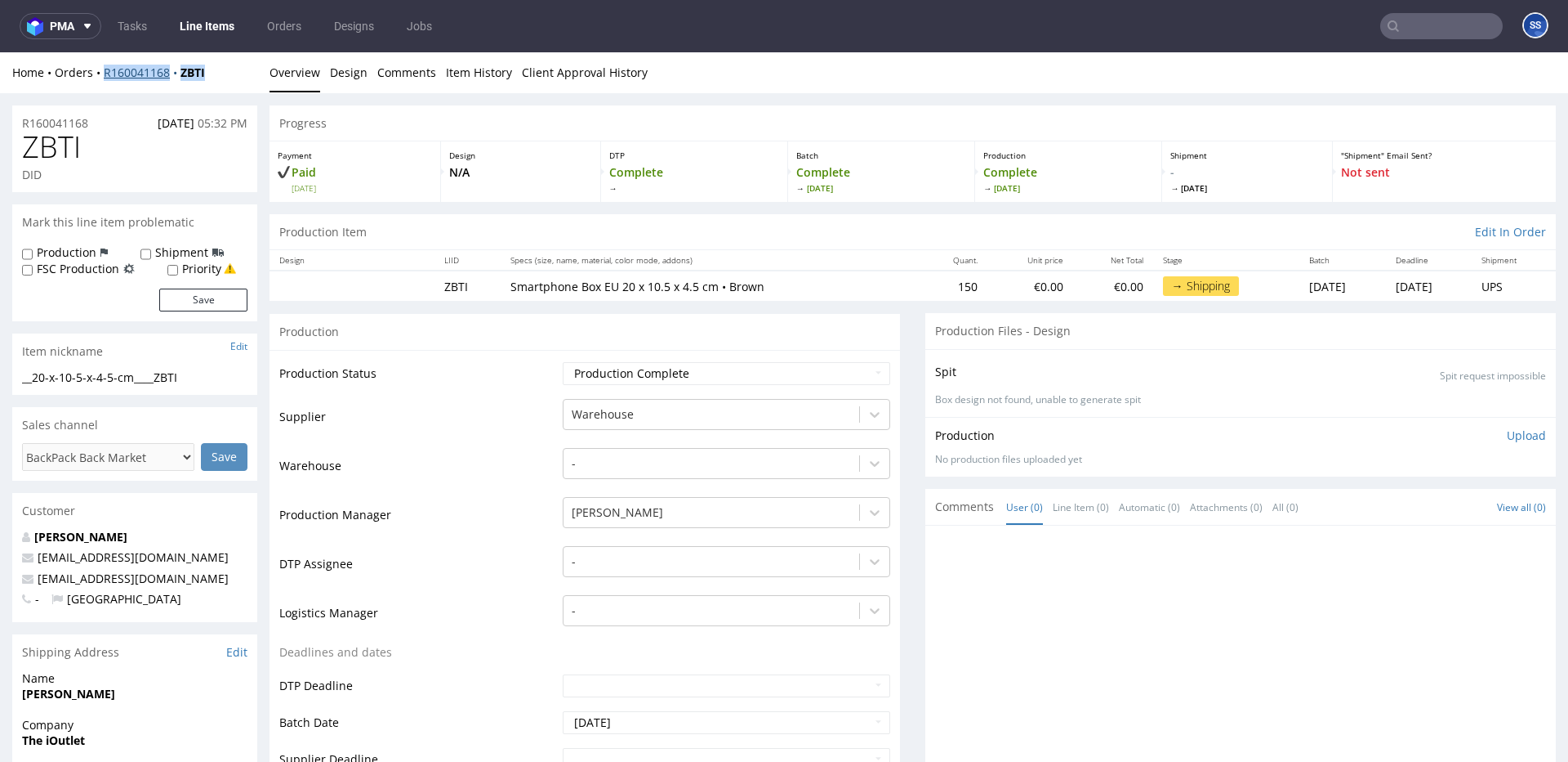
drag, startPoint x: 216, startPoint y: 77, endPoint x: 104, endPoint y: 75, distance: 112.0
click at [104, 75] on div "Home Orders R160041168 ZBTI" at bounding box center [135, 73] width 245 height 17
copy div "R160041168 ZBTI"
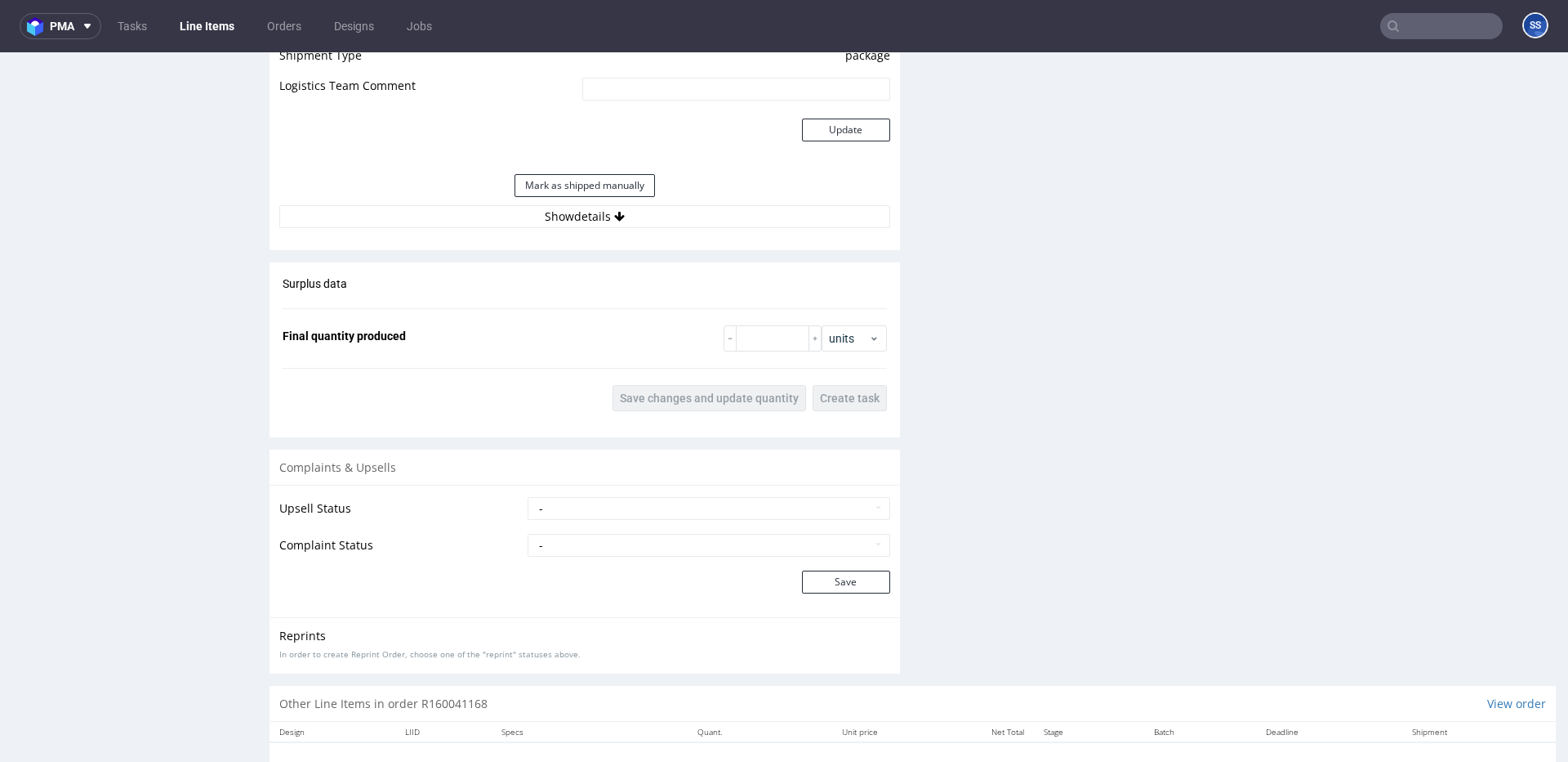
scroll to position [1569, 0]
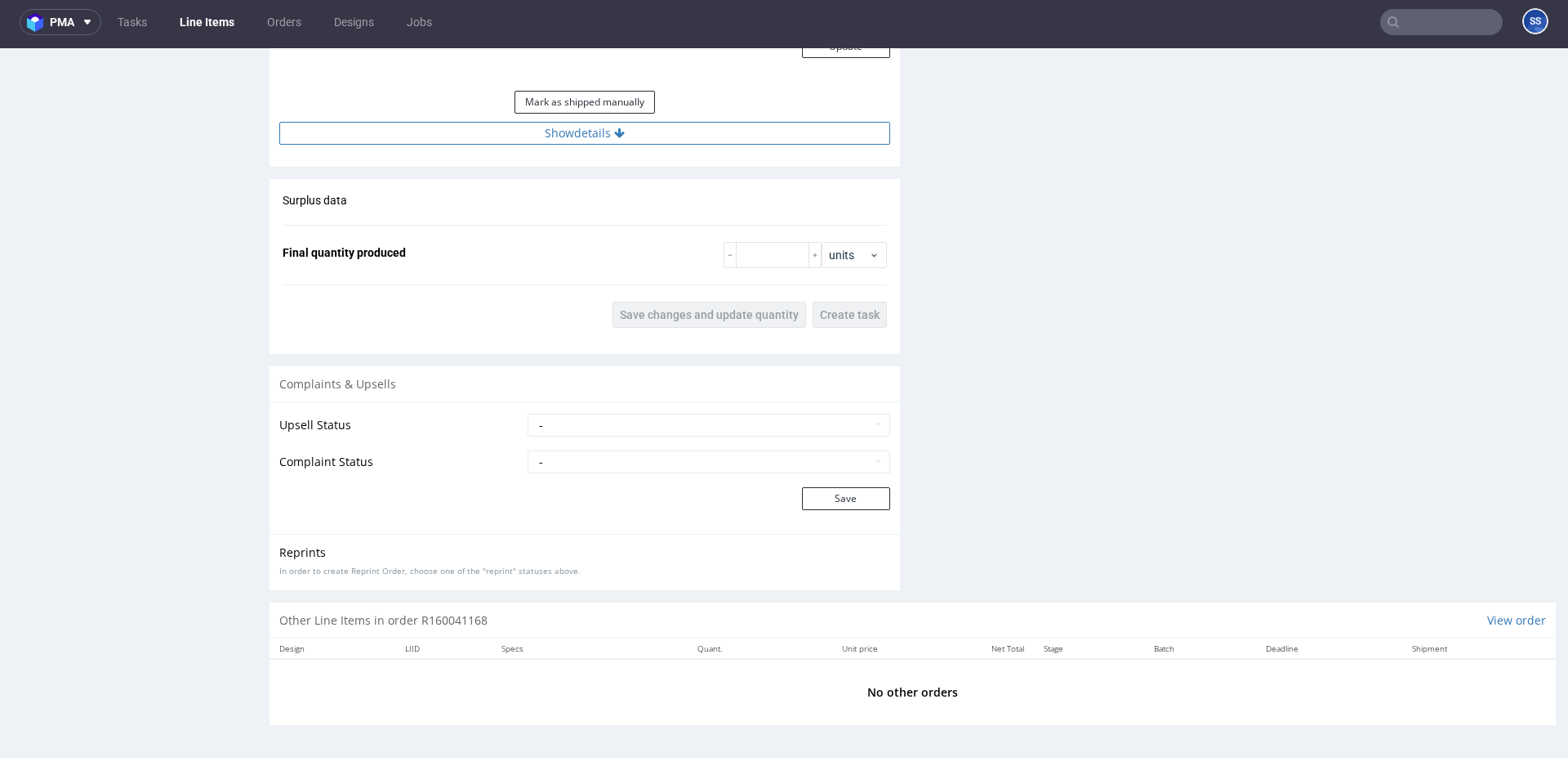
click at [623, 137] on button "Show details" at bounding box center [584, 133] width 611 height 23
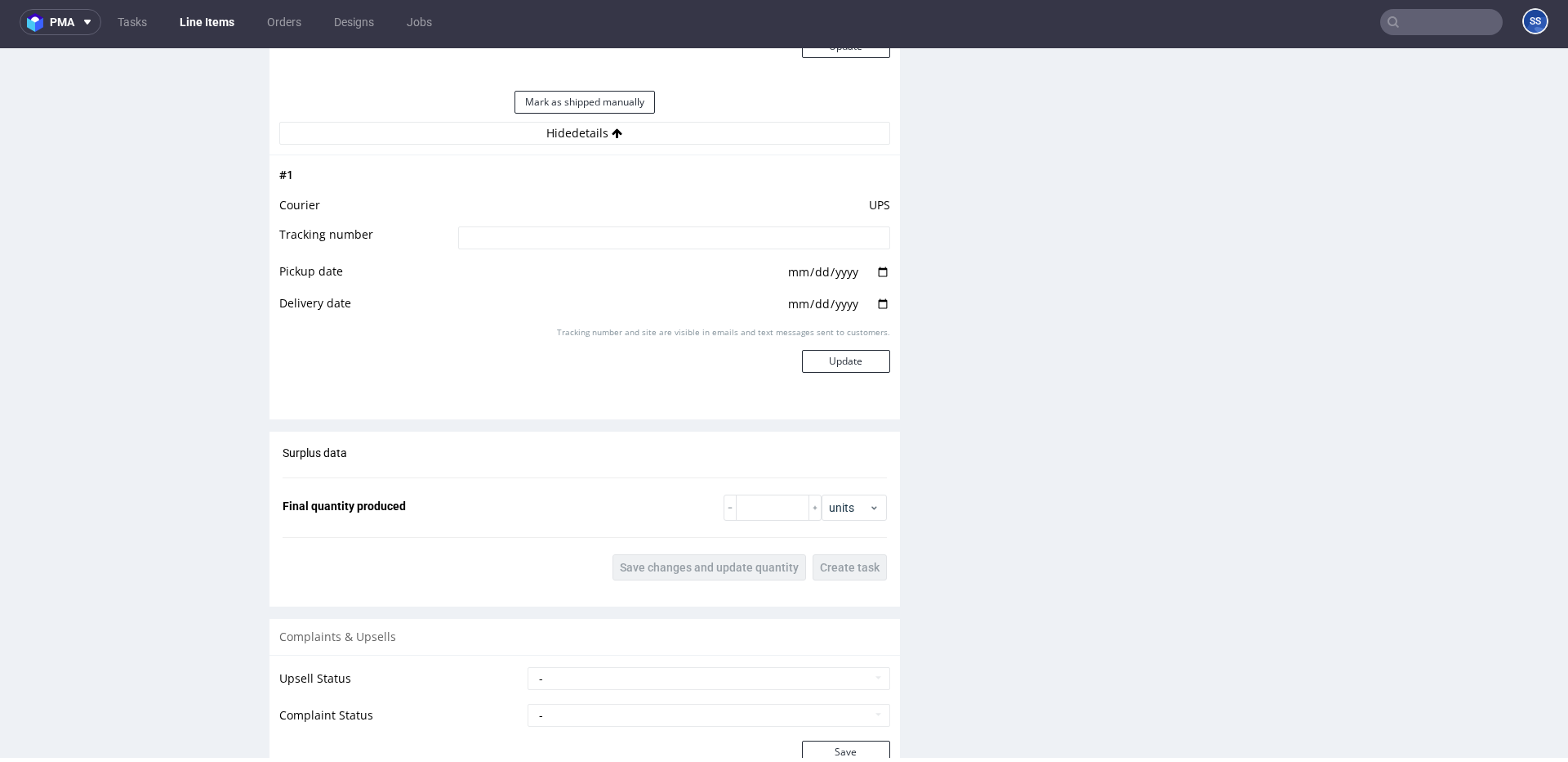
scroll to position [3, 0]
click at [622, 237] on input at bounding box center [674, 238] width 432 height 23
paste input "1Z5A15806890140226"
type input "1Z5A15806890140226"
click at [856, 369] on button "Update" at bounding box center [846, 362] width 88 height 23
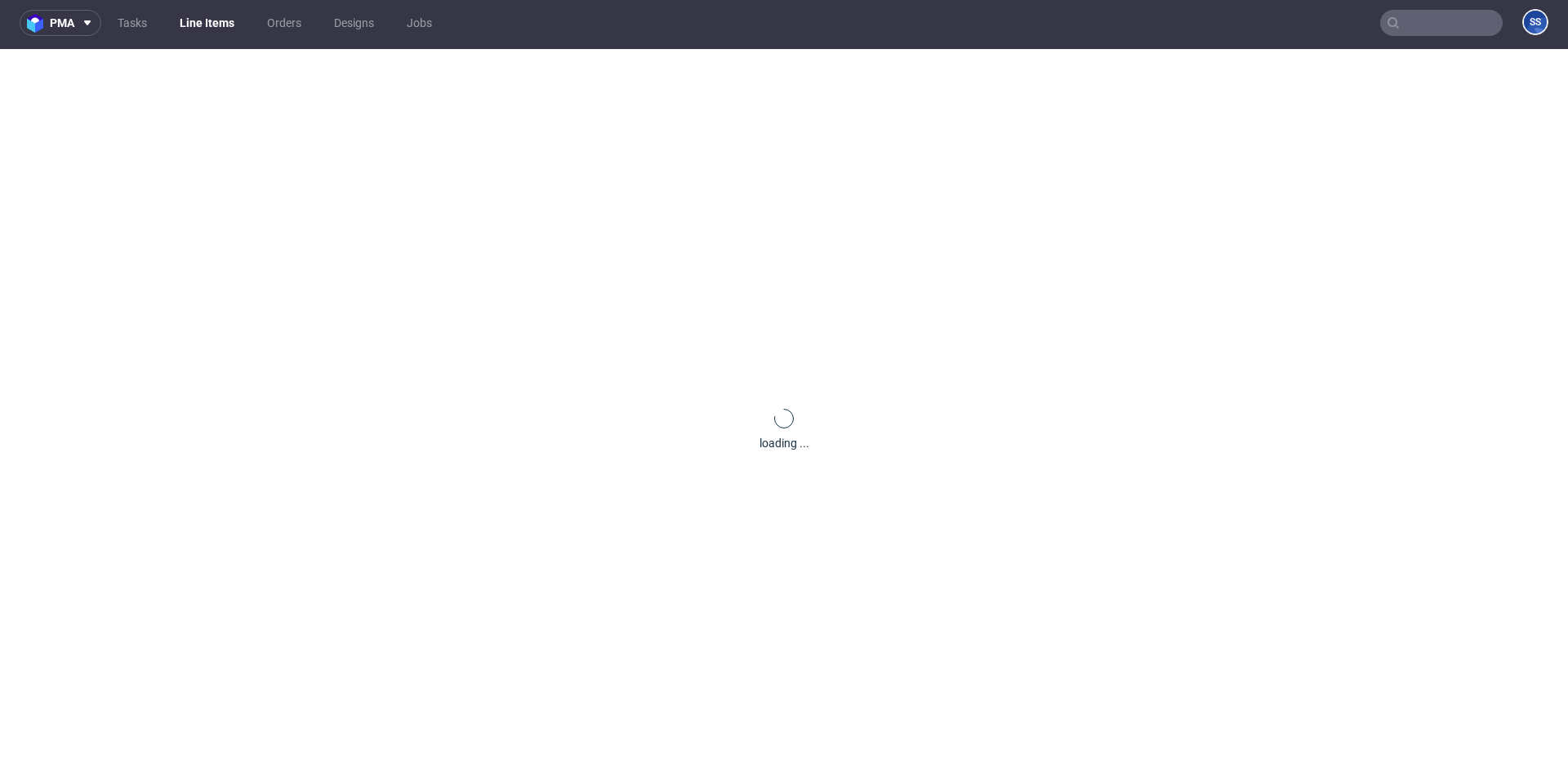
scroll to position [1041, 0]
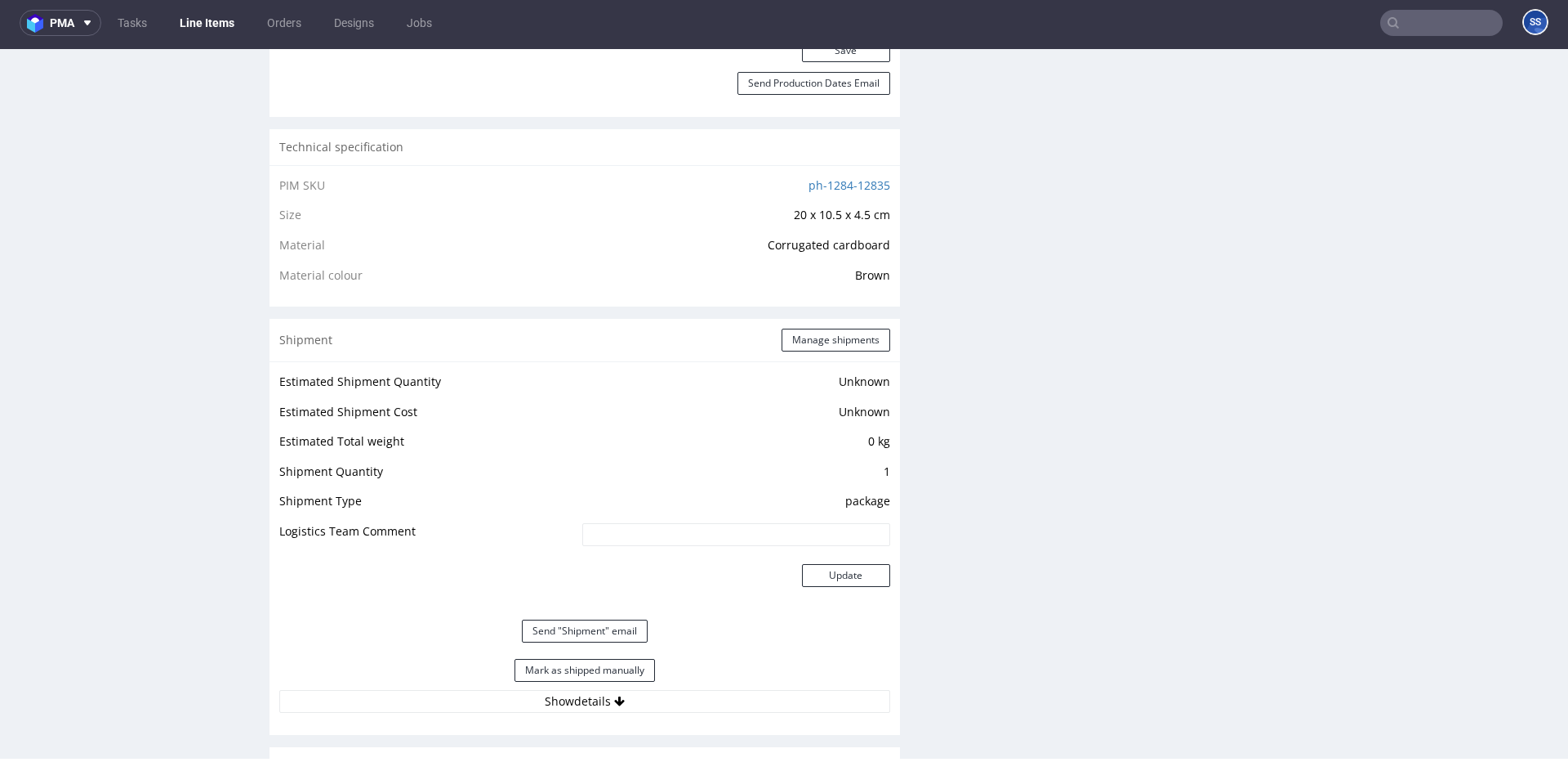
click at [186, 22] on link "Line Items" at bounding box center [207, 23] width 74 height 26
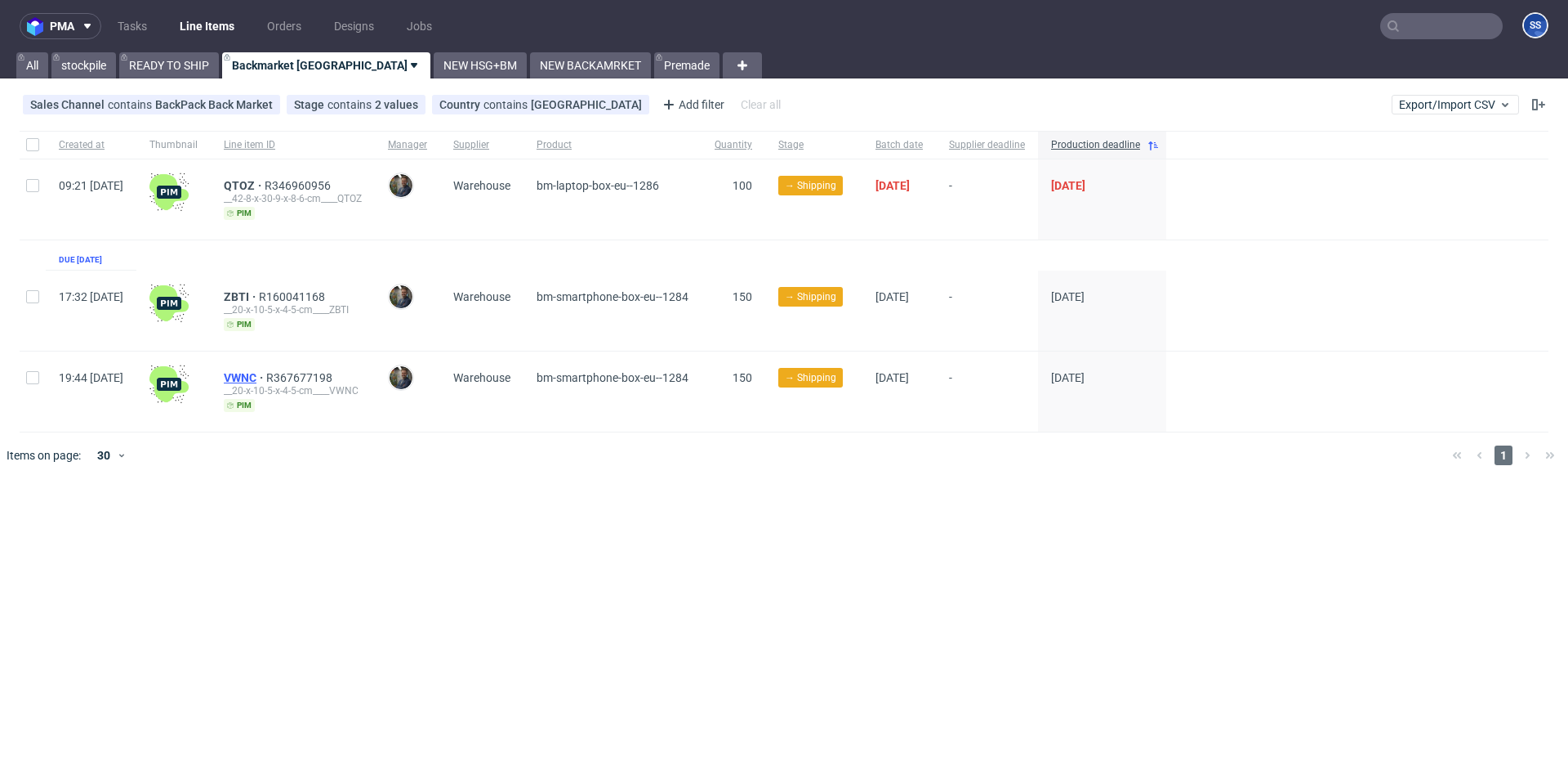
click at [267, 376] on span "VWNC" at bounding box center [245, 378] width 42 height 13
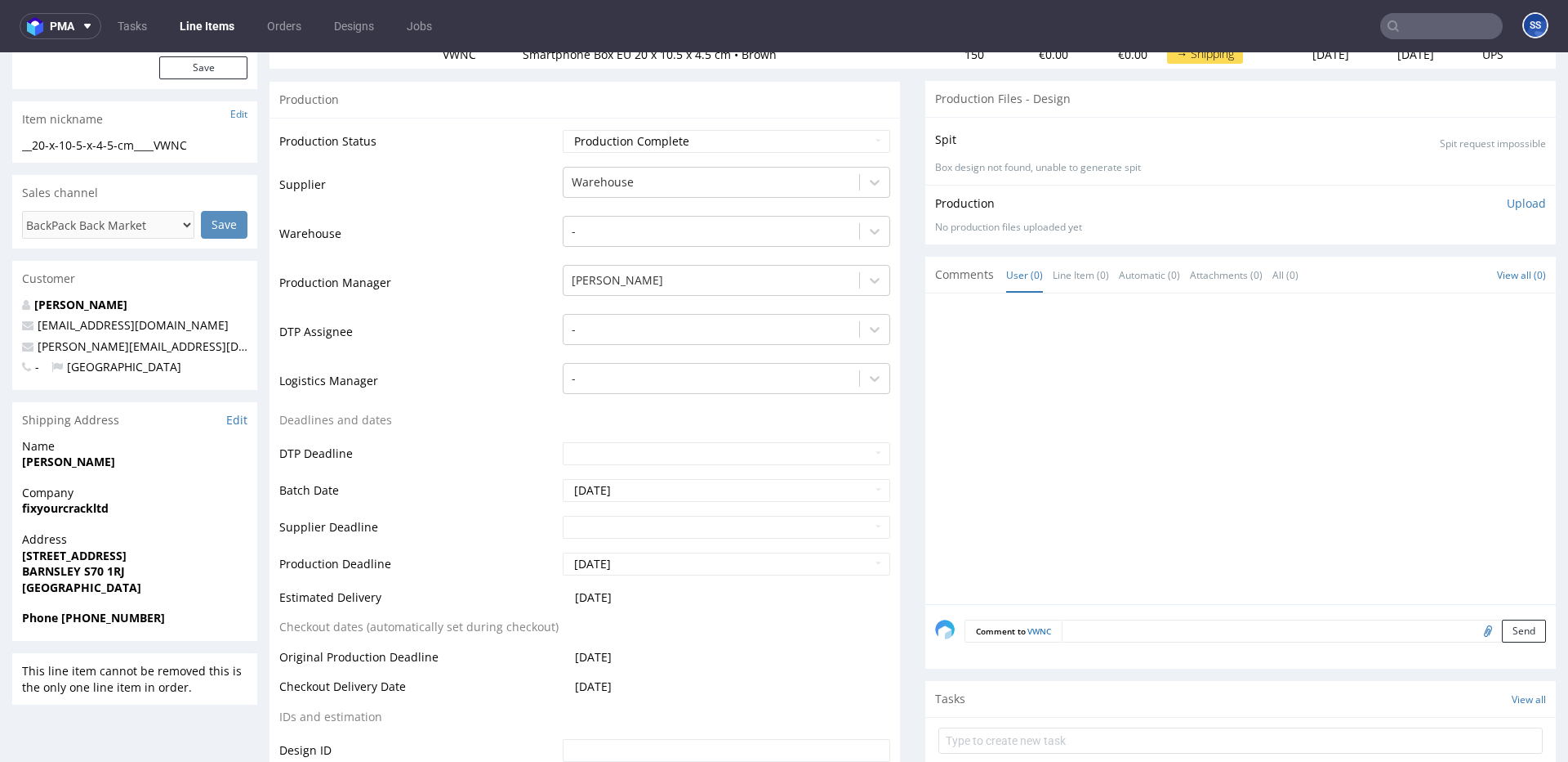
scroll to position [245, 0]
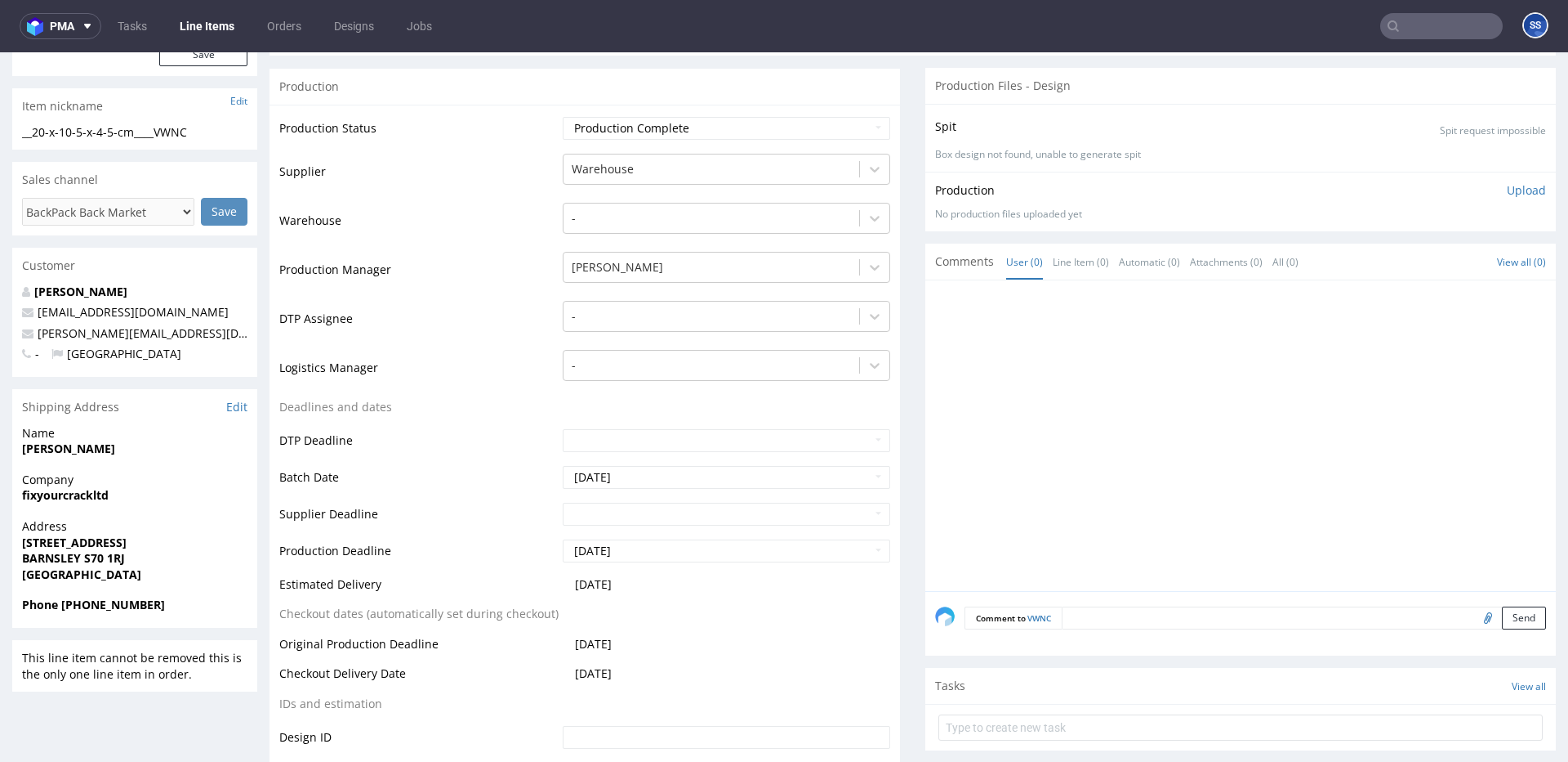
click at [62, 499] on strong "fixyourcrackltd" at bounding box center [65, 494] width 87 height 16
copy strong "fixyourcrackltd"
drag, startPoint x: 84, startPoint y: 437, endPoint x: 77, endPoint y: 444, distance: 9.9
click at [83, 438] on span "Name" at bounding box center [134, 434] width 226 height 17
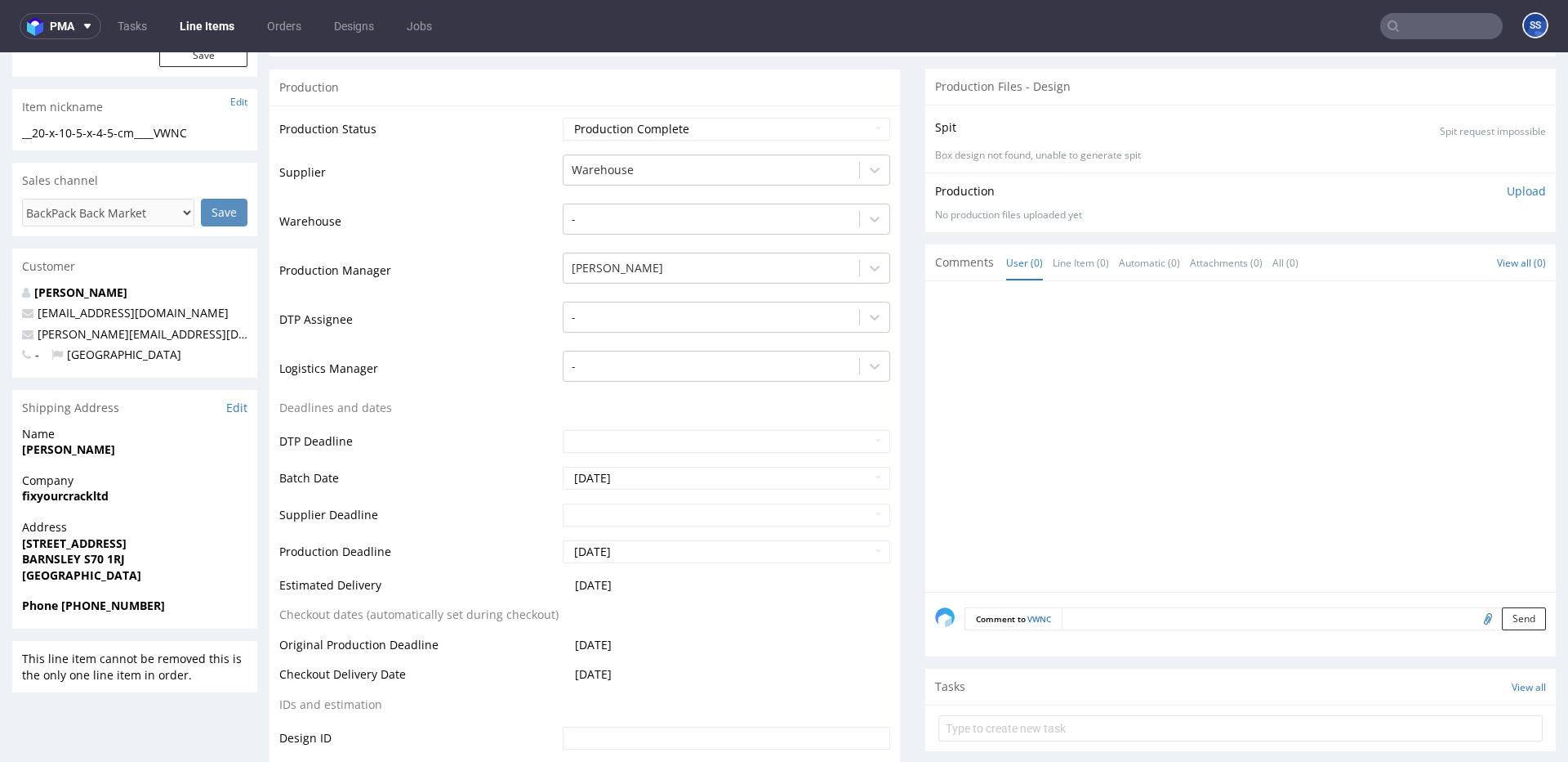
click at [75, 446] on strong "Enis hajdarmataj" at bounding box center [68, 449] width 93 height 16
click at [75, 446] on strong "Enis hajdarmataj" at bounding box center [68, 451] width 93 height 16
copy strong "Enis hajdarmataj"
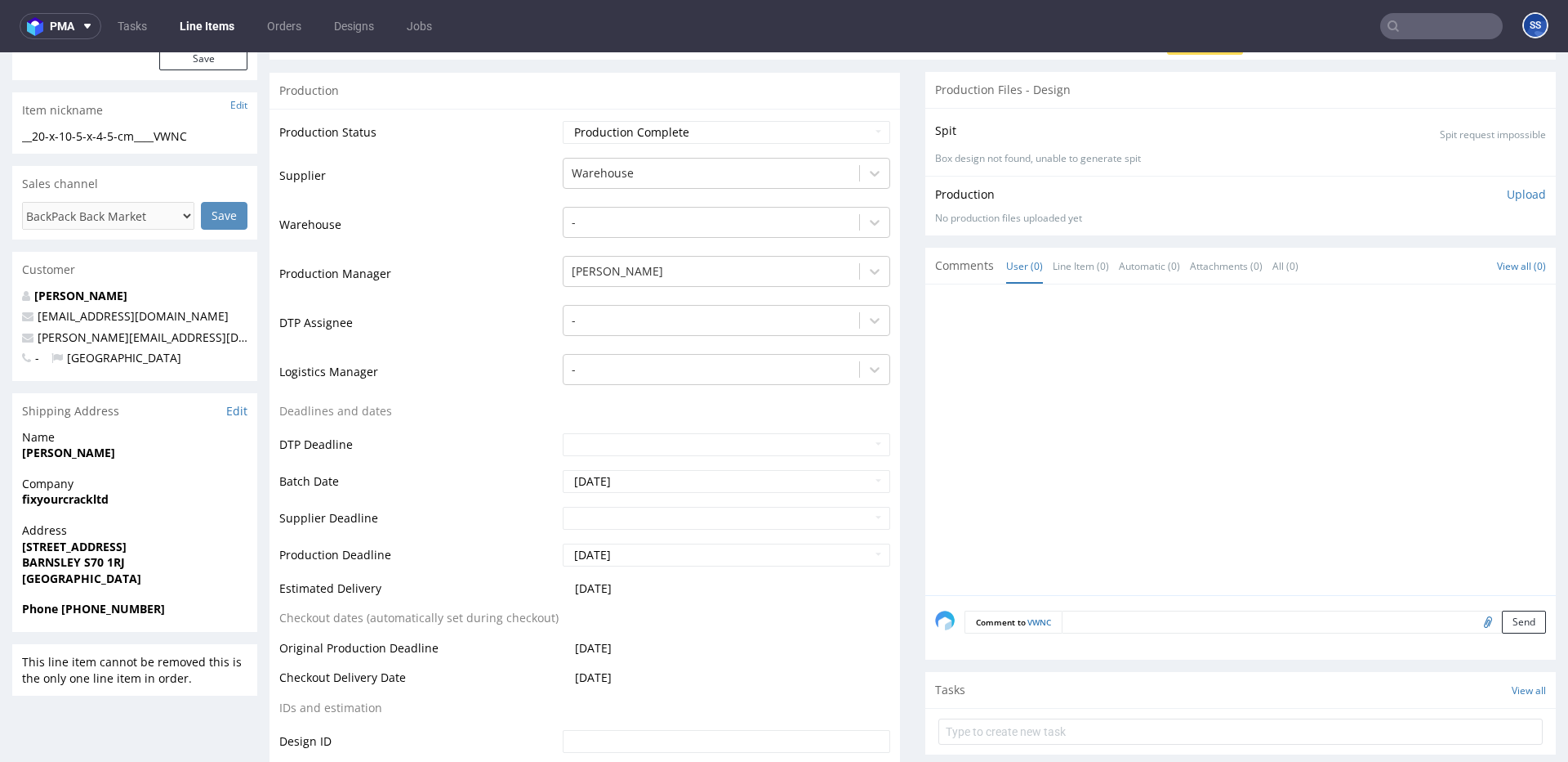
click at [61, 546] on strong "19 queen street" at bounding box center [73, 546] width 104 height 16
copy strong "19 queen street"
click at [47, 562] on strong "BARNSLEY S70 1RJ" at bounding box center [73, 562] width 103 height 16
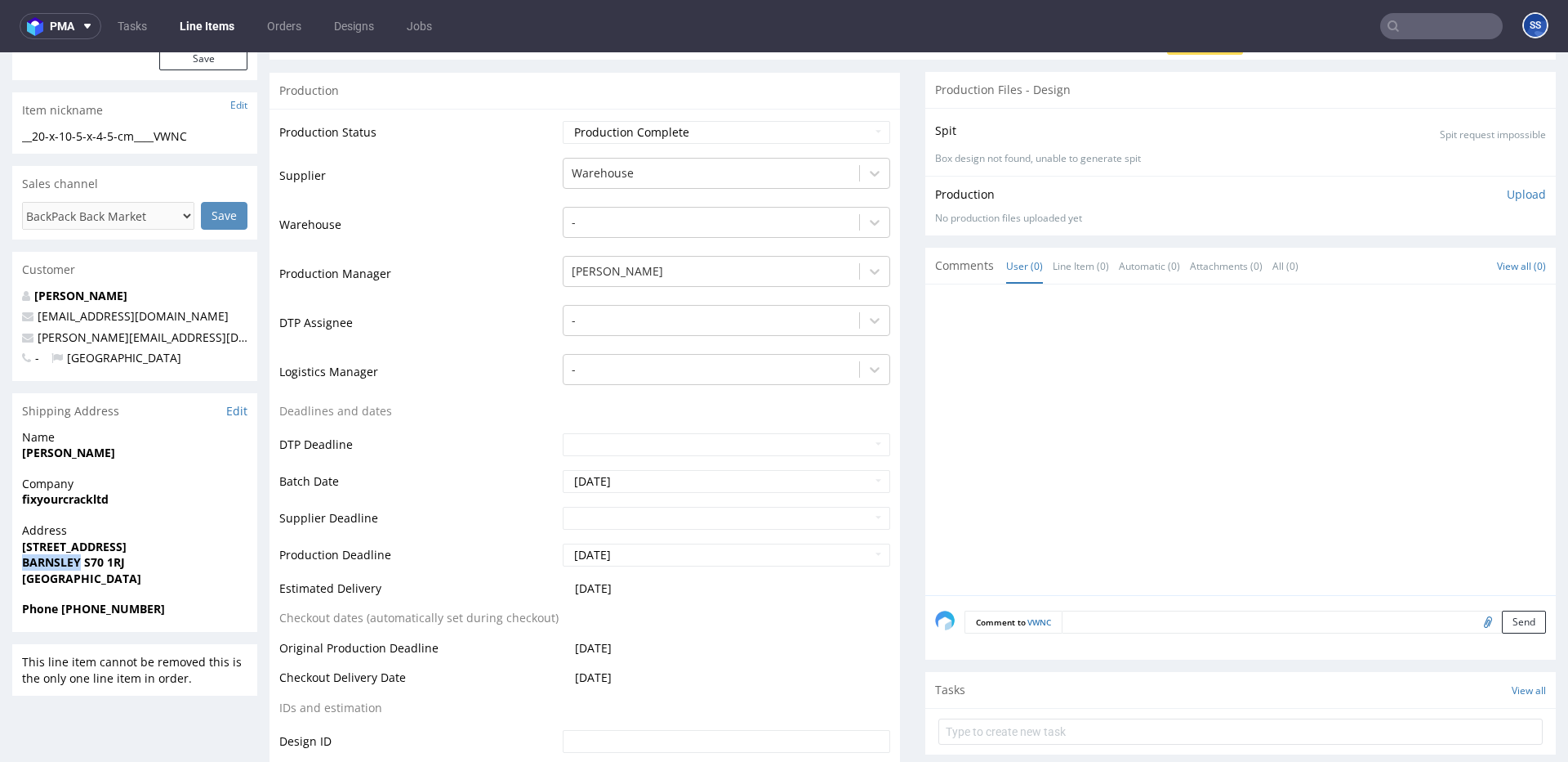
click at [47, 562] on strong "BARNSLEY S70 1RJ" at bounding box center [73, 562] width 103 height 16
copy strong "BARNSLEY"
drag, startPoint x: 89, startPoint y: 561, endPoint x: 397, endPoint y: 283, distance: 414.9
click at [177, 561] on span "BARNSLEY S70 1RJ" at bounding box center [134, 563] width 226 height 17
drag, startPoint x: 161, startPoint y: 337, endPoint x: 32, endPoint y: 338, distance: 129.0
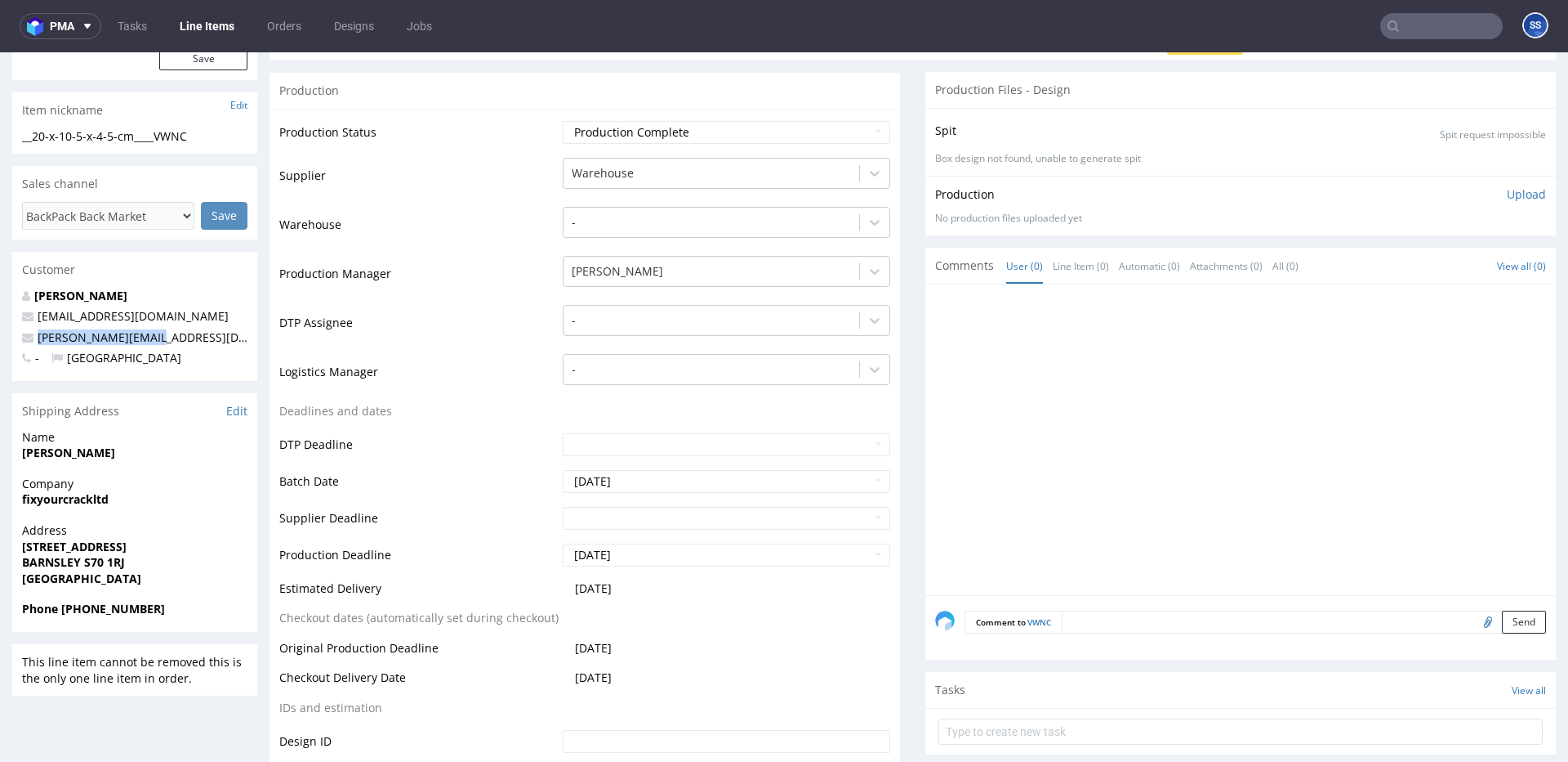
click at [32, 338] on p "billy@lcdkingsy.com" at bounding box center [134, 338] width 226 height 17
drag, startPoint x: 172, startPoint y: 604, endPoint x: 64, endPoint y: 605, distance: 108.0
click at [59, 609] on span "Phone +44 7751 982743" at bounding box center [134, 609] width 226 height 17
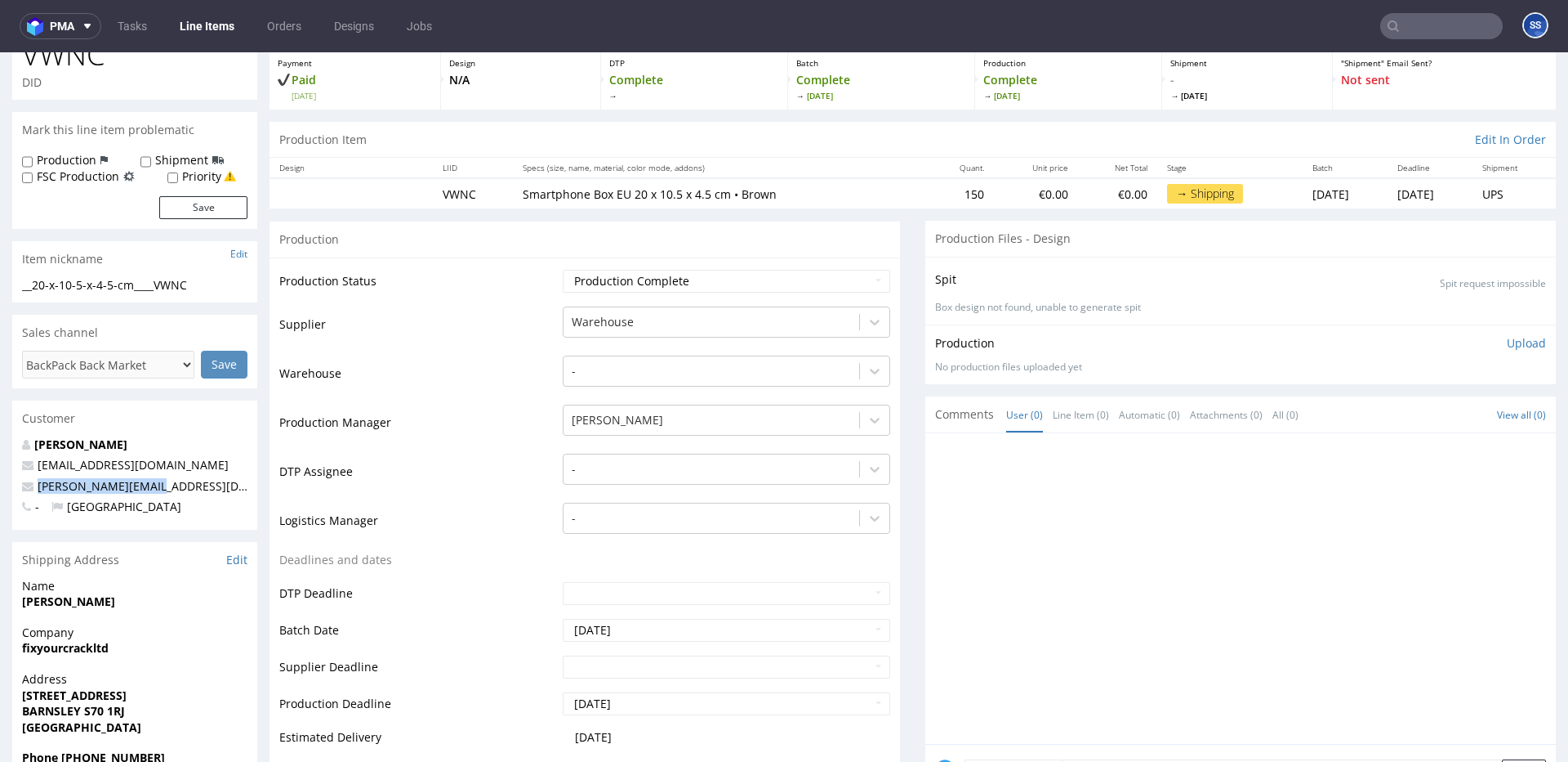
scroll to position [0, 0]
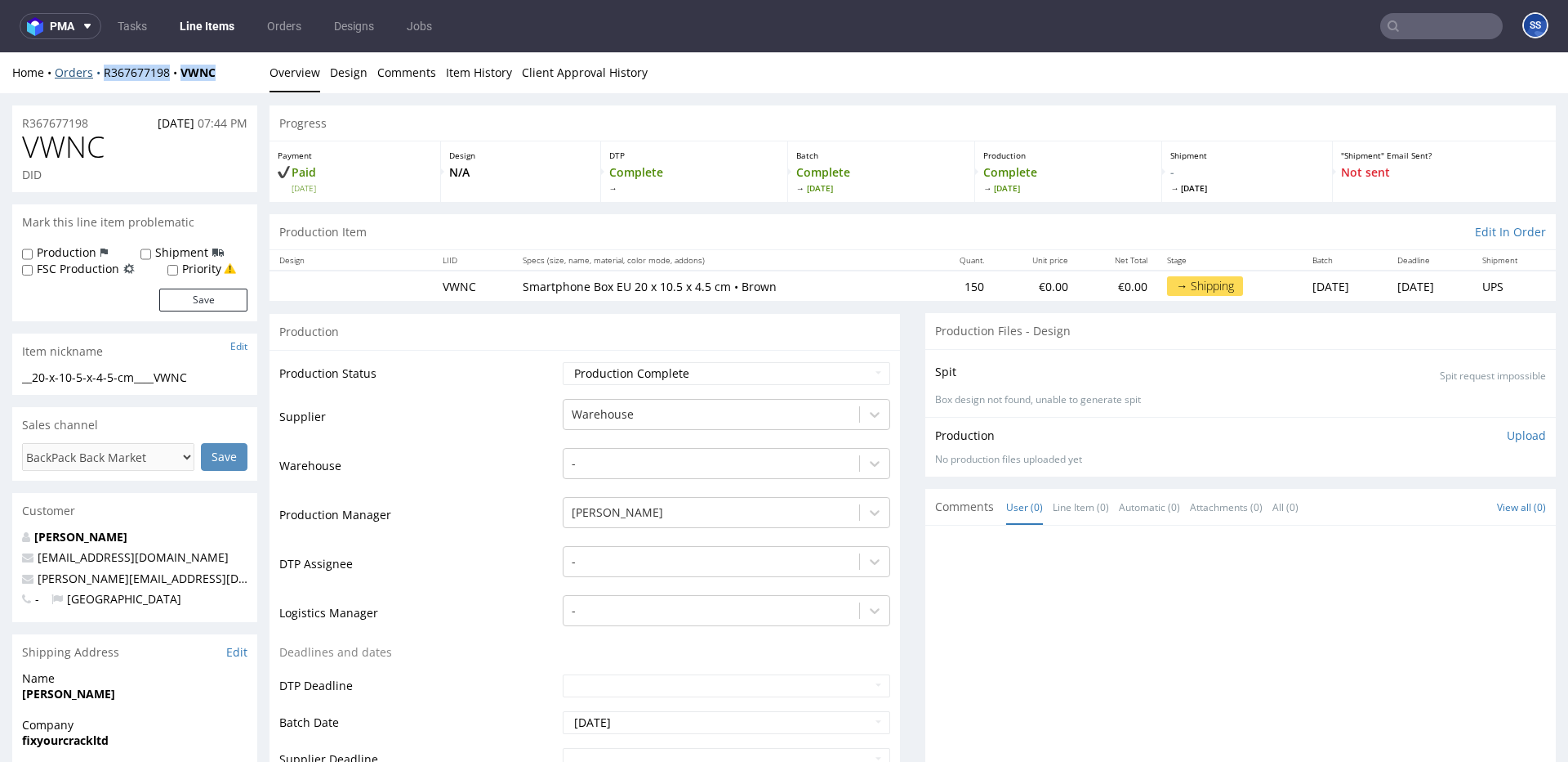
drag, startPoint x: 181, startPoint y: 76, endPoint x: 100, endPoint y: 76, distance: 81.0
click at [100, 76] on div "Home Orders R367677198 VWNC" at bounding box center [135, 73] width 245 height 17
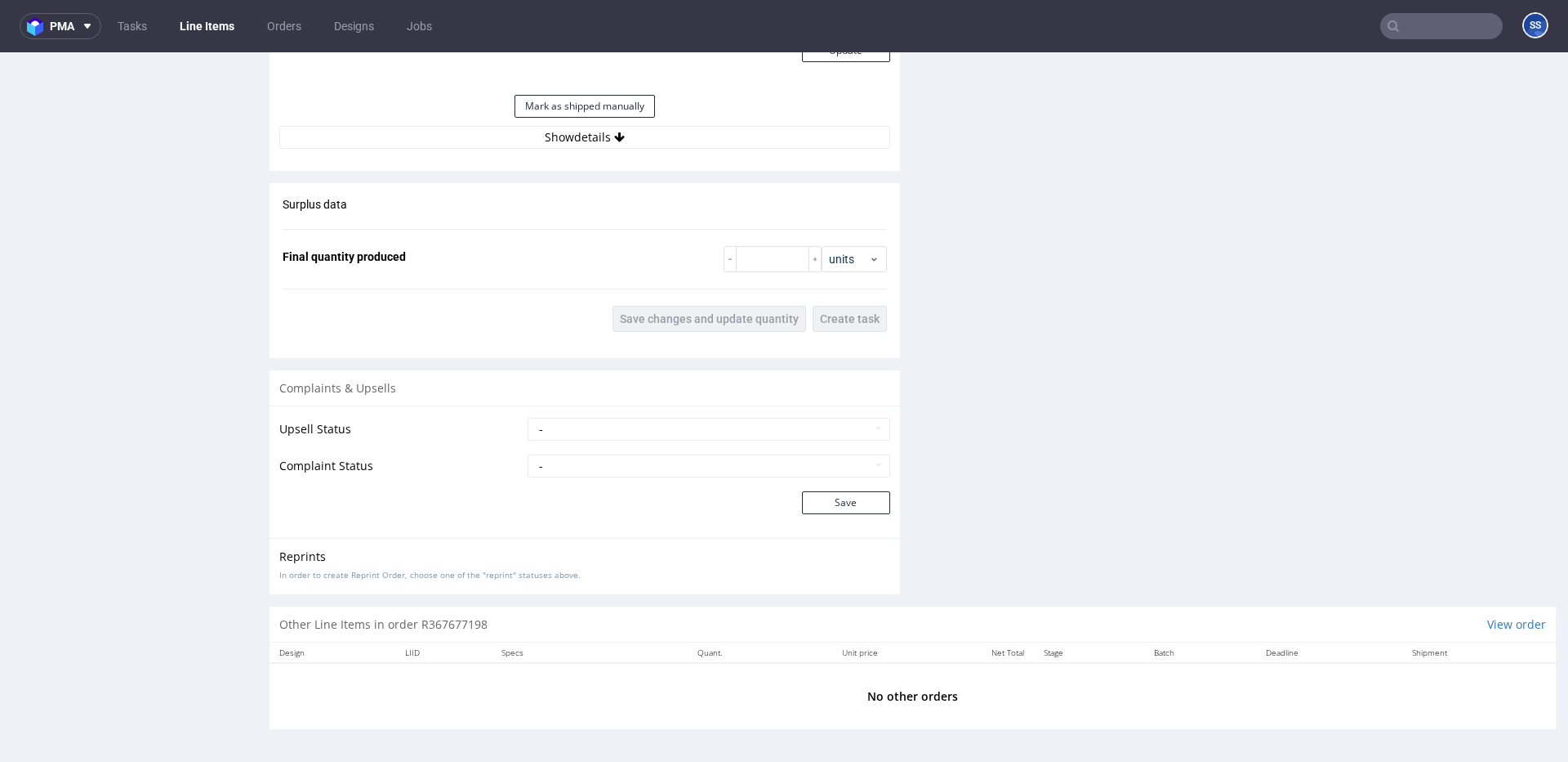
scroll to position [4, 0]
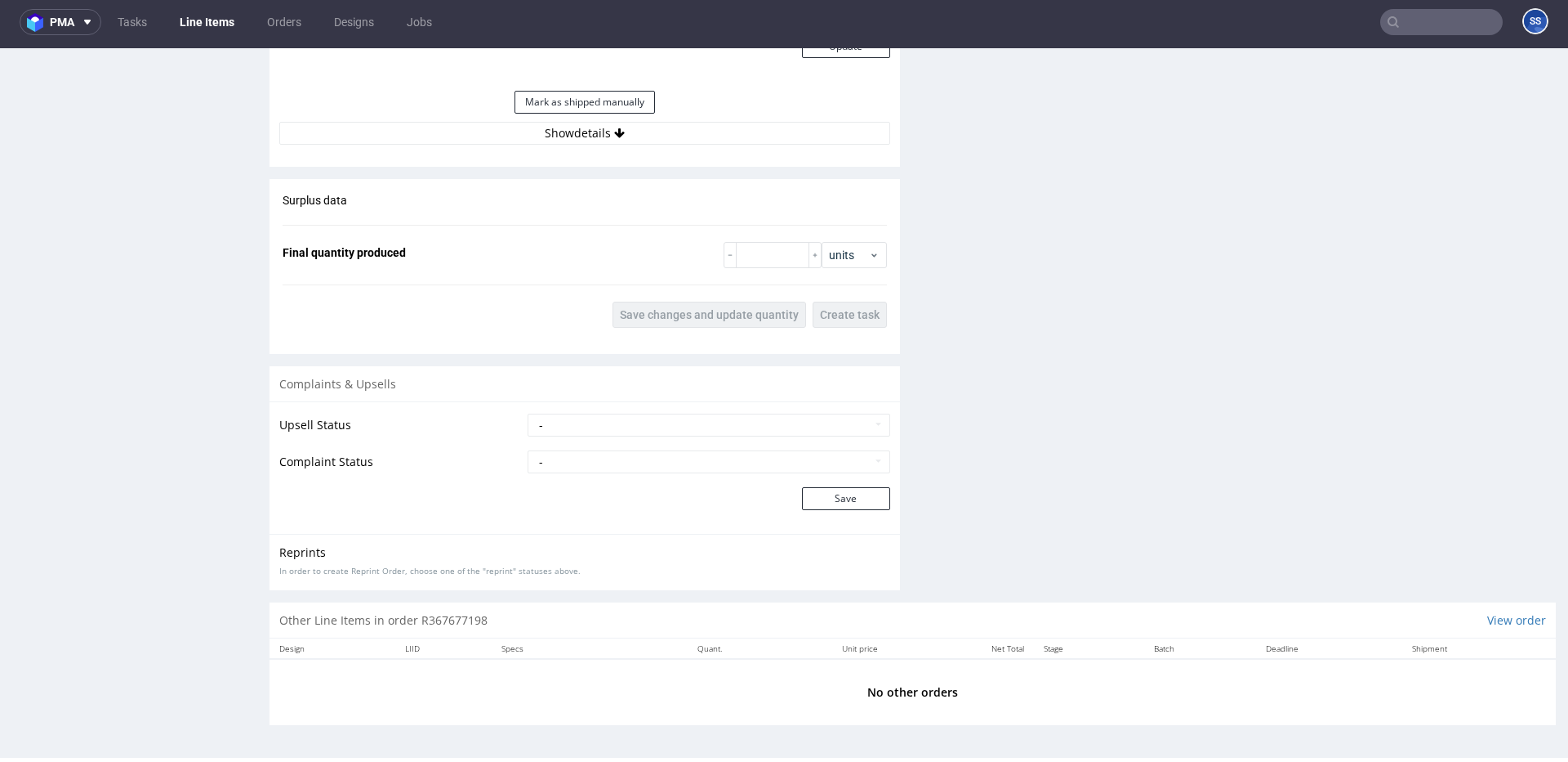
drag, startPoint x: 612, startPoint y: 137, endPoint x: 617, endPoint y: 152, distance: 15.8
click at [614, 137] on icon at bounding box center [619, 133] width 11 height 12
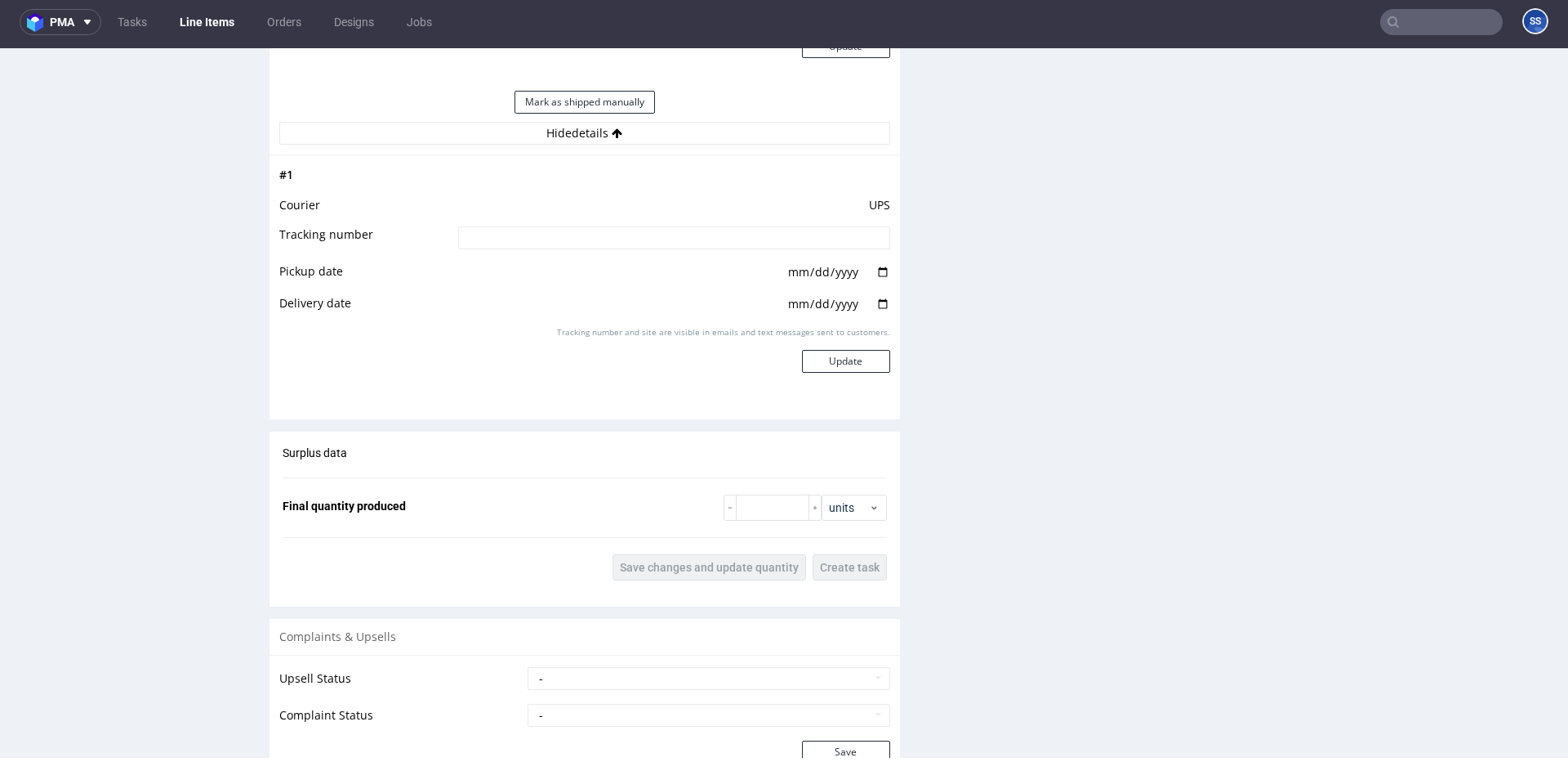
click at [607, 252] on td at bounding box center [672, 243] width 437 height 37
click at [612, 244] on input at bounding box center [674, 238] width 432 height 23
paste input "1Z5A15806891953838"
type input "1Z5A15806891953838"
click at [823, 359] on button "Update" at bounding box center [846, 361] width 88 height 23
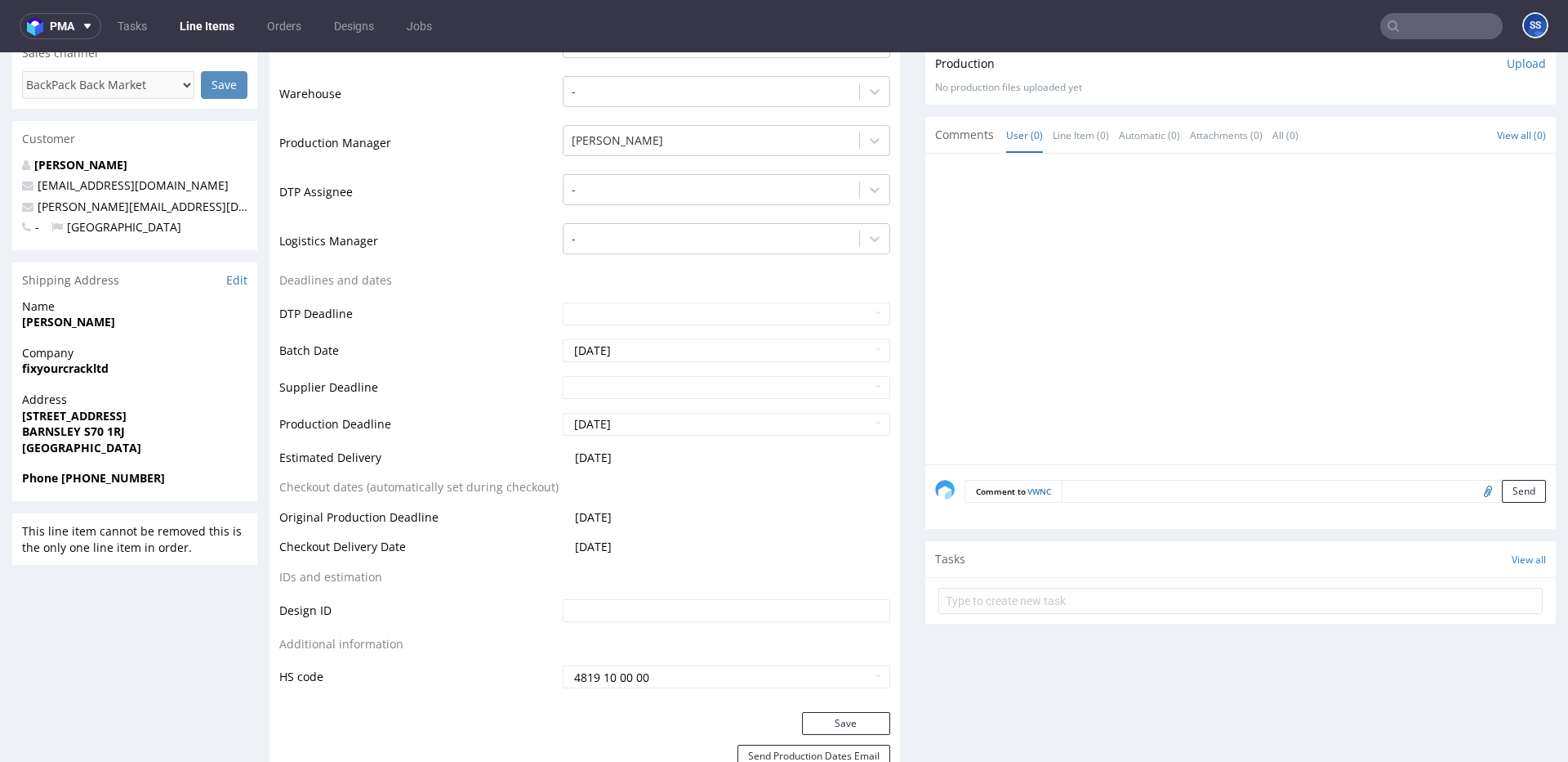
scroll to position [0, 0]
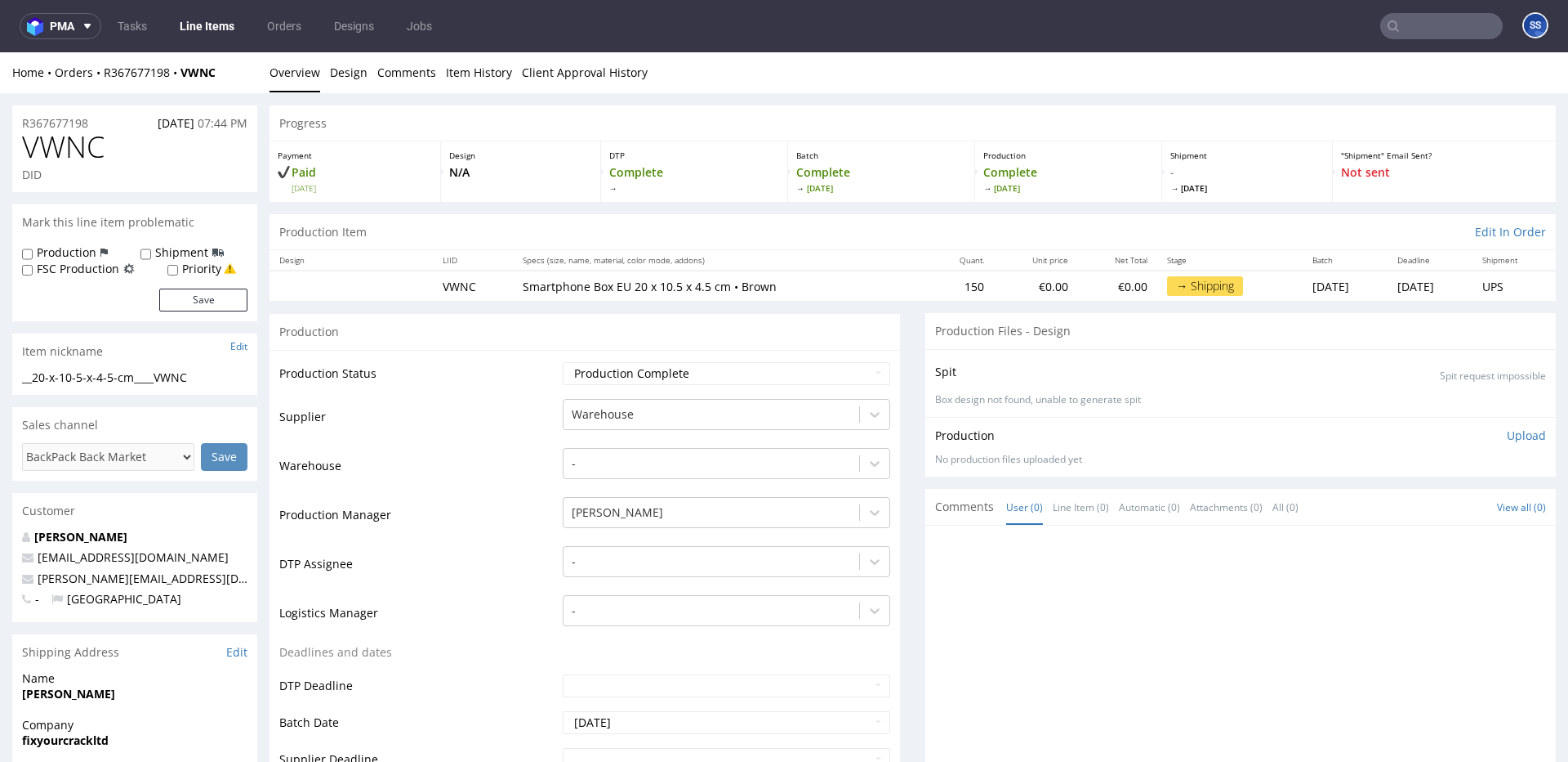
click at [219, 29] on link "Line Items" at bounding box center [207, 26] width 74 height 26
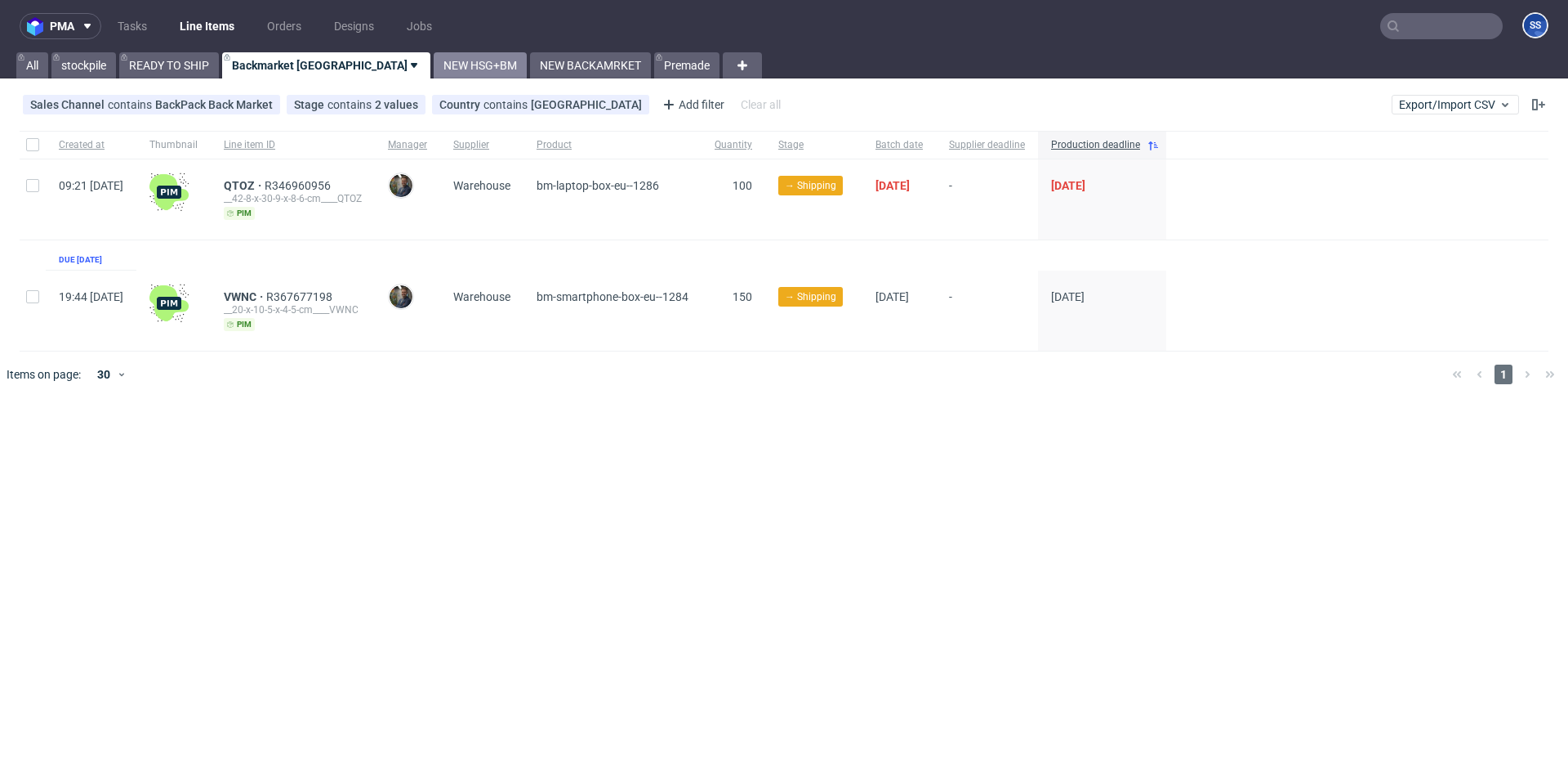
click at [434, 71] on link "NEW HSG+BM" at bounding box center [481, 65] width 93 height 26
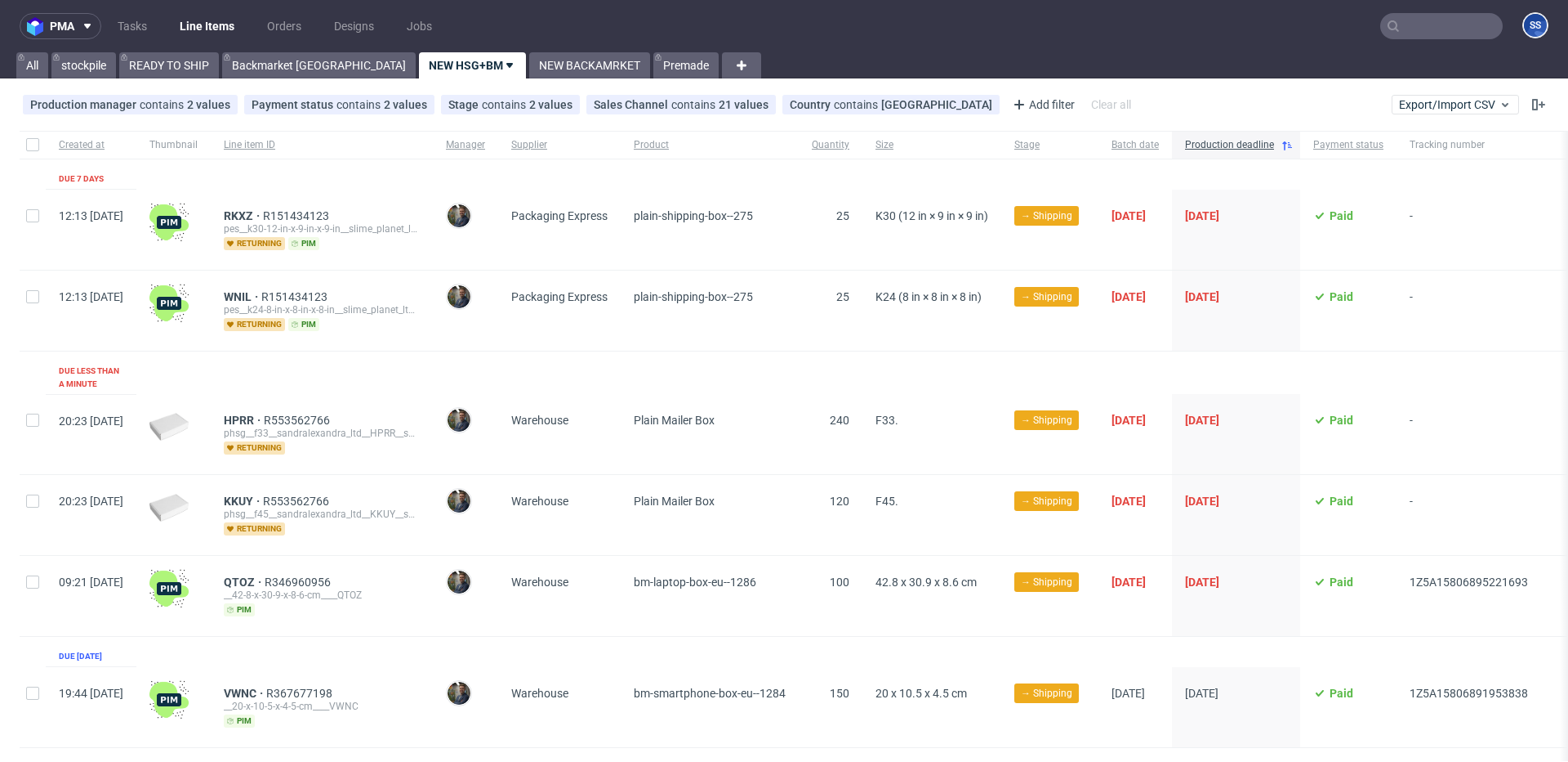
scroll to position [3, 0]
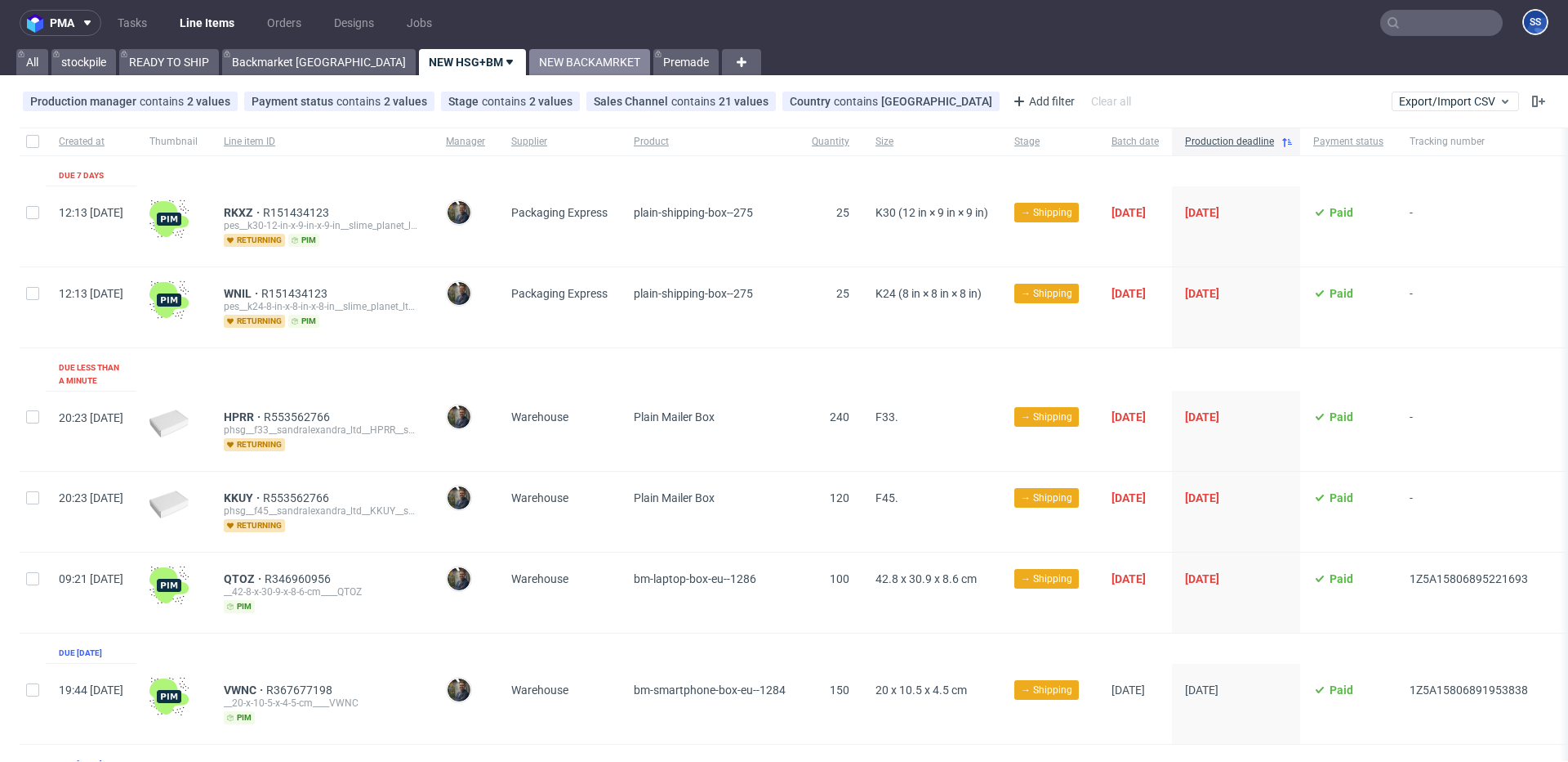
click at [529, 68] on link "NEW BACKAMRKET" at bounding box center [589, 62] width 121 height 26
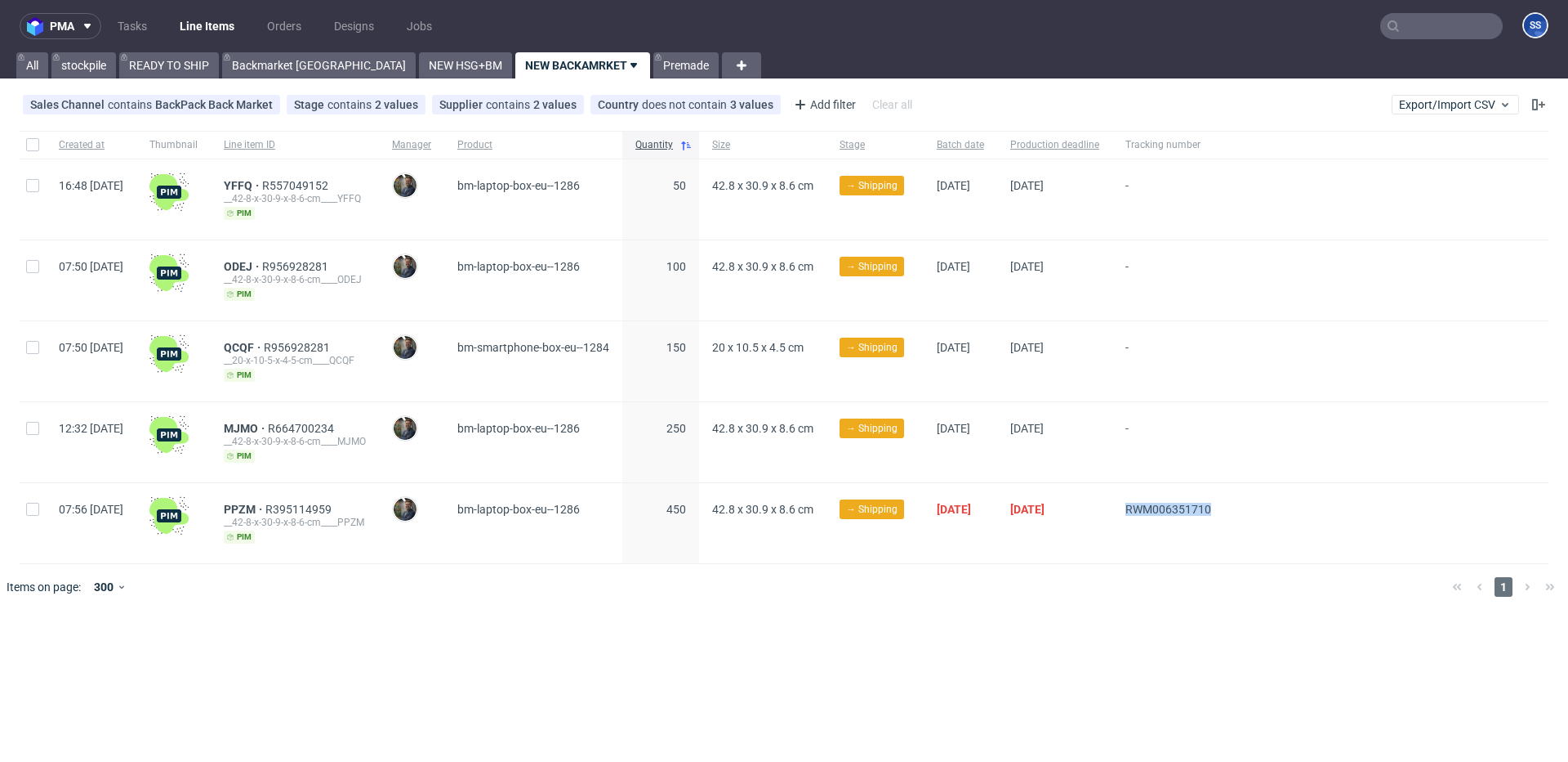
drag, startPoint x: 1283, startPoint y: 514, endPoint x: 1161, endPoint y: 445, distance: 140.2
click at [1187, 507] on div "07:56 Tue 26.08.2025 PPZM R395114959 __42-8-x-30-9-x-8-6-cm____PPZM pim Maciej …" at bounding box center [784, 523] width 1529 height 81
click at [180, 63] on link "READY TO SHIP" at bounding box center [169, 65] width 100 height 26
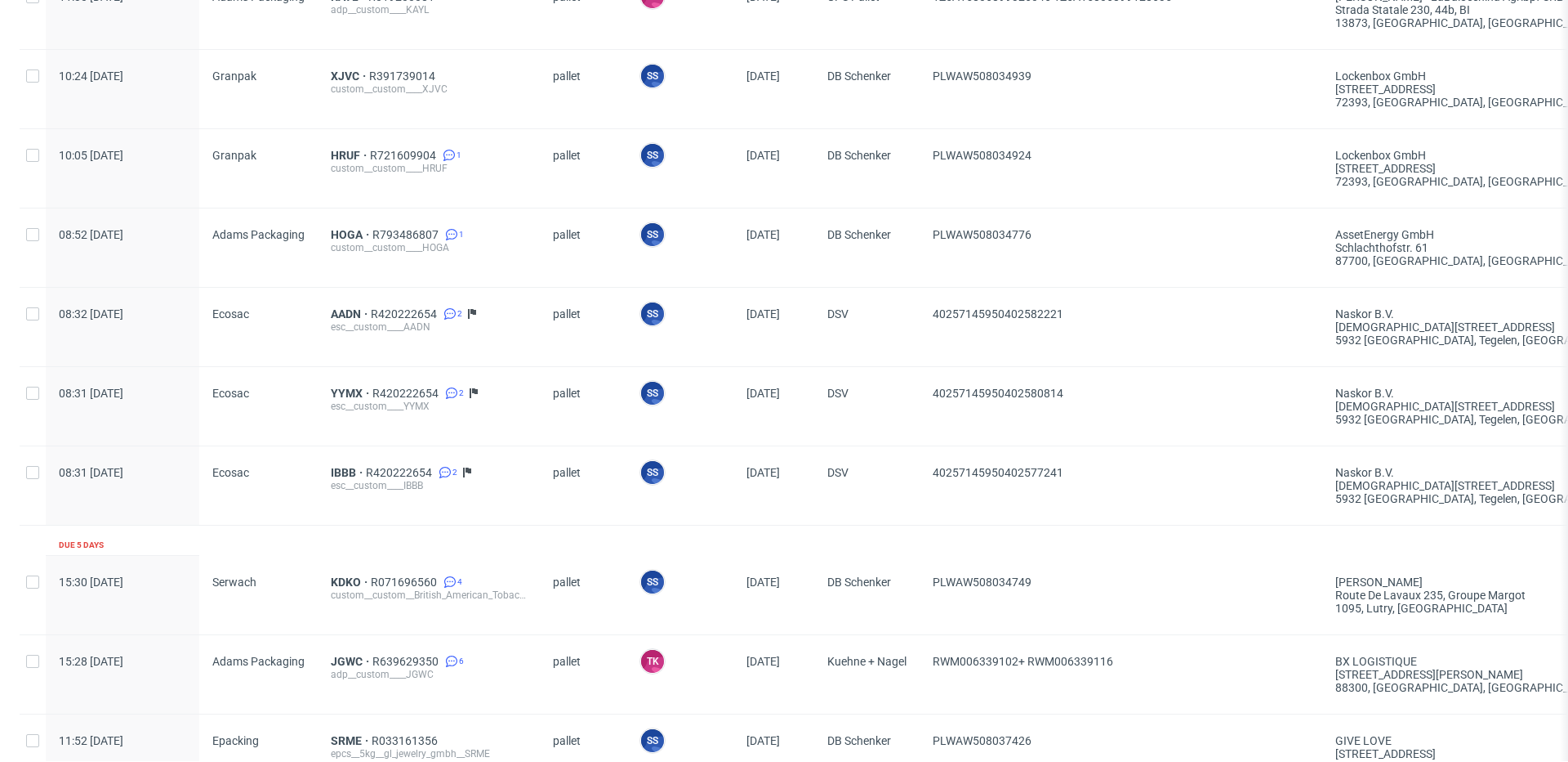
scroll to position [1875, 0]
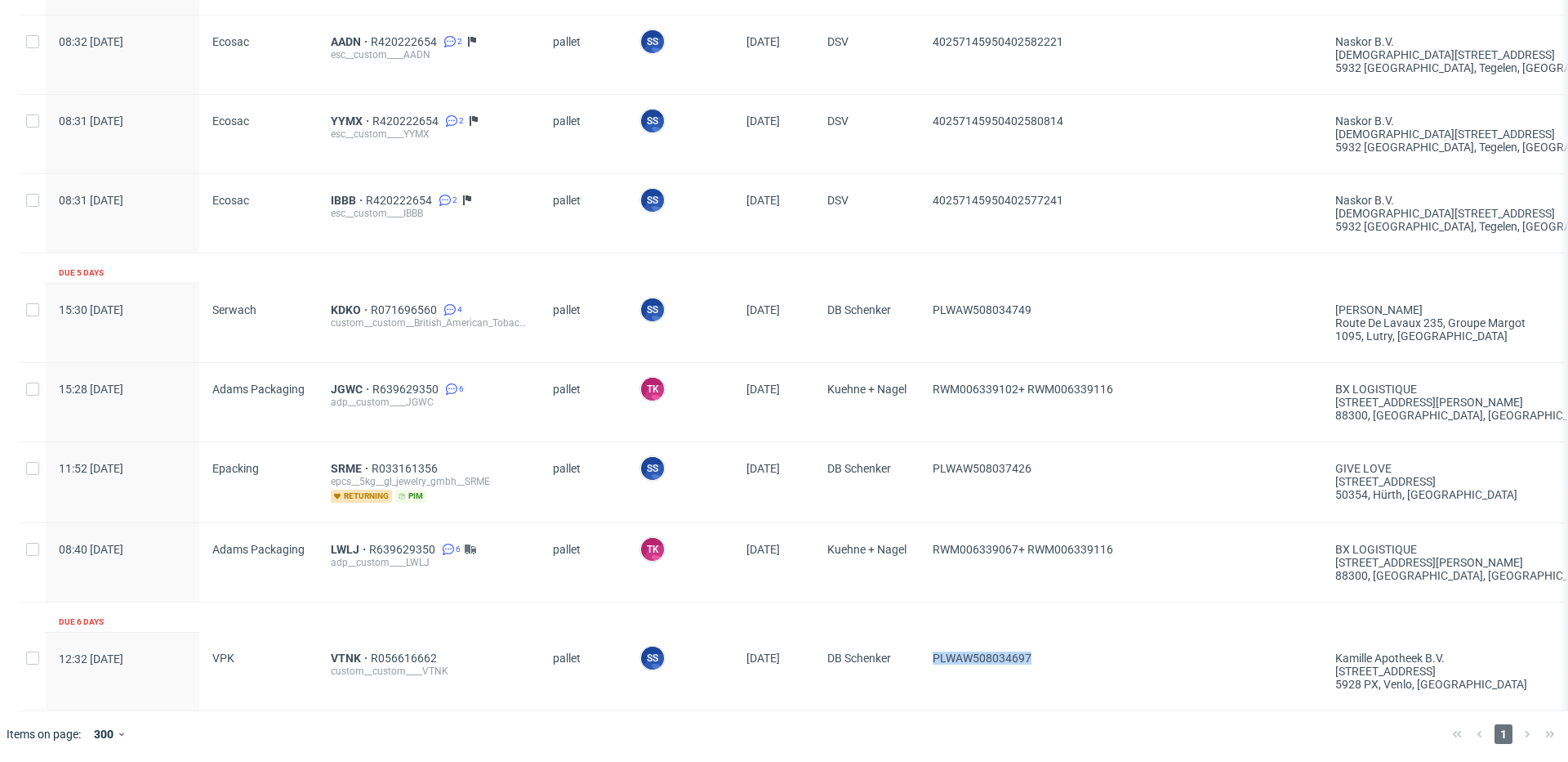
drag, startPoint x: 1019, startPoint y: 657, endPoint x: 931, endPoint y: 659, distance: 88.0
click at [931, 659] on div "PLWAW508034697" at bounding box center [1121, 671] width 402 height 78
drag, startPoint x: 1156, startPoint y: 552, endPoint x: 1033, endPoint y: 552, distance: 123.0
click at [1033, 552] on span "RWM006339067+ RWM006339116" at bounding box center [1121, 562] width 377 height 39
drag, startPoint x: 928, startPoint y: 549, endPoint x: 1020, endPoint y: 549, distance: 92.0
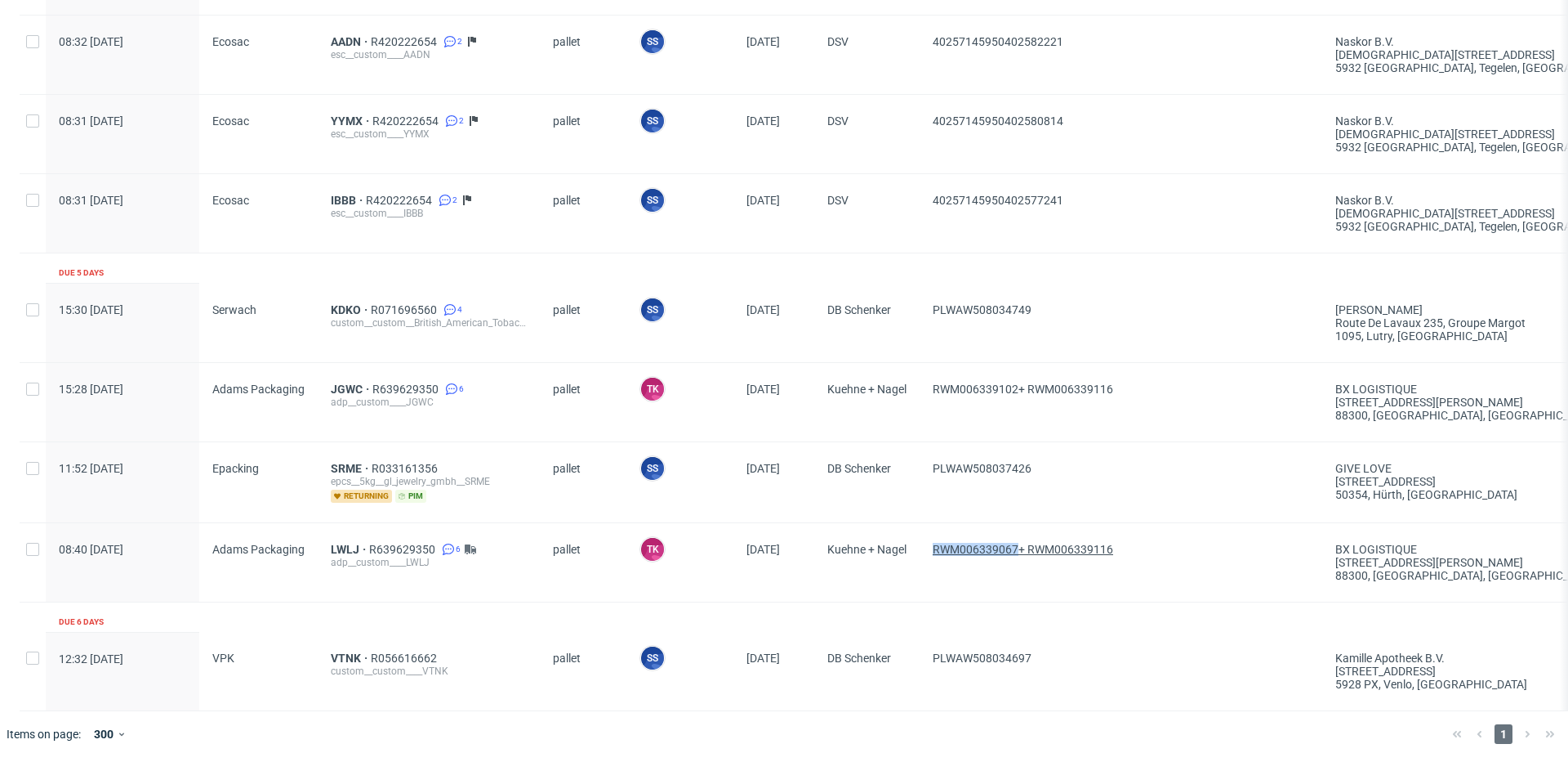
click at [1020, 549] on div "RWM006339067+ RWM006339116" at bounding box center [1121, 562] width 402 height 78
click at [337, 538] on div "LWLJ R639629350 6 adp__custom____LWLJ" at bounding box center [428, 562] width 222 height 78
click at [344, 543] on span "LWLJ" at bounding box center [350, 549] width 38 height 13
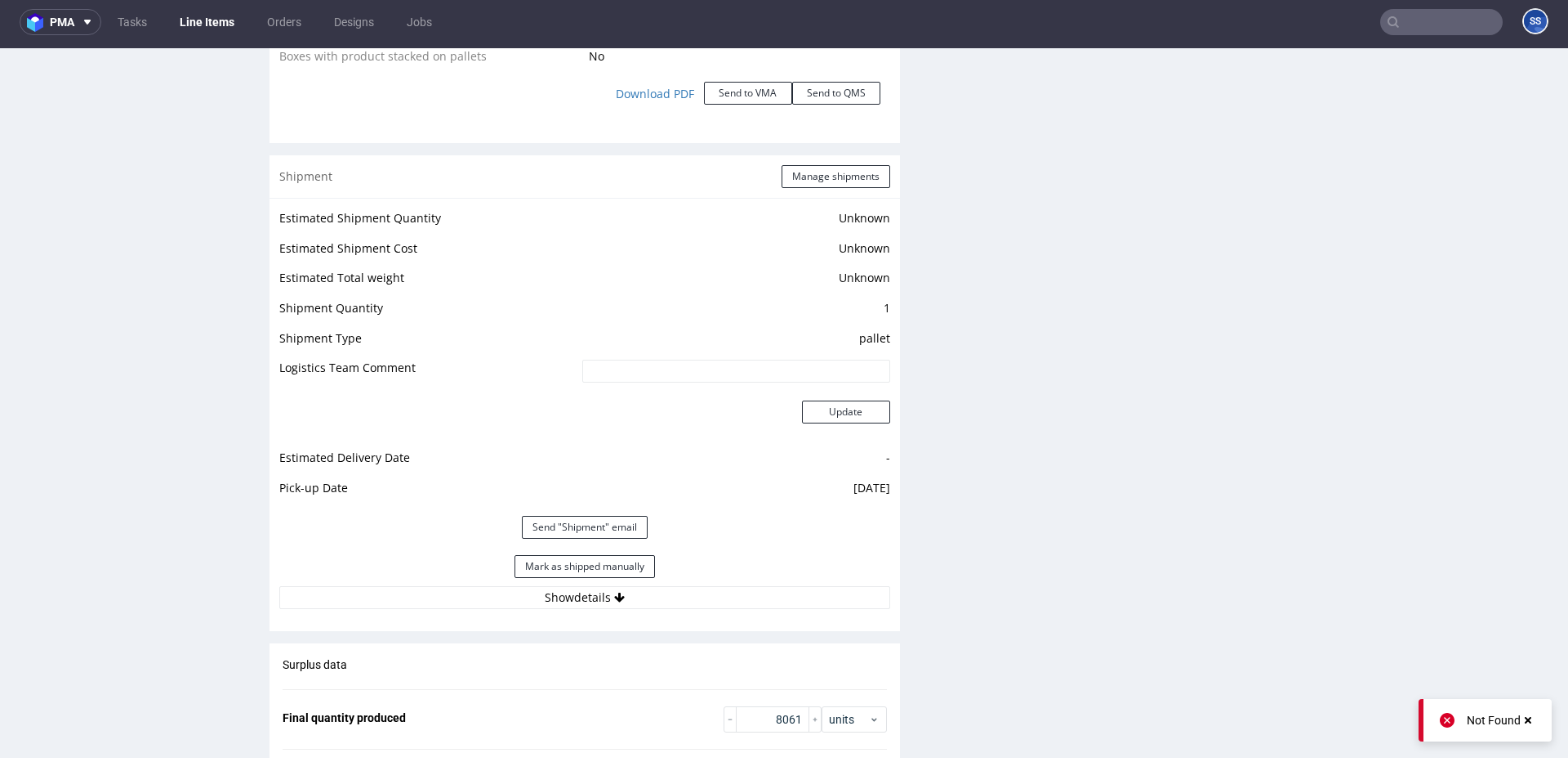
scroll to position [1934, 0]
click at [596, 567] on button "Mark as shipped manually" at bounding box center [585, 565] width 141 height 23
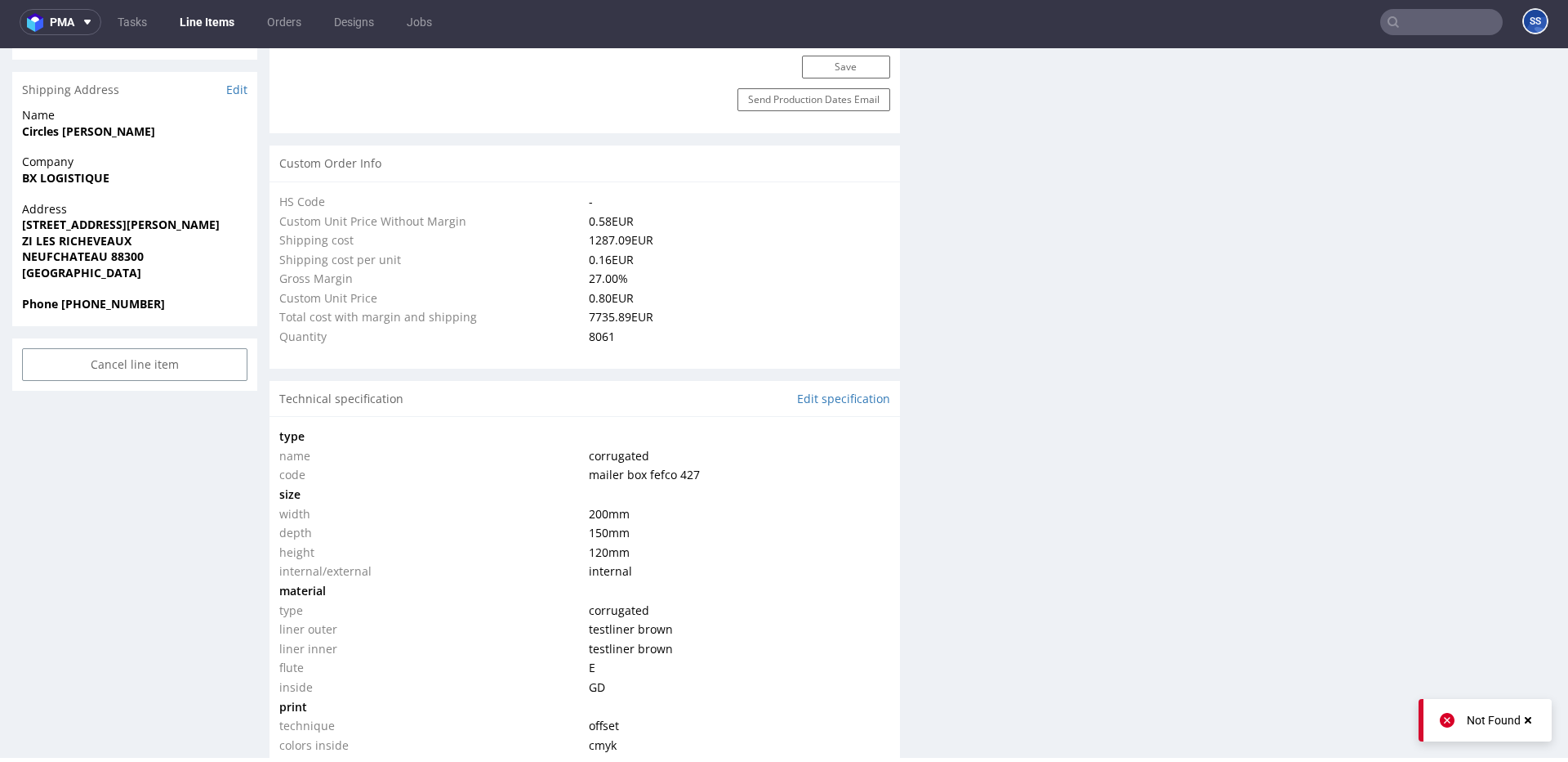
scroll to position [283, 0]
click at [212, 21] on link "Line Items" at bounding box center [207, 22] width 74 height 26
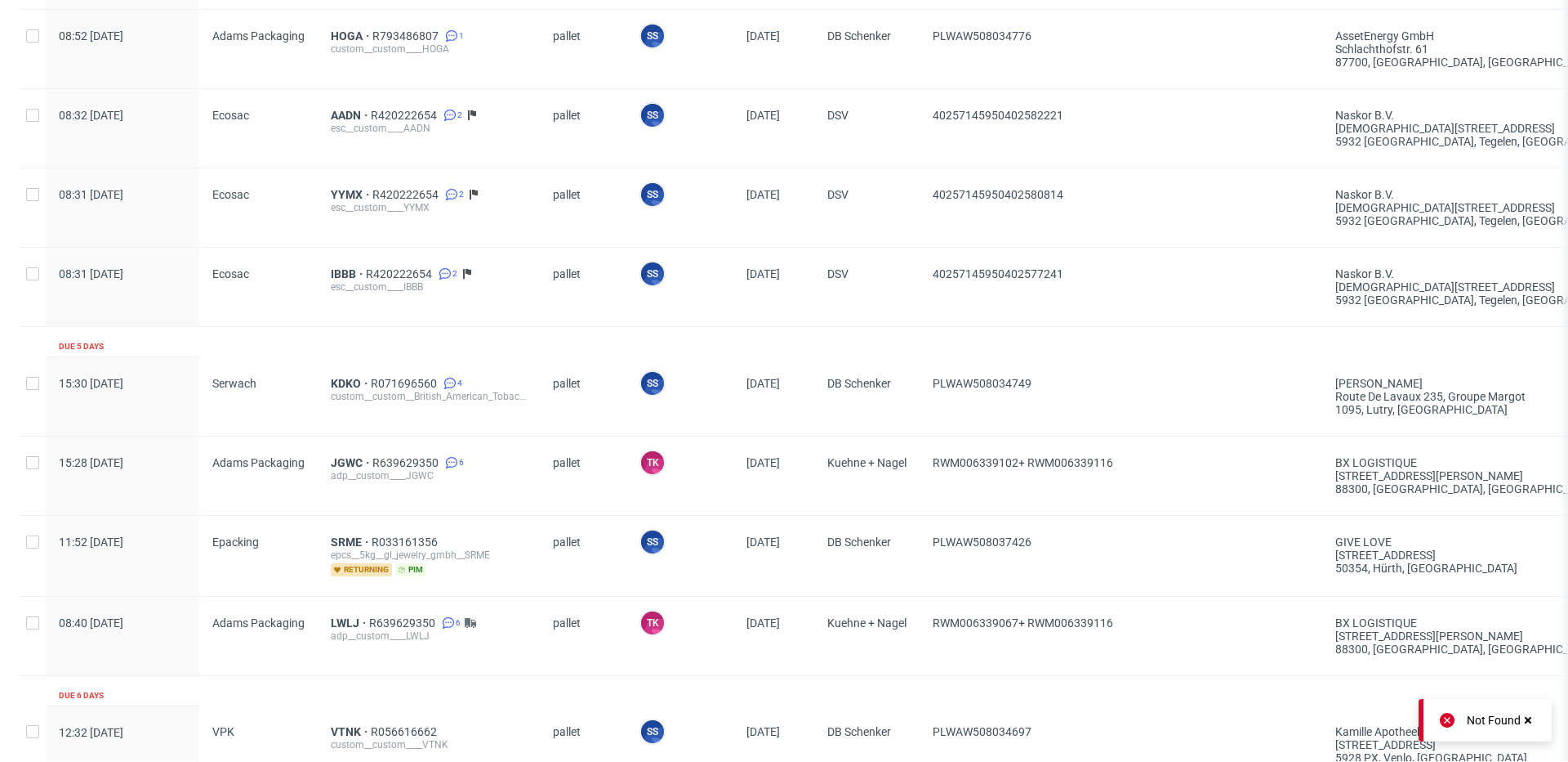
scroll to position [1875, 0]
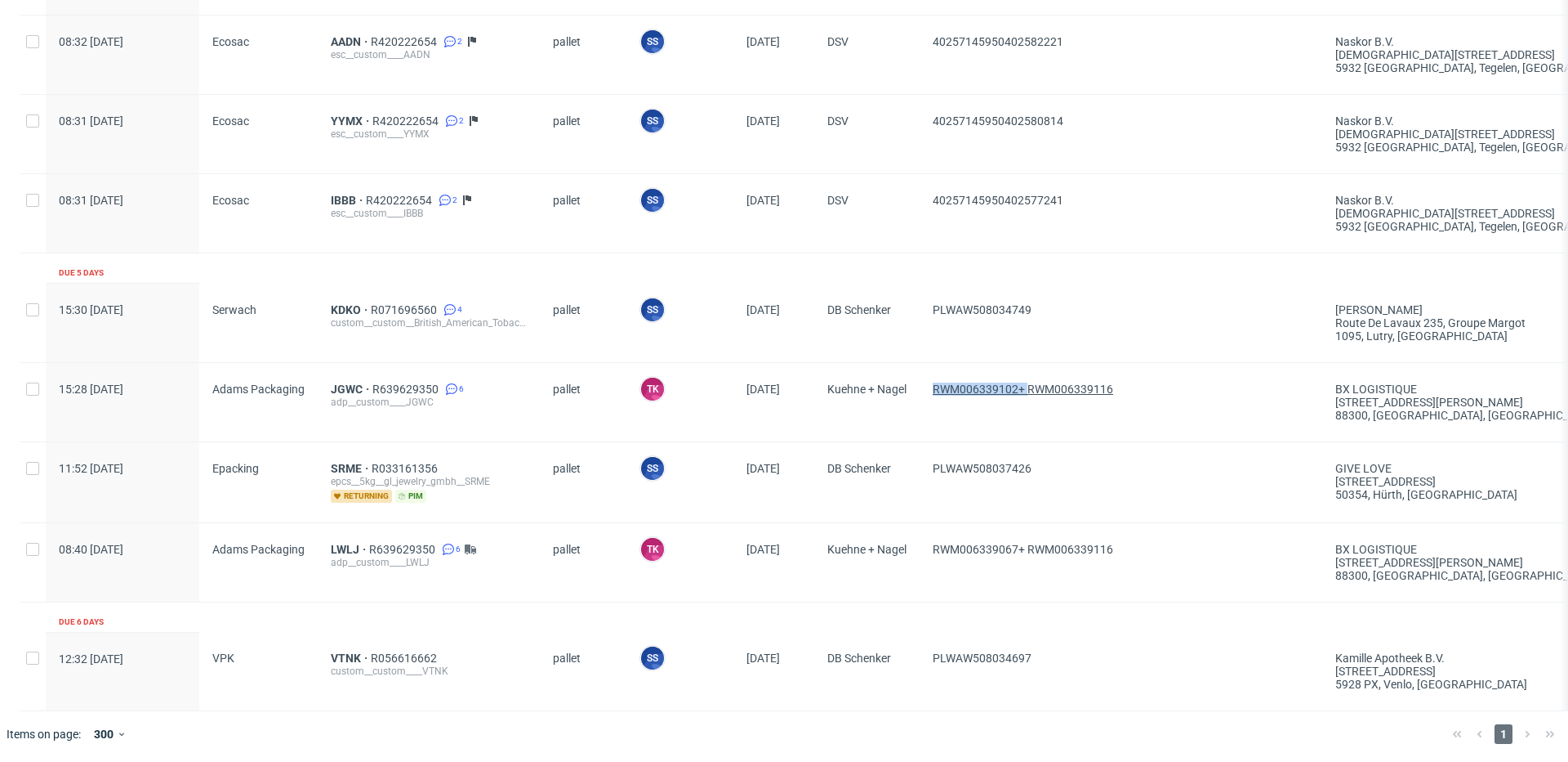
drag, startPoint x: 921, startPoint y: 390, endPoint x: 1019, endPoint y: 391, distance: 98.0
click at [1019, 391] on div "15:28 Fri 22.08.2025 Adams Packaging JGWC R639629350 6 adp__custom____JGWC pall…" at bounding box center [1321, 401] width 2603 height 79
click at [335, 384] on span "JGWC" at bounding box center [352, 389] width 42 height 13
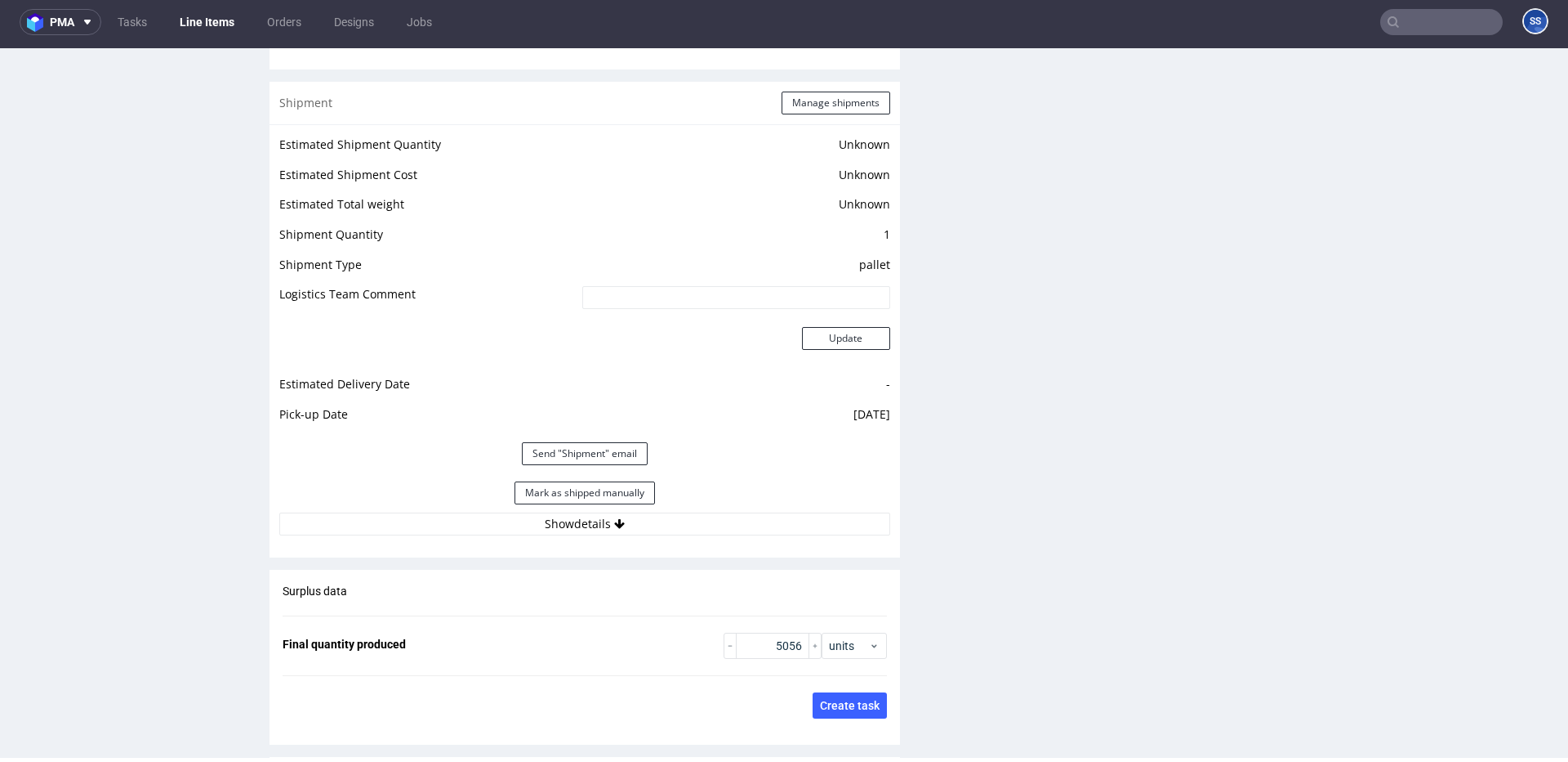
scroll to position [2505, 0]
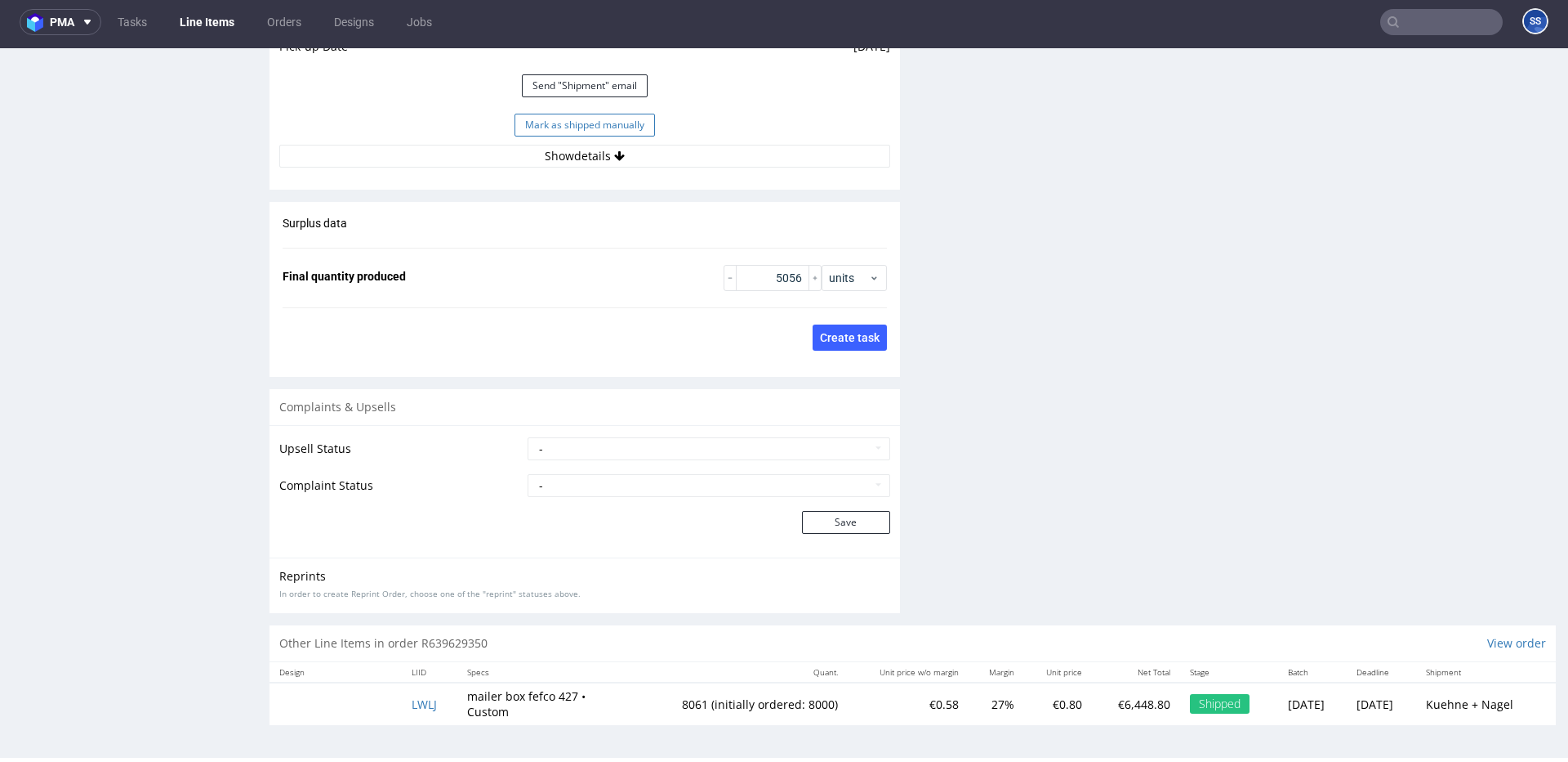
click at [595, 129] on button "Mark as shipped manually" at bounding box center [585, 124] width 141 height 23
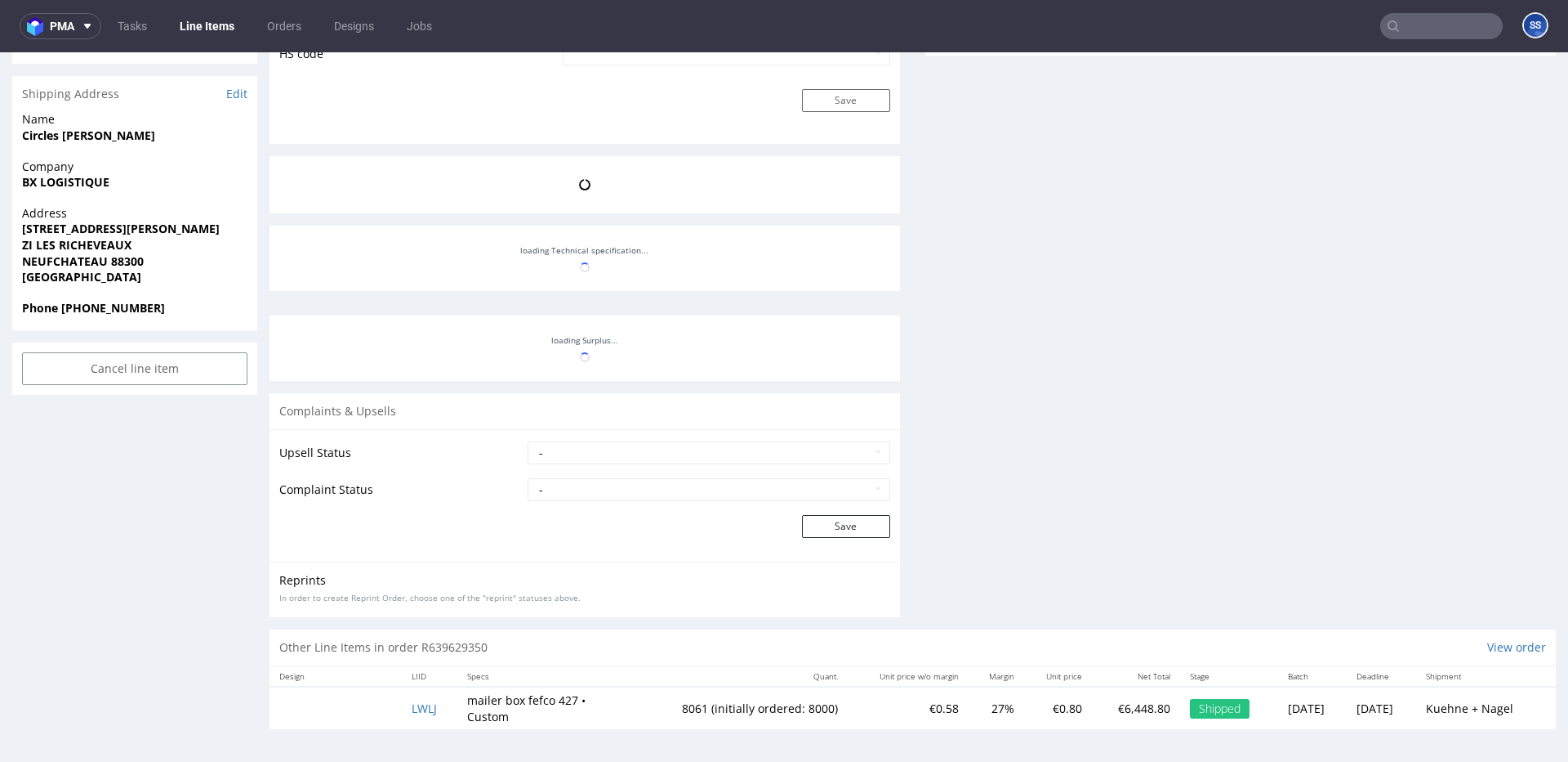
scroll to position [283, 0]
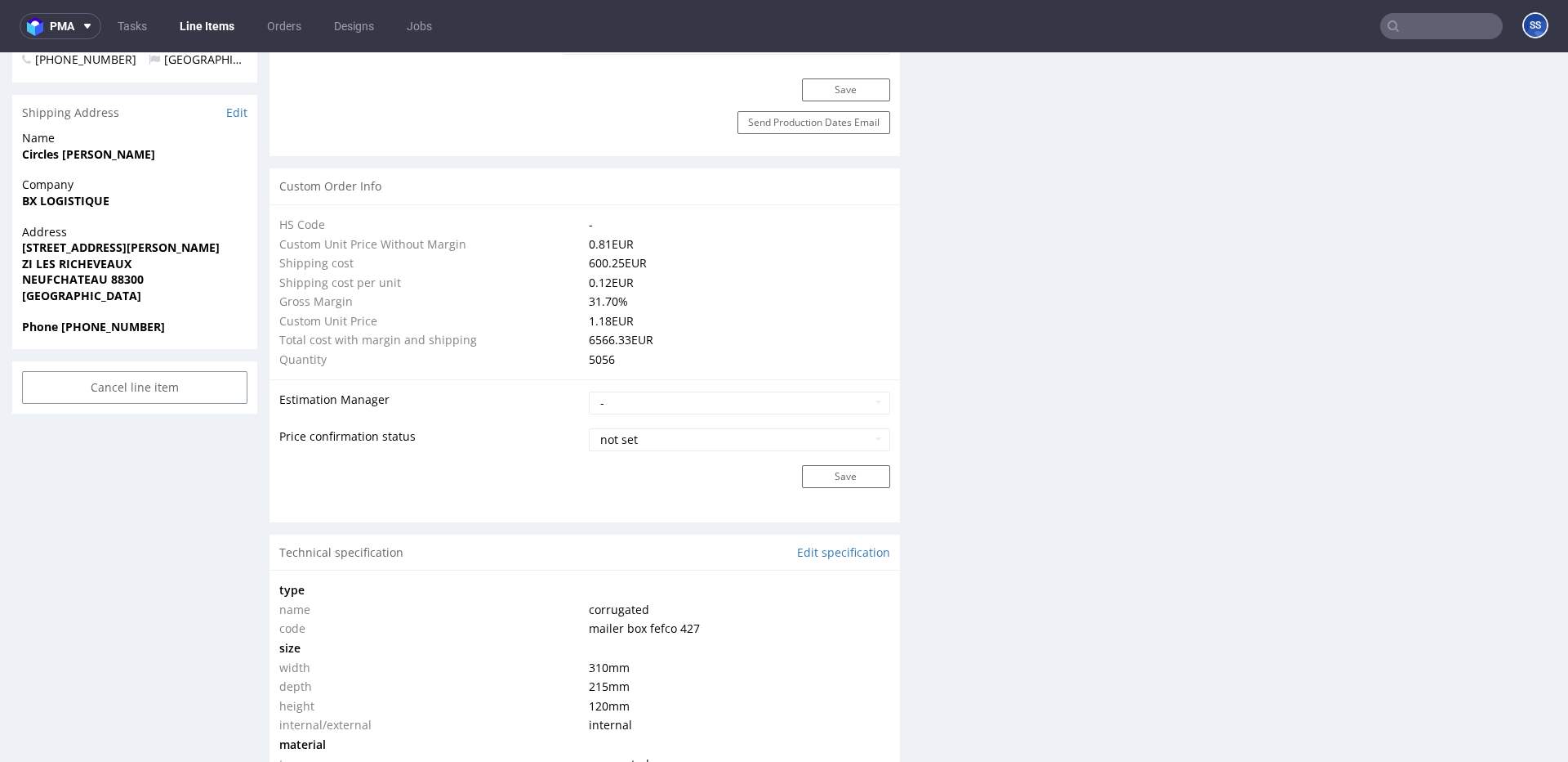
type input "5056"
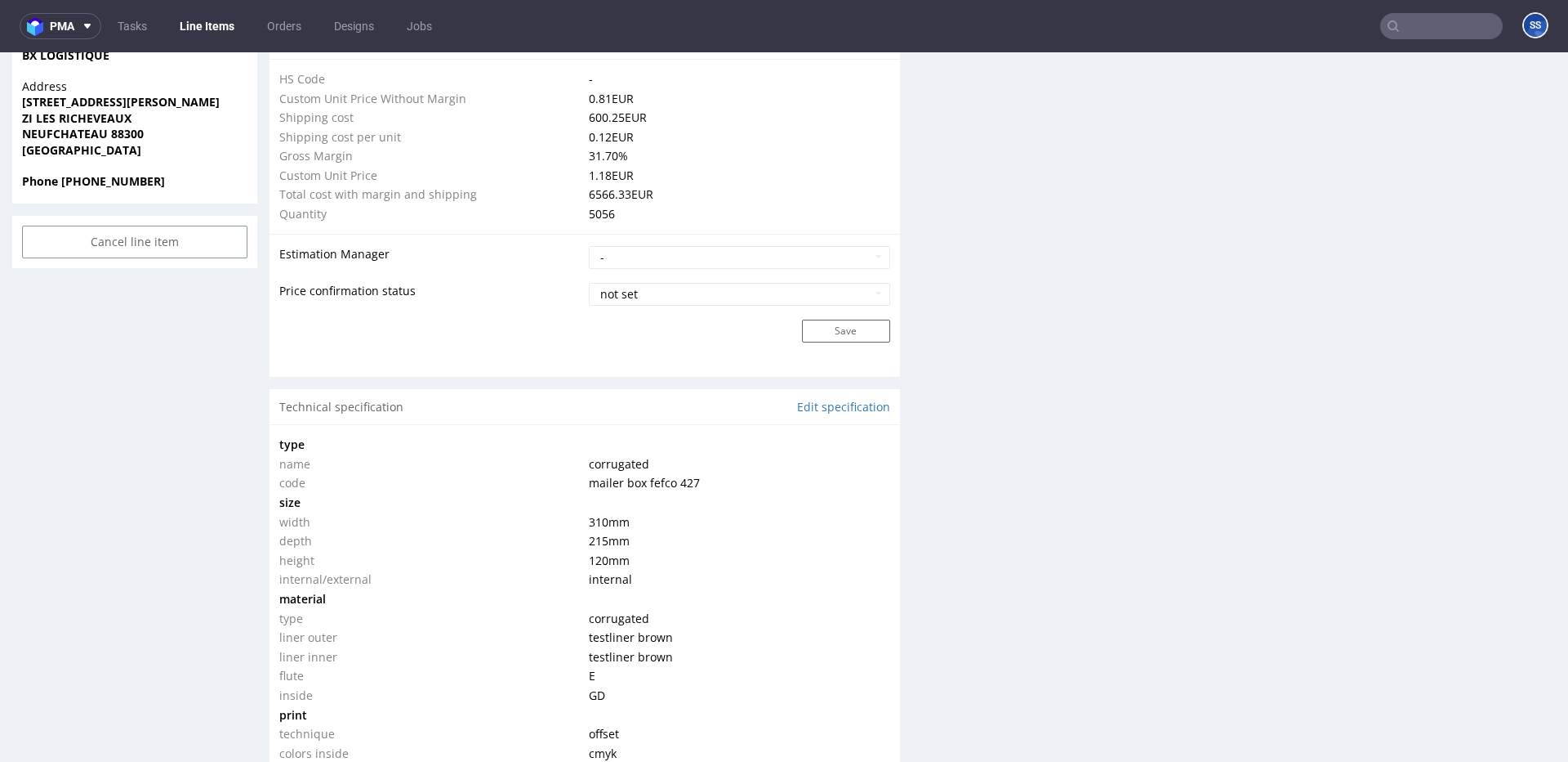
scroll to position [0, 0]
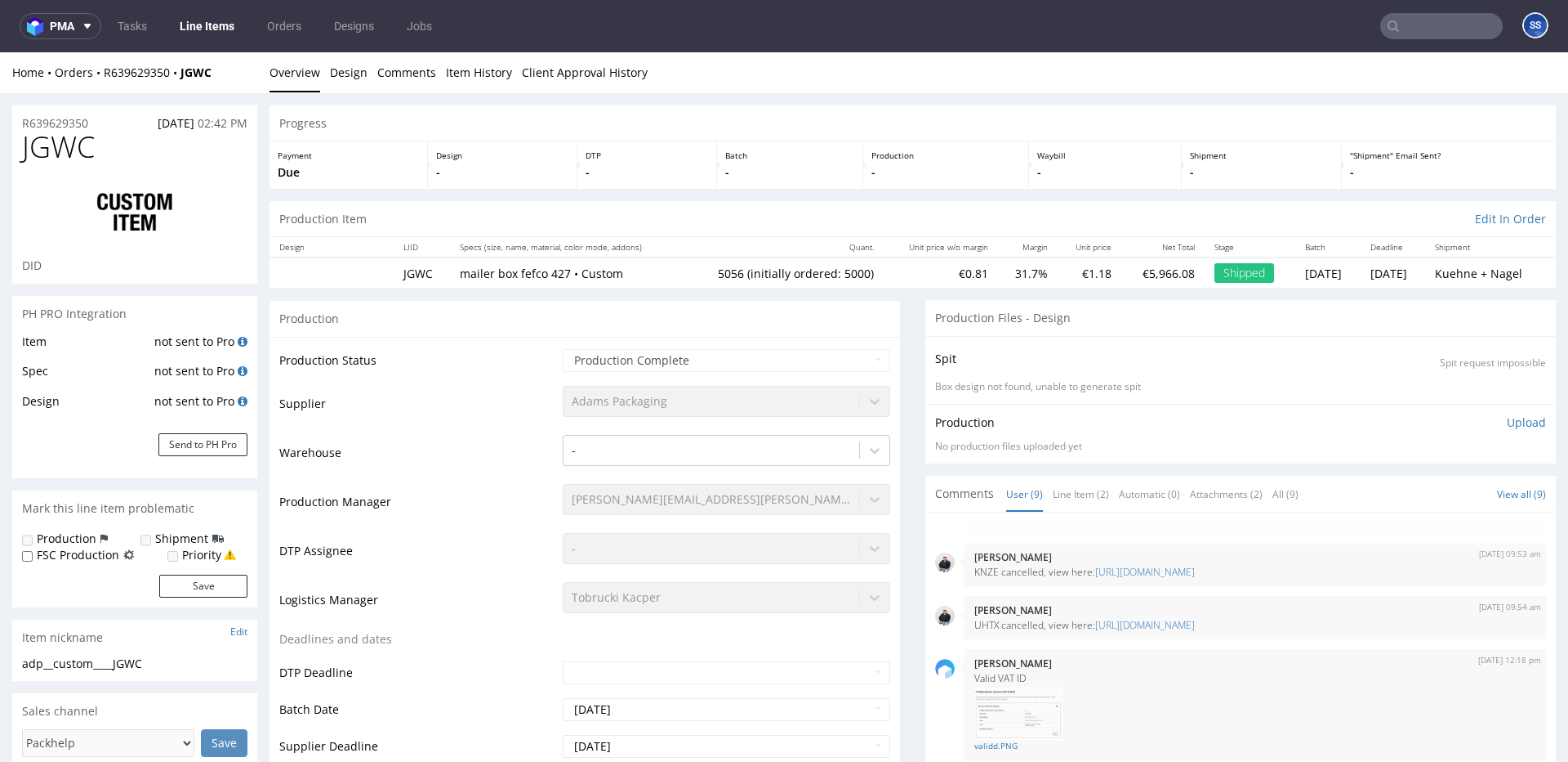
click at [197, 21] on link "Line Items" at bounding box center [207, 26] width 74 height 26
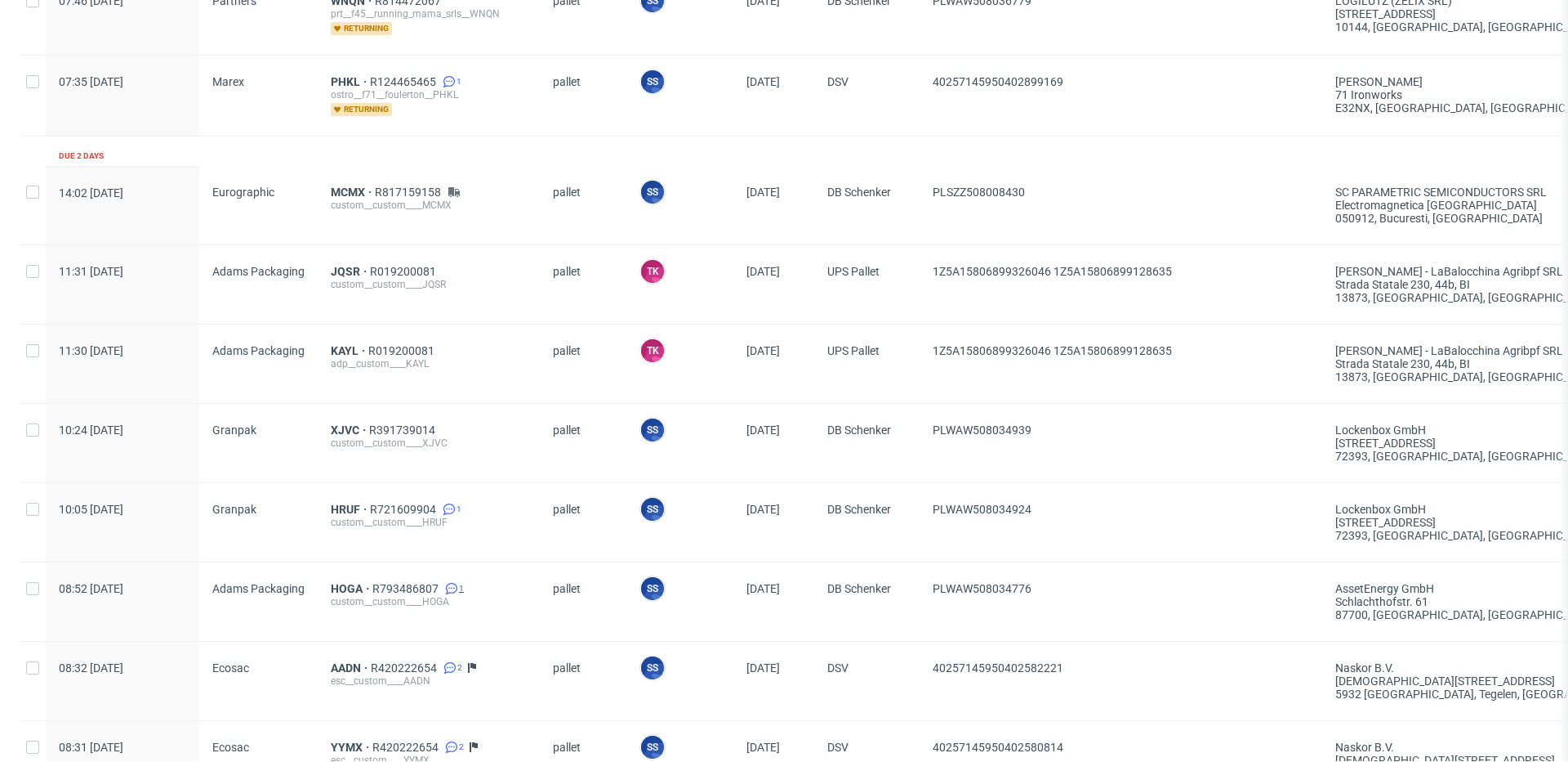
scroll to position [1717, 0]
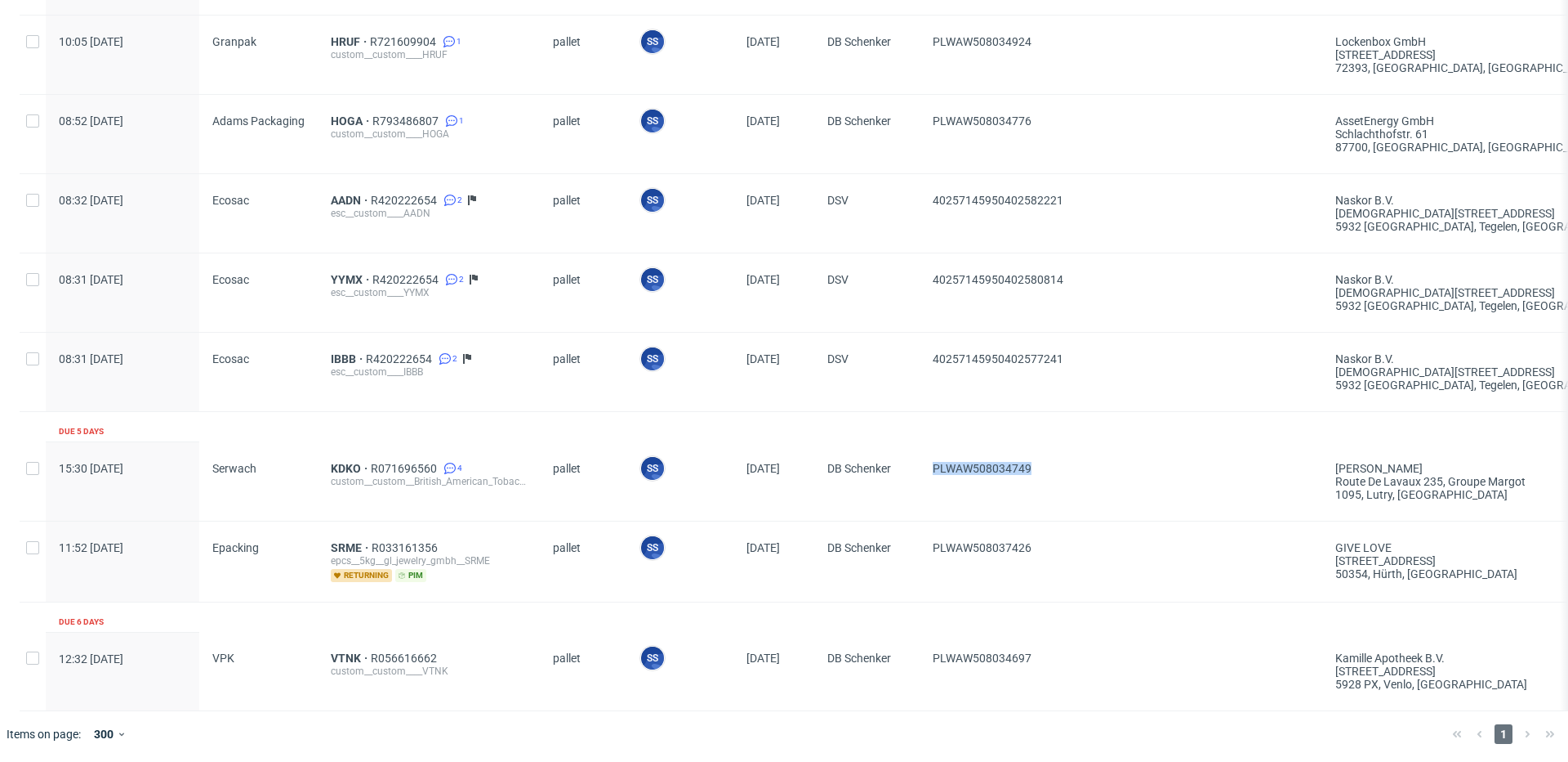
drag, startPoint x: 1062, startPoint y: 464, endPoint x: 930, endPoint y: 468, distance: 132.1
click at [930, 468] on div "PLWAW508034749" at bounding box center [1121, 481] width 402 height 78
click at [350, 464] on span "KDKO" at bounding box center [351, 469] width 40 height 13
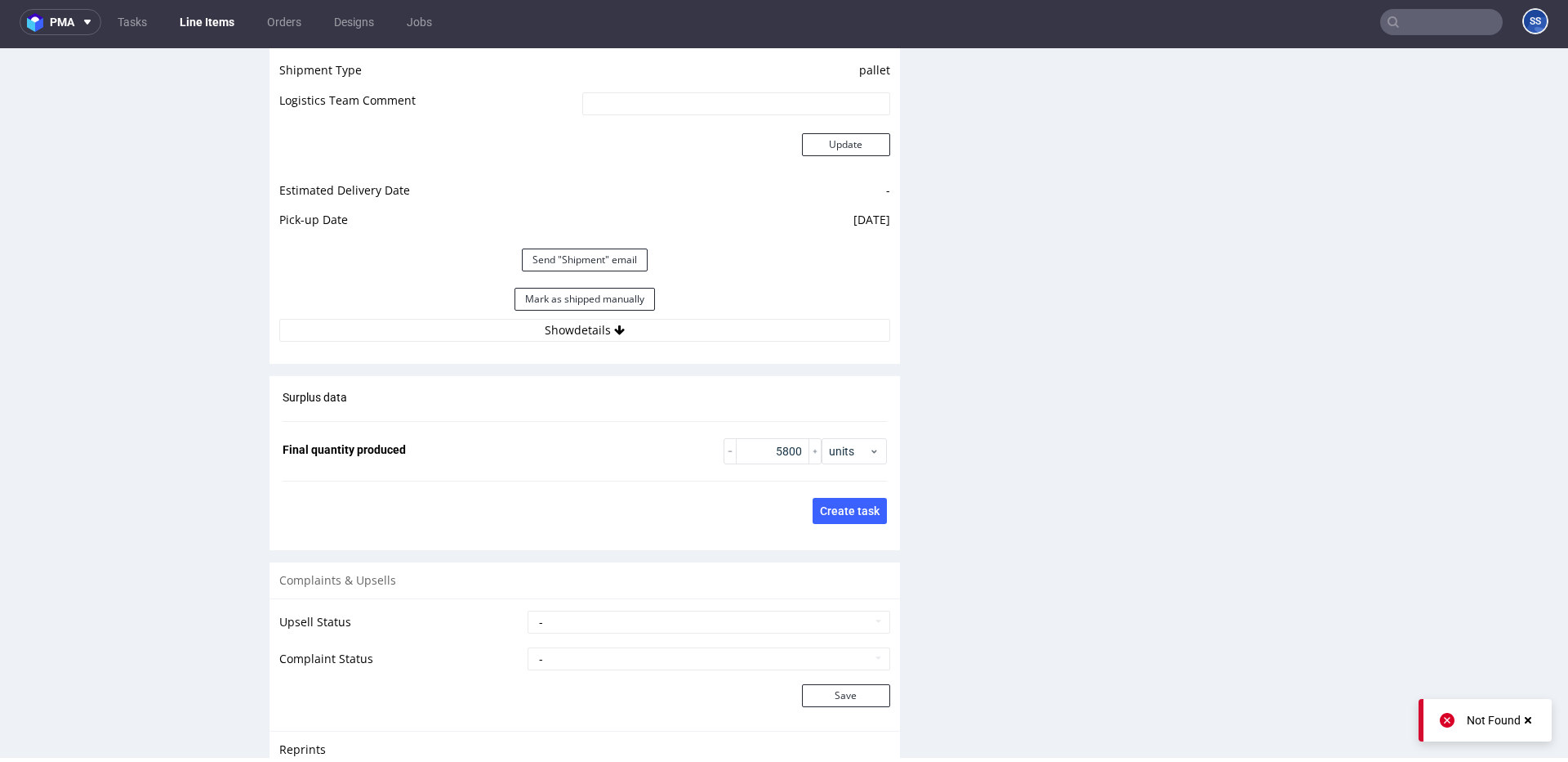
scroll to position [2093, 0]
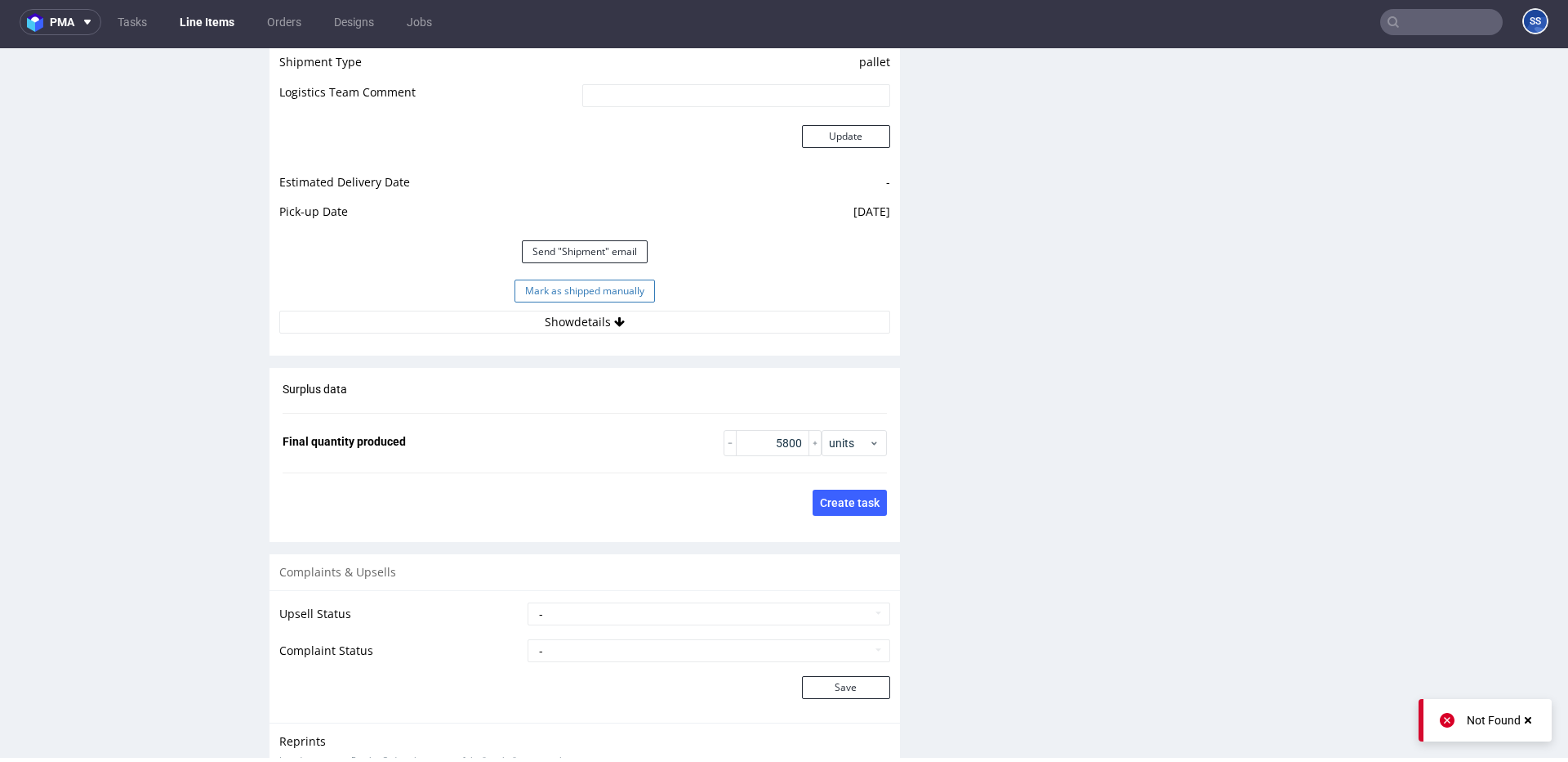
click at [564, 287] on button "Mark as shipped manually" at bounding box center [585, 290] width 141 height 23
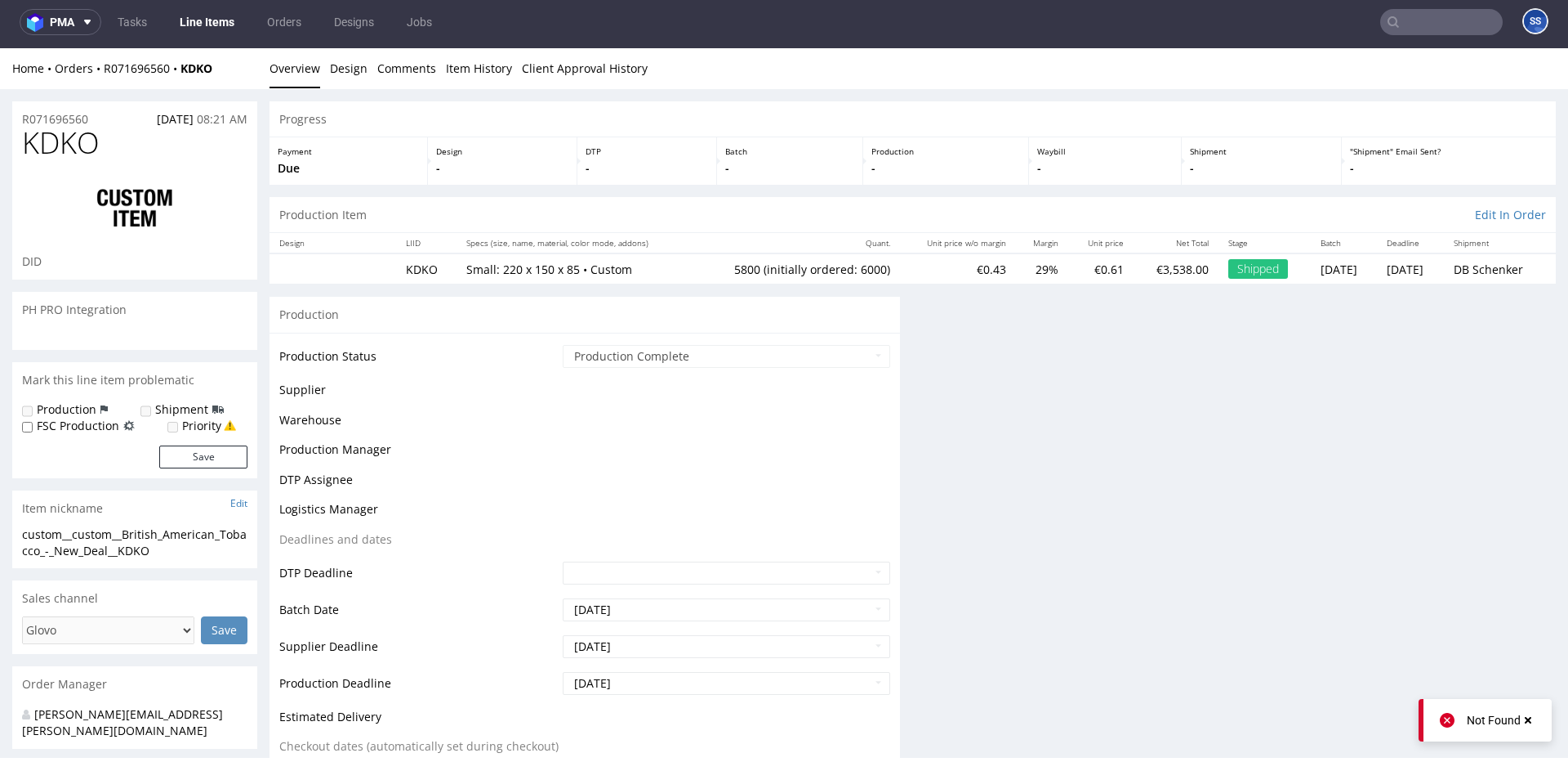
scroll to position [0, 0]
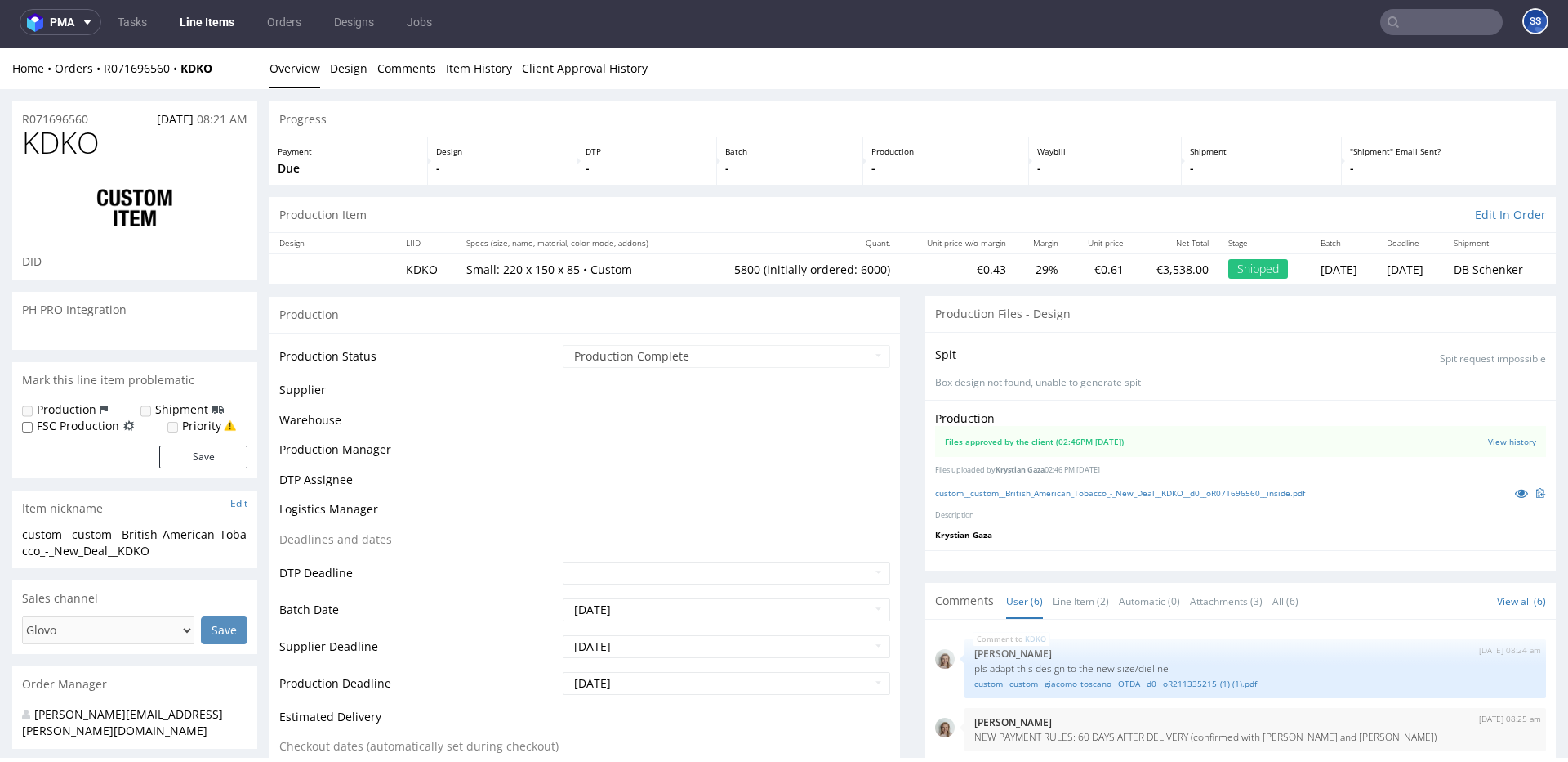
click at [217, 24] on link "Line Items" at bounding box center [207, 22] width 74 height 26
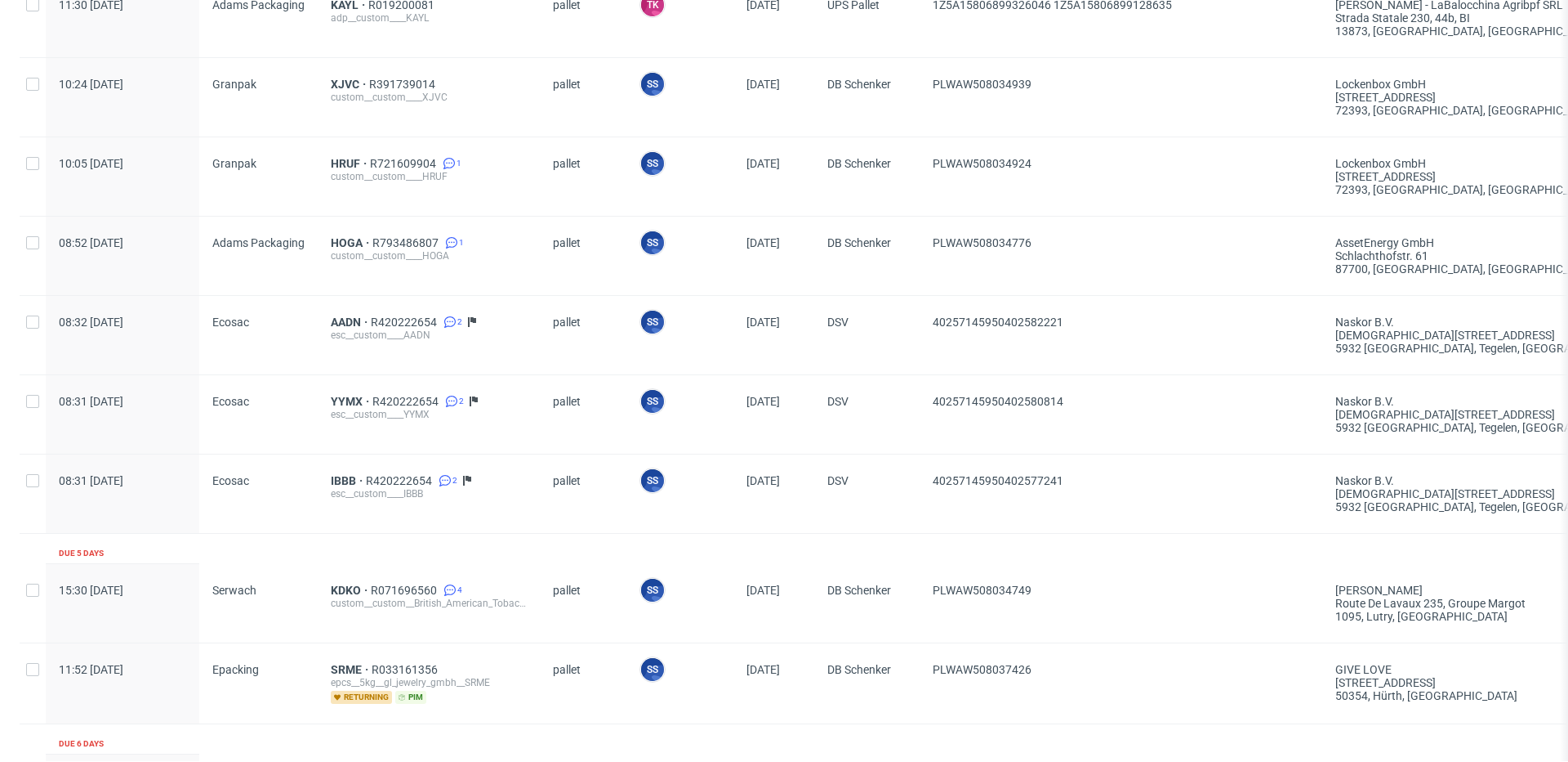
scroll to position [1584, 0]
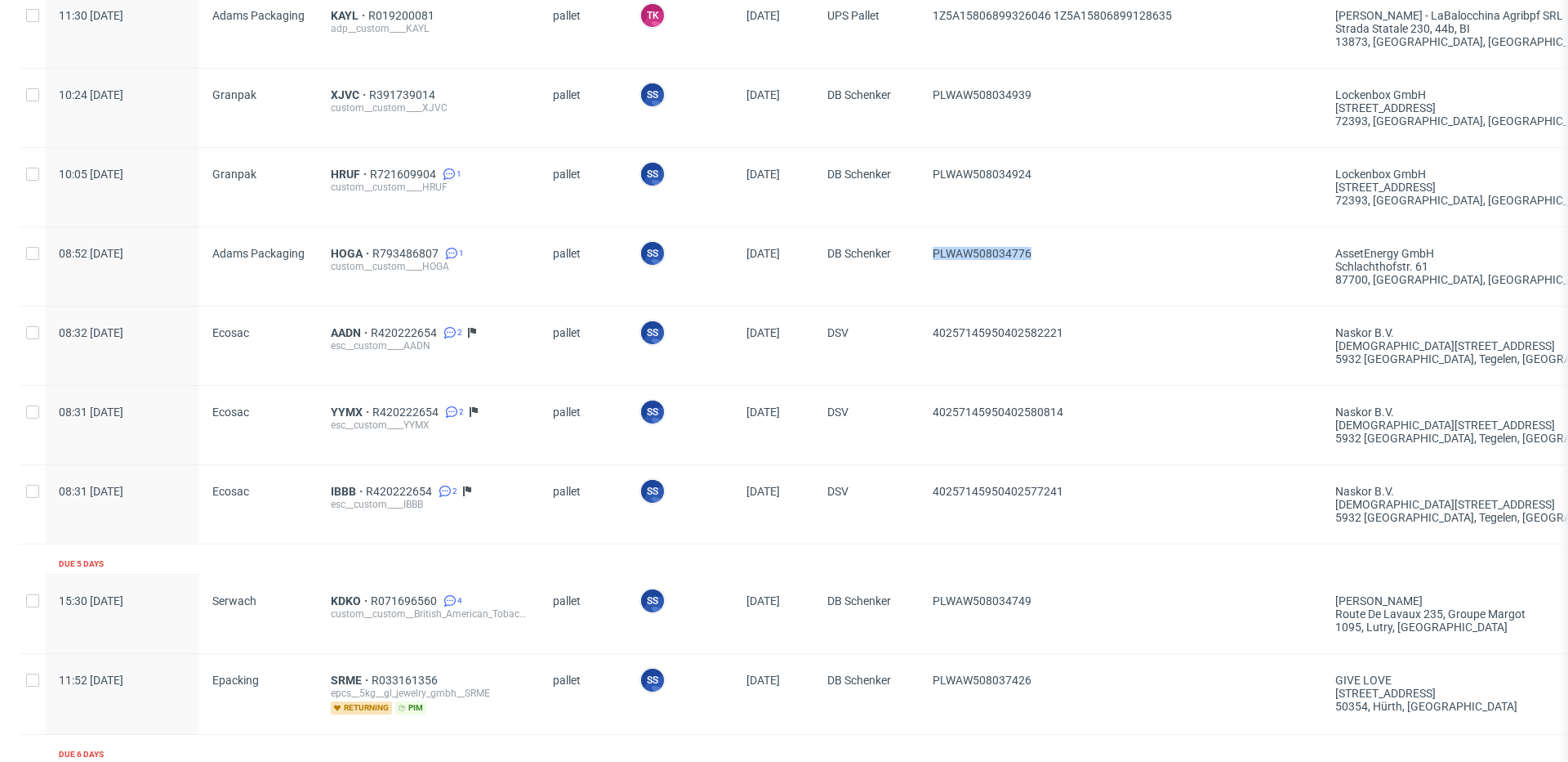
drag, startPoint x: 1045, startPoint y: 252, endPoint x: 924, endPoint y: 249, distance: 121.0
click at [924, 249] on div "PLWAW508034776" at bounding box center [1121, 267] width 402 height 78
click at [343, 249] on span "HOGA" at bounding box center [352, 253] width 42 height 13
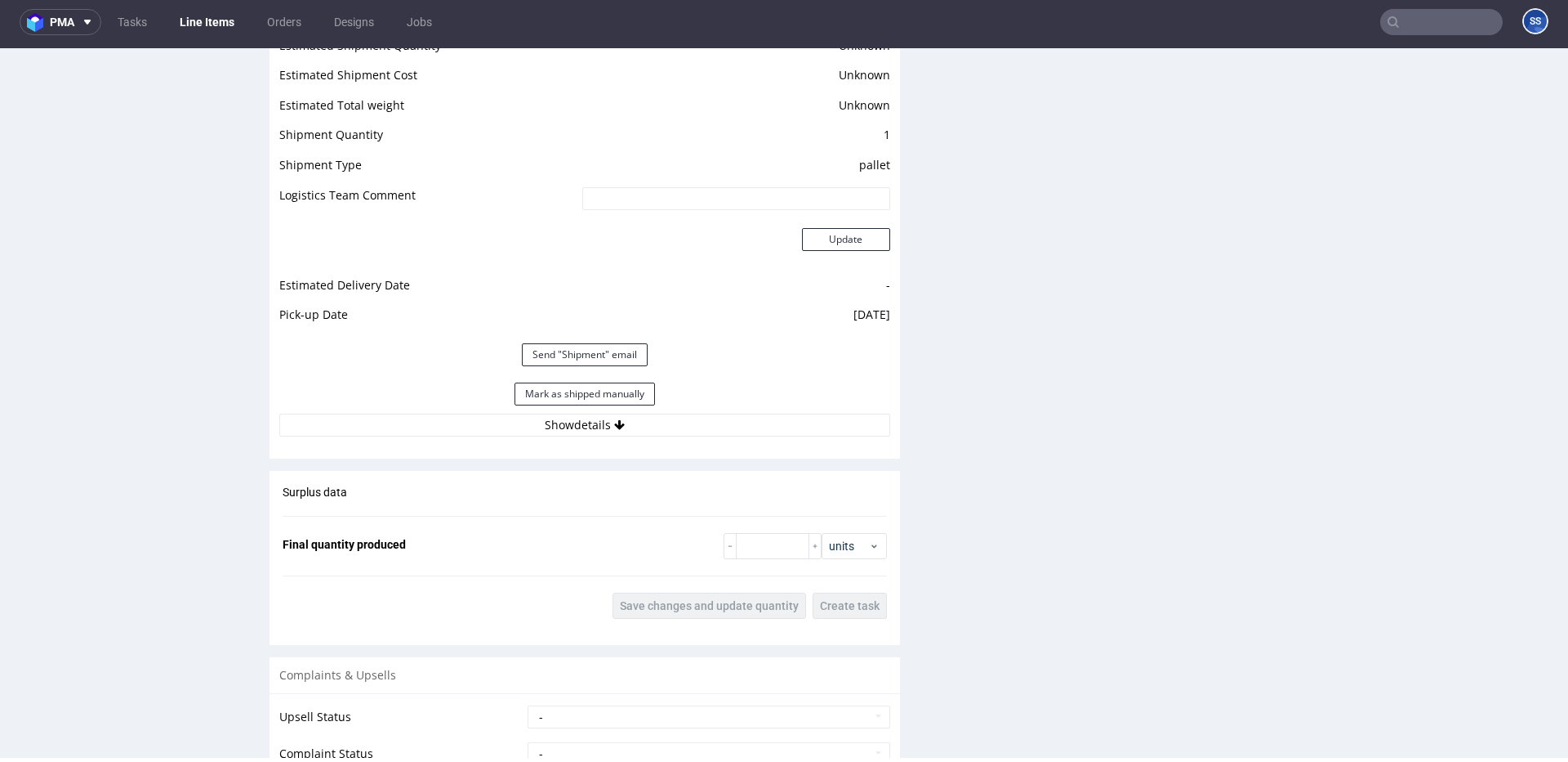
scroll to position [2118, 0]
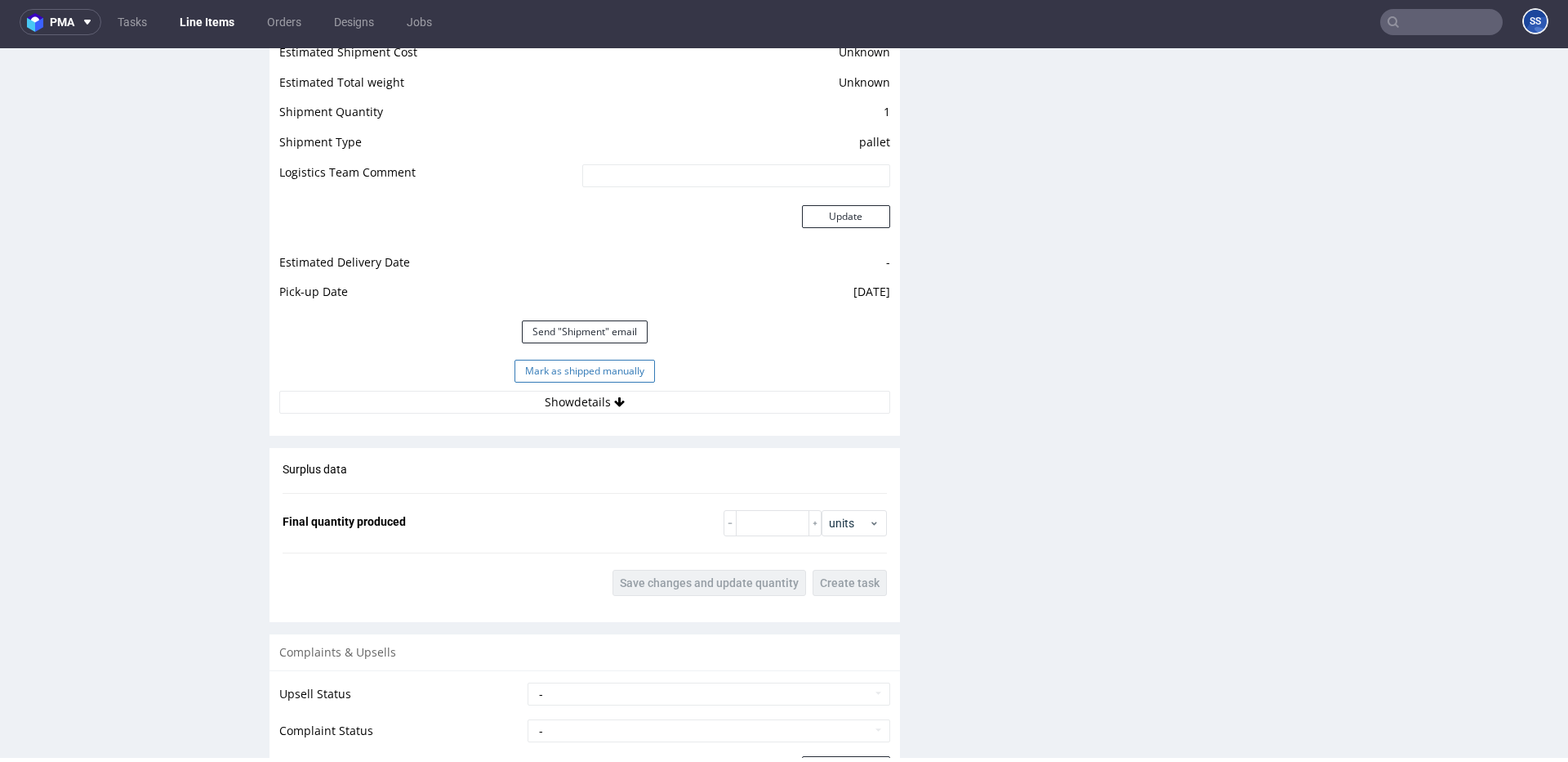
click at [624, 371] on button "Mark as shipped manually" at bounding box center [585, 370] width 141 height 23
click at [201, 18] on link "Line Items" at bounding box center [207, 22] width 74 height 26
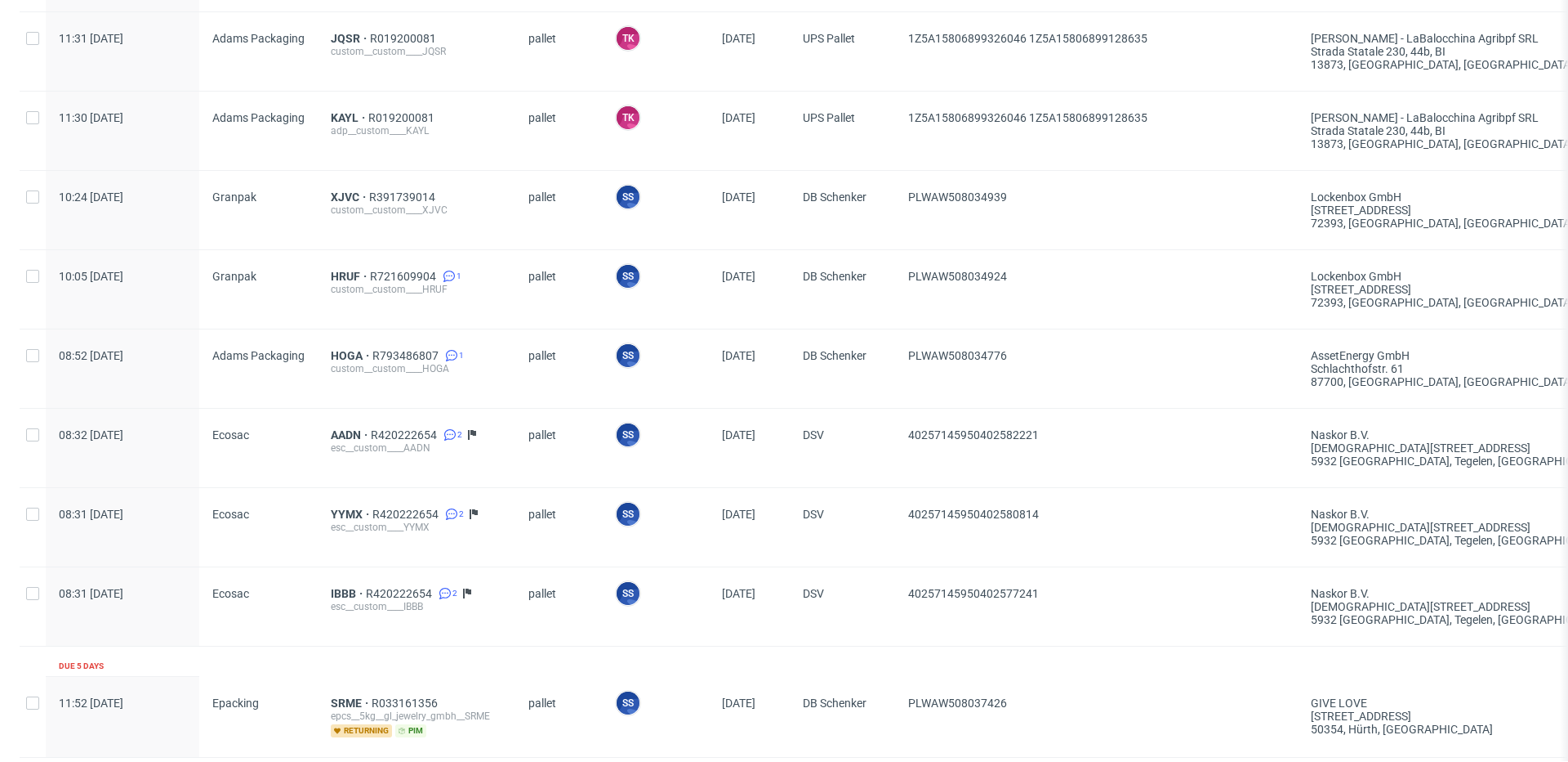
scroll to position [1477, 0]
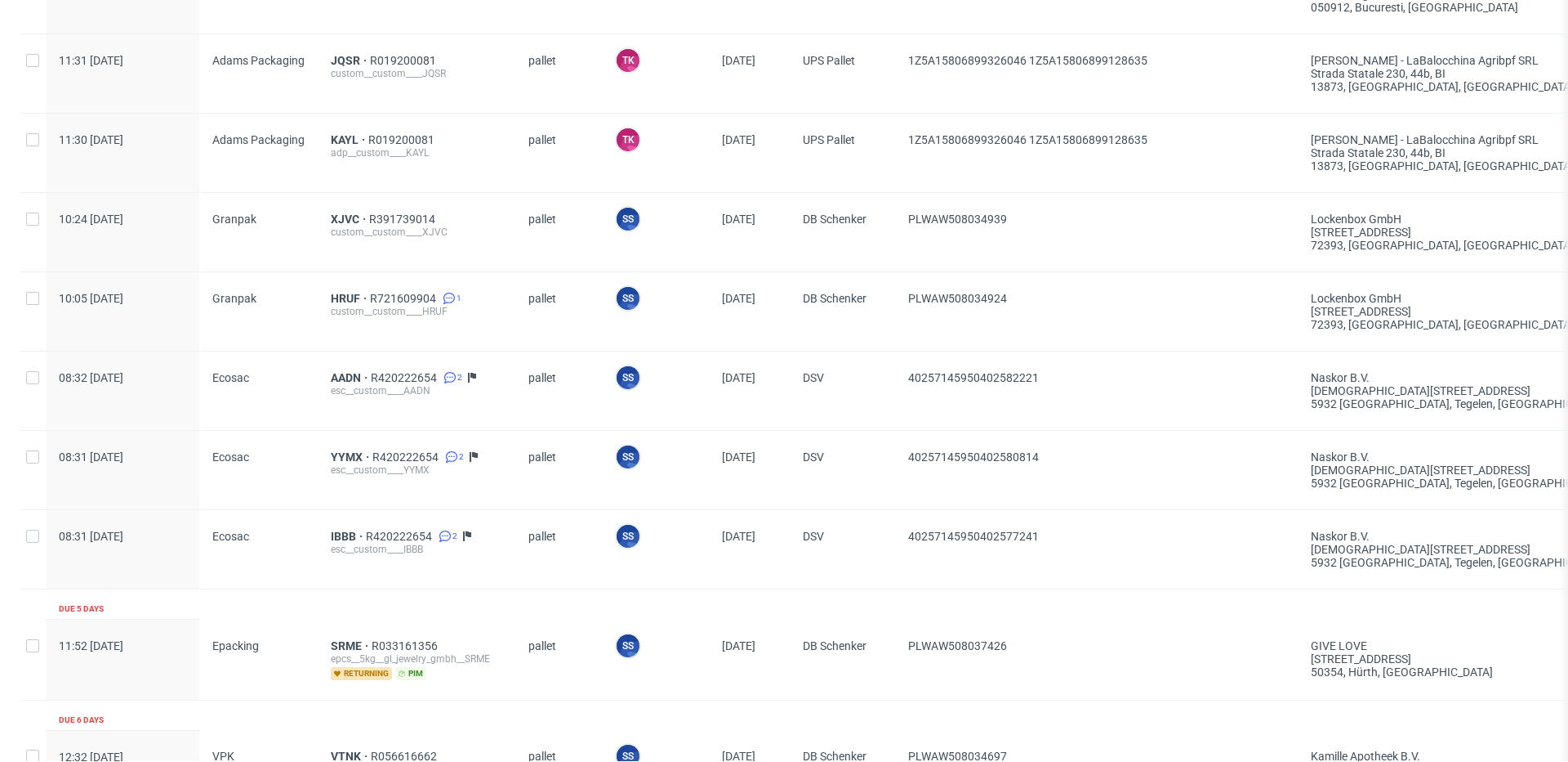
scroll to position [1446, 0]
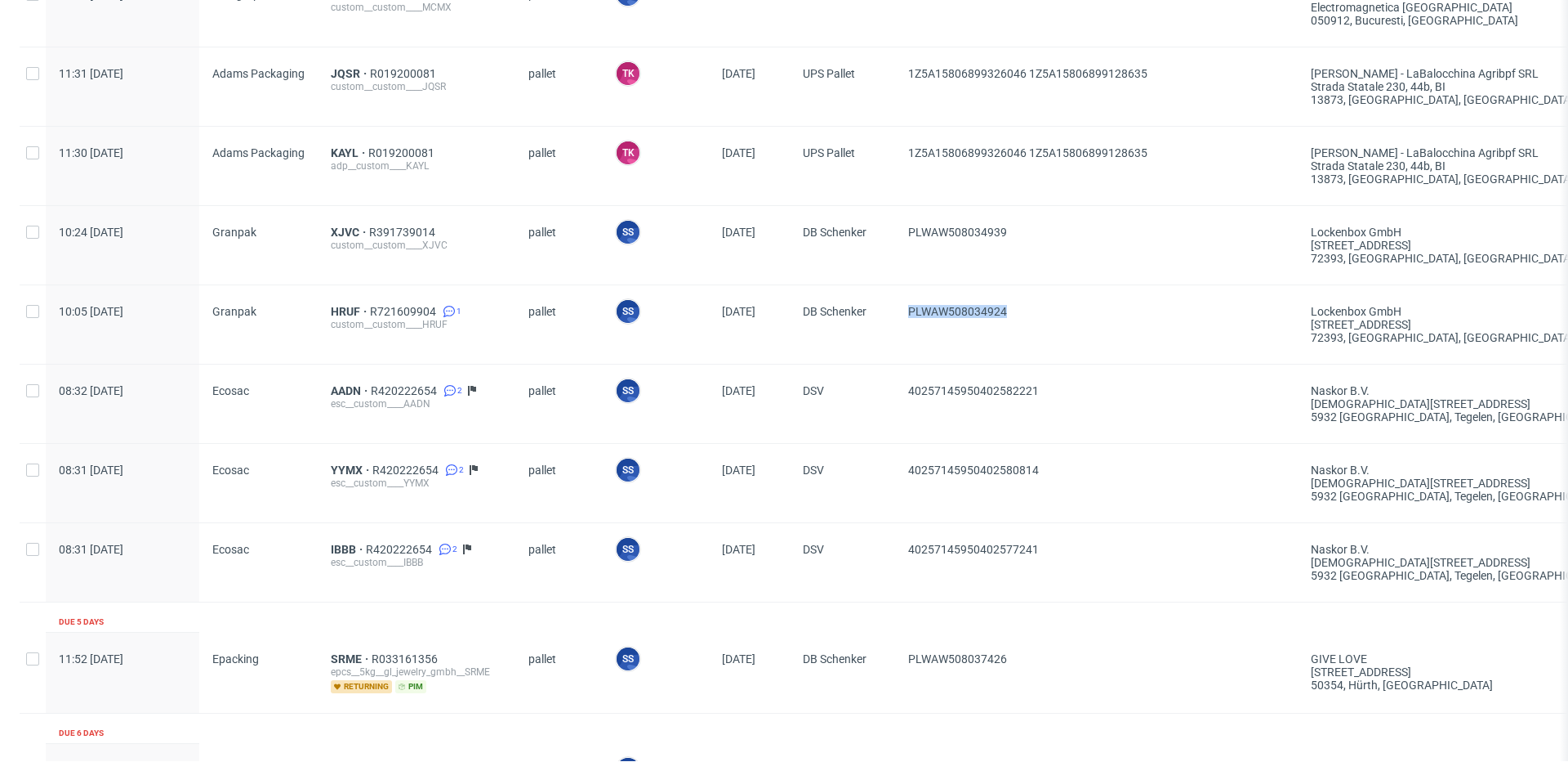
drag, startPoint x: 1024, startPoint y: 309, endPoint x: 904, endPoint y: 311, distance: 120.0
click at [904, 311] on div "PLWAW508034924" at bounding box center [1096, 324] width 402 height 78
copy span "PLWAW508034924"
click at [336, 307] on span "HRUF" at bounding box center [350, 312] width 39 height 13
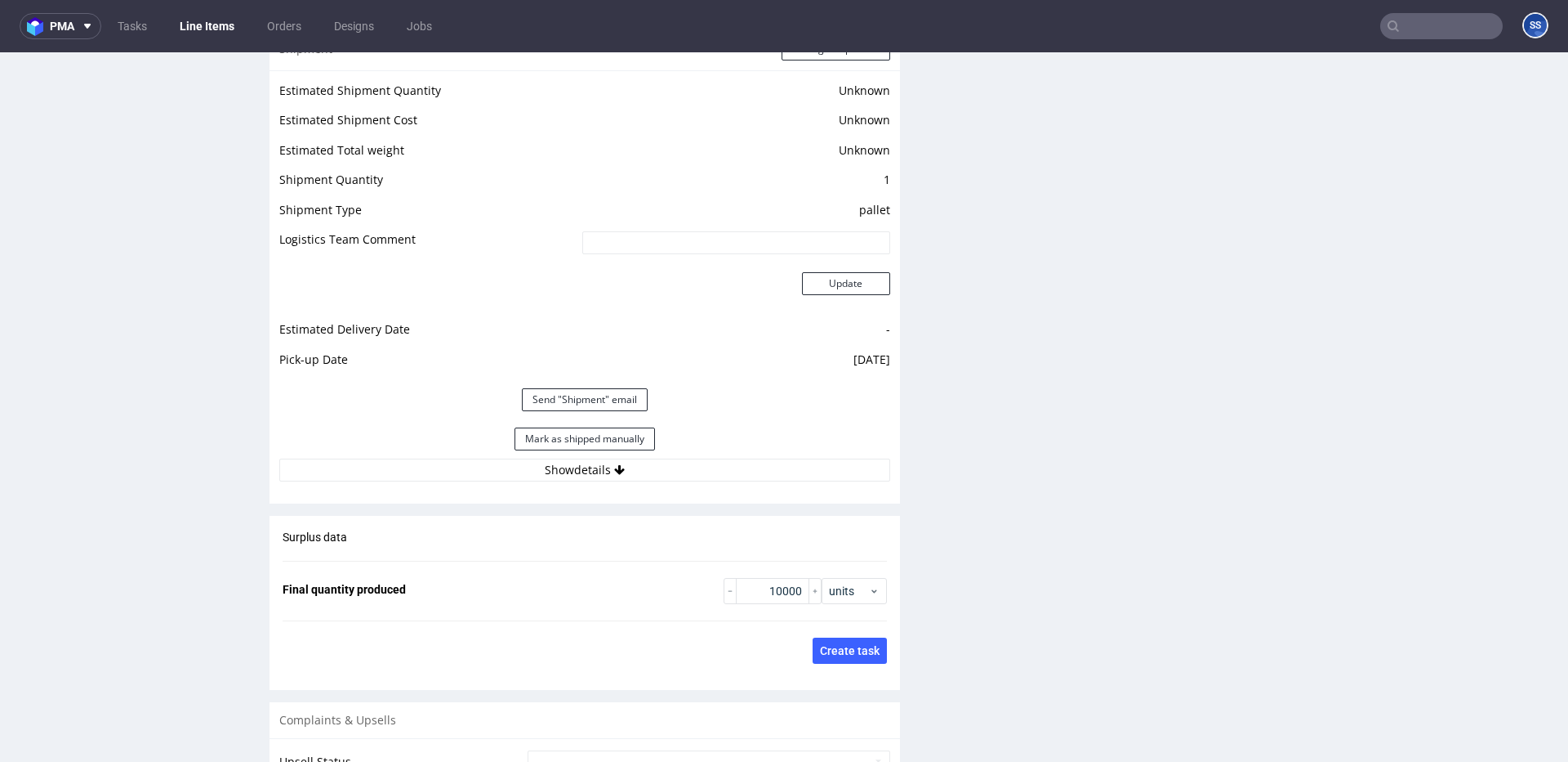
scroll to position [2161, 0]
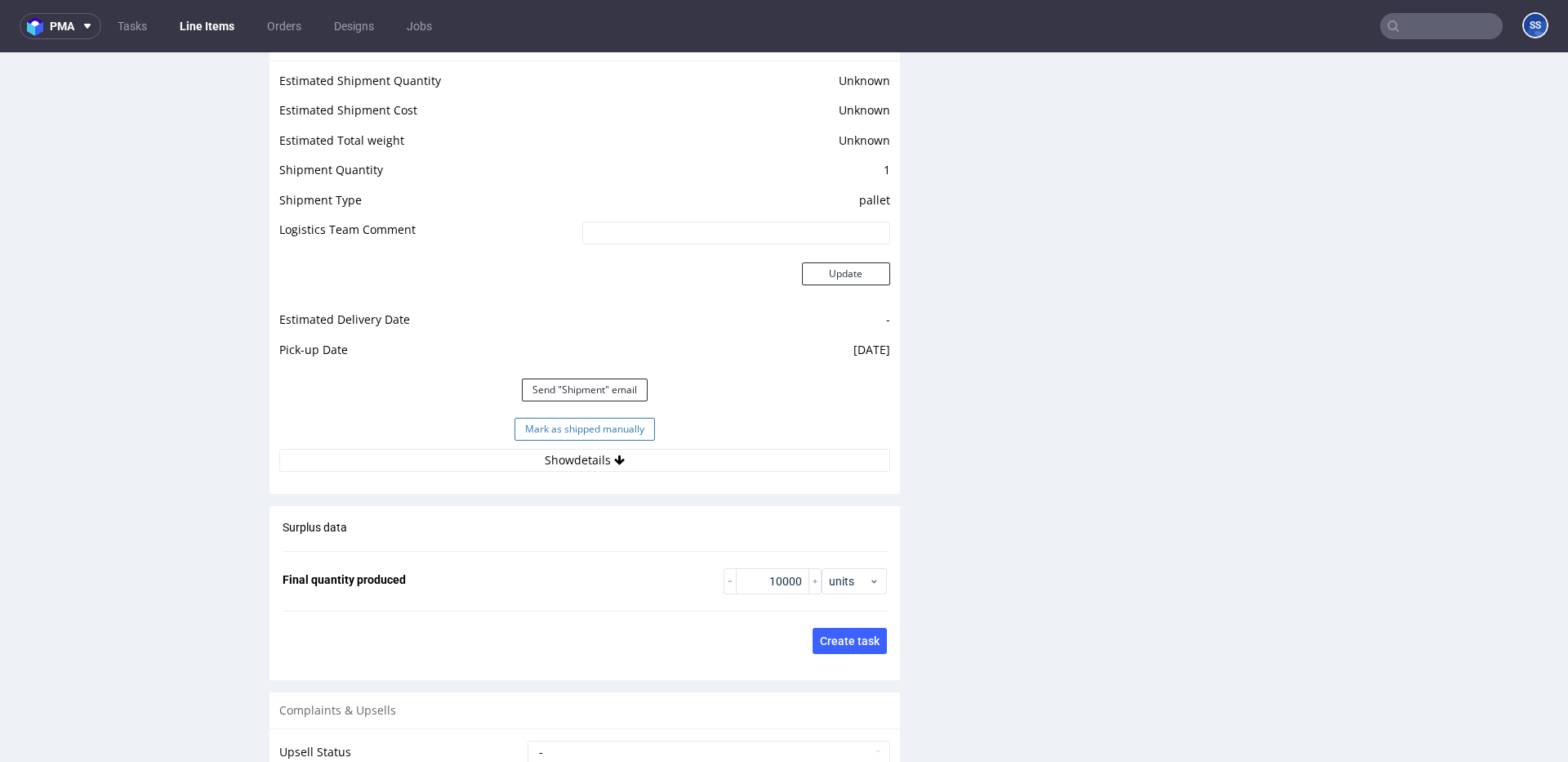
click at [644, 423] on button "Mark as shipped manually" at bounding box center [585, 429] width 141 height 23
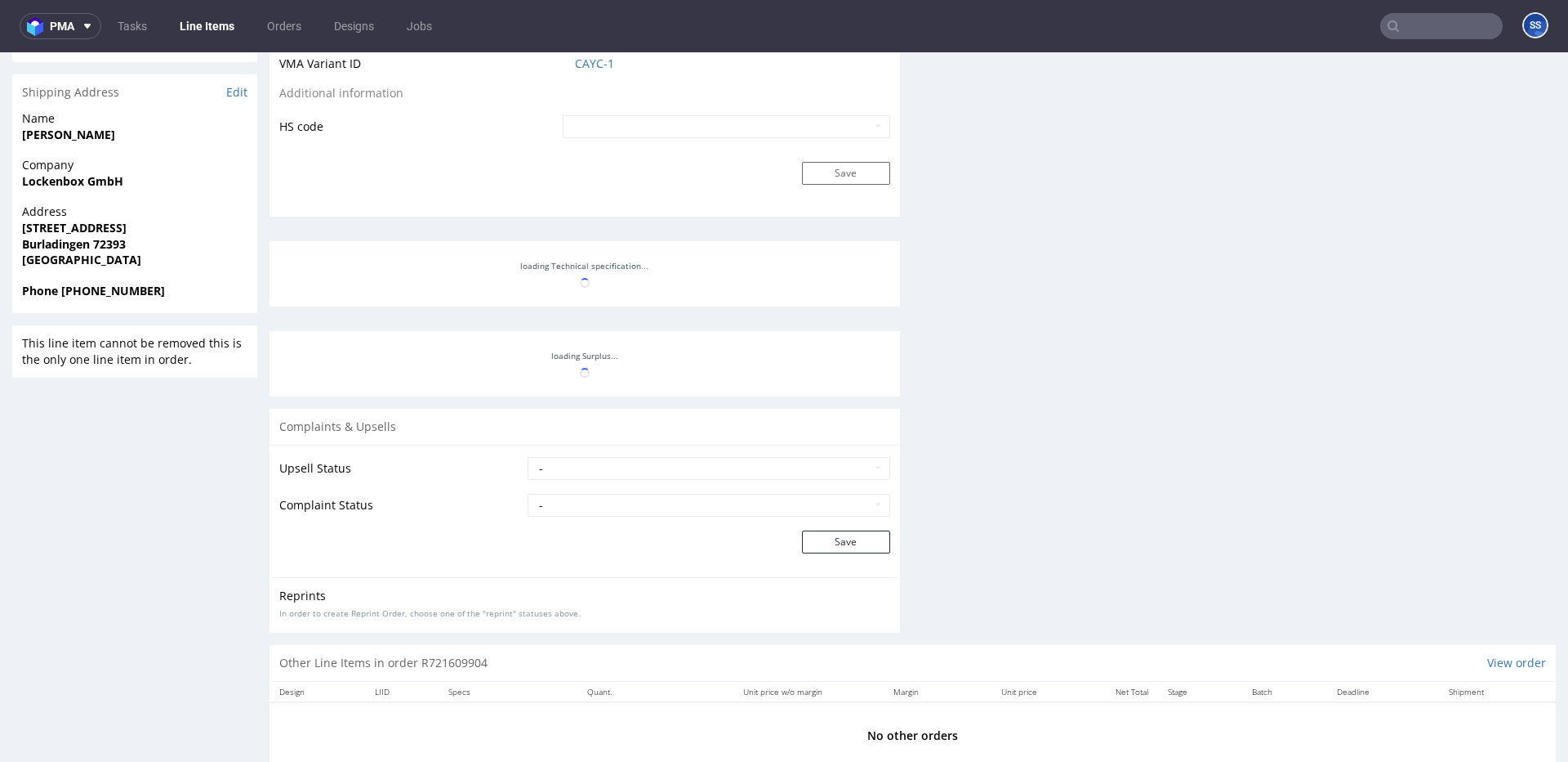
scroll to position [1106, 0]
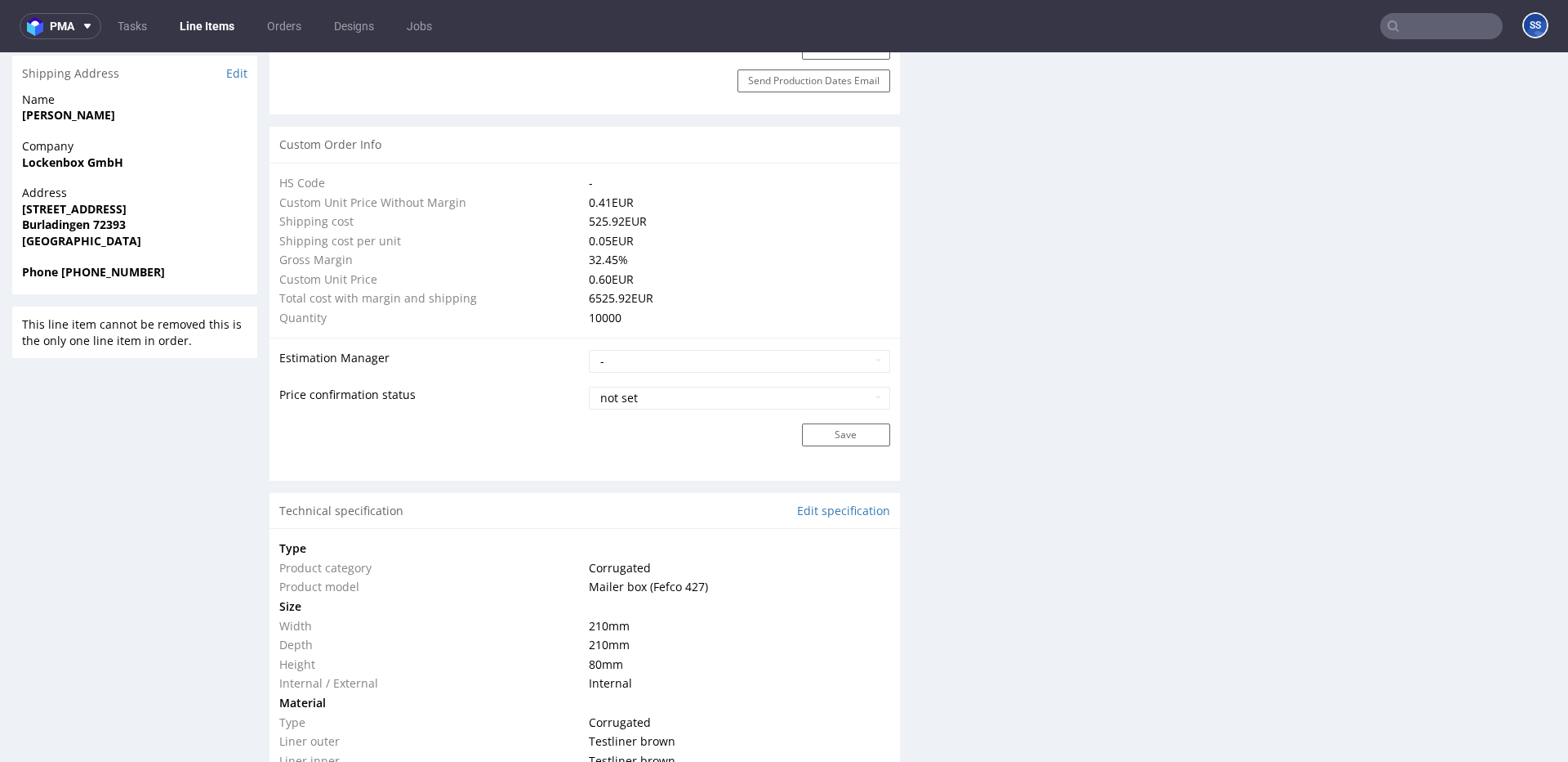
click at [212, 26] on link "Line Items" at bounding box center [207, 26] width 74 height 26
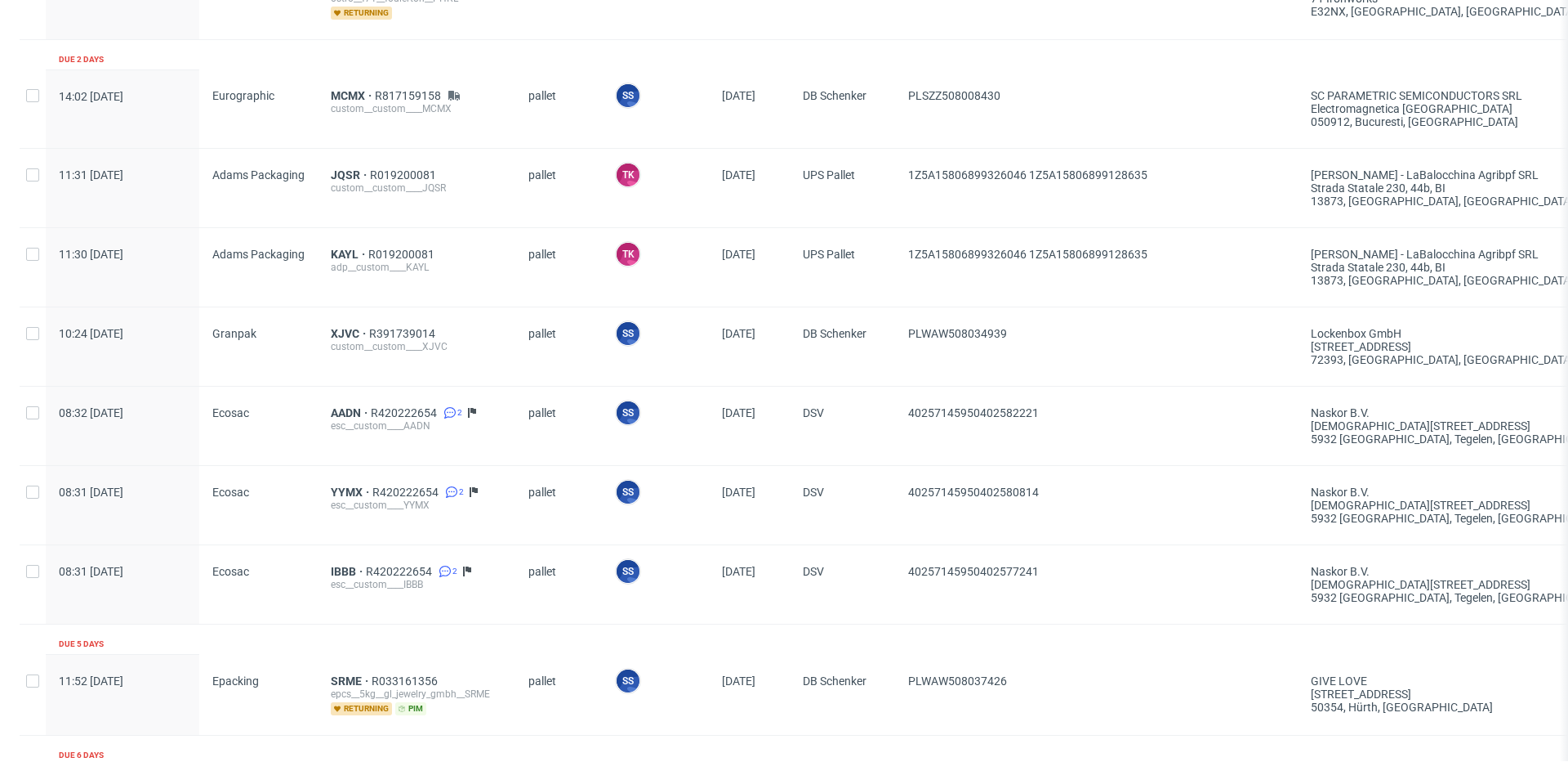
scroll to position [1479, 0]
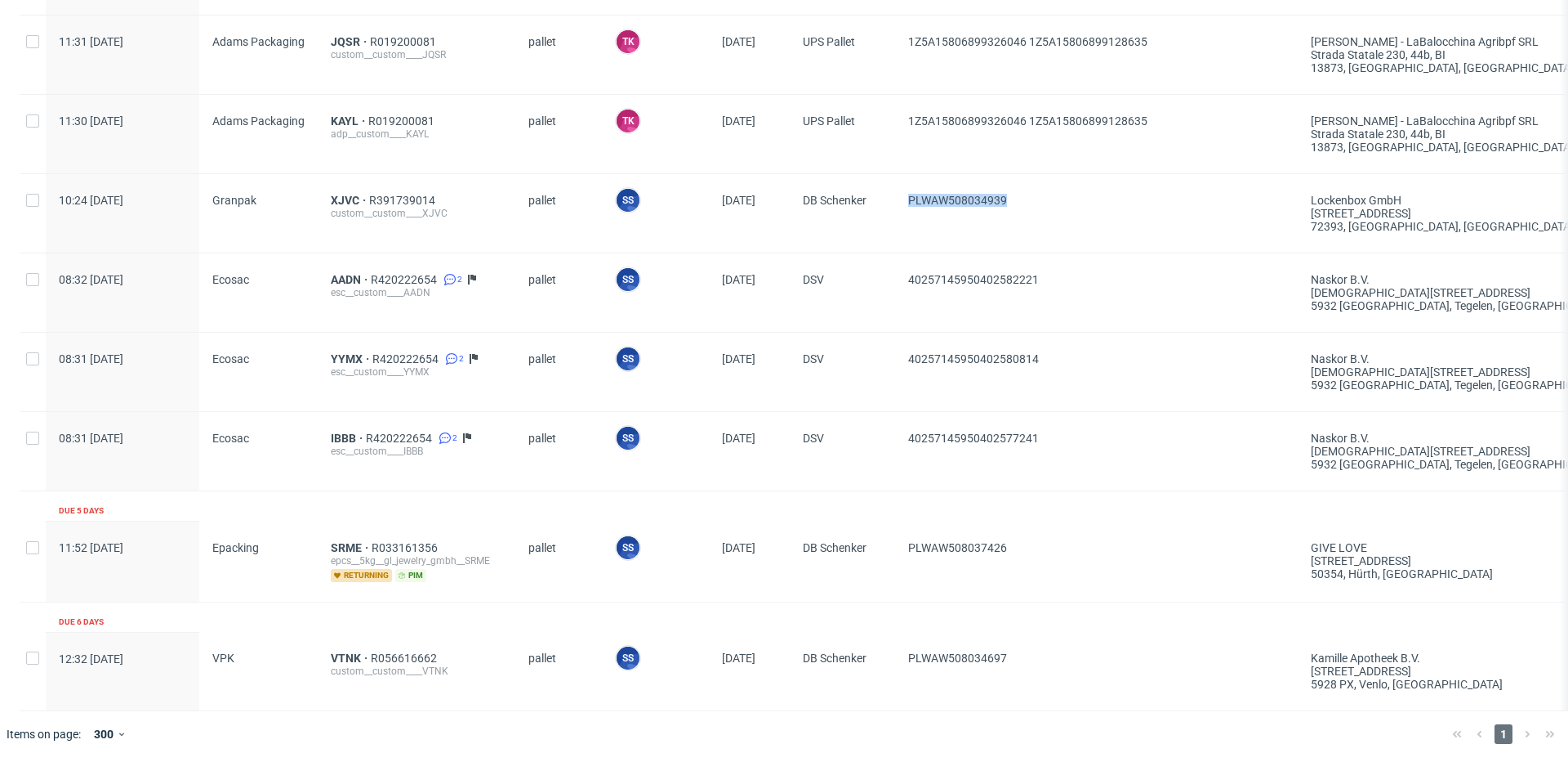
drag, startPoint x: 1050, startPoint y: 207, endPoint x: 910, endPoint y: 202, distance: 140.1
click at [910, 202] on div "PLWAW508034939" at bounding box center [1096, 213] width 402 height 78
copy span "PLWAW508034939"
click at [348, 193] on span "XJVC" at bounding box center [350, 200] width 38 height 13
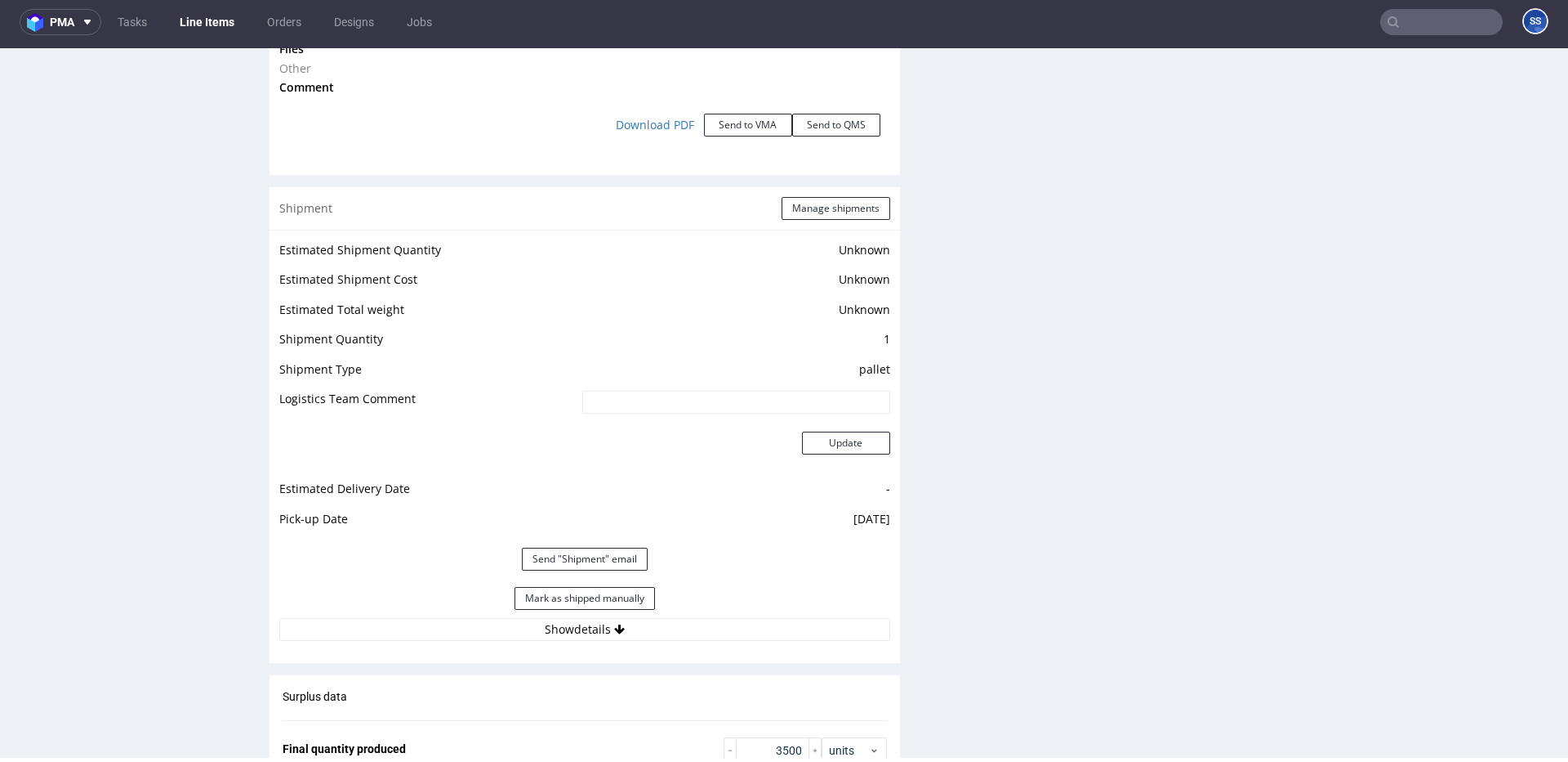
scroll to position [1989, 0]
click at [642, 587] on button "Mark as shipped manually" at bounding box center [585, 596] width 141 height 23
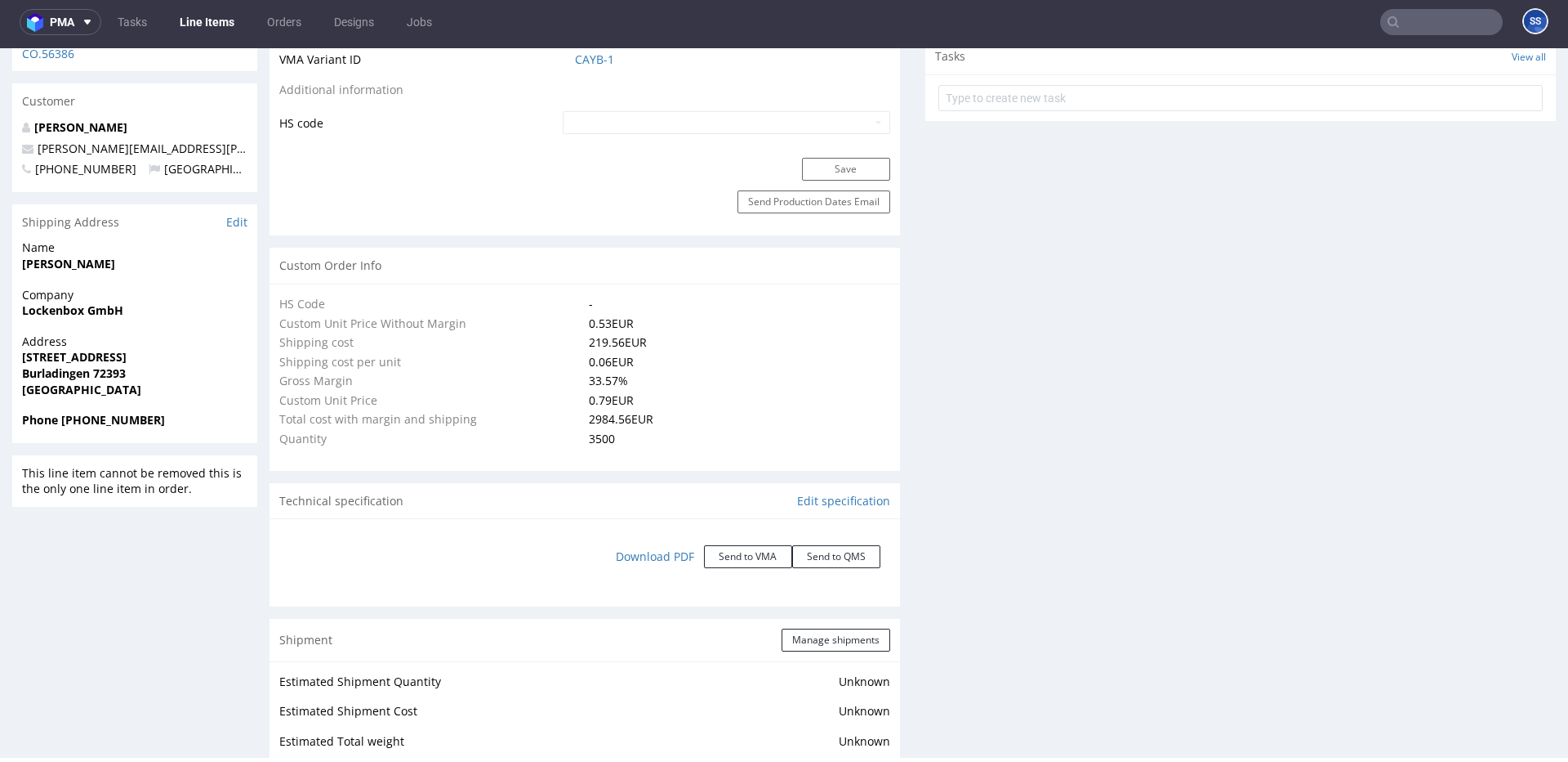
scroll to position [1135, 0]
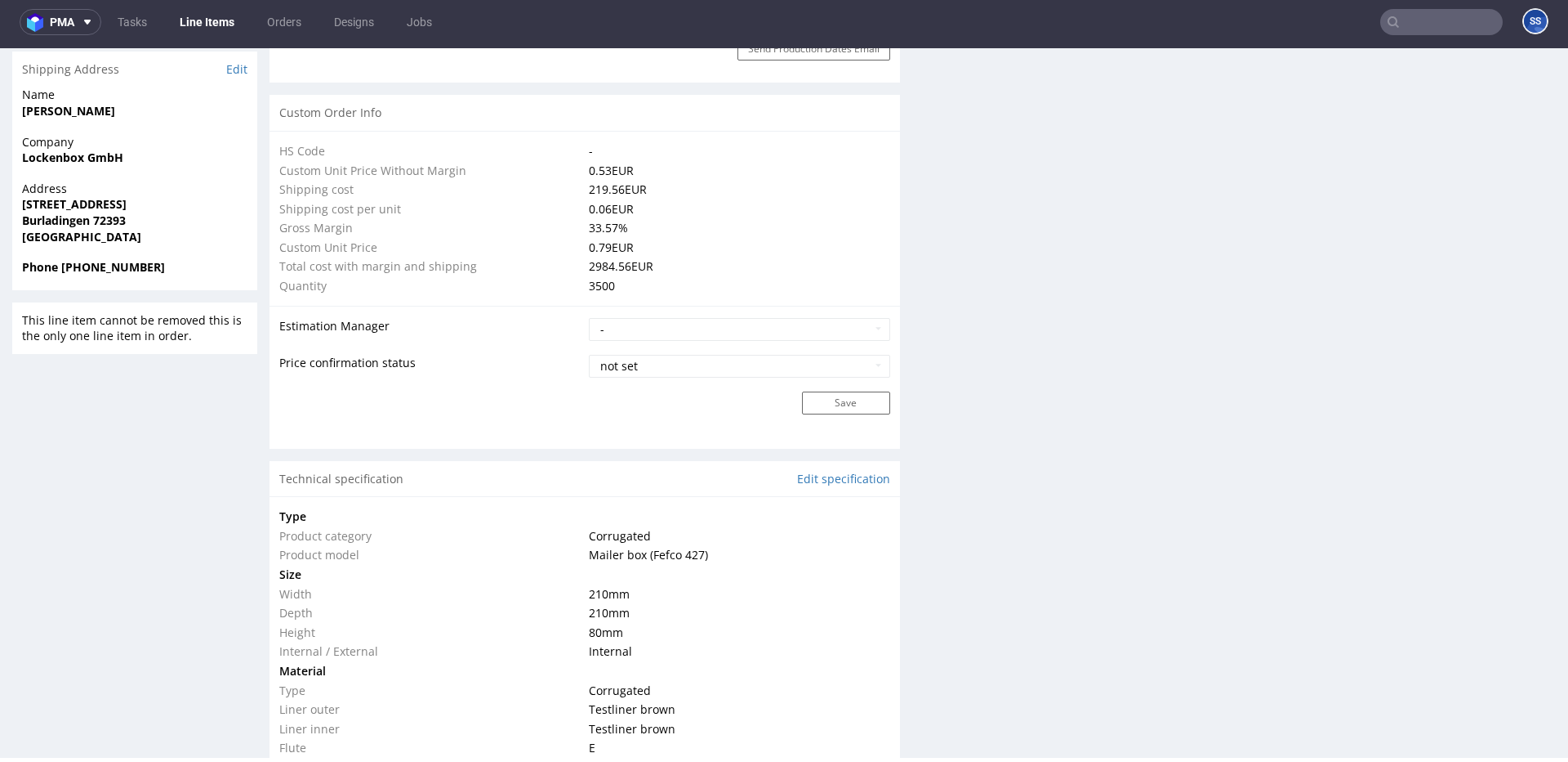
click at [224, 25] on link "Line Items" at bounding box center [207, 22] width 74 height 26
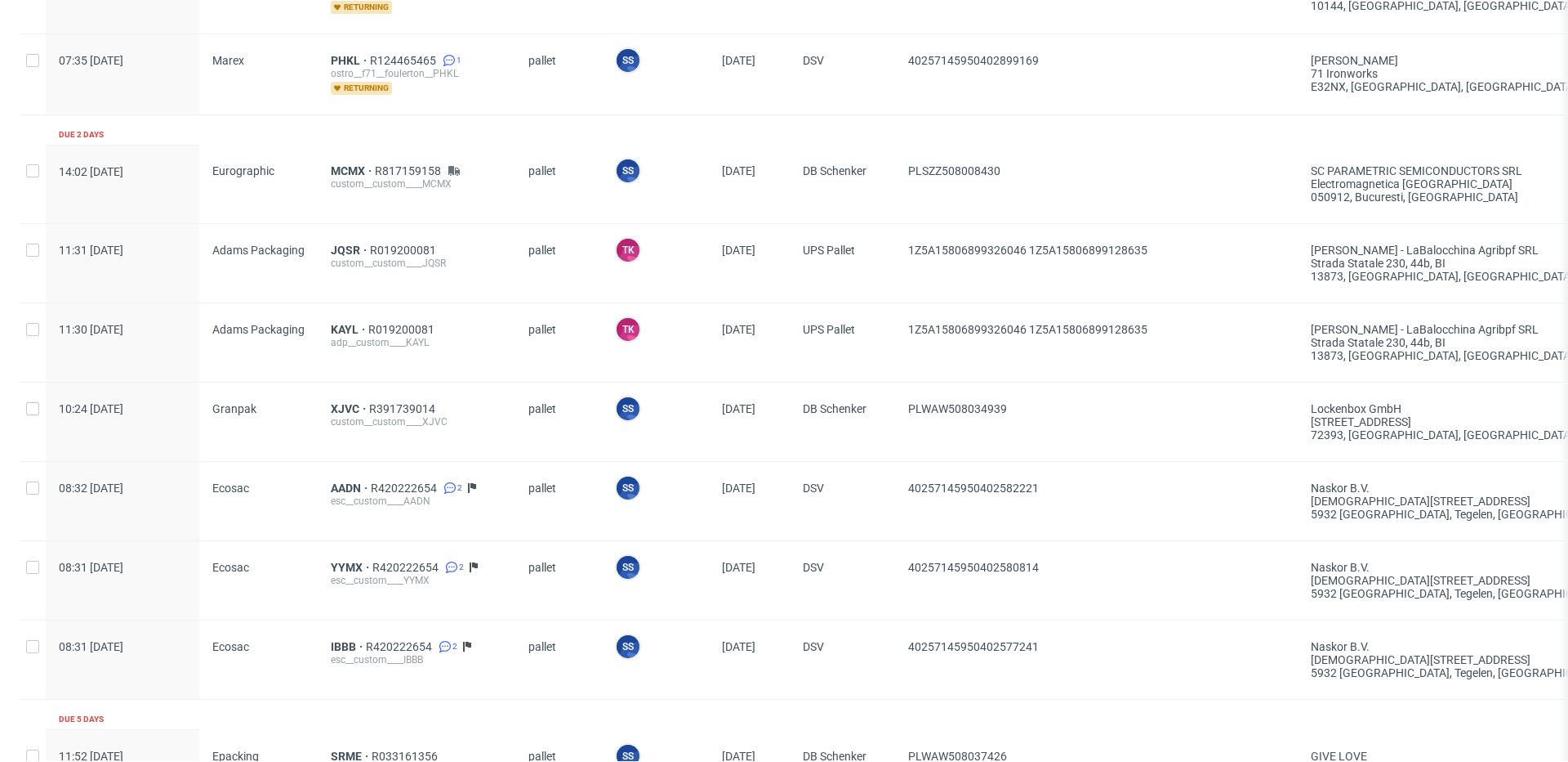
scroll to position [1273, 0]
drag, startPoint x: 1031, startPoint y: 163, endPoint x: 904, endPoint y: 168, distance: 127.1
click at [904, 168] on div "PLSZZ508008430" at bounding box center [1096, 181] width 402 height 78
copy span "PLSZZ508008430"
click at [342, 164] on span "MCMX" at bounding box center [352, 168] width 44 height 13
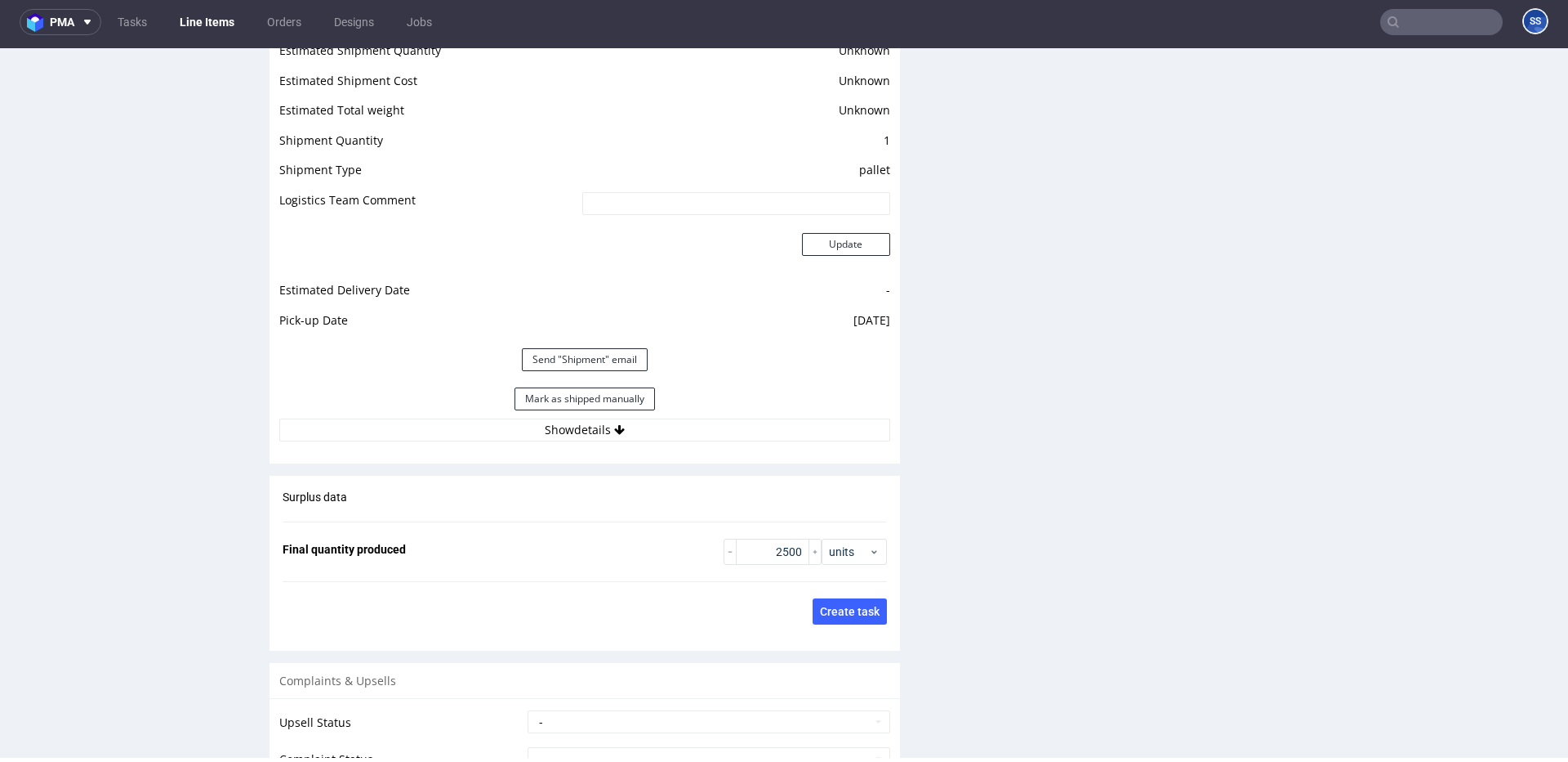
scroll to position [2302, 0]
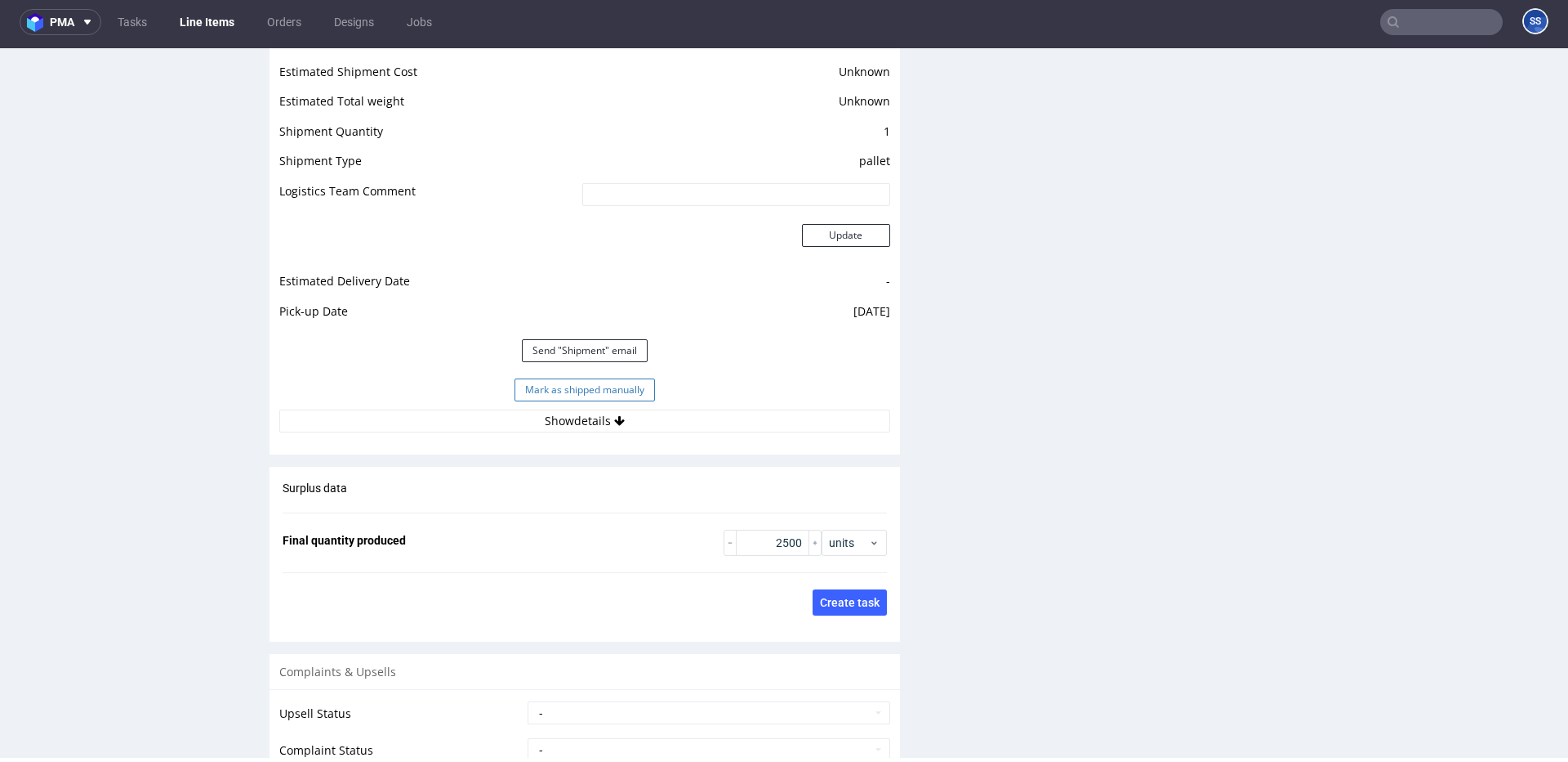
click at [604, 401] on button "Mark as shipped manually" at bounding box center [585, 389] width 141 height 23
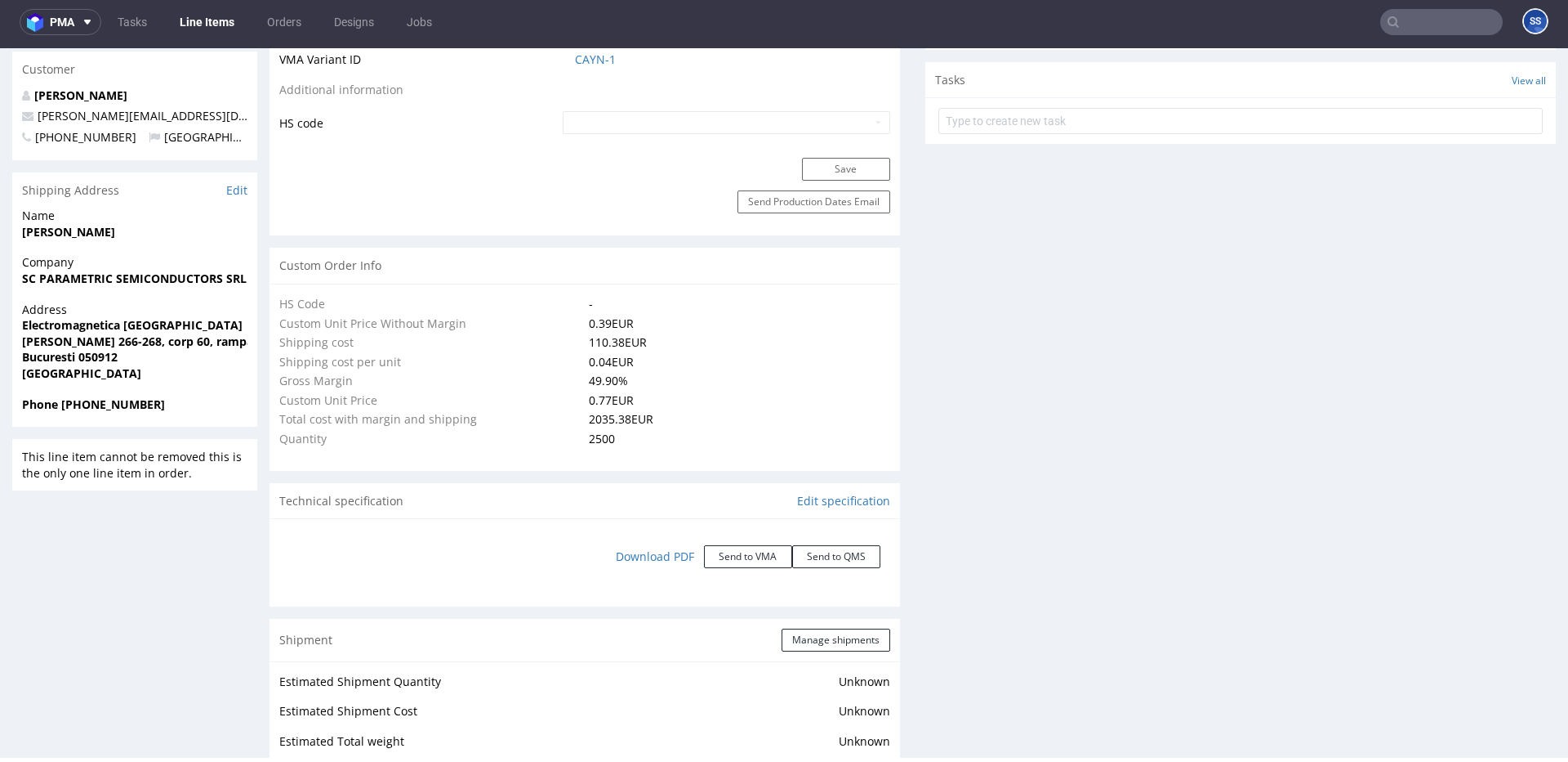
scroll to position [1135, 0]
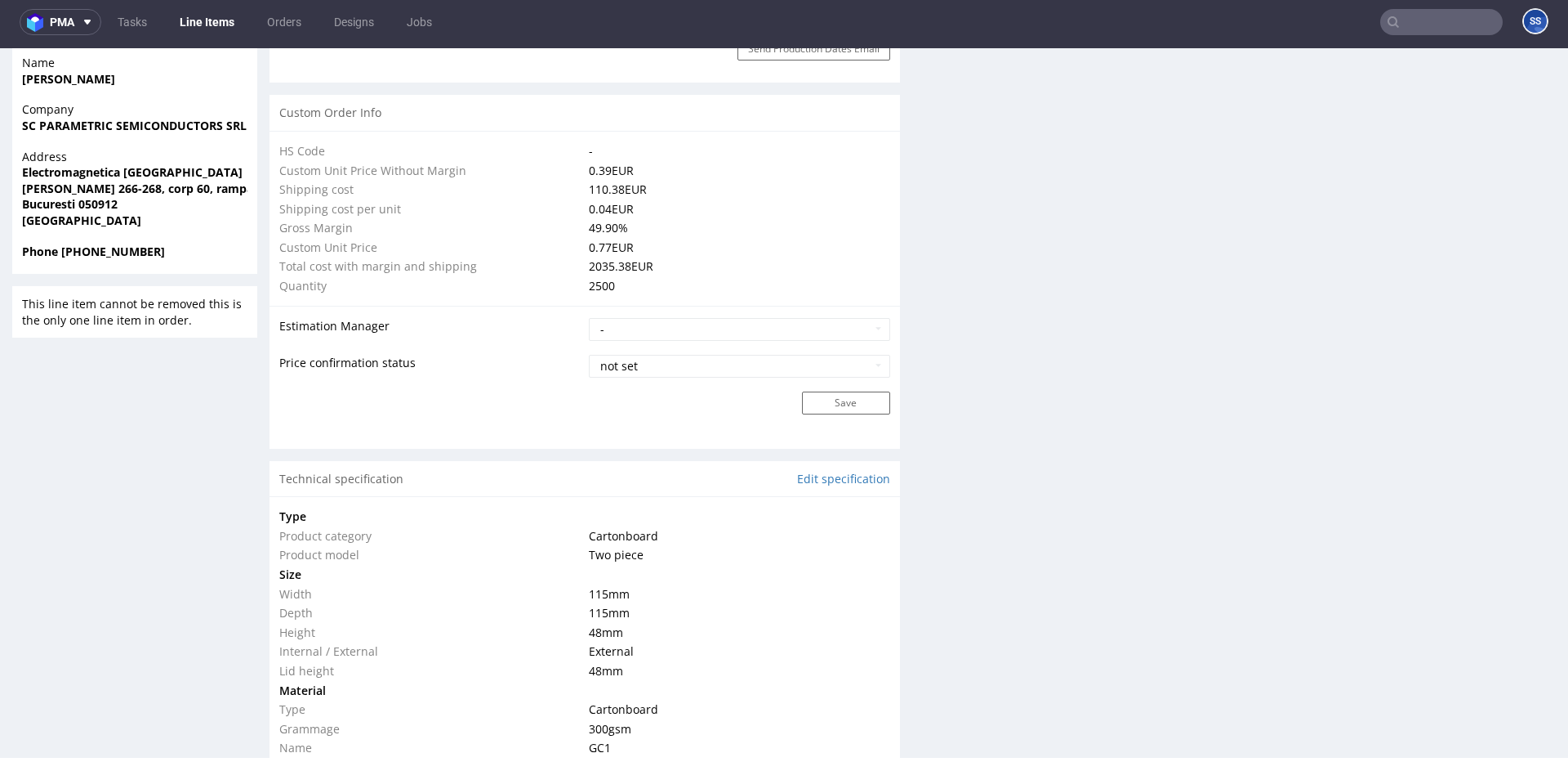
click at [202, 19] on link "Line Items" at bounding box center [207, 22] width 74 height 26
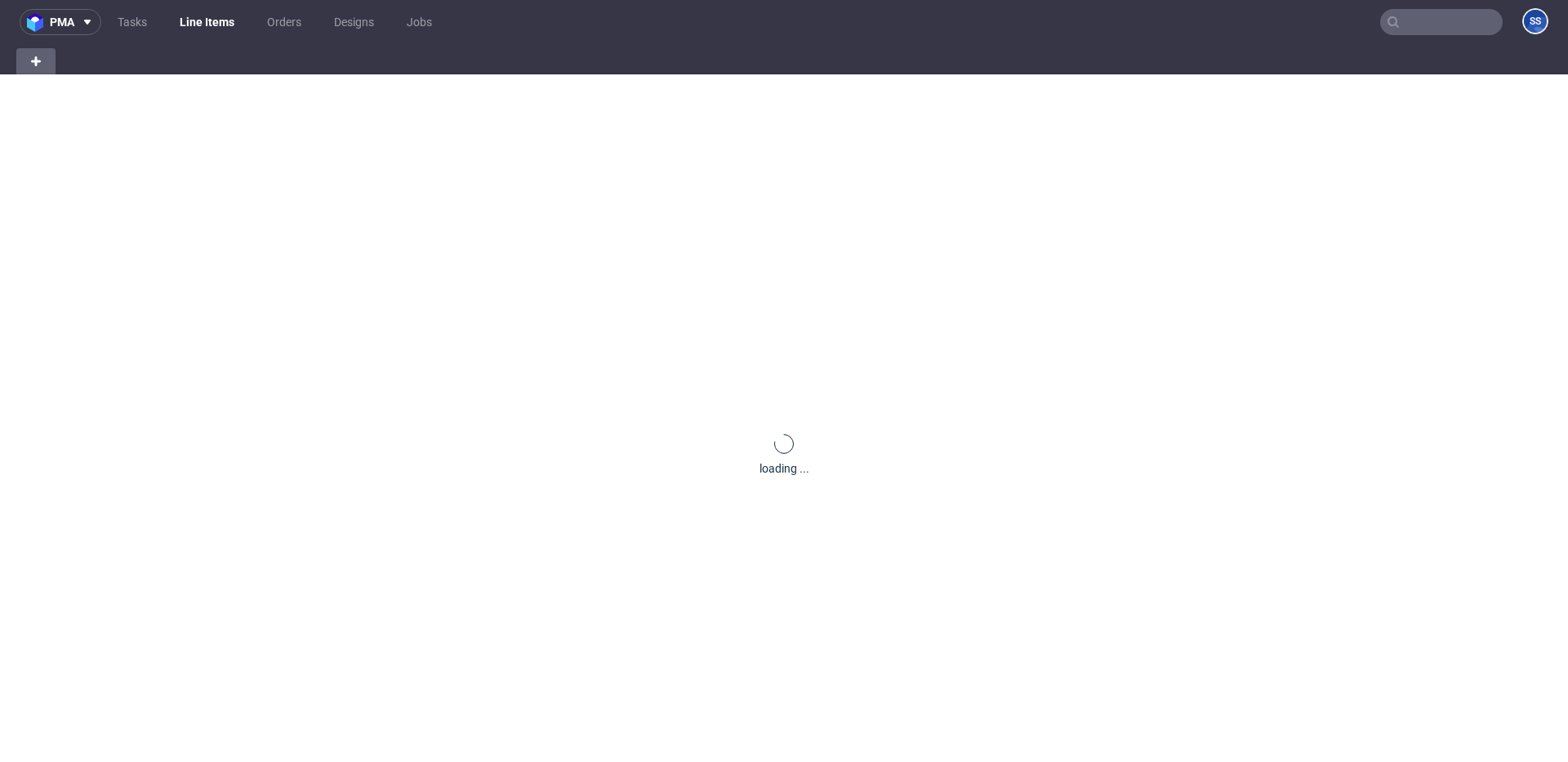
scroll to position [3, 0]
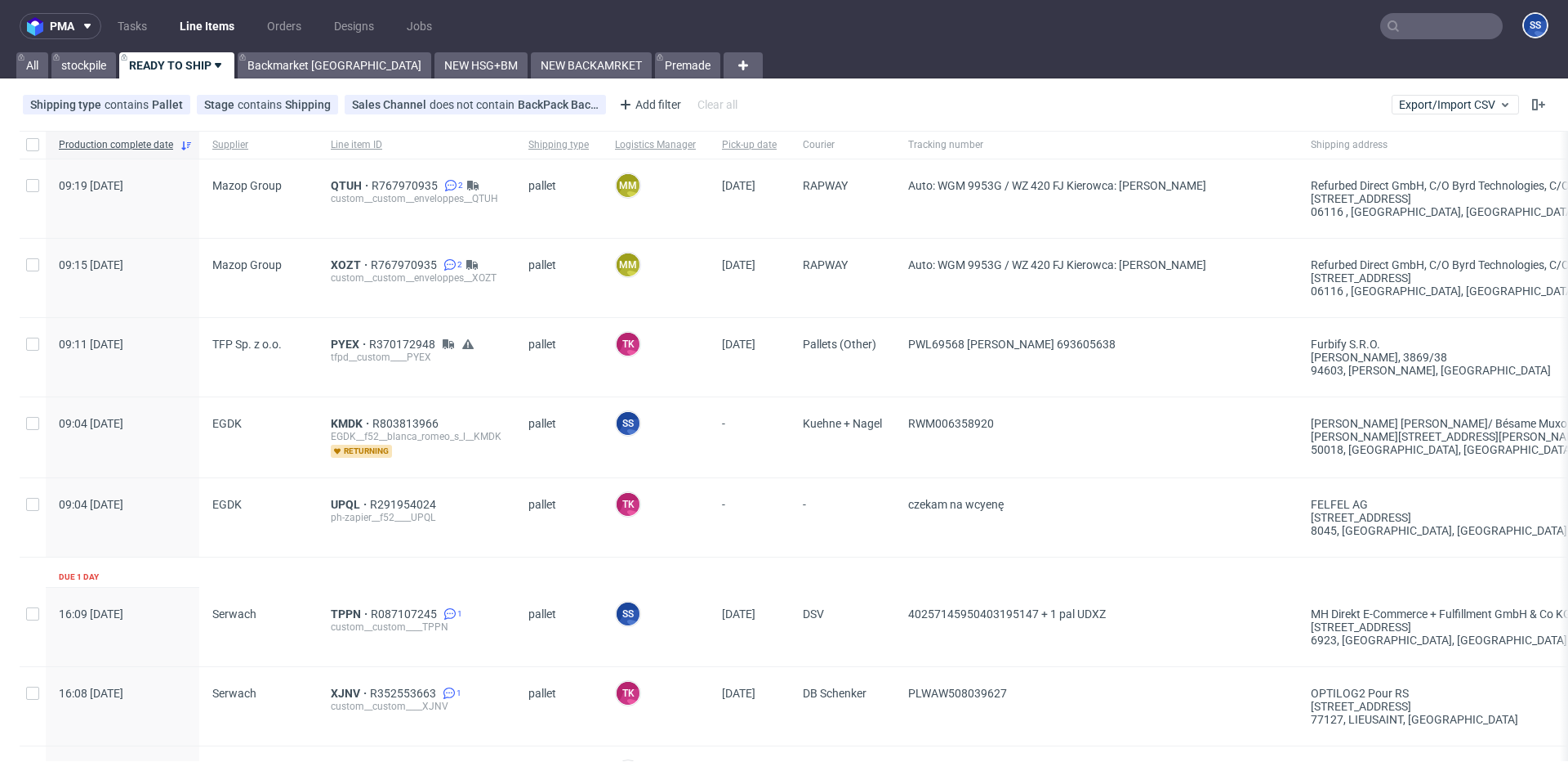
click at [202, 21] on link "Line Items" at bounding box center [207, 26] width 74 height 26
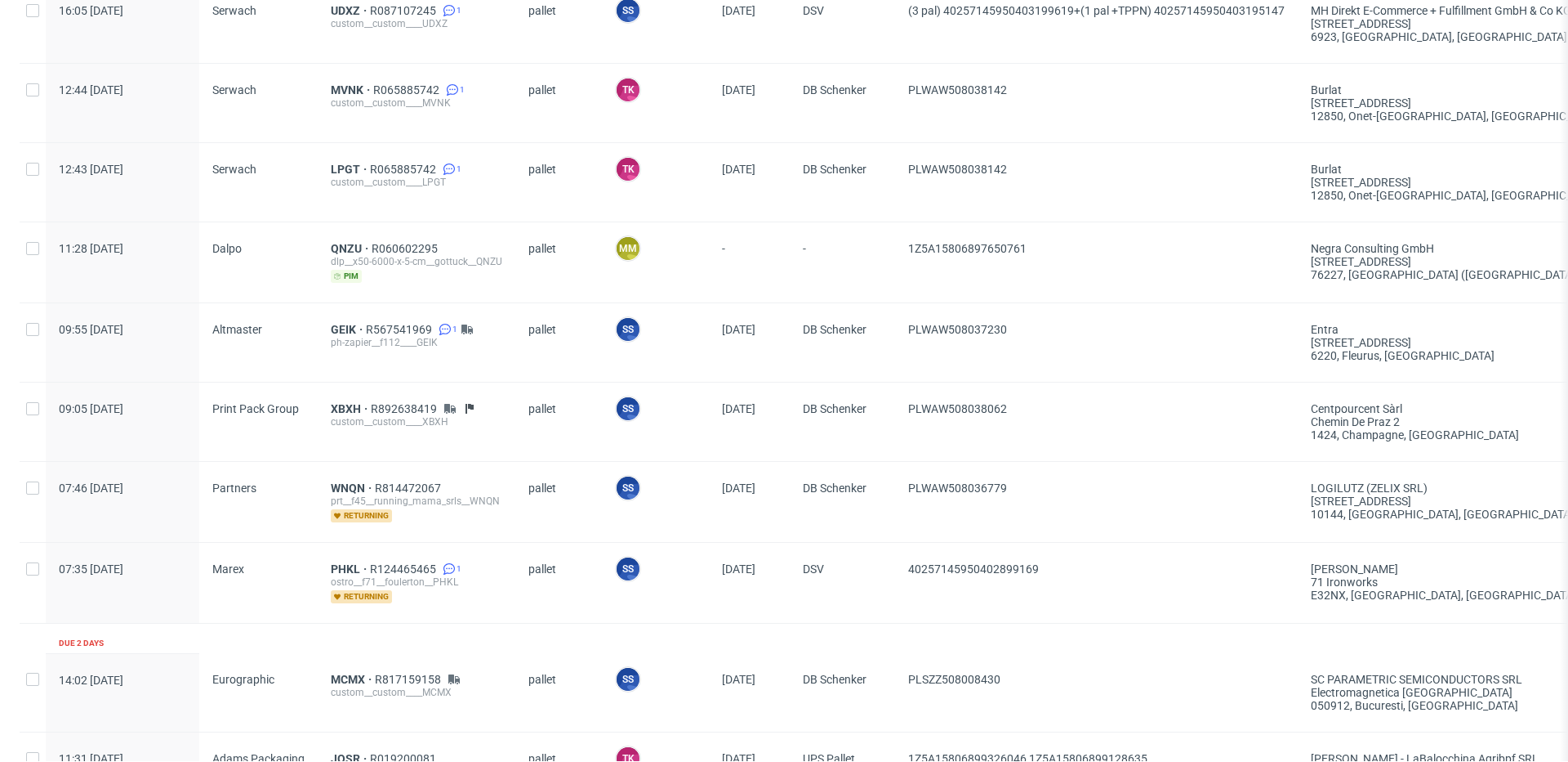
scroll to position [1399, 0]
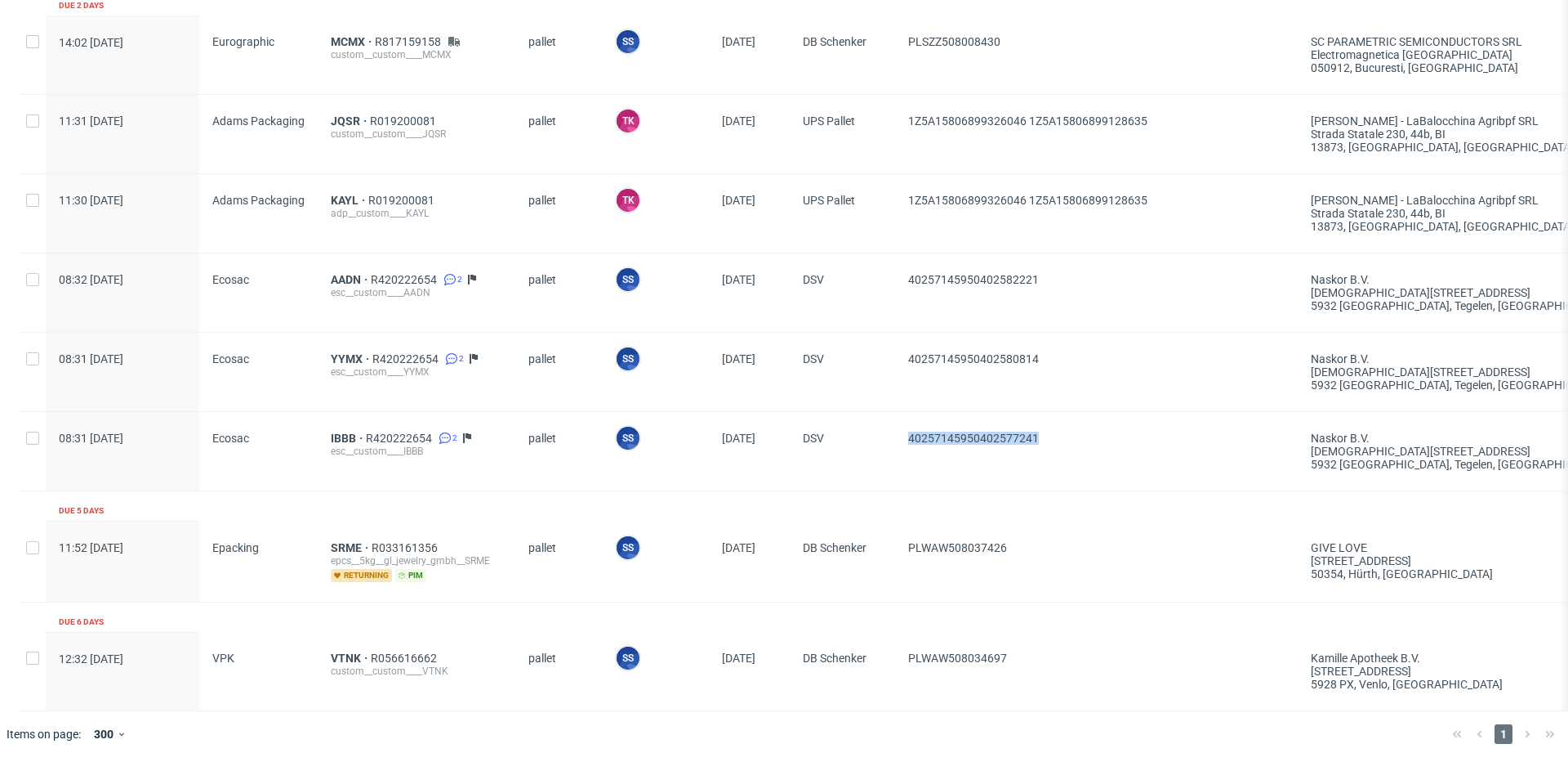
drag, startPoint x: 1021, startPoint y: 436, endPoint x: 910, endPoint y: 437, distance: 111.0
click at [910, 437] on div "40257145950402577241" at bounding box center [1096, 451] width 402 height 78
copy span "40257145950402577241"
click at [342, 435] on span "IBBB" at bounding box center [348, 439] width 35 height 13
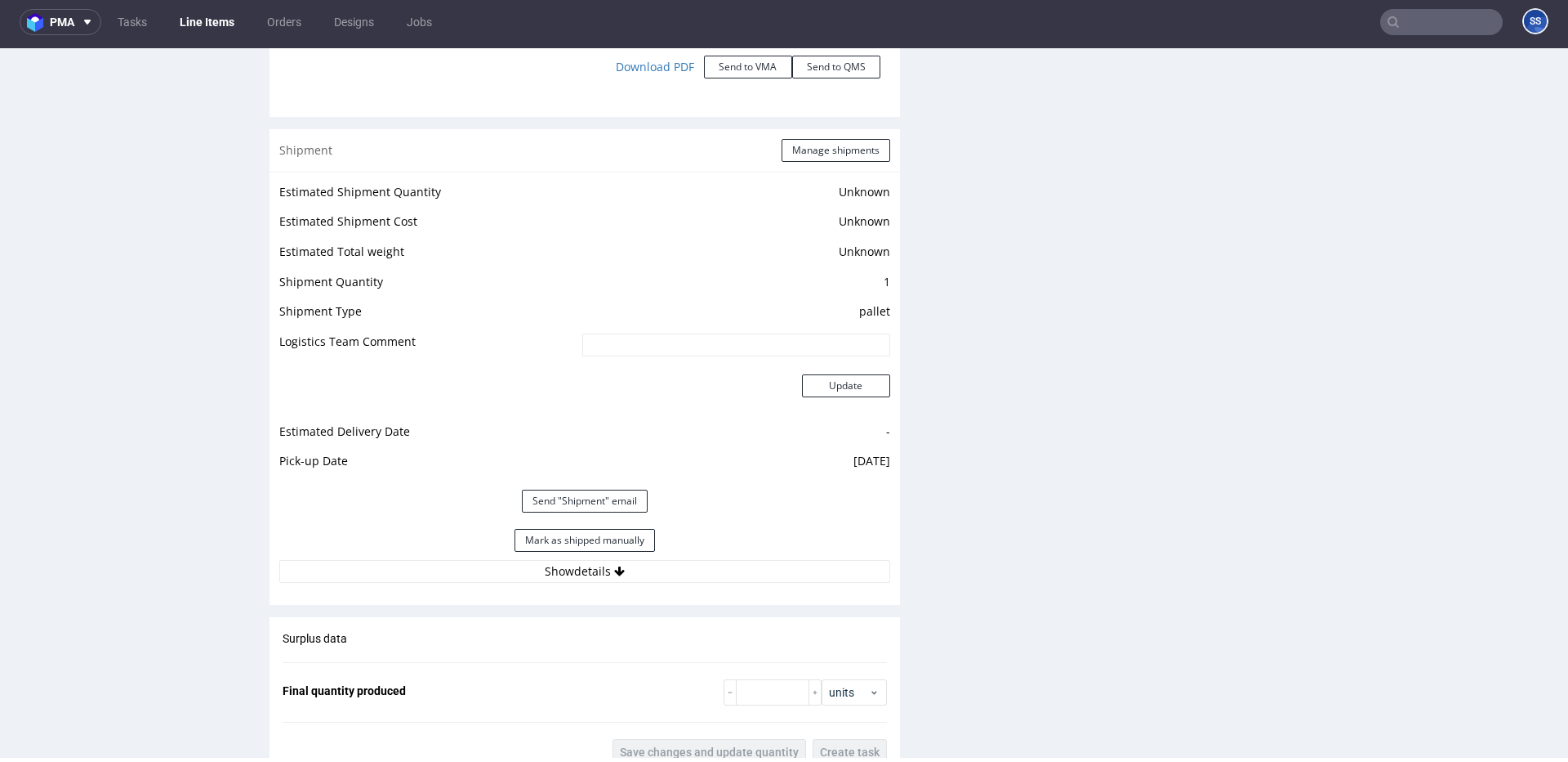
scroll to position [1994, 0]
click at [544, 534] on button "Mark as shipped manually" at bounding box center [585, 536] width 141 height 23
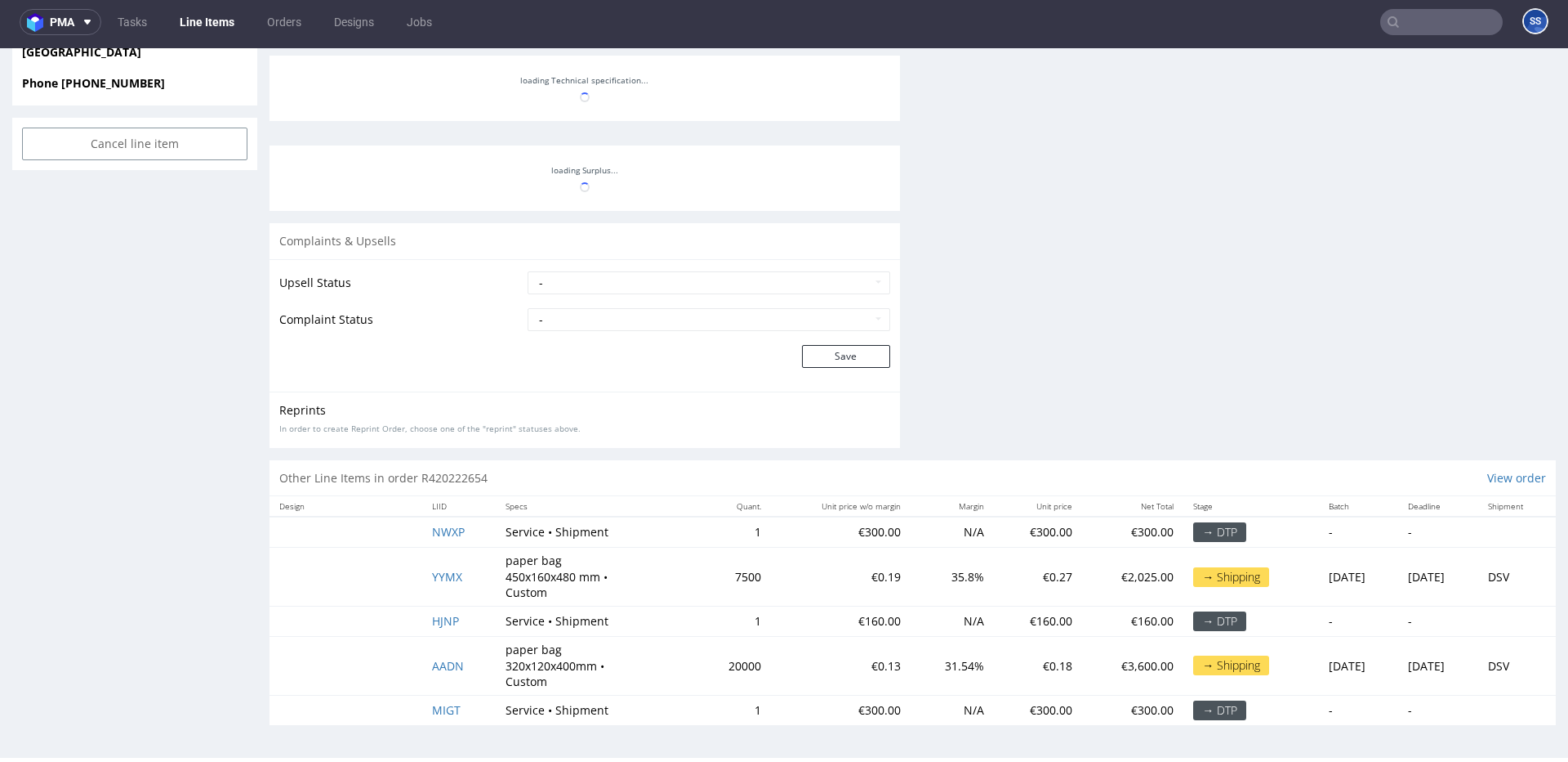
scroll to position [402, 0]
click at [199, 23] on link "Line Items" at bounding box center [207, 22] width 74 height 26
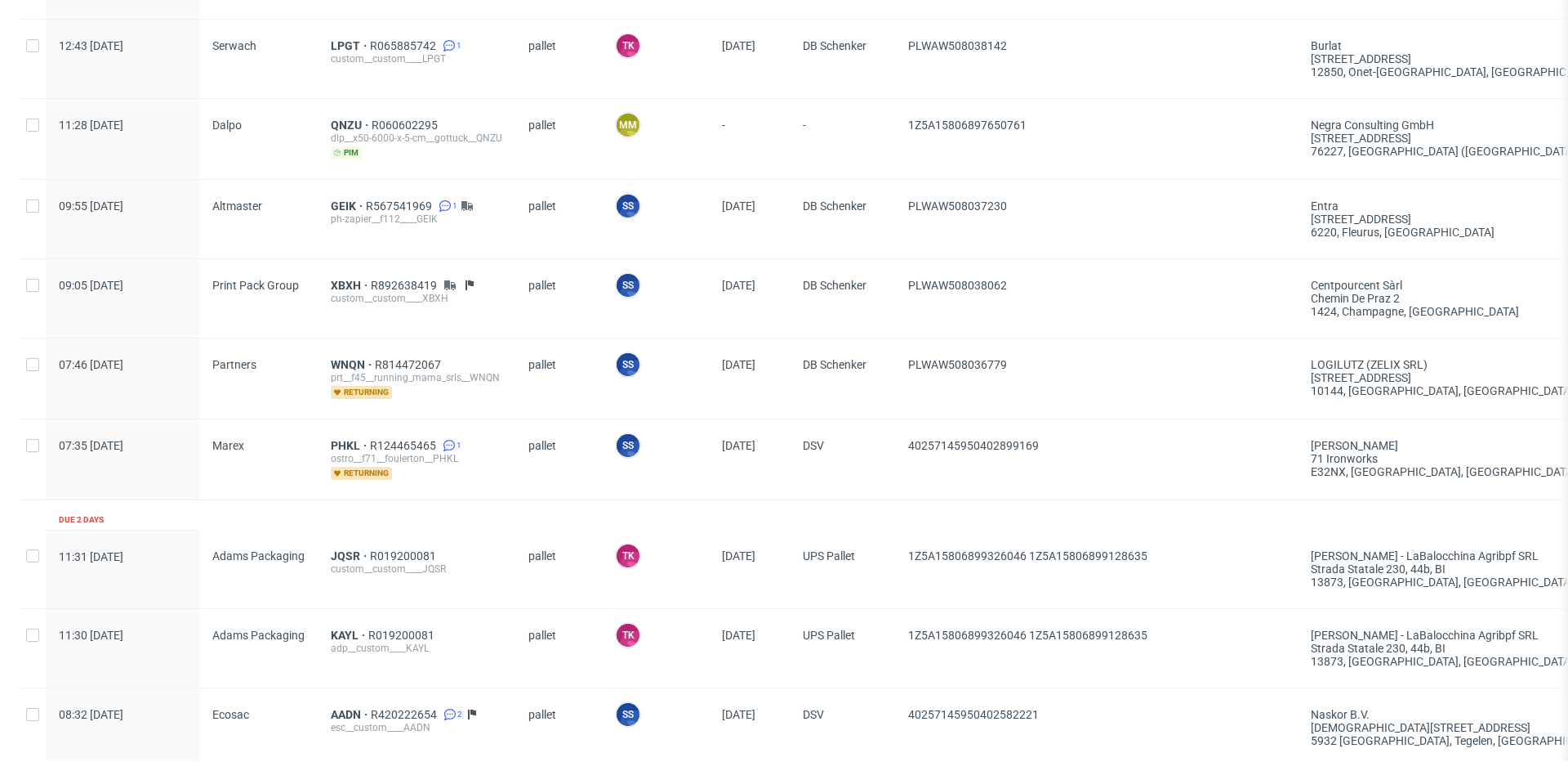
scroll to position [1320, 0]
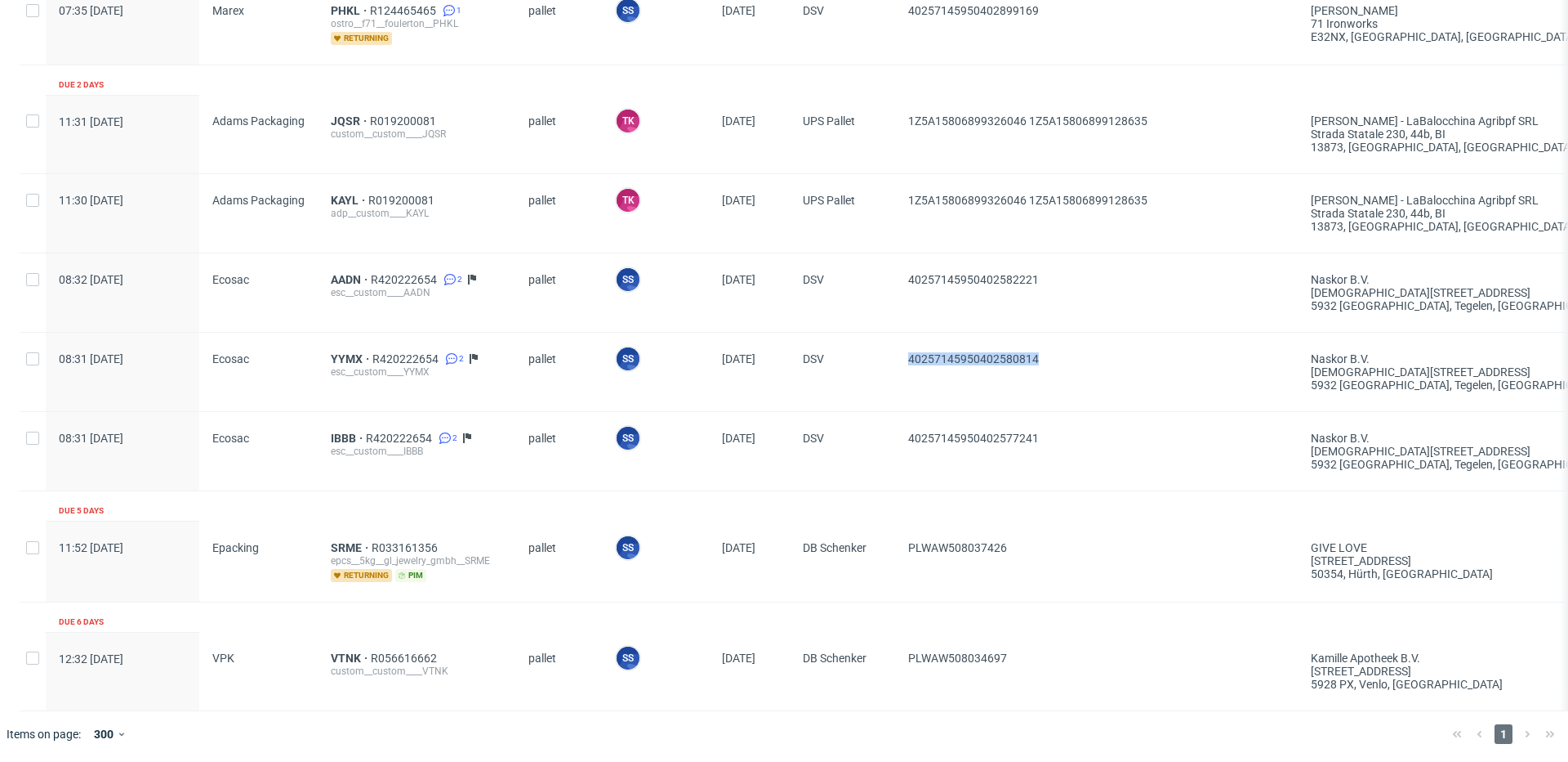
drag, startPoint x: 1060, startPoint y: 355, endPoint x: 902, endPoint y: 354, distance: 158.0
click at [902, 354] on div "40257145950402580814" at bounding box center [1096, 372] width 402 height 78
copy span "40257145950402580814"
click at [354, 353] on span "YYMX" at bounding box center [352, 359] width 42 height 13
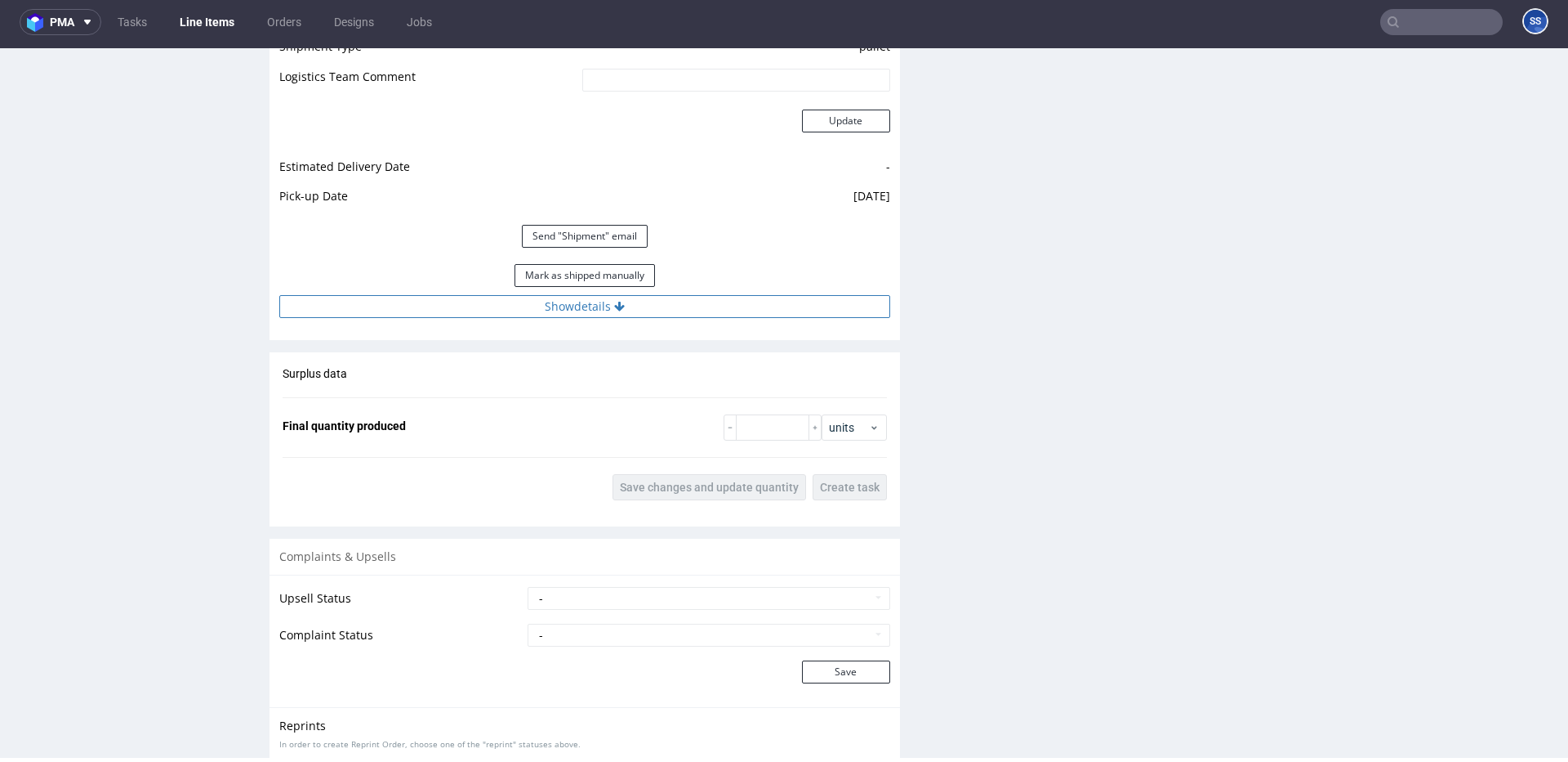
scroll to position [2262, 0]
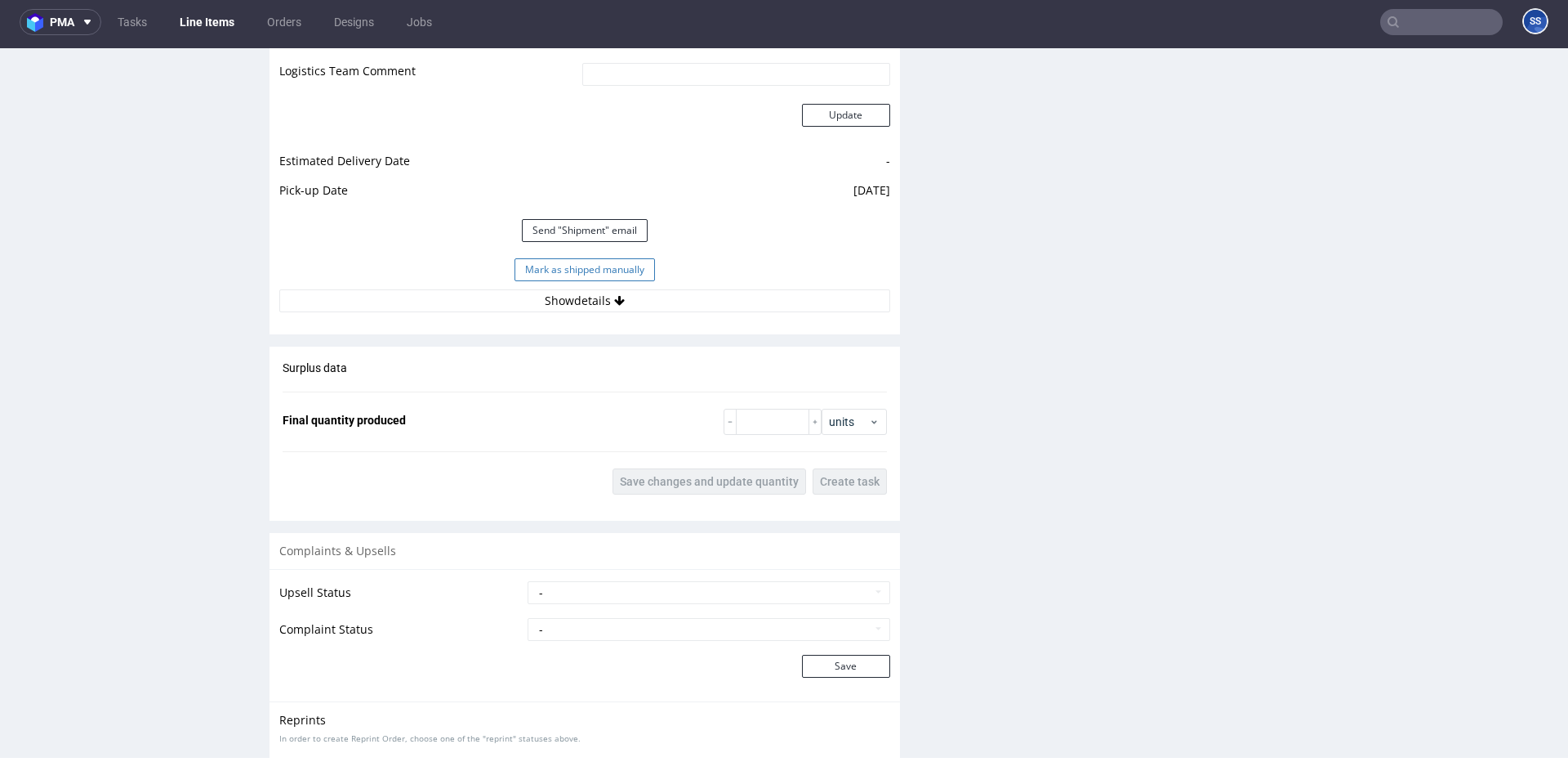
click at [544, 269] on button "Mark as shipped manually" at bounding box center [585, 269] width 141 height 23
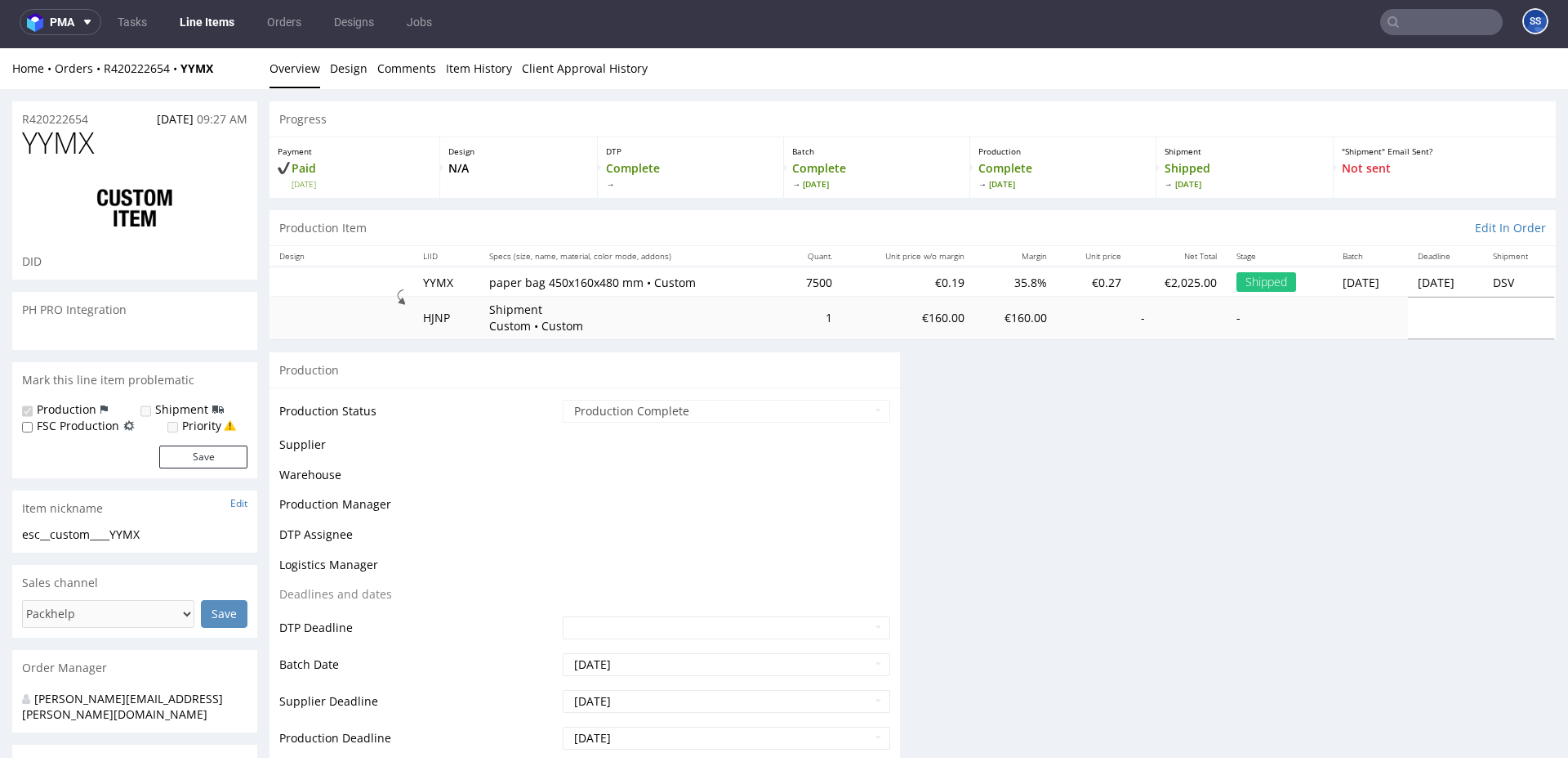
click at [229, 29] on link "Line Items" at bounding box center [207, 22] width 74 height 26
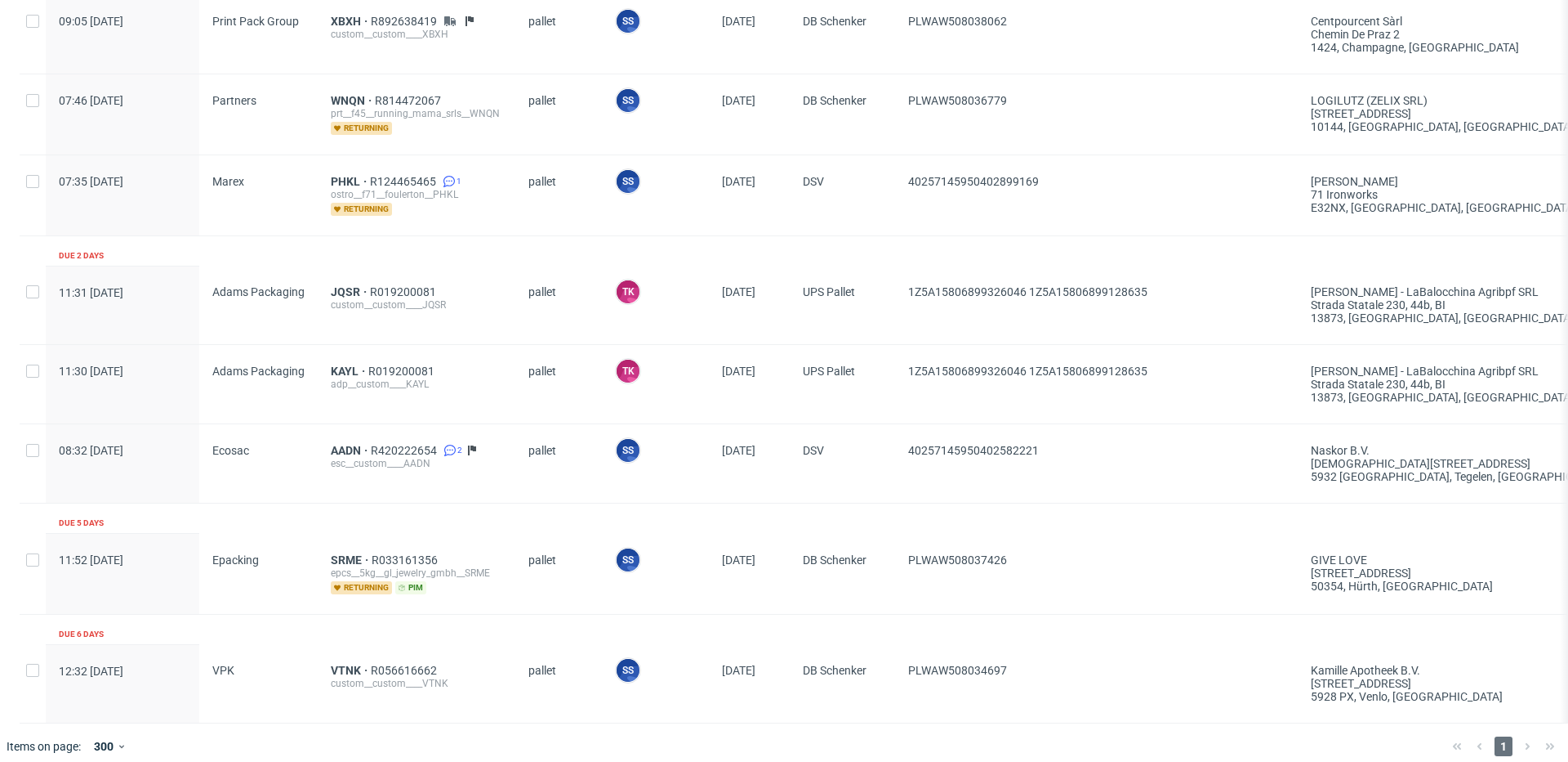
scroll to position [1161, 0]
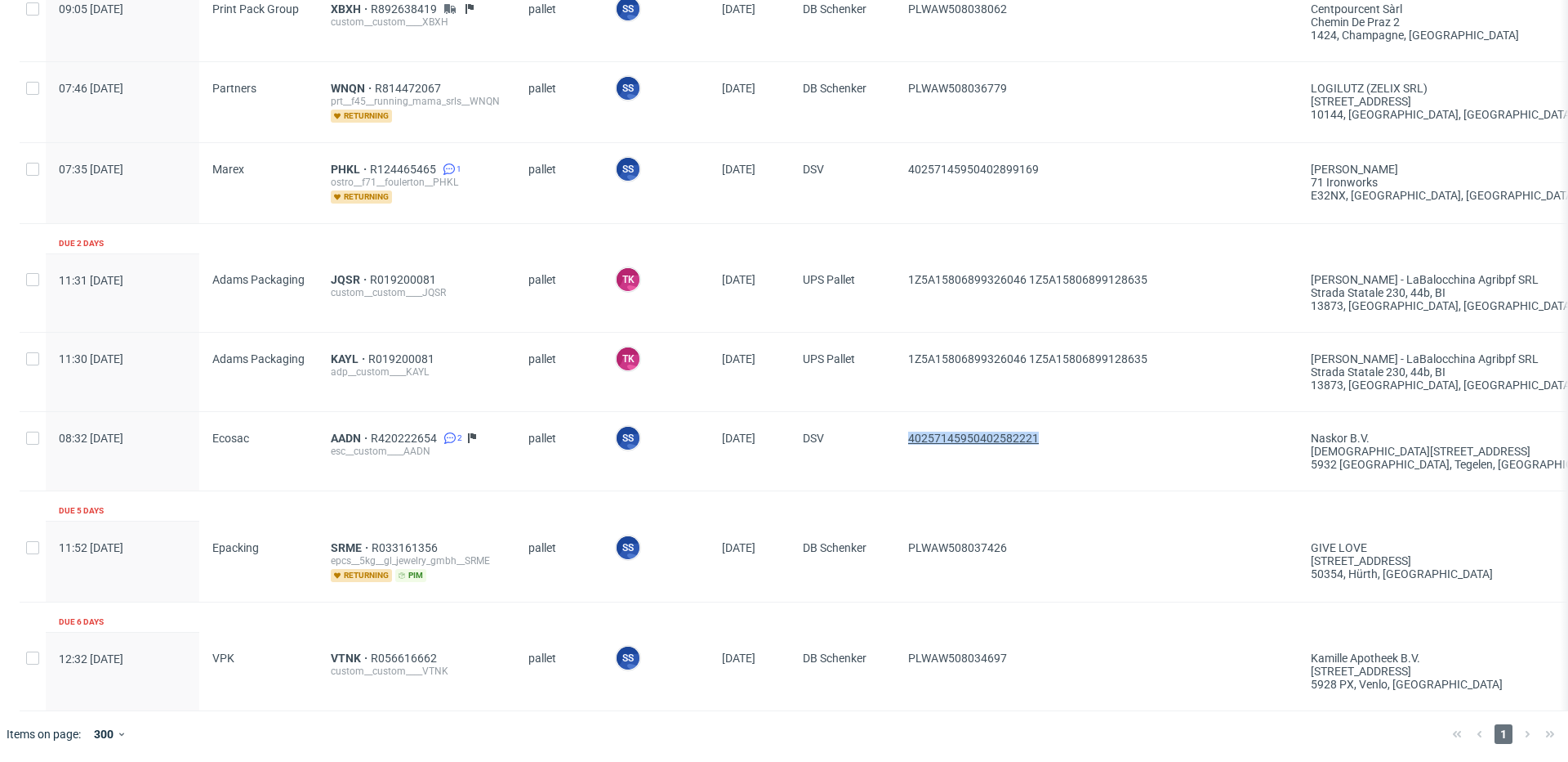
drag, startPoint x: 1051, startPoint y: 441, endPoint x: 926, endPoint y: 442, distance: 125.0
click at [914, 441] on span "40257145950402582221" at bounding box center [1096, 451] width 377 height 39
copy span "40257145950402582221"
click at [333, 434] on span "AADN" at bounding box center [351, 439] width 40 height 13
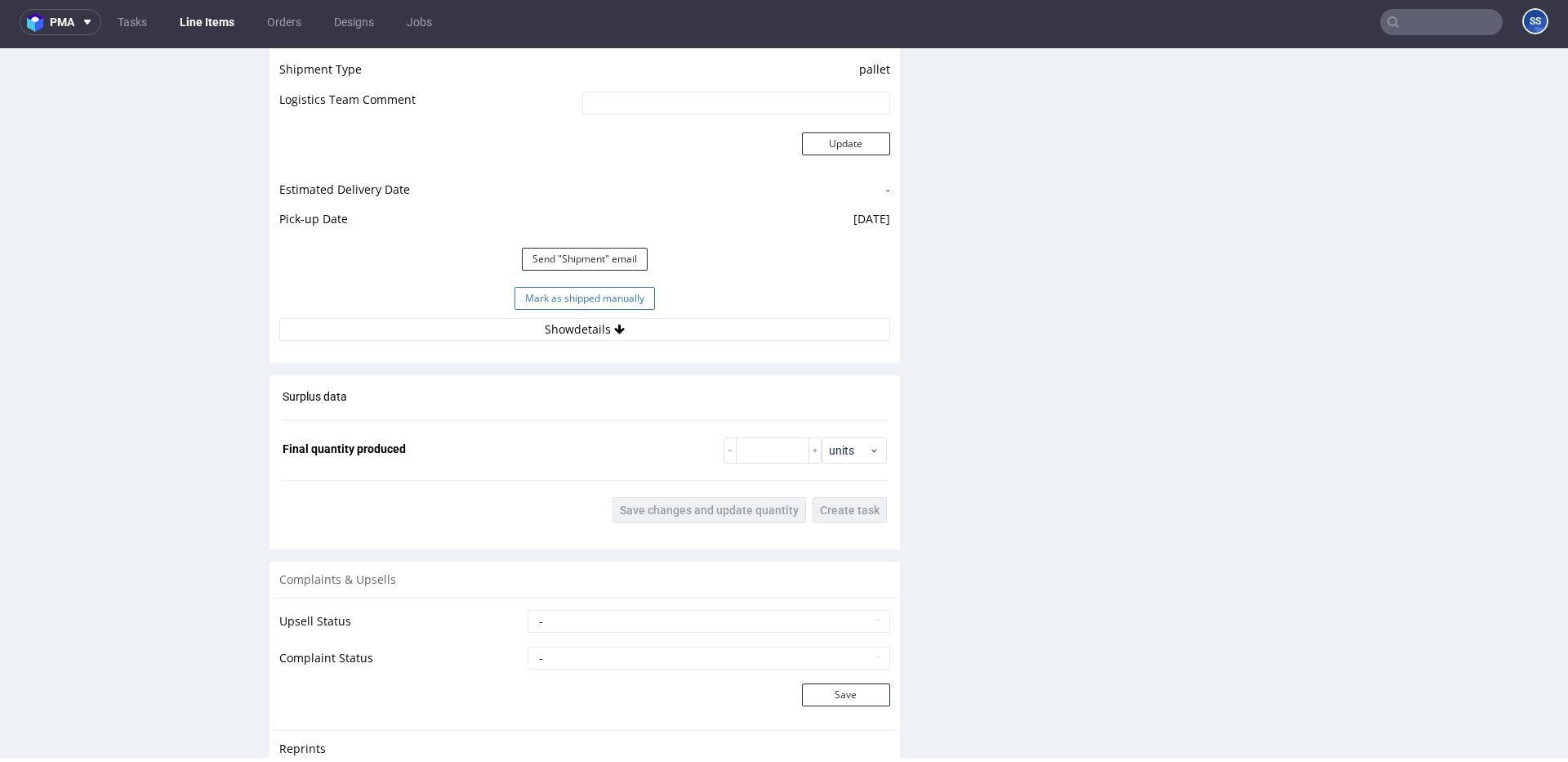
scroll to position [2226, 0]
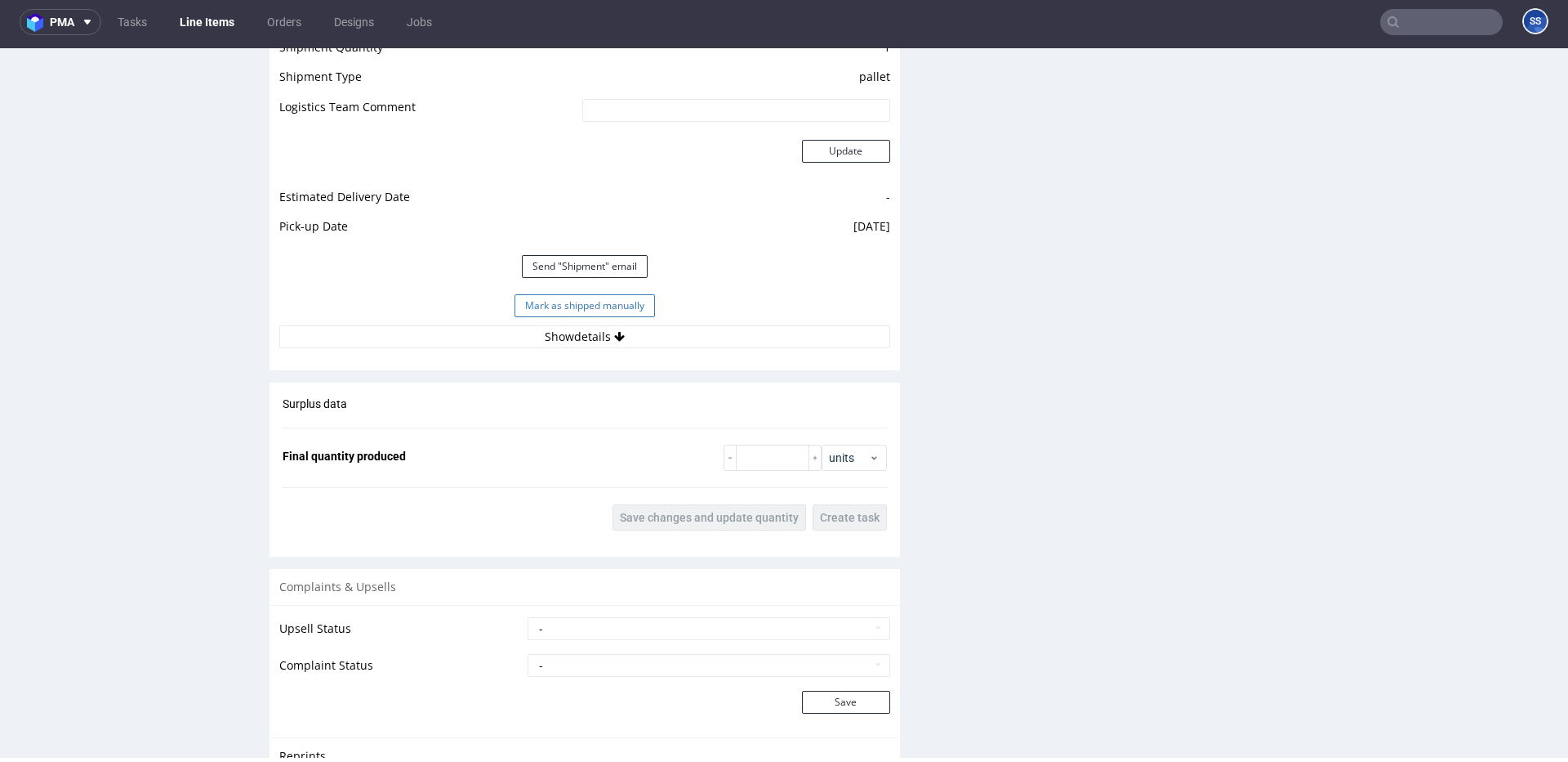
click at [603, 299] on button "Mark as shipped manually" at bounding box center [585, 305] width 141 height 23
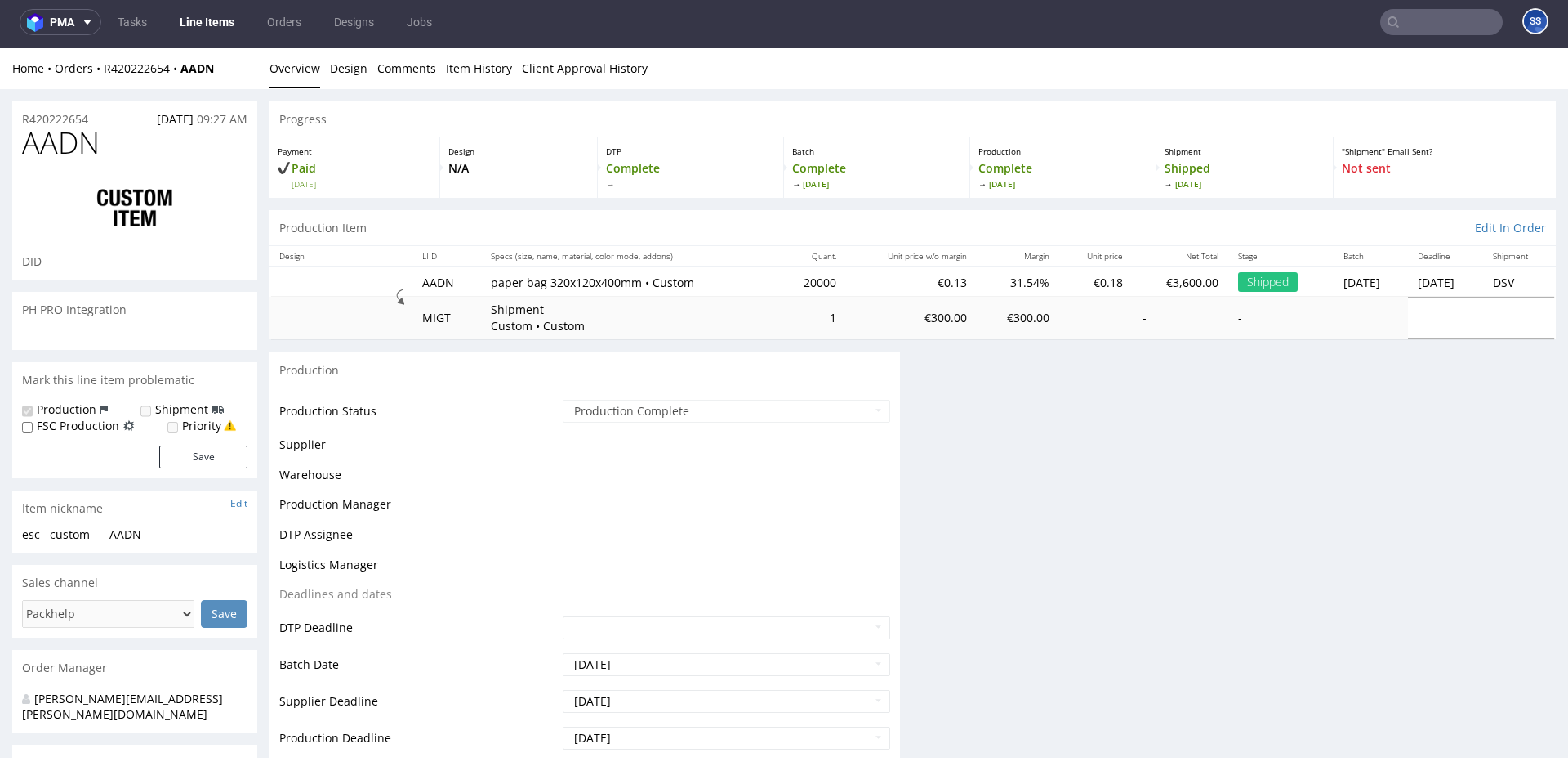
scroll to position [0, 0]
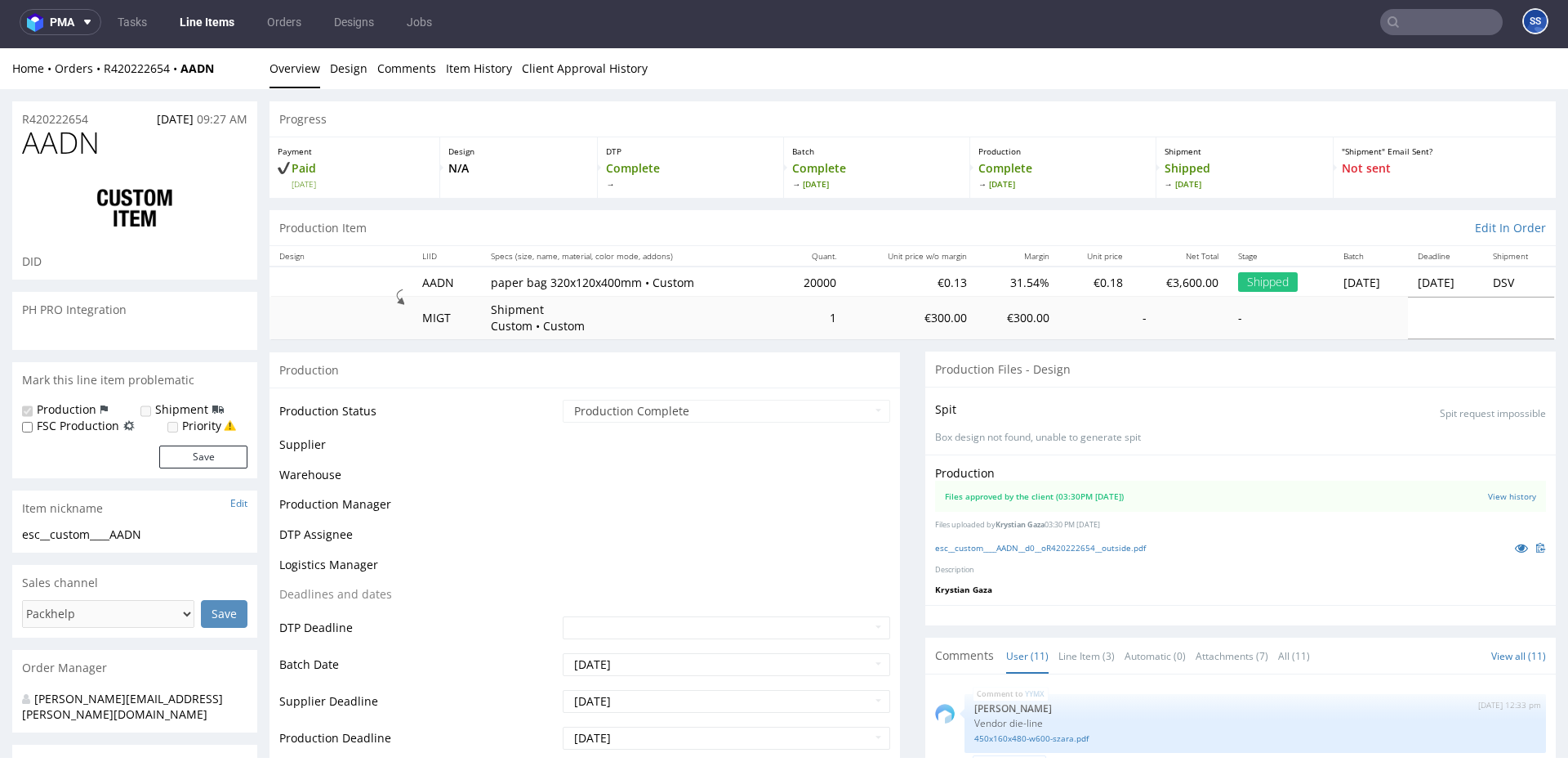
click at [213, 24] on link "Line Items" at bounding box center [207, 22] width 74 height 26
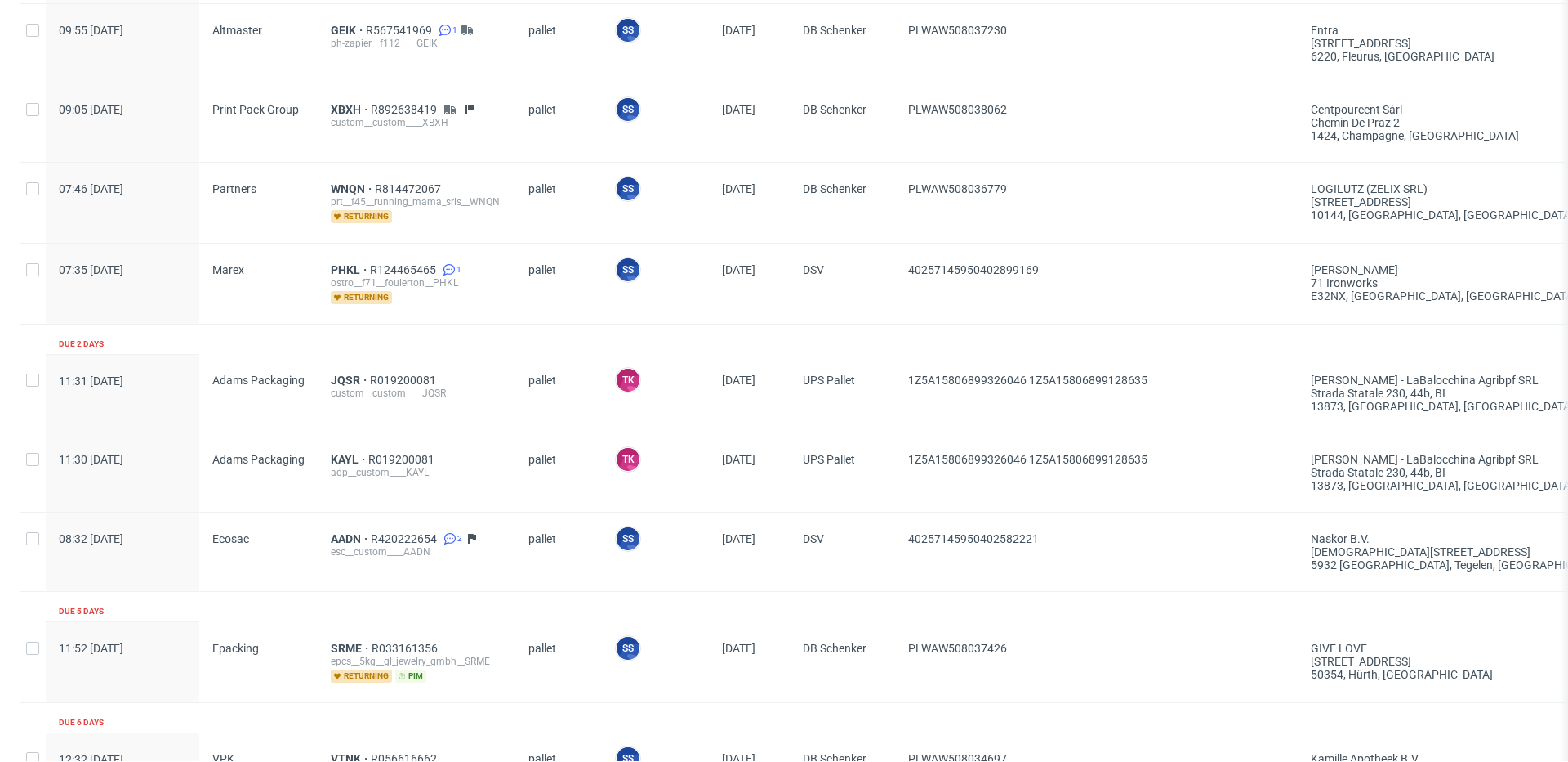
scroll to position [1161, 0]
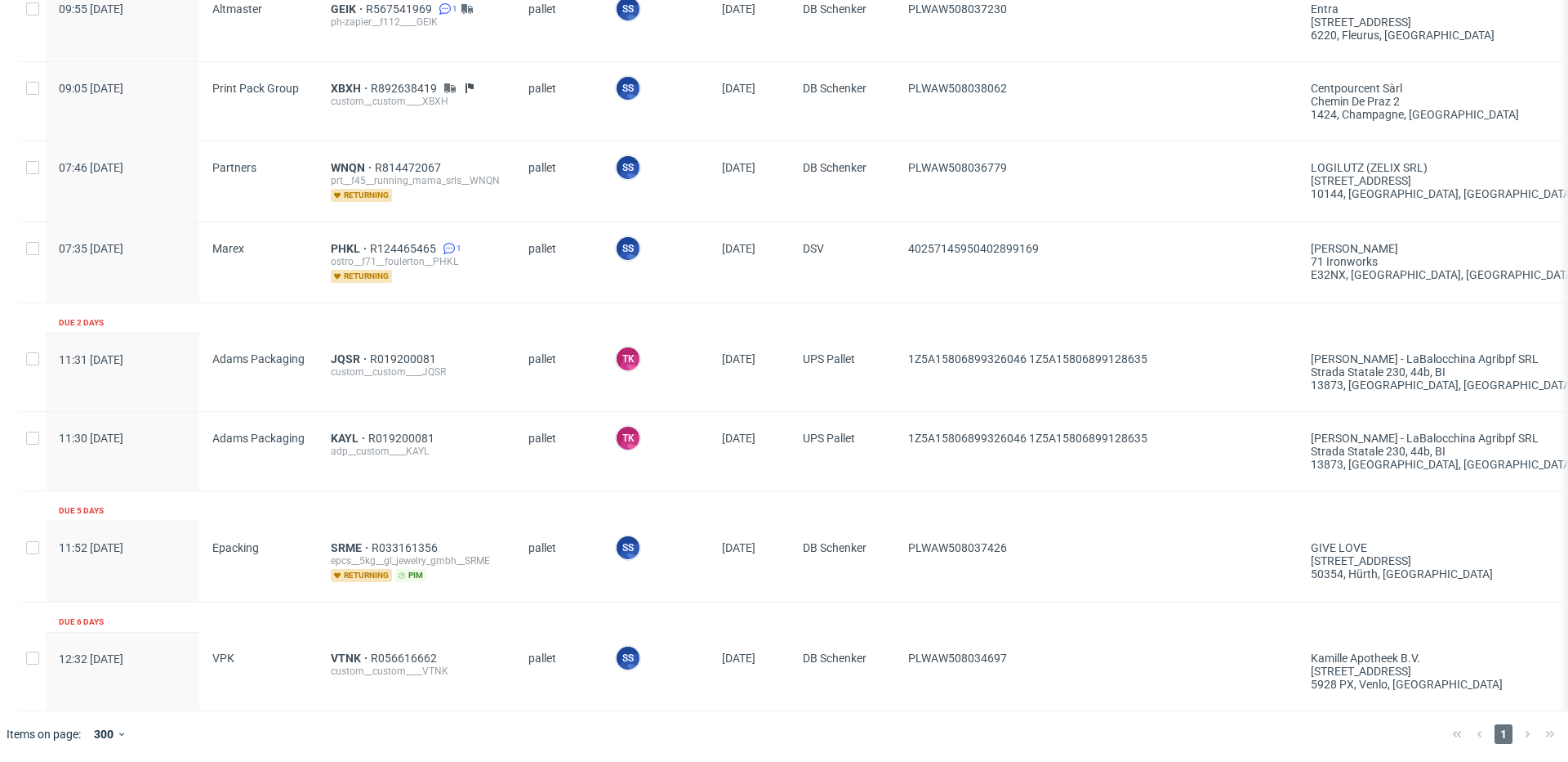
scroll to position [1082, 0]
drag, startPoint x: 1180, startPoint y: 359, endPoint x: 1032, endPoint y: 359, distance: 148.0
click at [1032, 359] on span "1Z5A15806899326046 1Z5A15806899128635" at bounding box center [1096, 372] width 377 height 39
copy span "1Z5A15806899128635"
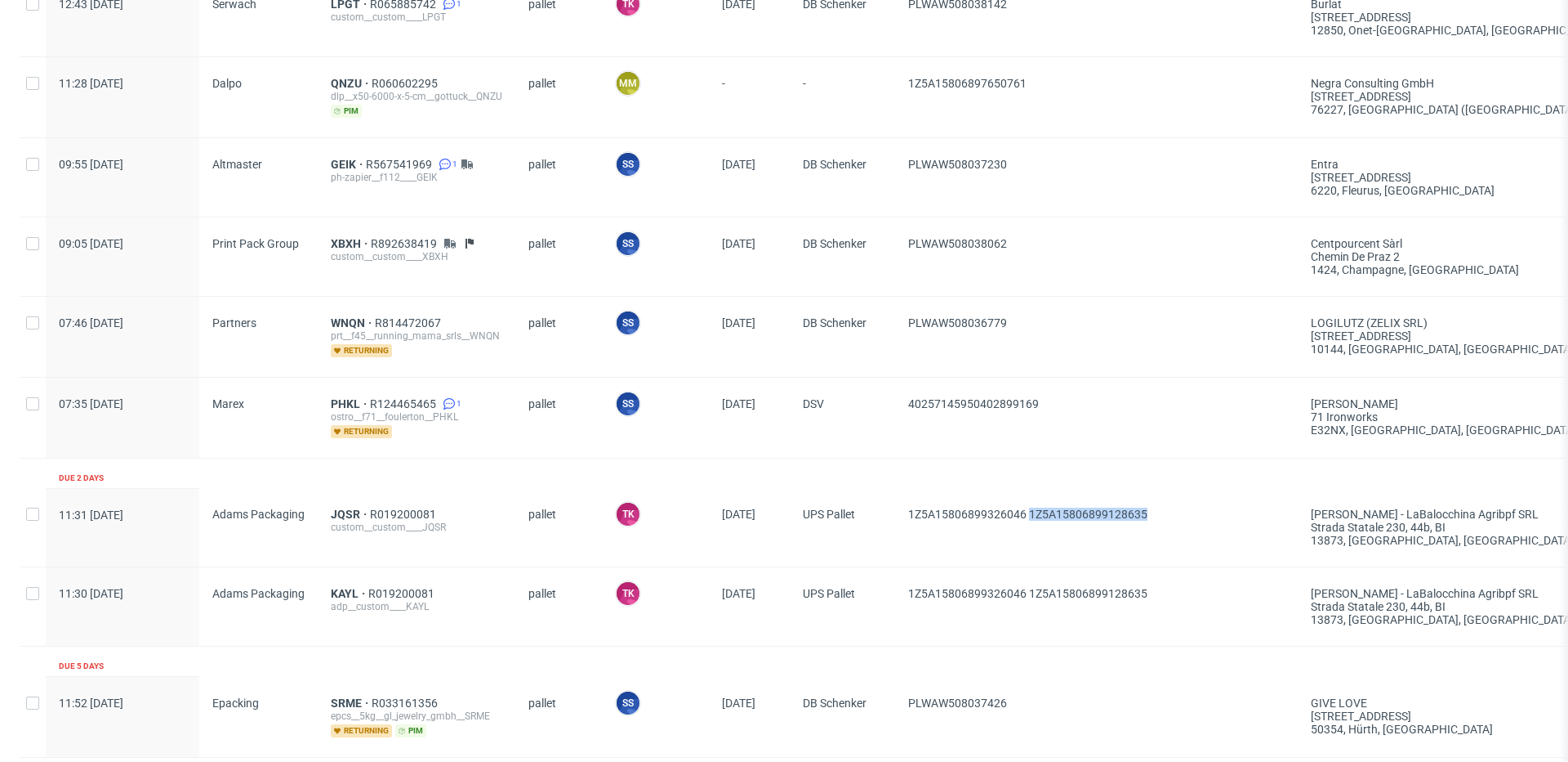
scroll to position [935, 0]
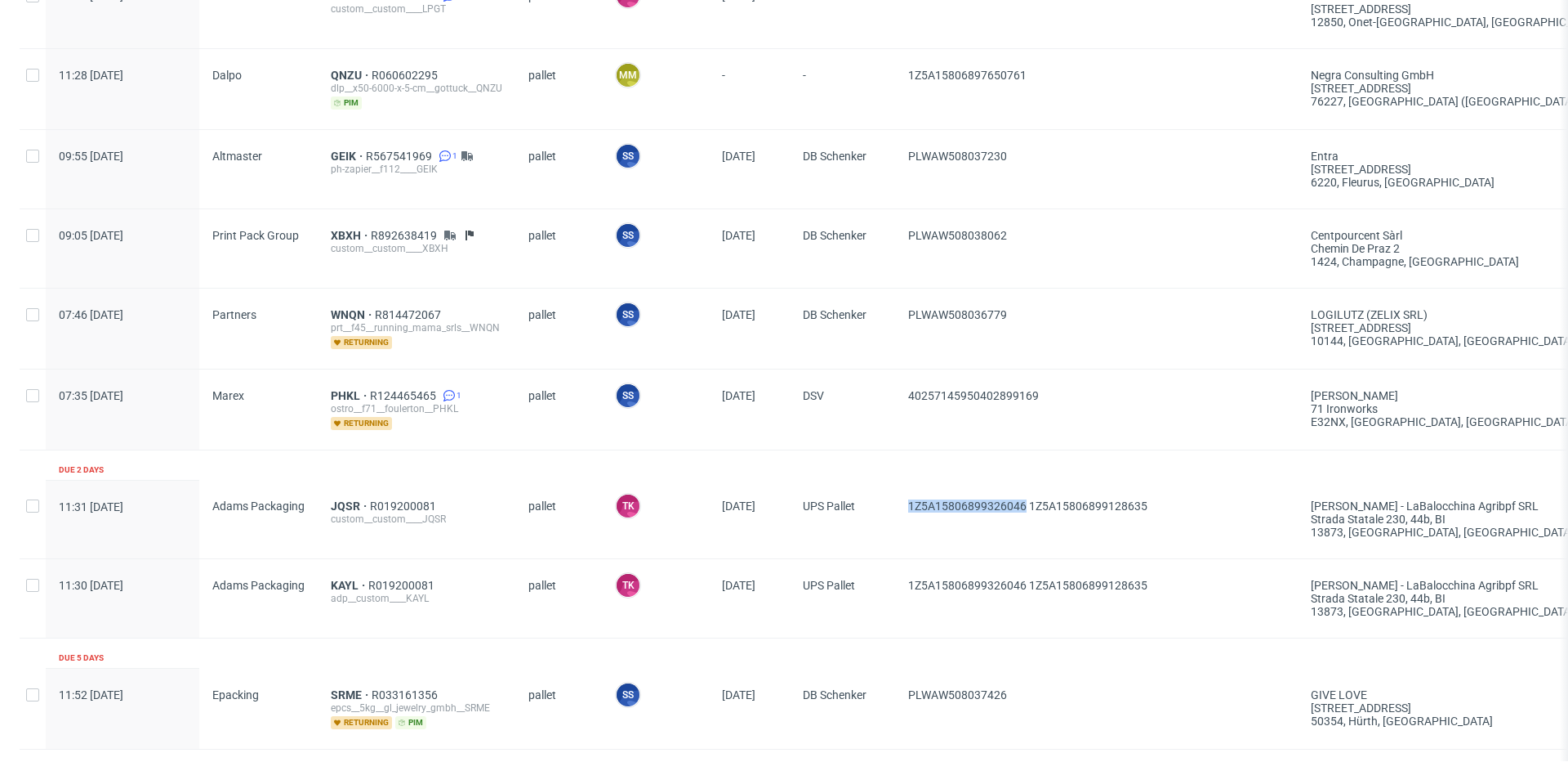
drag, startPoint x: 901, startPoint y: 505, endPoint x: 1121, endPoint y: 375, distance: 255.5
click at [1025, 506] on div "1Z5A15806899326046 1Z5A15806899128635" at bounding box center [1096, 519] width 402 height 78
copy span "[US_VEHICLE_IDENTIFICATION_NUMBER]"
click at [352, 582] on span "KAYL" at bounding box center [349, 585] width 37 height 13
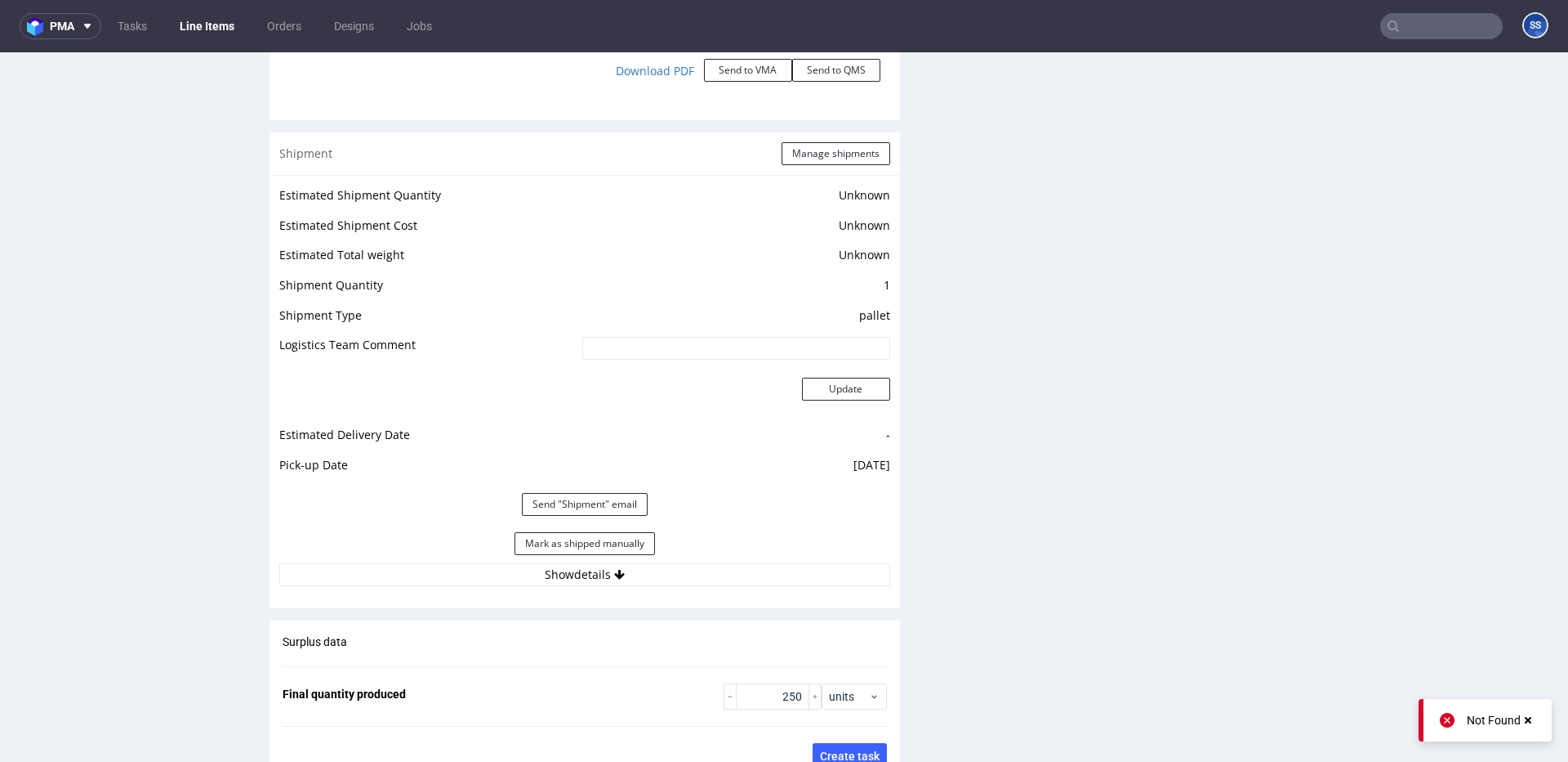
scroll to position [1839, 0]
click at [581, 532] on button "Mark as shipped manually" at bounding box center [585, 542] width 141 height 23
click at [207, 26] on link "Line Items" at bounding box center [207, 26] width 74 height 26
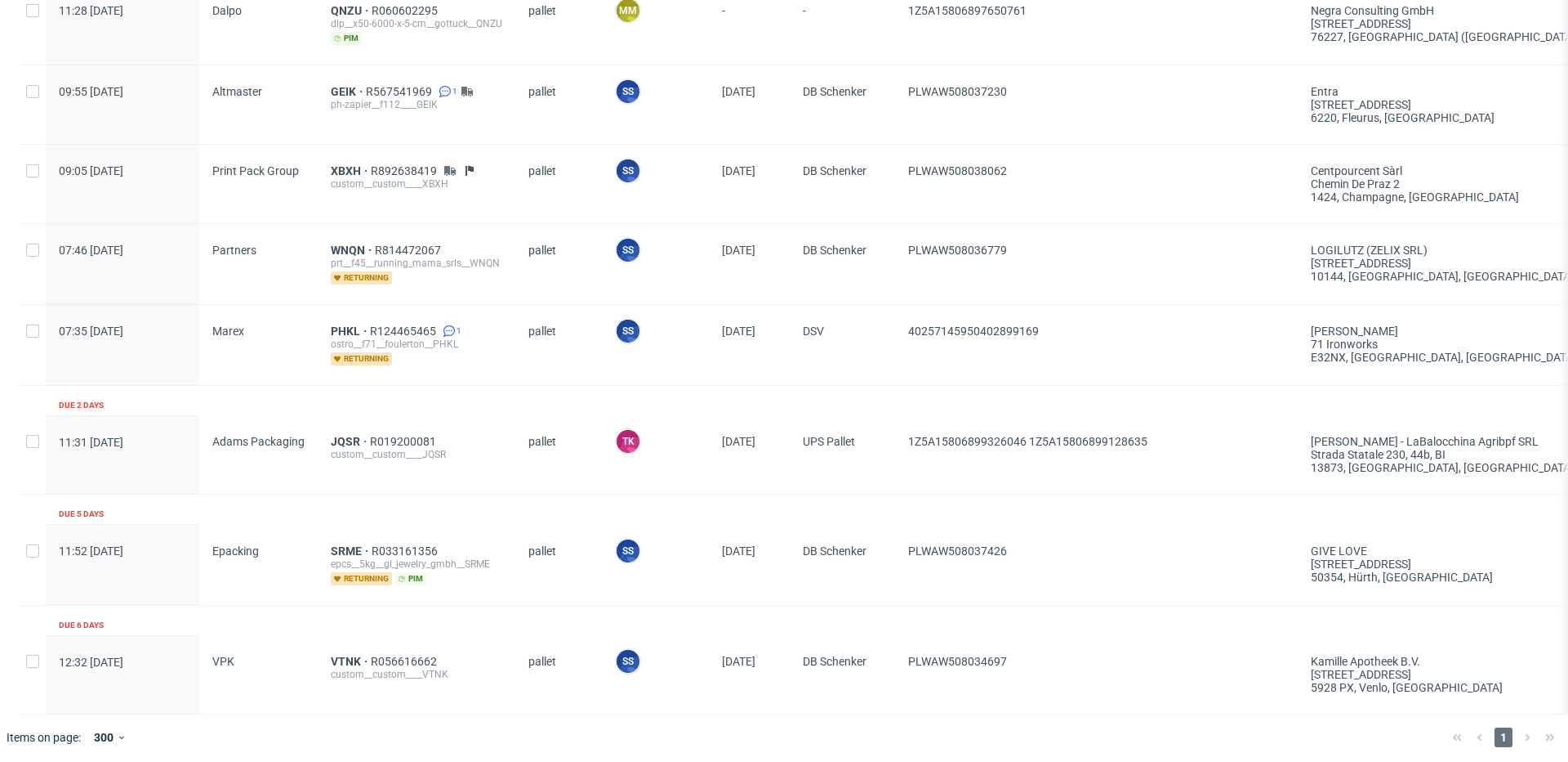
scroll to position [1003, 0]
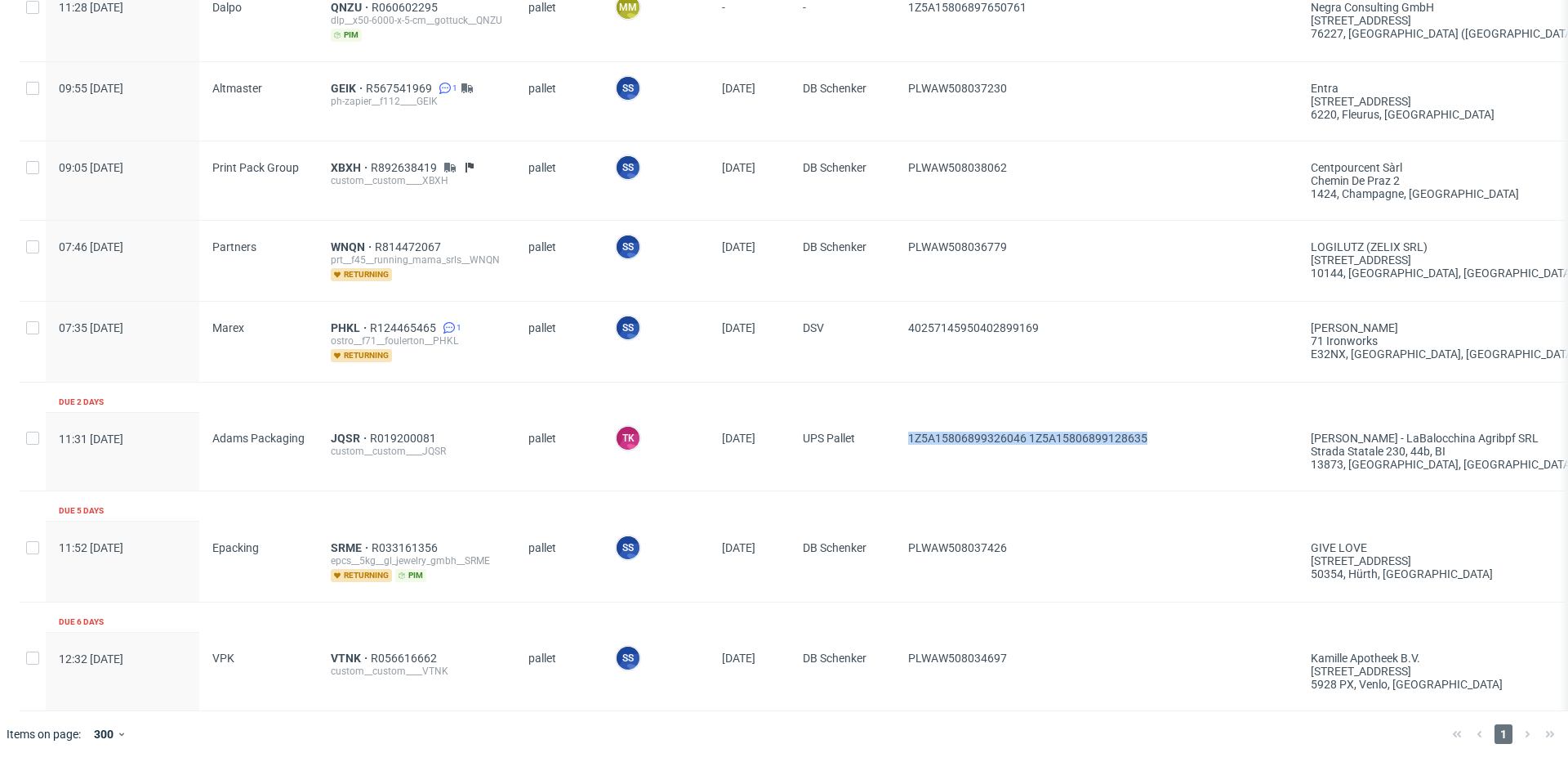
drag, startPoint x: 1149, startPoint y: 434, endPoint x: 904, endPoint y: 436, distance: 245.0
click at [904, 436] on div "1Z5A15806899326046 1Z5A15806899128635" at bounding box center [1096, 451] width 402 height 78
copy span "1Z5A15806899326046 1Z5A15806899128635"
click at [342, 432] on span "JQSR" at bounding box center [350, 439] width 39 height 13
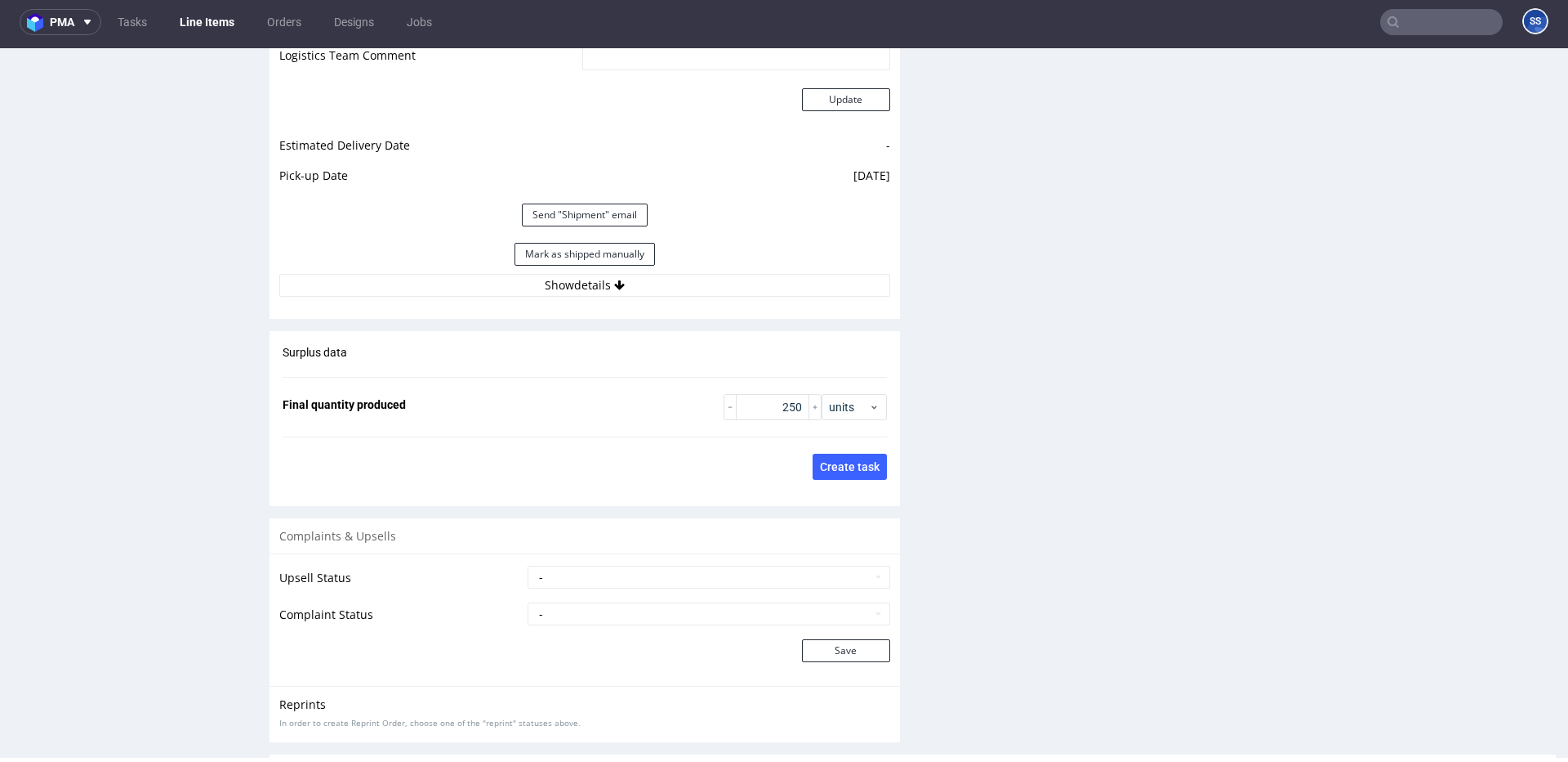
scroll to position [2247, 0]
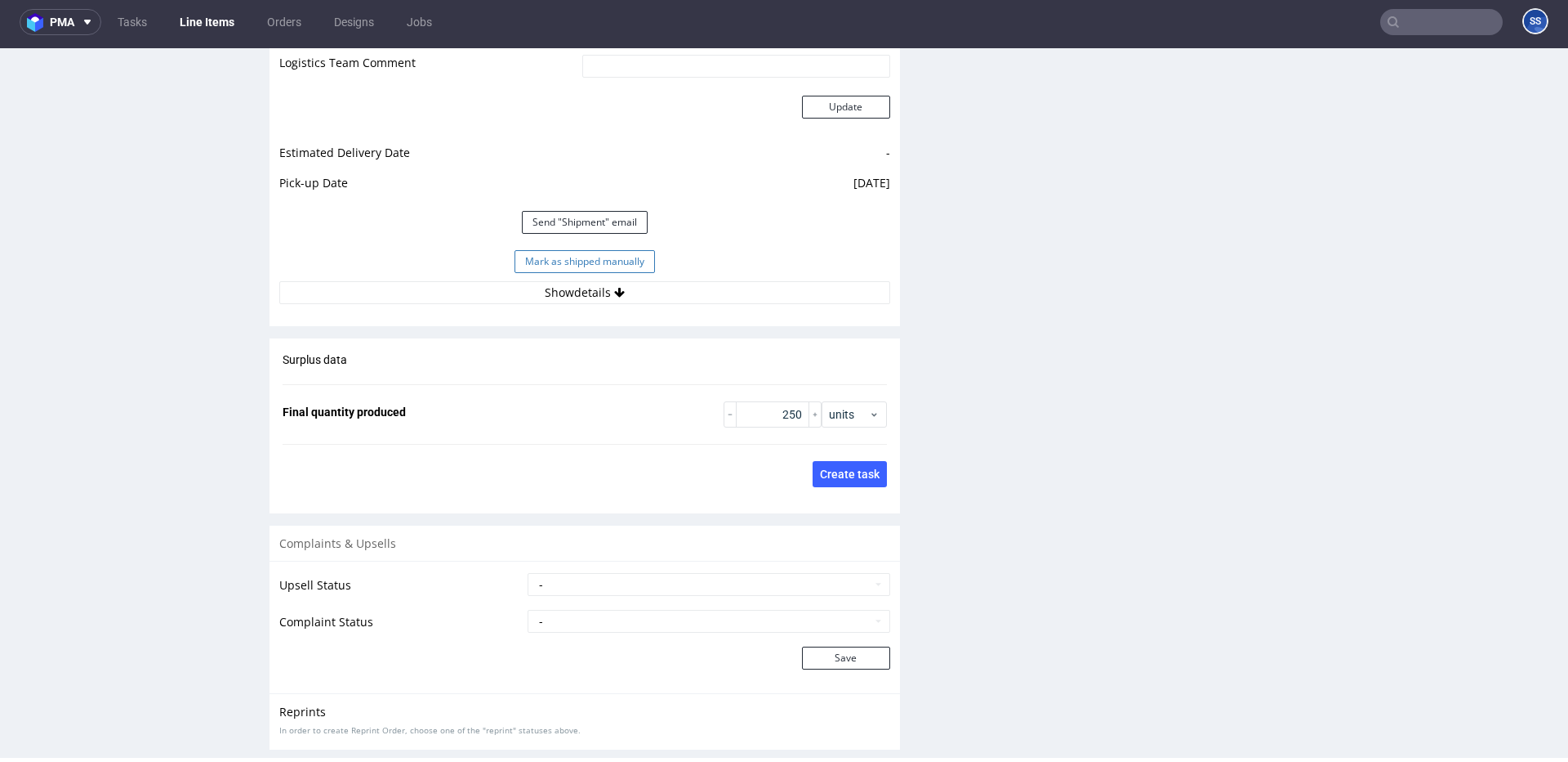
click at [517, 262] on button "Mark as shipped manually" at bounding box center [585, 261] width 141 height 23
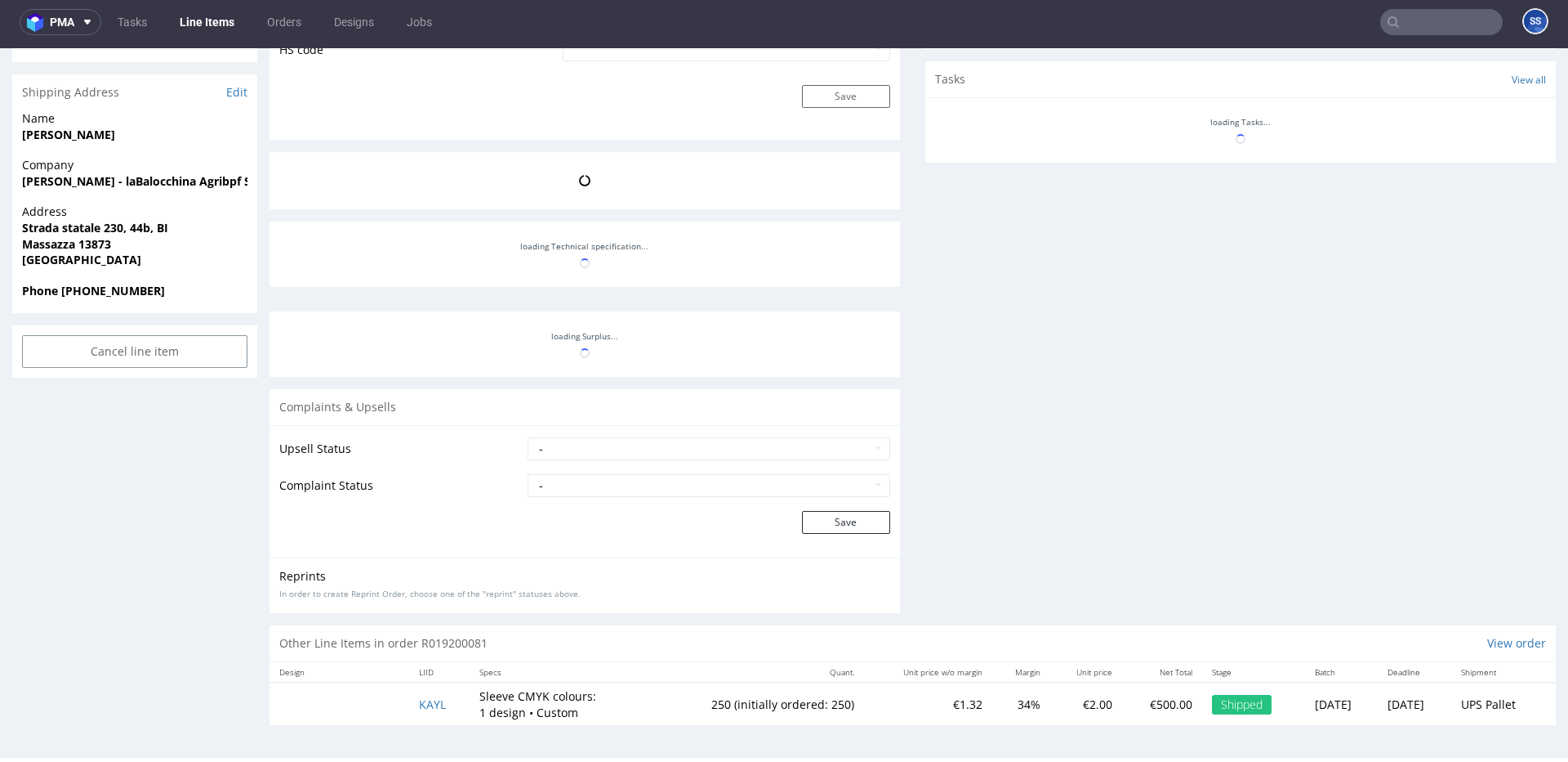
scroll to position [414, 0]
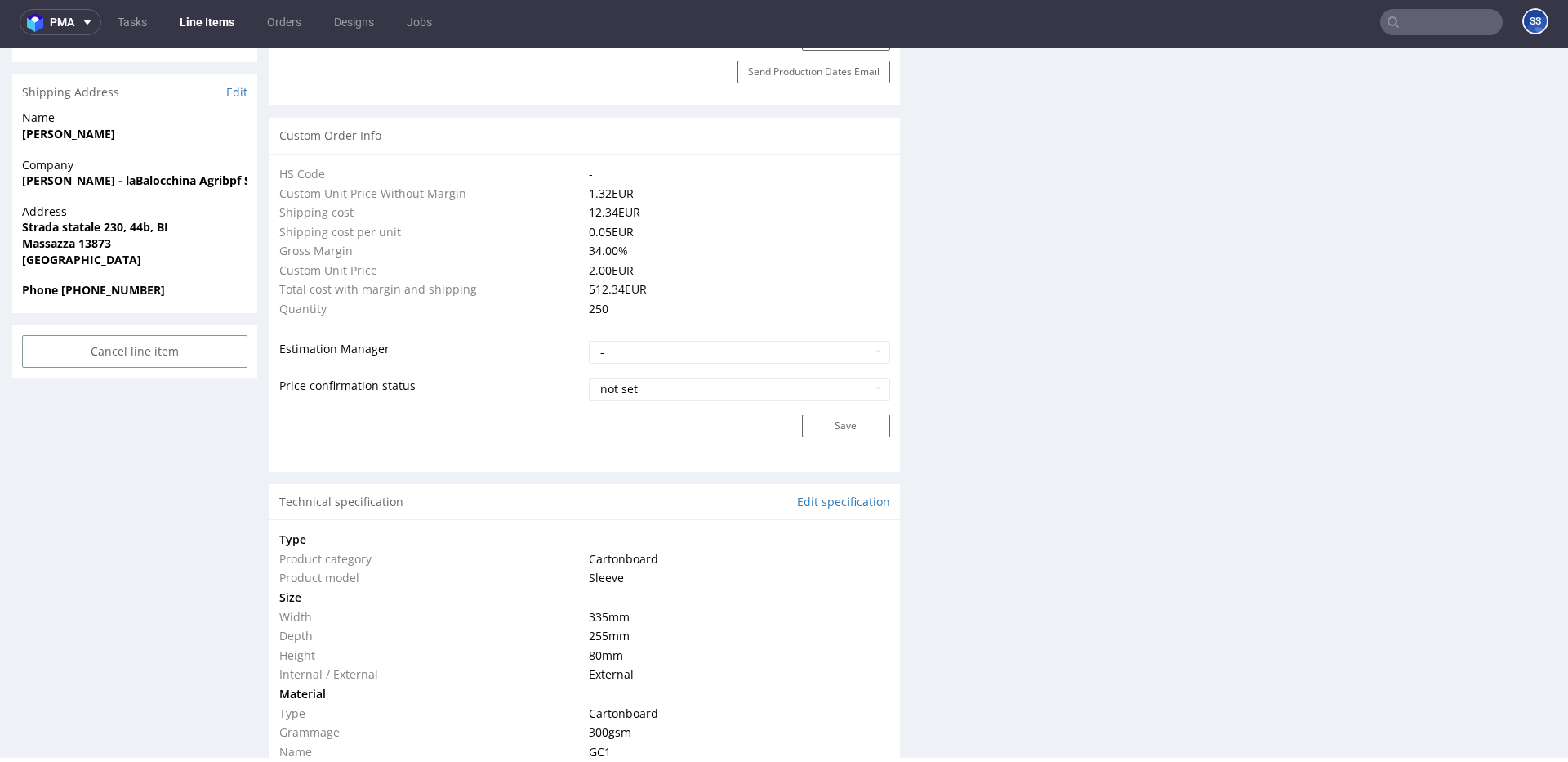
click at [202, 19] on link "Line Items" at bounding box center [207, 22] width 74 height 26
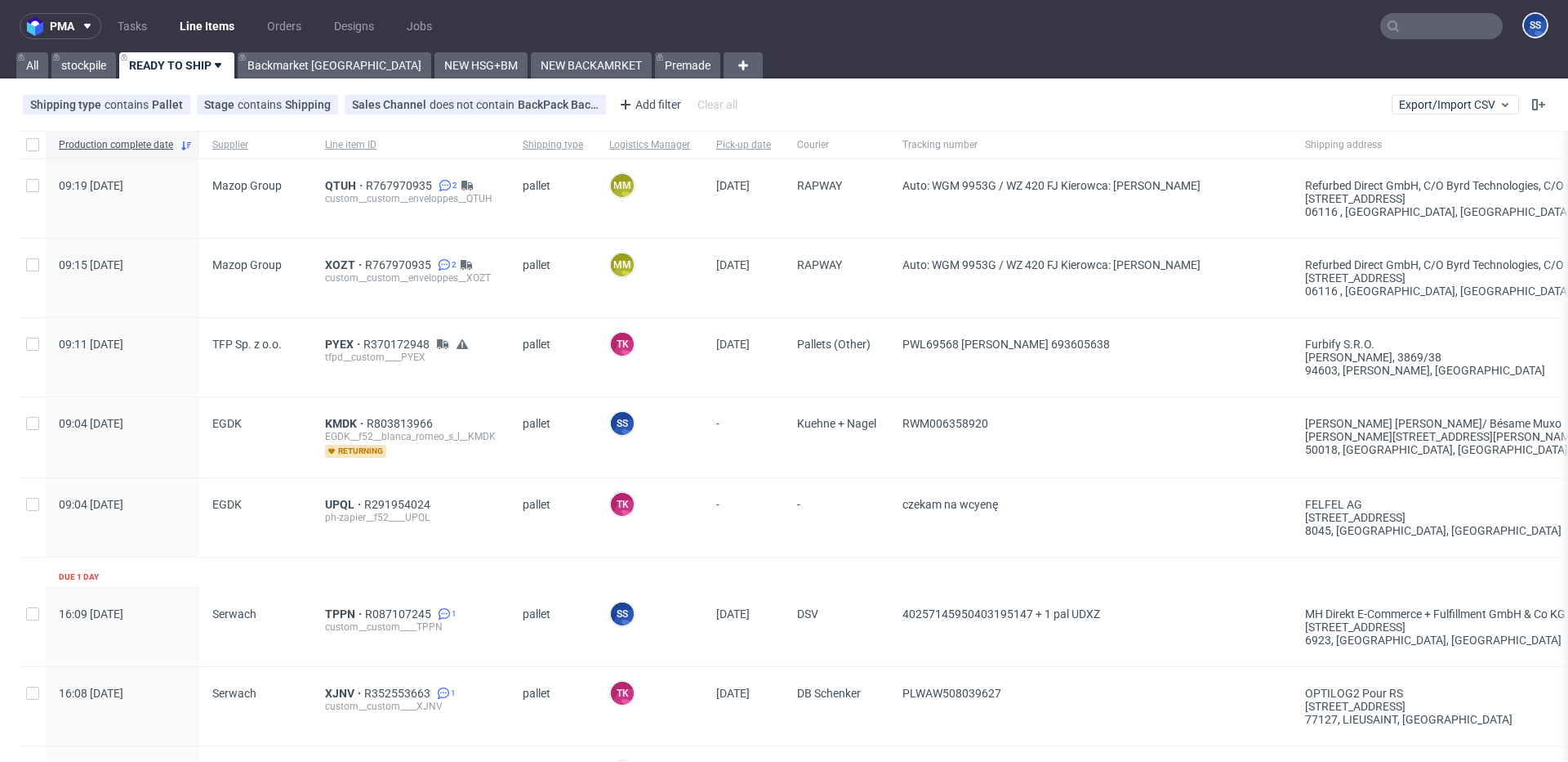
click at [1396, 18] on input "text" at bounding box center [1441, 26] width 122 height 26
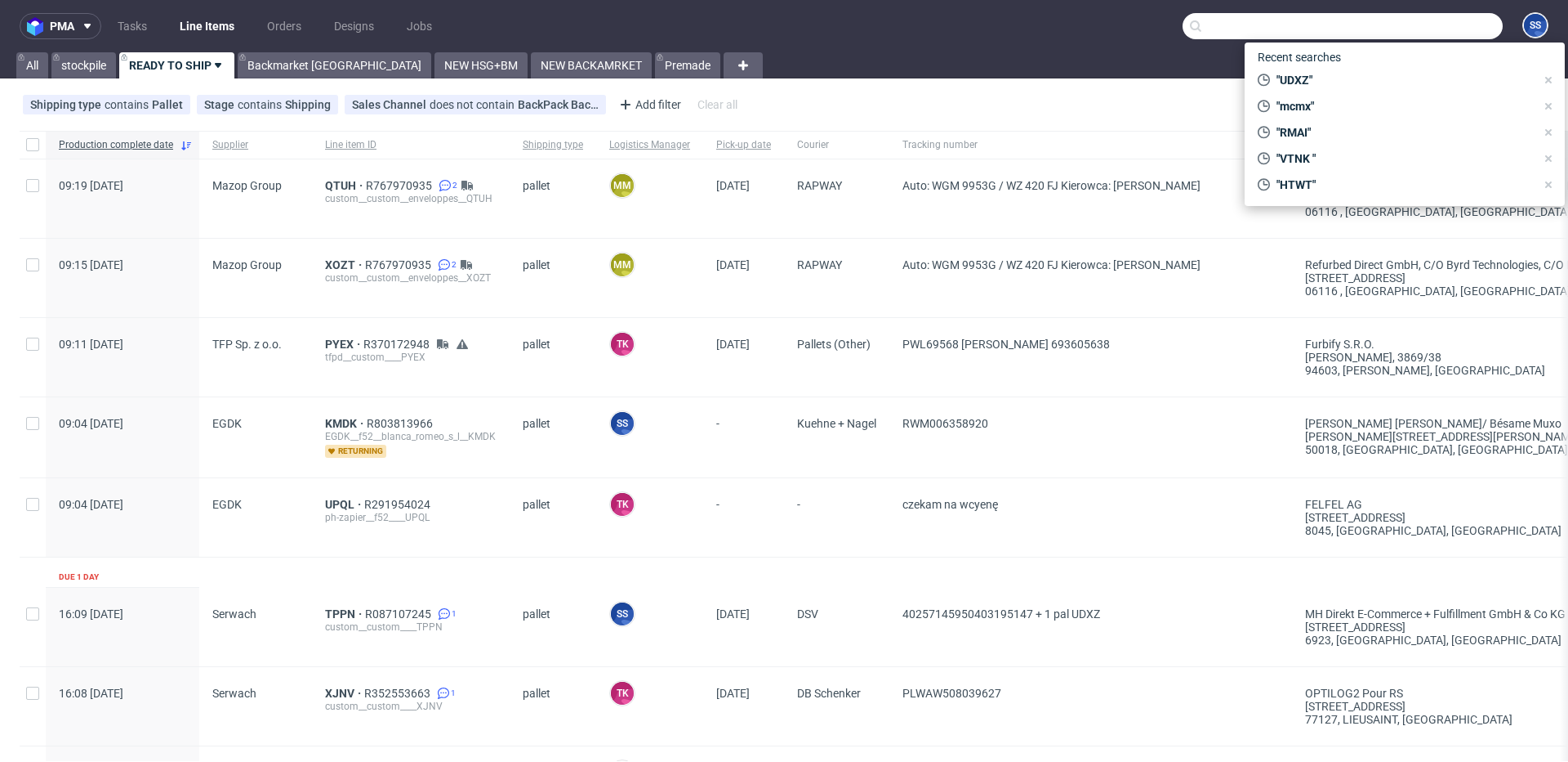
paste input "RWM006281661"
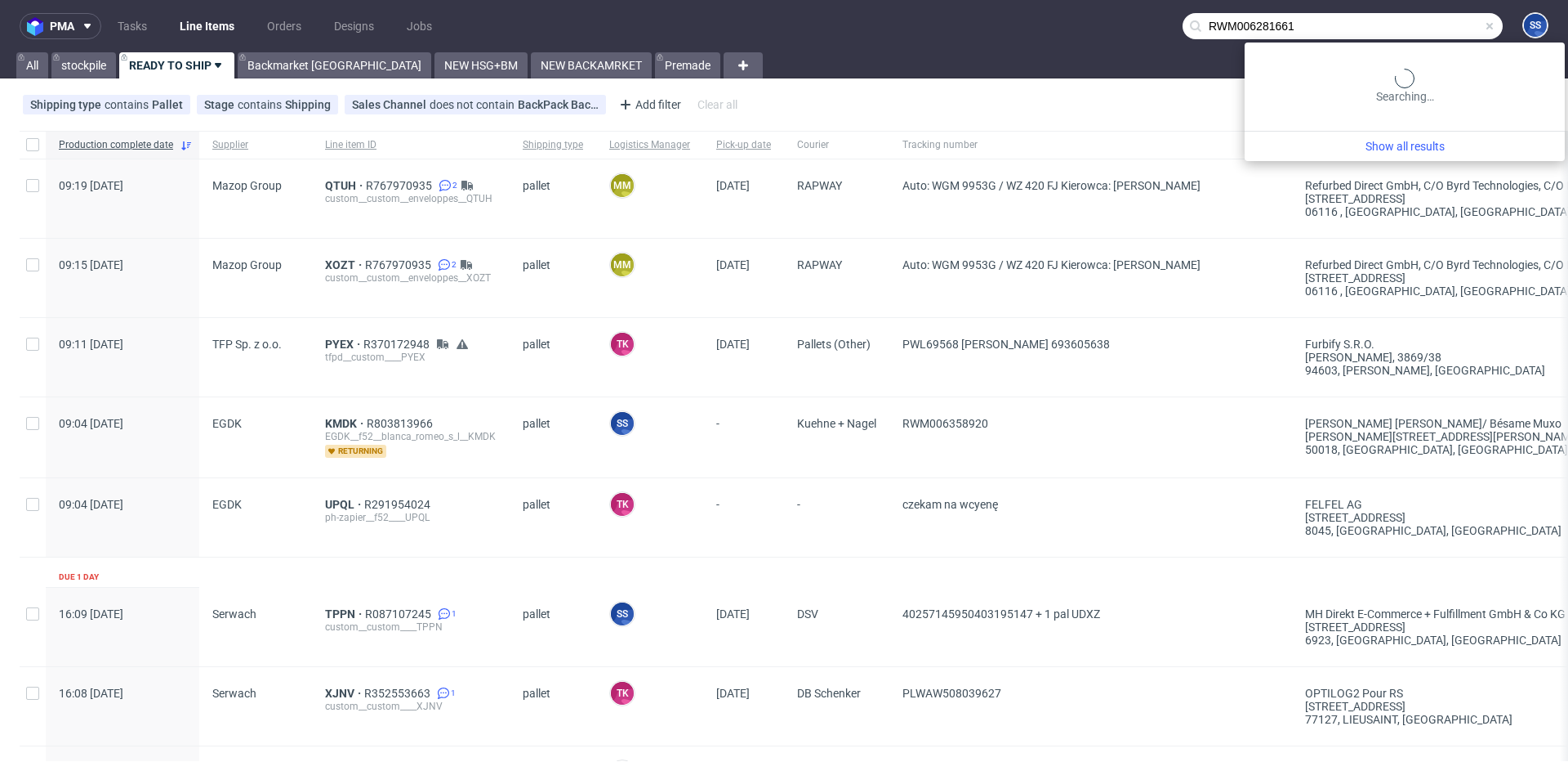
type input "RWM006281661"
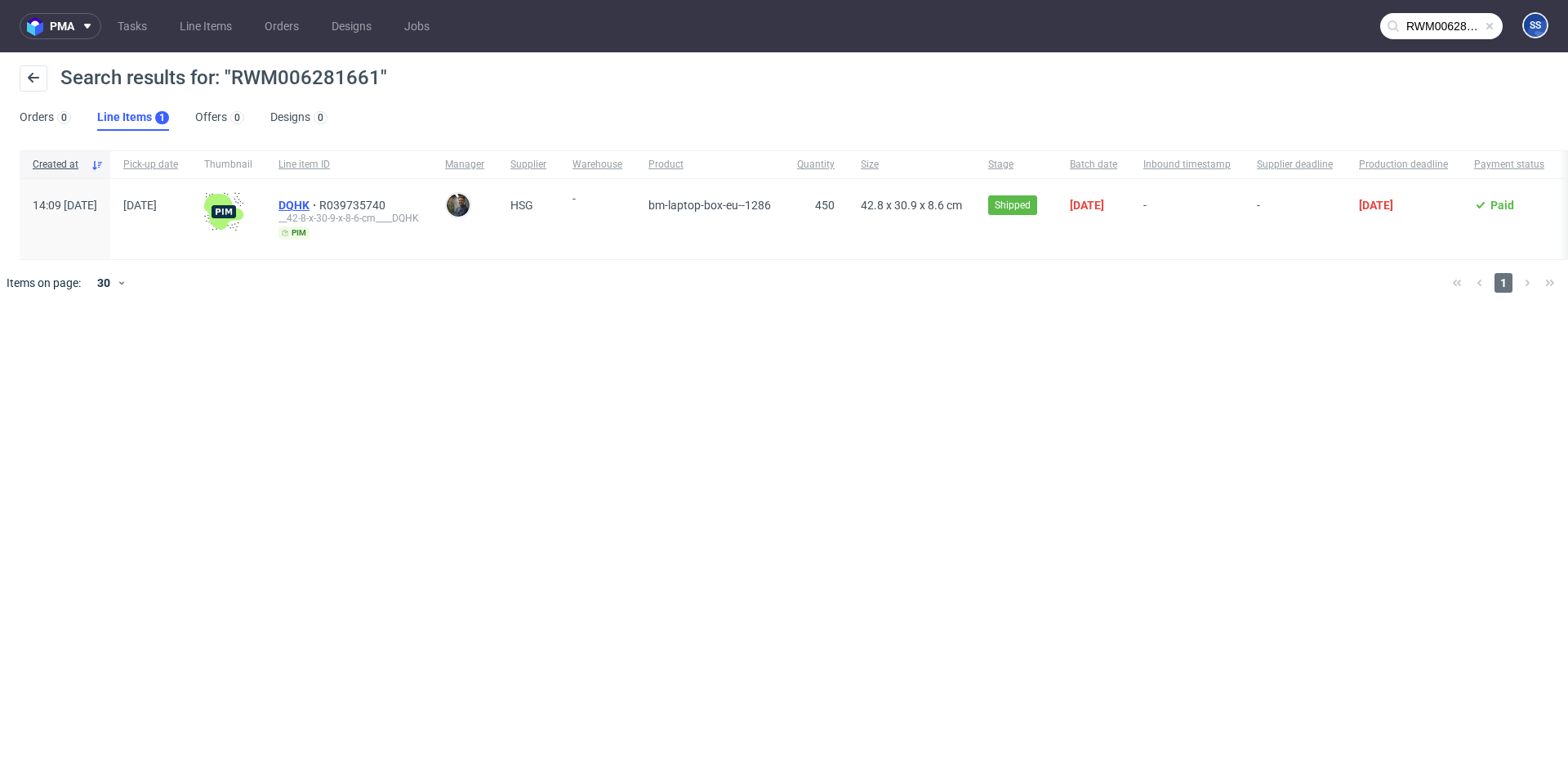
click at [319, 205] on span "DQHK" at bounding box center [298, 205] width 41 height 13
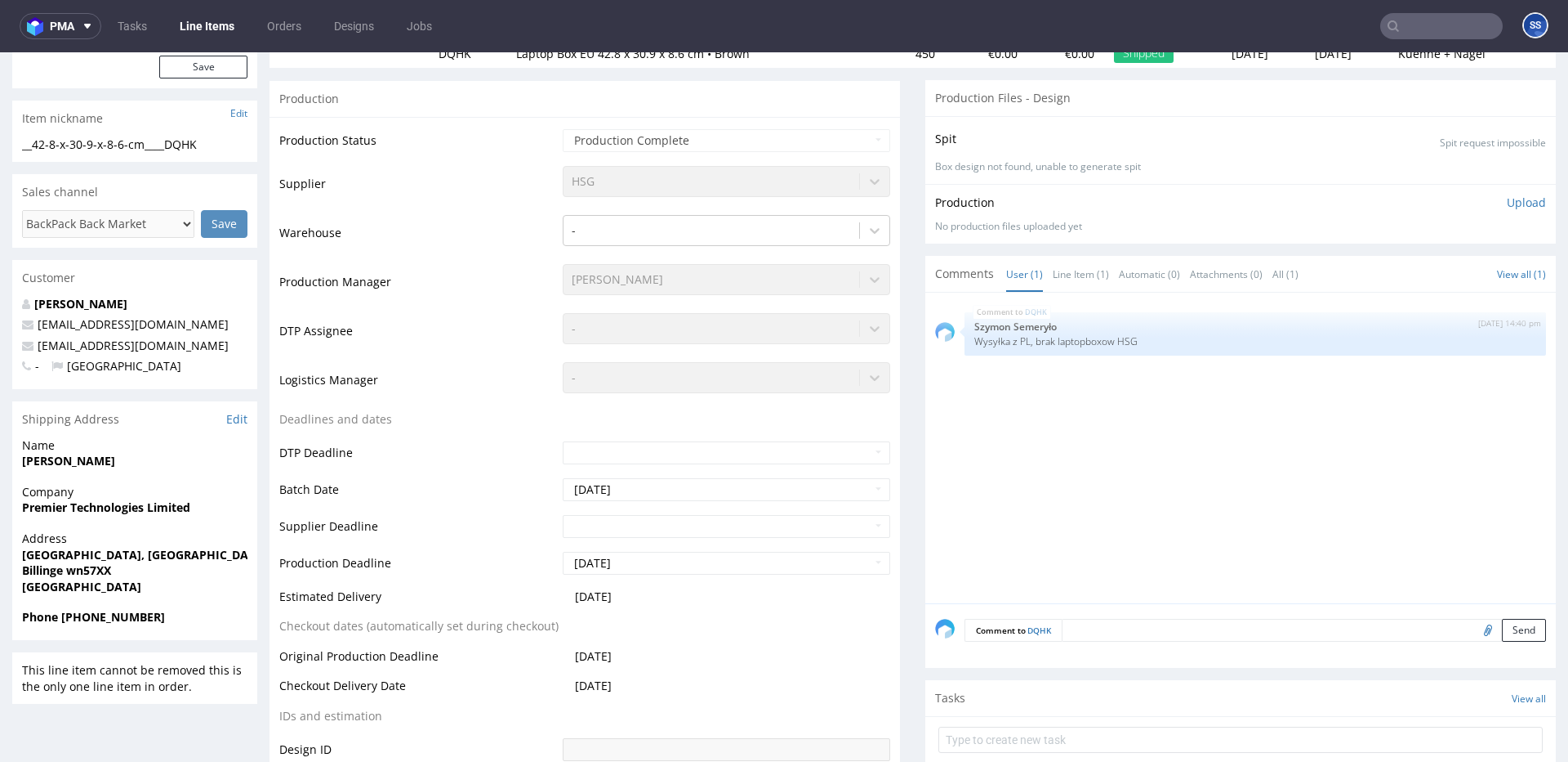
scroll to position [240, 0]
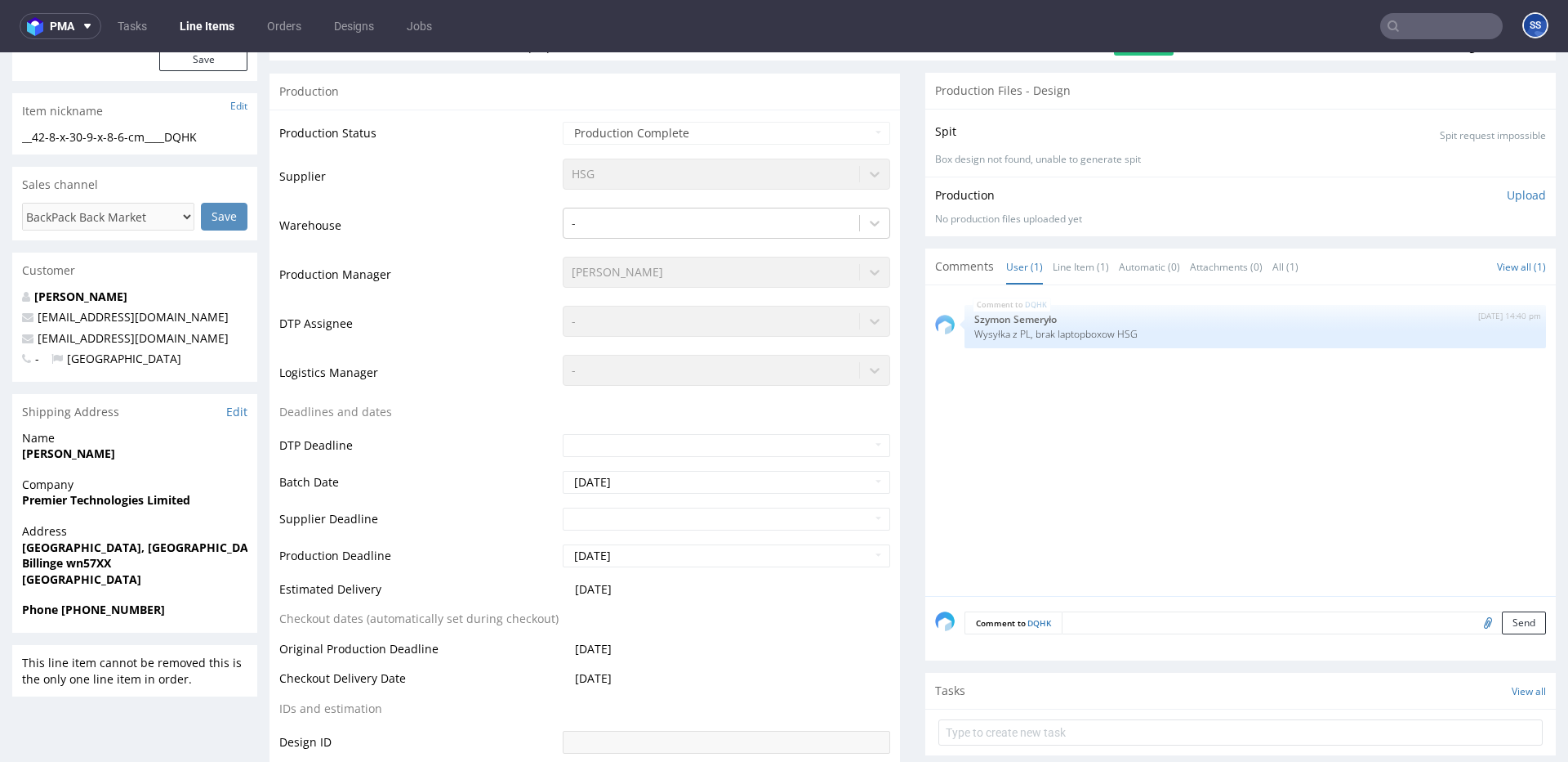
drag, startPoint x: 137, startPoint y: 612, endPoint x: 62, endPoint y: 612, distance: 75.0
click at [62, 612] on span "Phone [PHONE_NUMBER]" at bounding box center [134, 610] width 226 height 17
copy strong "[PHONE_NUMBER]"
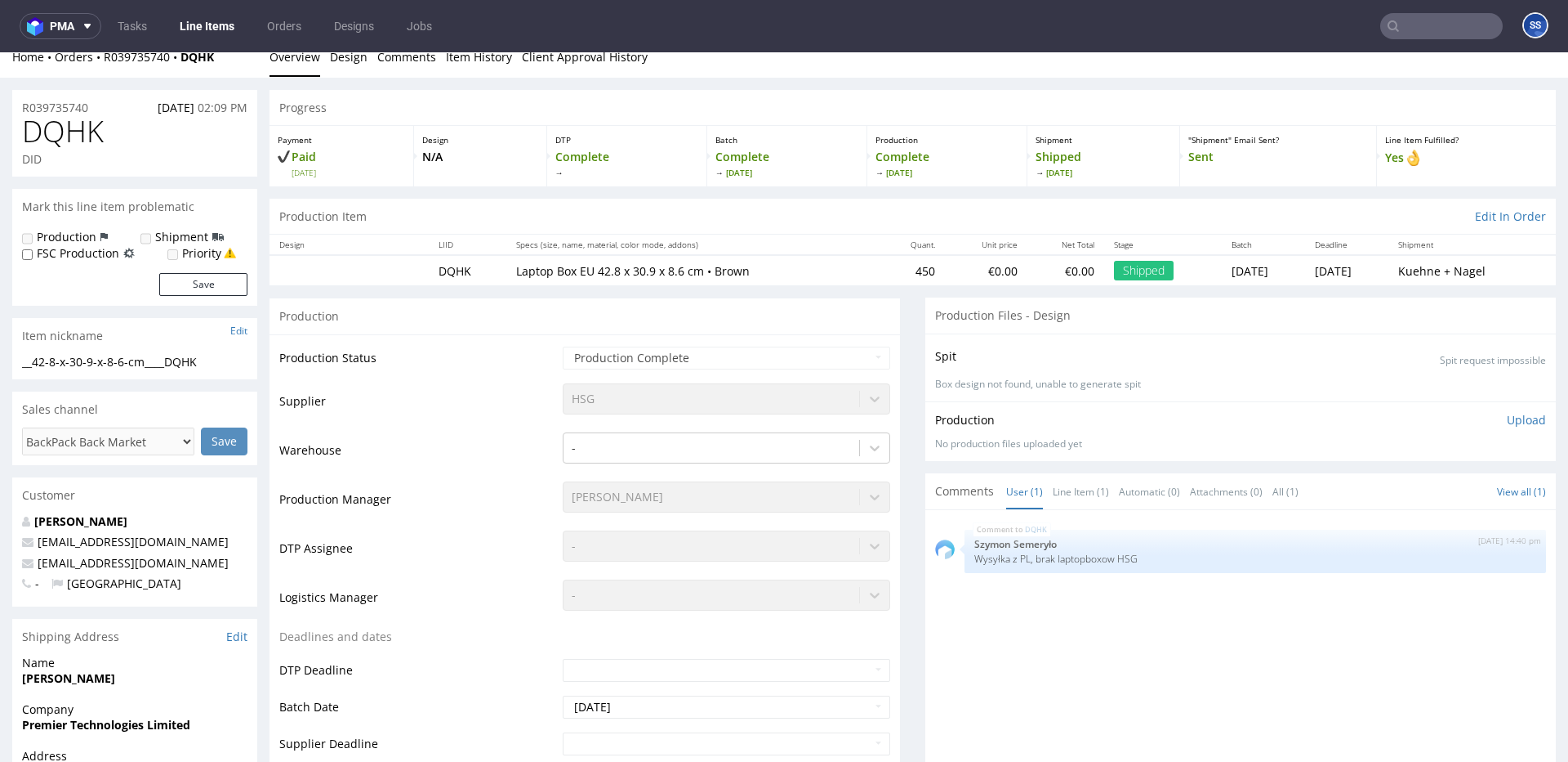
scroll to position [0, 0]
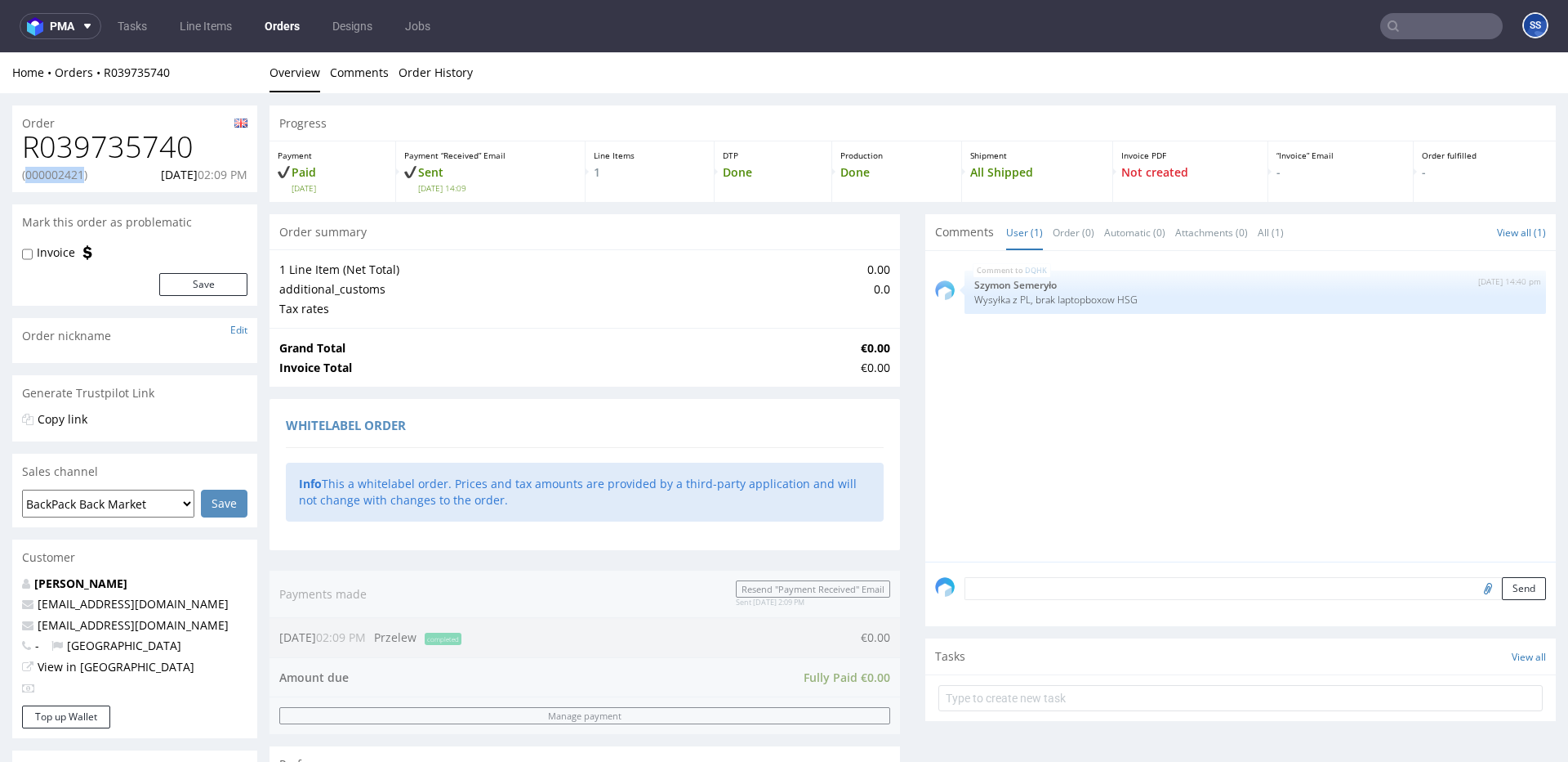
drag, startPoint x: 84, startPoint y: 177, endPoint x: 27, endPoint y: 178, distance: 57.0
click at [27, 178] on p "(000002421)" at bounding box center [54, 175] width 65 height 17
copy p "000002421"
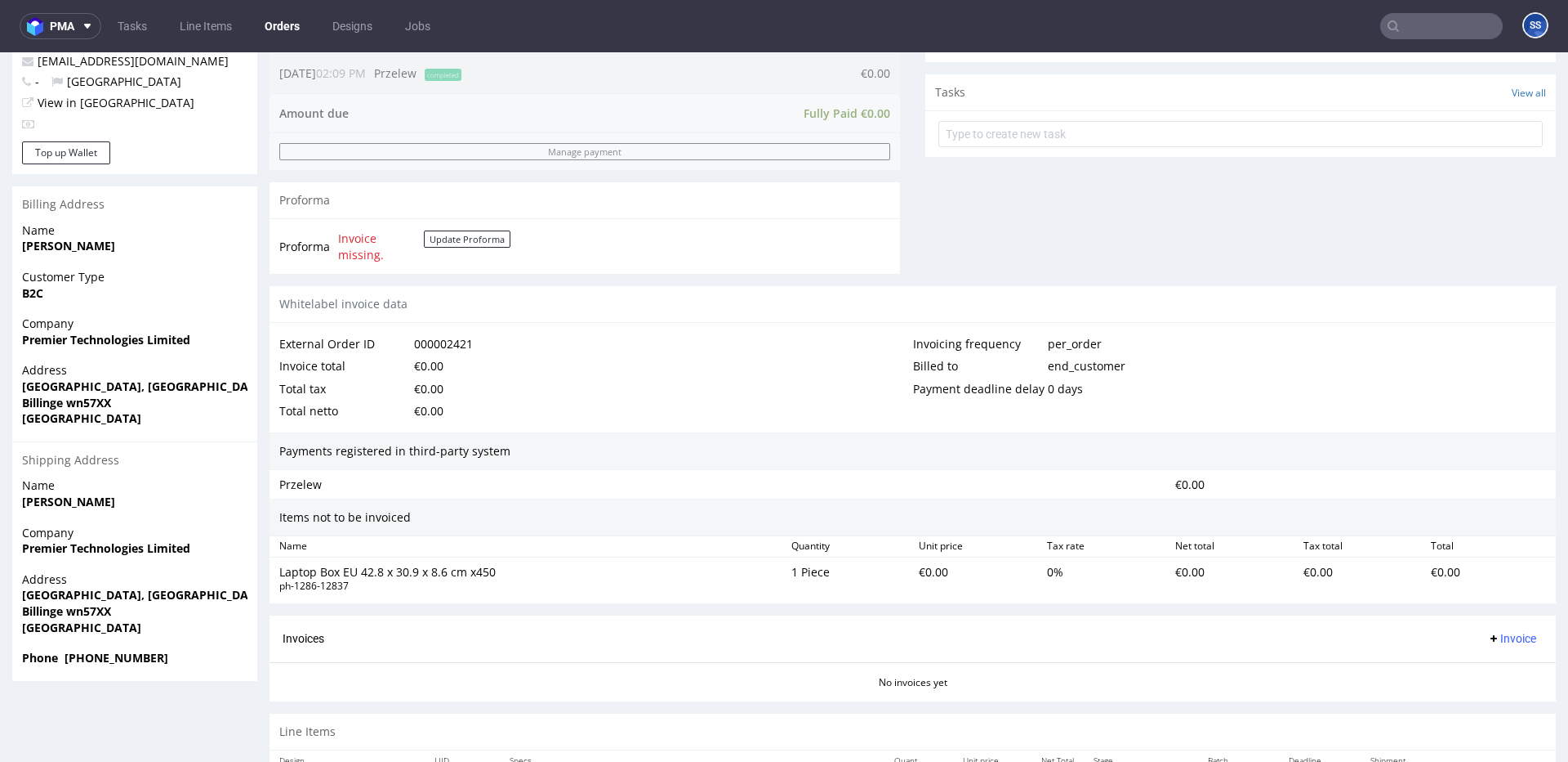
scroll to position [572, 0]
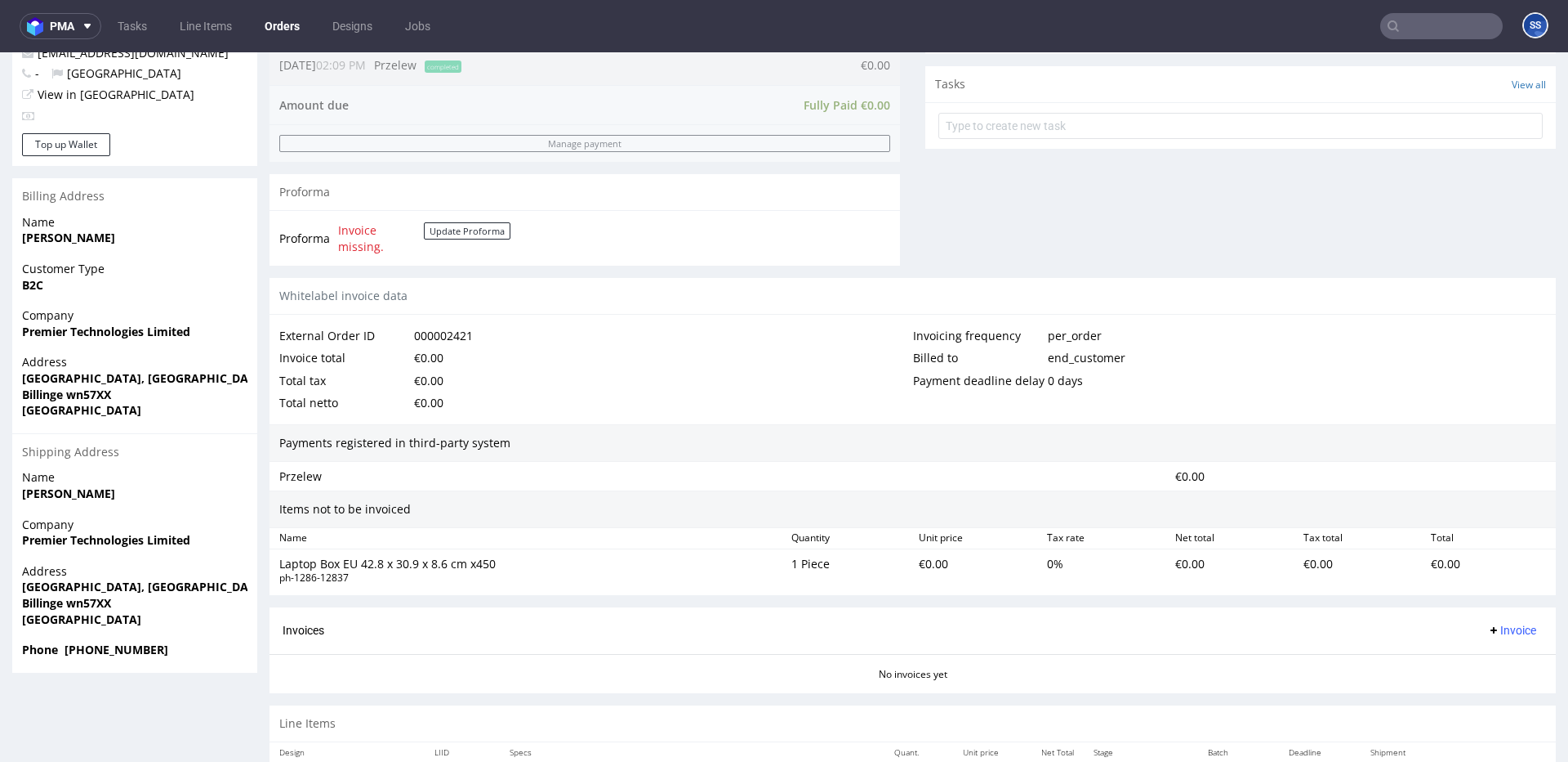
drag, startPoint x: 182, startPoint y: 653, endPoint x: 127, endPoint y: 679, distance: 60.8
click at [65, 654] on span "Phone [PHONE_NUMBER]" at bounding box center [134, 650] width 226 height 17
copy strong "[PHONE_NUMBER]"
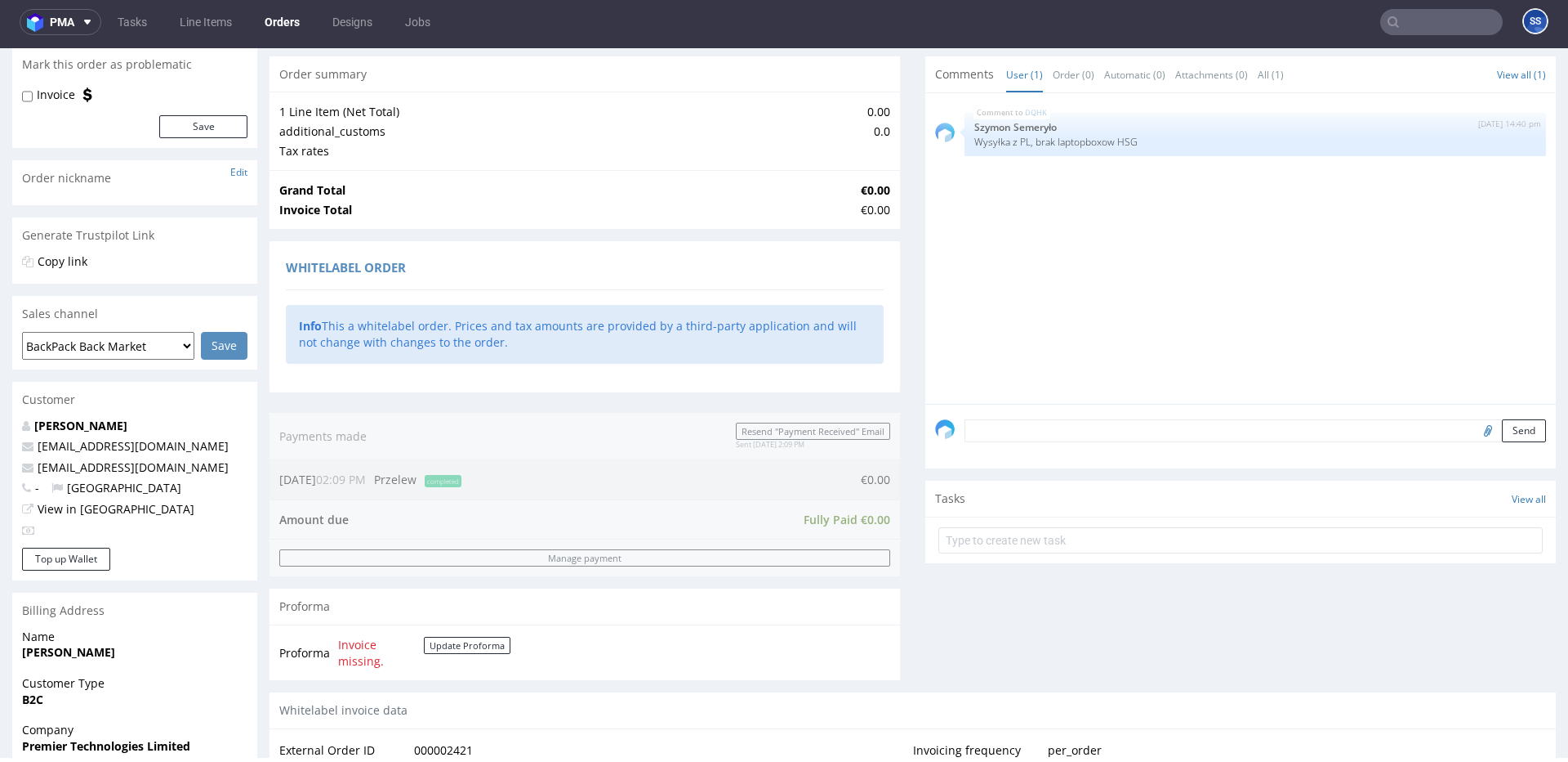
scroll to position [0, 0]
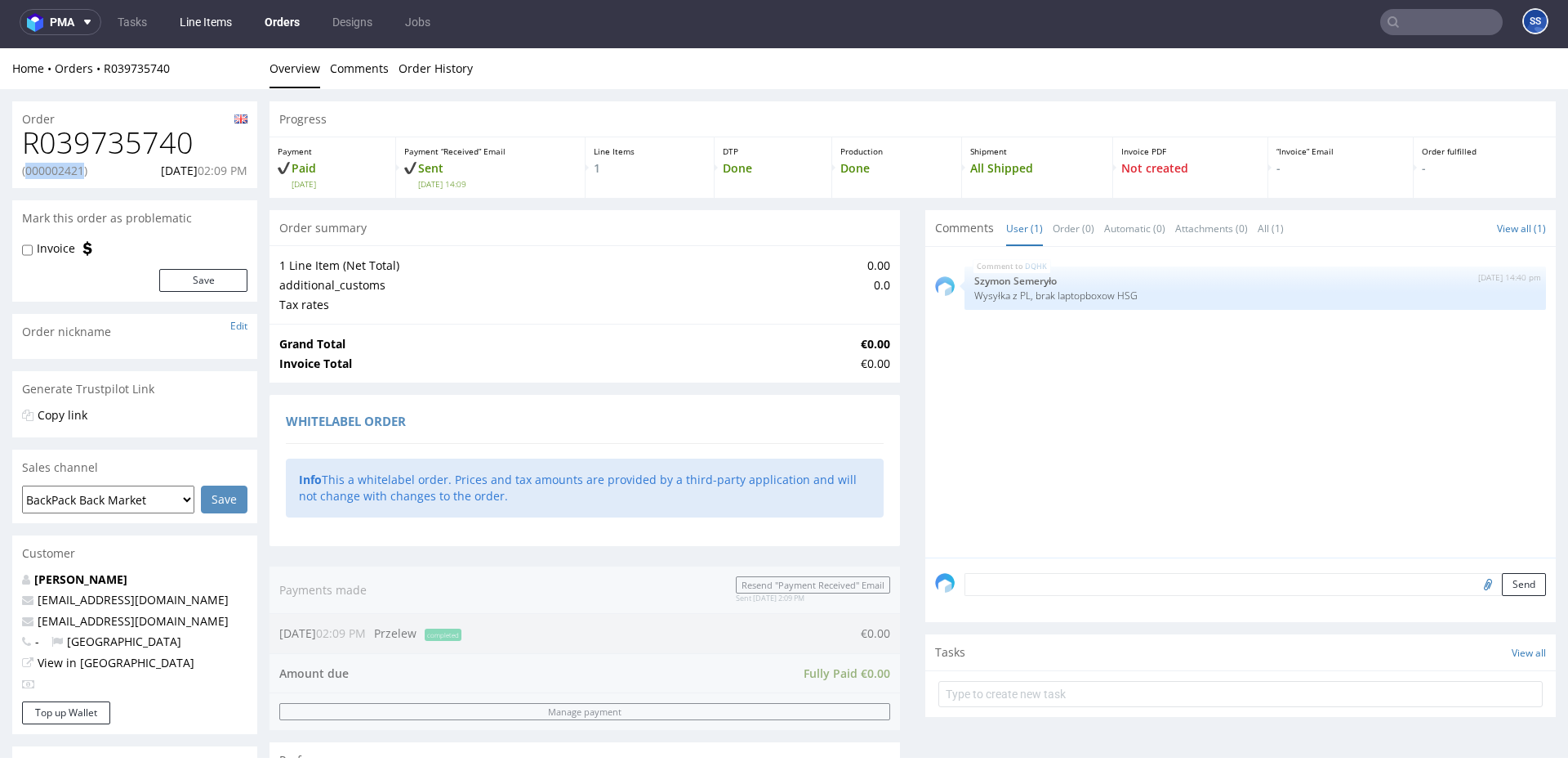
click at [210, 19] on link "Line Items" at bounding box center [206, 22] width 72 height 26
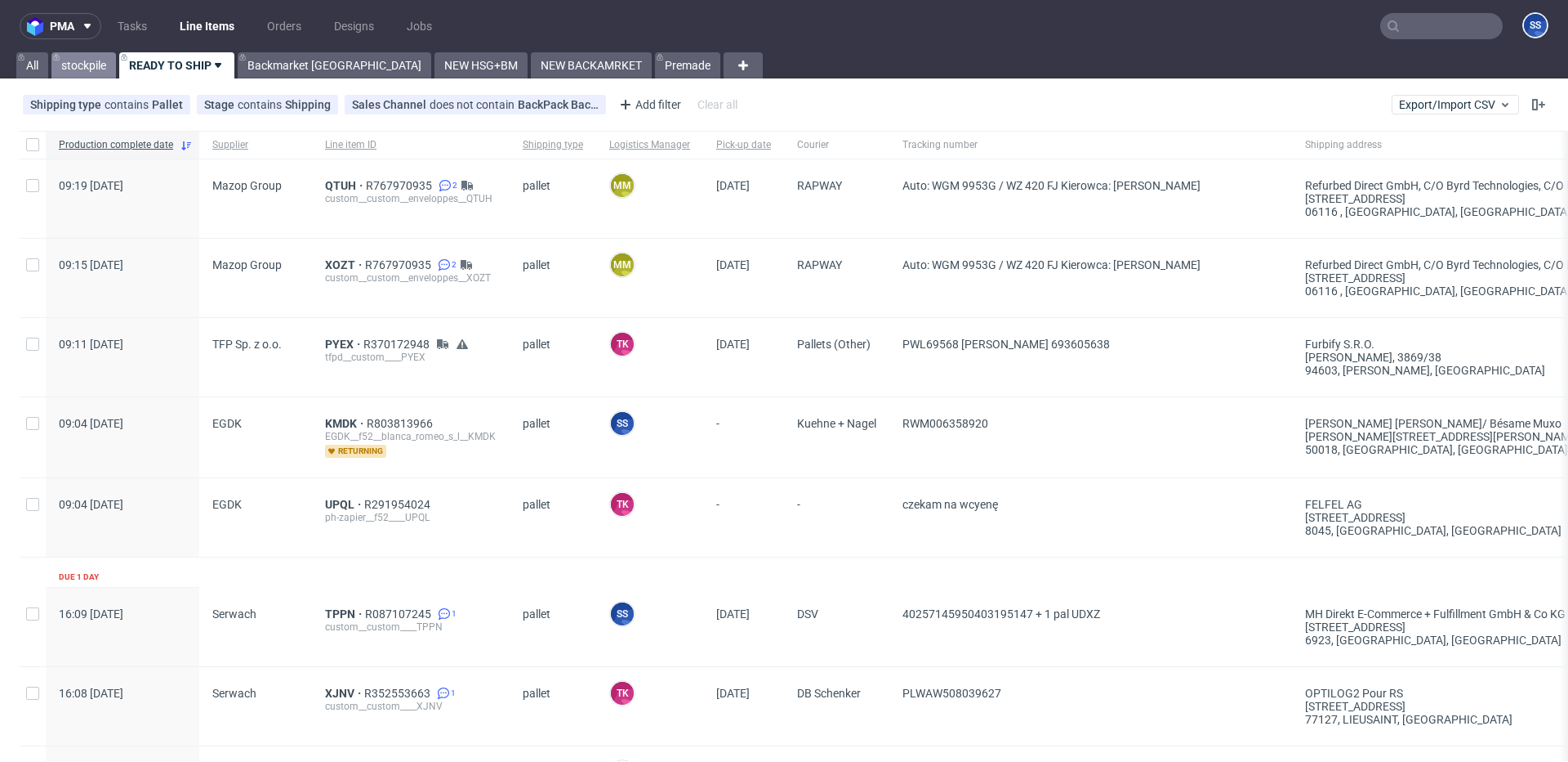
click at [110, 63] on link "stockpile" at bounding box center [83, 65] width 64 height 26
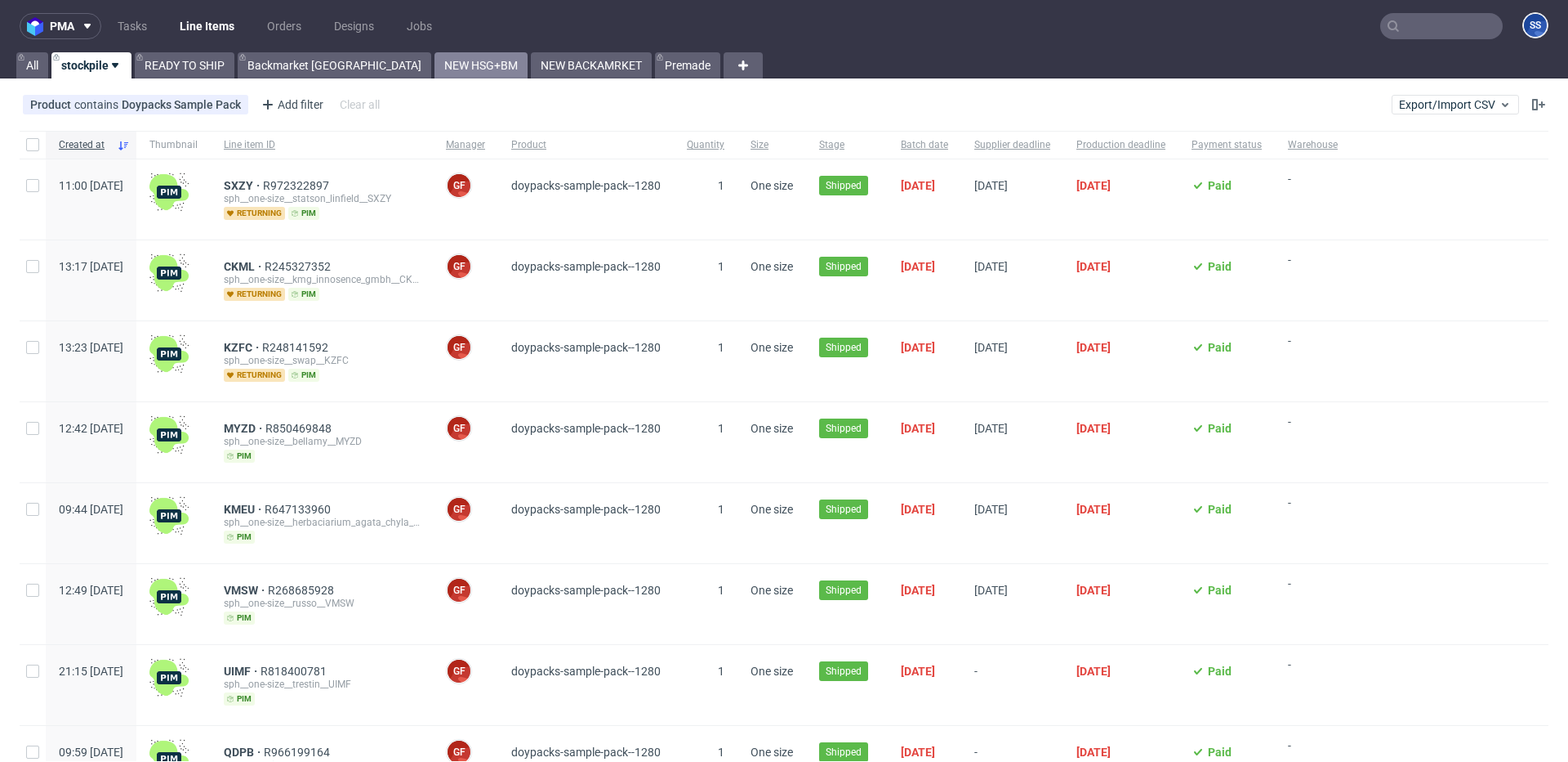
click at [435, 67] on link "NEW HSG+BM" at bounding box center [482, 65] width 93 height 26
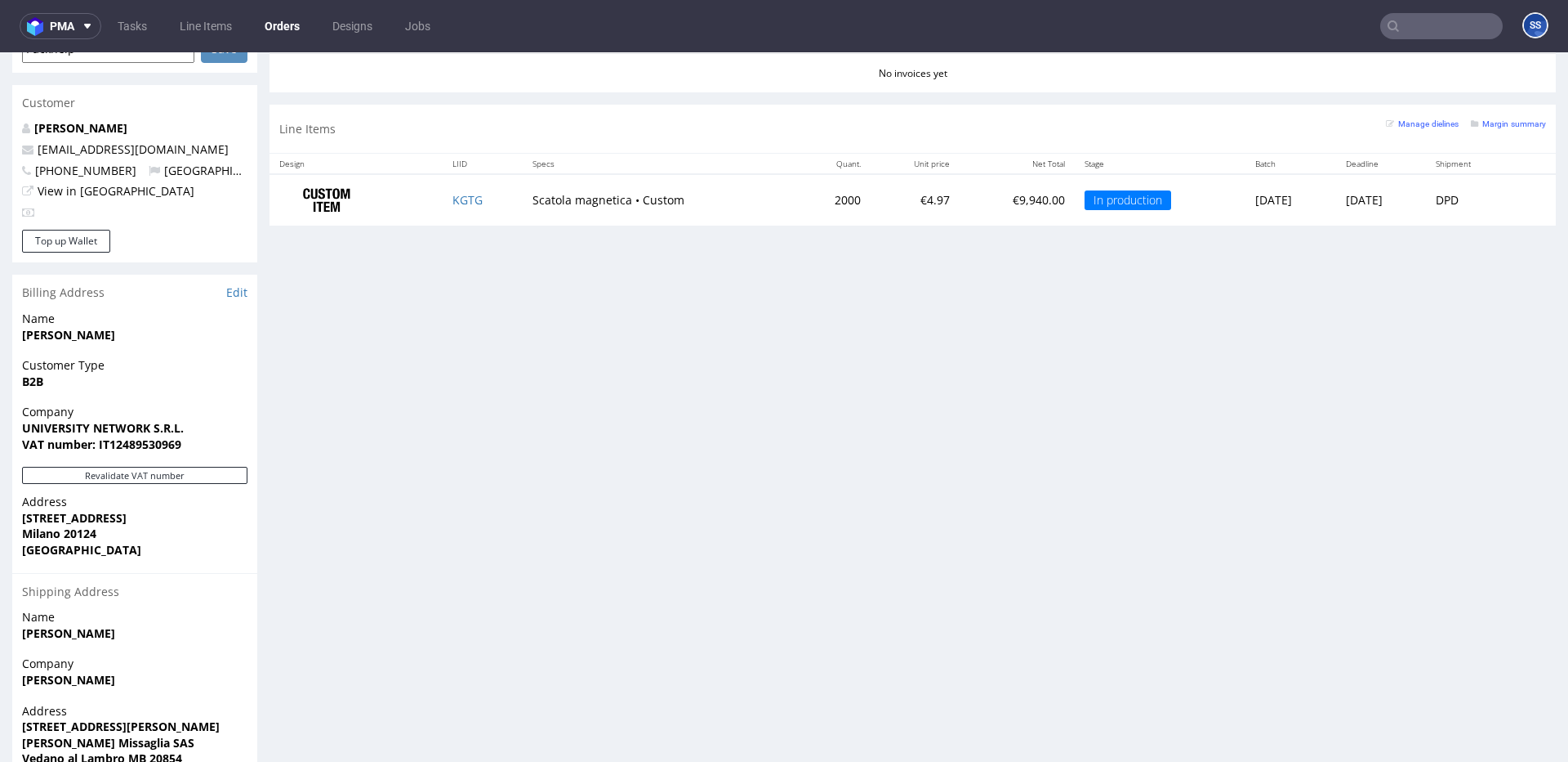
scroll to position [772, 0]
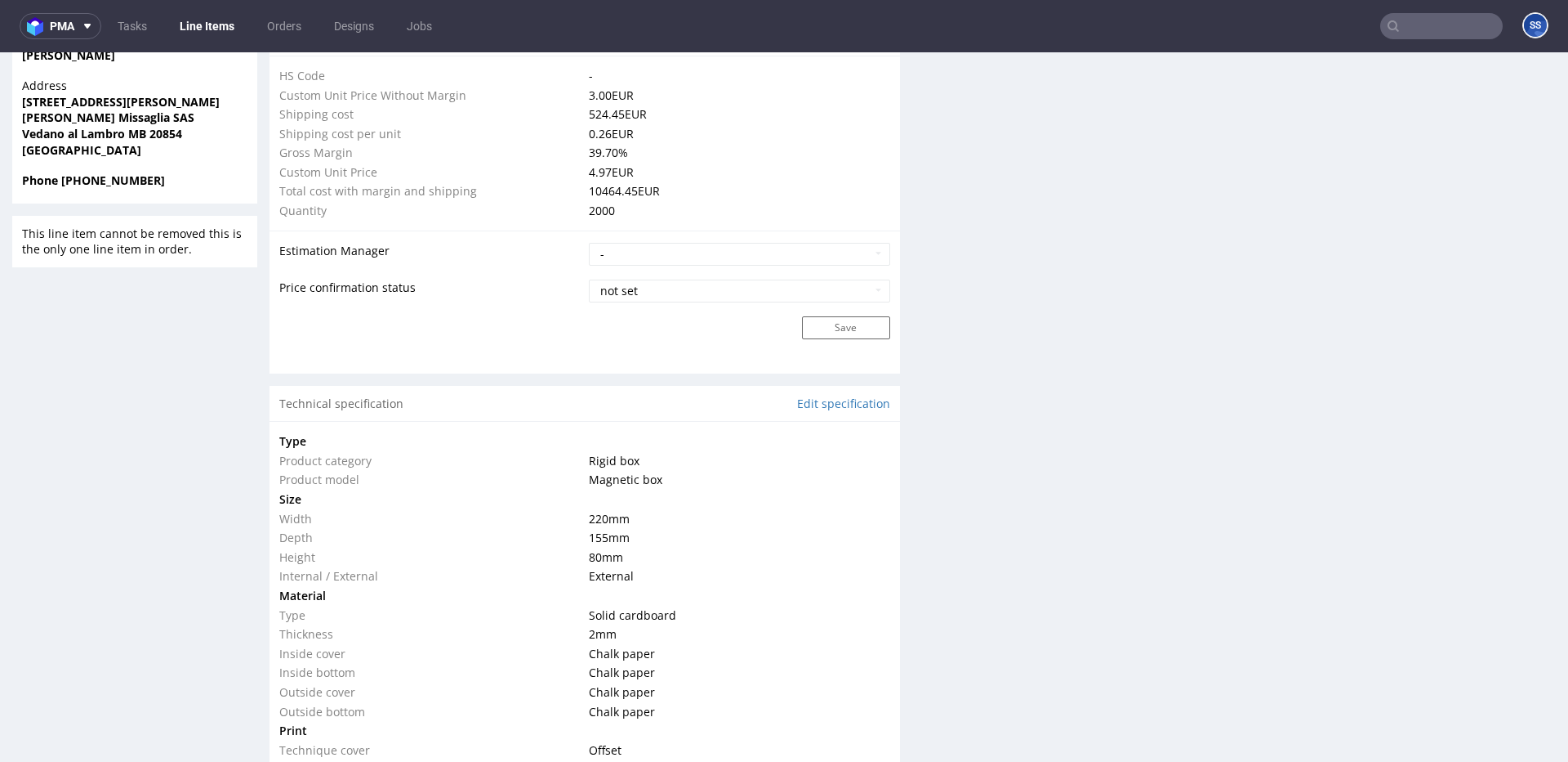
scroll to position [1216, 0]
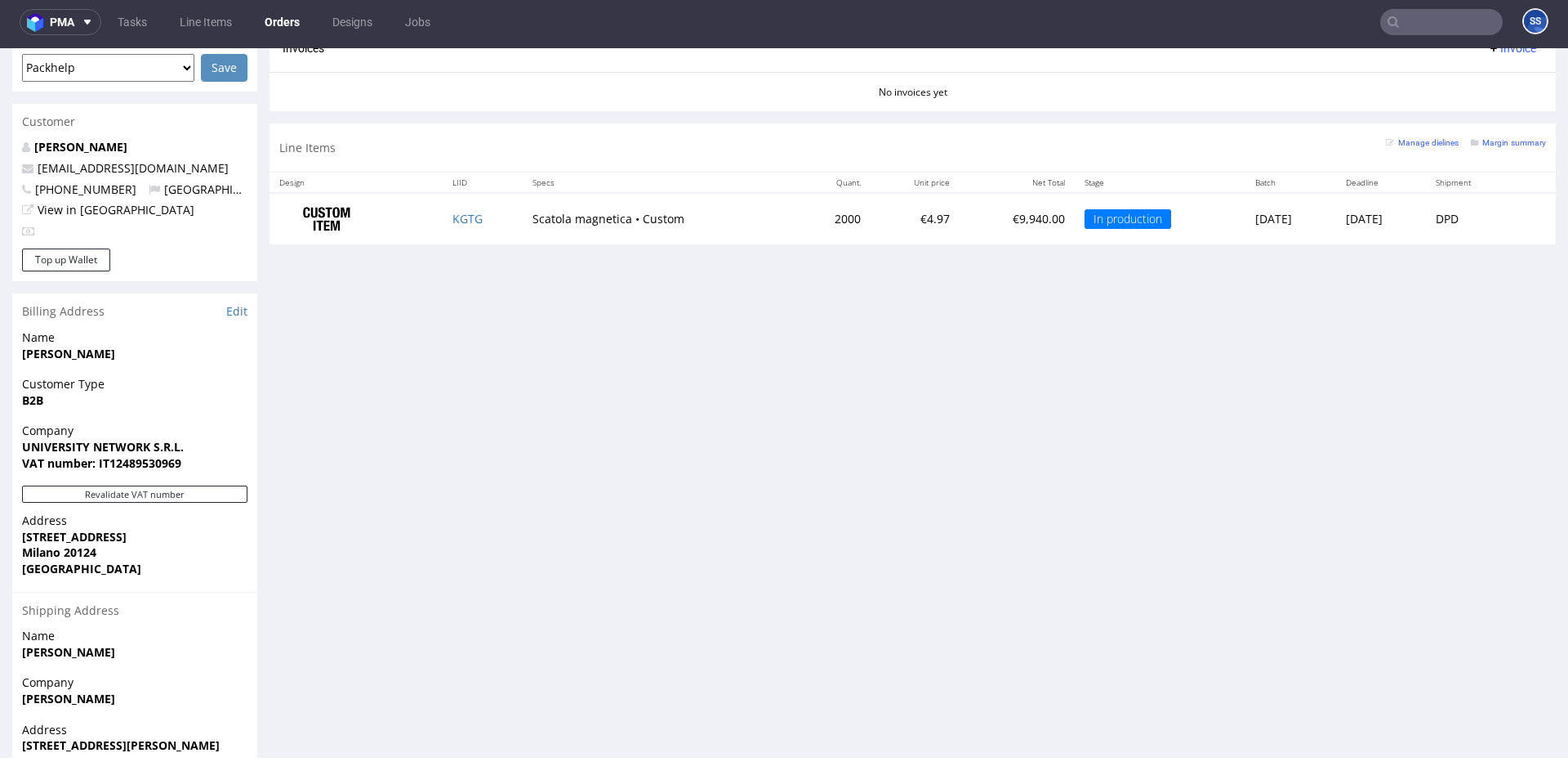
scroll to position [709, 0]
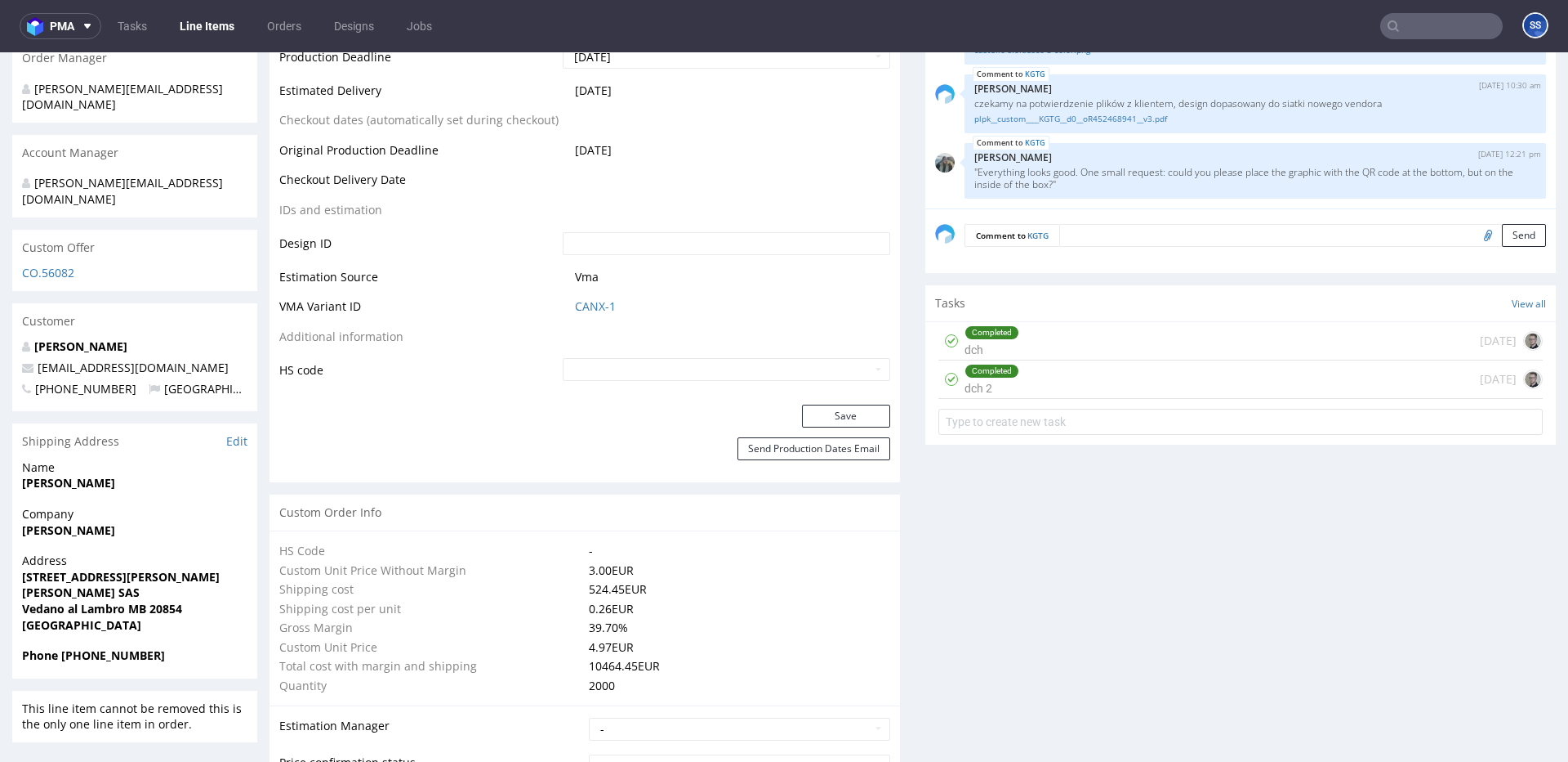
scroll to position [733, 0]
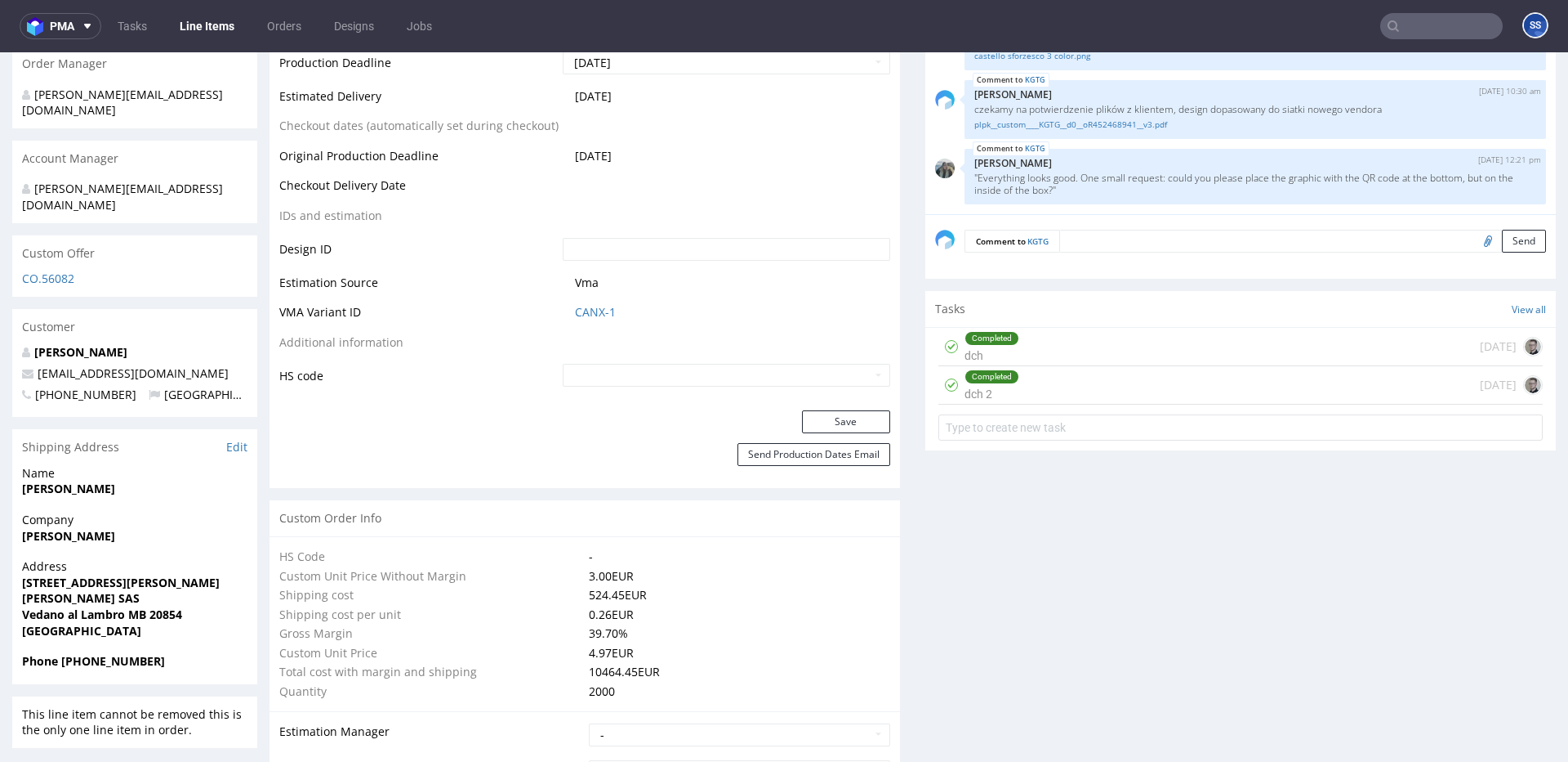
drag, startPoint x: 187, startPoint y: 31, endPoint x: 195, endPoint y: 43, distance: 14.4
click at [187, 31] on link "Line Items" at bounding box center [207, 26] width 74 height 26
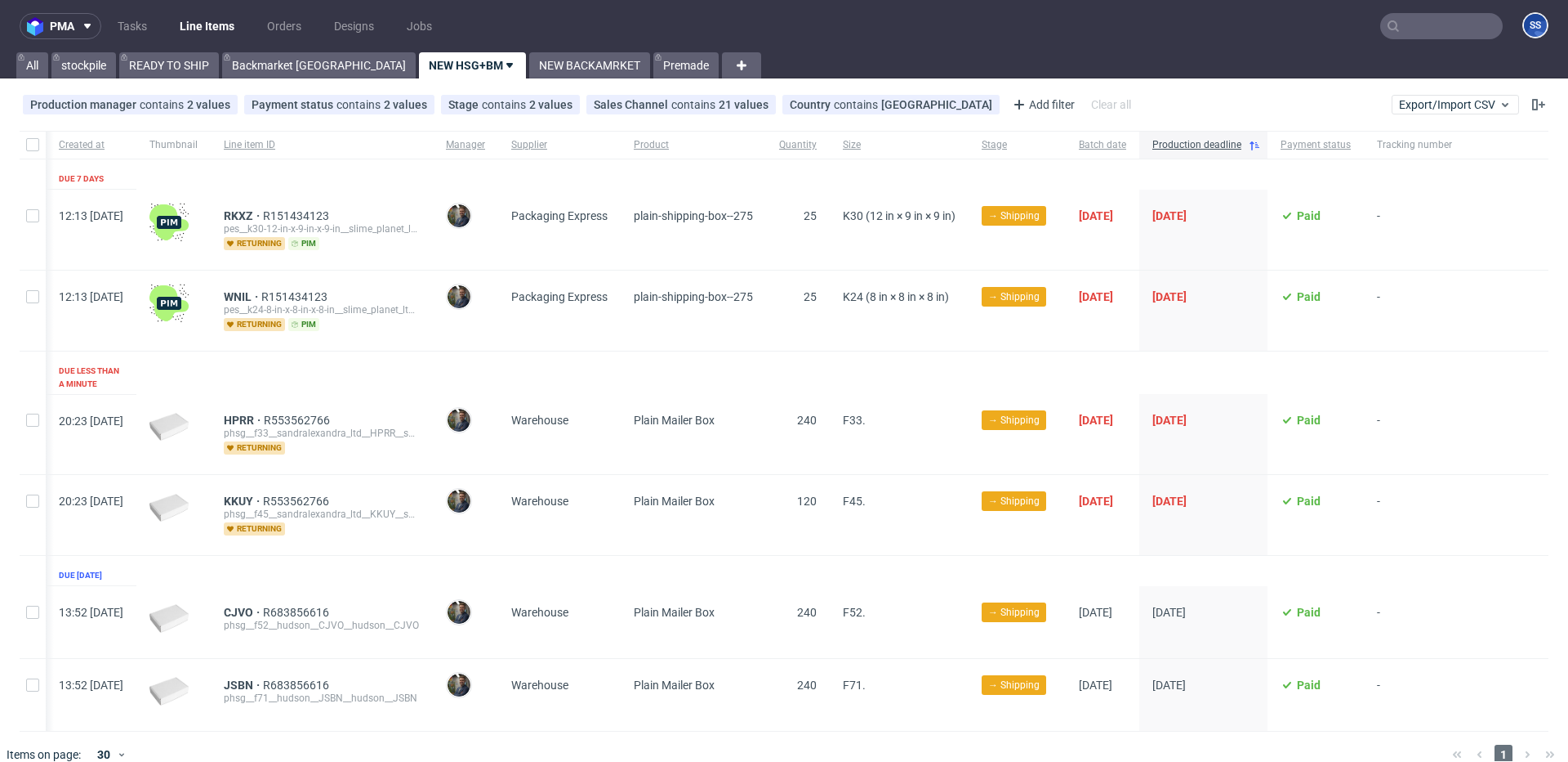
scroll to position [8, 0]
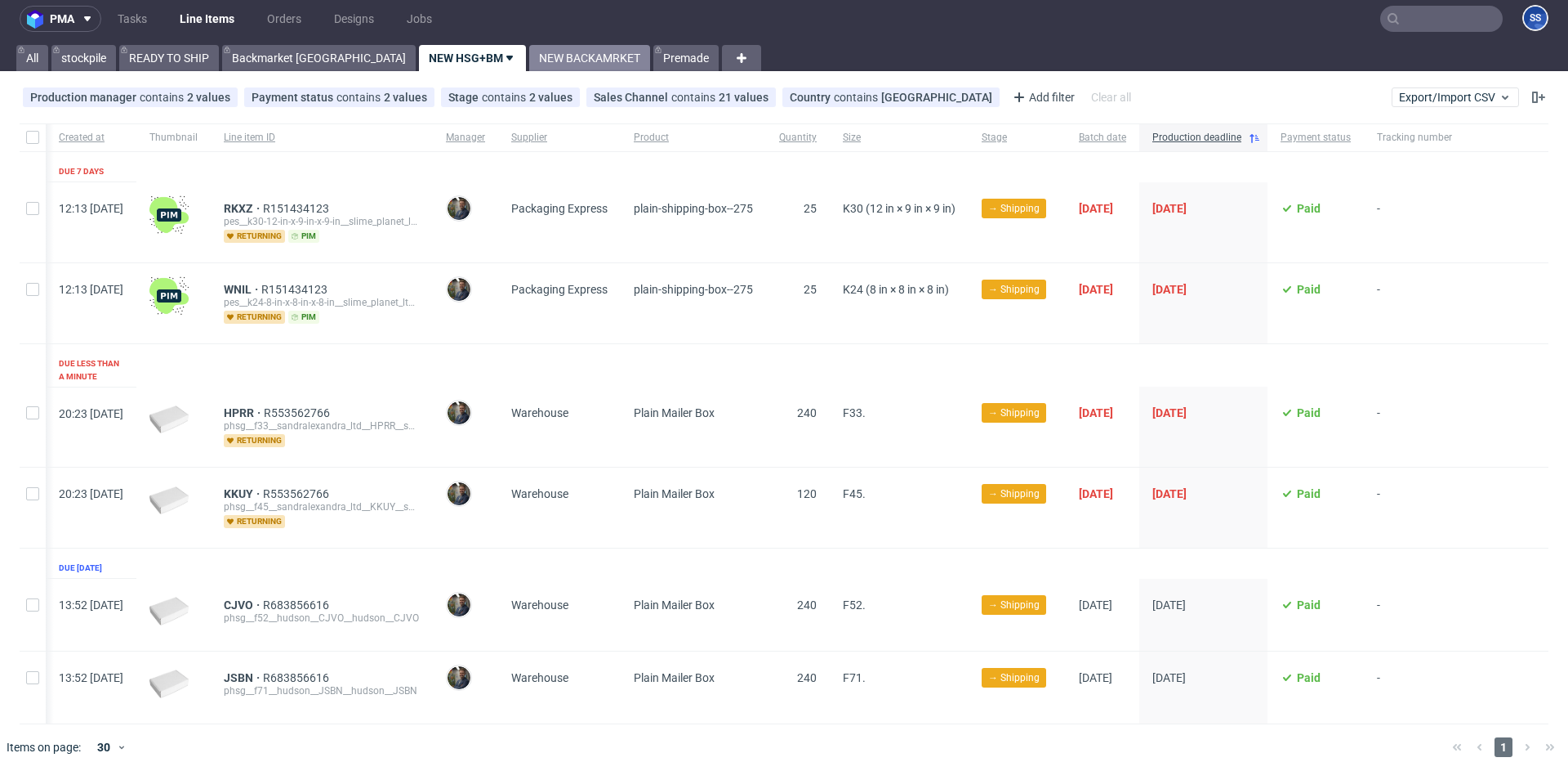
click at [529, 59] on link "NEW BACKAMRKET" at bounding box center [589, 58] width 121 height 26
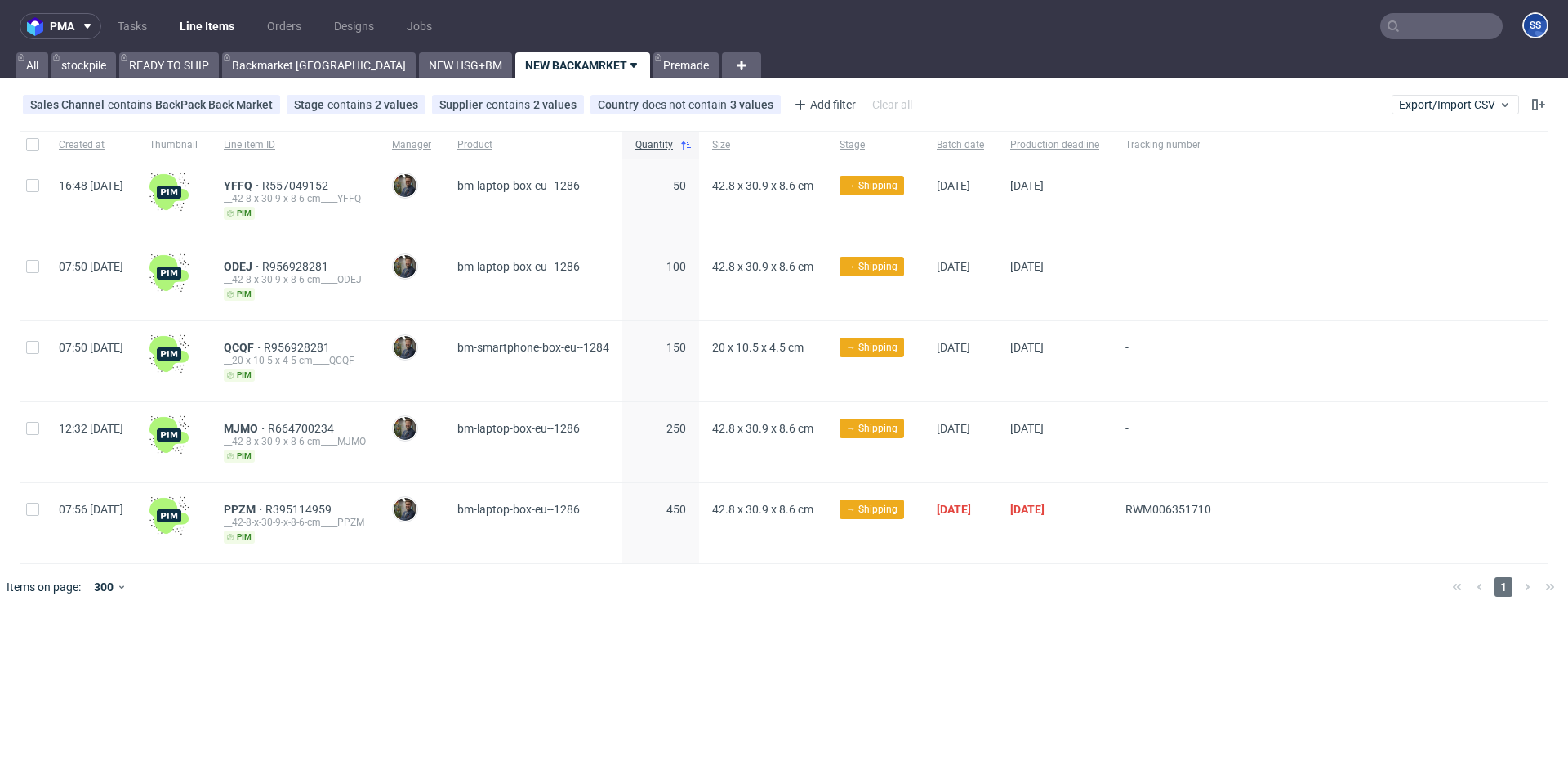
click at [197, 24] on link "Line Items" at bounding box center [207, 26] width 74 height 26
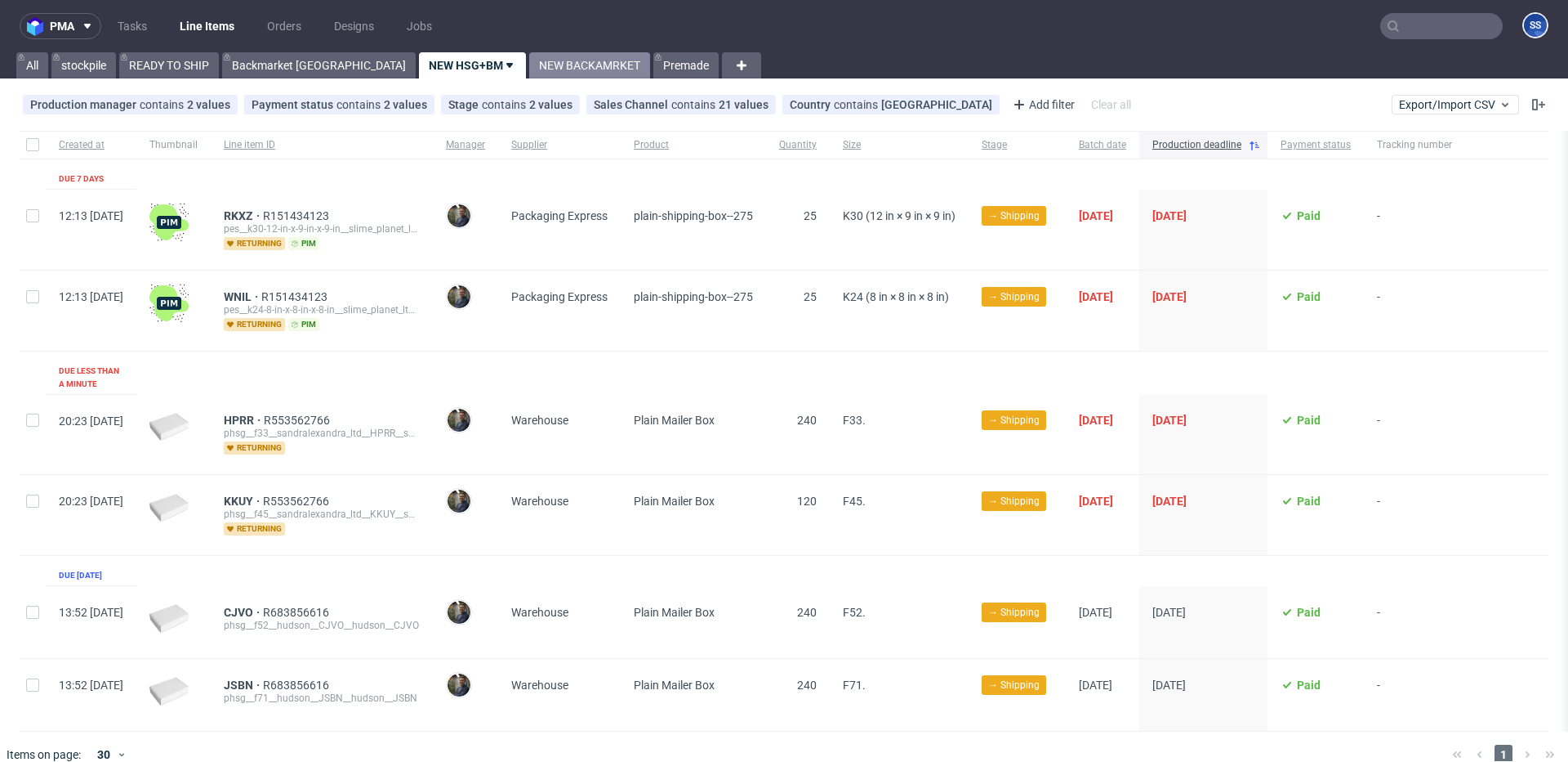
click at [529, 63] on link "NEW BACKAMRKET" at bounding box center [589, 65] width 121 height 26
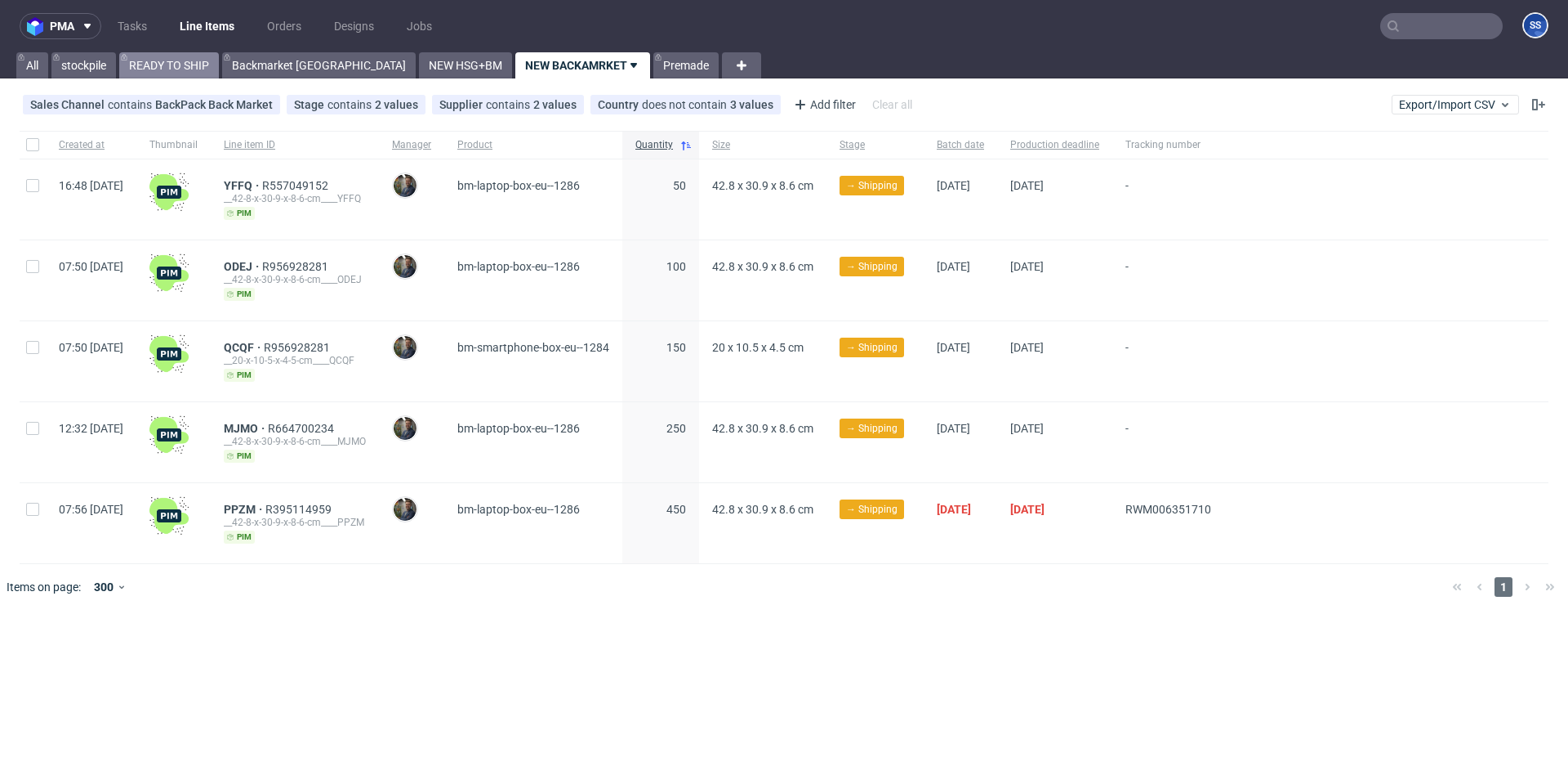
click at [187, 67] on link "READY TO SHIP" at bounding box center [169, 65] width 100 height 26
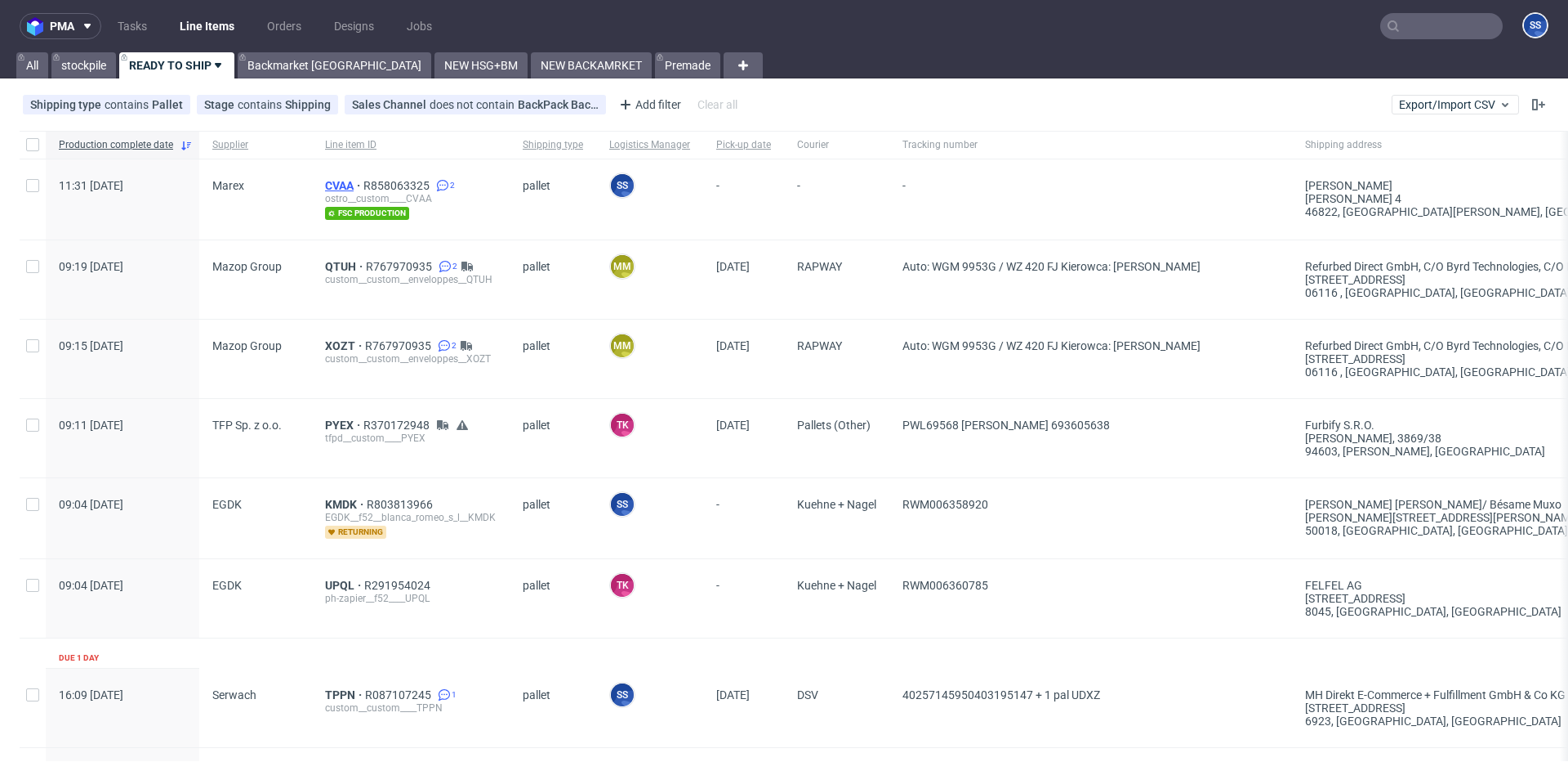
click at [332, 182] on span "CVAA" at bounding box center [344, 186] width 38 height 13
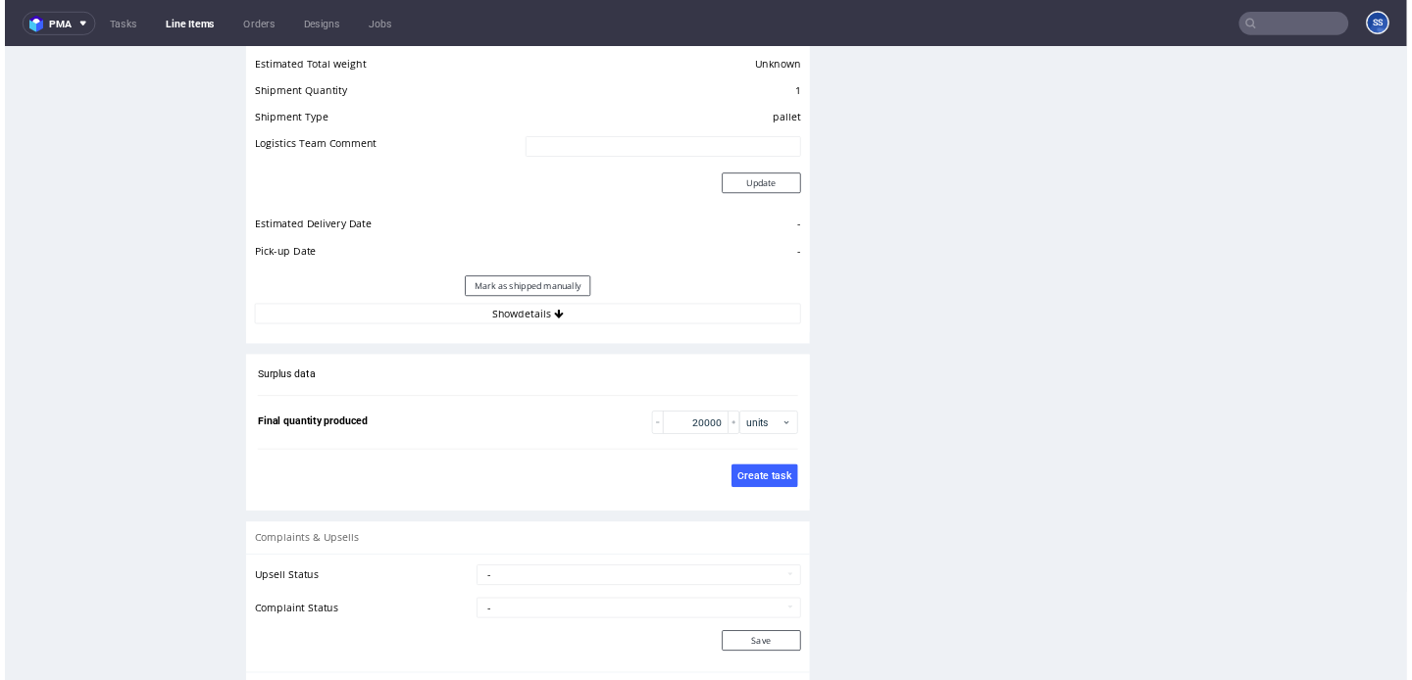
scroll to position [2641, 0]
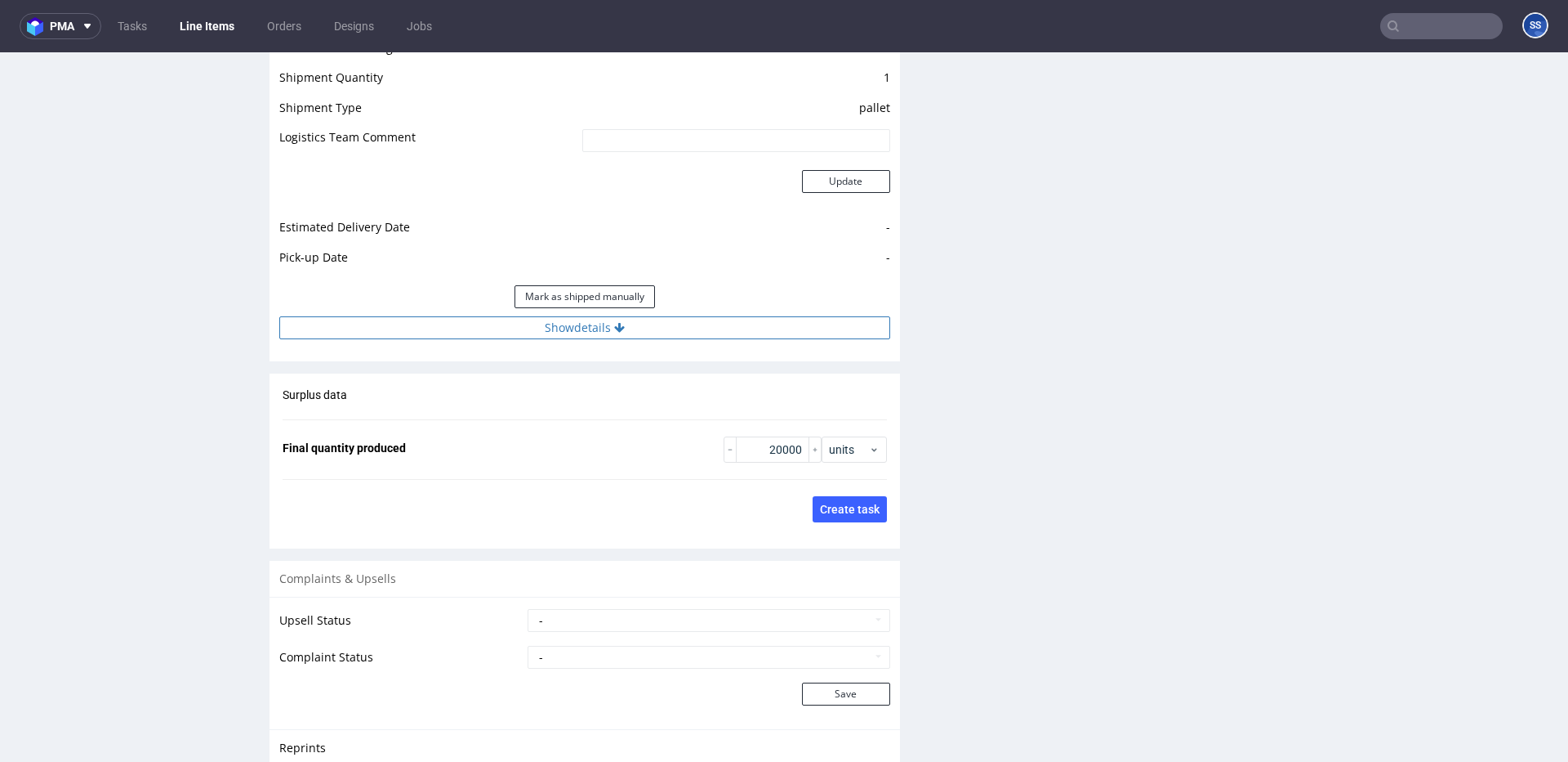
click at [632, 339] on button "Show details" at bounding box center [584, 327] width 611 height 23
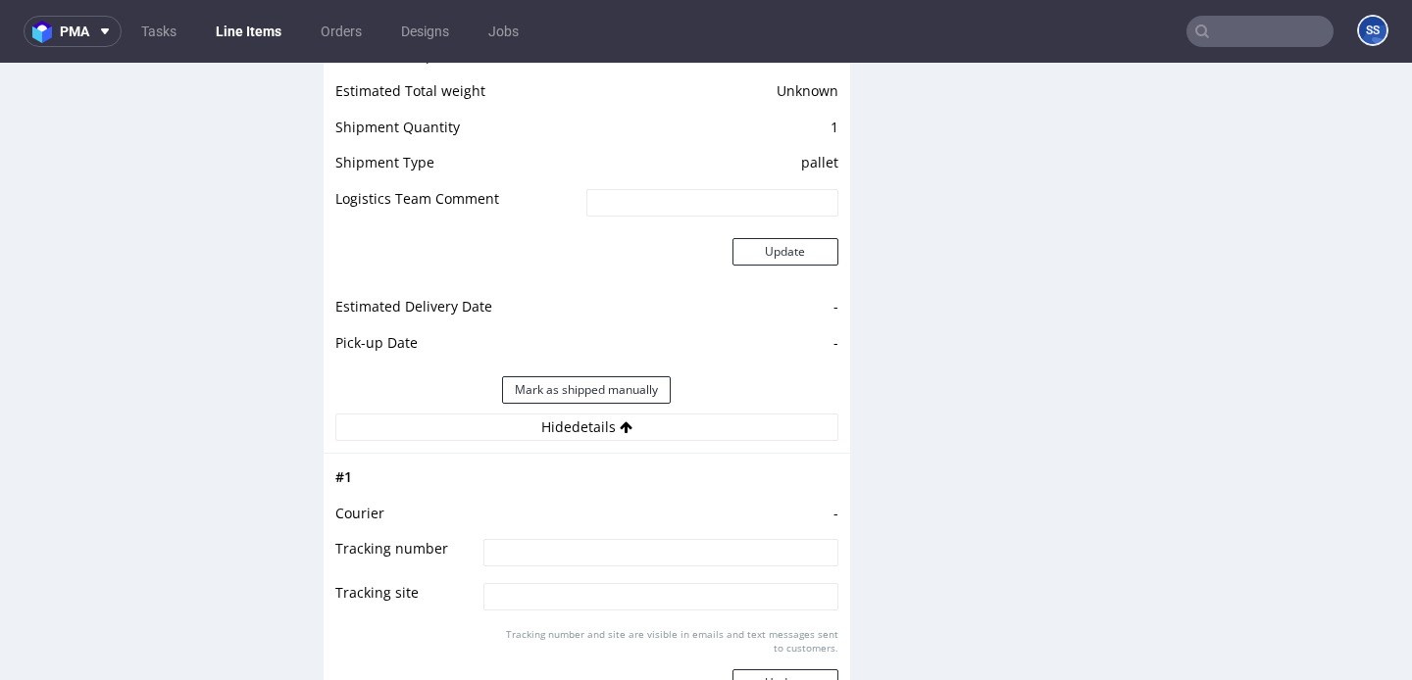
click at [227, 33] on link "Line Items" at bounding box center [248, 31] width 89 height 31
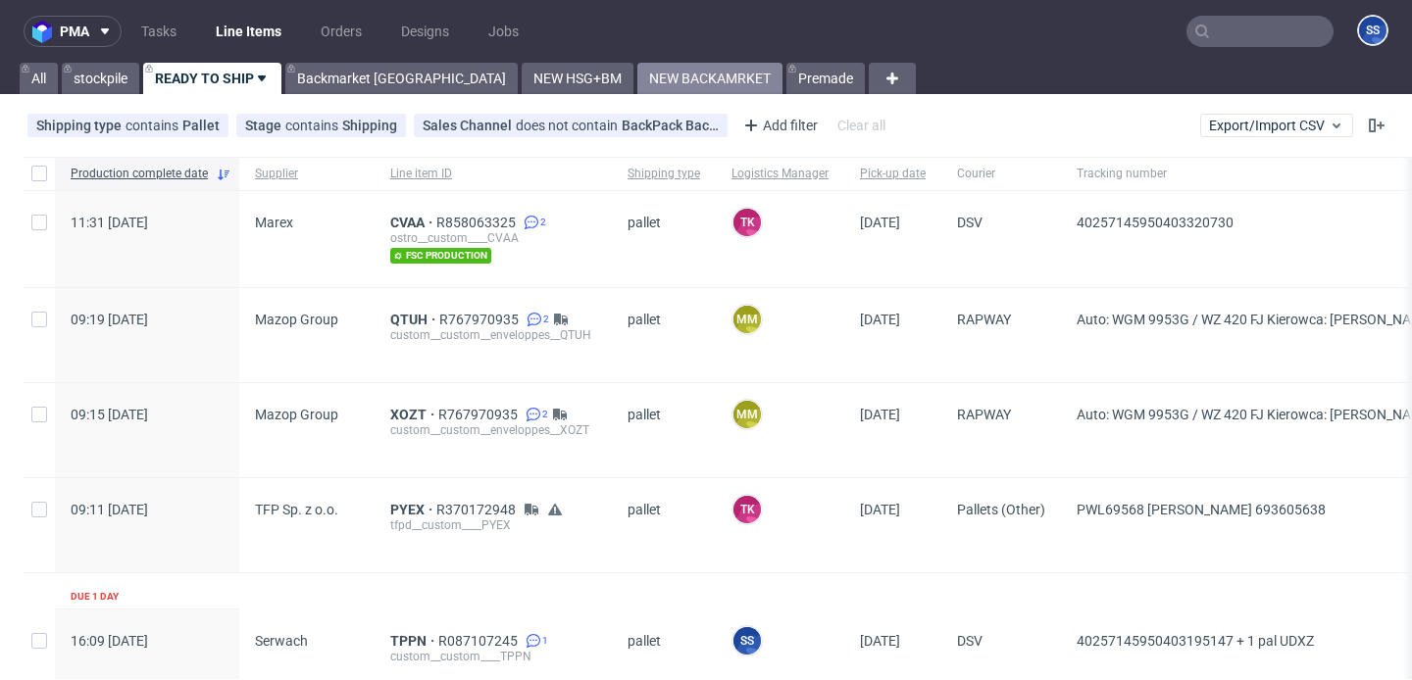
click at [637, 71] on link "NEW BACKAMRKET" at bounding box center [709, 78] width 145 height 31
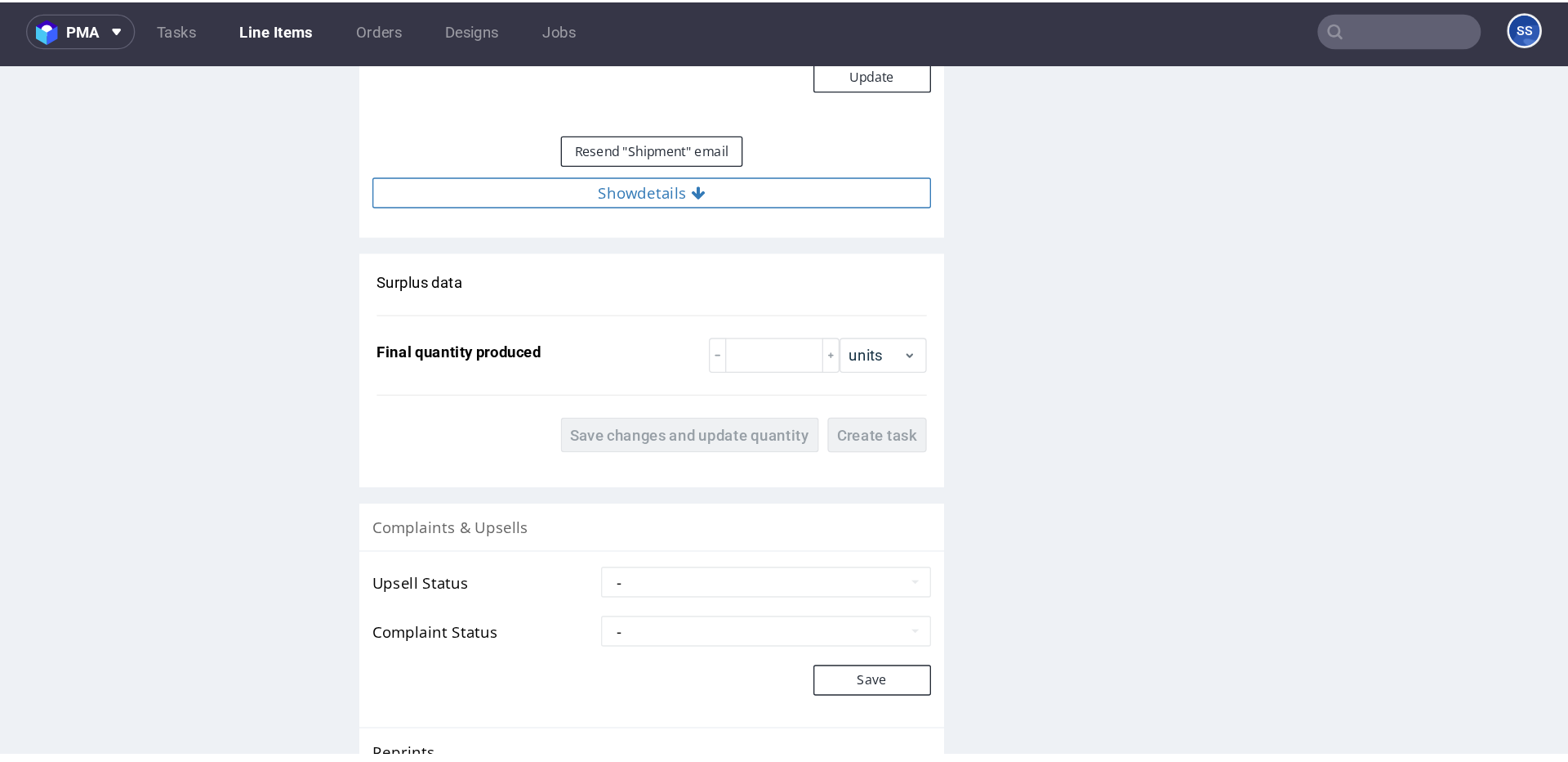
scroll to position [1650, 0]
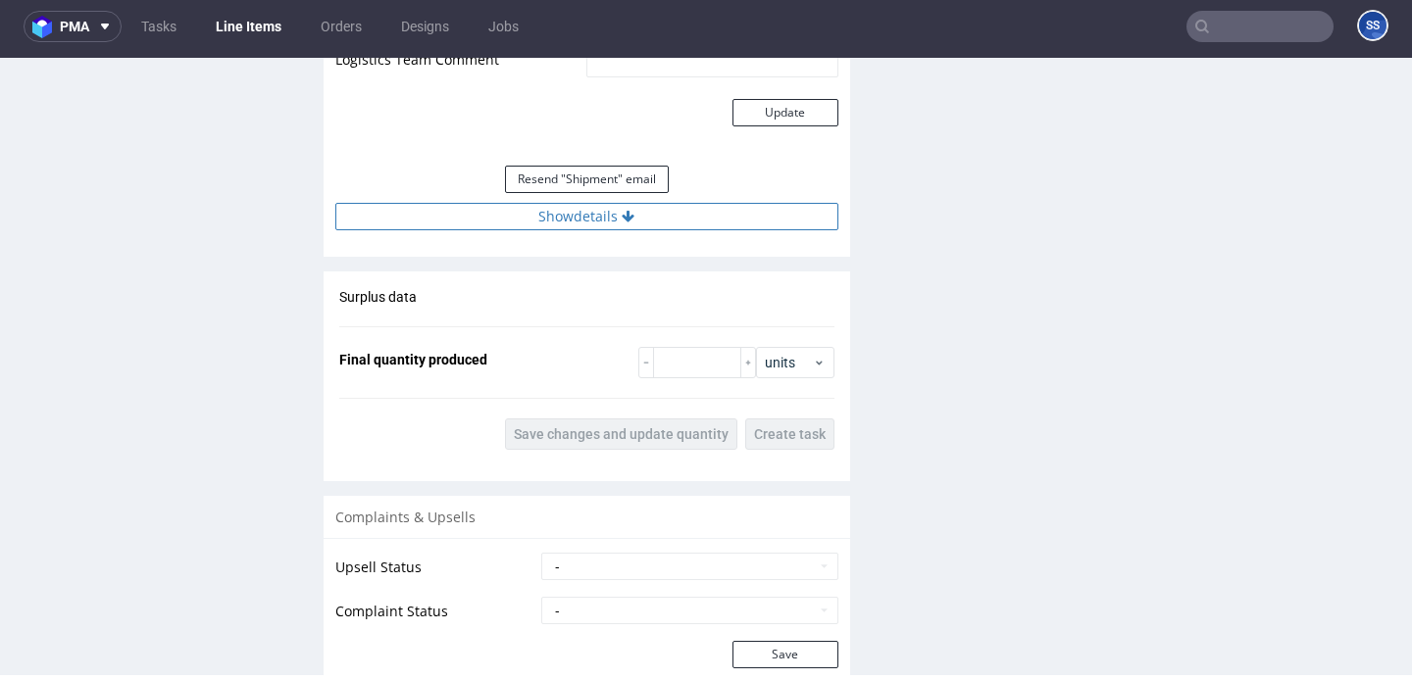
click at [587, 211] on button "Show details" at bounding box center [586, 216] width 503 height 27
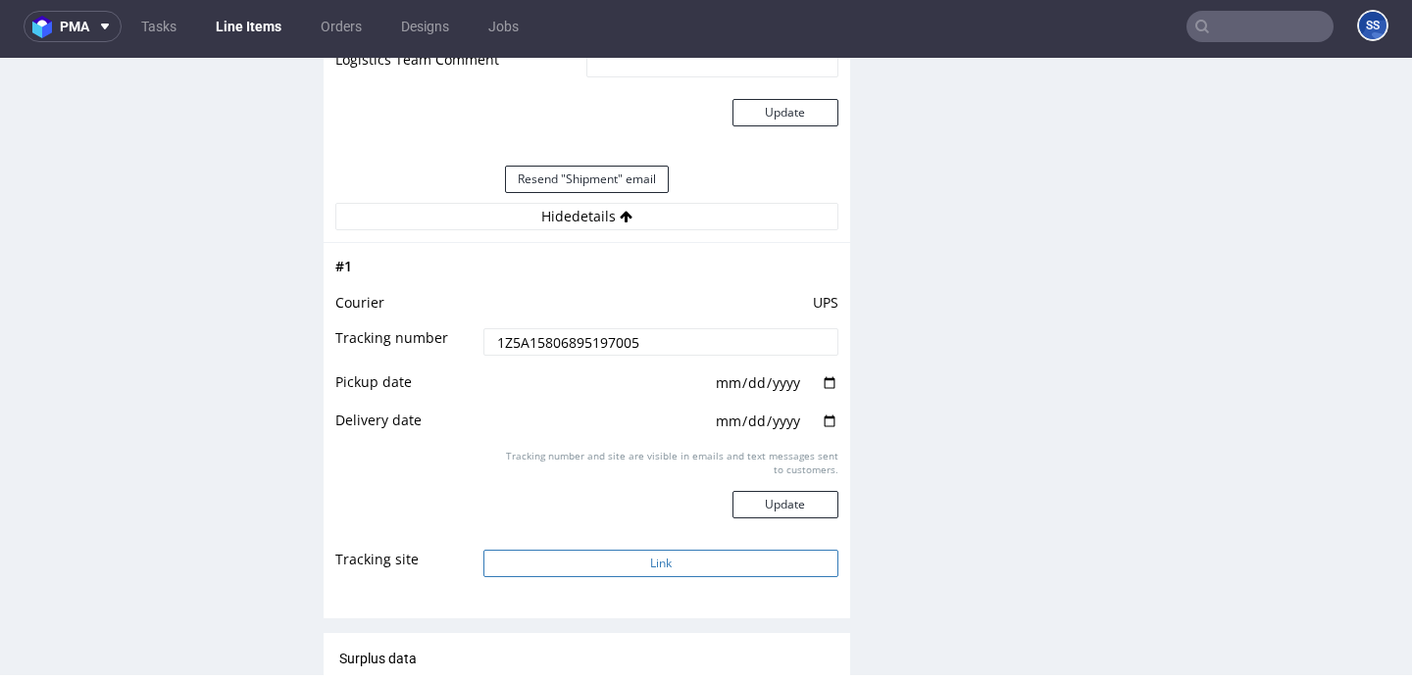
click at [676, 559] on button "Link" at bounding box center [660, 563] width 354 height 27
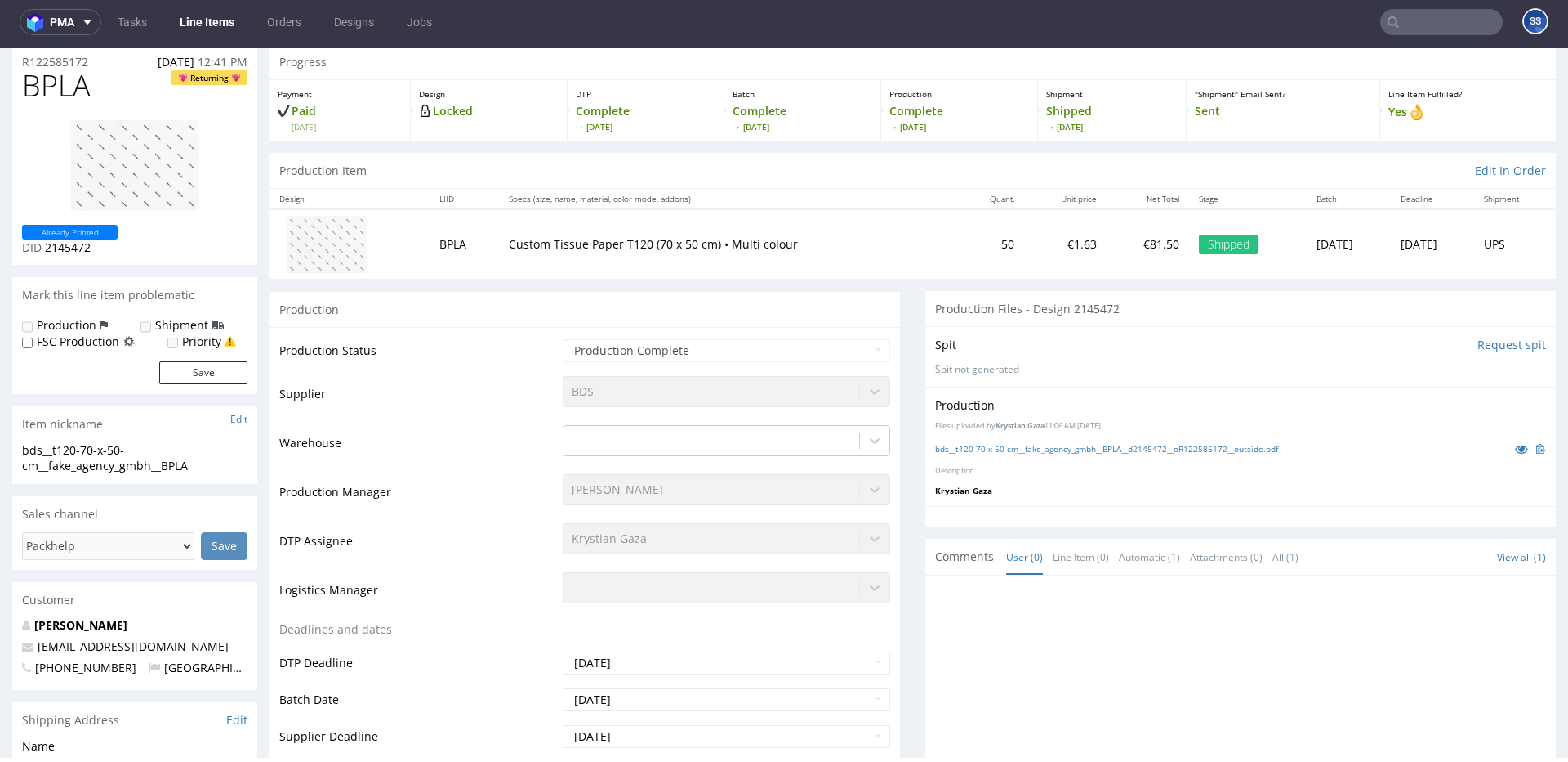
scroll to position [53, 0]
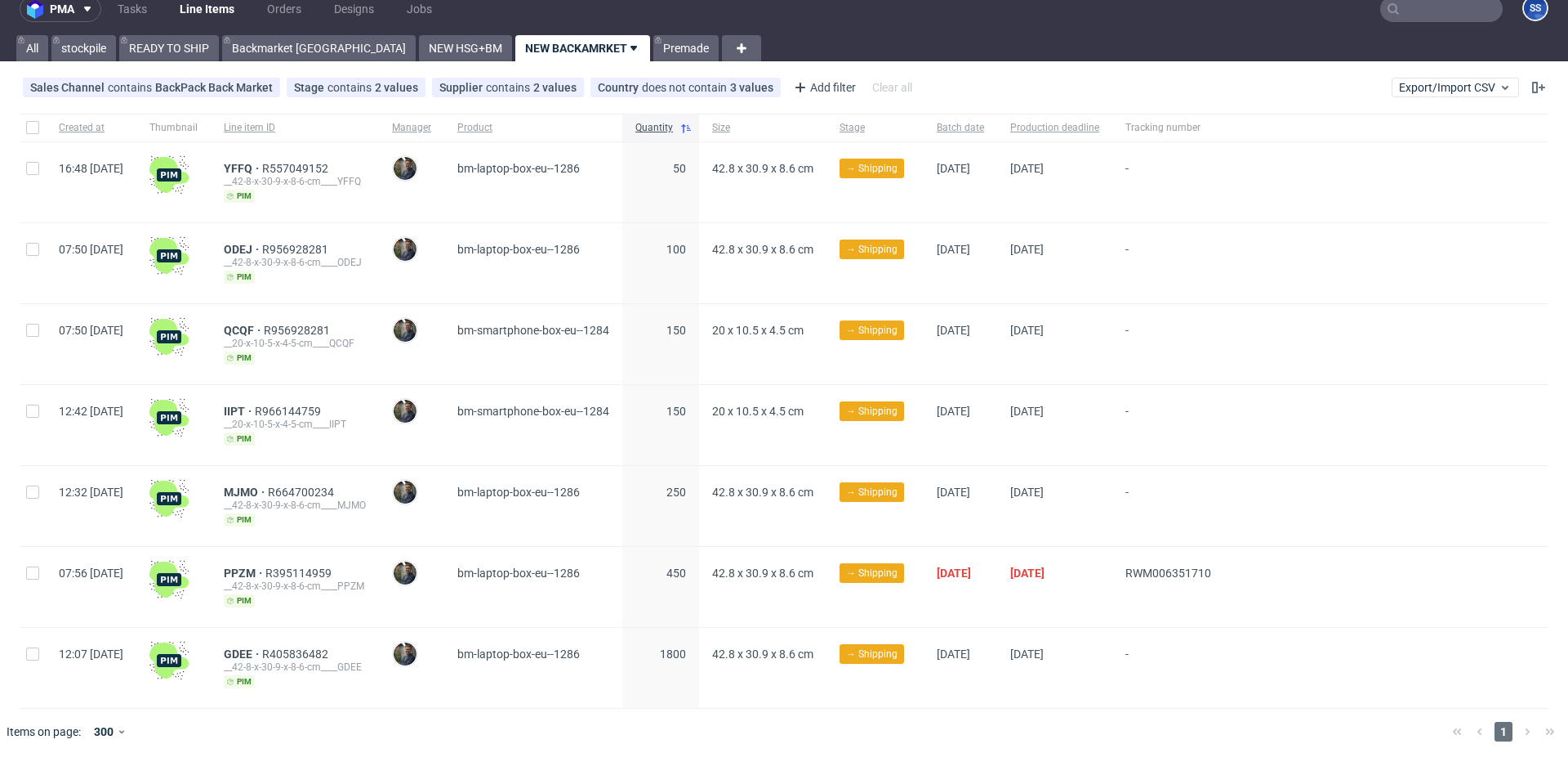
scroll to position [14, 0]
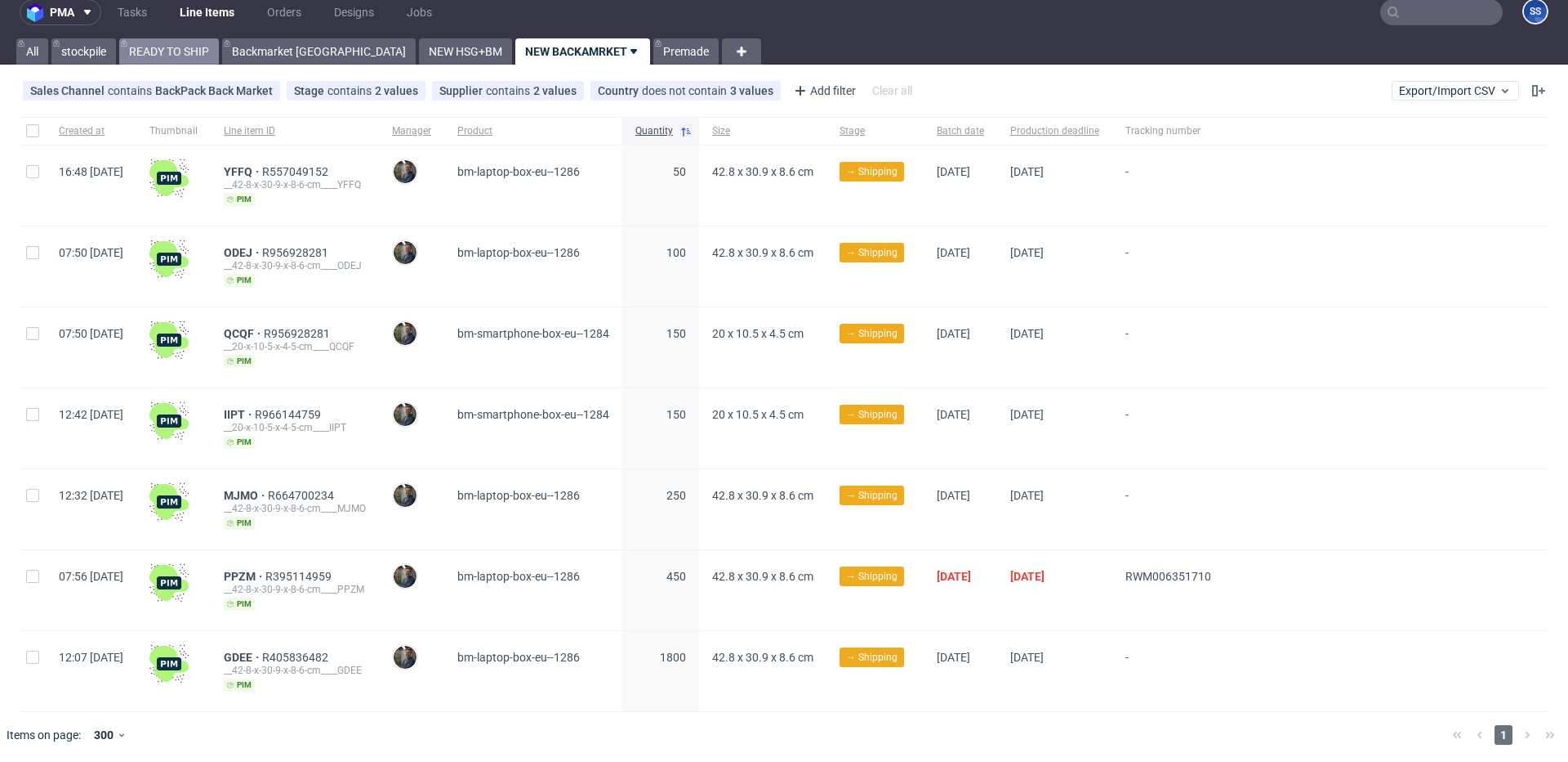
click at [195, 51] on link "READY TO SHIP" at bounding box center [169, 51] width 100 height 26
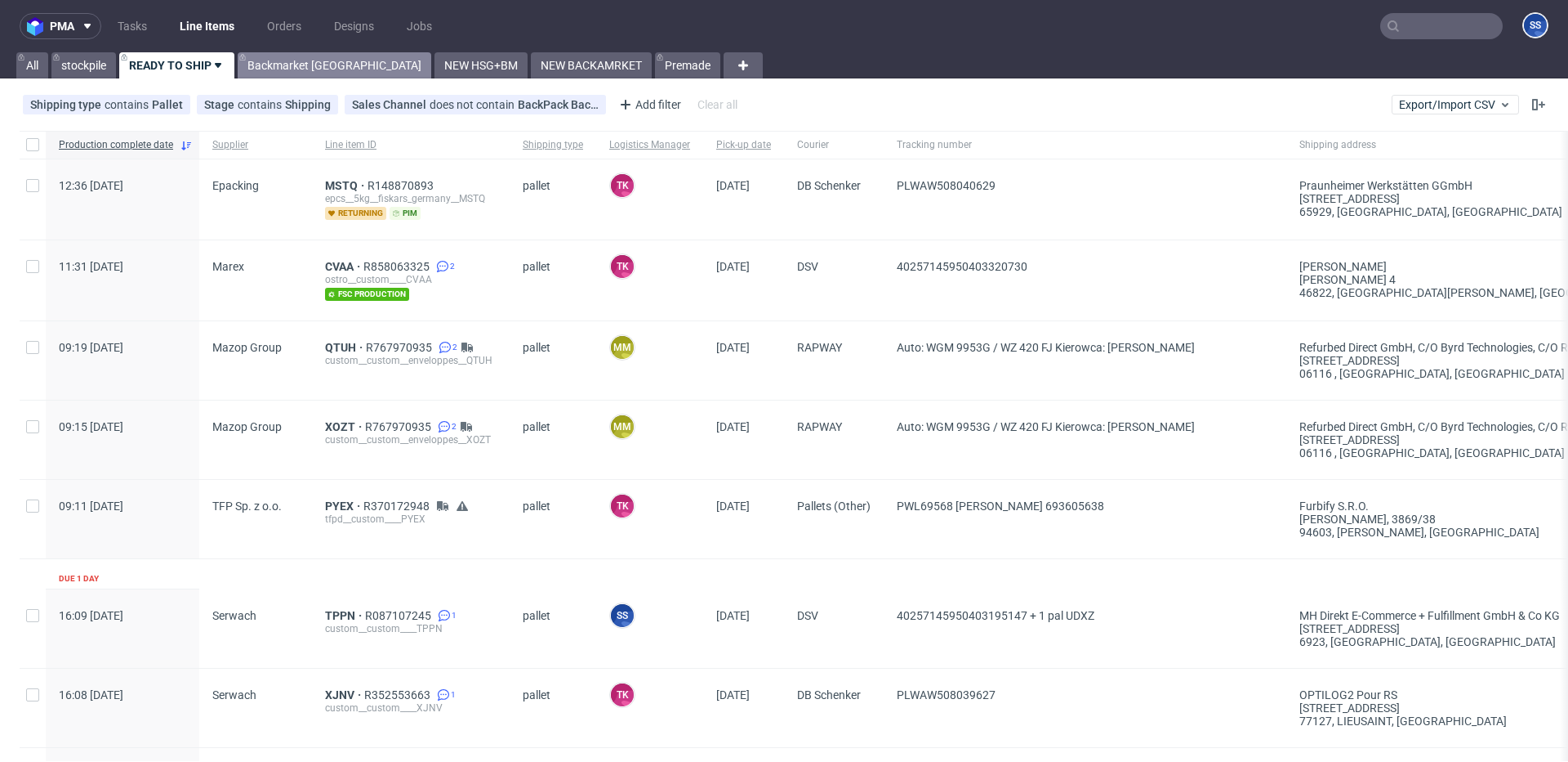
click at [304, 72] on link "Backmarket GB" at bounding box center [334, 65] width 193 height 26
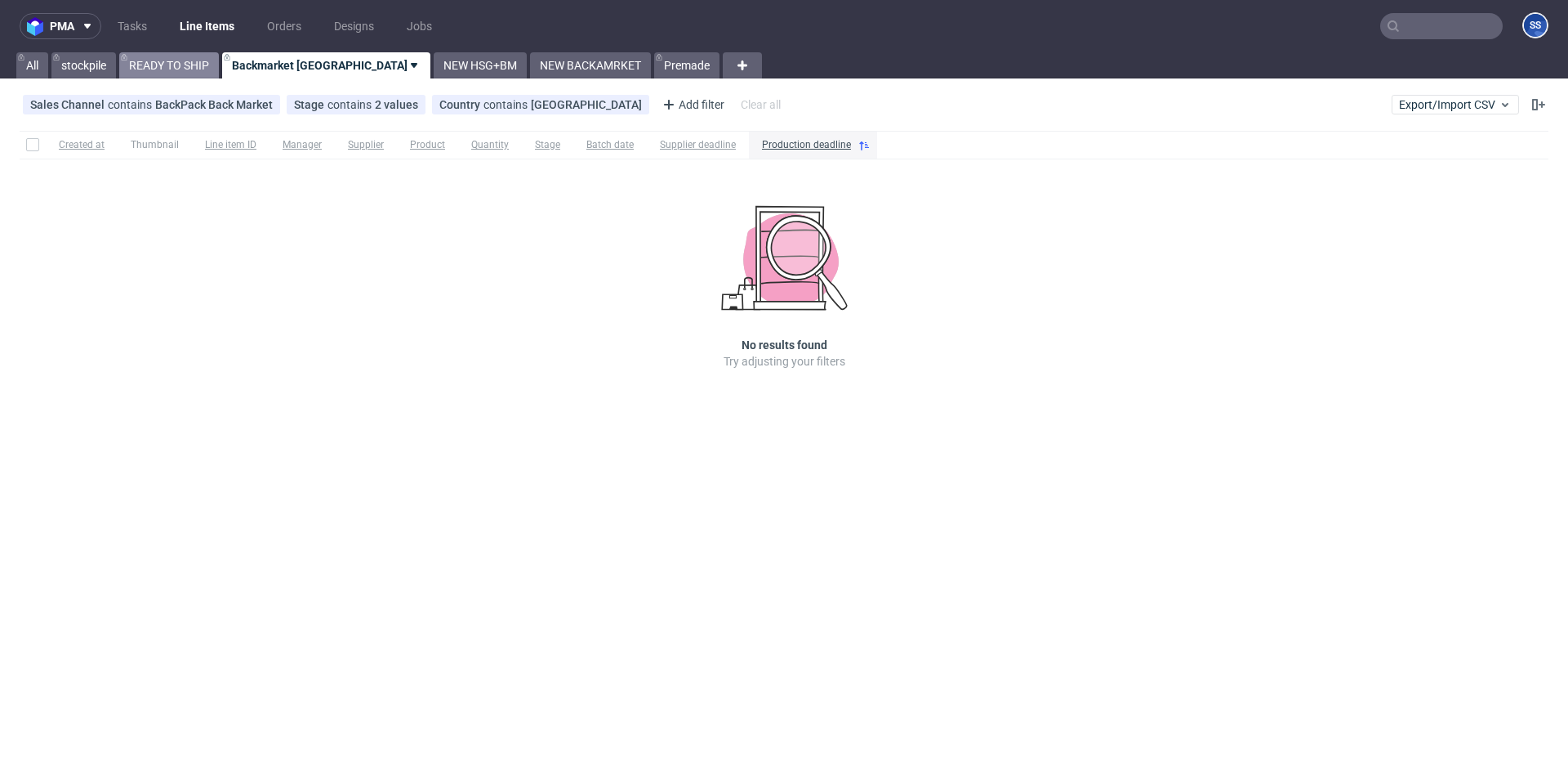
click at [188, 69] on link "READY TO SHIP" at bounding box center [169, 65] width 100 height 26
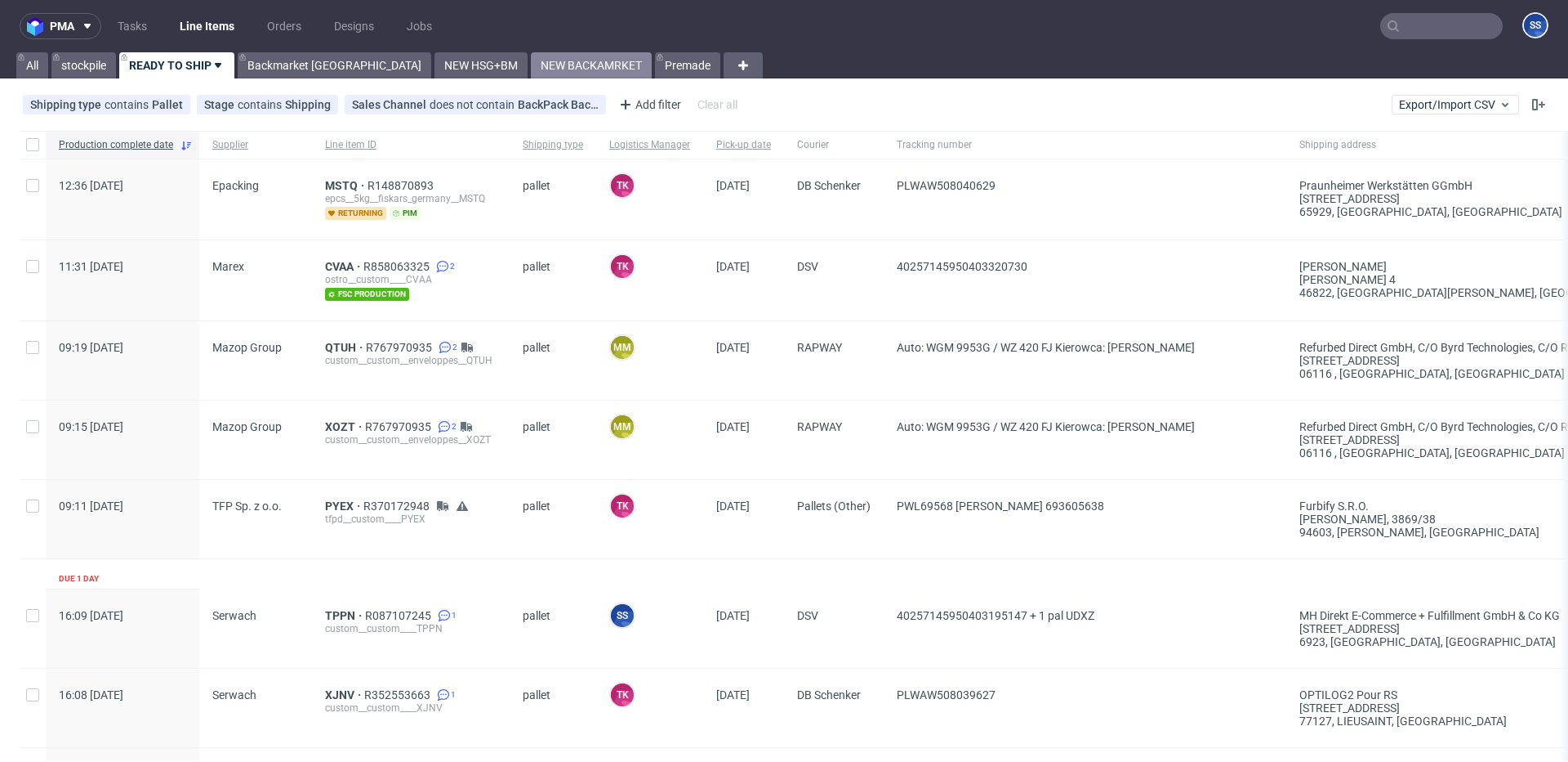
click at [531, 65] on link "NEW BACKAMRKET" at bounding box center [591, 65] width 121 height 26
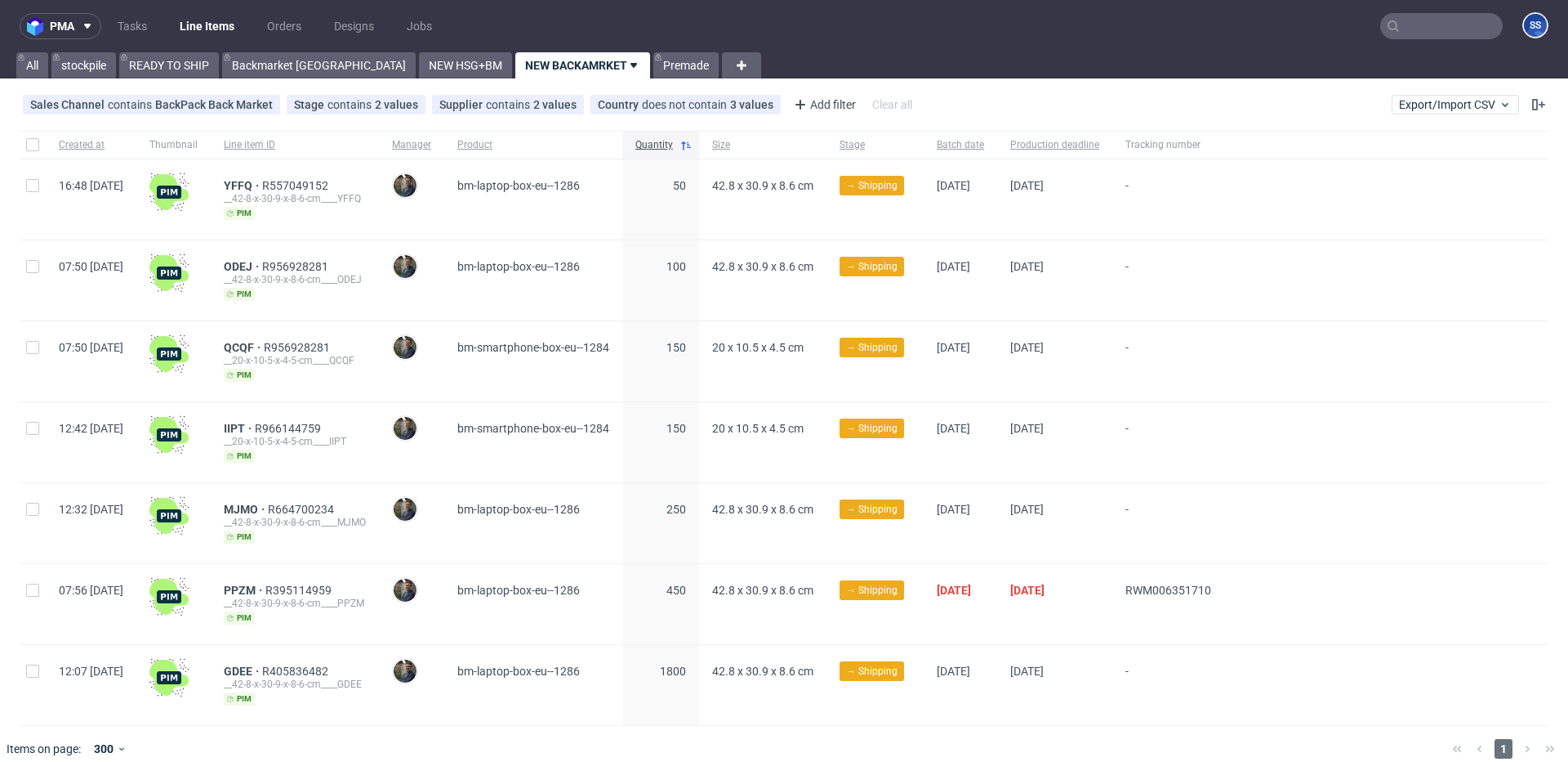
scroll to position [14, 0]
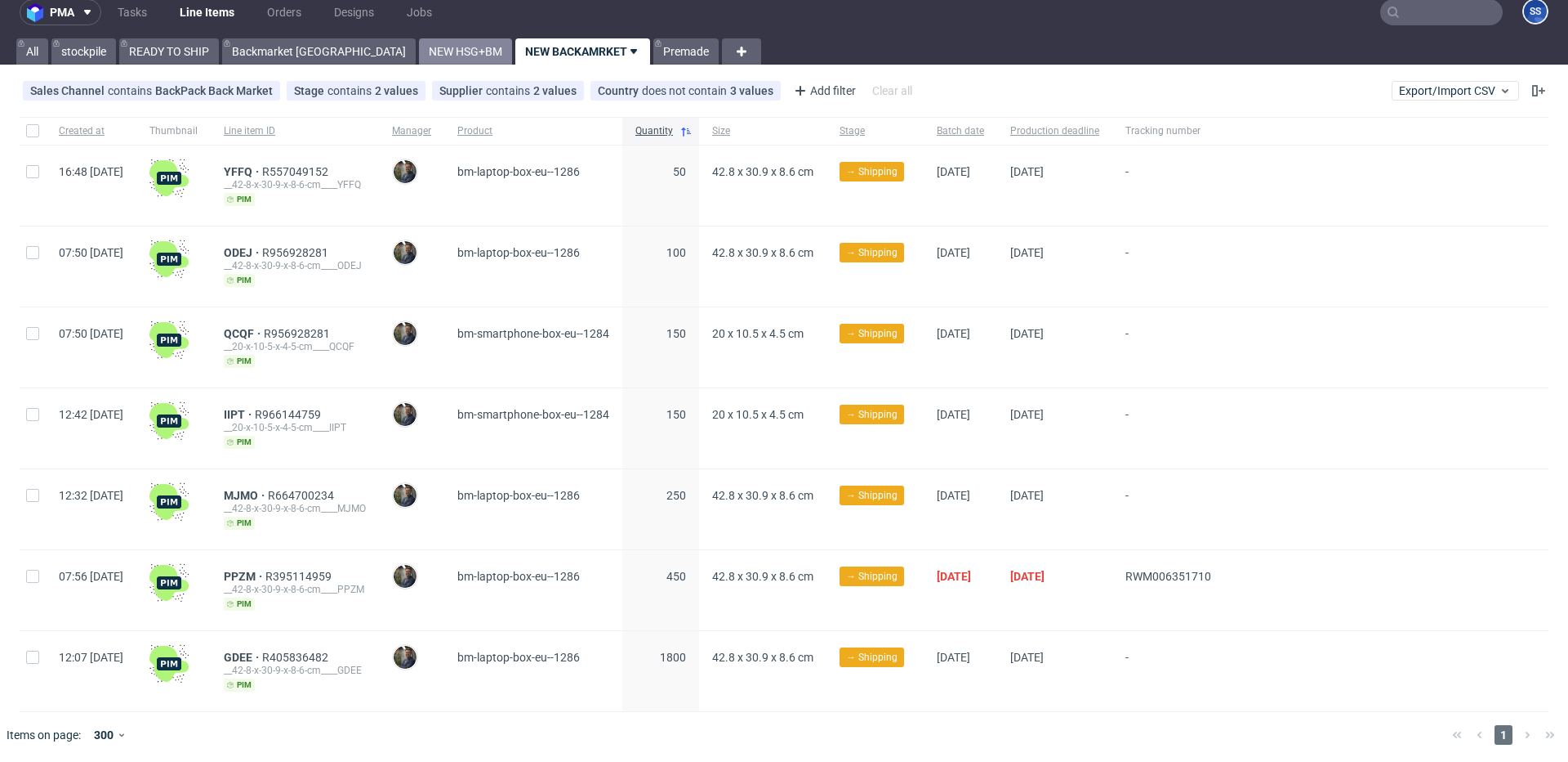
click at [419, 53] on link "NEW HSG+BM" at bounding box center [466, 51] width 93 height 26
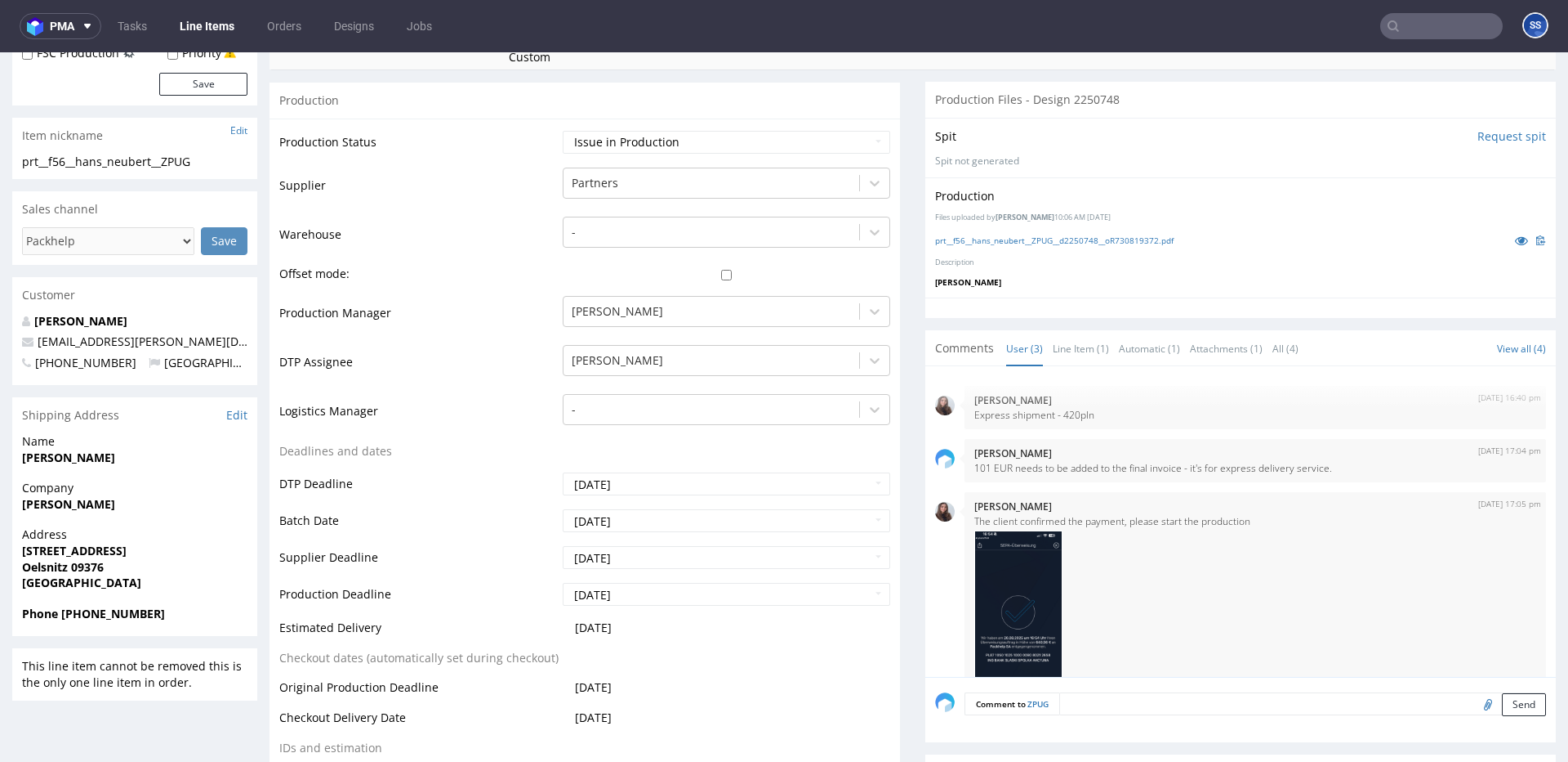
scroll to position [321, 0]
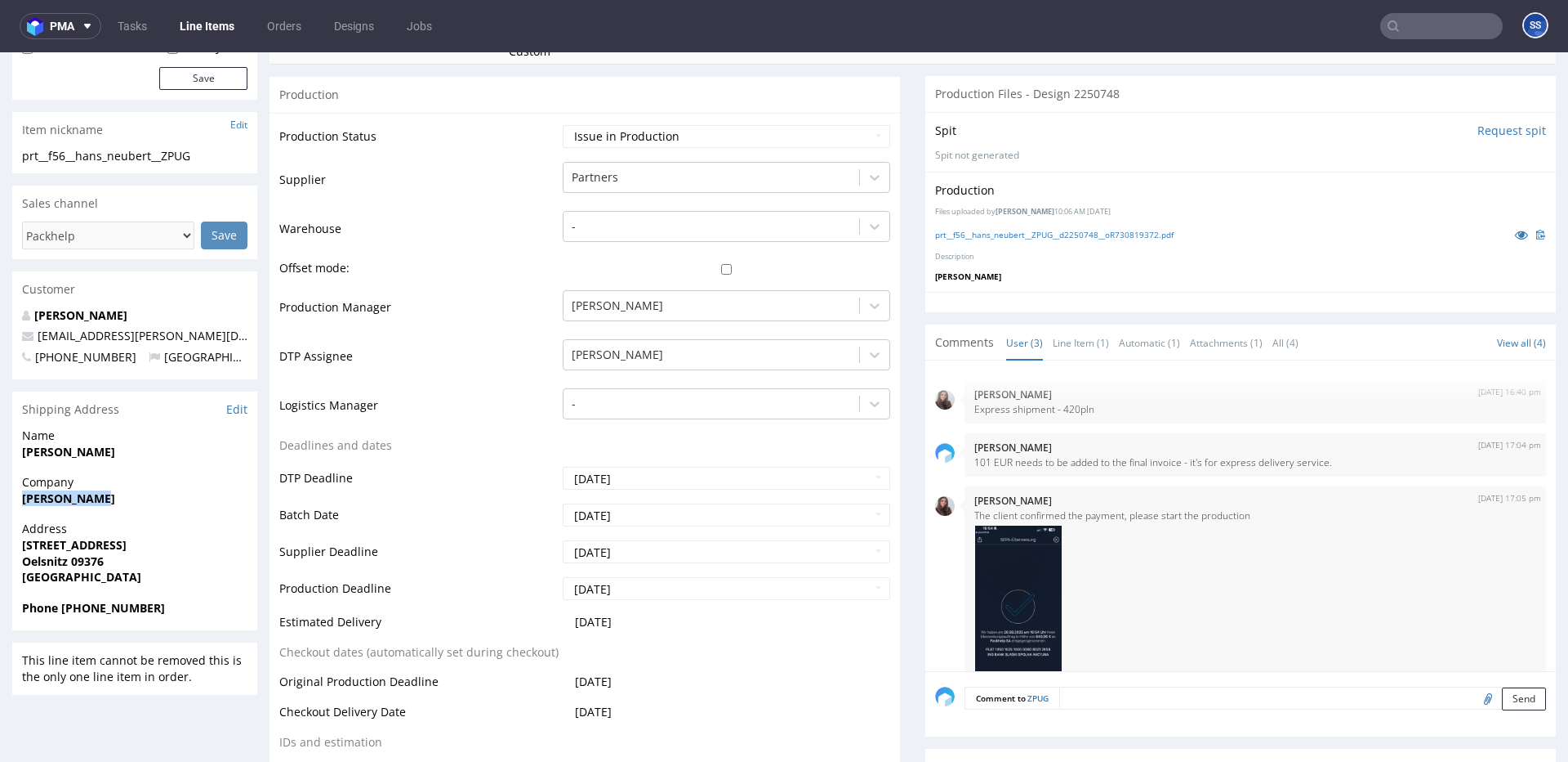
drag, startPoint x: 118, startPoint y: 497, endPoint x: 5, endPoint y: 496, distance: 113.0
copy strong "[PERSON_NAME]"
click at [46, 539] on strong "[STREET_ADDRESS]" at bounding box center [73, 544] width 104 height 16
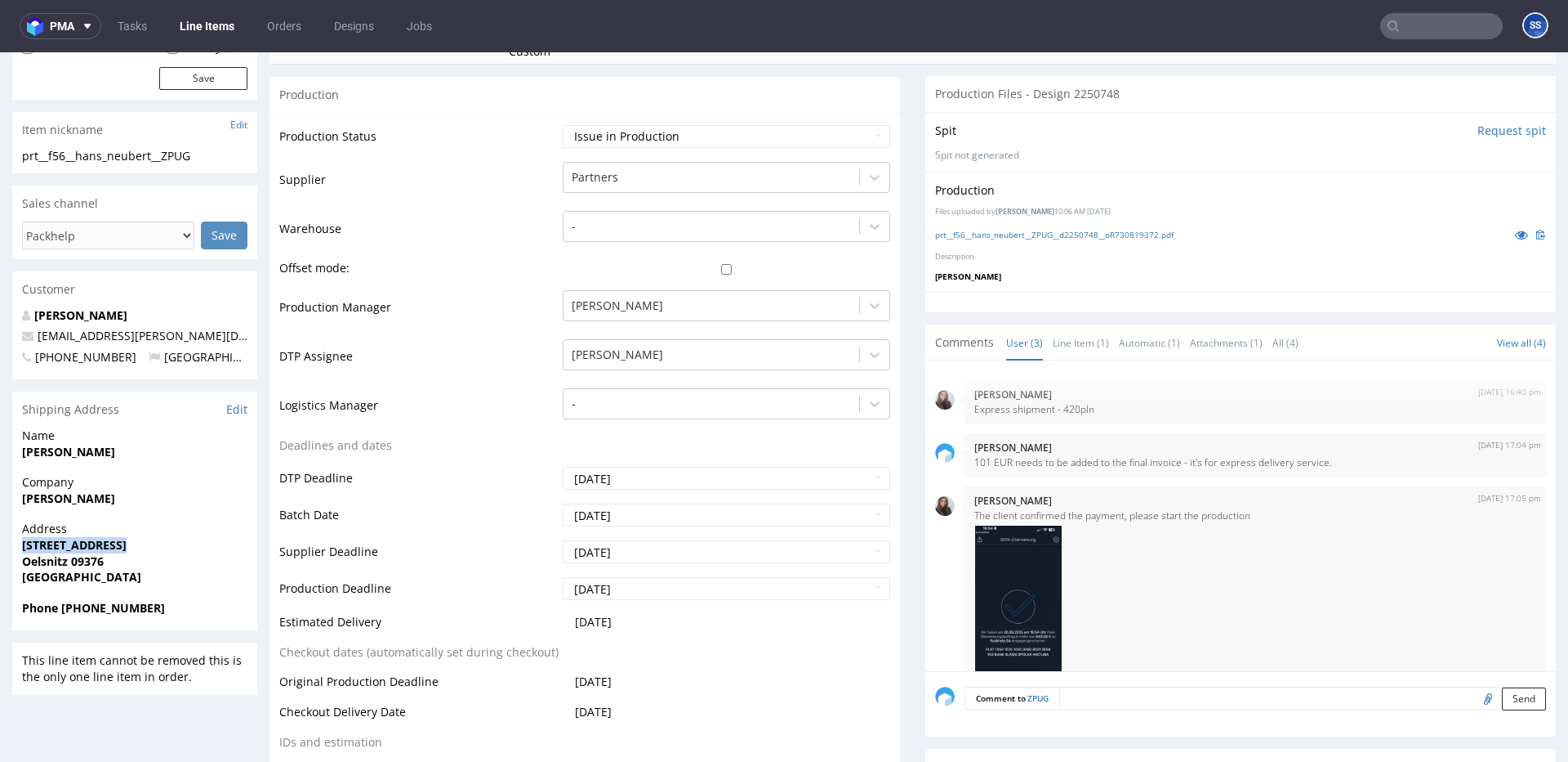
click at [46, 539] on strong "[STREET_ADDRESS]" at bounding box center [73, 544] width 104 height 16
copy strong "[STREET_ADDRESS]"
click at [37, 564] on strong "Oelsnitz 09376" at bounding box center [62, 561] width 82 height 16
drag, startPoint x: 37, startPoint y: 564, endPoint x: 125, endPoint y: 509, distance: 103.8
click at [37, 563] on strong "Oelsnitz 09376" at bounding box center [62, 561] width 82 height 16
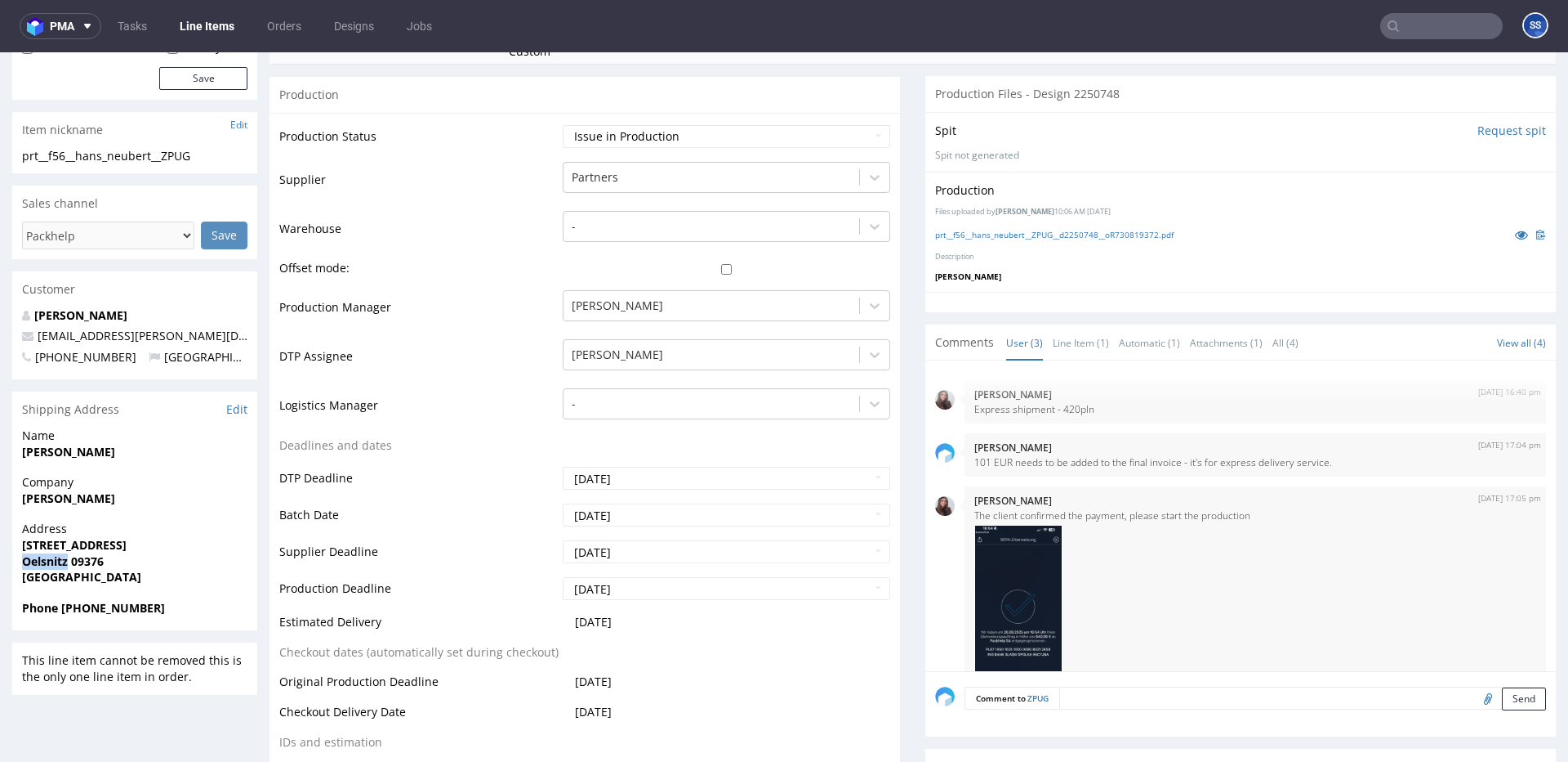
copy strong "Oelsnitz"
click at [90, 562] on strong "Oelsnitz 09376" at bounding box center [62, 561] width 82 height 16
copy strong "09376"
click at [110, 599] on div "Address Pflockenstr 61i Oelsnitz 09376 Germany" at bounding box center [135, 560] width 245 height 78
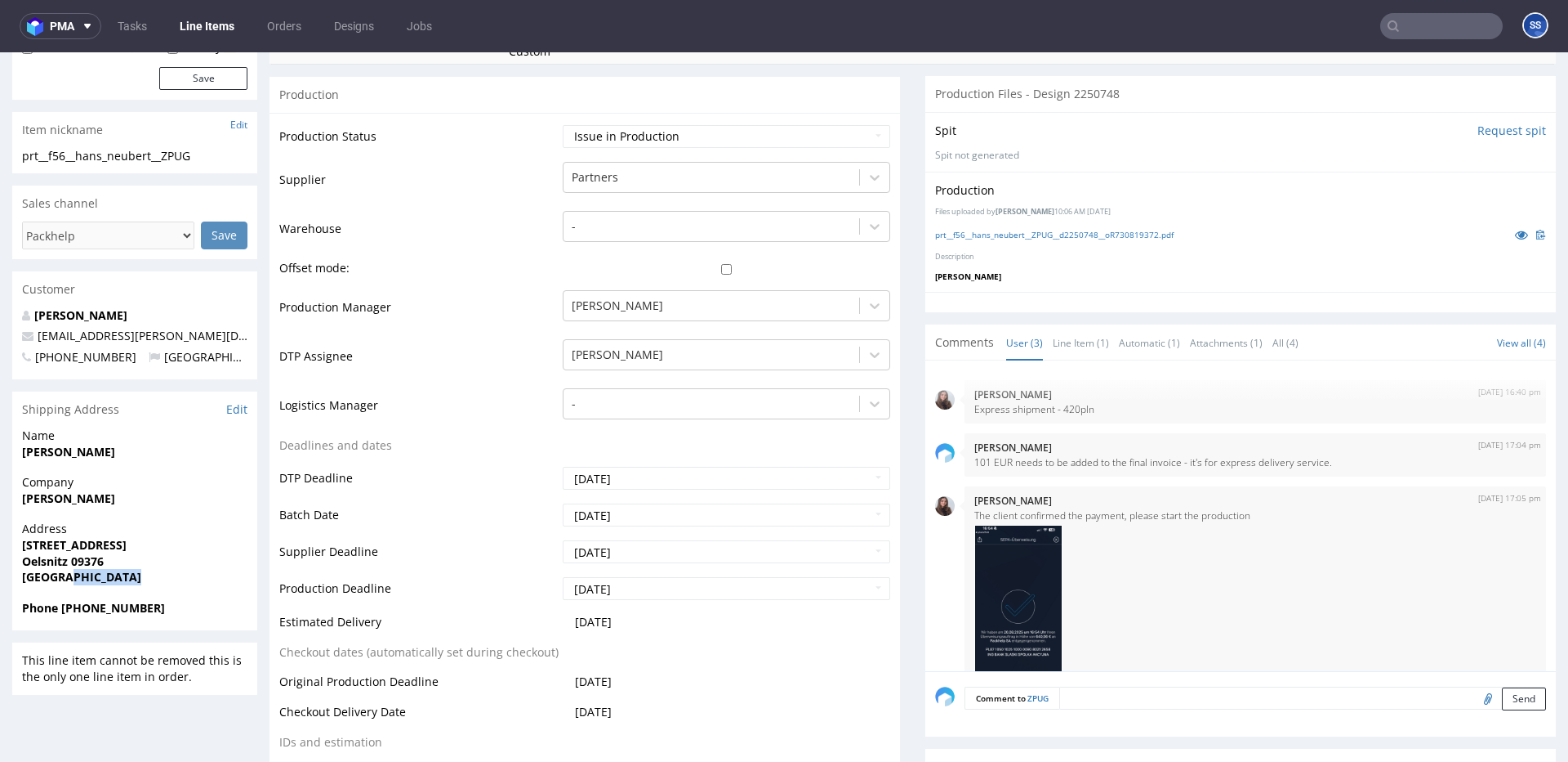
click at [110, 599] on div "Address Pflockenstr 61i Oelsnitz 09376 Germany" at bounding box center [135, 560] width 245 height 78
click at [108, 605] on strong "Phone +4917626812404" at bounding box center [93, 608] width 143 height 16
copy strong "4917626812404"
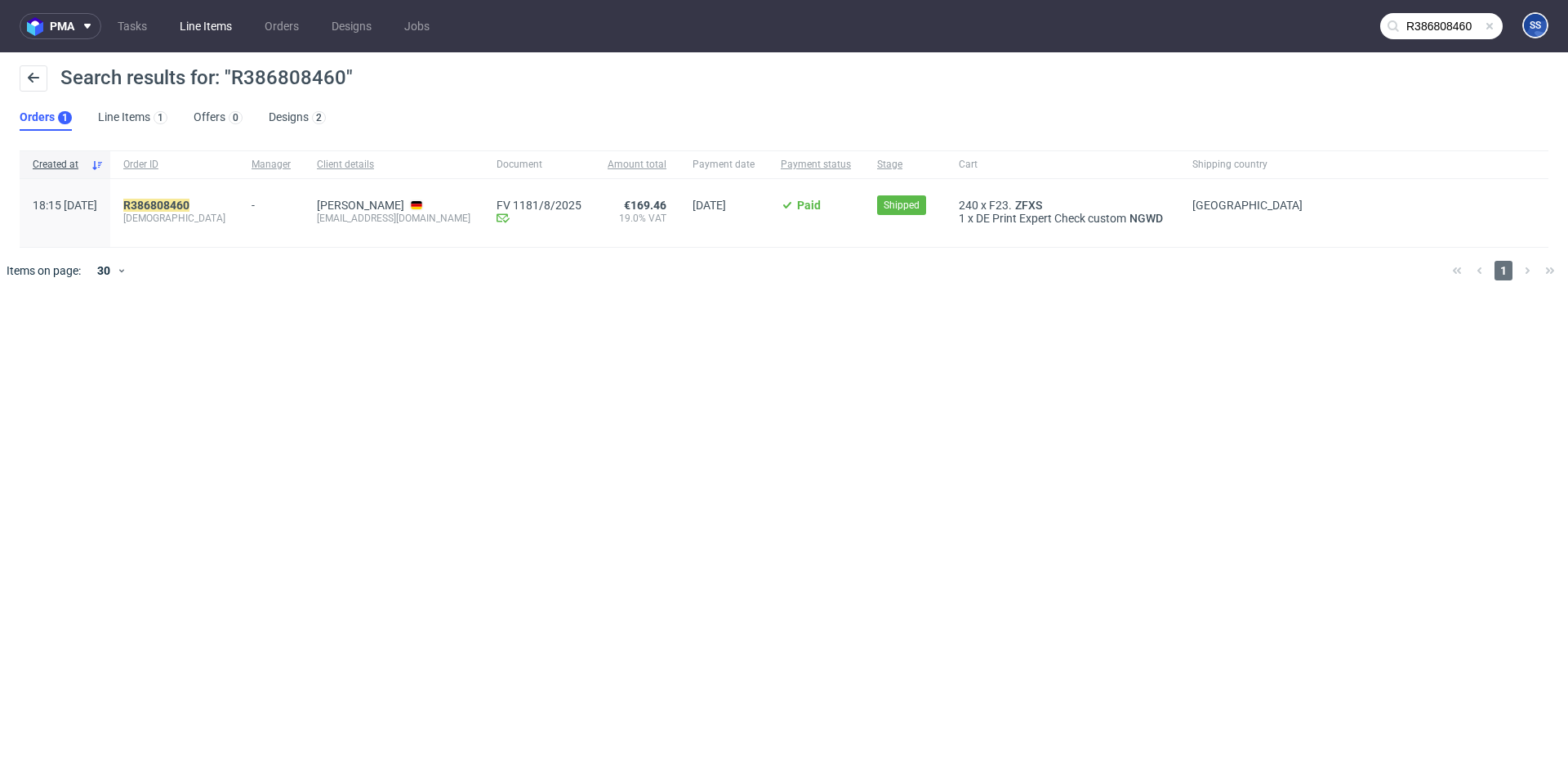
click at [224, 23] on link "Line Items" at bounding box center [206, 26] width 72 height 26
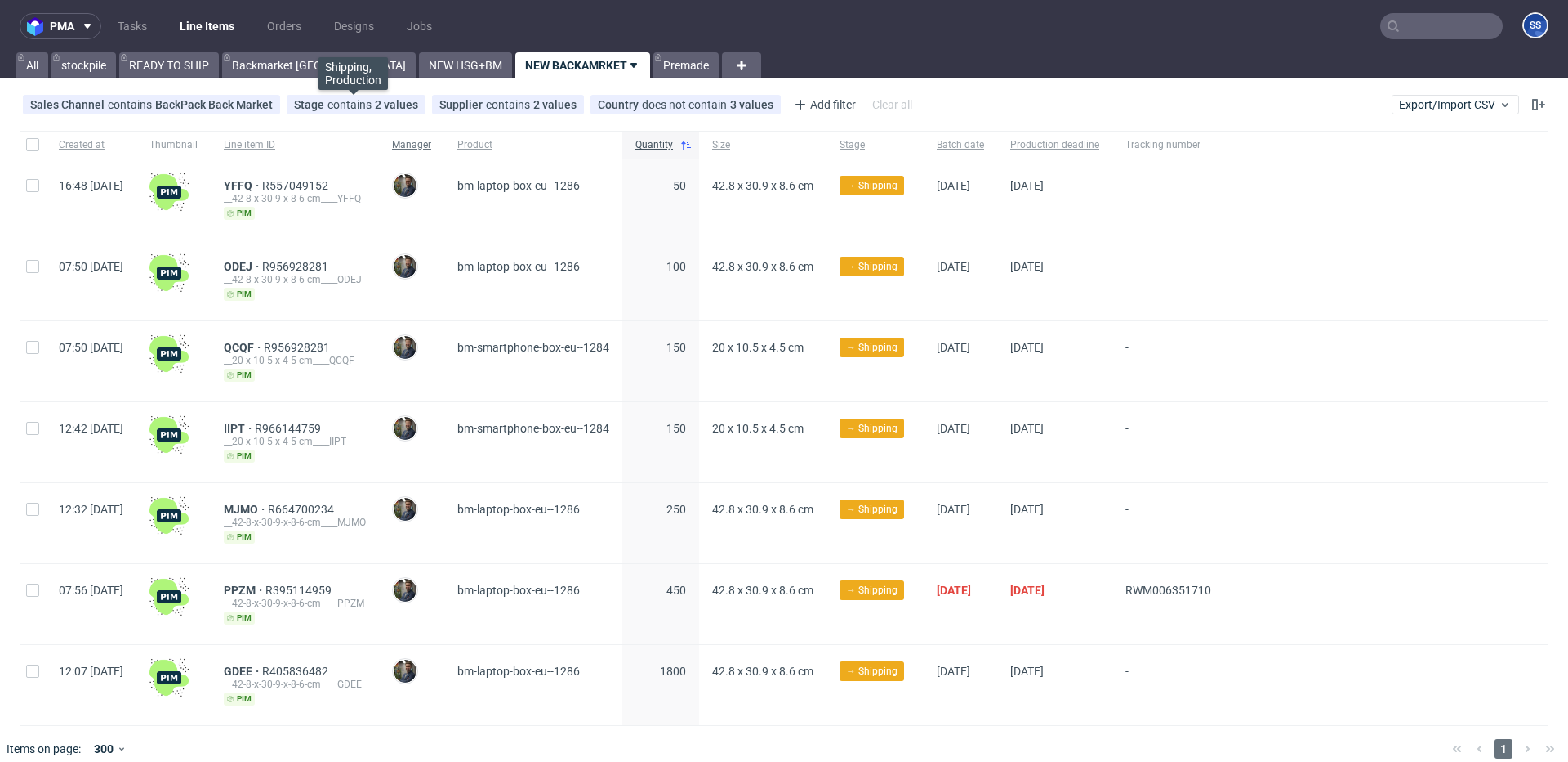
scroll to position [14, 0]
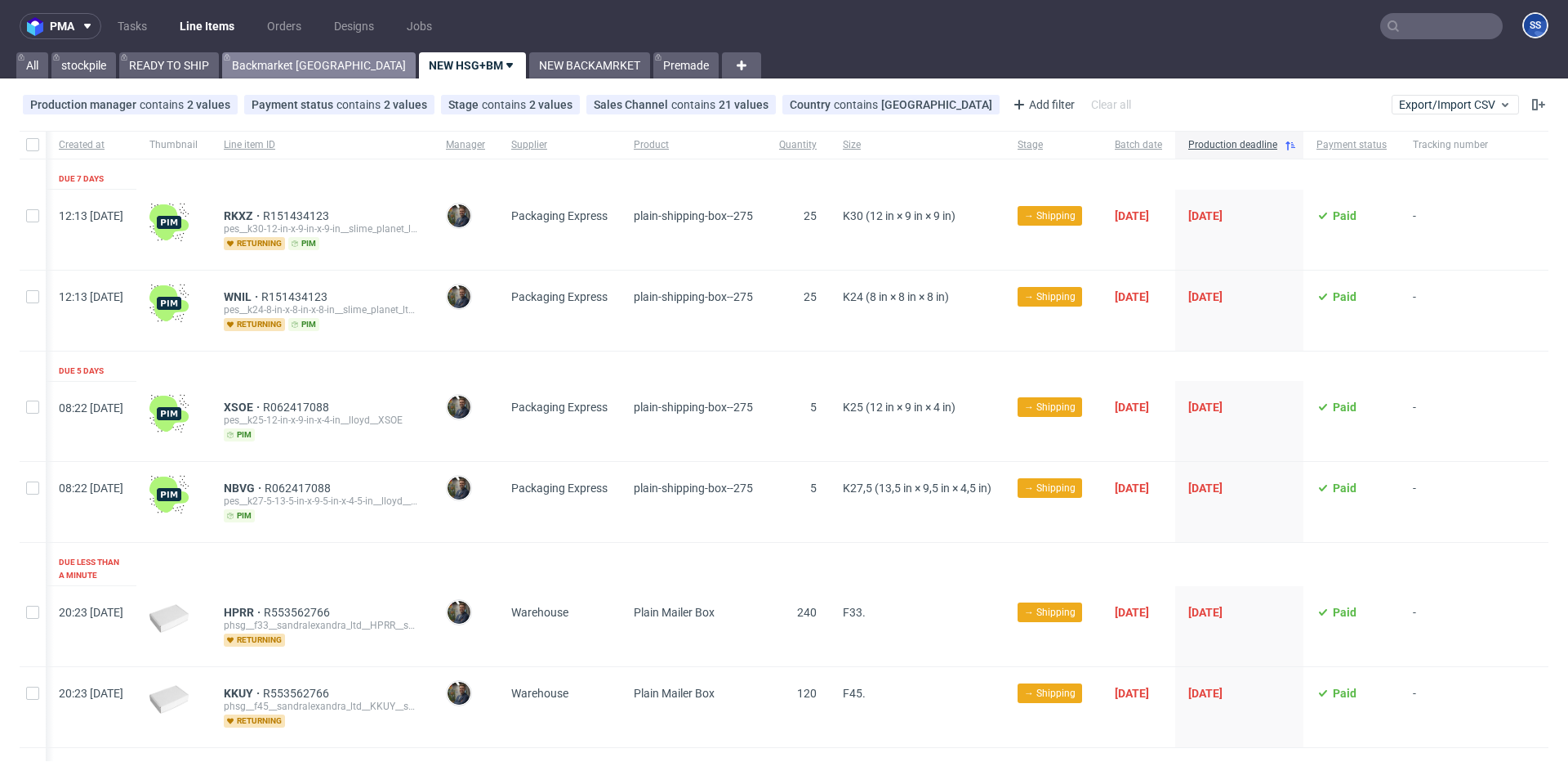
click at [286, 68] on link "Backmarket [GEOGRAPHIC_DATA]" at bounding box center [319, 65] width 193 height 26
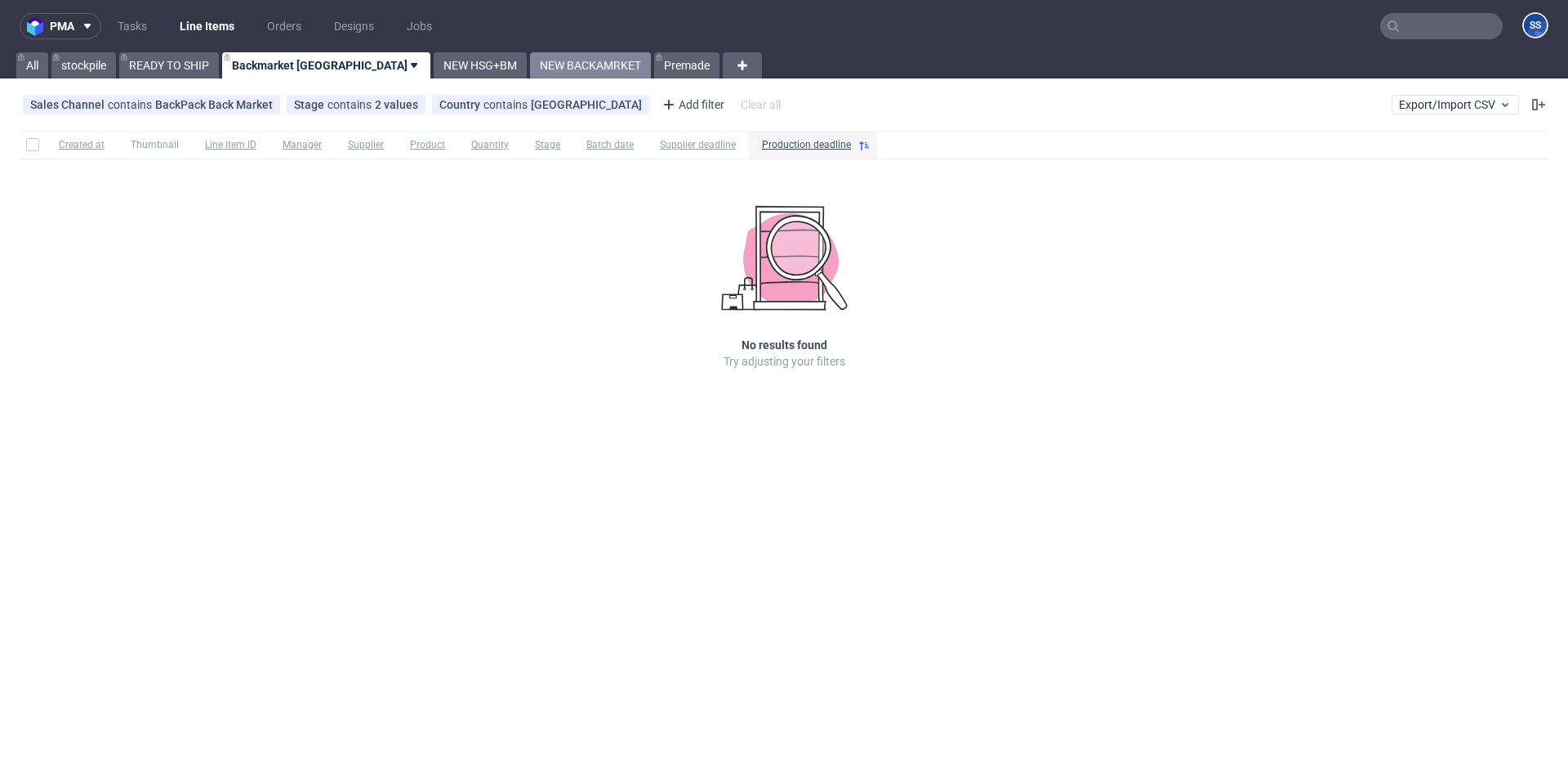
click at [530, 64] on link "NEW BACKAMRKET" at bounding box center [590, 65] width 121 height 26
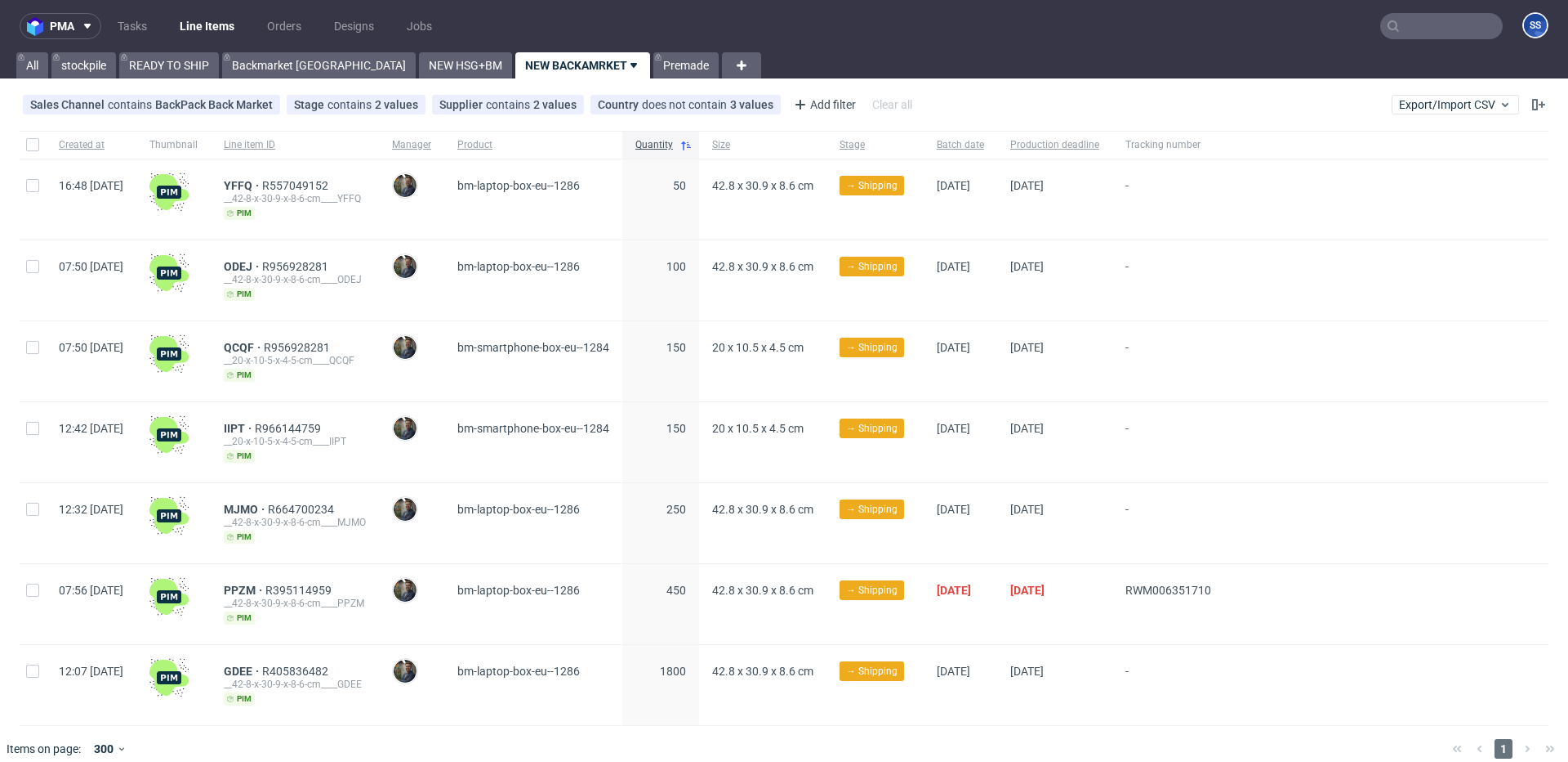
scroll to position [14, 0]
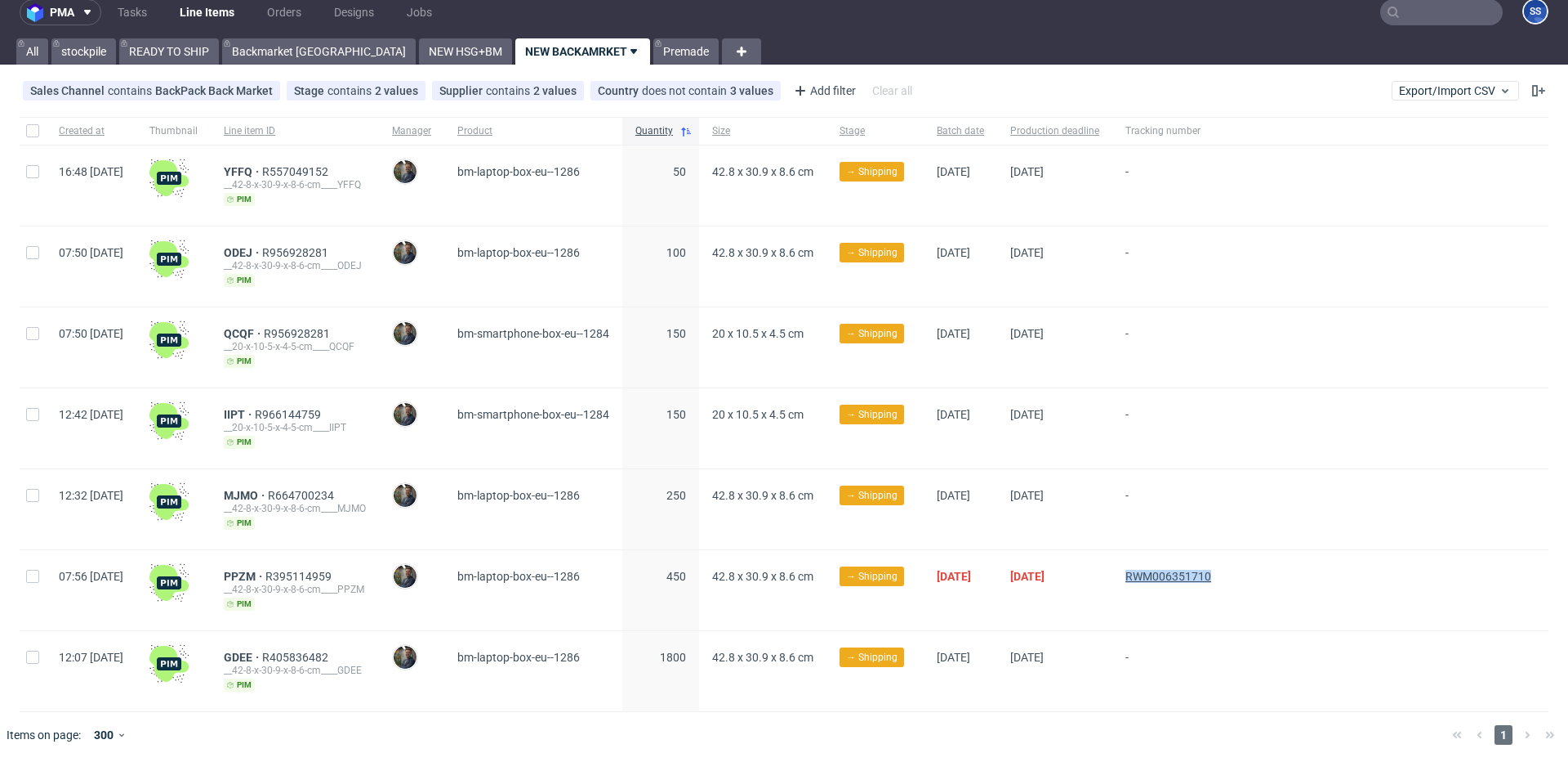
drag, startPoint x: 1292, startPoint y: 579, endPoint x: 1187, endPoint y: 577, distance: 105.0
click at [1187, 577] on div "07:56 [DATE] PPZM R395114959 __42-8-x-30-9-x-8-6-cm____PPZM [PERSON_NAME] [PERS…" at bounding box center [784, 590] width 1529 height 81
copy span "RWM006351710"
click at [178, 57] on link "READY TO SHIP" at bounding box center [169, 51] width 100 height 26
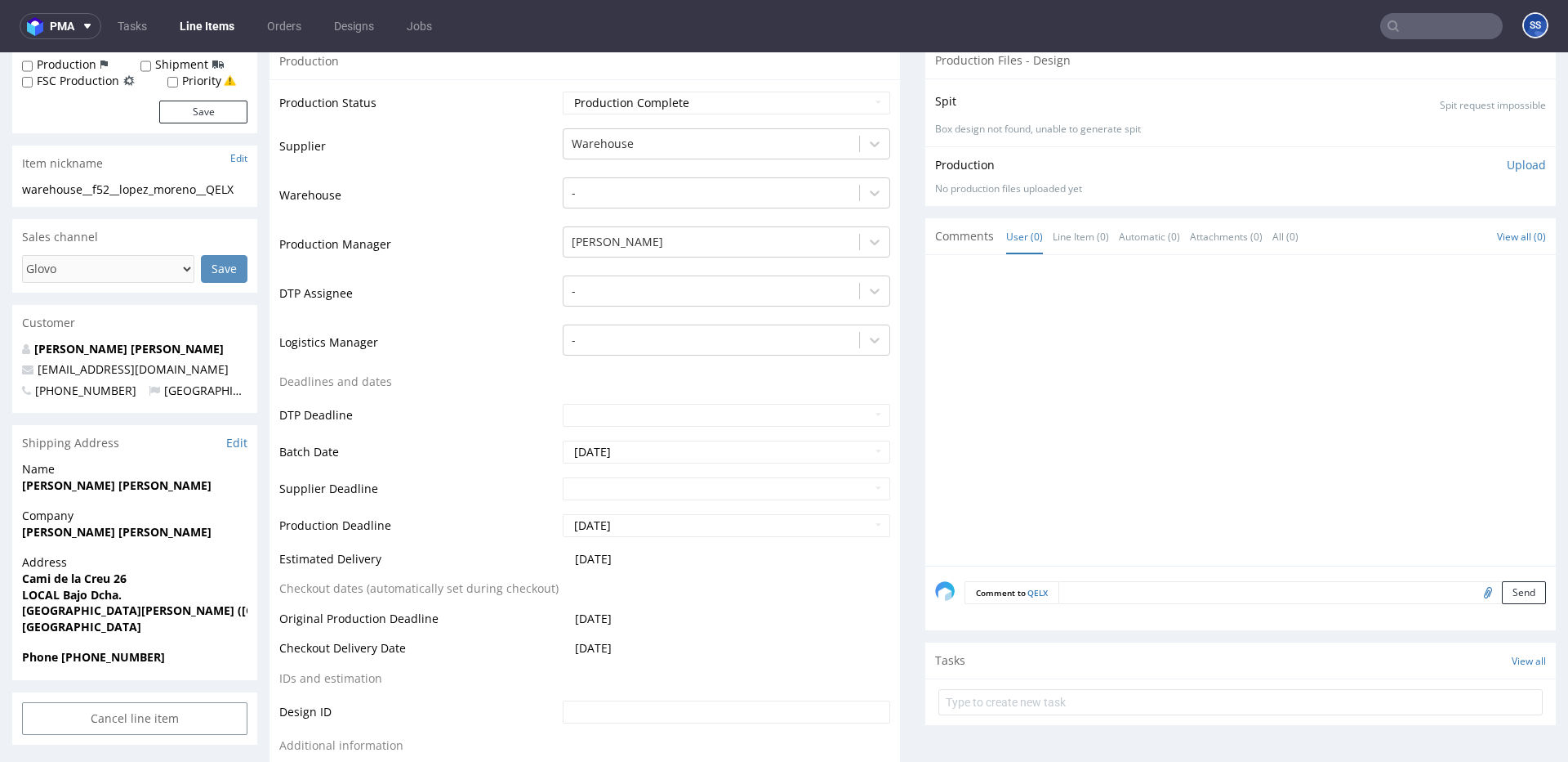
scroll to position [313, 0]
click at [49, 533] on strong "[PERSON_NAME] [PERSON_NAME]" at bounding box center [116, 530] width 189 height 16
copy strong "[PERSON_NAME] [PERSON_NAME]"
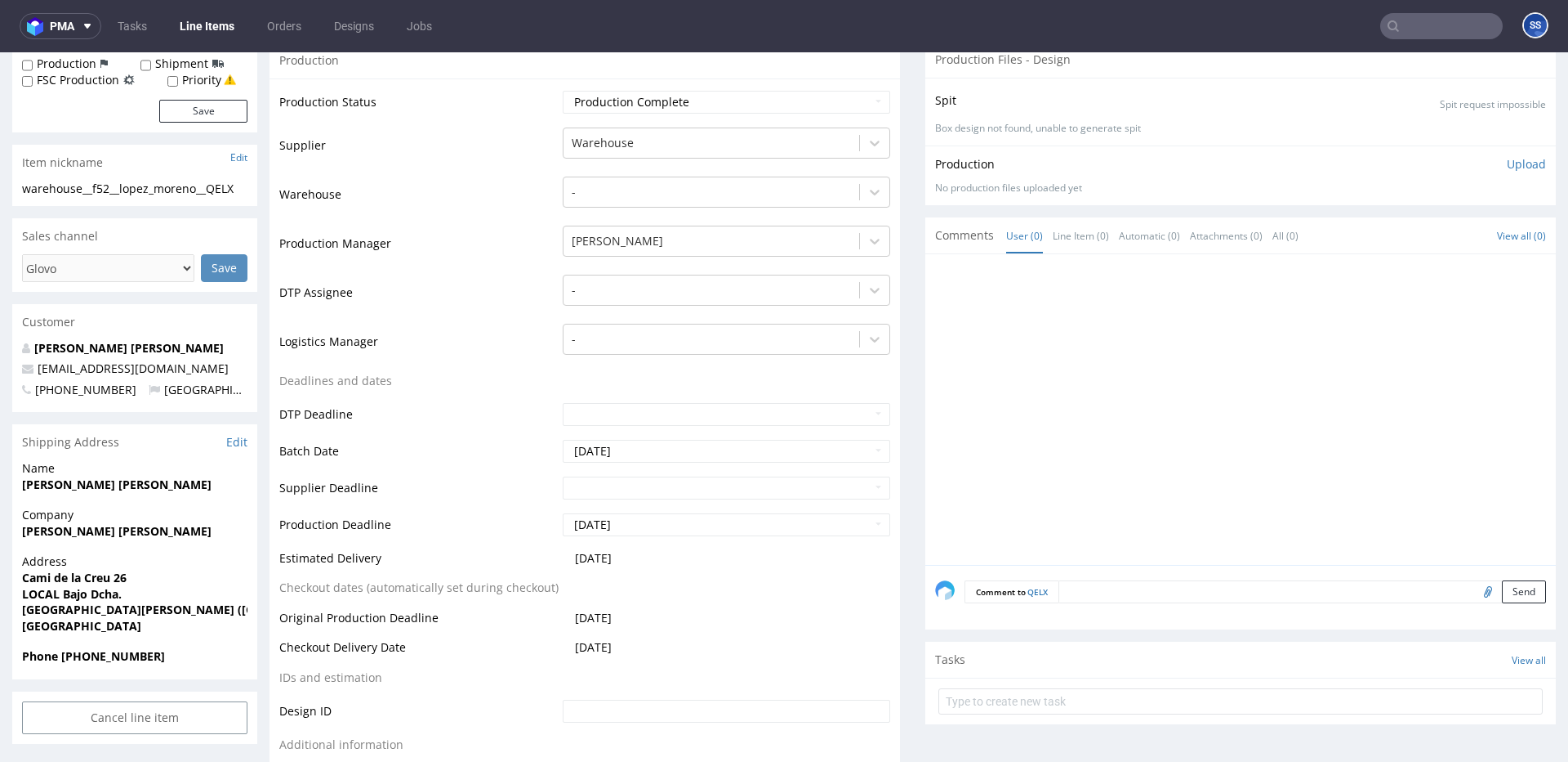
drag, startPoint x: 102, startPoint y: 476, endPoint x: 85, endPoint y: 480, distance: 17.5
click at [102, 477] on span "[PERSON_NAME] [PERSON_NAME]" at bounding box center [134, 485] width 226 height 17
click at [82, 480] on strong "[PERSON_NAME] [PERSON_NAME]" at bounding box center [116, 484] width 189 height 16
click at [83, 480] on strong "[PERSON_NAME] [PERSON_NAME]" at bounding box center [116, 484] width 189 height 16
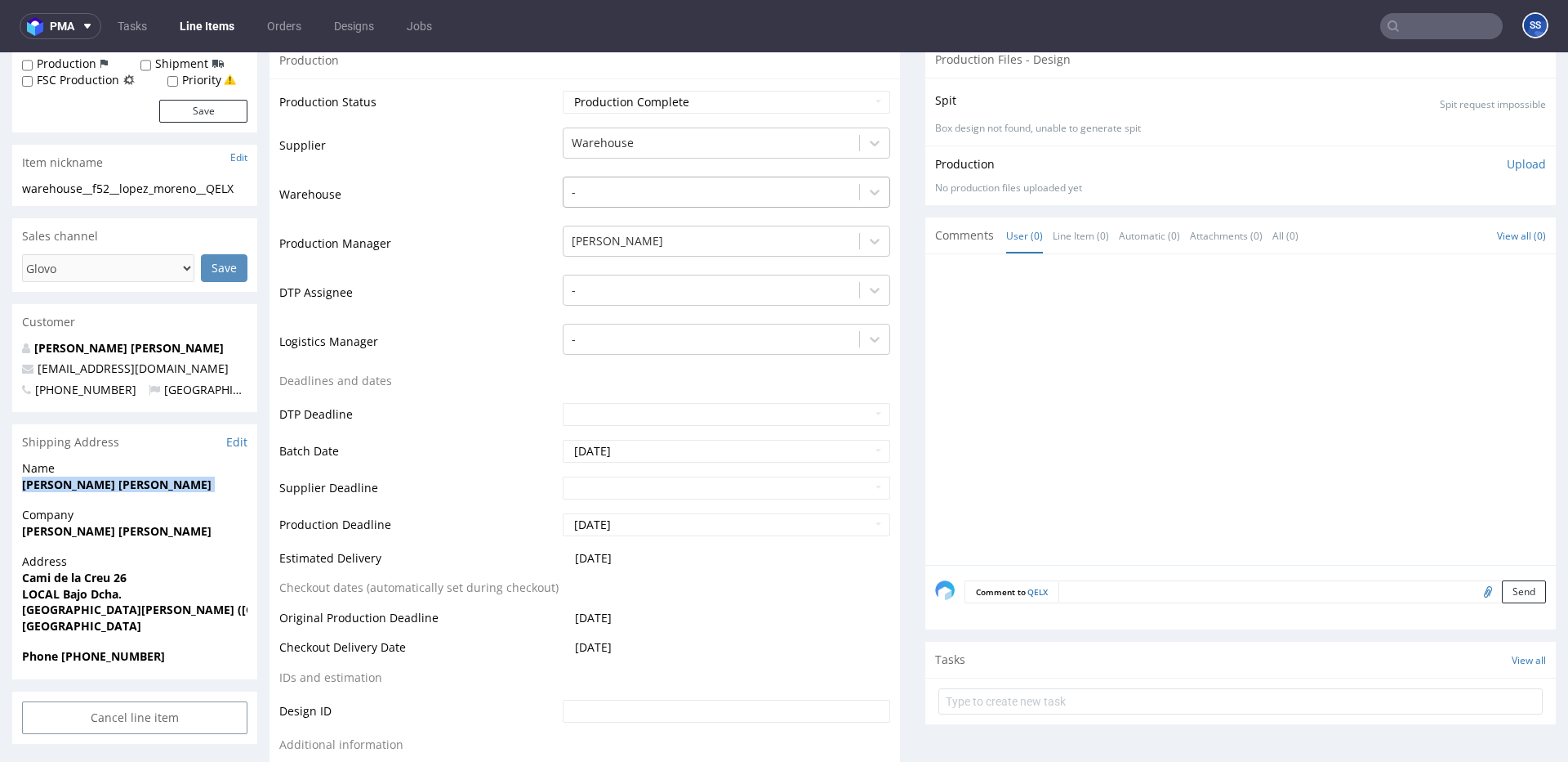
copy strong "[PERSON_NAME] [PERSON_NAME]"
click at [57, 577] on strong "Cami de la Creu 26" at bounding box center [73, 577] width 104 height 16
copy strong "Cami de la Creu 26"
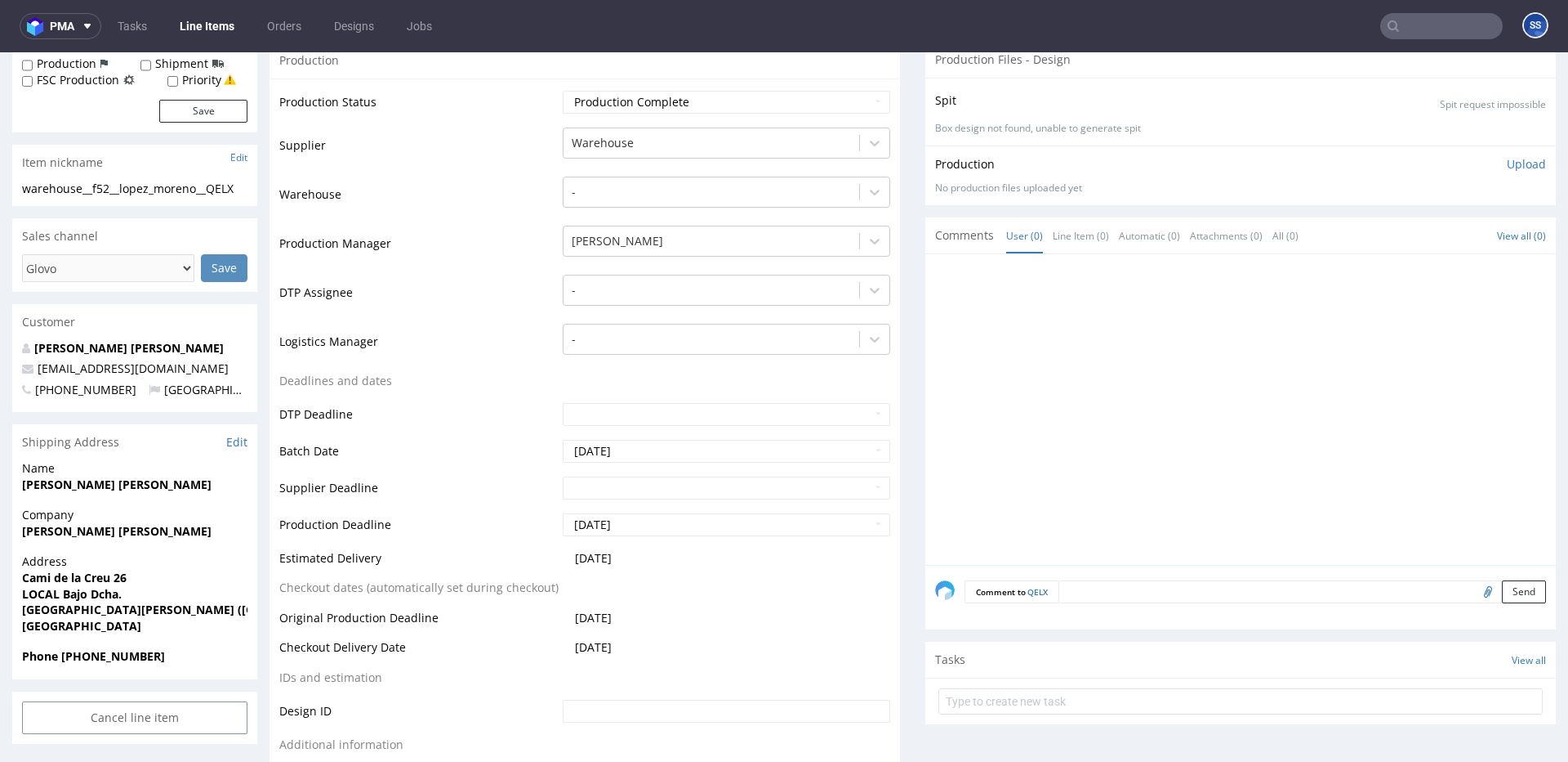
click at [98, 595] on strong "LOCAL Bajo Dcha." at bounding box center [72, 594] width 100 height 16
copy strong "LOCAL Bajo Dcha."
click at [227, 609] on strong "[GEOGRAPHIC_DATA][PERSON_NAME] ([GEOGRAPHIC_DATA]) 08172" at bounding box center [211, 609] width 379 height 16
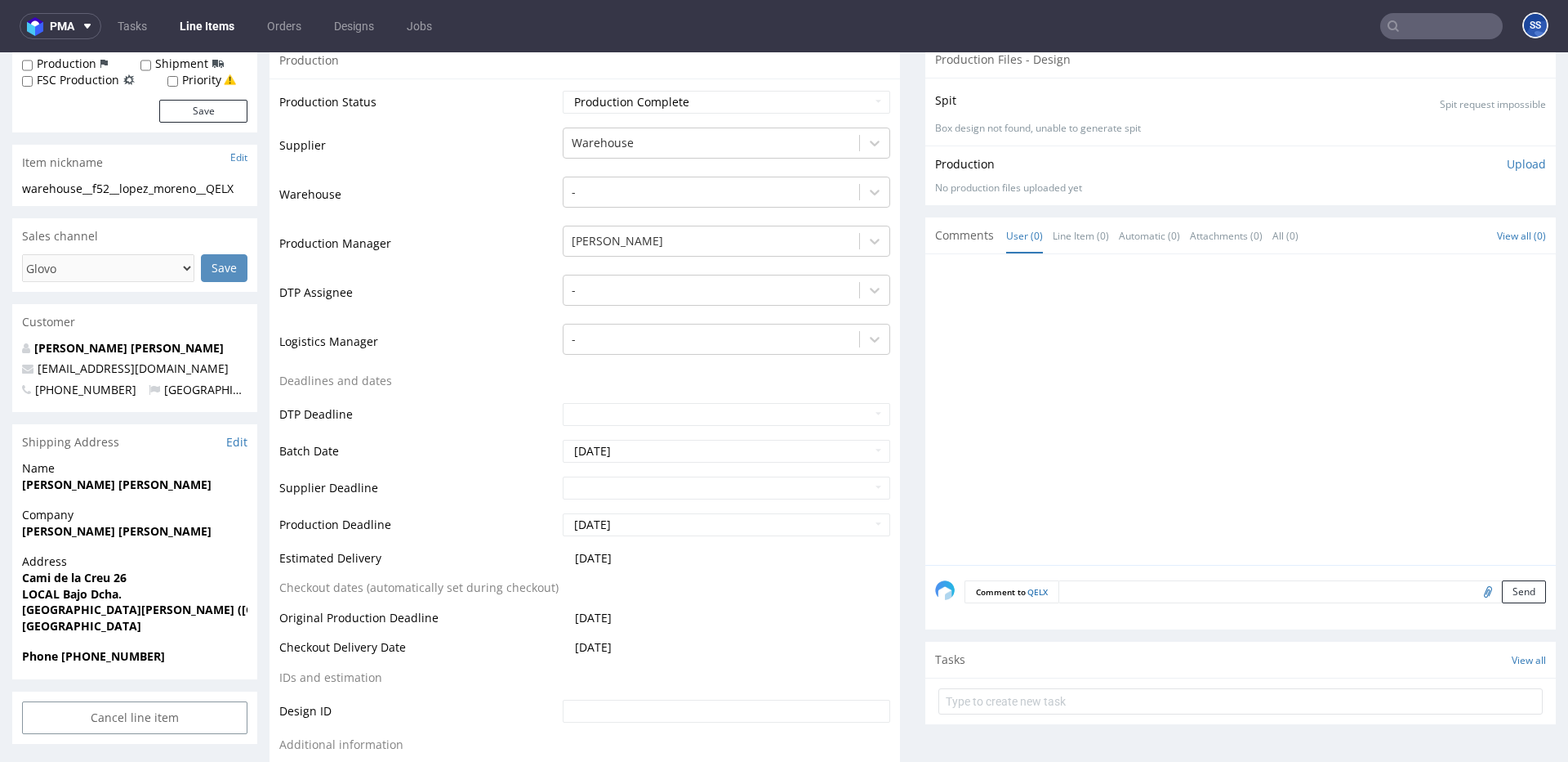
click at [227, 609] on strong "[GEOGRAPHIC_DATA][PERSON_NAME] ([GEOGRAPHIC_DATA]) 08172" at bounding box center [211, 609] width 379 height 16
copy strong "08172"
drag, startPoint x: 20, startPoint y: 608, endPoint x: 325, endPoint y: 469, distance: 335.2
click at [141, 611] on div "Address [STREET_ADDRESS]. [GEOGRAPHIC_DATA][PERSON_NAME] ([GEOGRAPHIC_DATA]) 08…" at bounding box center [135, 601] width 245 height 95
copy strong "[GEOGRAPHIC_DATA][PERSON_NAME]"
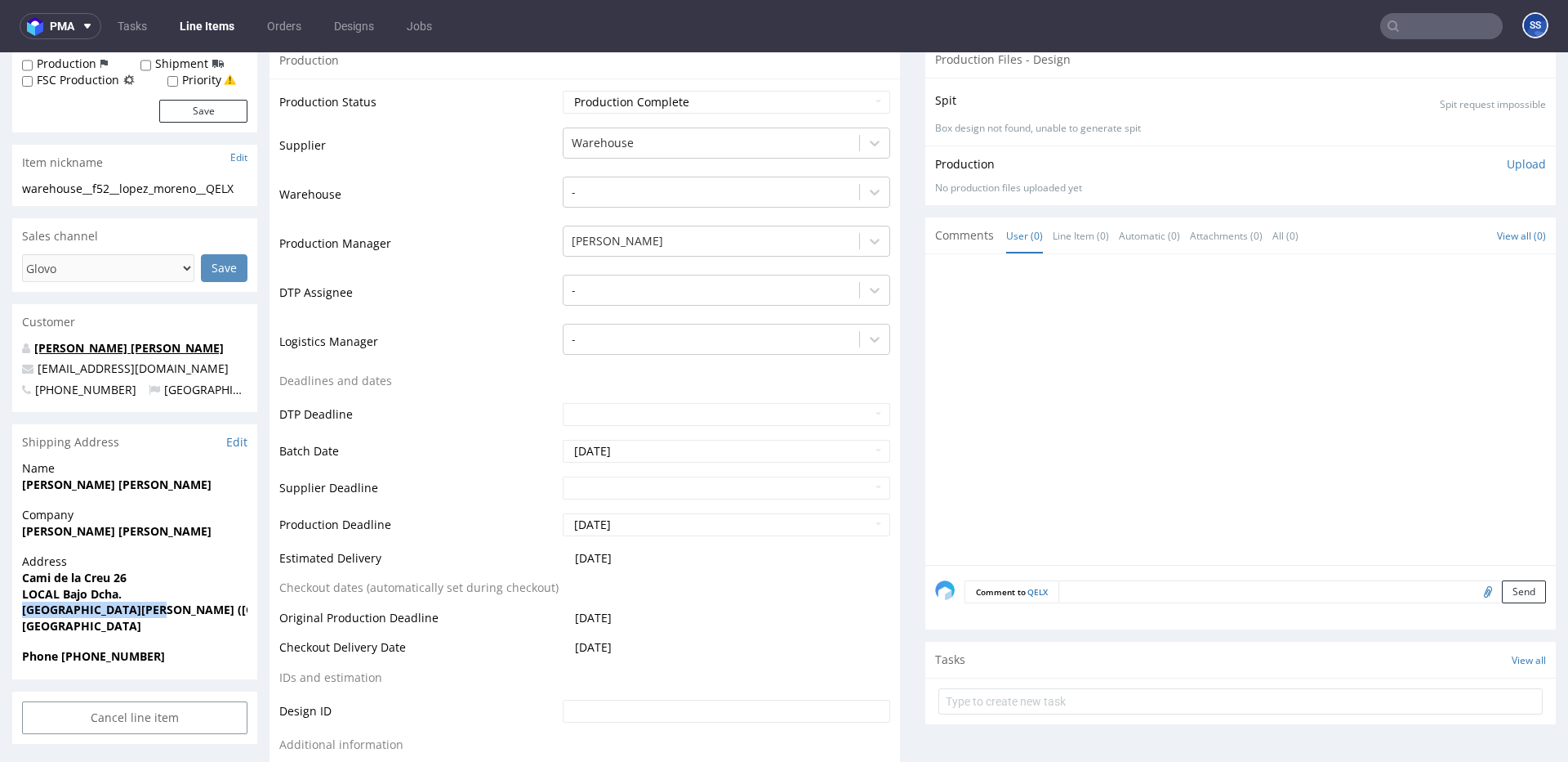
drag, startPoint x: 132, startPoint y: 368, endPoint x: 77, endPoint y: 345, distance: 59.6
click at [38, 370] on p "[EMAIL_ADDRESS][DOMAIN_NAME]" at bounding box center [134, 368] width 226 height 17
copy link "[EMAIL_ADDRESS][DOMAIN_NAME]"
click at [112, 649] on section "Shipping Address Edit Name [PERSON_NAME] [PERSON_NAME] Company [PERSON_NAME] [P…" at bounding box center [135, 552] width 245 height 255
click at [107, 652] on strong "Phone [PHONE_NUMBER]" at bounding box center [93, 655] width 143 height 16
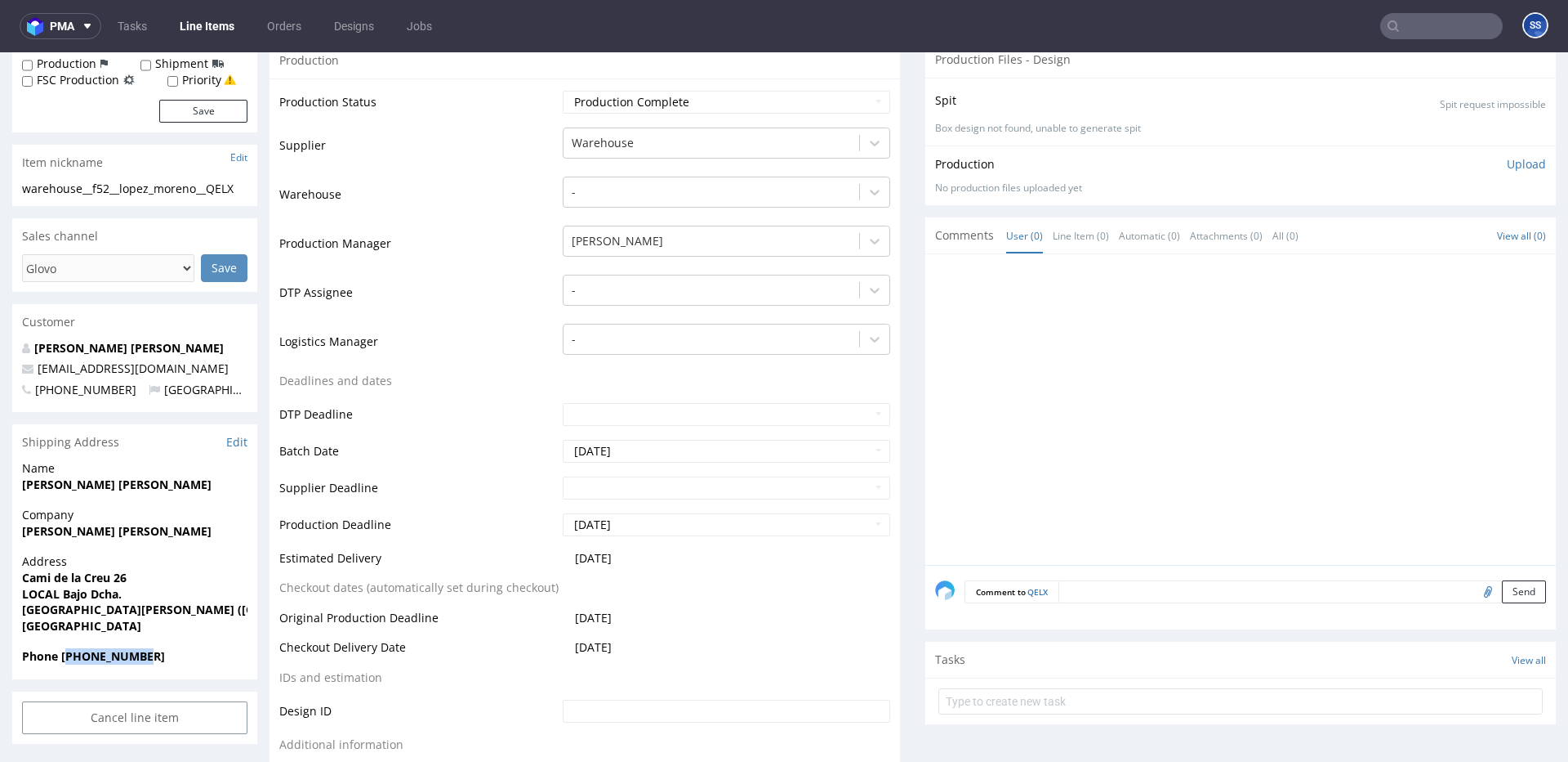
click at [108, 652] on strong "Phone [PHONE_NUMBER]" at bounding box center [93, 655] width 143 height 16
copy strong "34639213151"
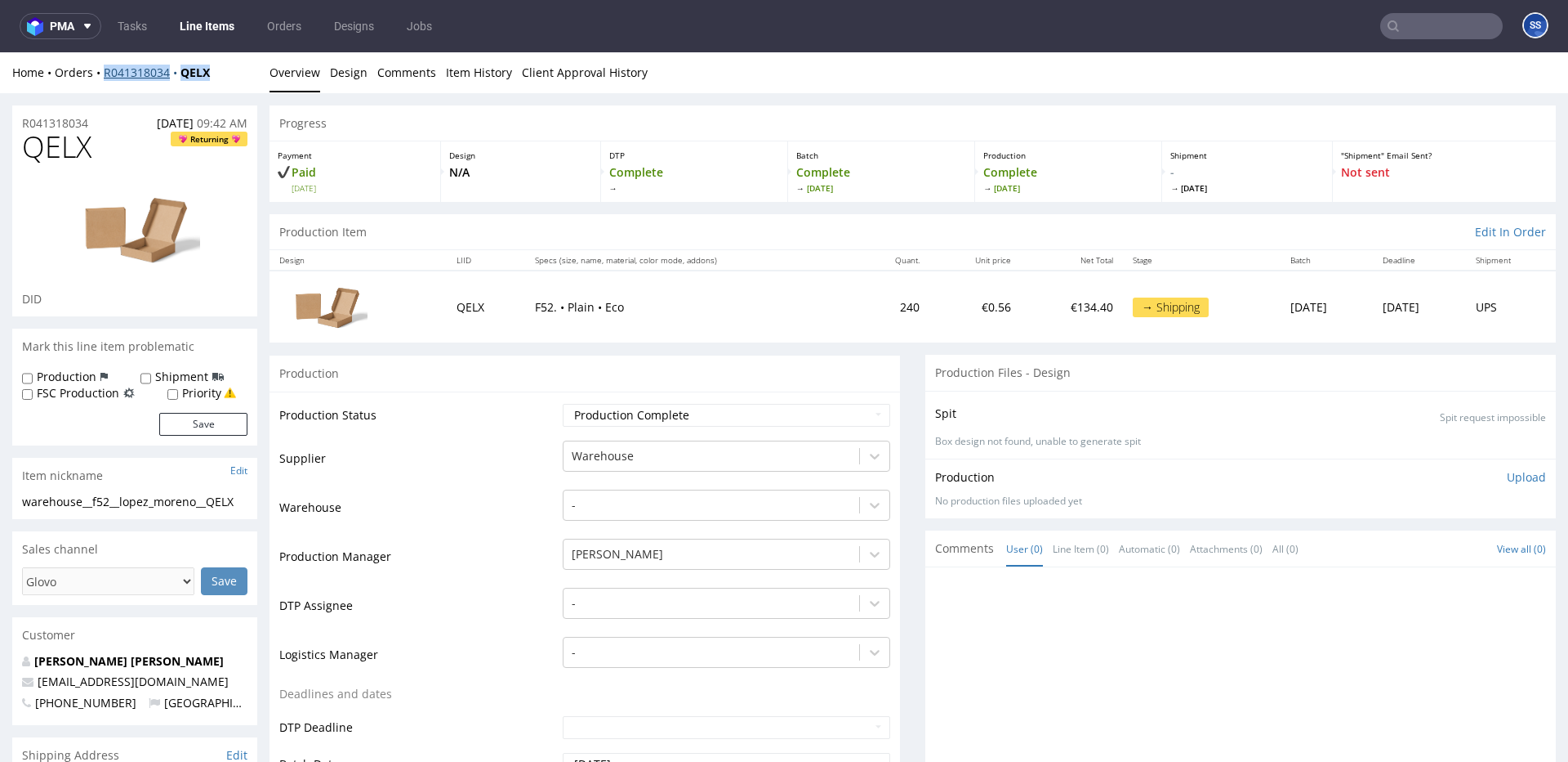
drag, startPoint x: 221, startPoint y: 68, endPoint x: 104, endPoint y: 70, distance: 117.0
click at [104, 70] on div "Home Orders R041318034 QELX" at bounding box center [135, 73] width 245 height 17
copy div "R041318034 QELX"
click at [227, 29] on link "Line Items" at bounding box center [207, 26] width 74 height 26
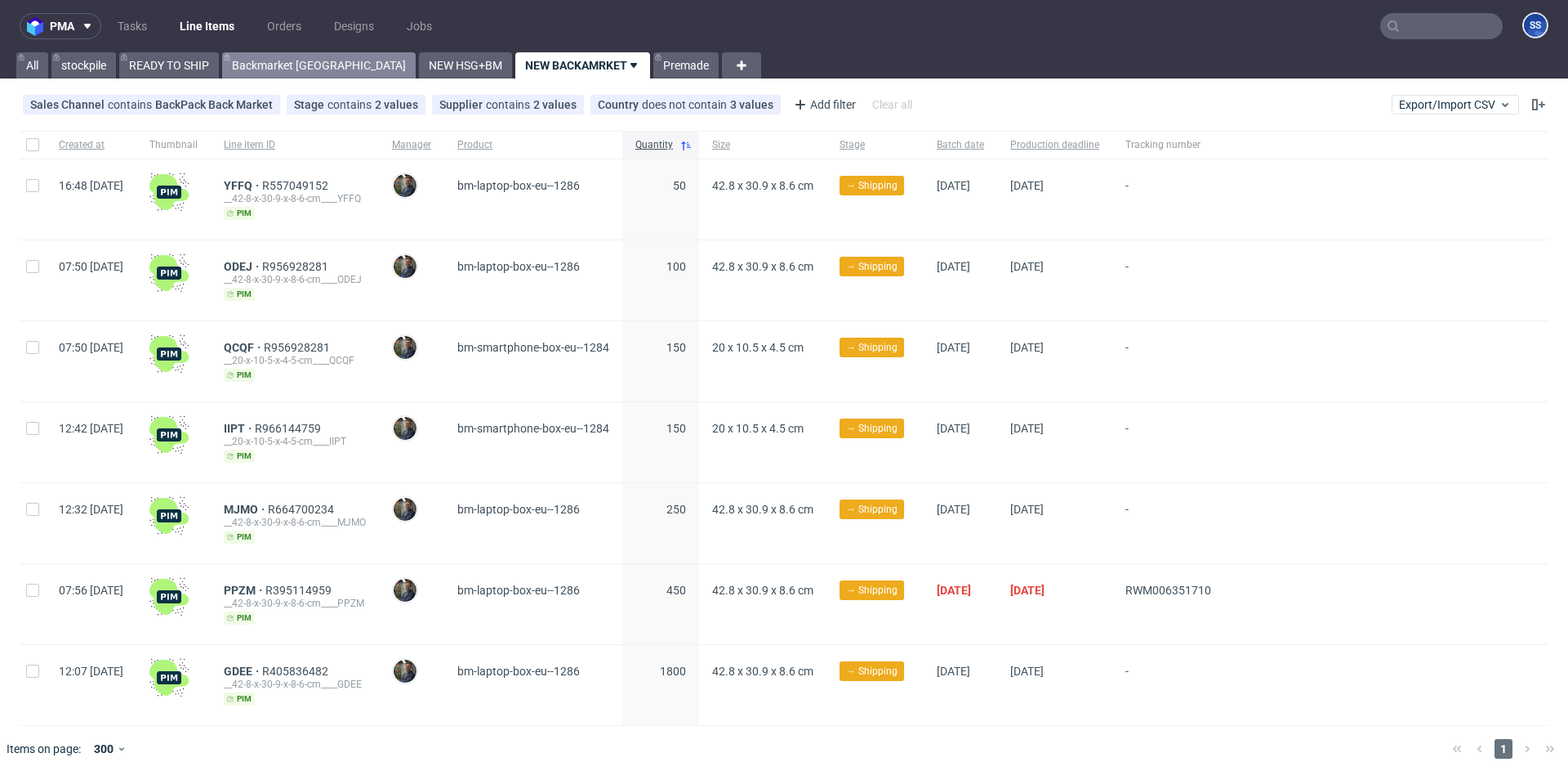
click at [303, 65] on link "Backmarket [GEOGRAPHIC_DATA]" at bounding box center [319, 65] width 193 height 26
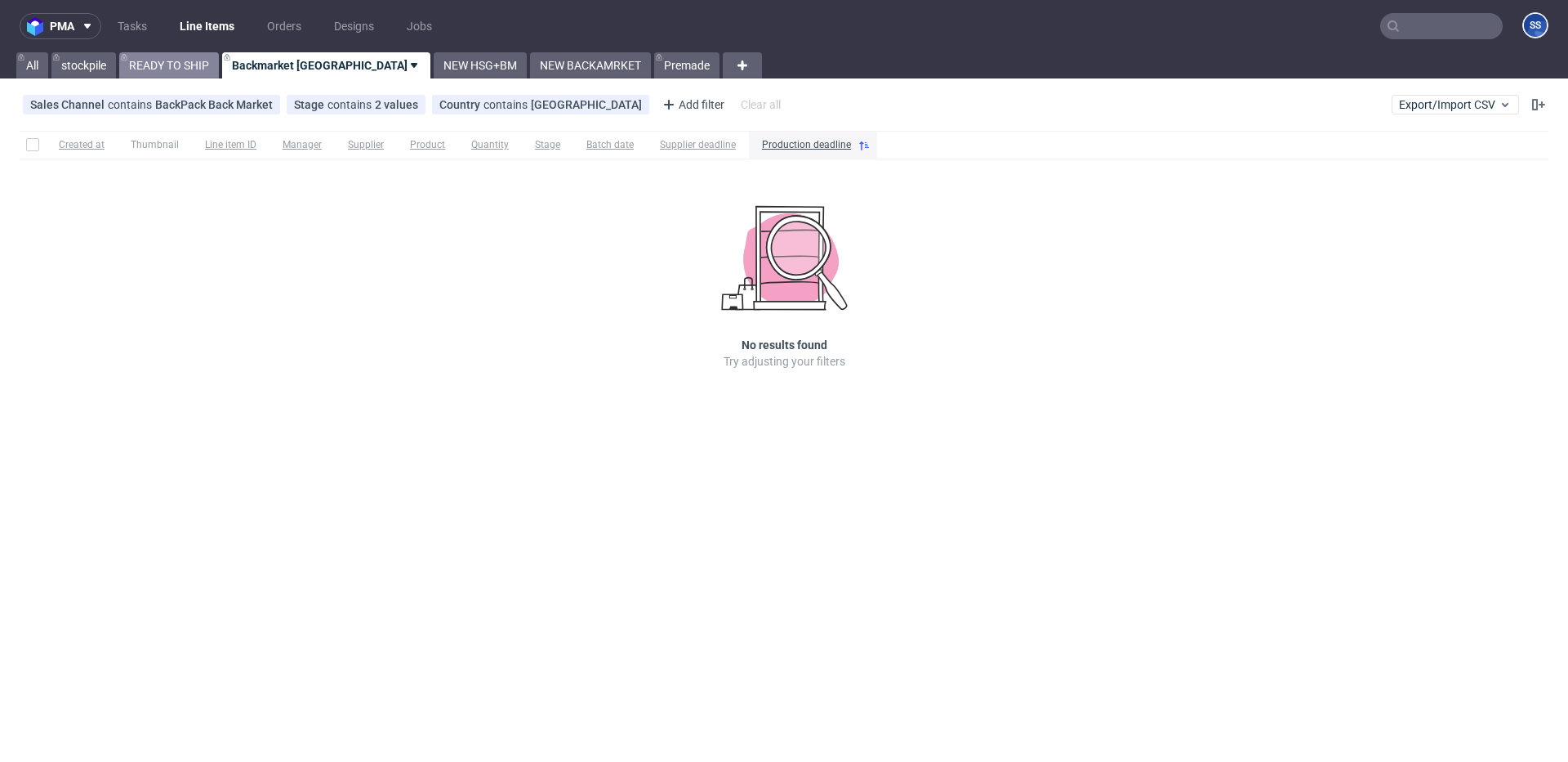
click at [202, 65] on link "READY TO SHIP" at bounding box center [169, 65] width 100 height 26
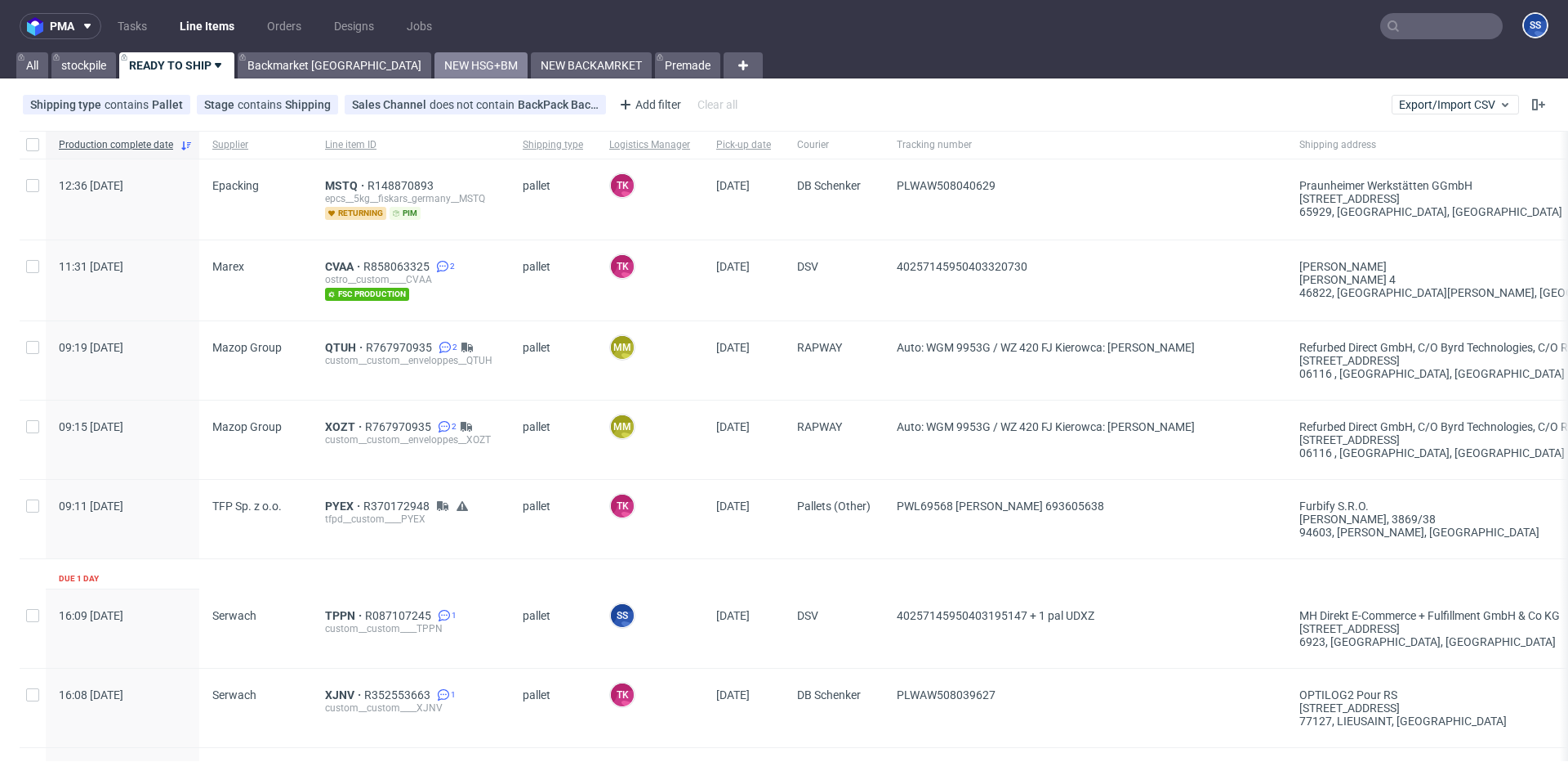
click at [435, 66] on link "NEW HSG+BM" at bounding box center [482, 65] width 93 height 26
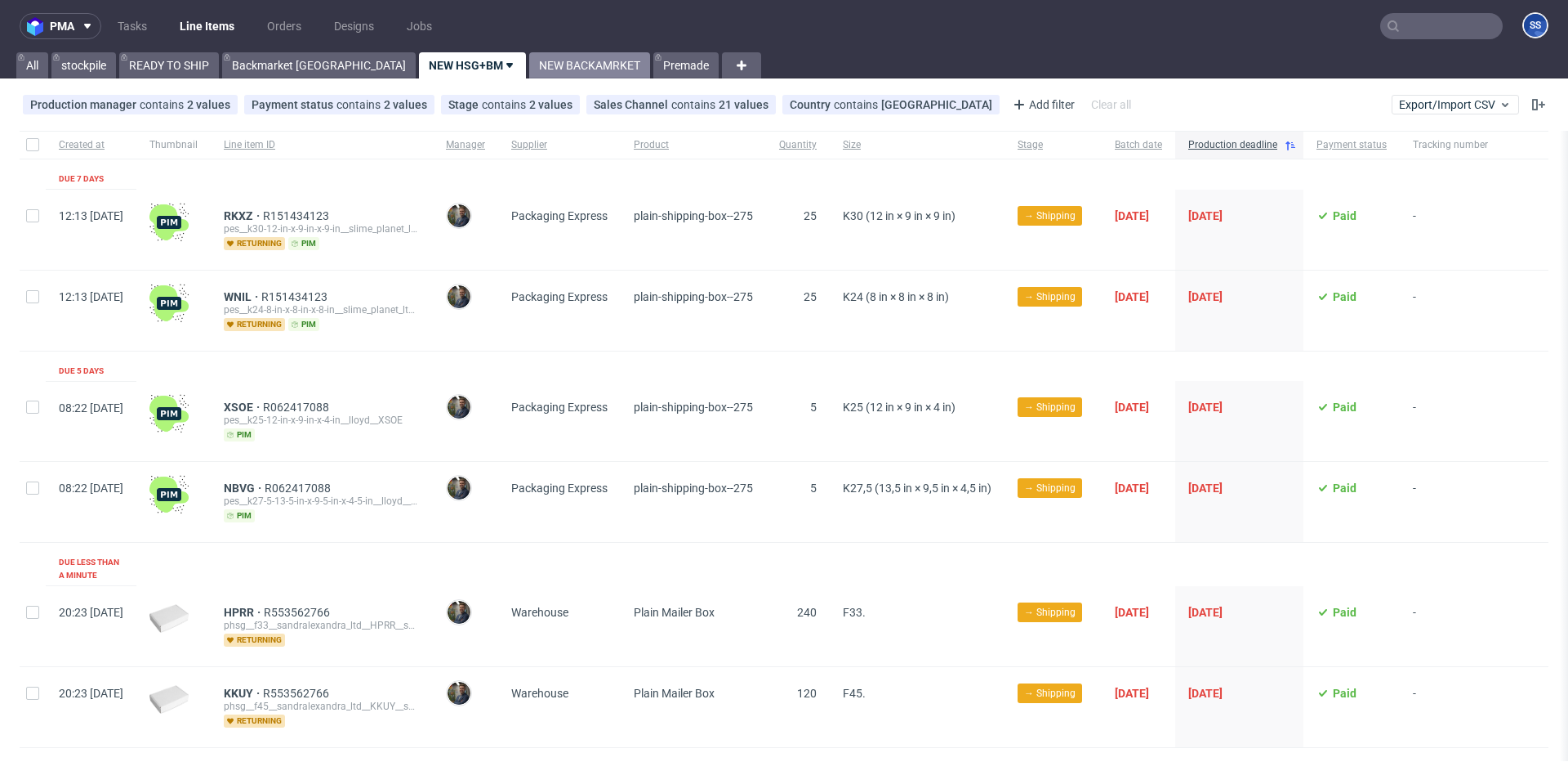
click at [529, 63] on link "NEW BACKAMRKET" at bounding box center [589, 65] width 121 height 26
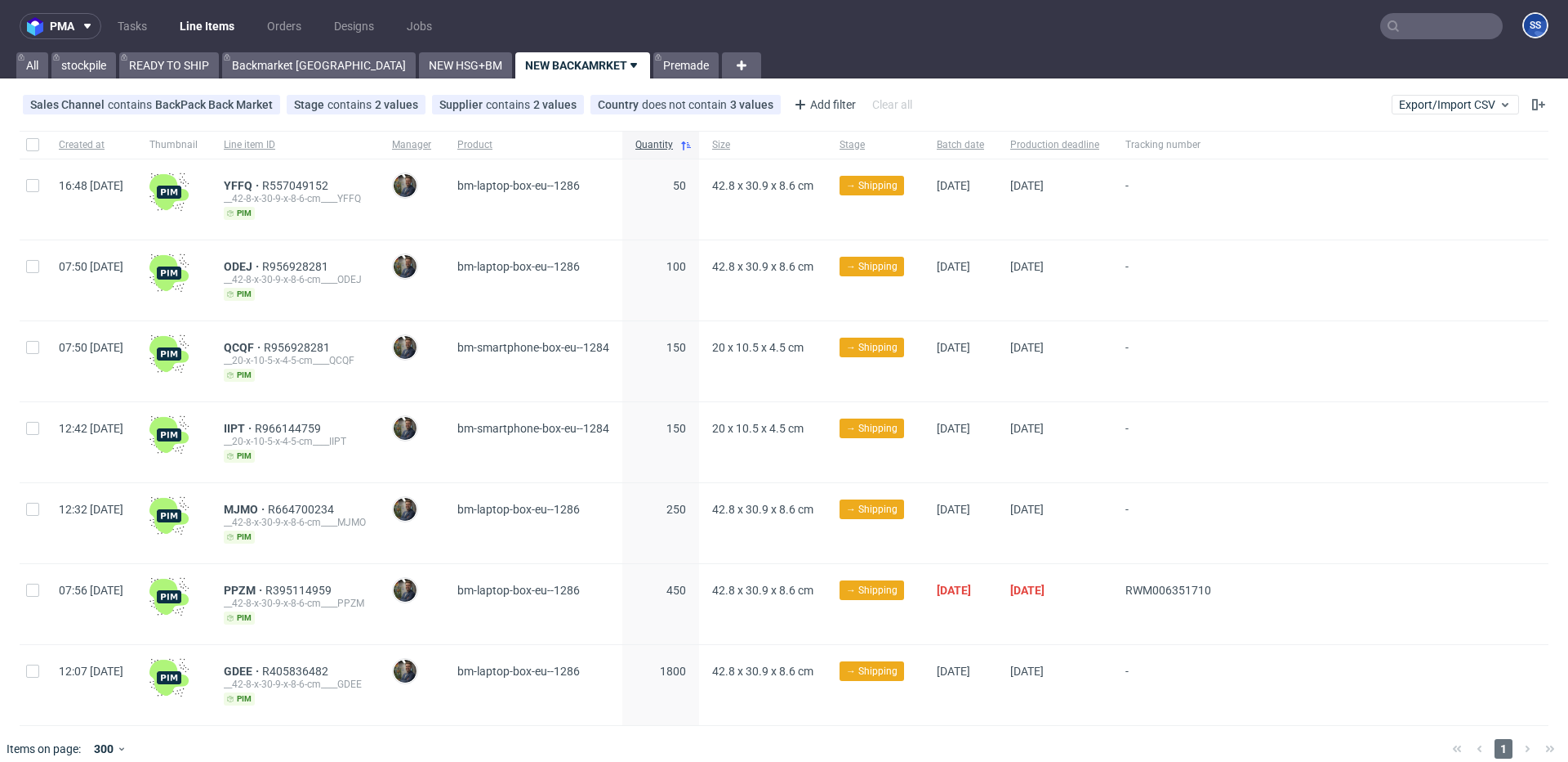
scroll to position [14, 0]
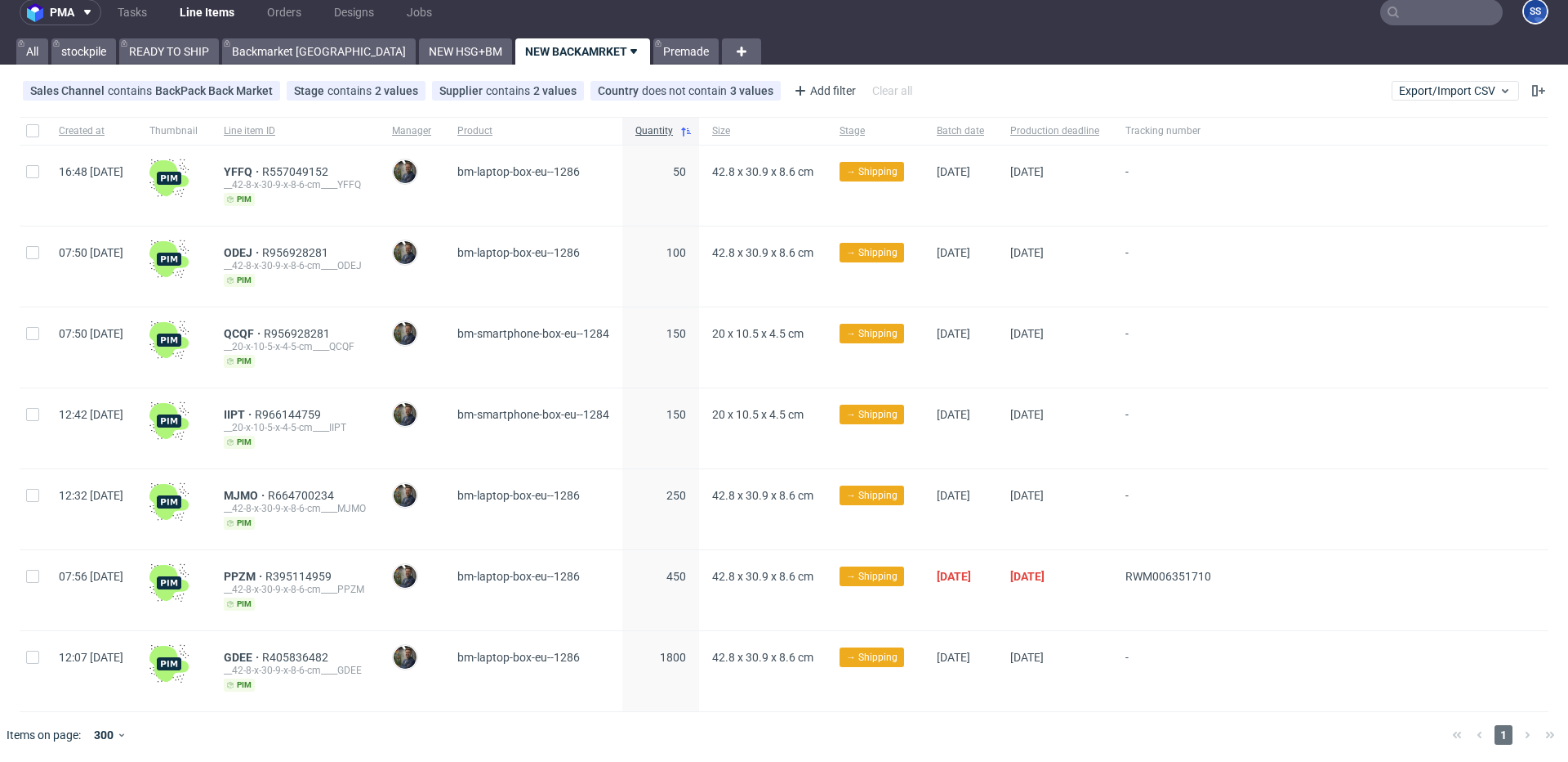
click at [288, 583] on div "__42-8-x-30-9-x-8-6-cm____PPZM" at bounding box center [295, 589] width 142 height 13
click at [266, 577] on span "PPZM" at bounding box center [245, 576] width 42 height 13
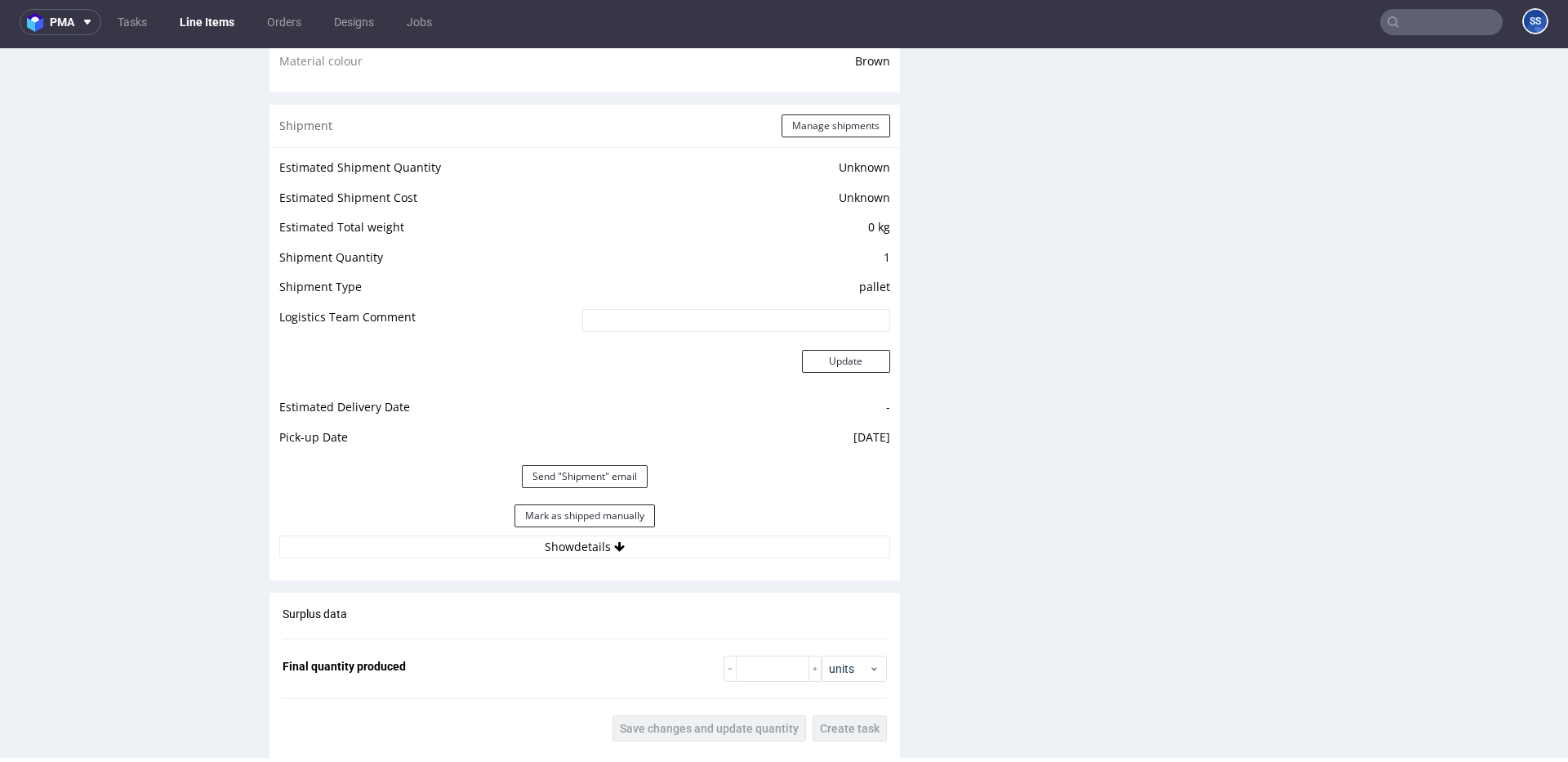
scroll to position [1253, 0]
click at [651, 554] on button "Show details" at bounding box center [584, 548] width 611 height 23
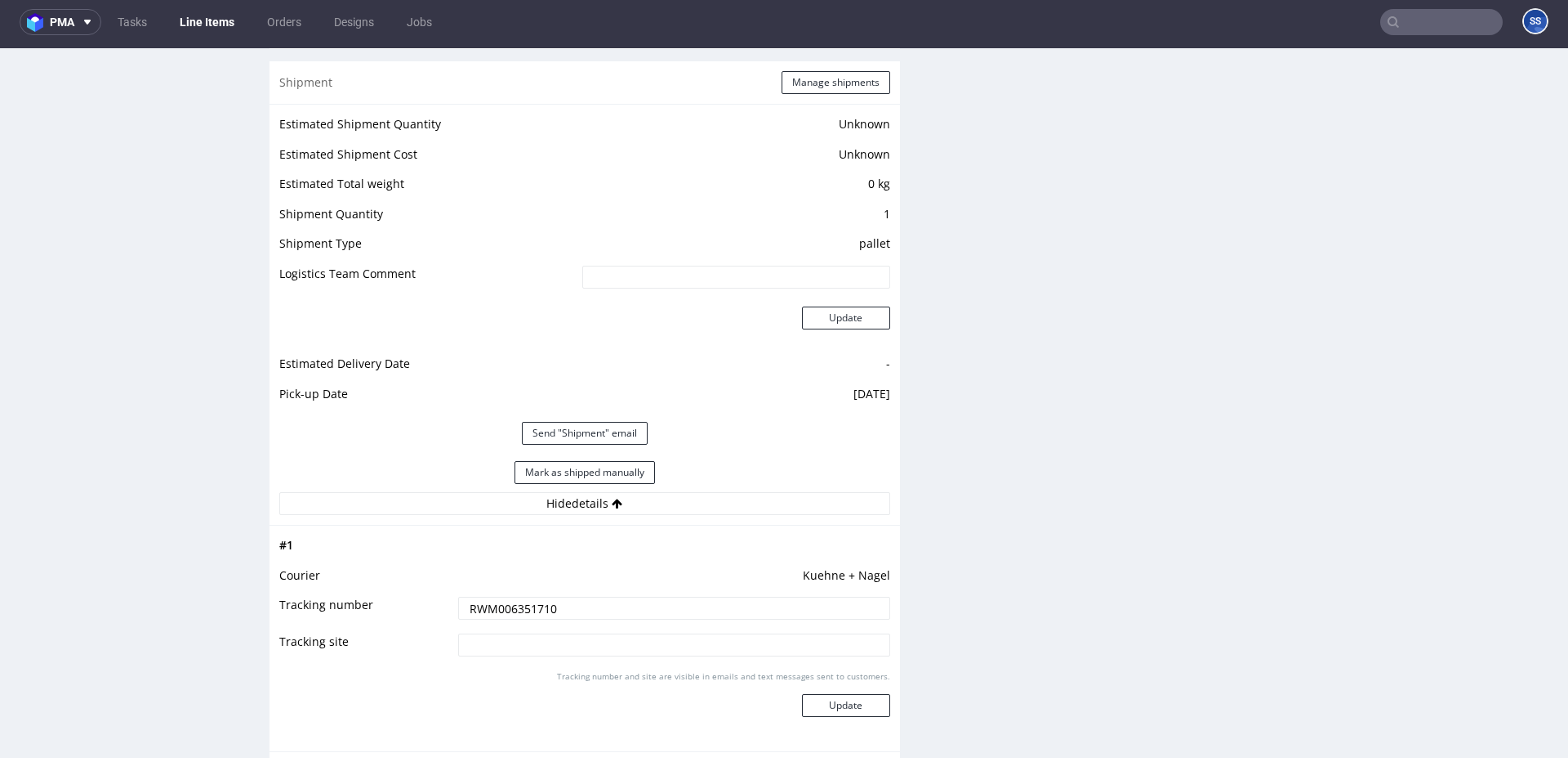
scroll to position [1299, 0]
click at [648, 605] on input "RWM006351710" at bounding box center [674, 607] width 432 height 23
click at [462, 605] on input "RWM006351710" at bounding box center [674, 607] width 432 height 23
click at [1136, 385] on div "Production Files - Design Spit Spit request impossible Box design not found, un…" at bounding box center [1241, 144] width 631 height 2268
click at [638, 474] on button "Mark as shipped manually" at bounding box center [585, 471] width 141 height 23
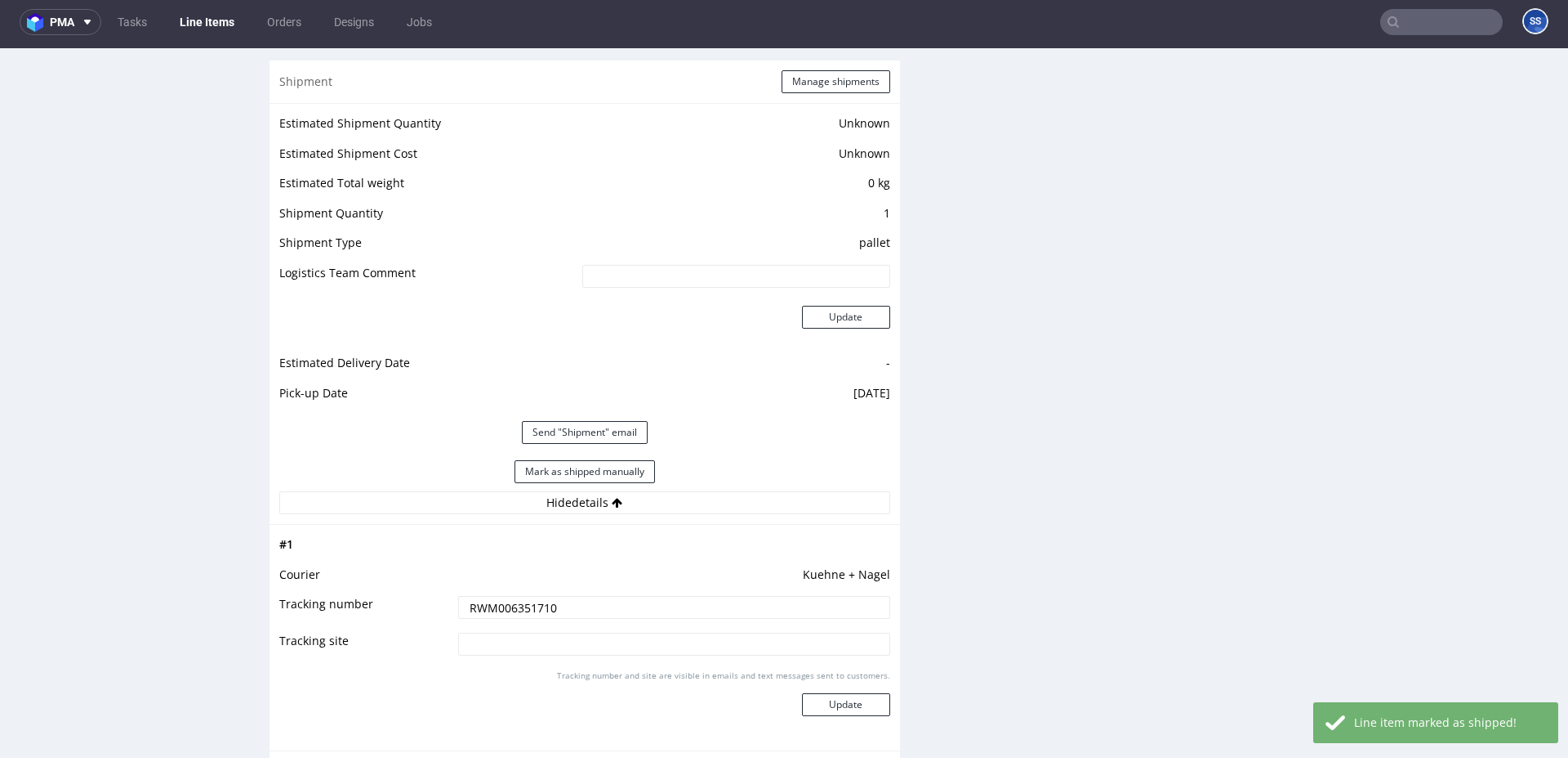
click at [202, 21] on link "Line Items" at bounding box center [207, 22] width 74 height 26
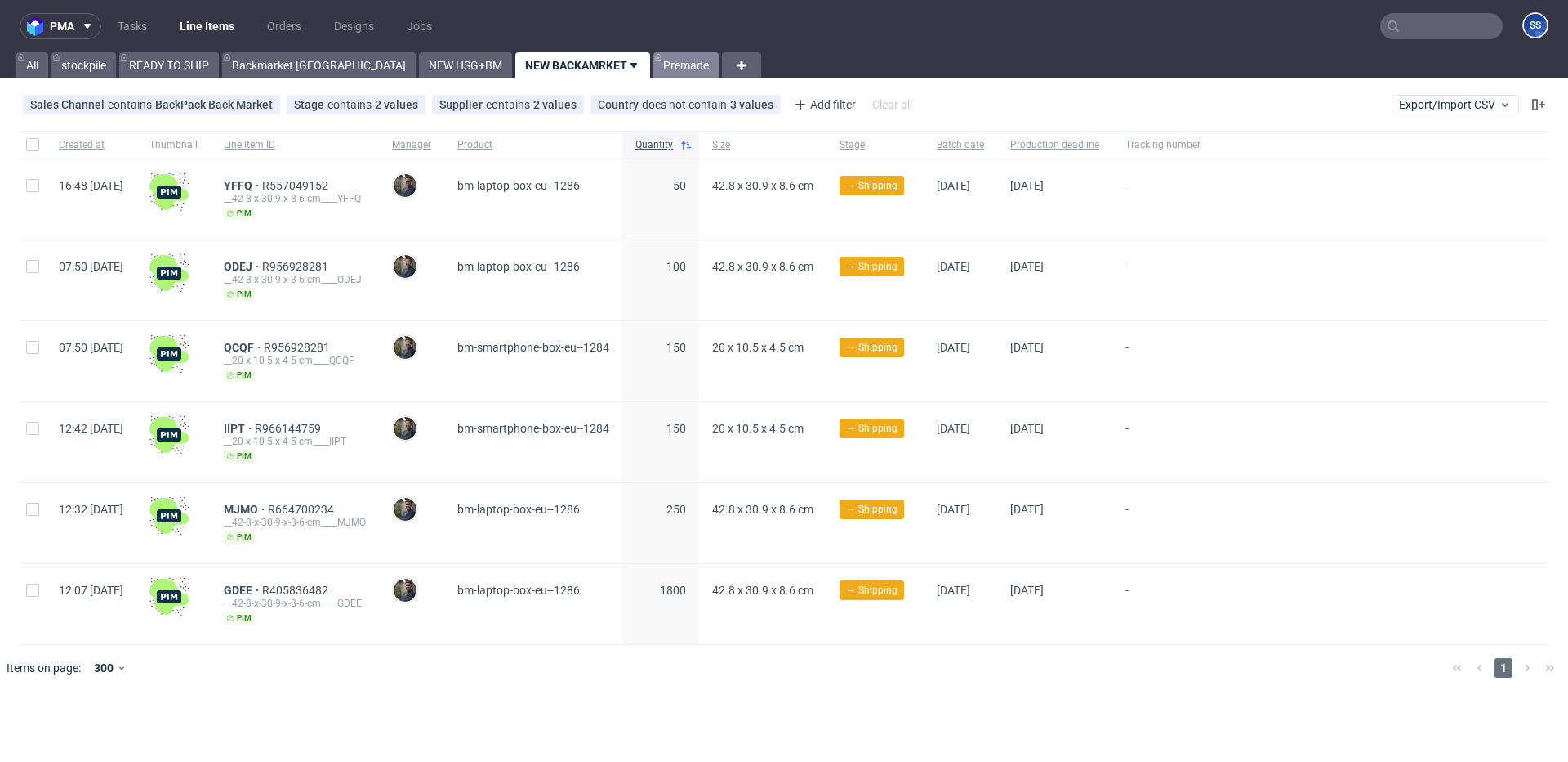
click at [653, 68] on link "Premade" at bounding box center [686, 65] width 65 height 26
